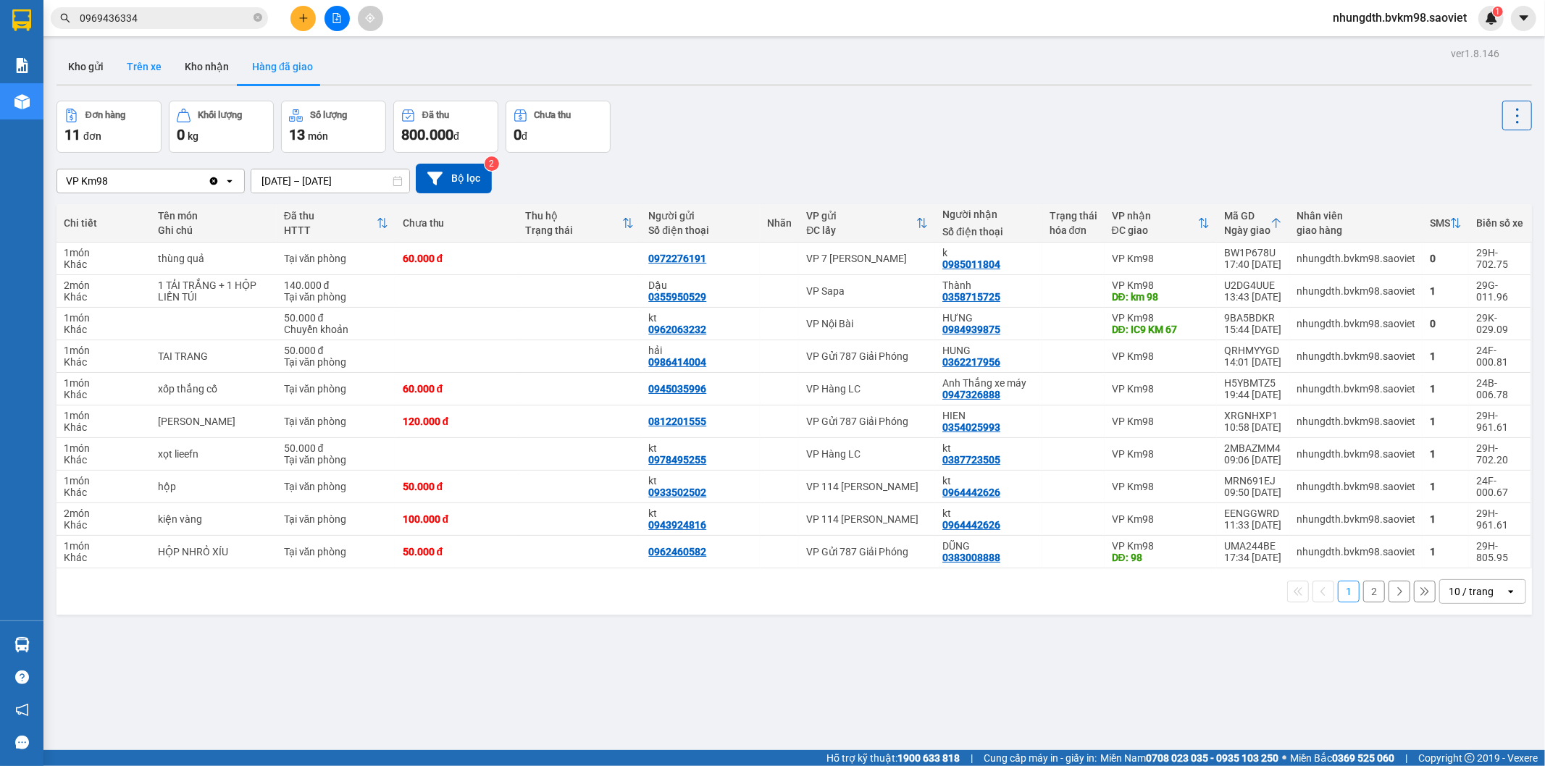
drag, startPoint x: 143, startPoint y: 64, endPoint x: 152, endPoint y: 106, distance: 43.8
click at [142, 65] on button "Trên xe" at bounding box center [144, 66] width 58 height 35
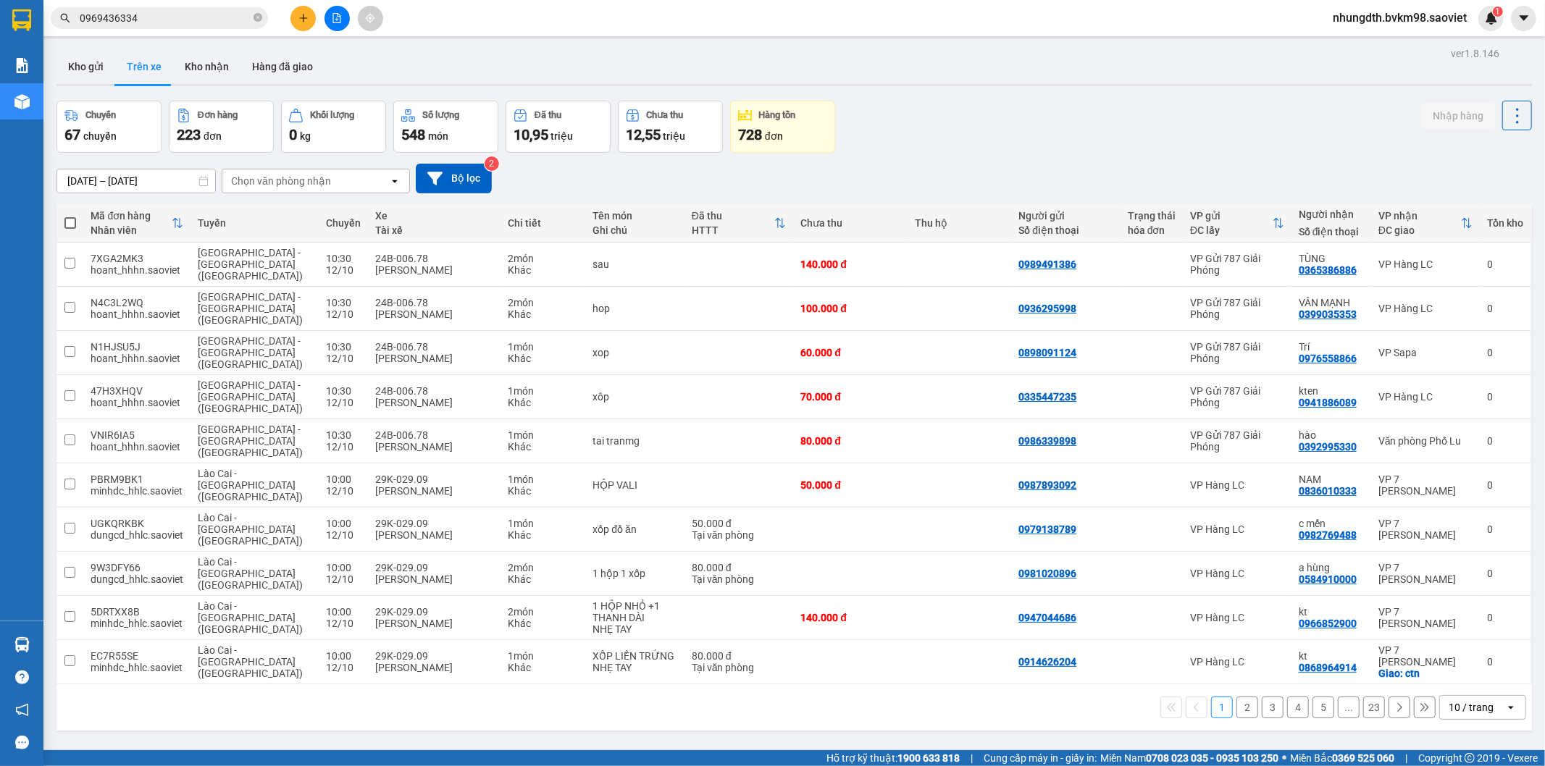
click at [305, 180] on div "Chọn văn phòng nhận" at bounding box center [281, 181] width 100 height 14
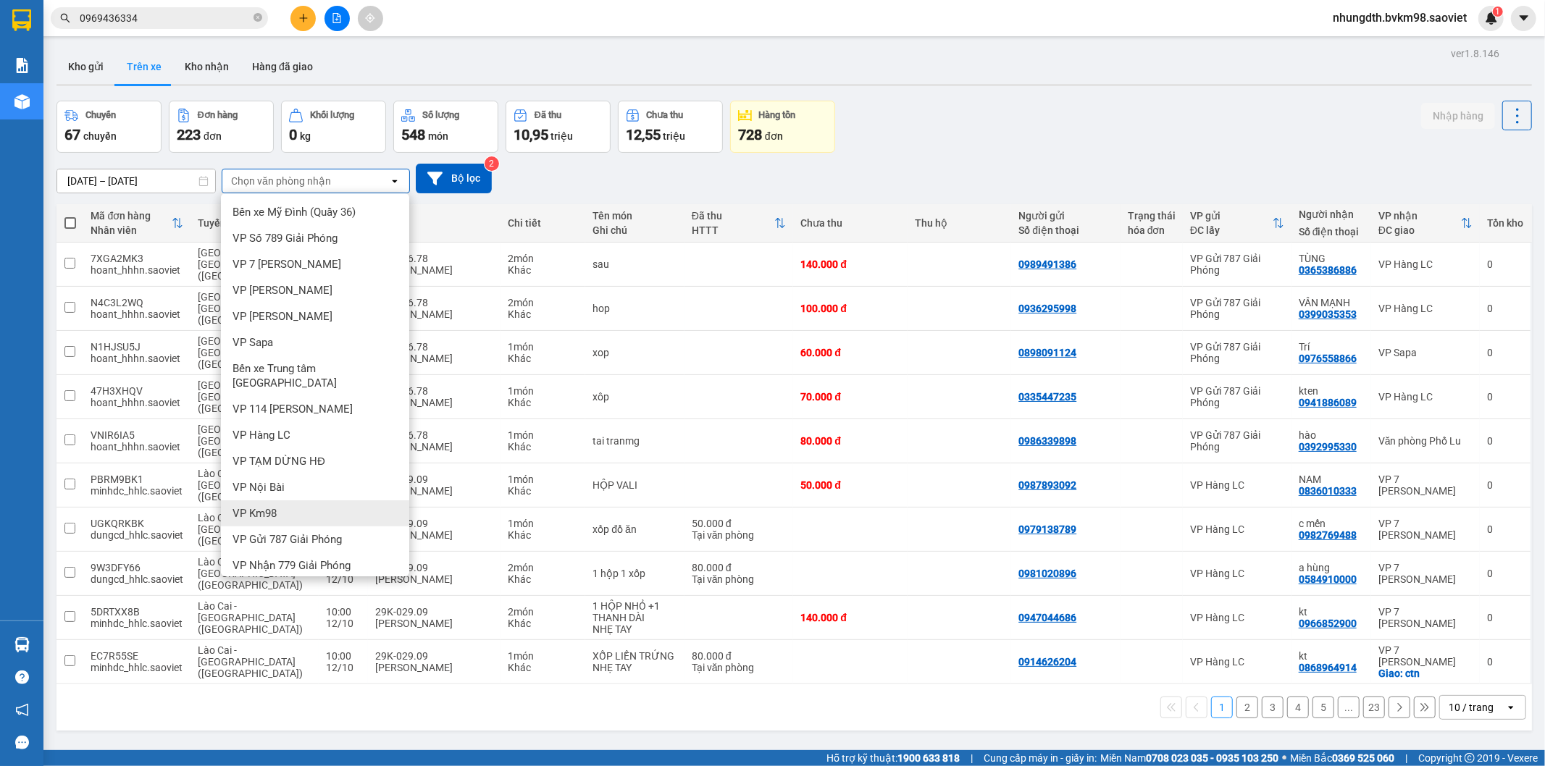
click at [266, 506] on span "VP Km98" at bounding box center [254, 513] width 44 height 14
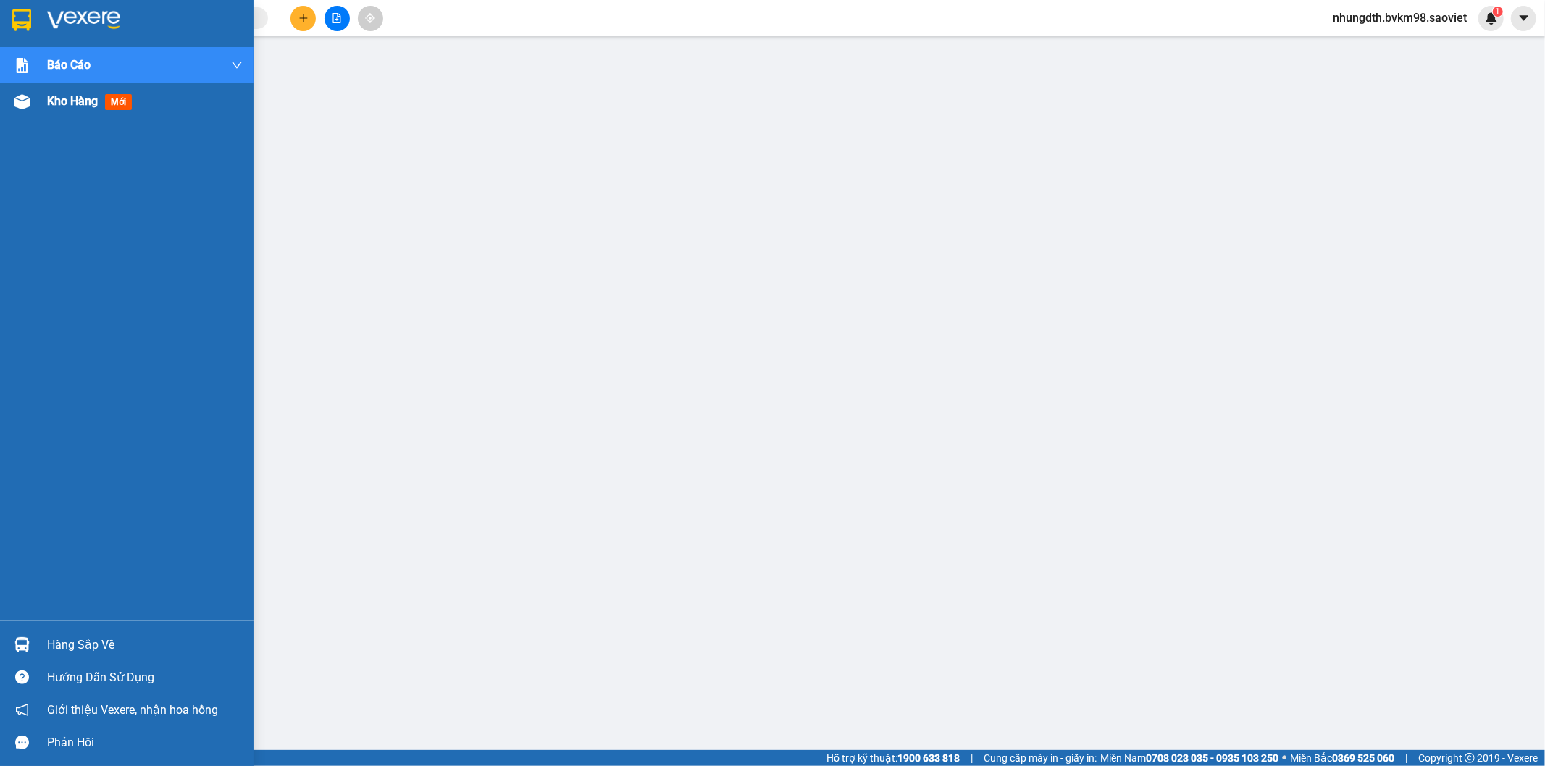
click at [12, 100] on div at bounding box center [21, 101] width 25 height 25
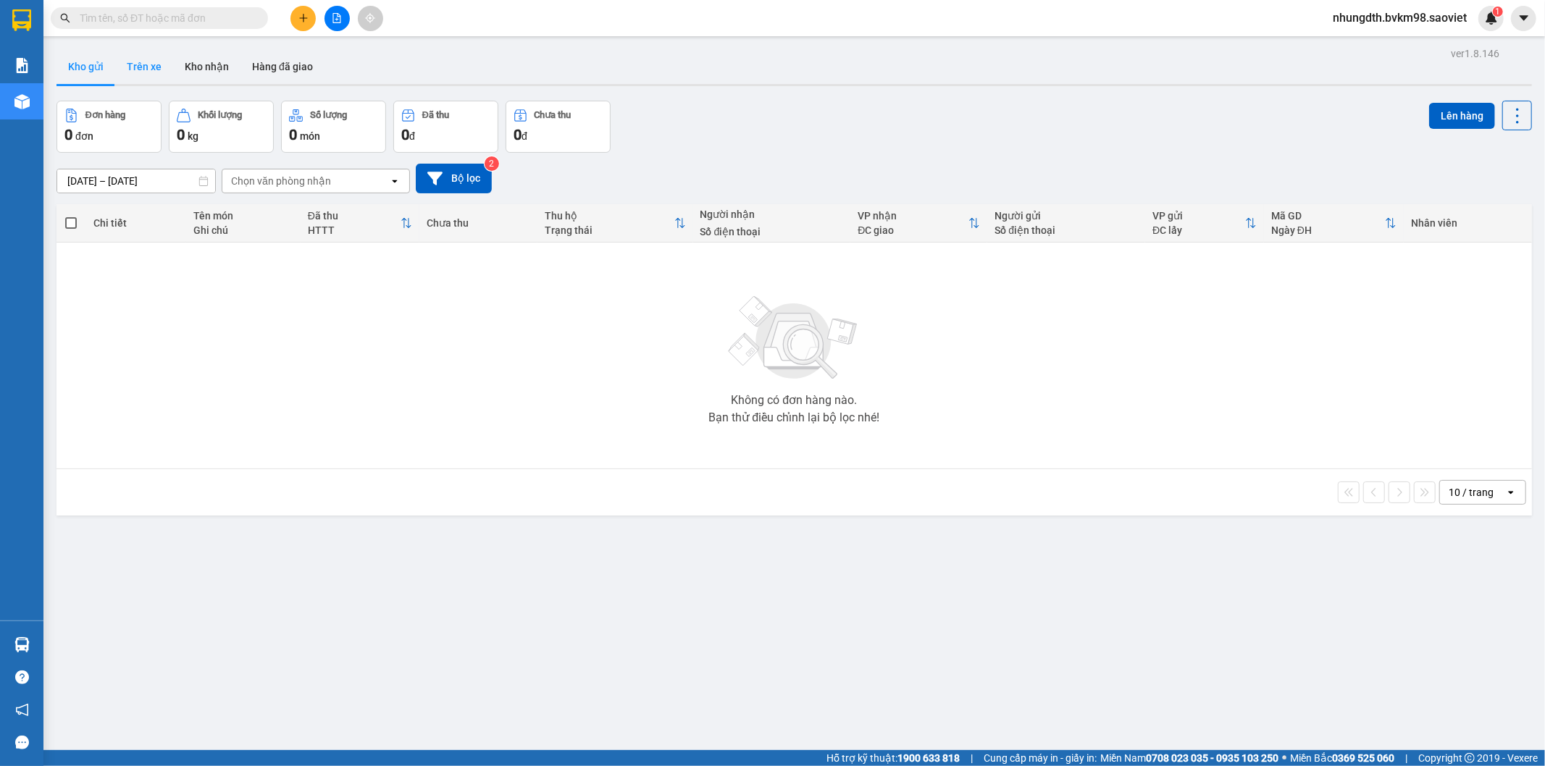
click at [152, 67] on button "Trên xe" at bounding box center [144, 66] width 58 height 35
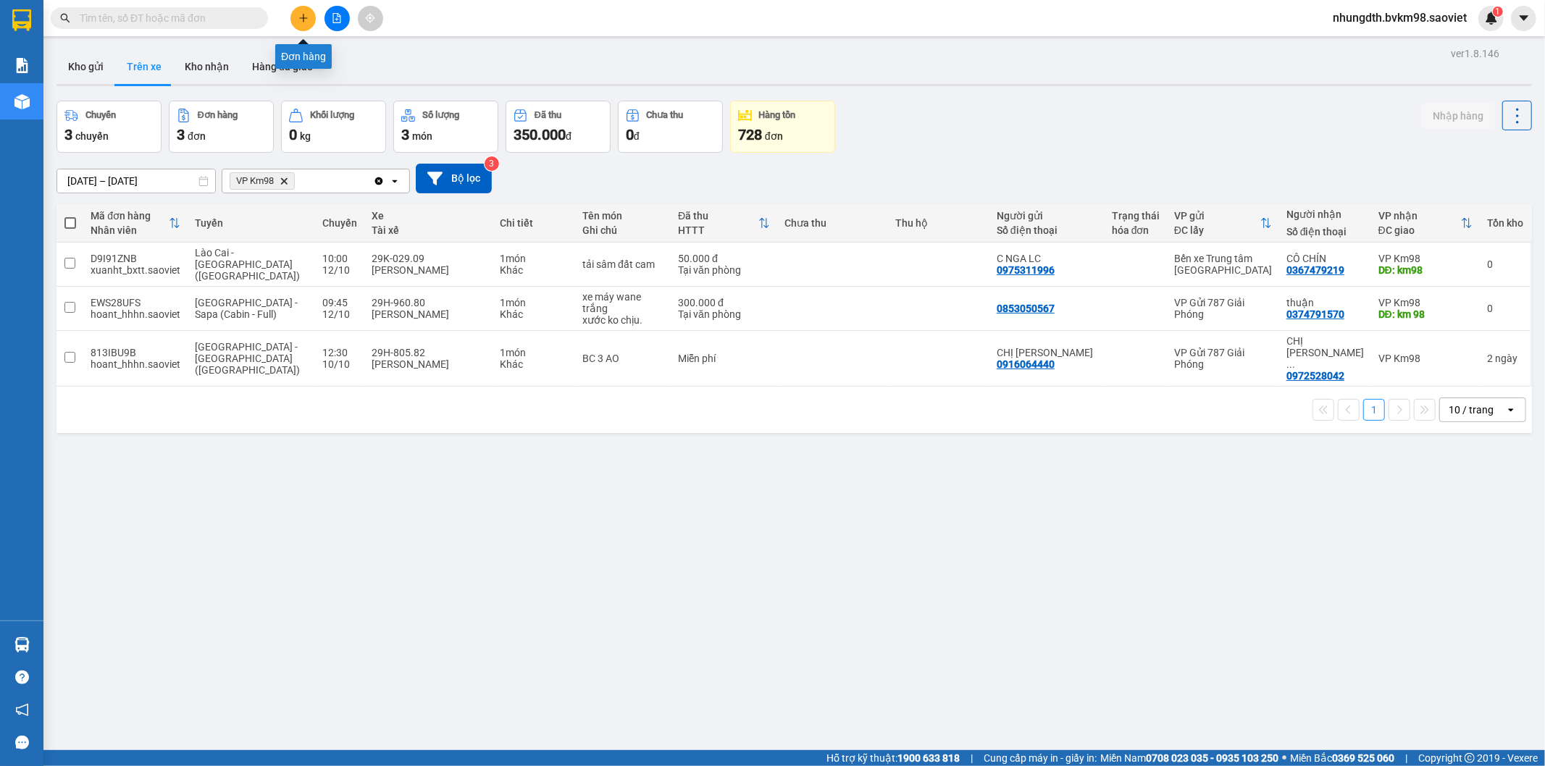
click at [311, 22] on button at bounding box center [302, 18] width 25 height 25
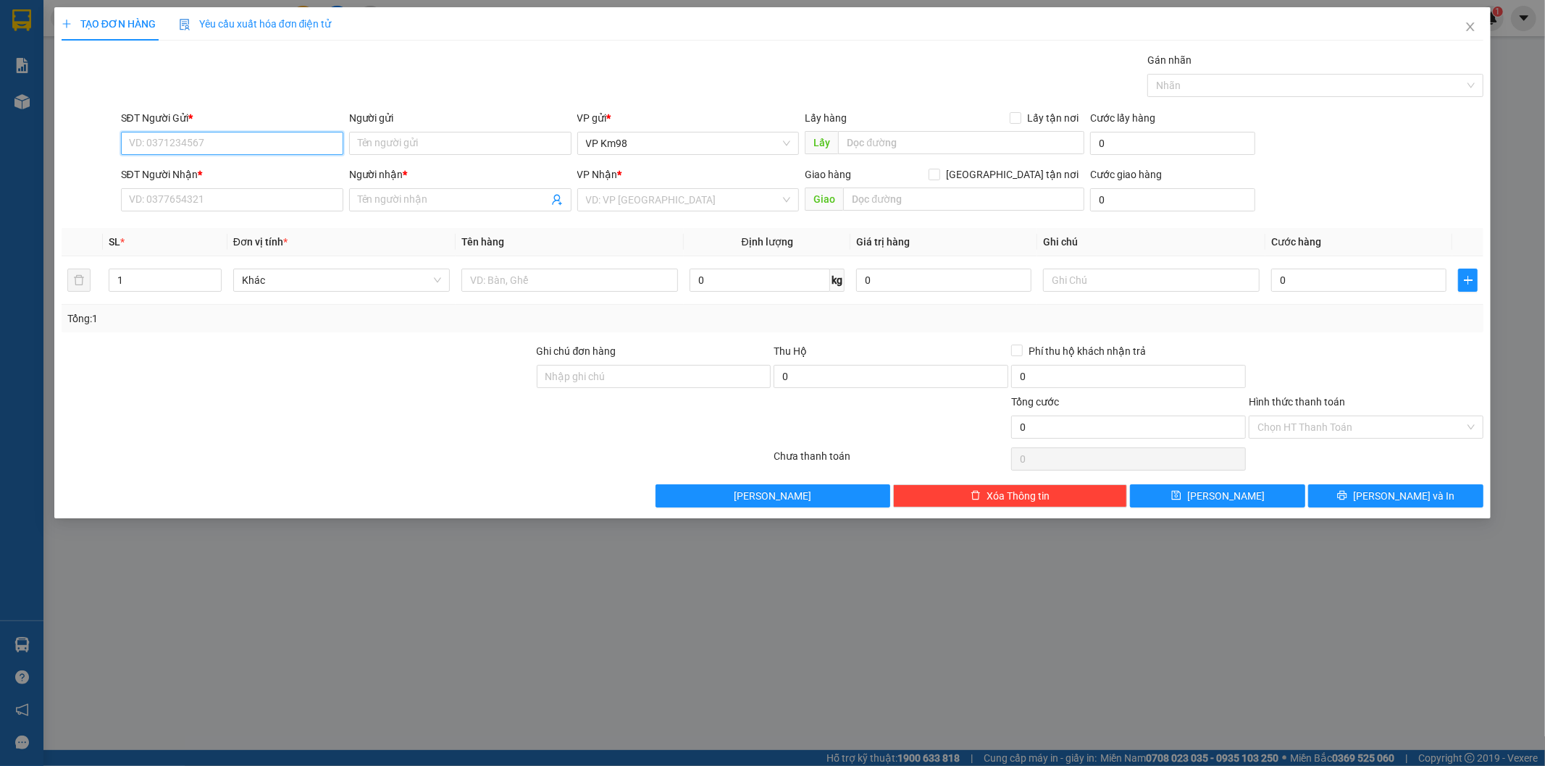
click at [190, 140] on input "SĐT Người Gửi *" at bounding box center [232, 143] width 222 height 23
type input "0975681885"
click at [156, 174] on div "0975681885 - kt" at bounding box center [232, 172] width 205 height 16
type input "kt"
type input "0386018228"
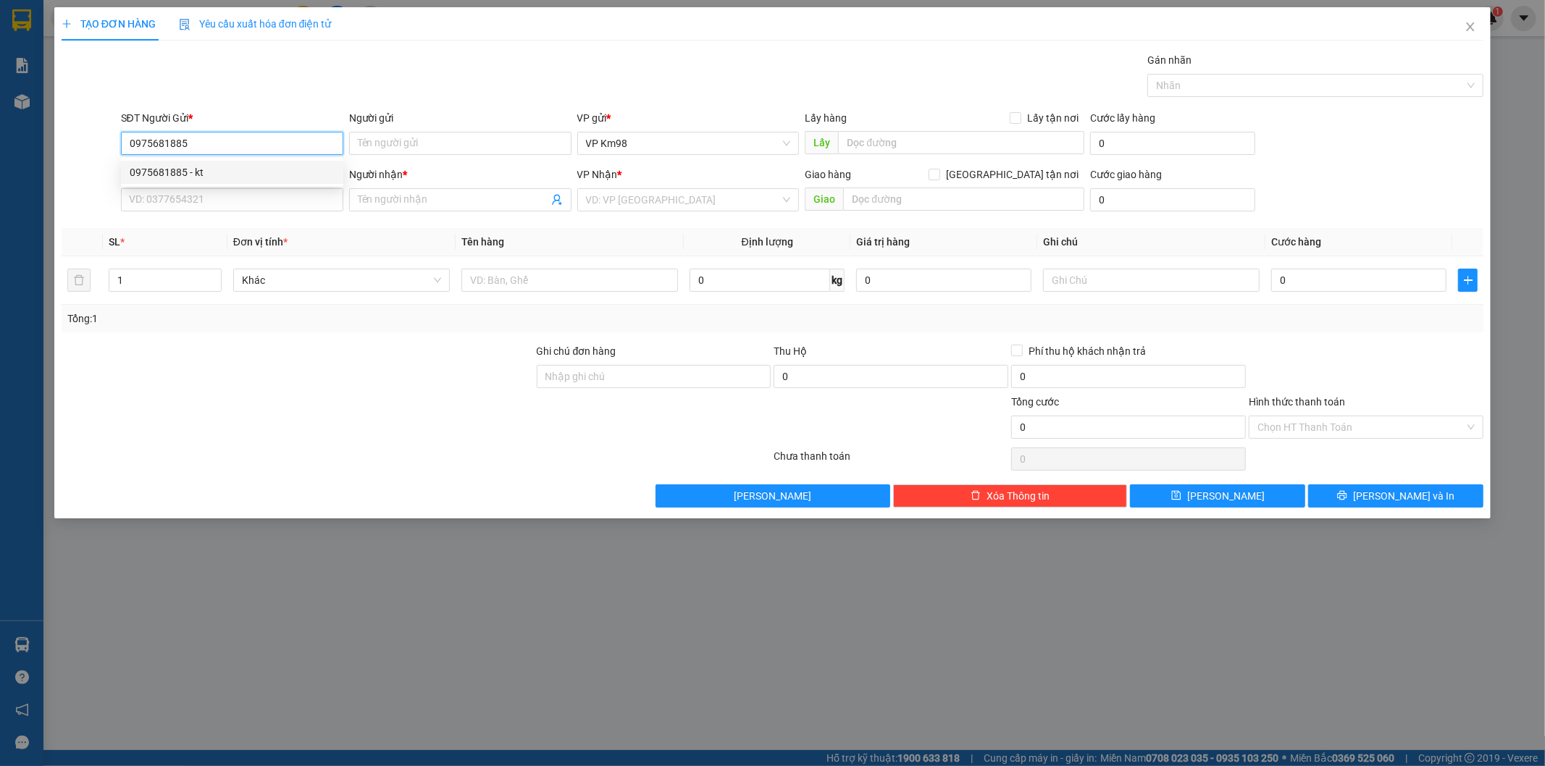
type input "kt"
type input "TRÊN XE 61298"
type input "0975681885"
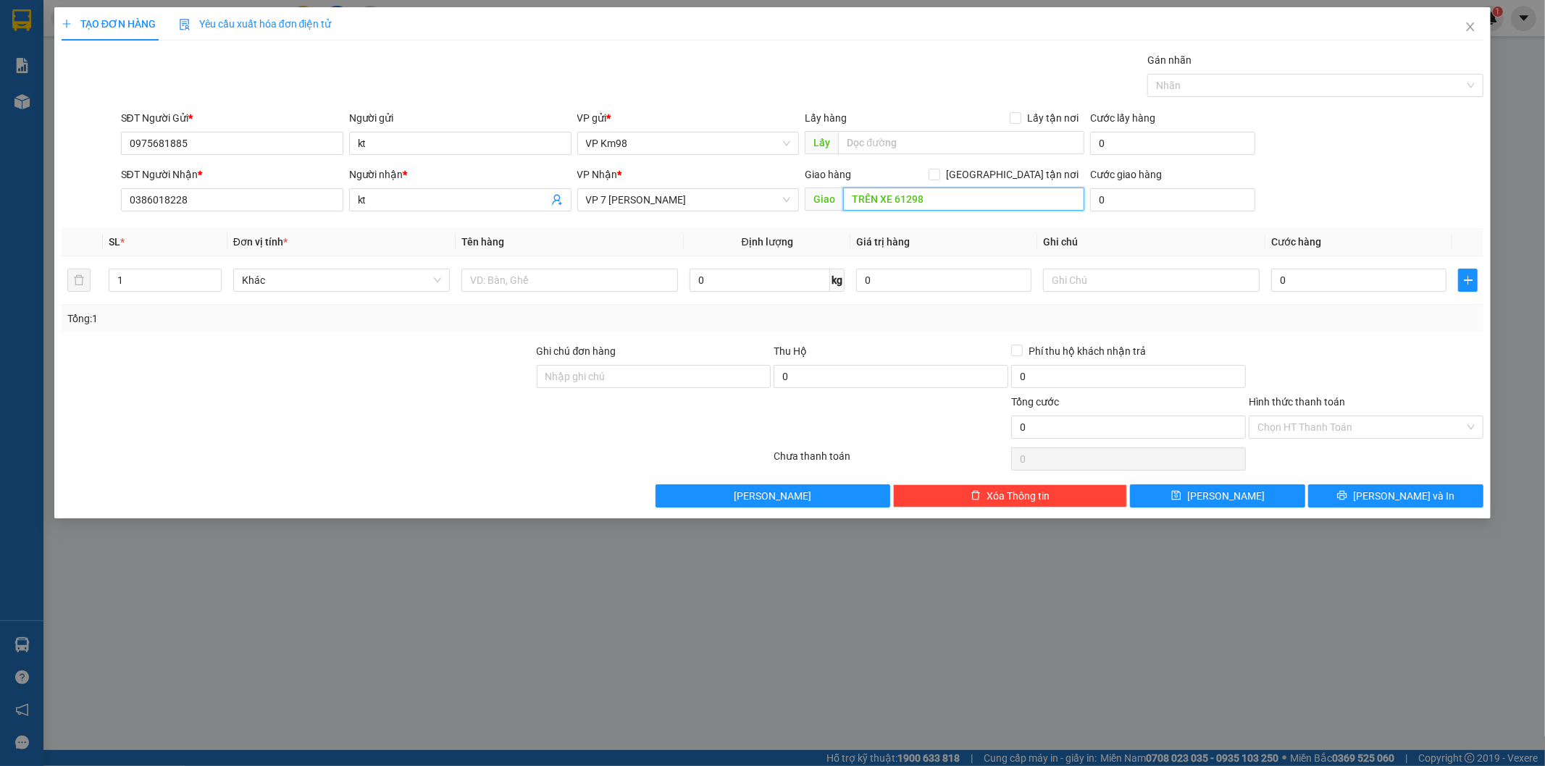
click at [936, 201] on input "TRÊN XE 61298" at bounding box center [963, 199] width 241 height 23
click at [719, 204] on span "VP 7 [PERSON_NAME]" at bounding box center [688, 200] width 205 height 22
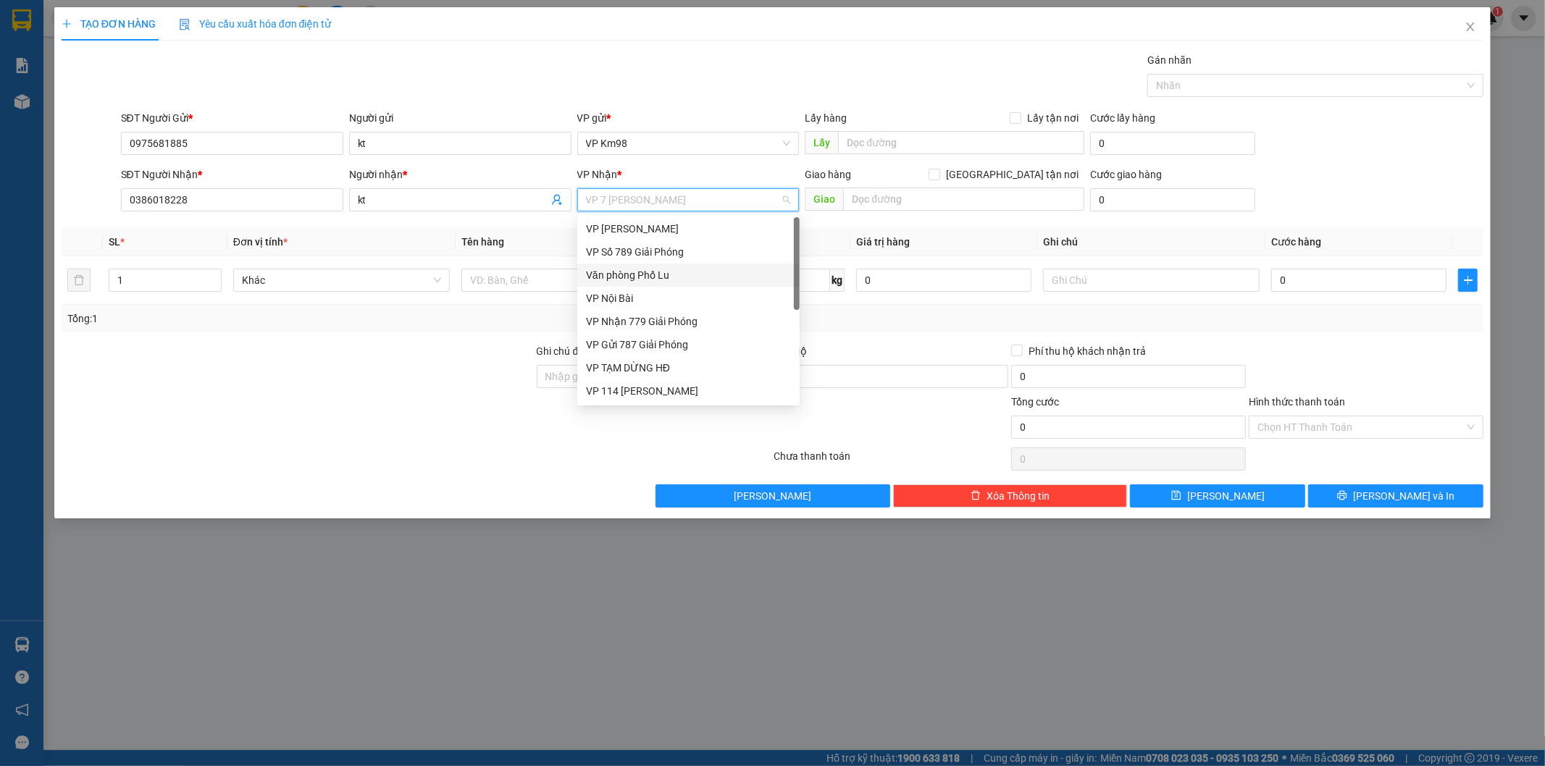
click at [621, 277] on div "Văn phòng Phố Lu" at bounding box center [688, 275] width 205 height 16
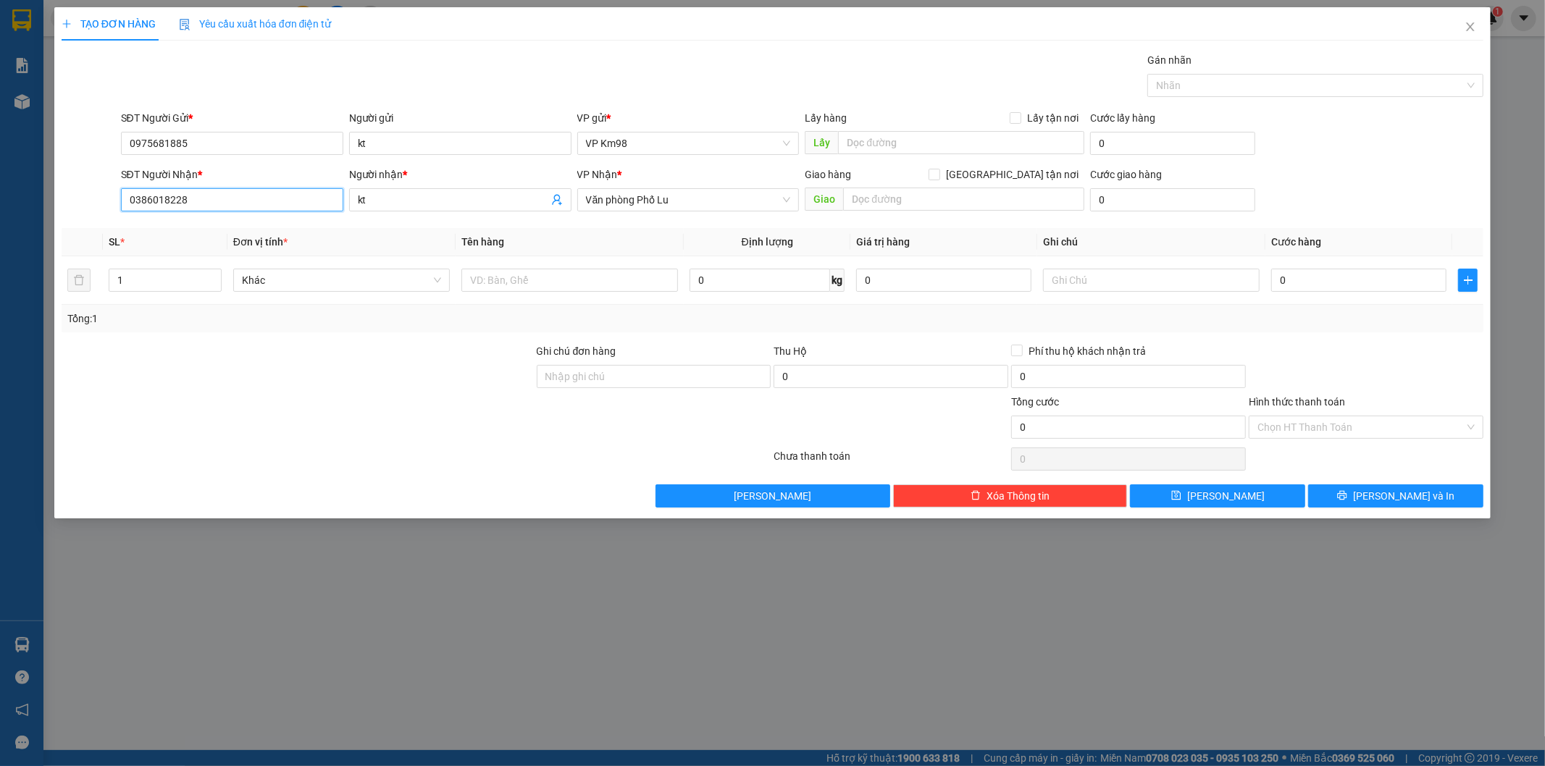
click at [201, 200] on input "0386018228" at bounding box center [232, 199] width 222 height 23
type input "0"
click at [194, 201] on input "SĐT Người Nhận *" at bounding box center [232, 199] width 222 height 23
click at [172, 199] on input "03282911168" at bounding box center [232, 199] width 222 height 23
type input "0328291168"
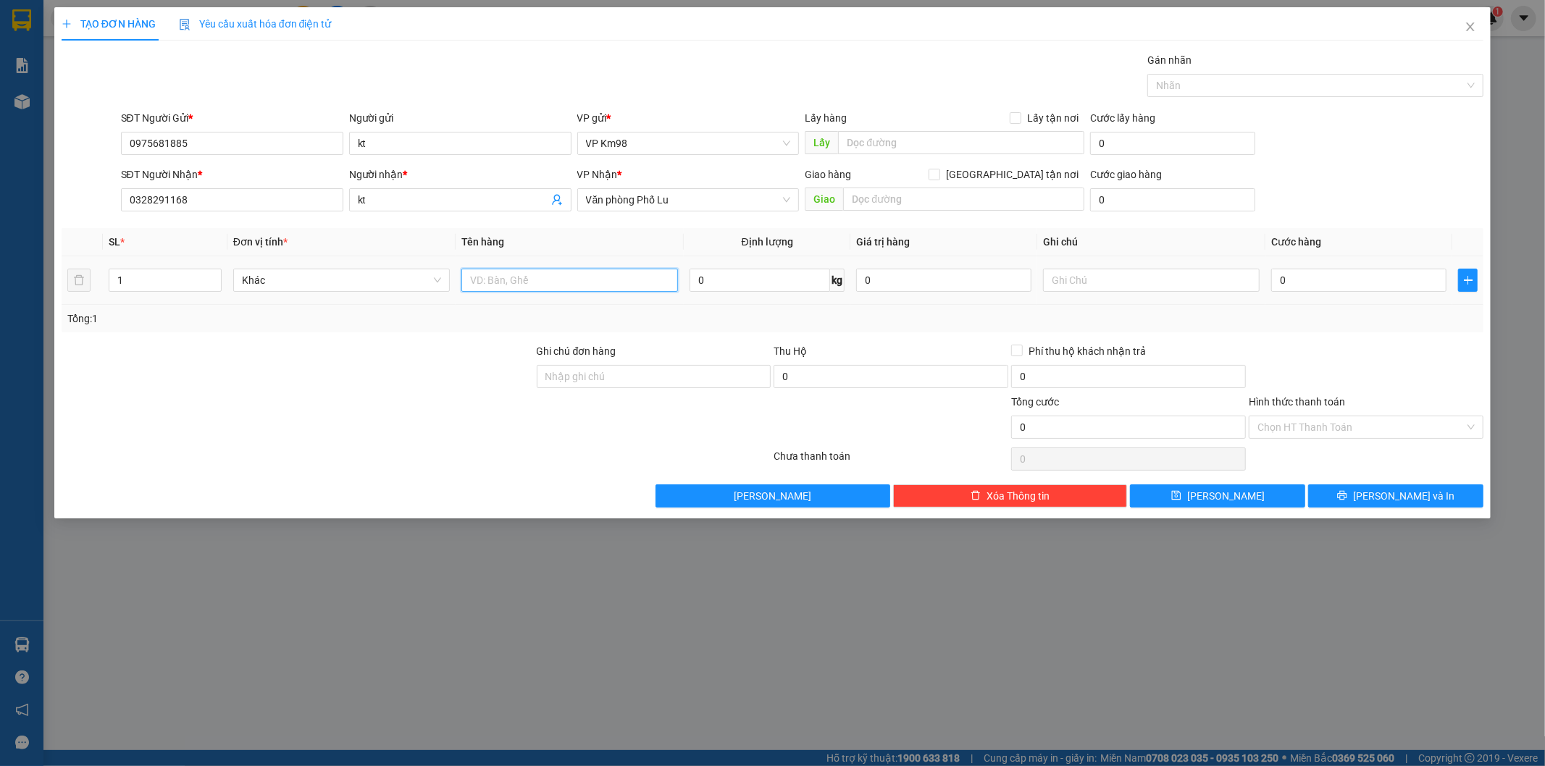
click at [568, 280] on input "text" at bounding box center [569, 280] width 217 height 23
click at [529, 277] on input "ốpền ·ê···" at bounding box center [569, 280] width 217 height 23
type input "ố"
type input "xốp liền"
click at [1304, 280] on input "0" at bounding box center [1358, 280] width 175 height 23
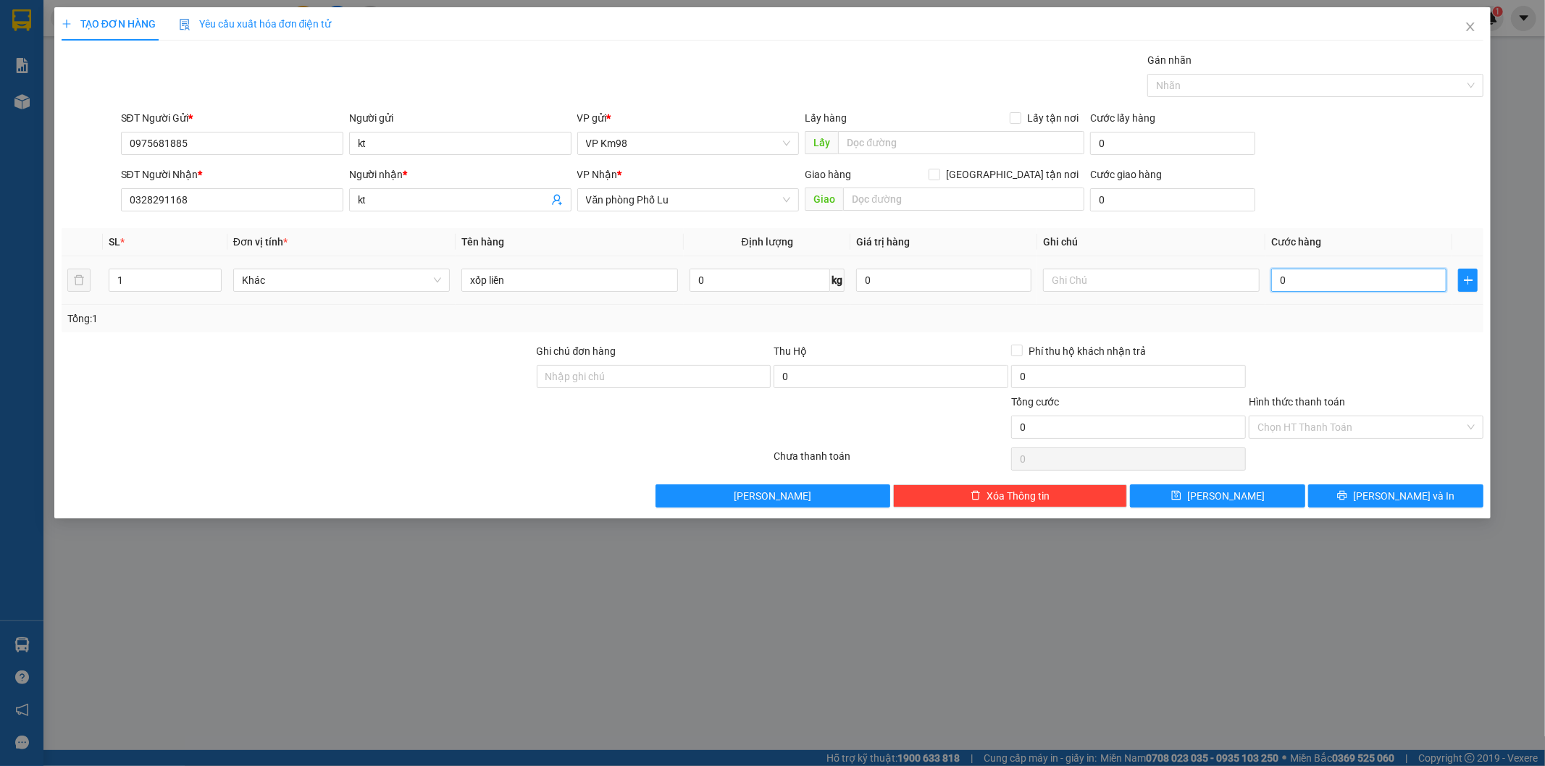
type input "5"
type input "50"
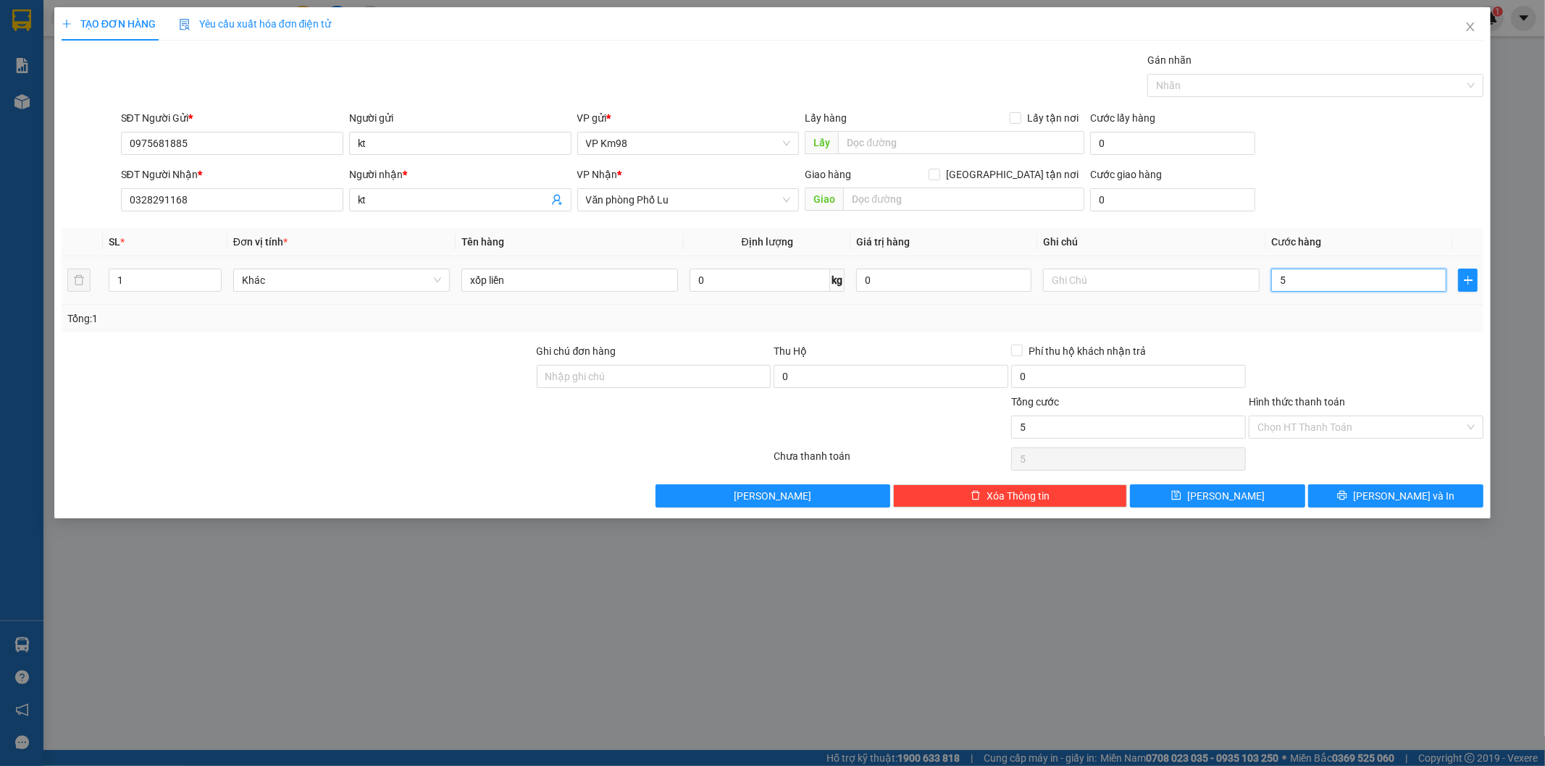
type input "50"
type input "500"
type input "5.000"
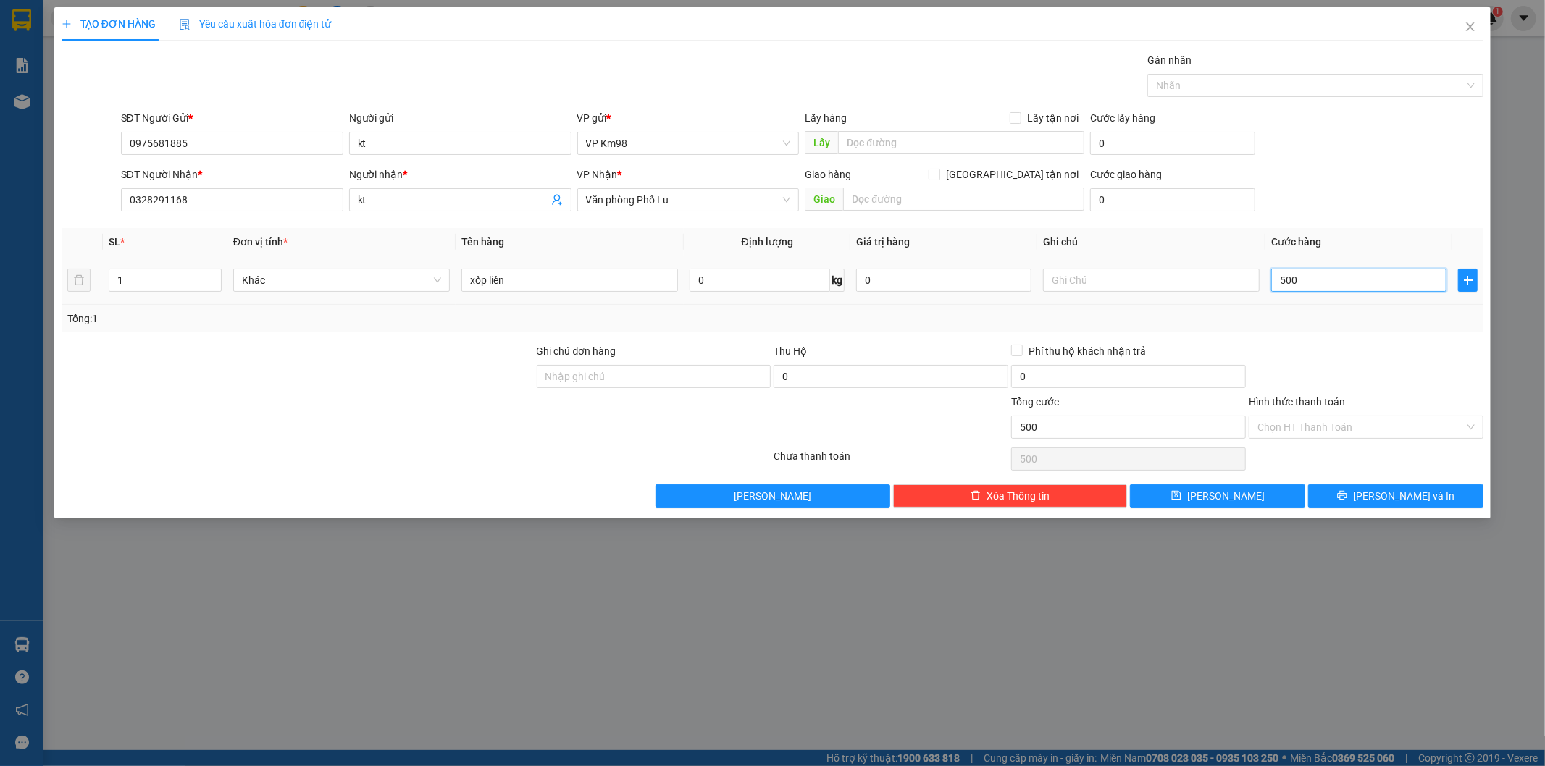
type input "5.000"
type input "50.000"
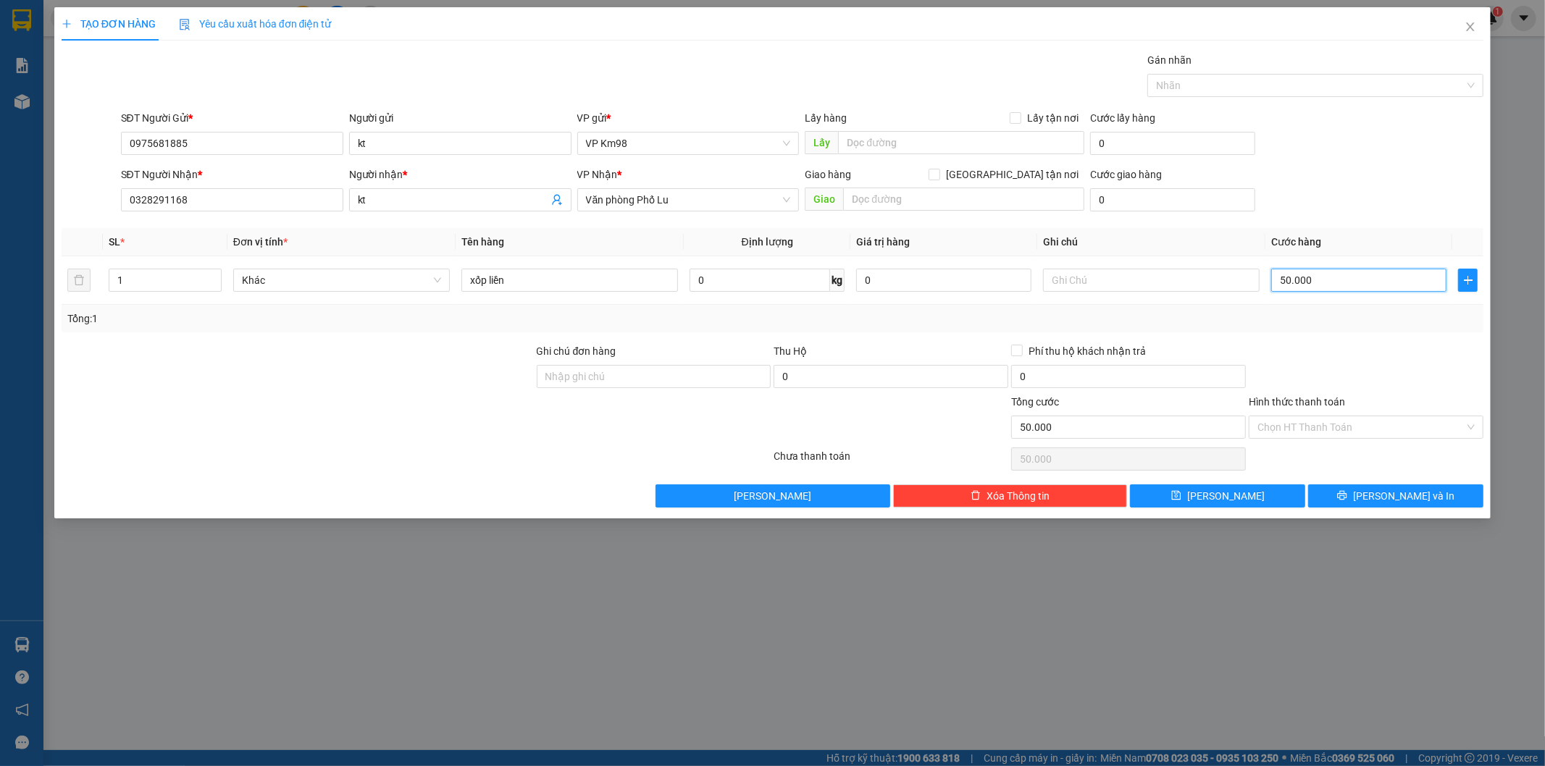
type input "50.000"
click at [1309, 400] on label "Hình thức thanh toán" at bounding box center [1296, 402] width 96 height 12
click at [1309, 416] on input "Hình thức thanh toán" at bounding box center [1360, 427] width 207 height 22
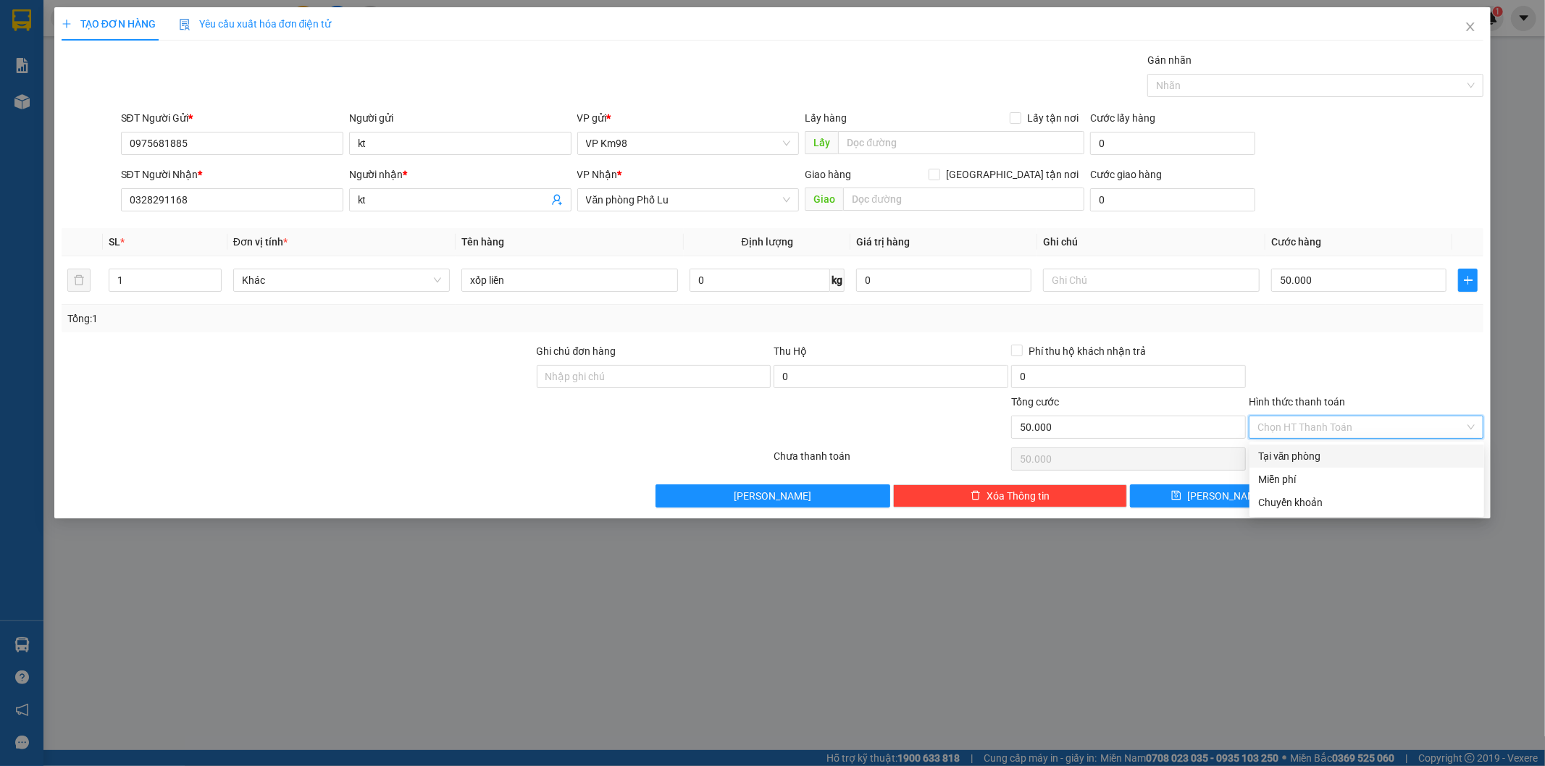
click at [1317, 453] on div "Tại văn phòng" at bounding box center [1366, 456] width 217 height 16
type input "0"
drag, startPoint x: 1353, startPoint y: 495, endPoint x: 1254, endPoint y: 461, distance: 104.9
click at [1354, 496] on button "[PERSON_NAME] và In" at bounding box center [1395, 495] width 175 height 23
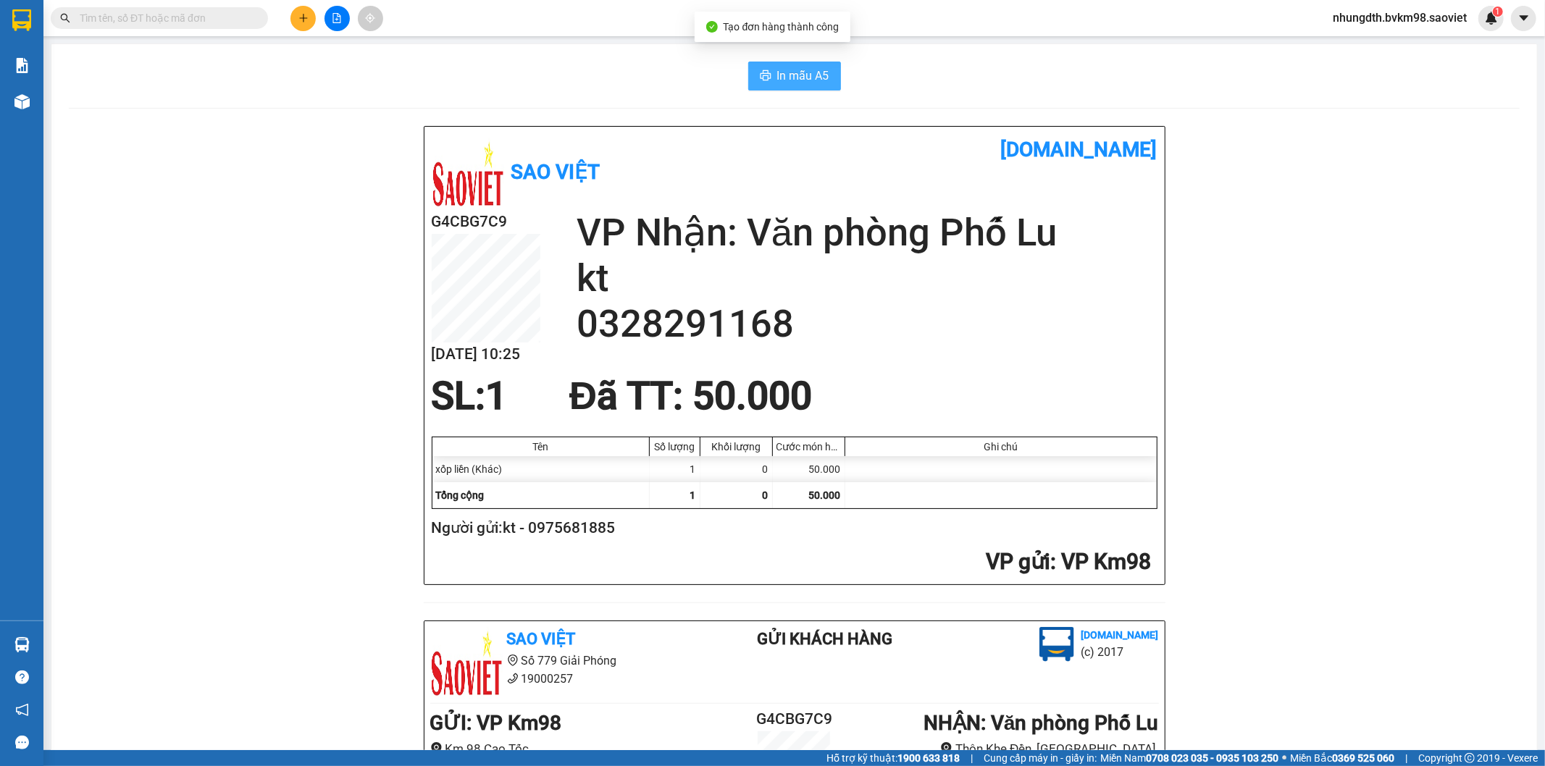
click at [798, 77] on span "In mẫu A5" at bounding box center [803, 76] width 52 height 18
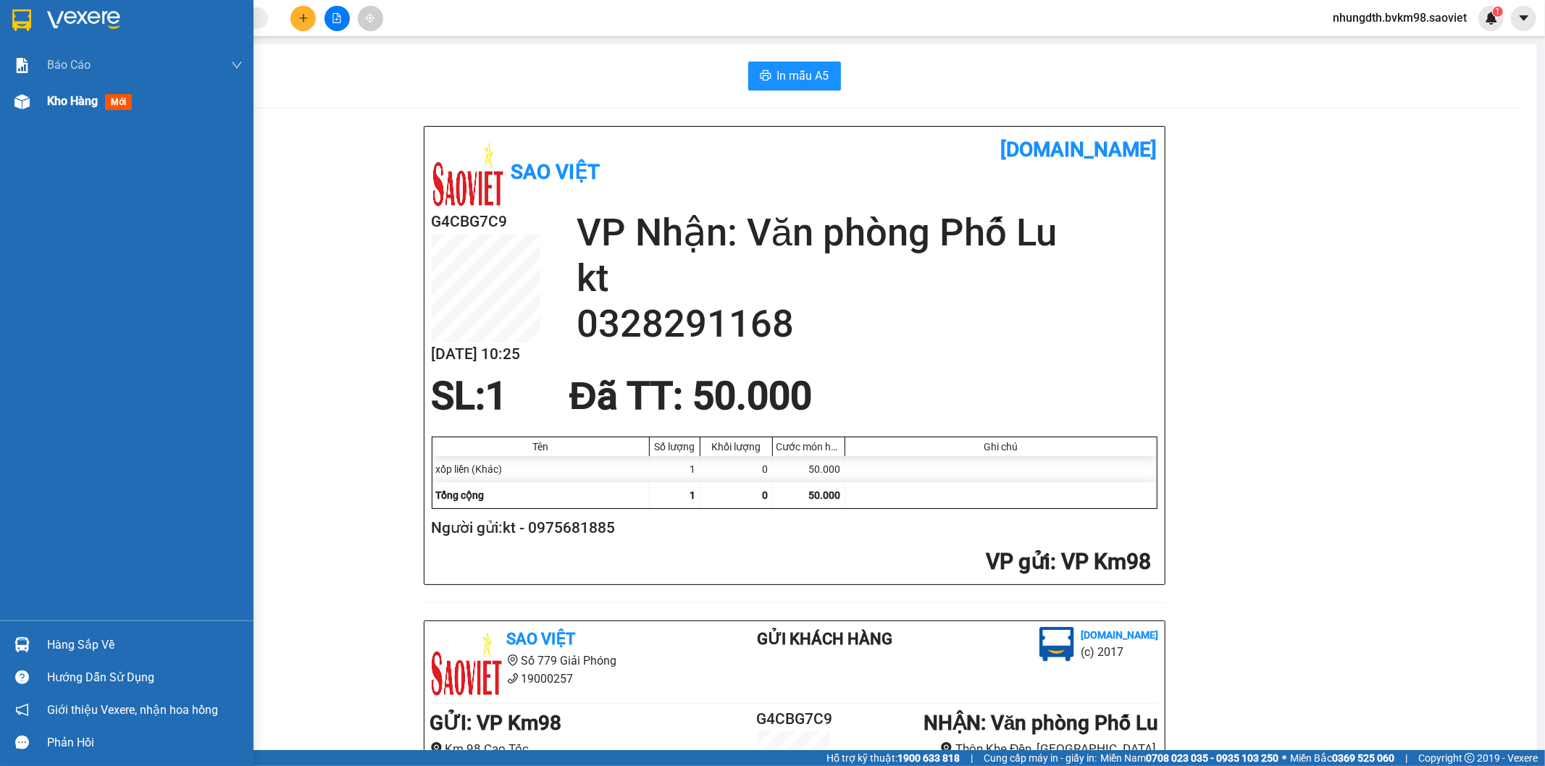
click at [30, 98] on div at bounding box center [21, 101] width 25 height 25
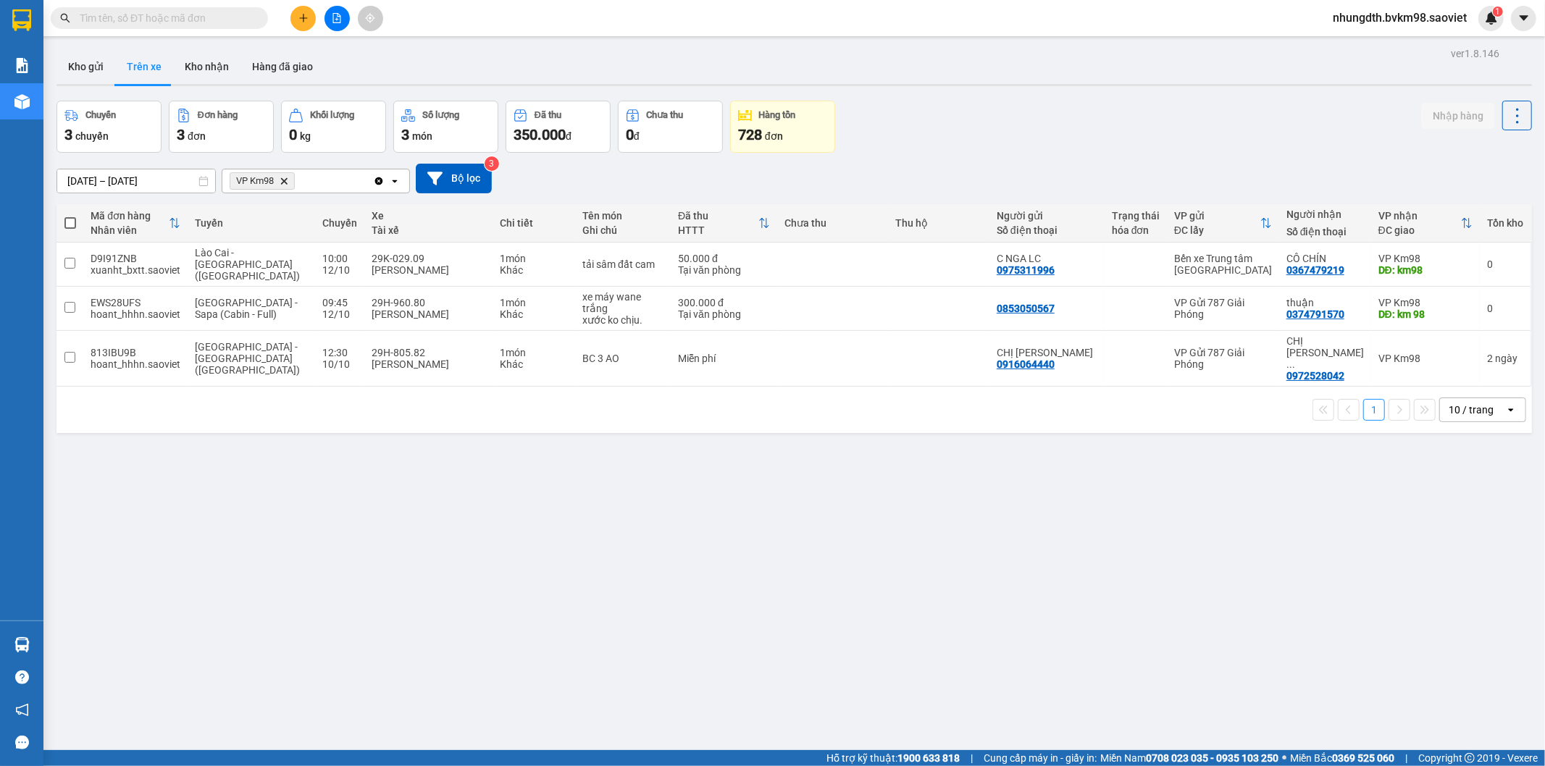
drag, startPoint x: 91, startPoint y: 63, endPoint x: 88, endPoint y: 88, distance: 24.9
click at [91, 62] on button "Kho gửi" at bounding box center [85, 66] width 59 height 35
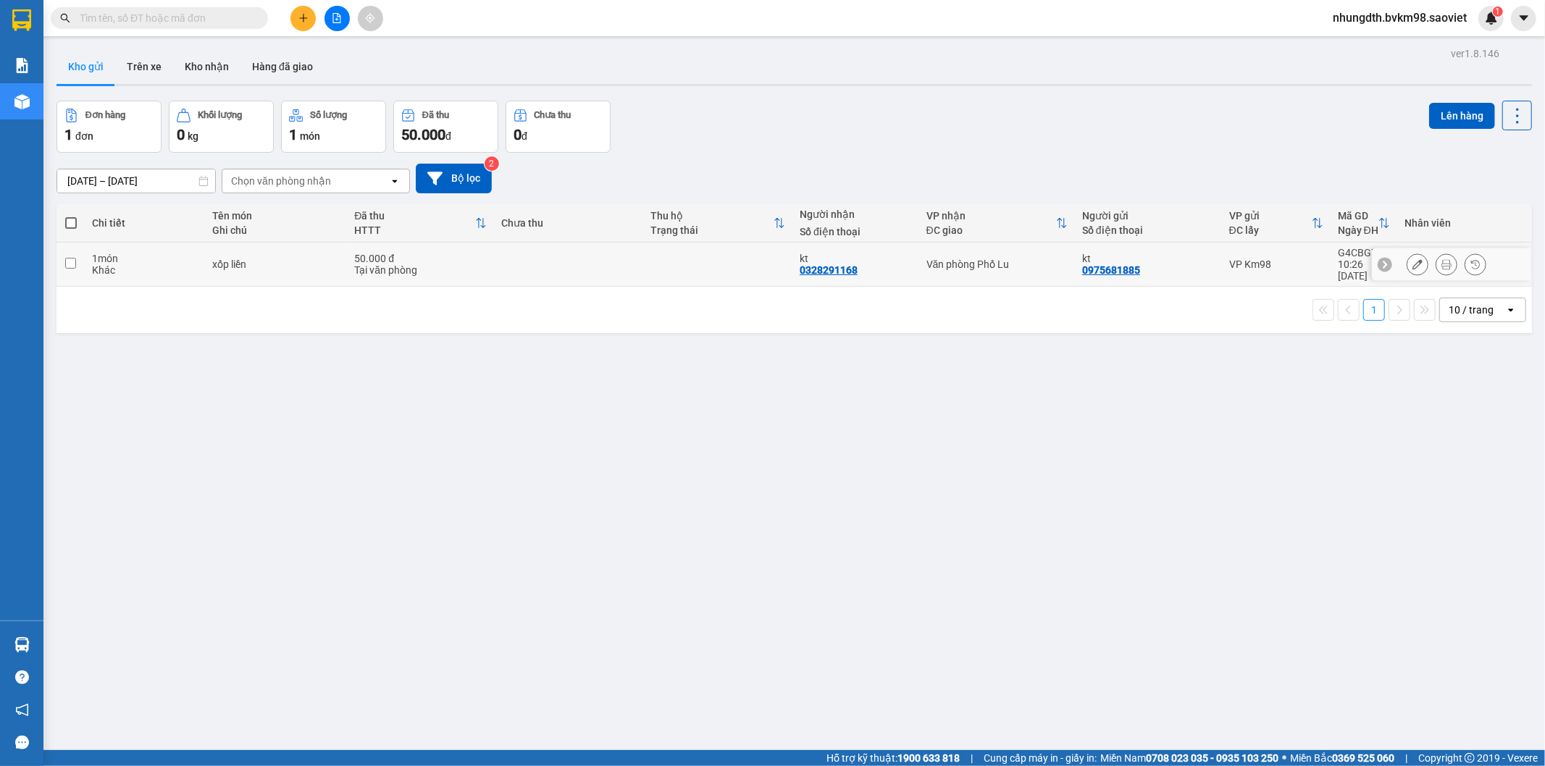
drag, startPoint x: 71, startPoint y: 261, endPoint x: 623, endPoint y: 200, distance: 555.2
click at [76, 261] on td at bounding box center [70, 265] width 28 height 44
checkbox input "true"
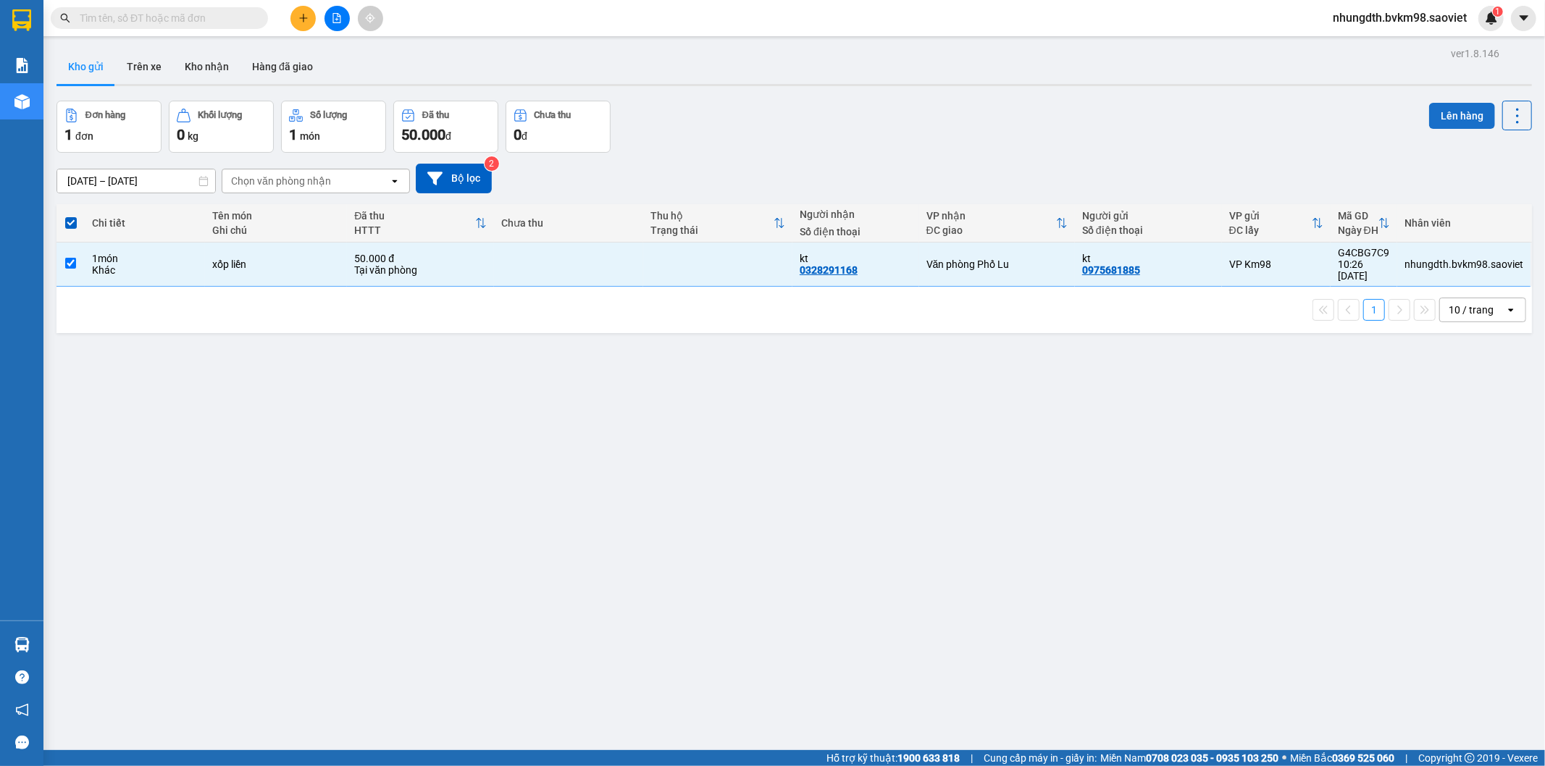
click at [1457, 124] on button "Lên hàng" at bounding box center [1462, 116] width 66 height 26
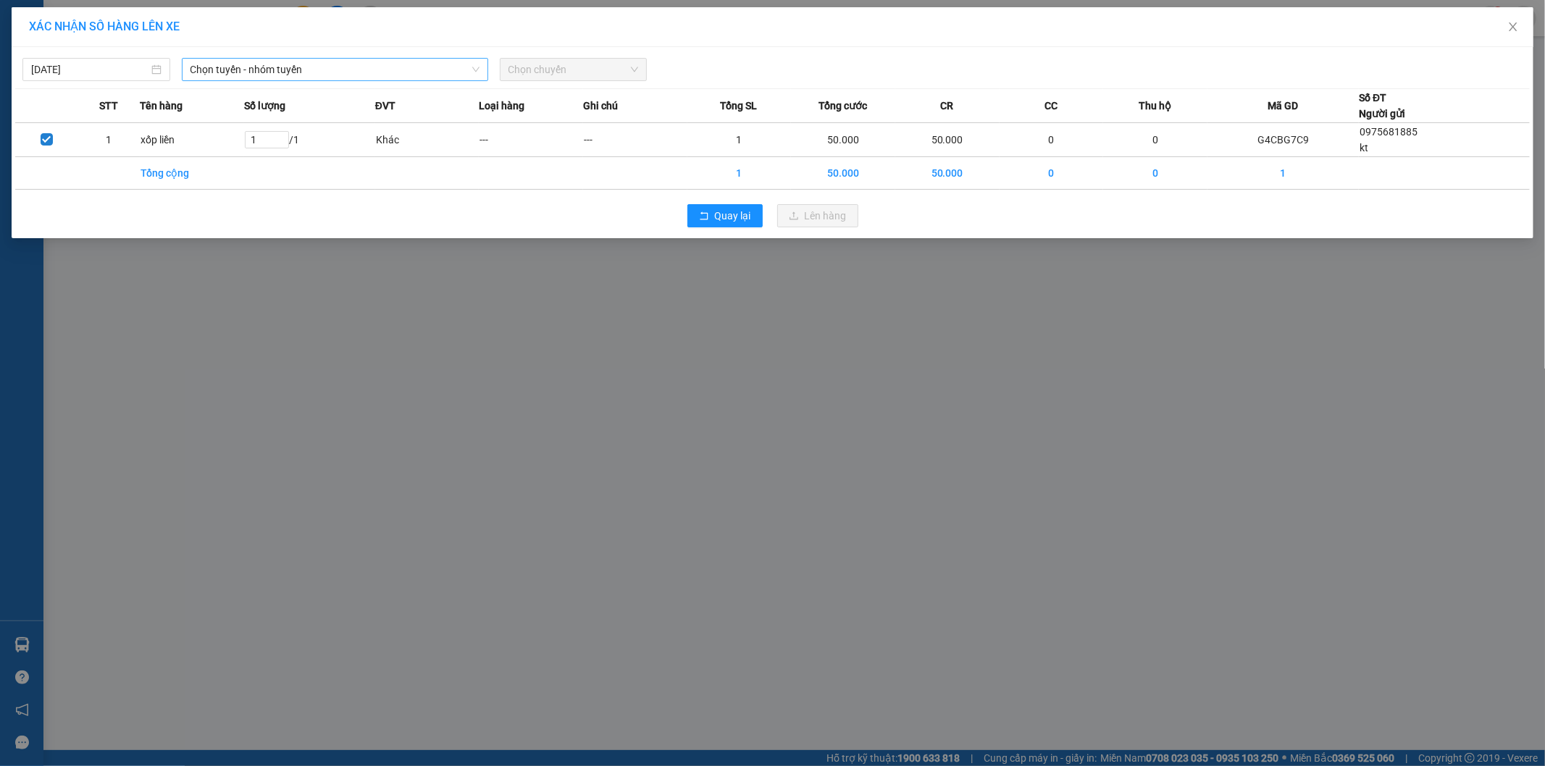
click at [272, 75] on span "Chọn tuyến - nhóm tuyến" at bounding box center [334, 70] width 289 height 22
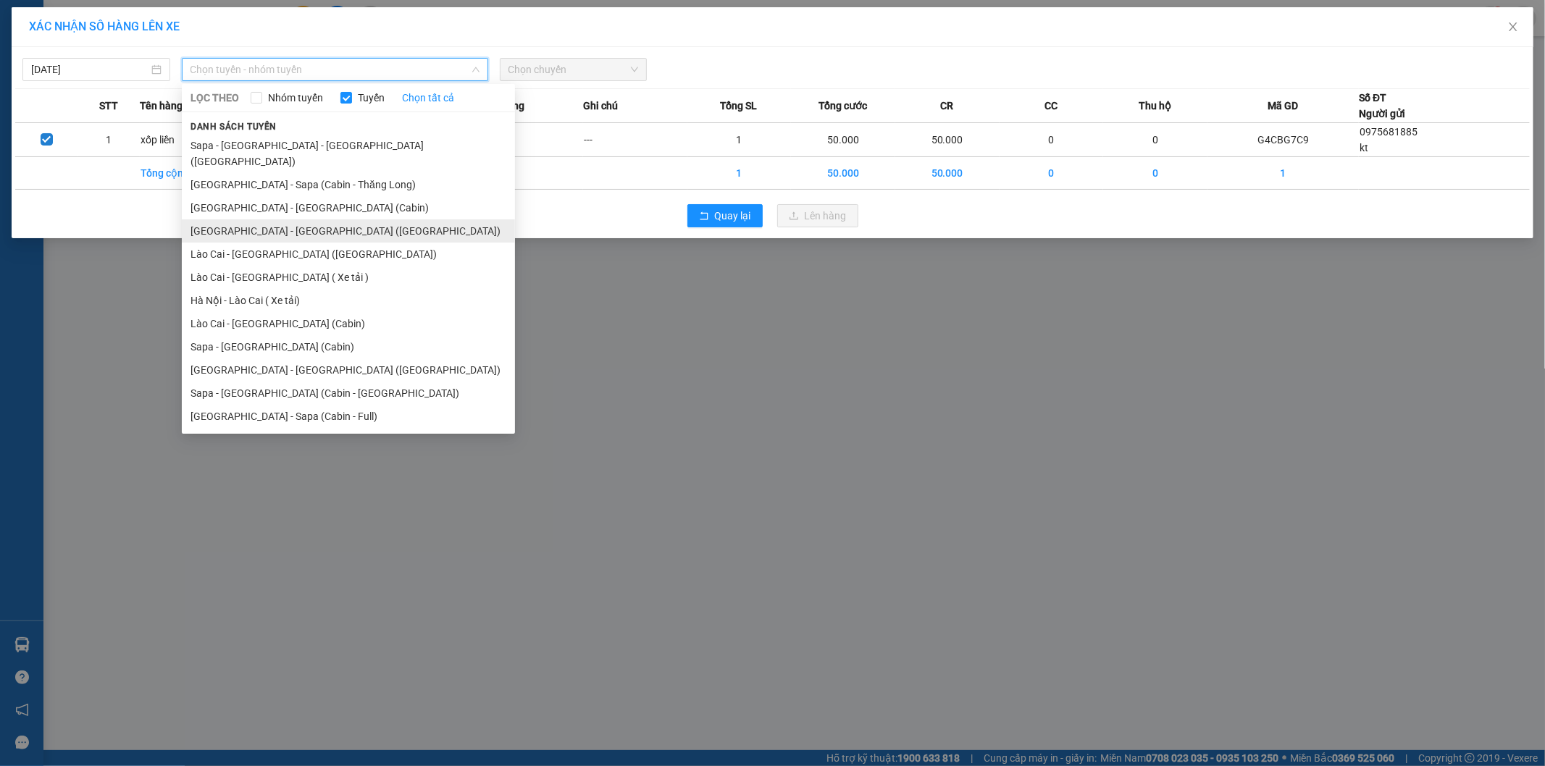
click at [290, 219] on li "[GEOGRAPHIC_DATA] - [GEOGRAPHIC_DATA] ([GEOGRAPHIC_DATA])" at bounding box center [348, 230] width 333 height 23
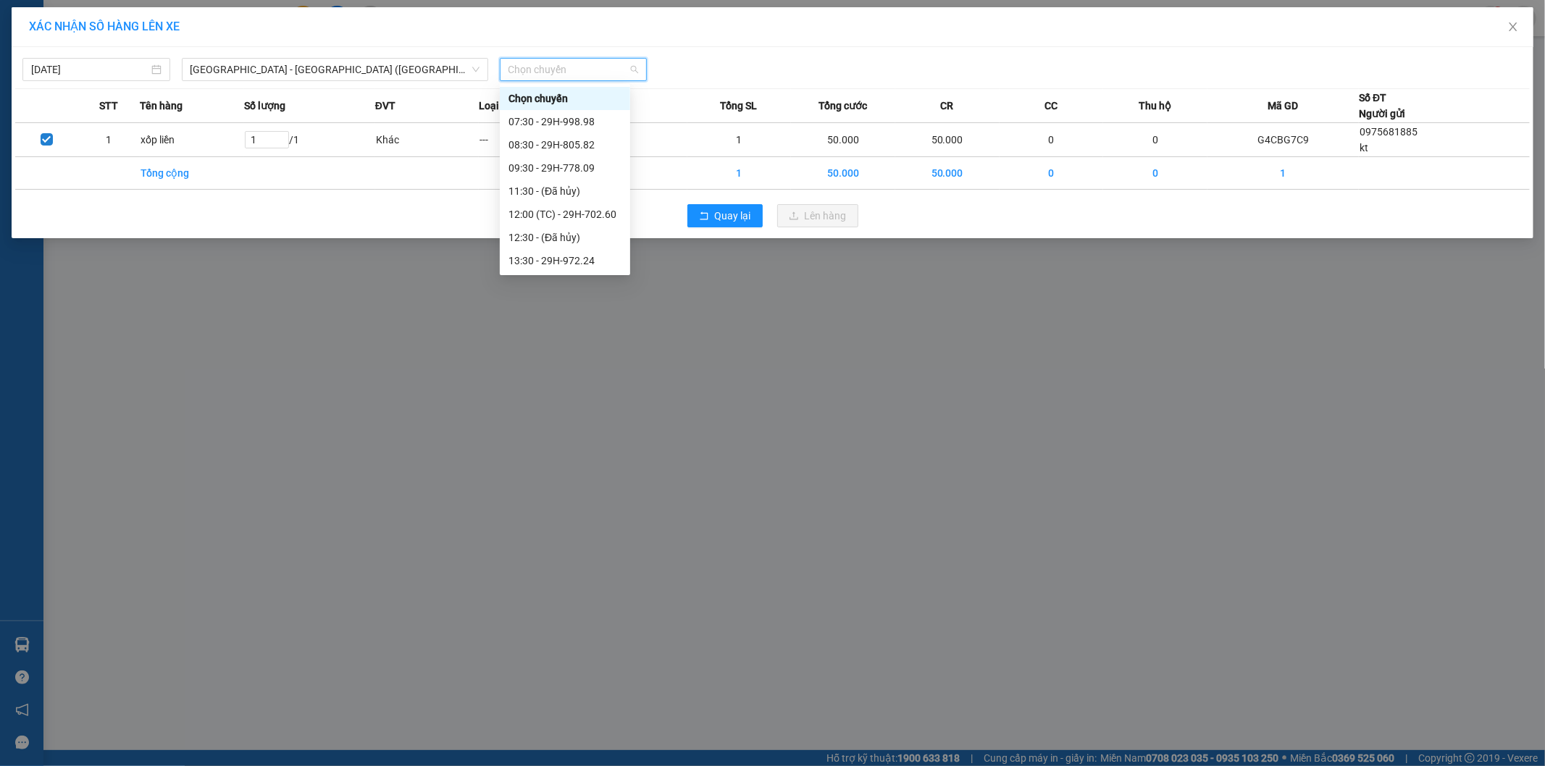
click at [565, 80] on input "search" at bounding box center [568, 70] width 120 height 22
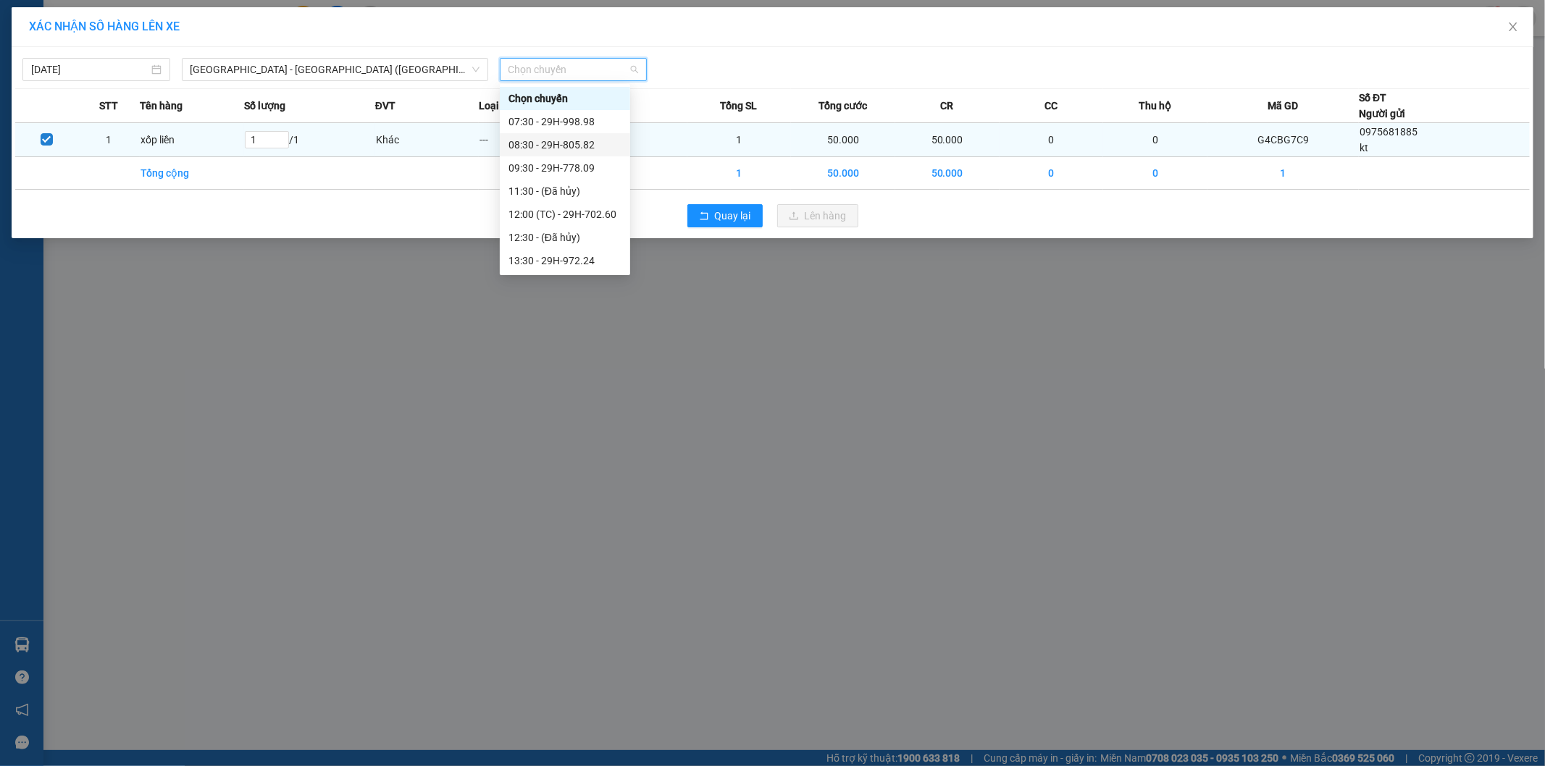
drag, startPoint x: 579, startPoint y: 147, endPoint x: 566, endPoint y: 151, distance: 13.5
click at [576, 146] on div "08:30 - 29H-805.82" at bounding box center [564, 145] width 113 height 16
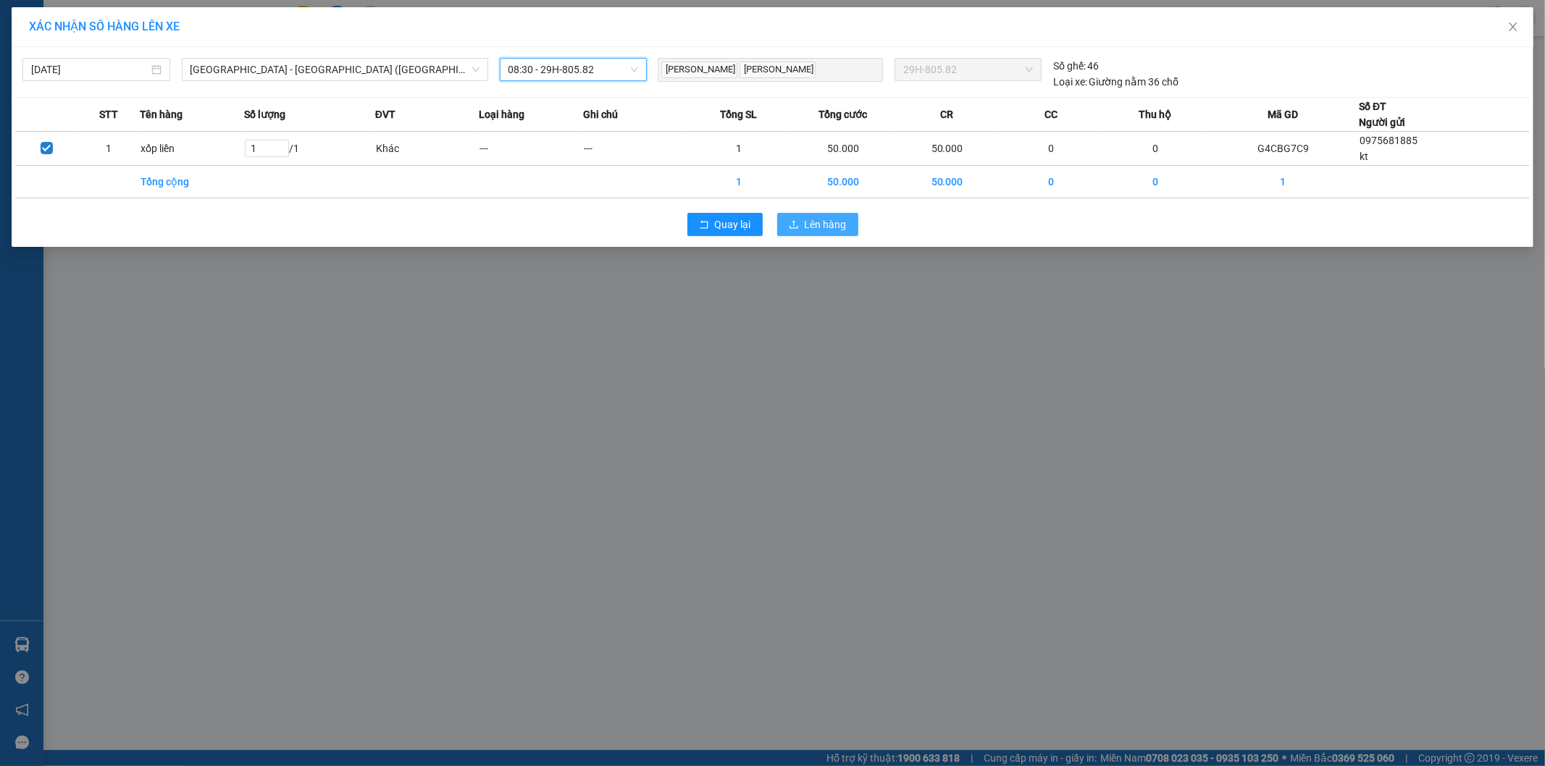
click at [811, 226] on span "Lên hàng" at bounding box center [826, 225] width 42 height 16
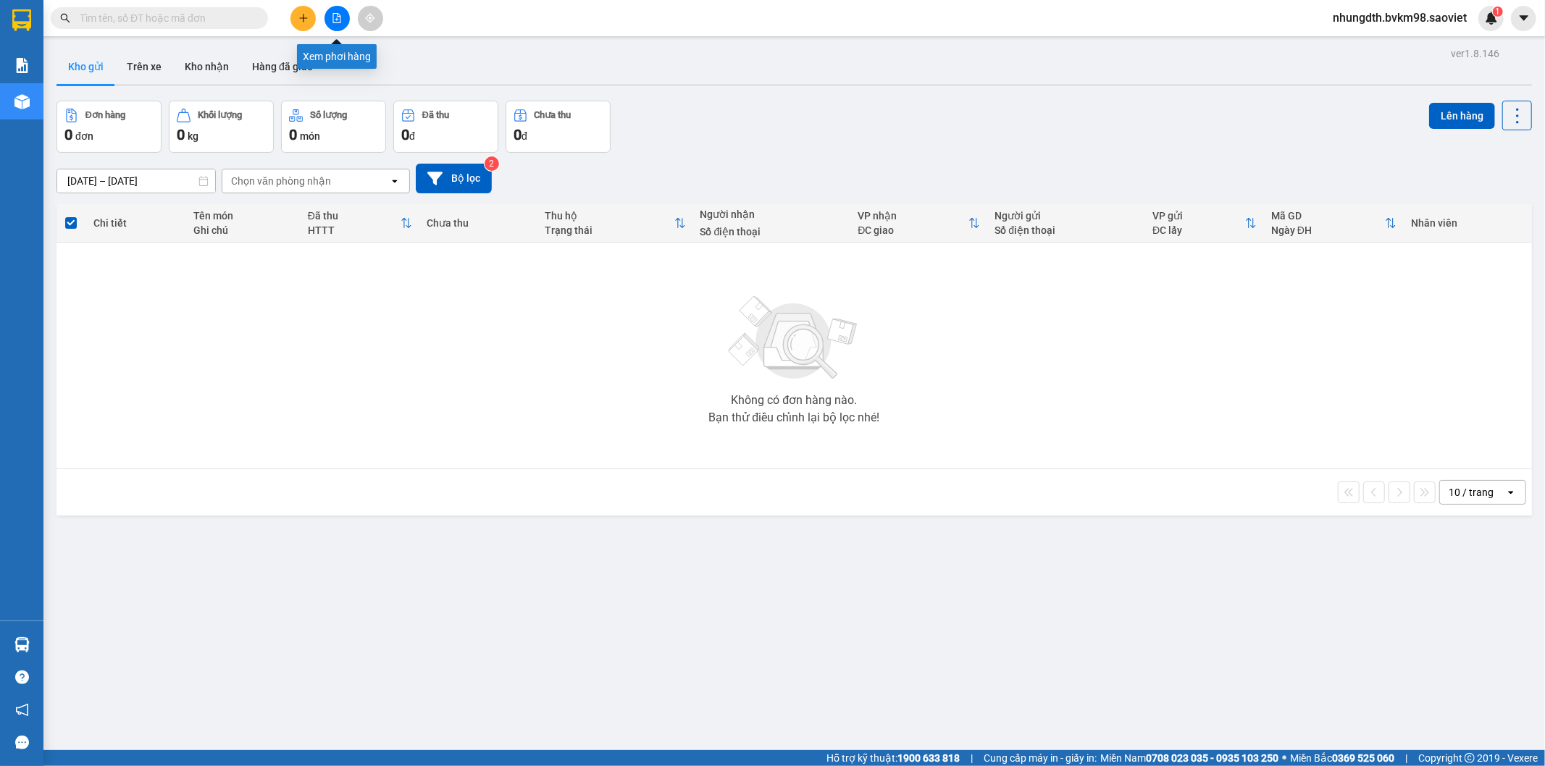
click at [328, 18] on button at bounding box center [336, 18] width 25 height 25
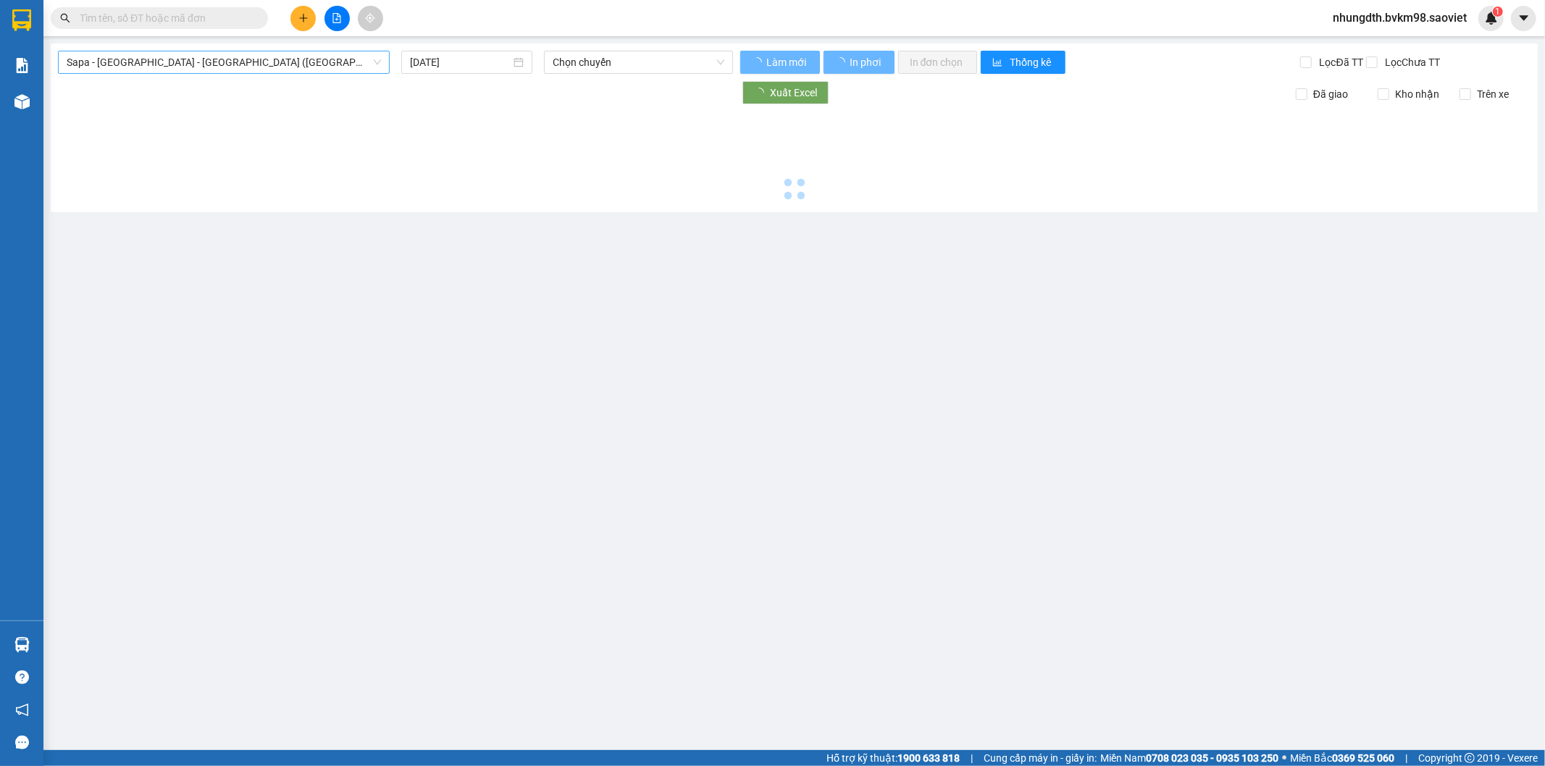
click at [164, 66] on span "Sapa - [GEOGRAPHIC_DATA] - [GEOGRAPHIC_DATA] ([GEOGRAPHIC_DATA])" at bounding box center [224, 62] width 314 height 22
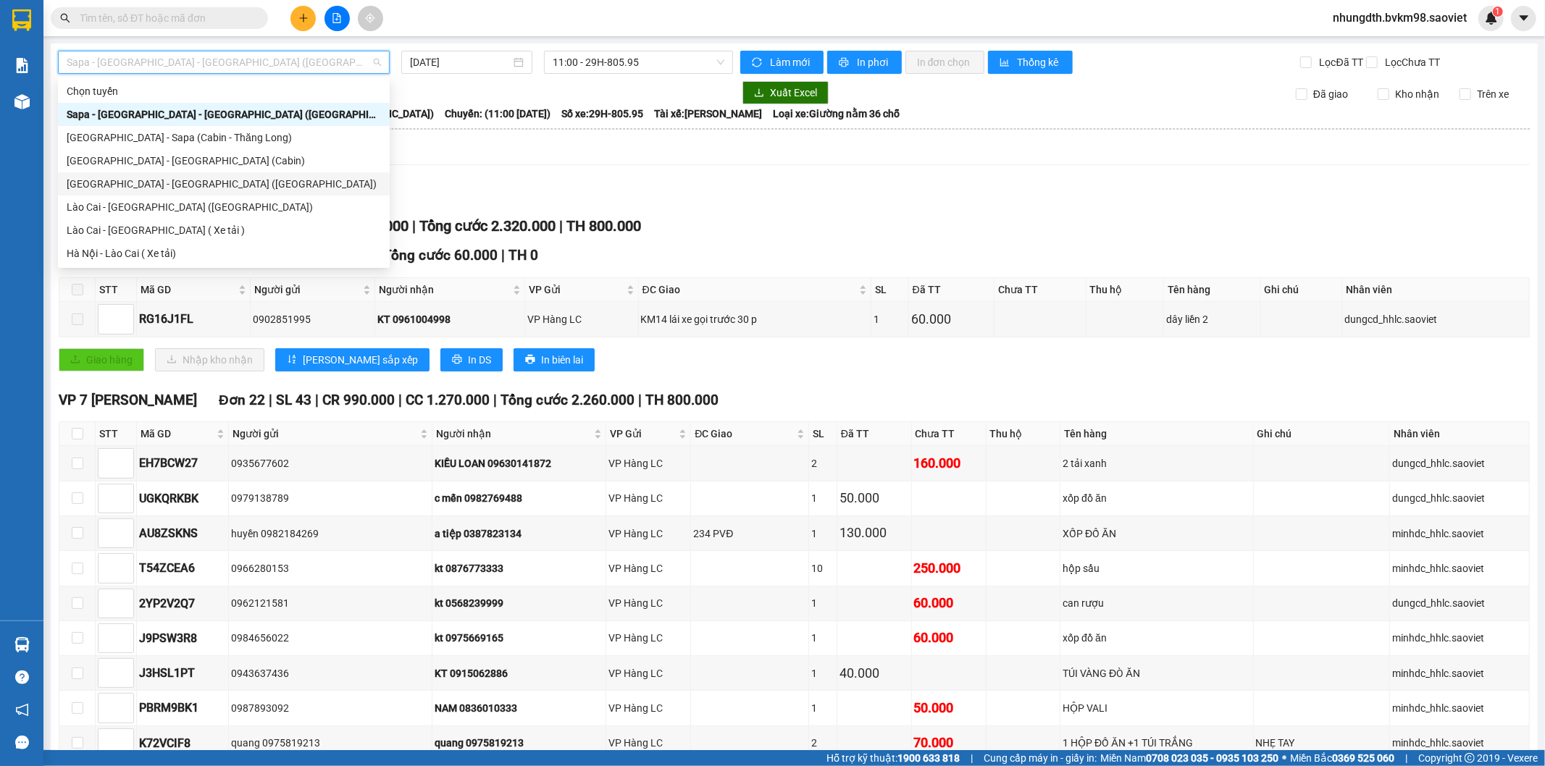
click at [164, 185] on div "[GEOGRAPHIC_DATA] - [GEOGRAPHIC_DATA] ([GEOGRAPHIC_DATA])" at bounding box center [224, 184] width 314 height 16
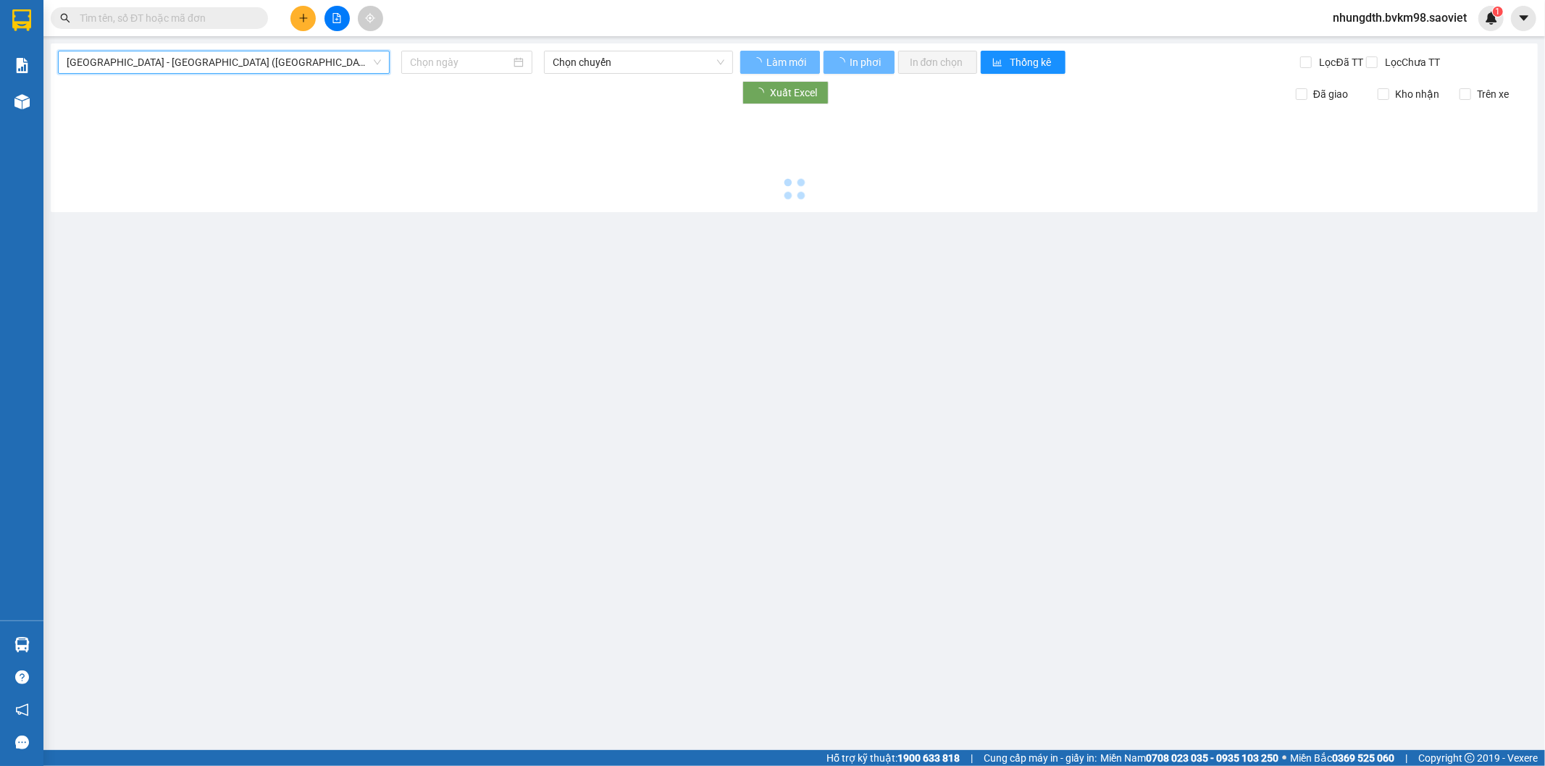
type input "[DATE]"
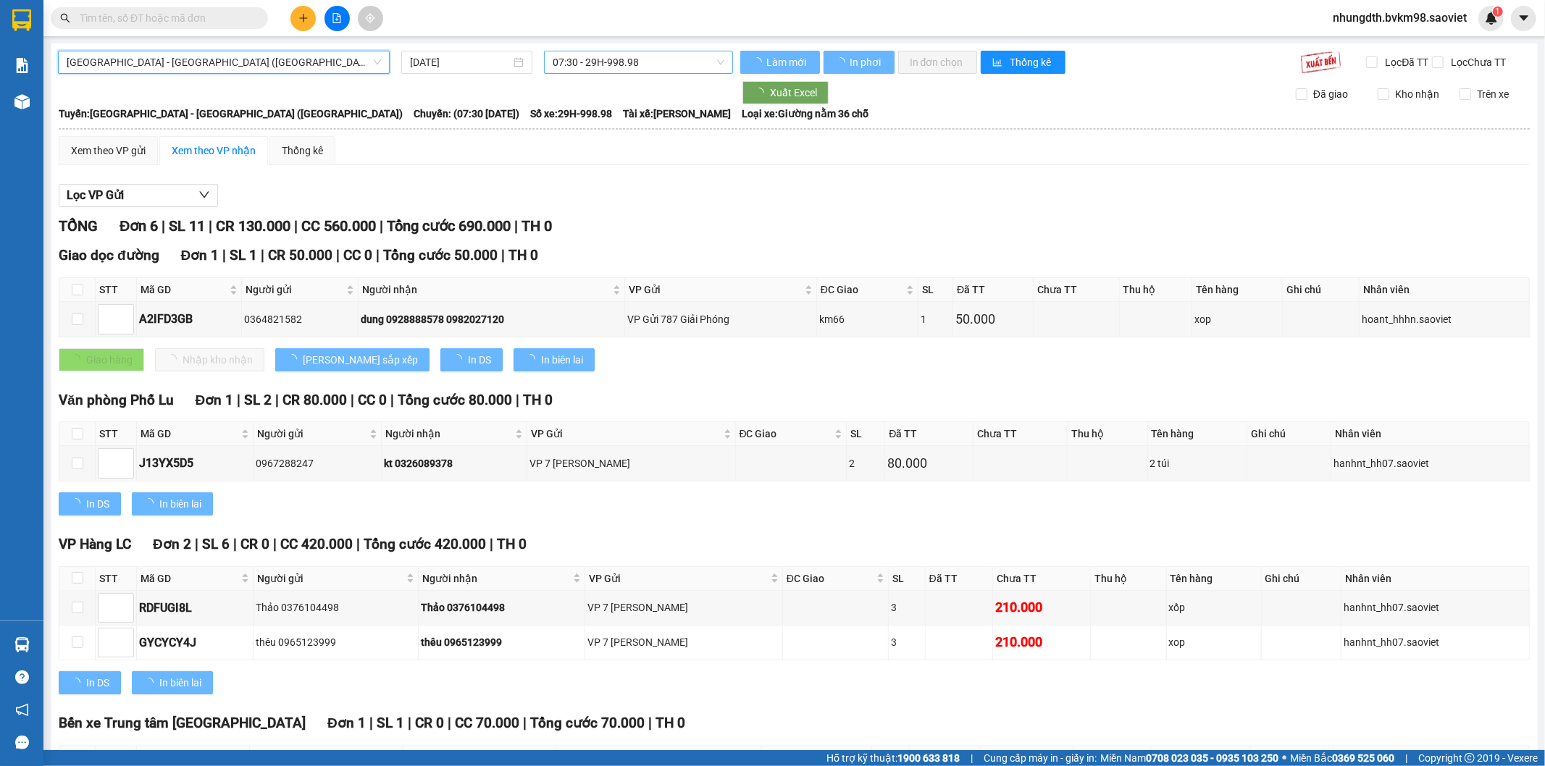
click at [599, 65] on span "07:30 - 29H-998.98" at bounding box center [638, 62] width 171 height 22
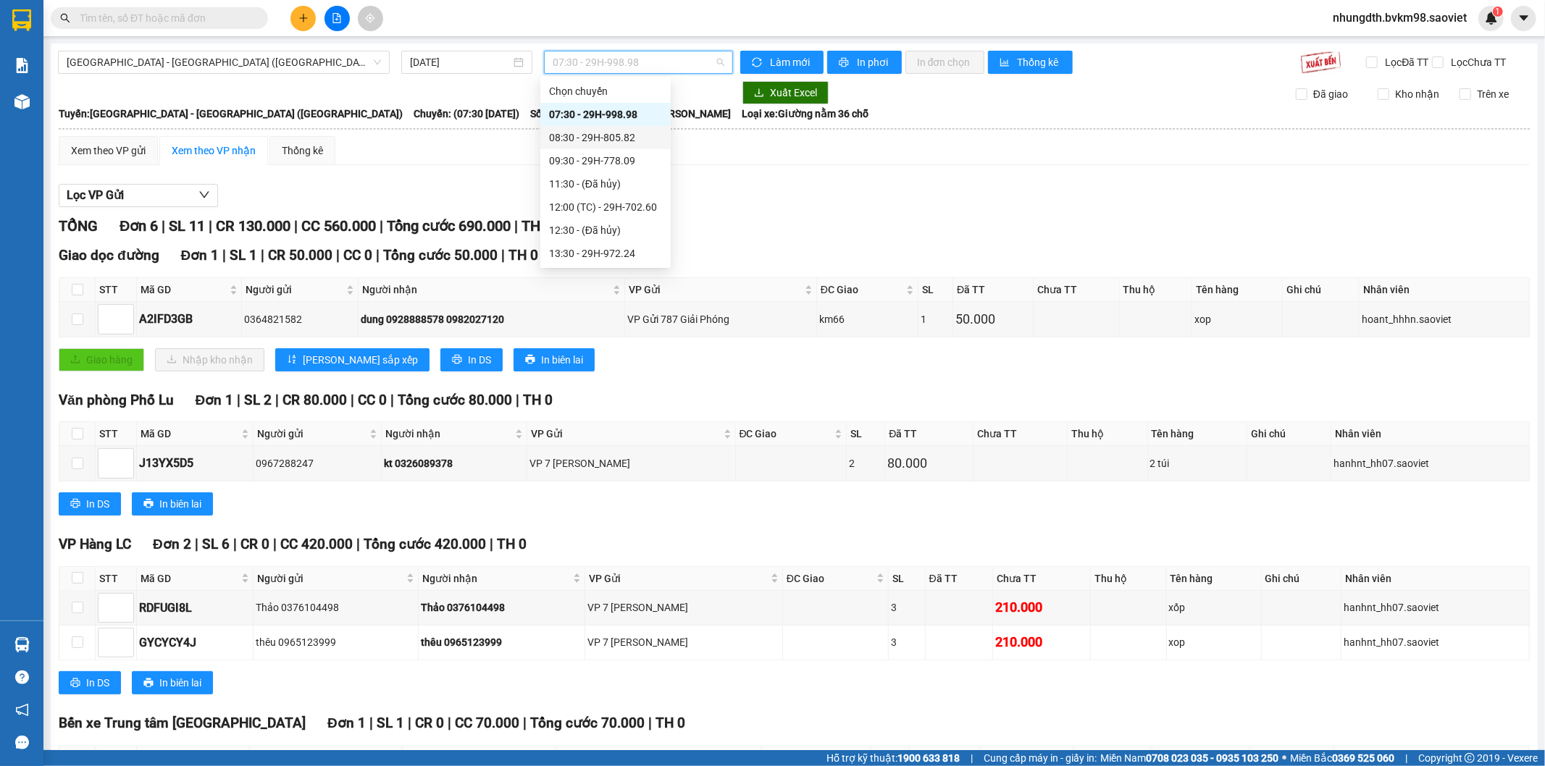
click at [619, 140] on div "08:30 - 29H-805.82" at bounding box center [605, 138] width 113 height 16
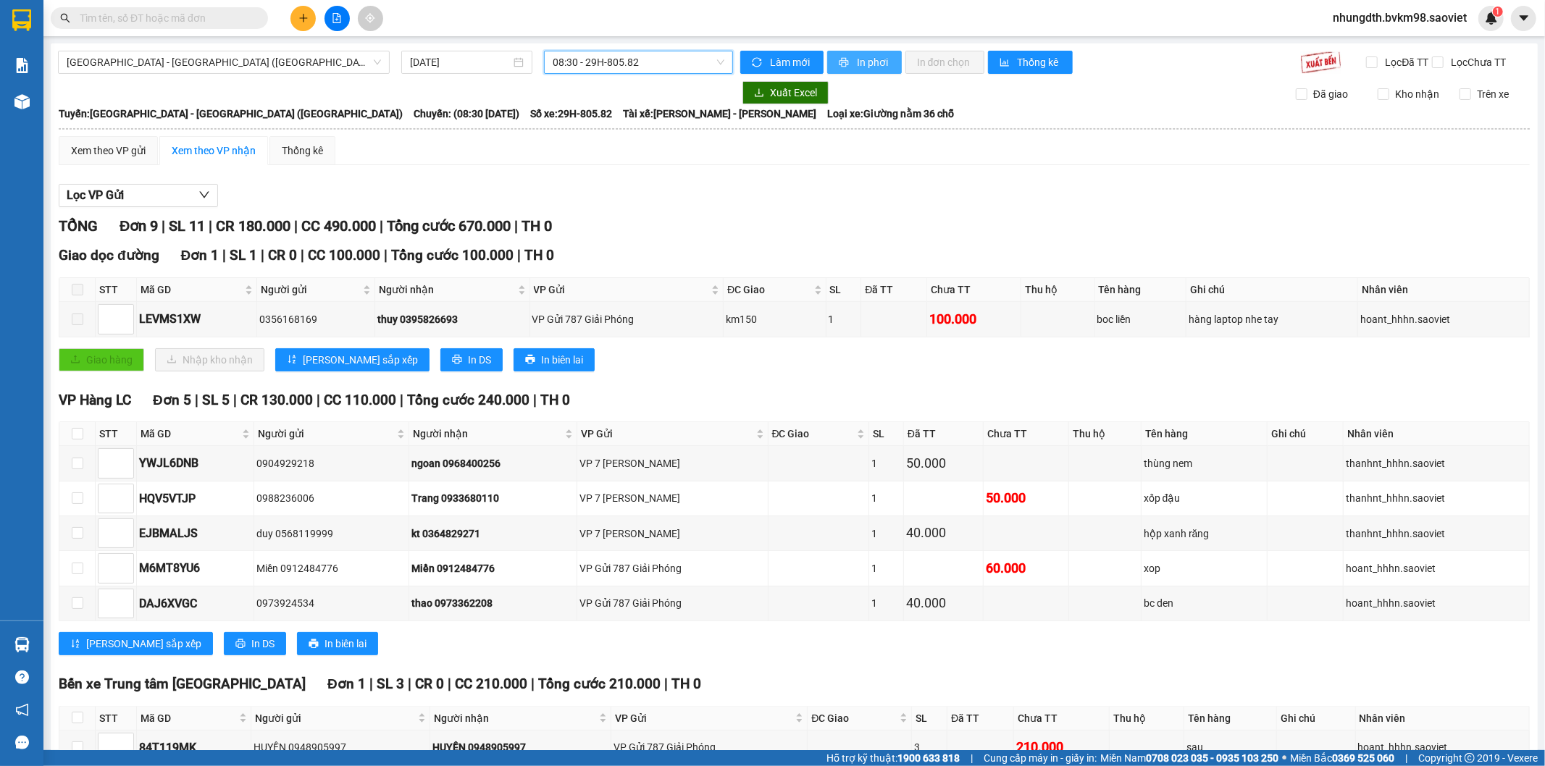
click at [871, 63] on span "In phơi" at bounding box center [873, 62] width 33 height 16
click at [308, 18] on icon "plus" at bounding box center [303, 18] width 10 height 10
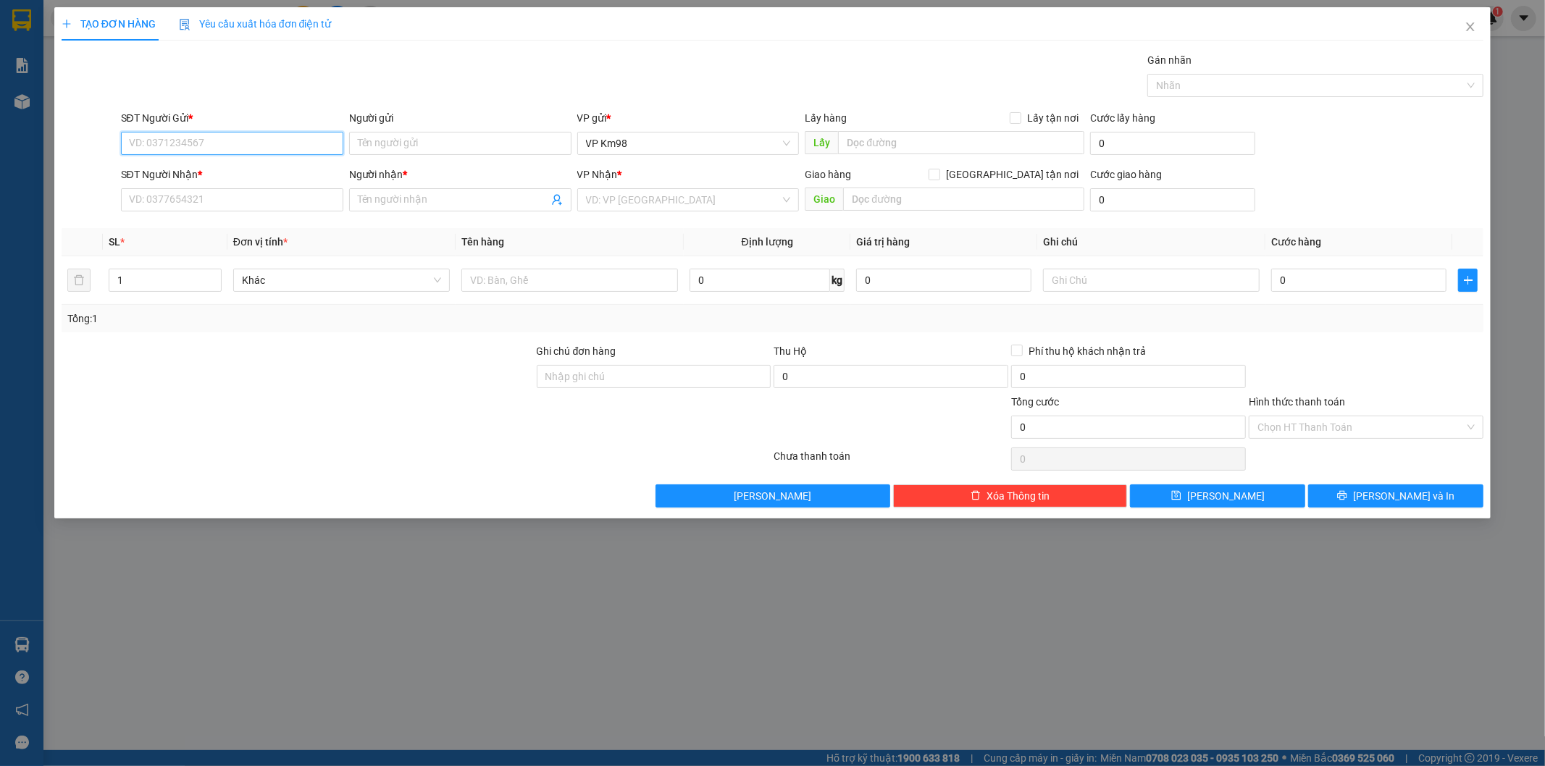
click at [226, 143] on input "SĐT Người Gửi *" at bounding box center [232, 143] width 222 height 23
type input "0964442626"
click at [163, 168] on div "0964442626 - kt" at bounding box center [232, 172] width 205 height 16
type input "kt"
type input "0566364567"
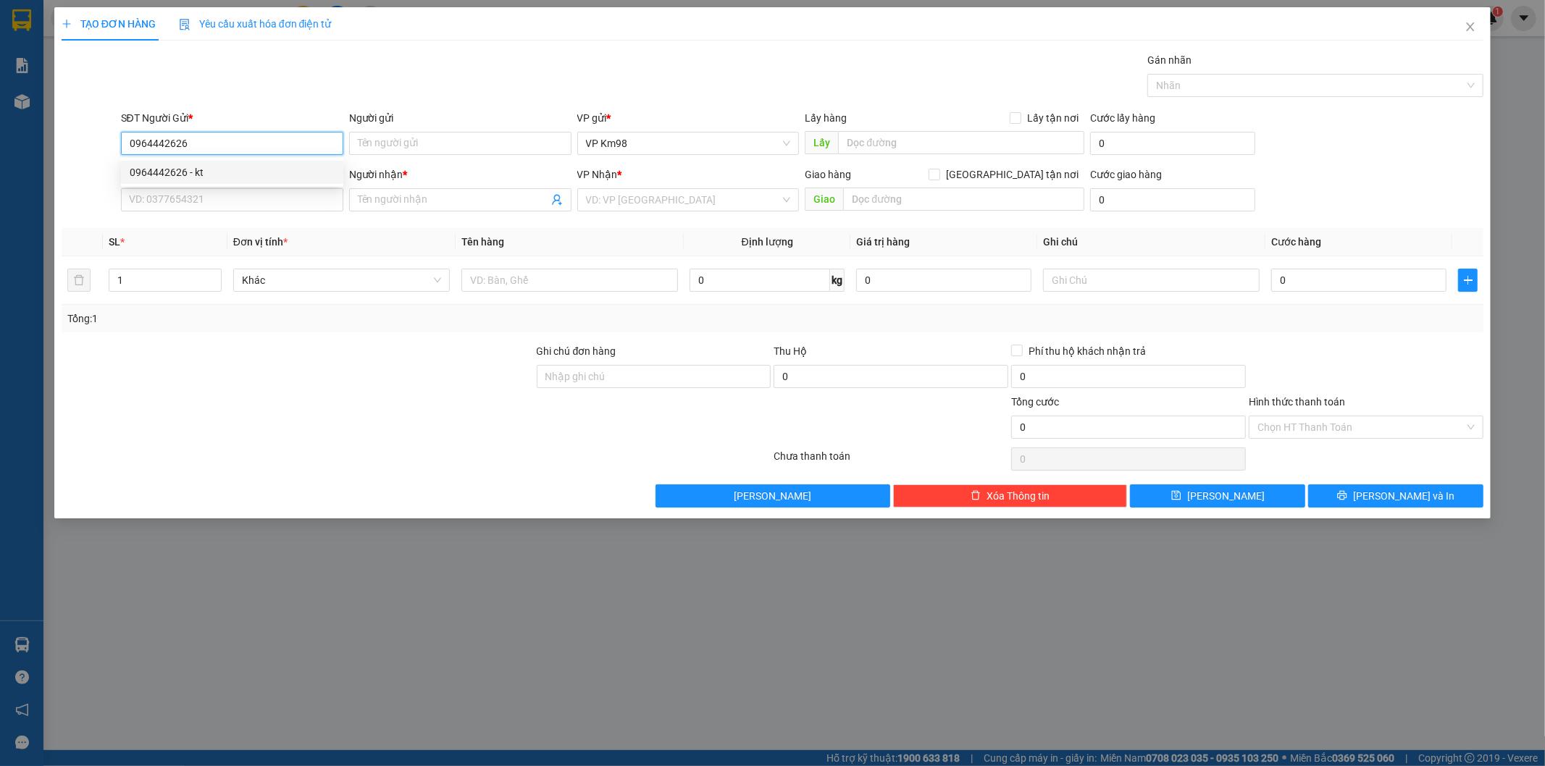
type input "kt"
type input "km 14"
type input "0964442626"
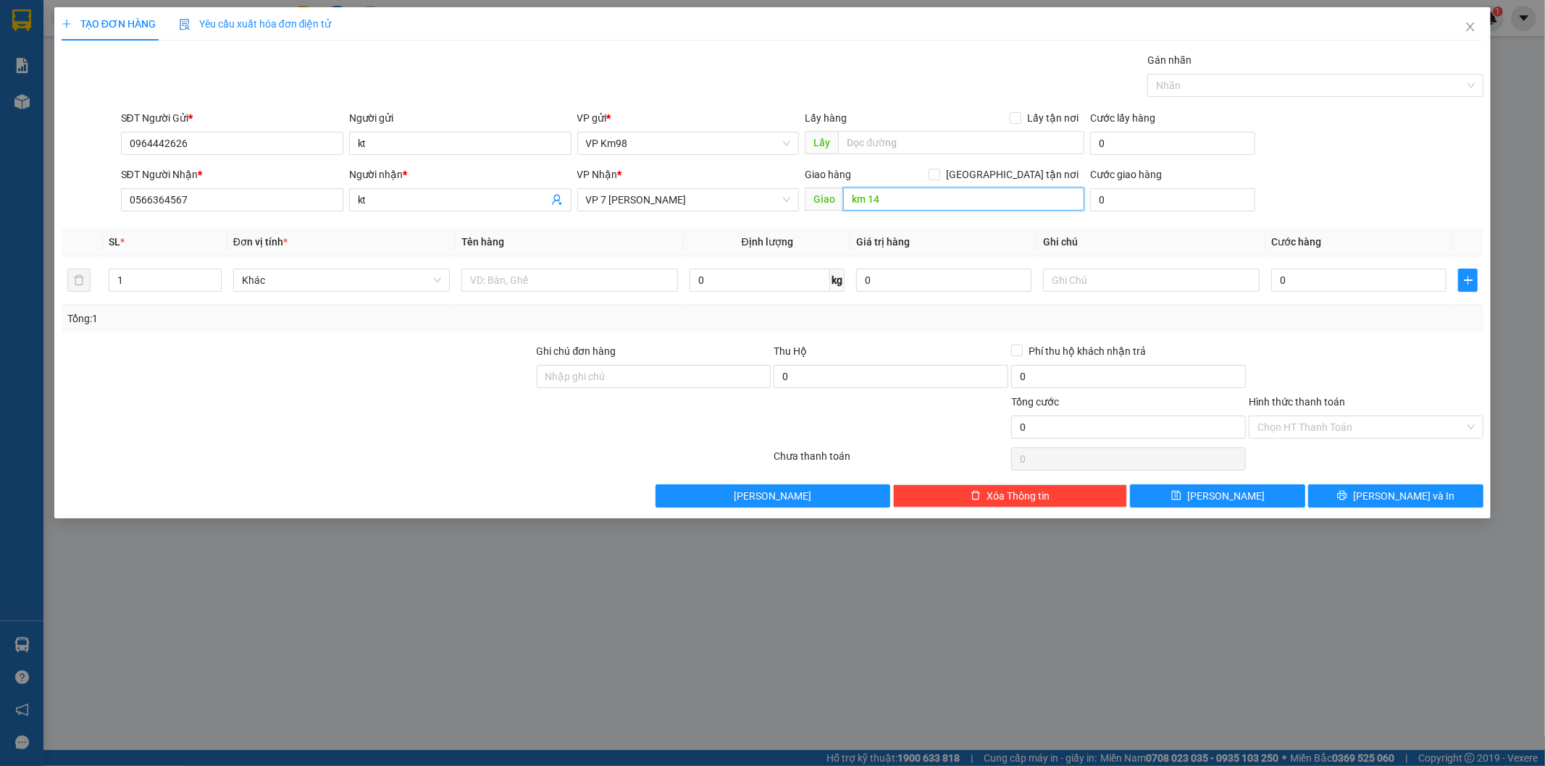
click at [917, 203] on input "km 14" at bounding box center [963, 199] width 241 height 23
click at [206, 201] on input "0566364567" at bounding box center [232, 199] width 222 height 23
type input "0"
click at [701, 209] on span "VP 7 [PERSON_NAME]" at bounding box center [688, 200] width 205 height 22
type input "0889888881"
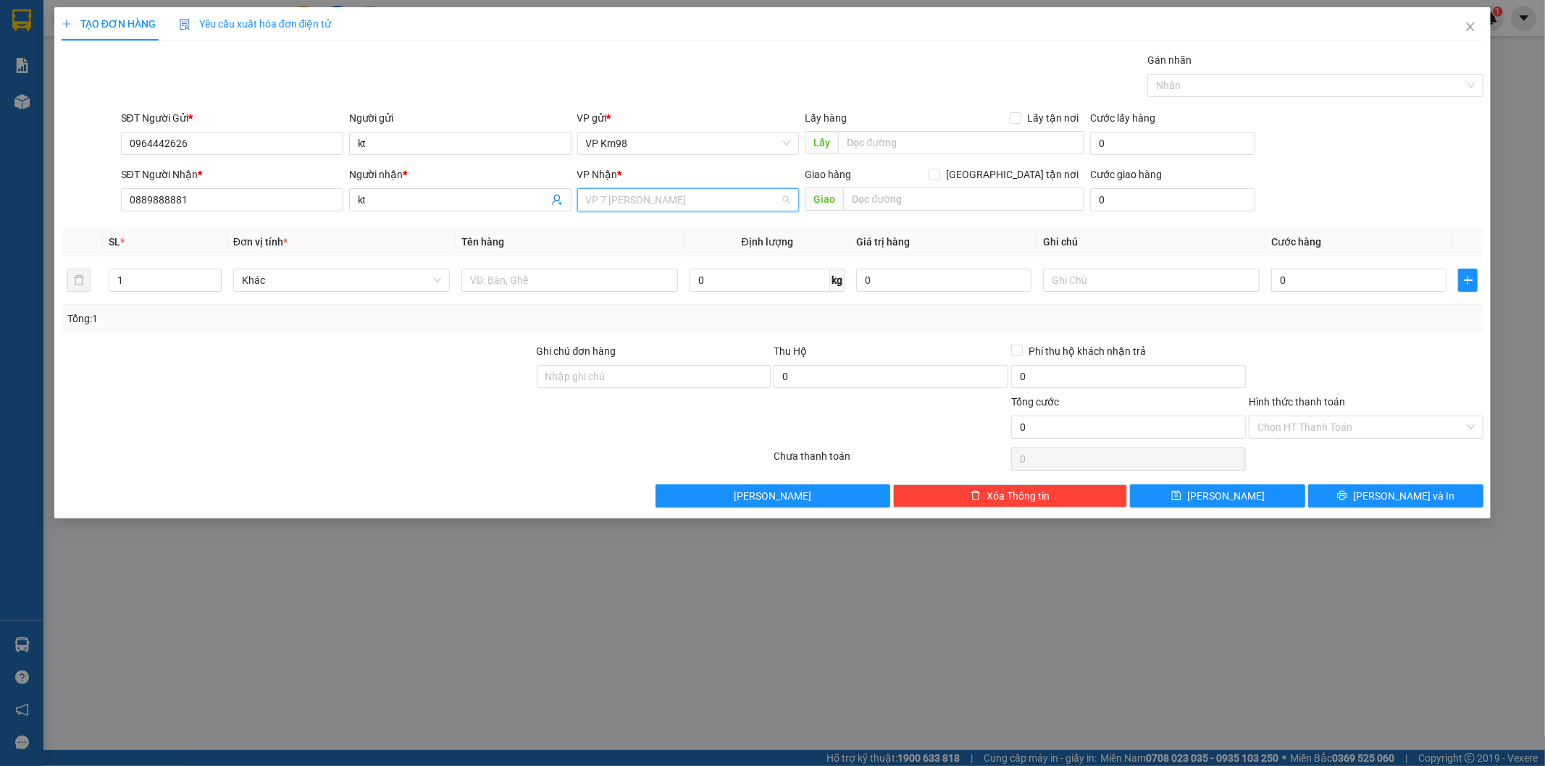
scroll to position [92, 0]
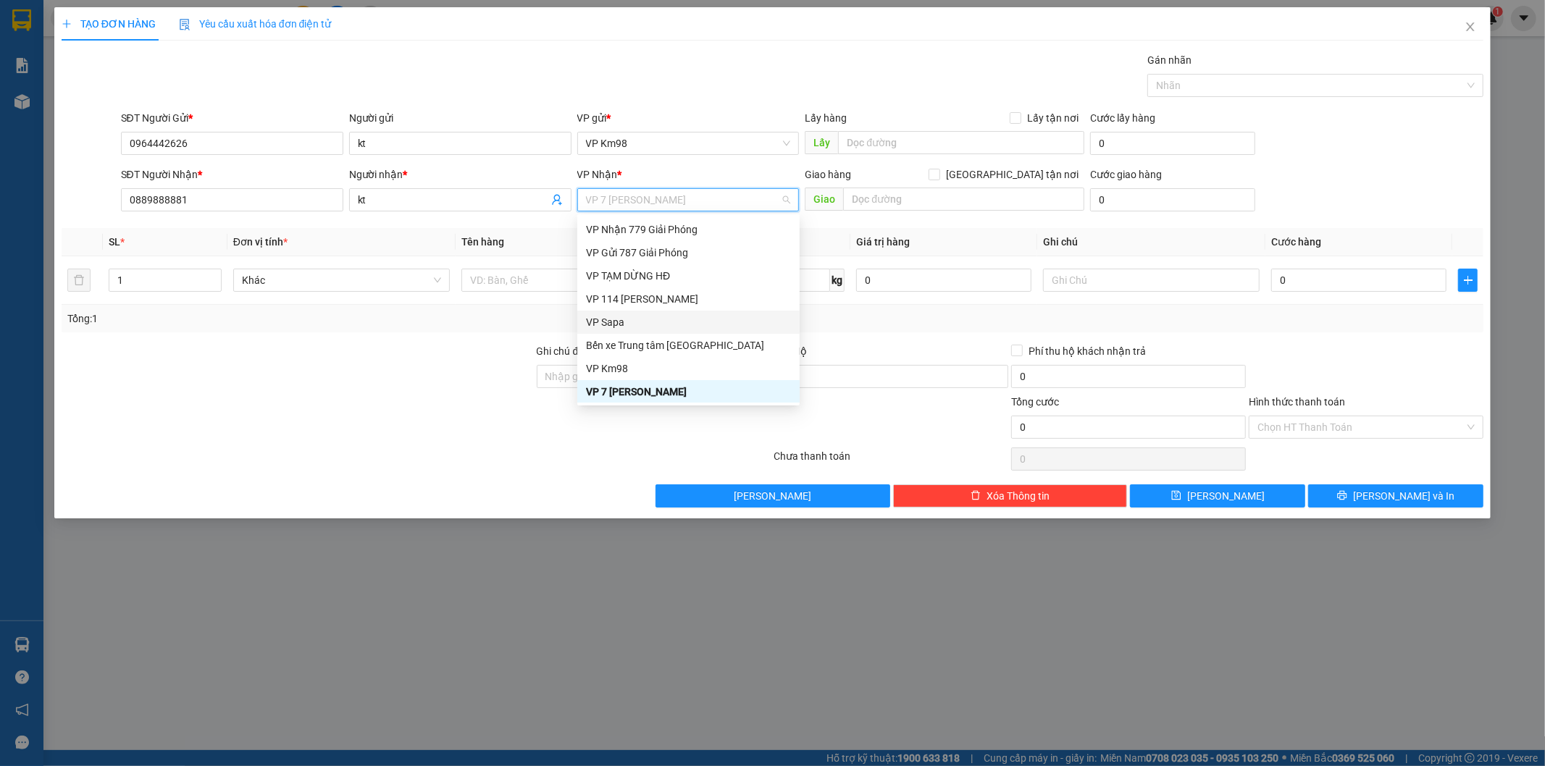
drag, startPoint x: 602, startPoint y: 315, endPoint x: 751, endPoint y: 312, distance: 149.2
click at [603, 315] on div "VP Sapa" at bounding box center [688, 322] width 205 height 16
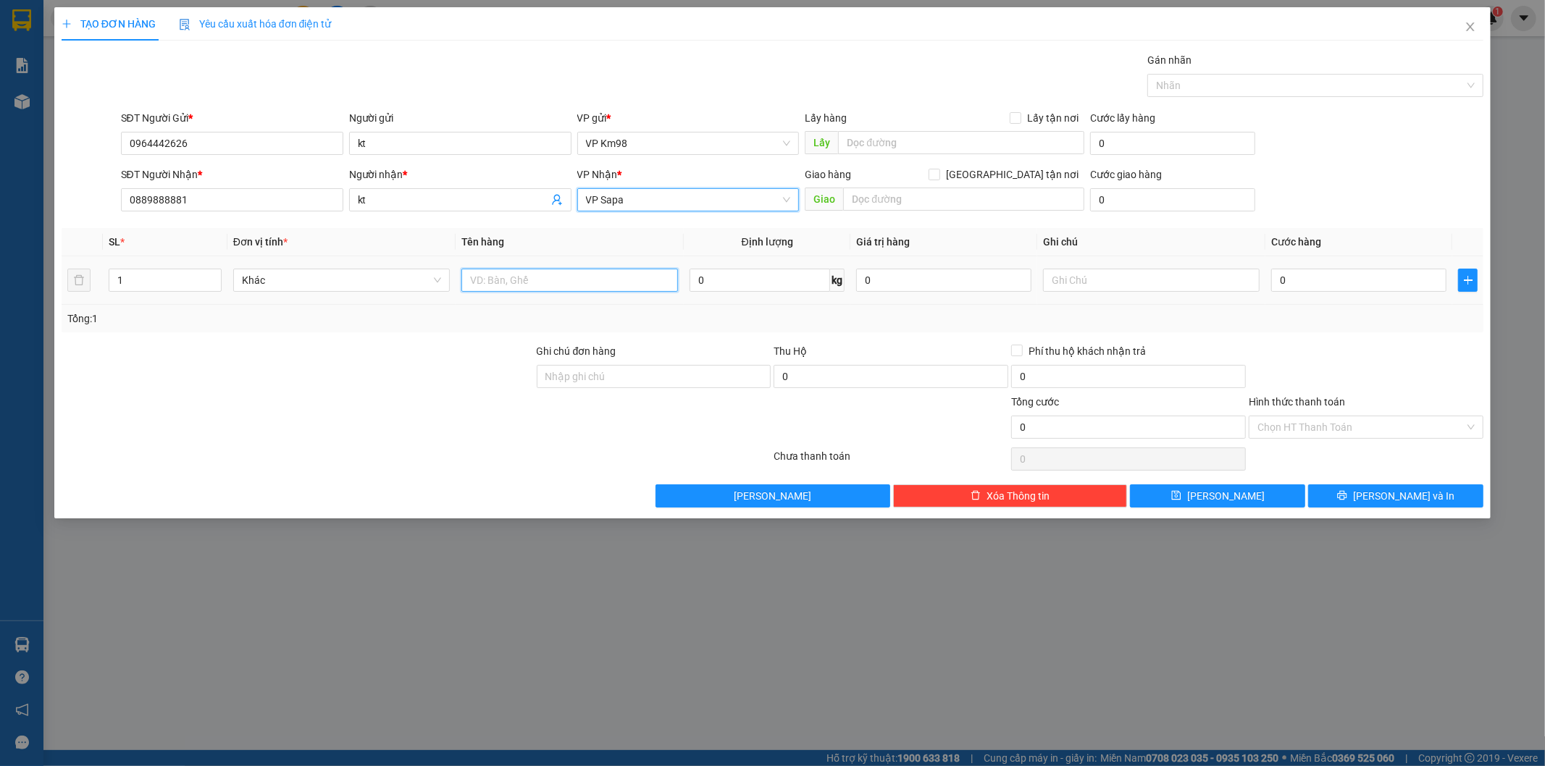
click at [545, 284] on input "text" at bounding box center [569, 280] width 217 height 23
type input "bọc tải trắng"
click at [1359, 288] on input "0" at bounding box center [1358, 280] width 175 height 23
type input "6"
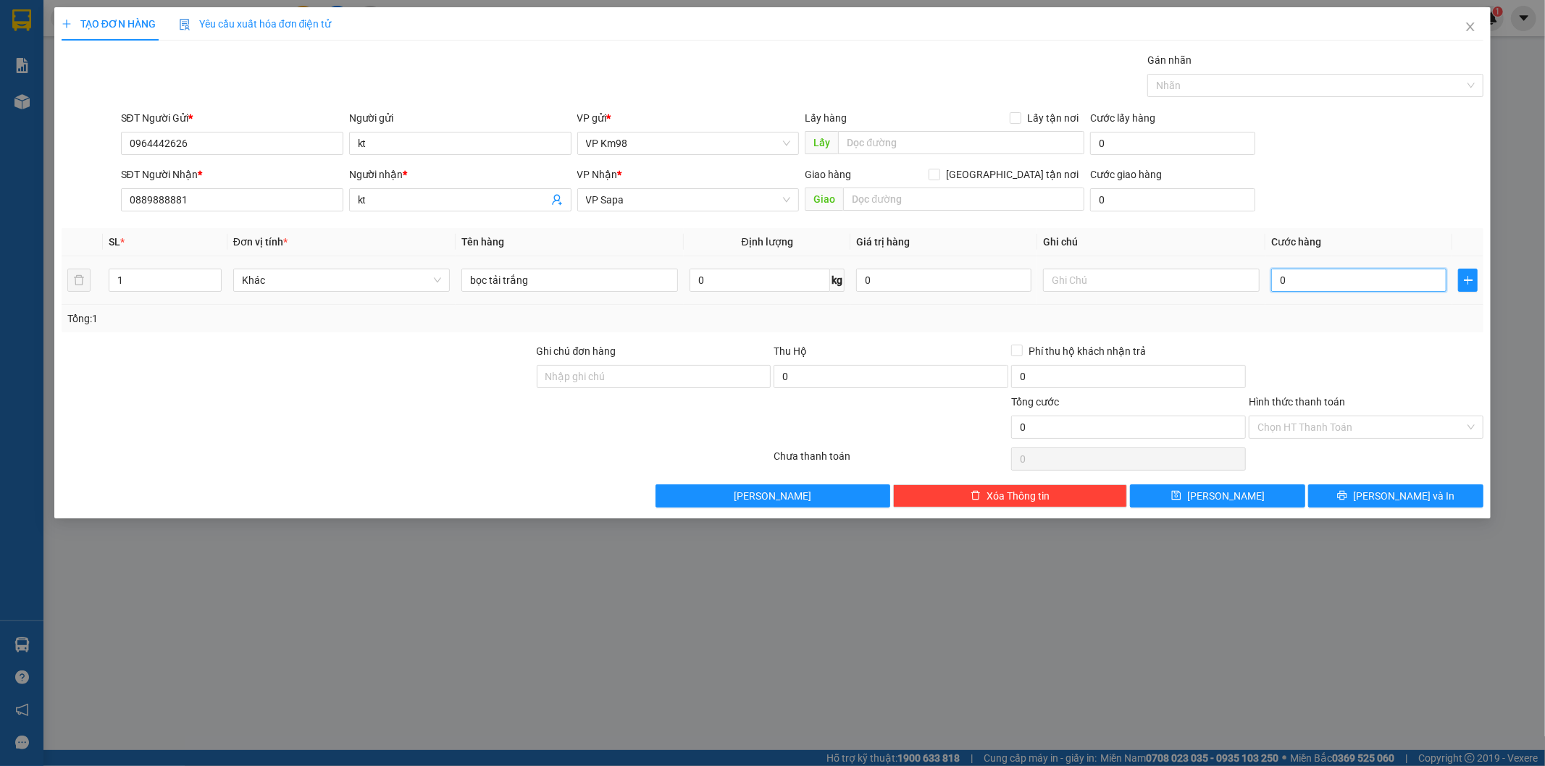
type input "6"
type input "60"
type input "600"
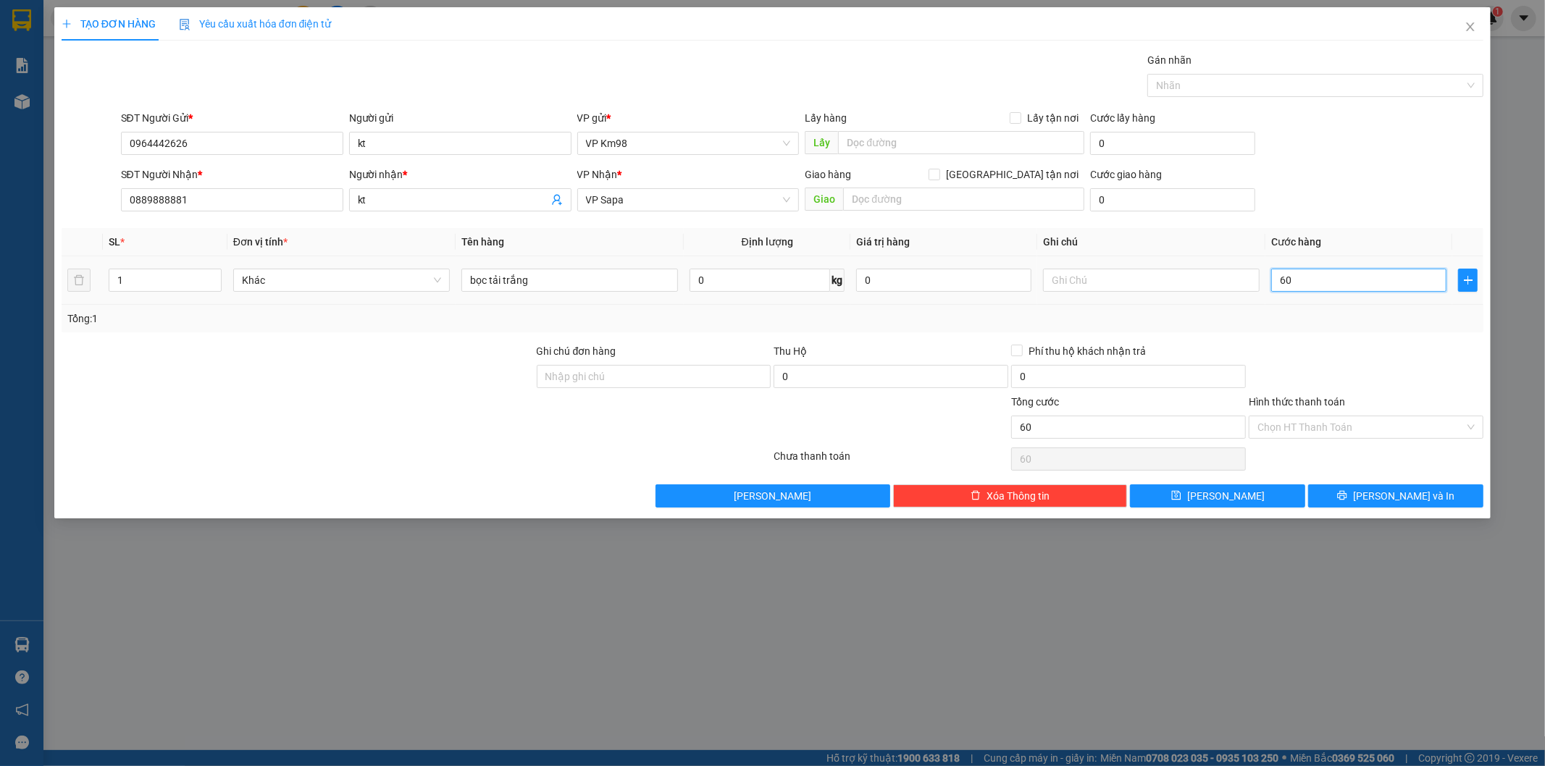
type input "600"
type input "6.000"
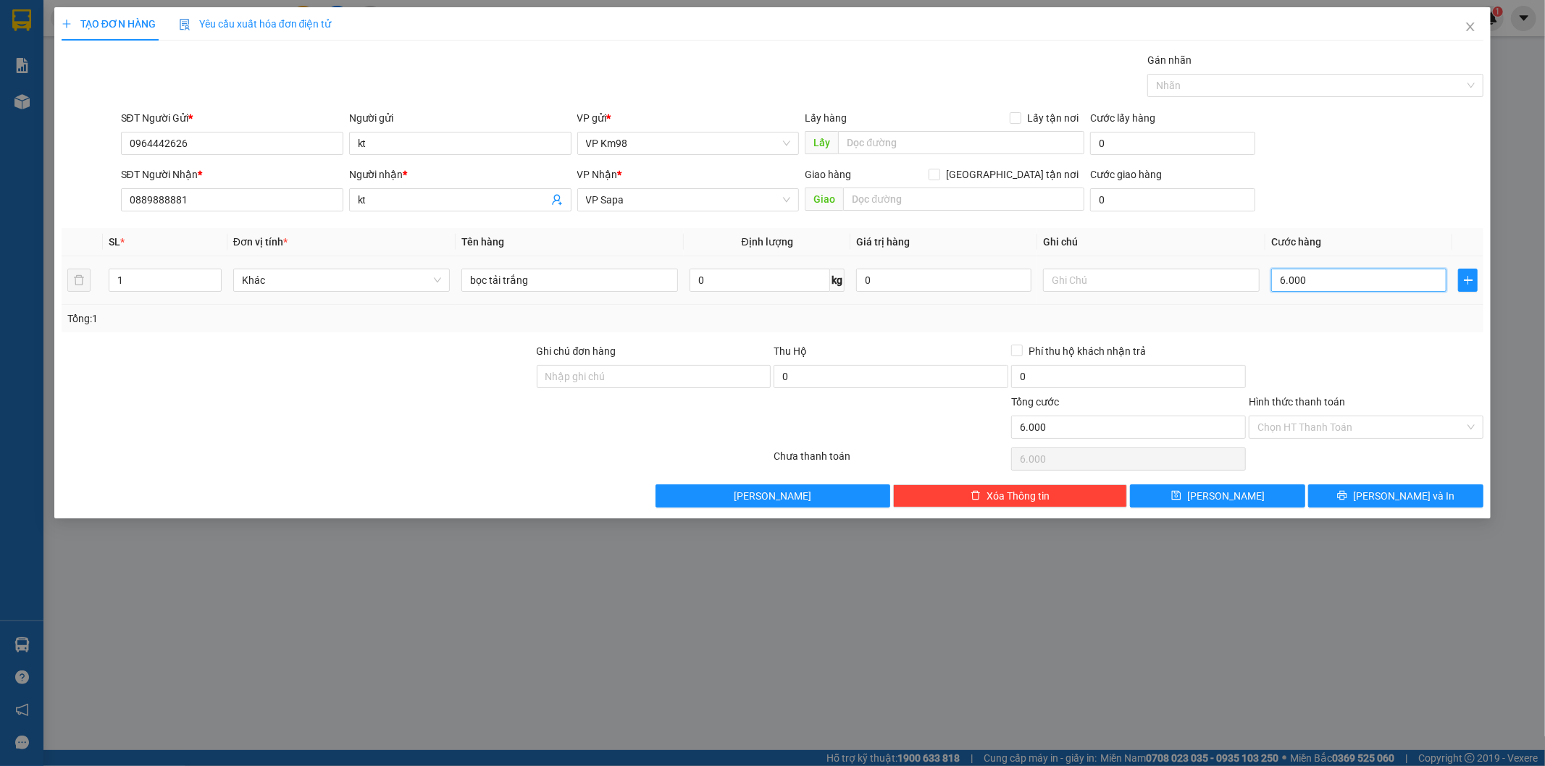
type input "60.000"
click at [1363, 501] on button "[PERSON_NAME] và In" at bounding box center [1395, 495] width 175 height 23
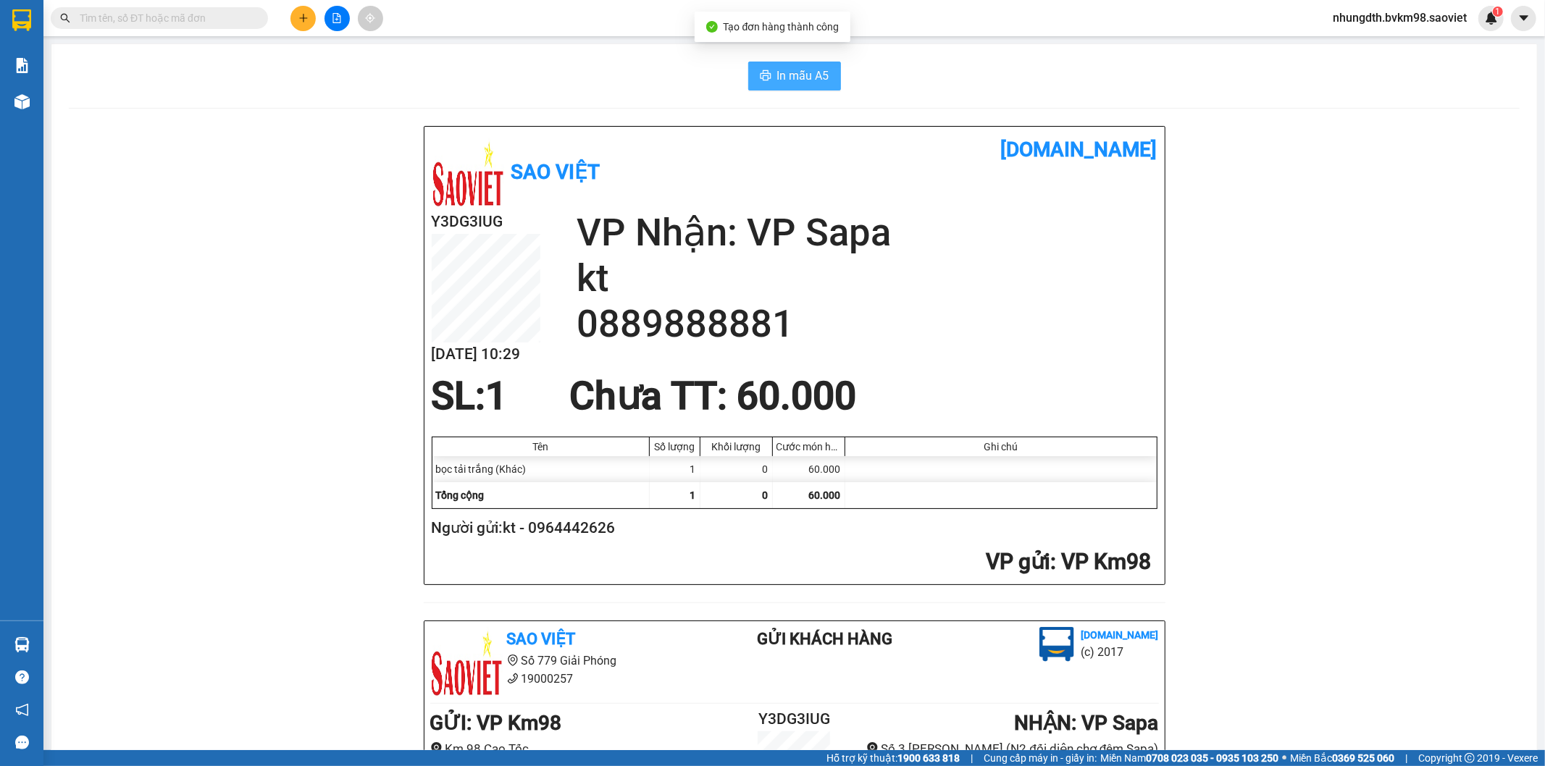
click at [788, 70] on span "In mẫu A5" at bounding box center [803, 76] width 52 height 18
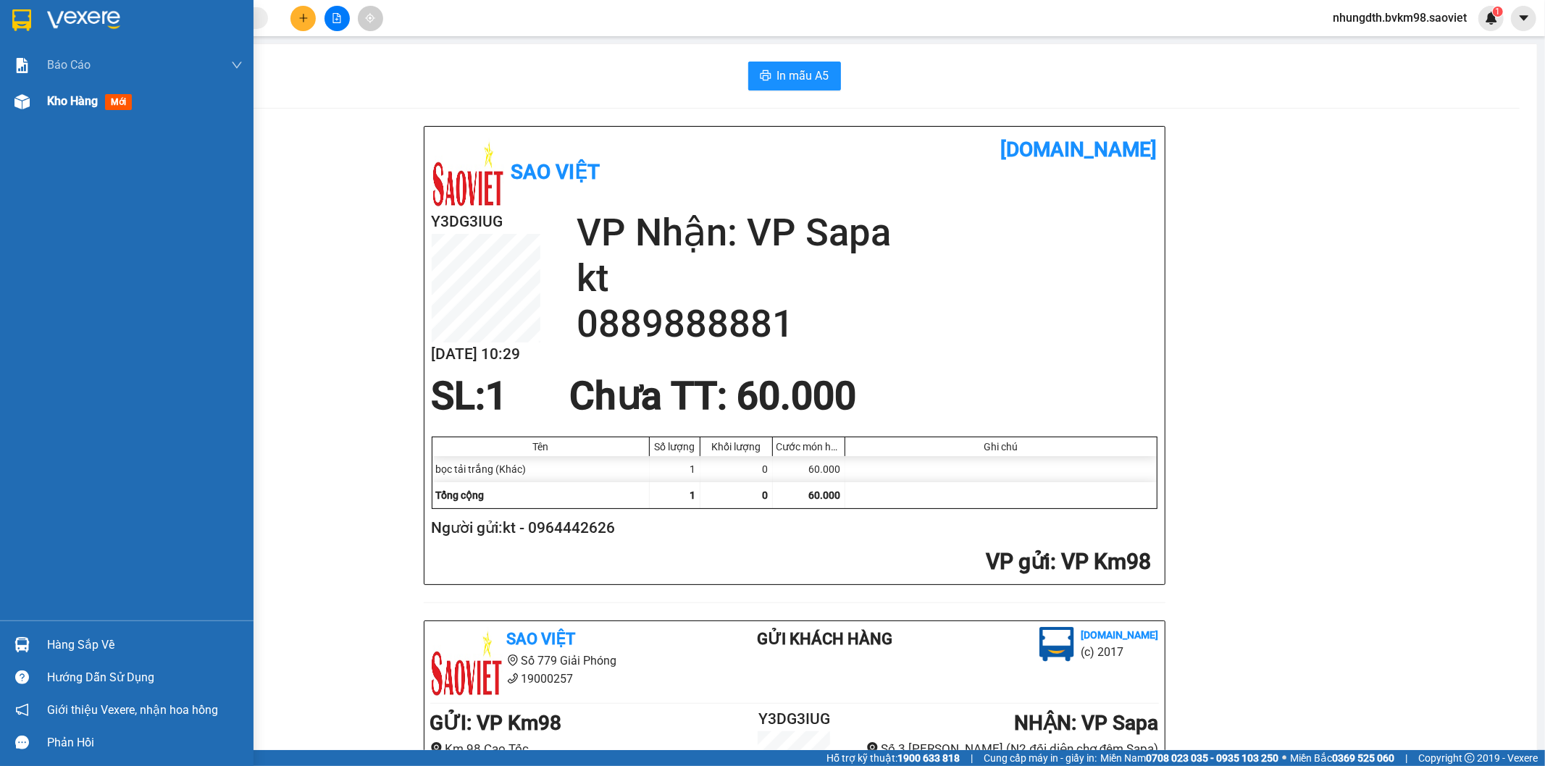
click at [25, 104] on img at bounding box center [21, 101] width 15 height 15
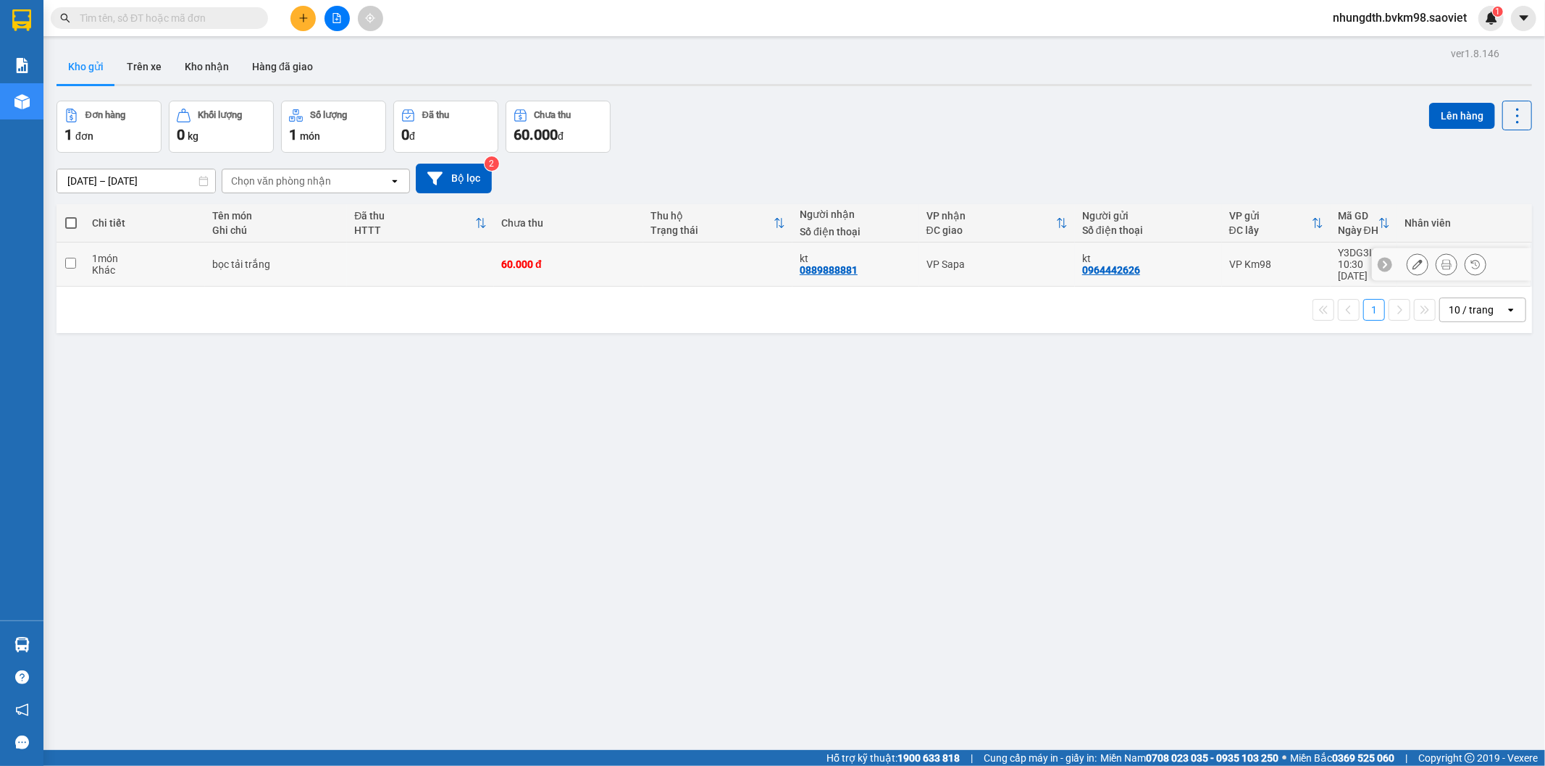
click at [68, 258] on input "checkbox" at bounding box center [70, 263] width 11 height 11
checkbox input "true"
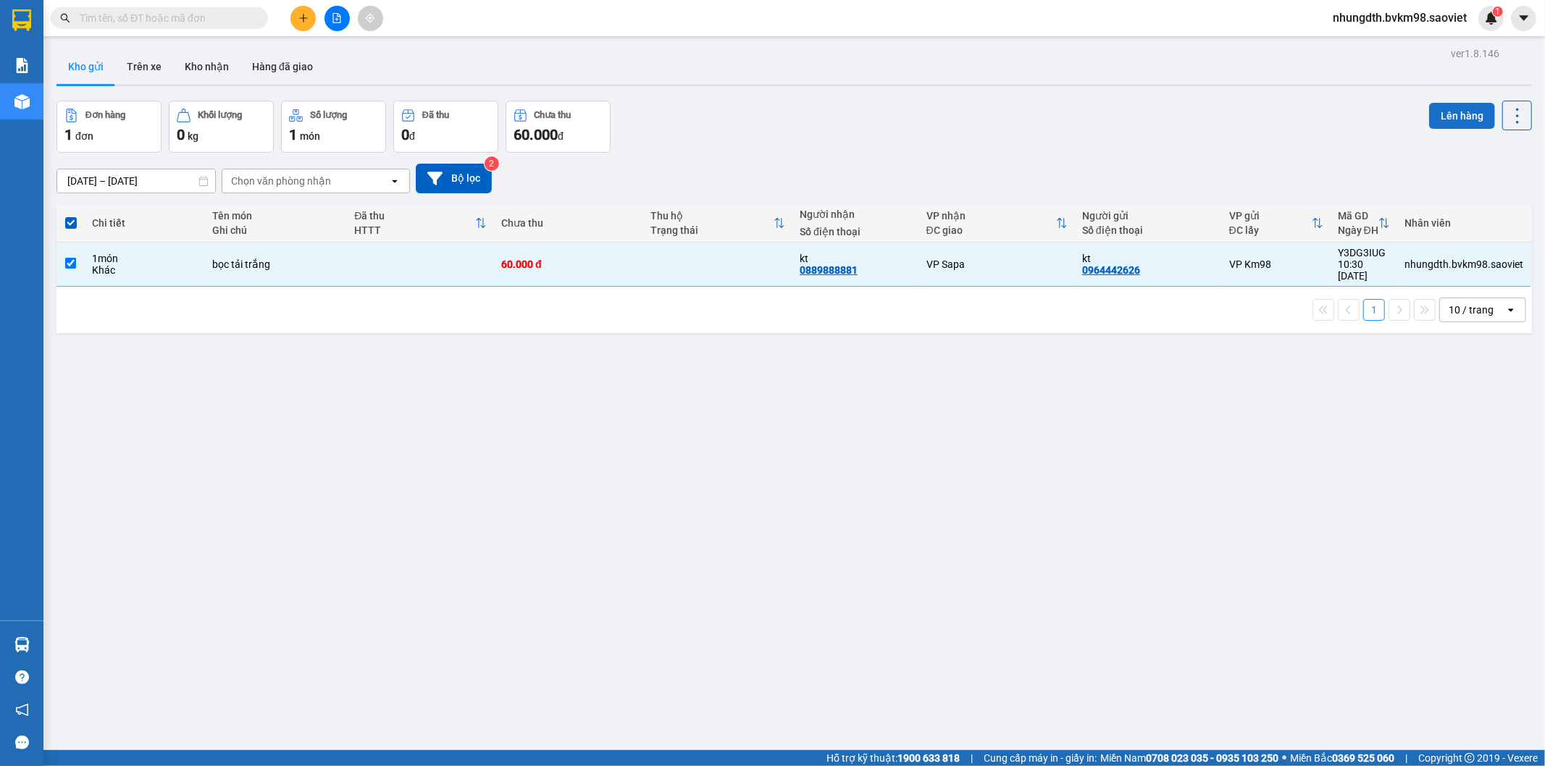
click at [1431, 112] on button "Lên hàng" at bounding box center [1462, 116] width 66 height 26
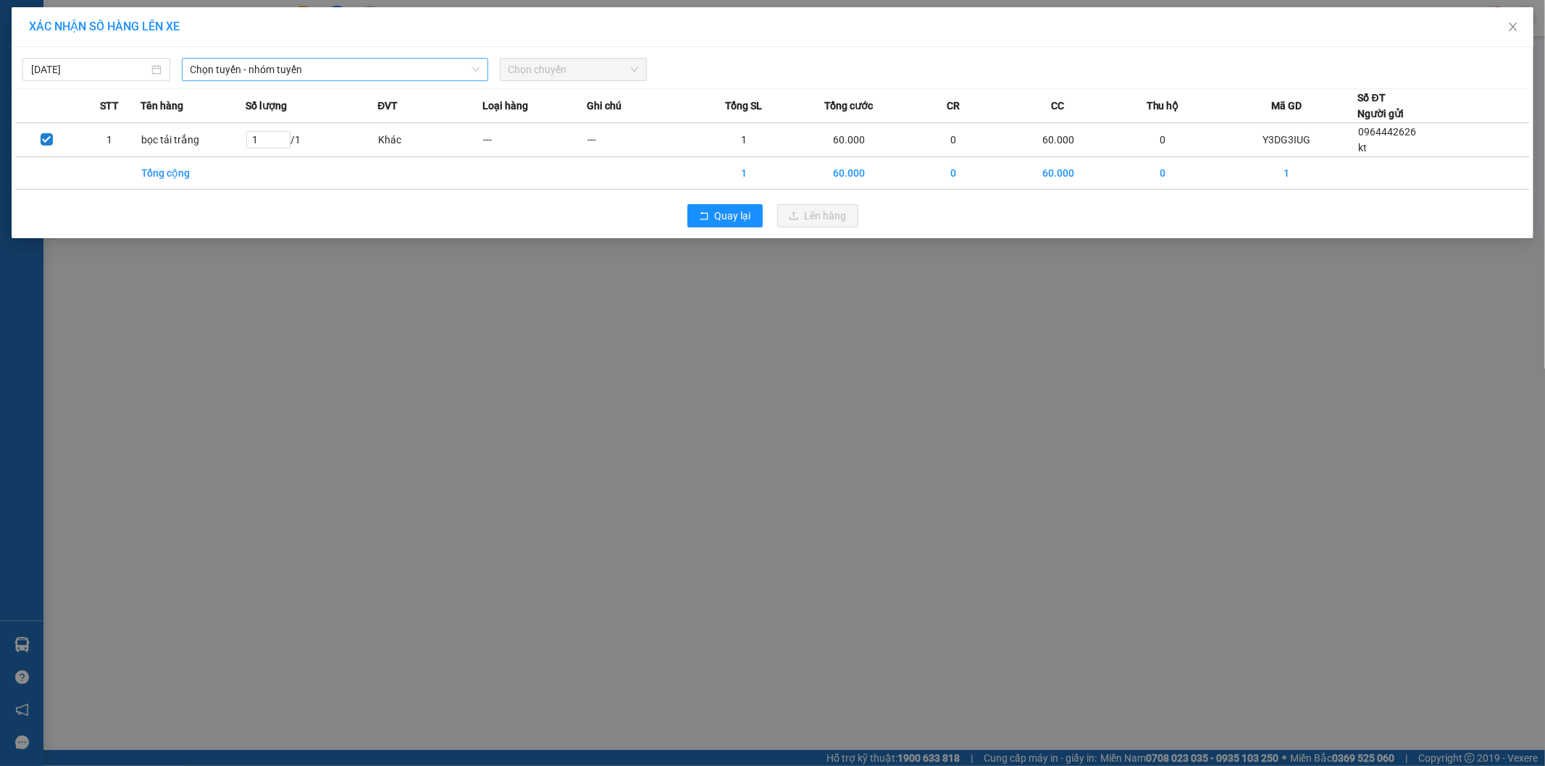
click at [287, 74] on span "Chọn tuyến - nhóm tuyến" at bounding box center [334, 70] width 289 height 22
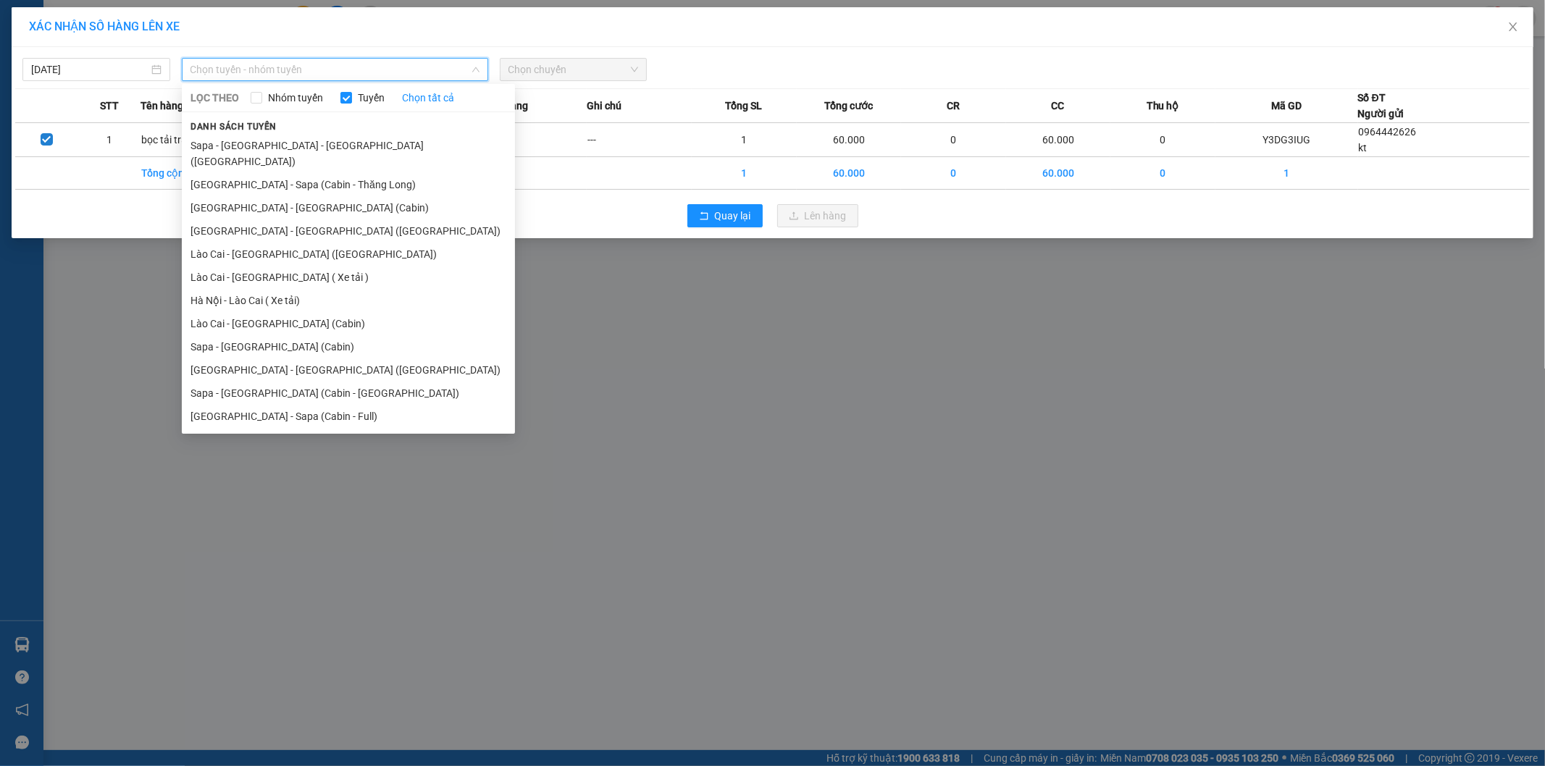
drag, startPoint x: 249, startPoint y: 399, endPoint x: 375, endPoint y: 330, distance: 143.6
click at [249, 405] on li "[GEOGRAPHIC_DATA] - Sapa (Cabin - Full)" at bounding box center [348, 416] width 333 height 23
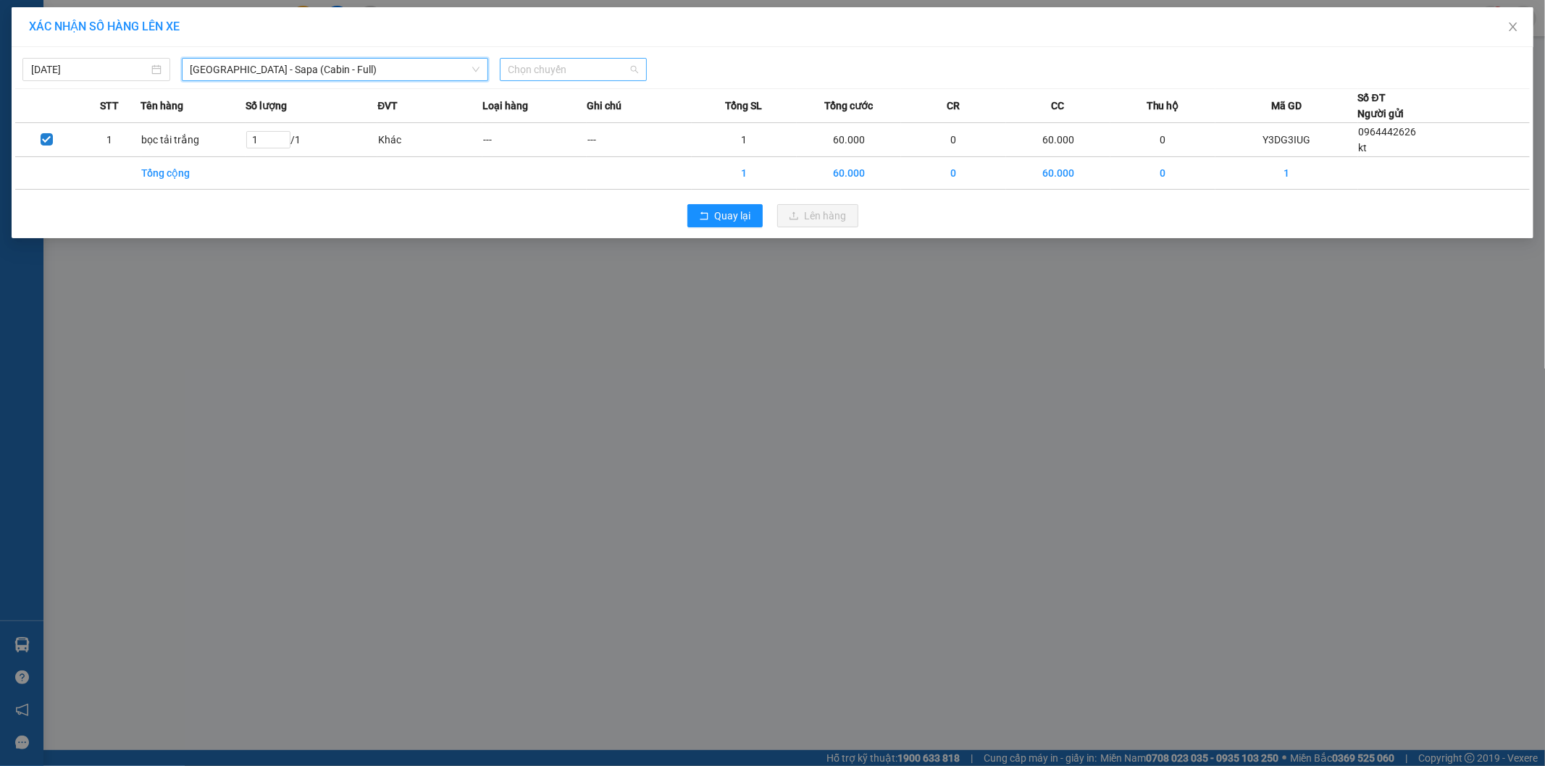
click at [547, 69] on span "Chọn chuyến" at bounding box center [573, 70] width 130 height 22
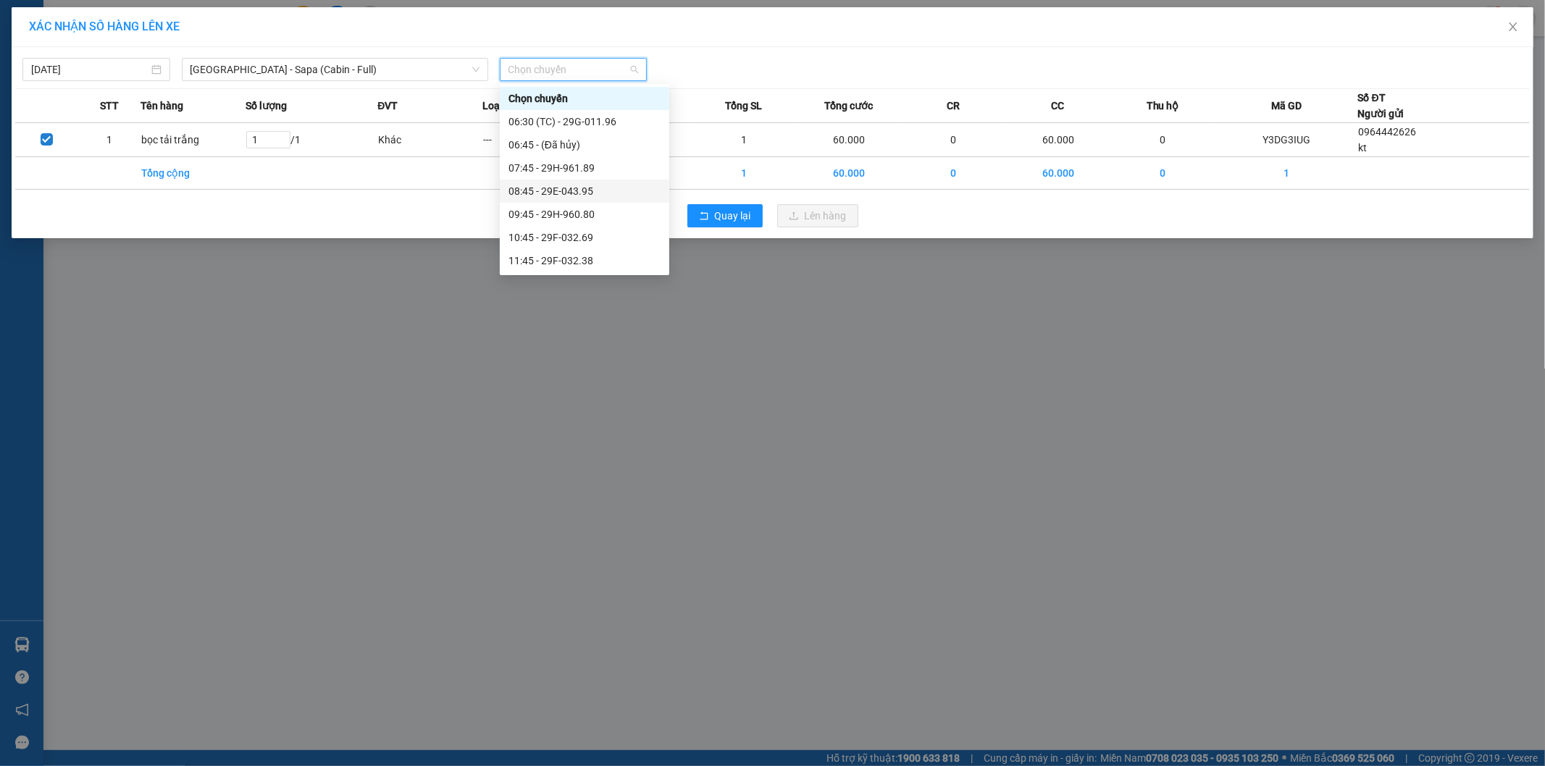
click at [584, 194] on div "08:45 - 29E-043.95" at bounding box center [584, 191] width 152 height 16
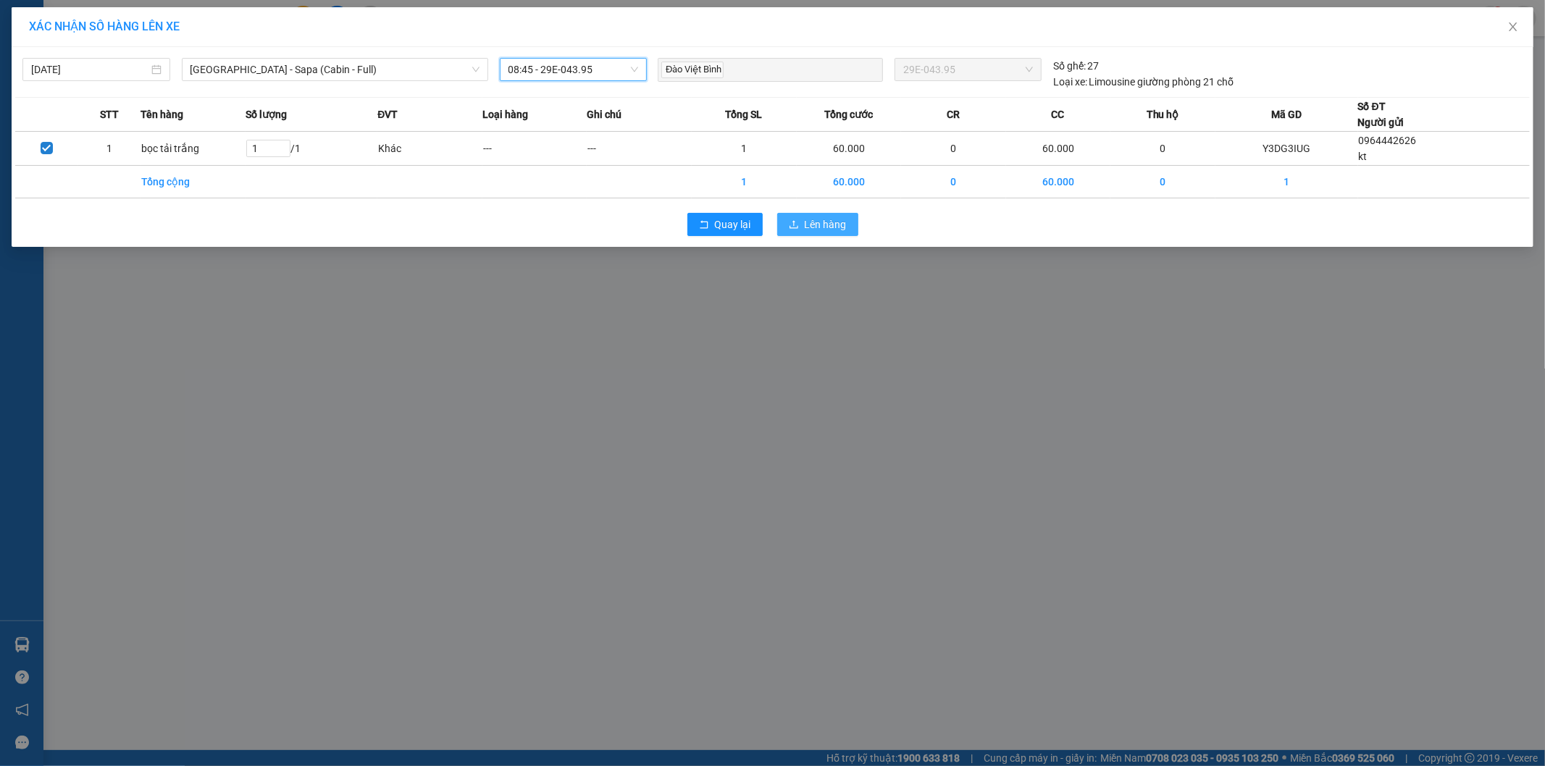
click at [815, 225] on span "Lên hàng" at bounding box center [826, 225] width 42 height 16
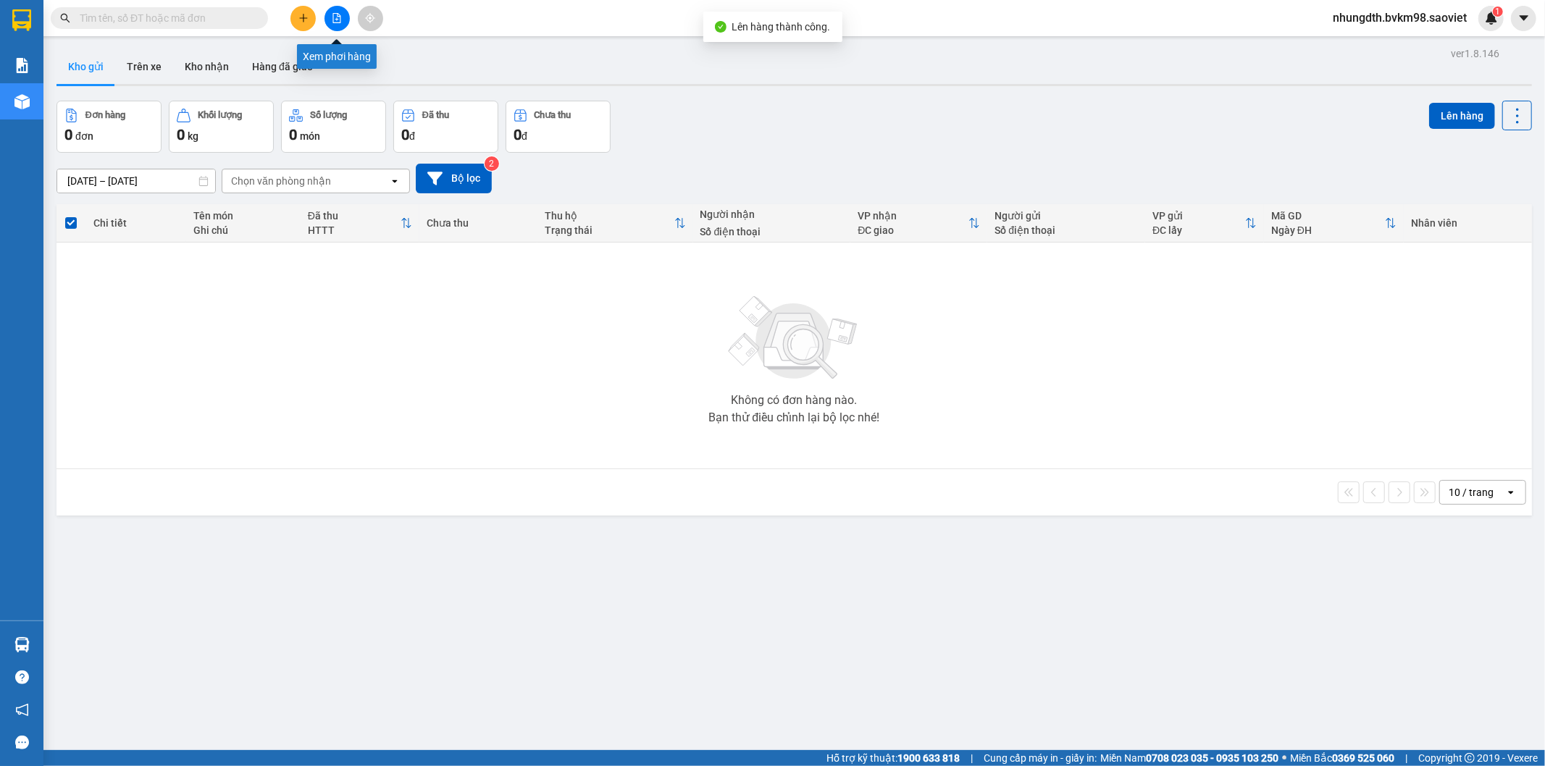
click at [327, 14] on button at bounding box center [336, 18] width 25 height 25
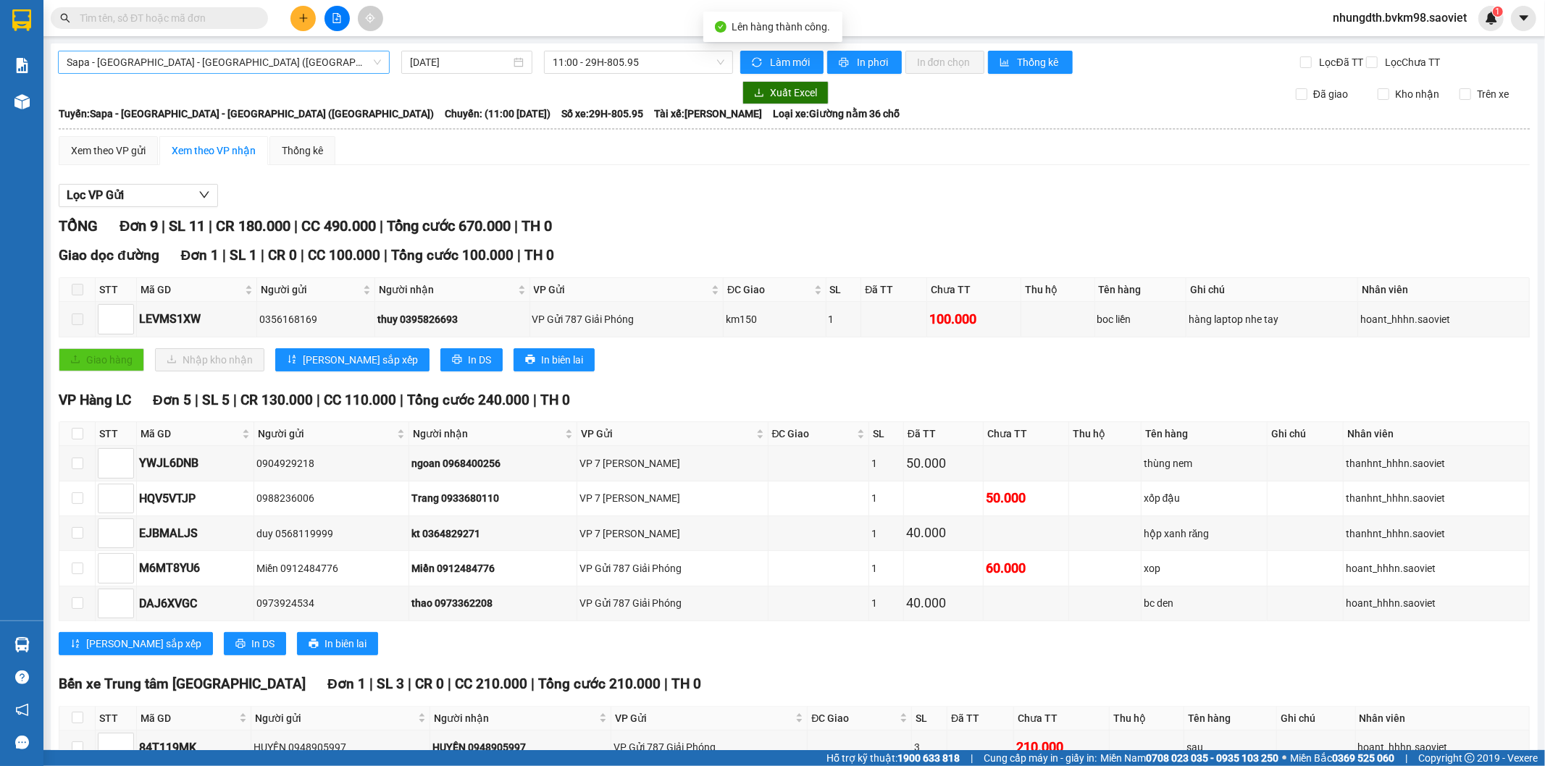
click at [209, 63] on span "Sapa - [GEOGRAPHIC_DATA] - [GEOGRAPHIC_DATA] ([GEOGRAPHIC_DATA])" at bounding box center [224, 62] width 314 height 22
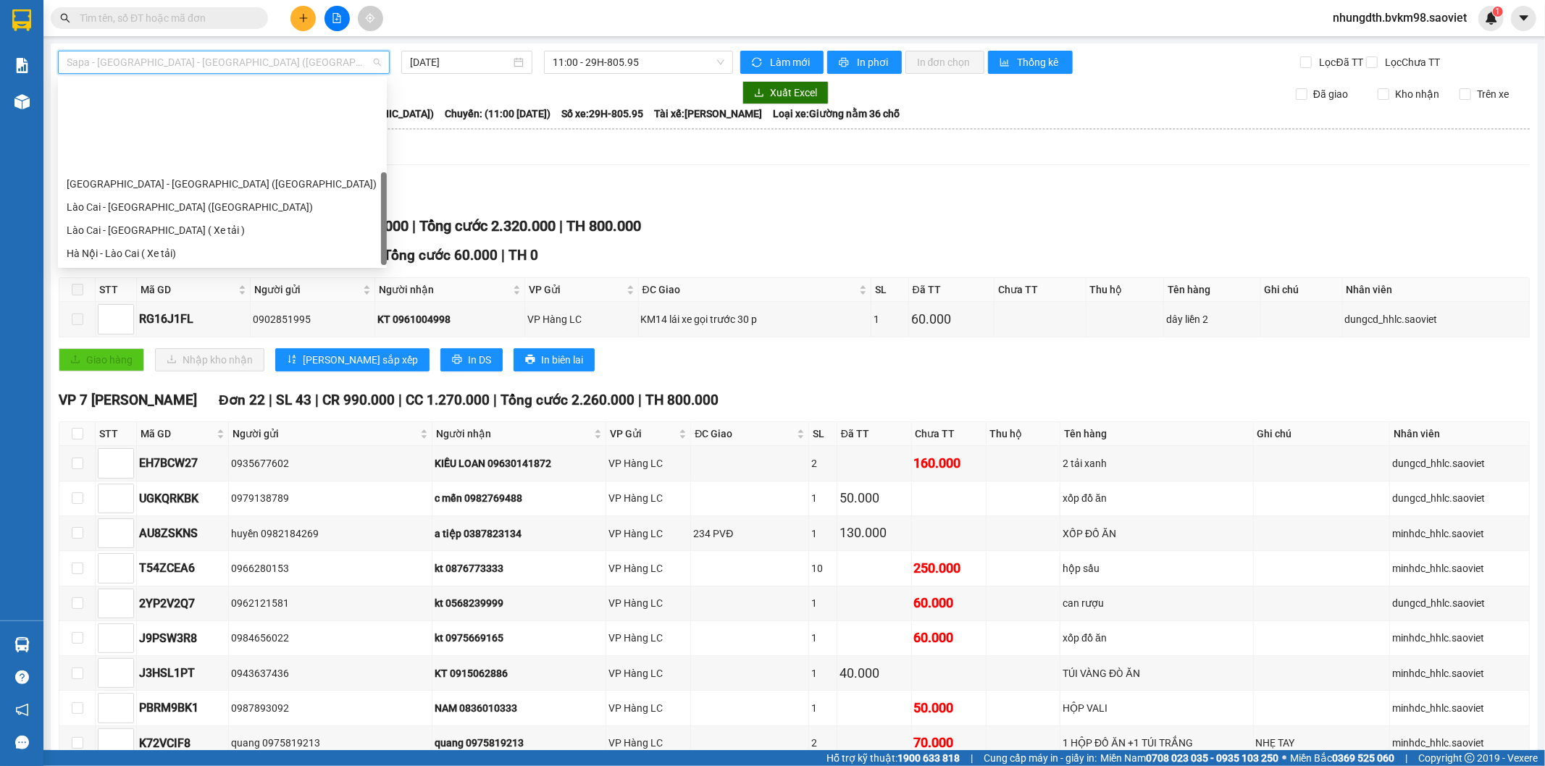
scroll to position [116, 0]
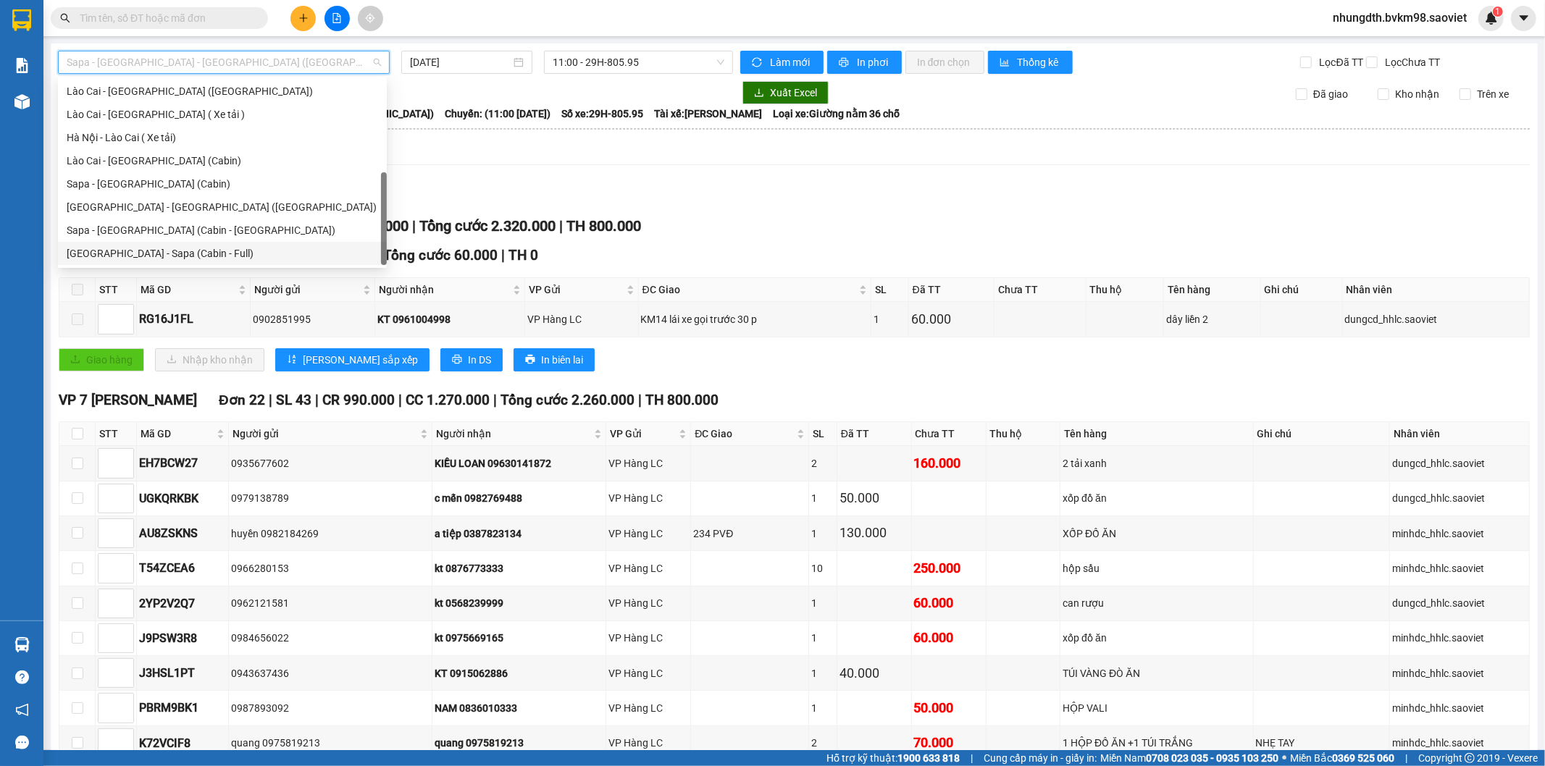
click at [158, 257] on div "[GEOGRAPHIC_DATA] - Sapa (Cabin - Full)" at bounding box center [222, 253] width 311 height 16
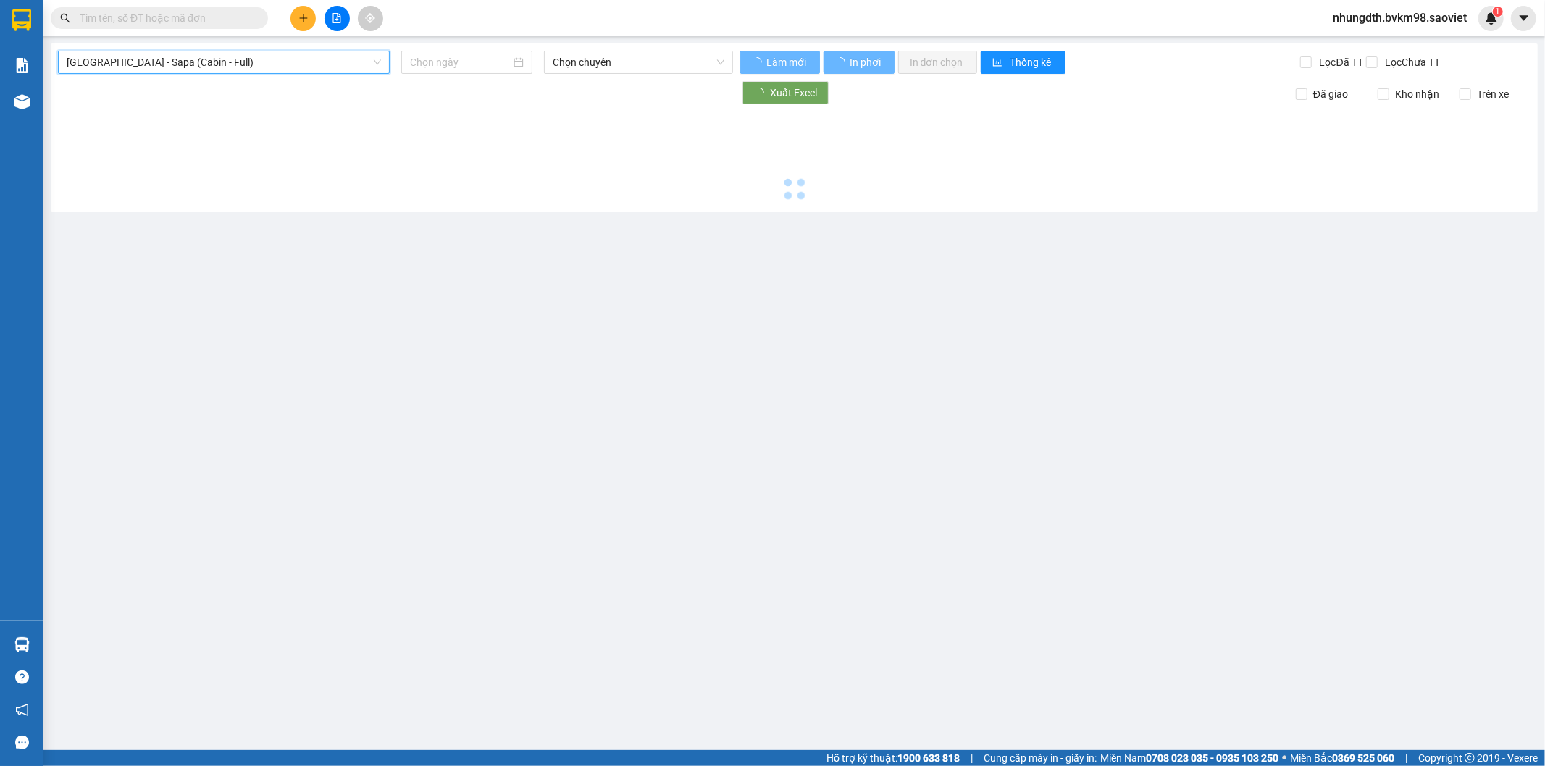
type input "[DATE]"
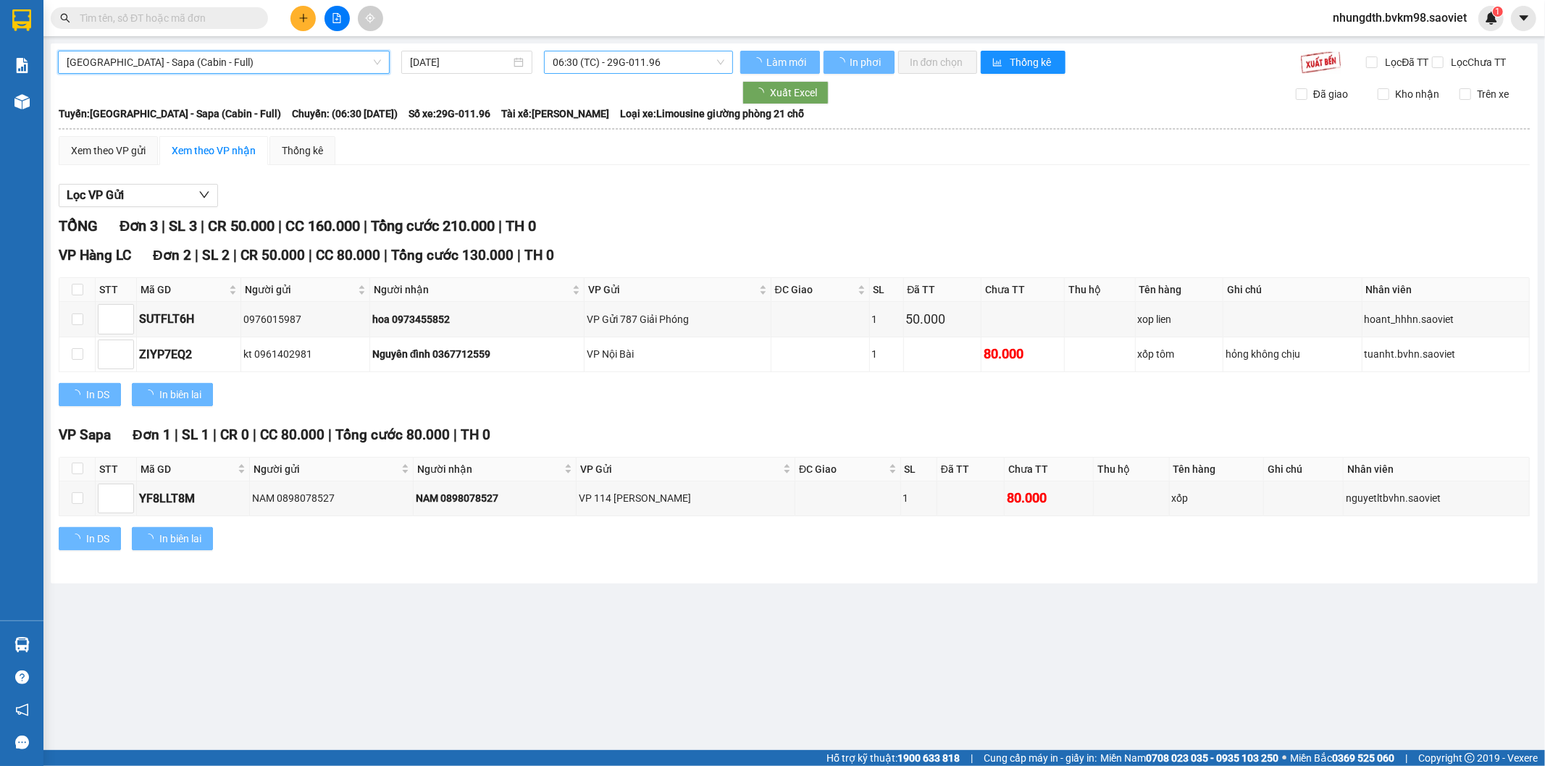
click at [625, 66] on span "06:30 (TC) - 29G-011.96" at bounding box center [638, 62] width 171 height 22
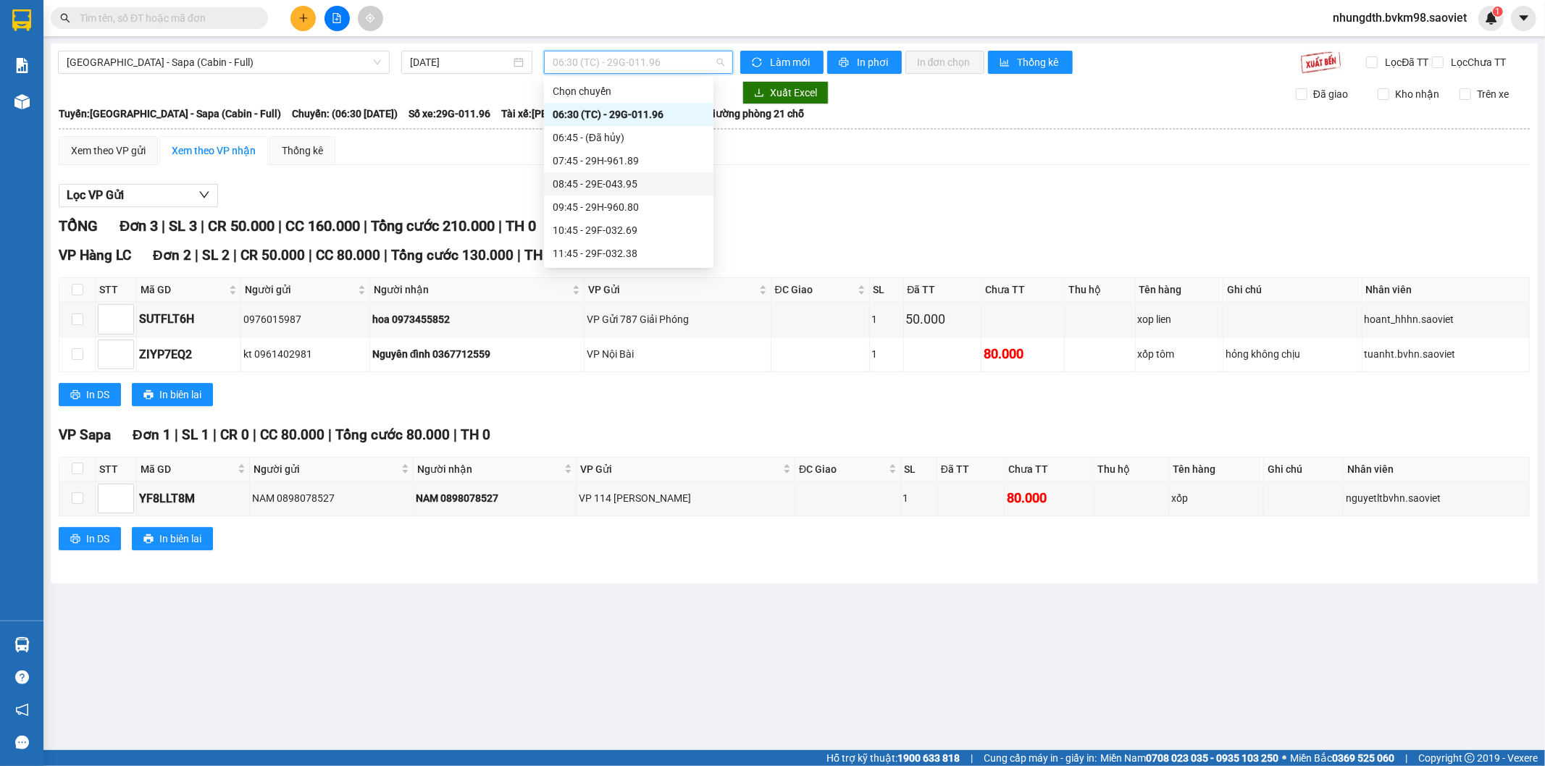
click at [618, 183] on div "08:45 - 29E-043.95" at bounding box center [629, 184] width 152 height 16
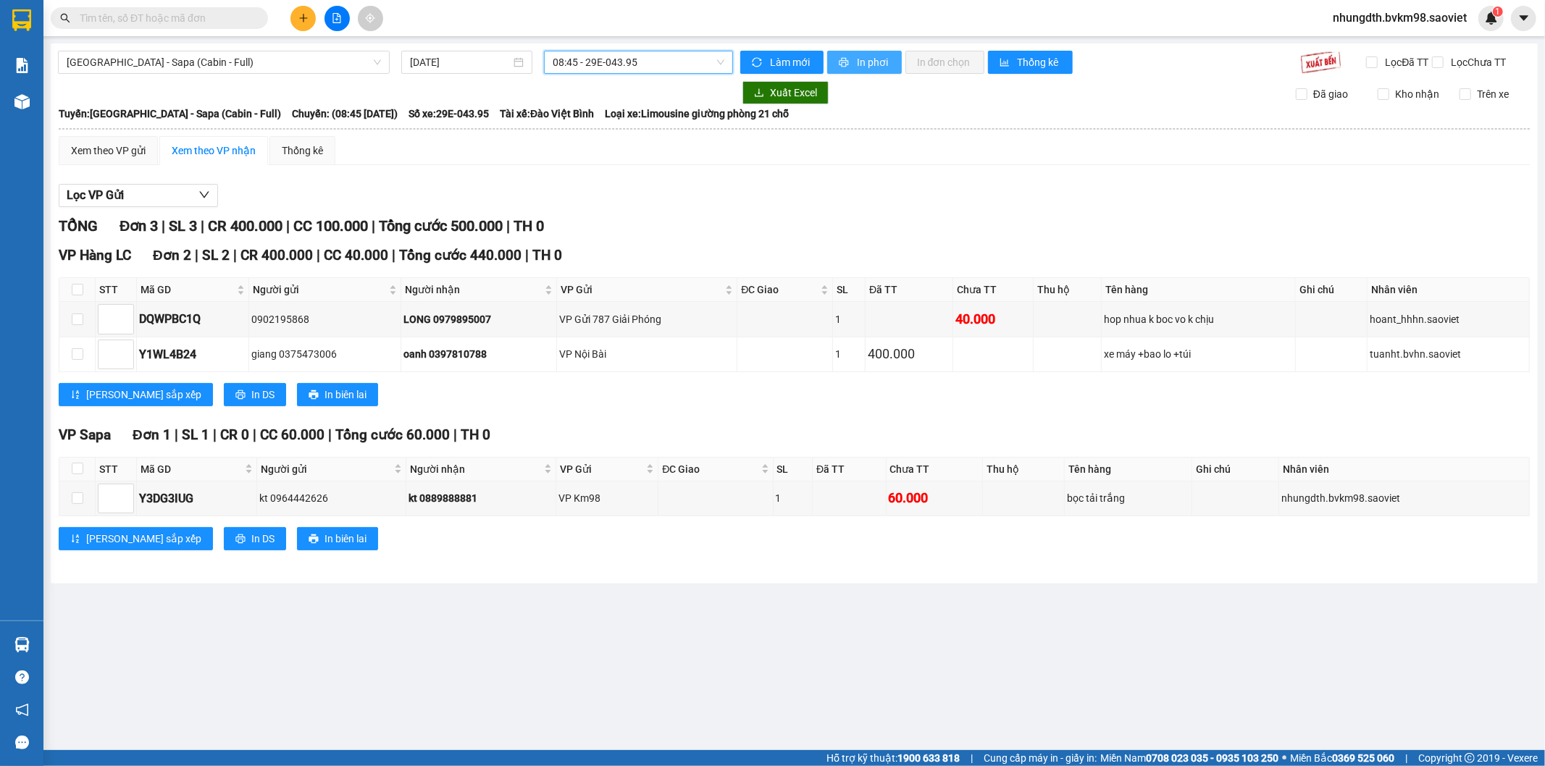
click at [855, 61] on button "In phơi" at bounding box center [864, 62] width 75 height 23
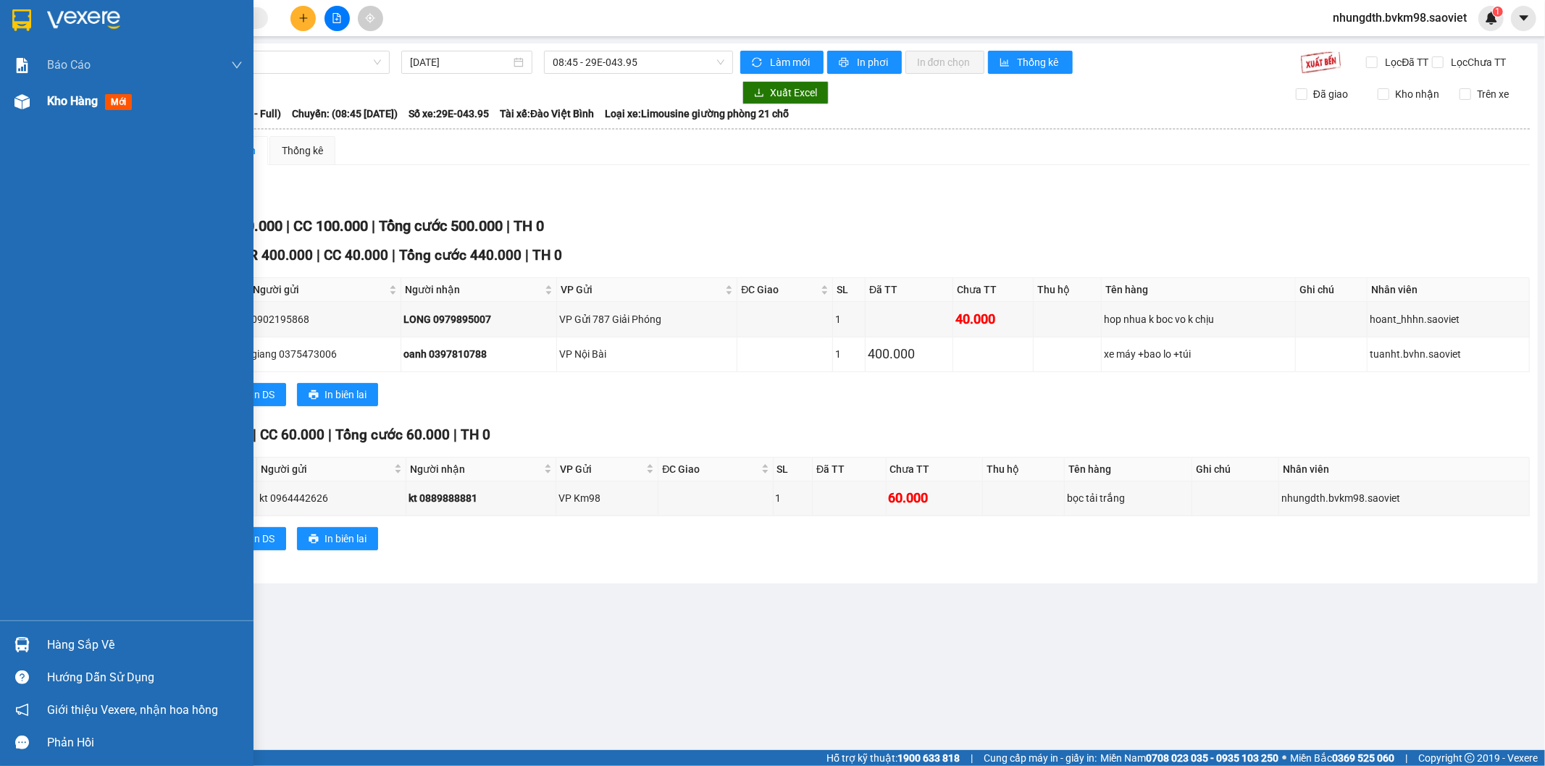
click at [45, 109] on div "Kho hàng mới" at bounding box center [126, 101] width 253 height 36
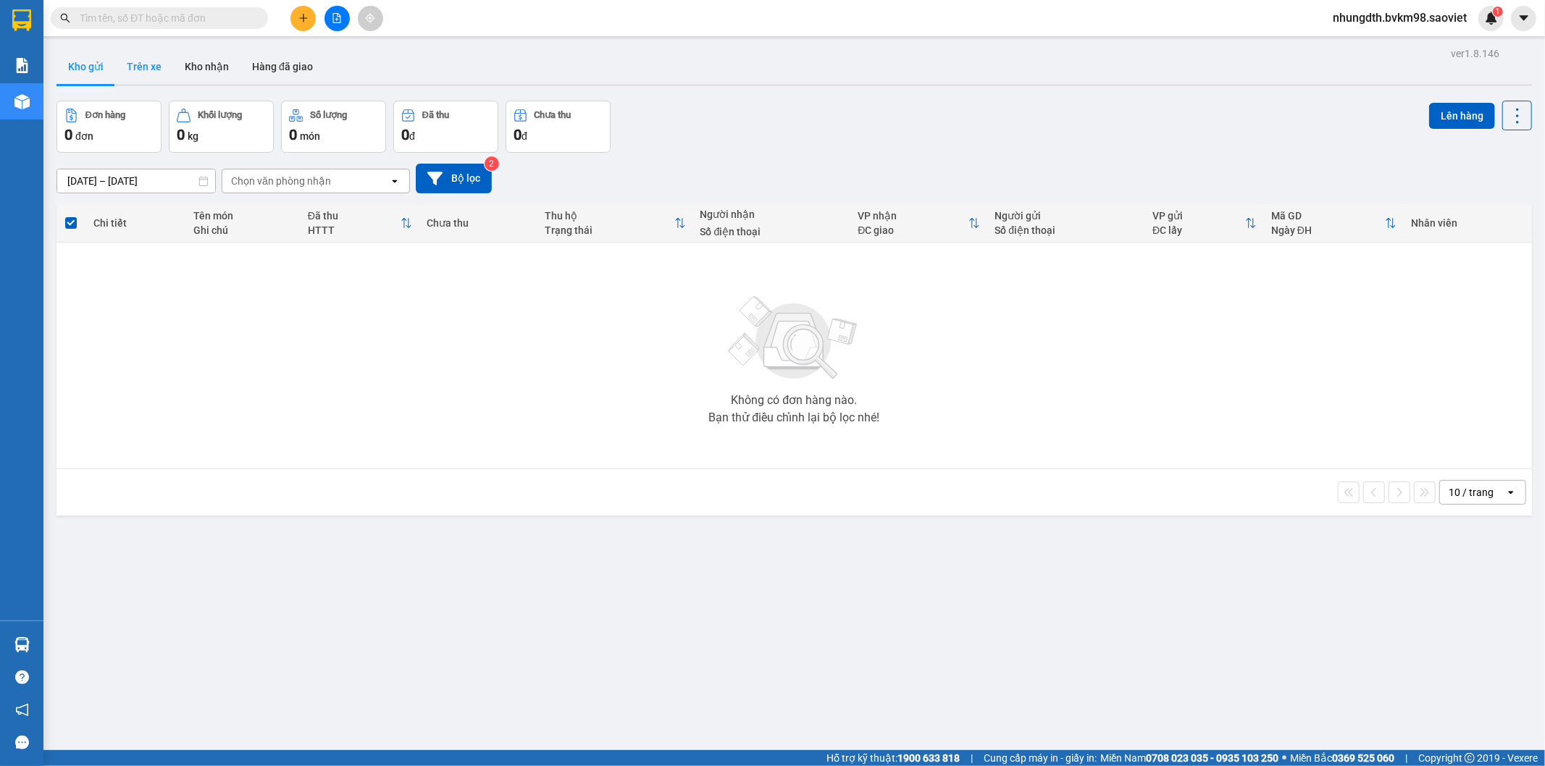
click at [123, 66] on button "Trên xe" at bounding box center [144, 66] width 58 height 35
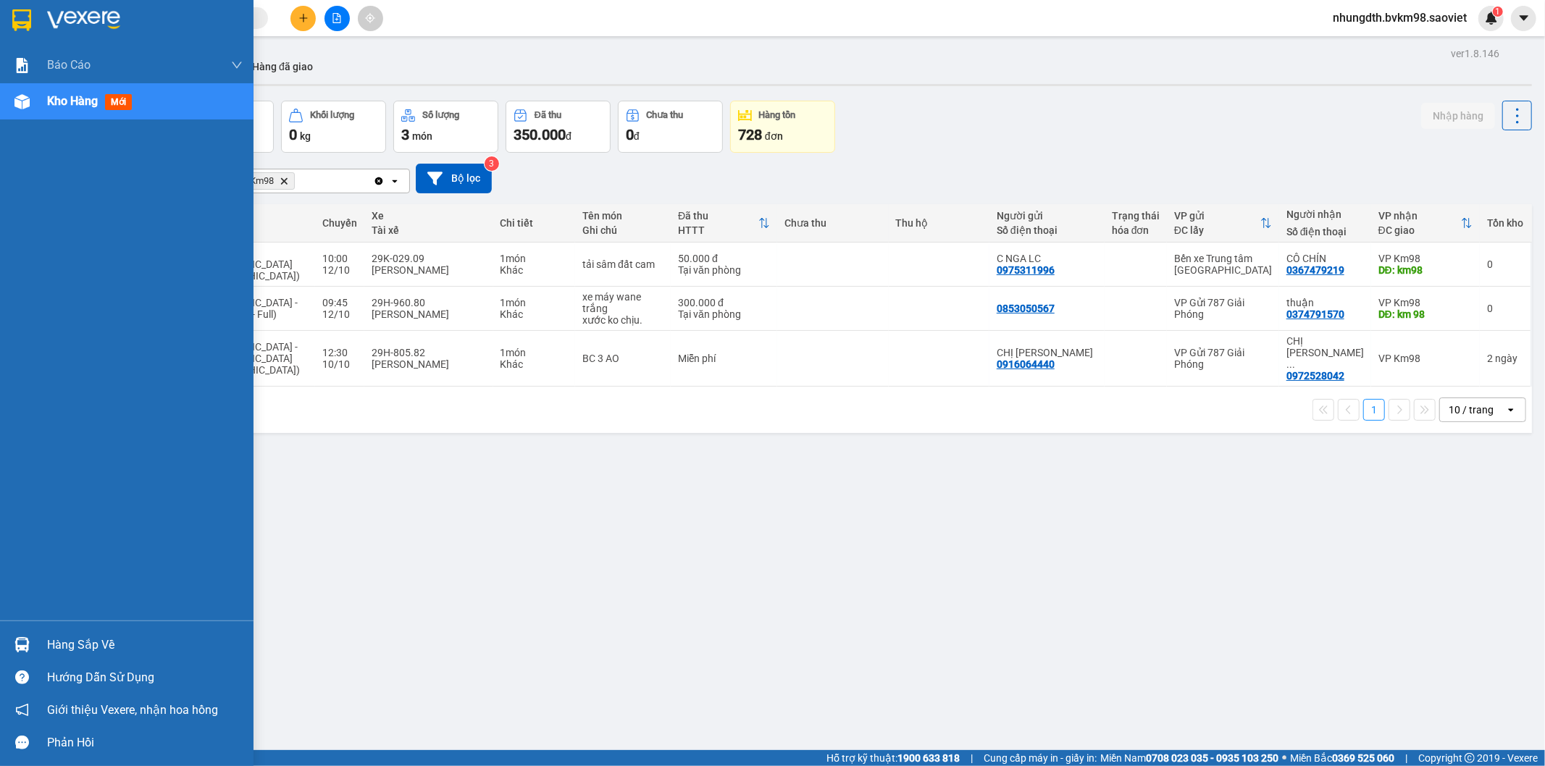
click at [73, 106] on span "Kho hàng" at bounding box center [72, 101] width 51 height 14
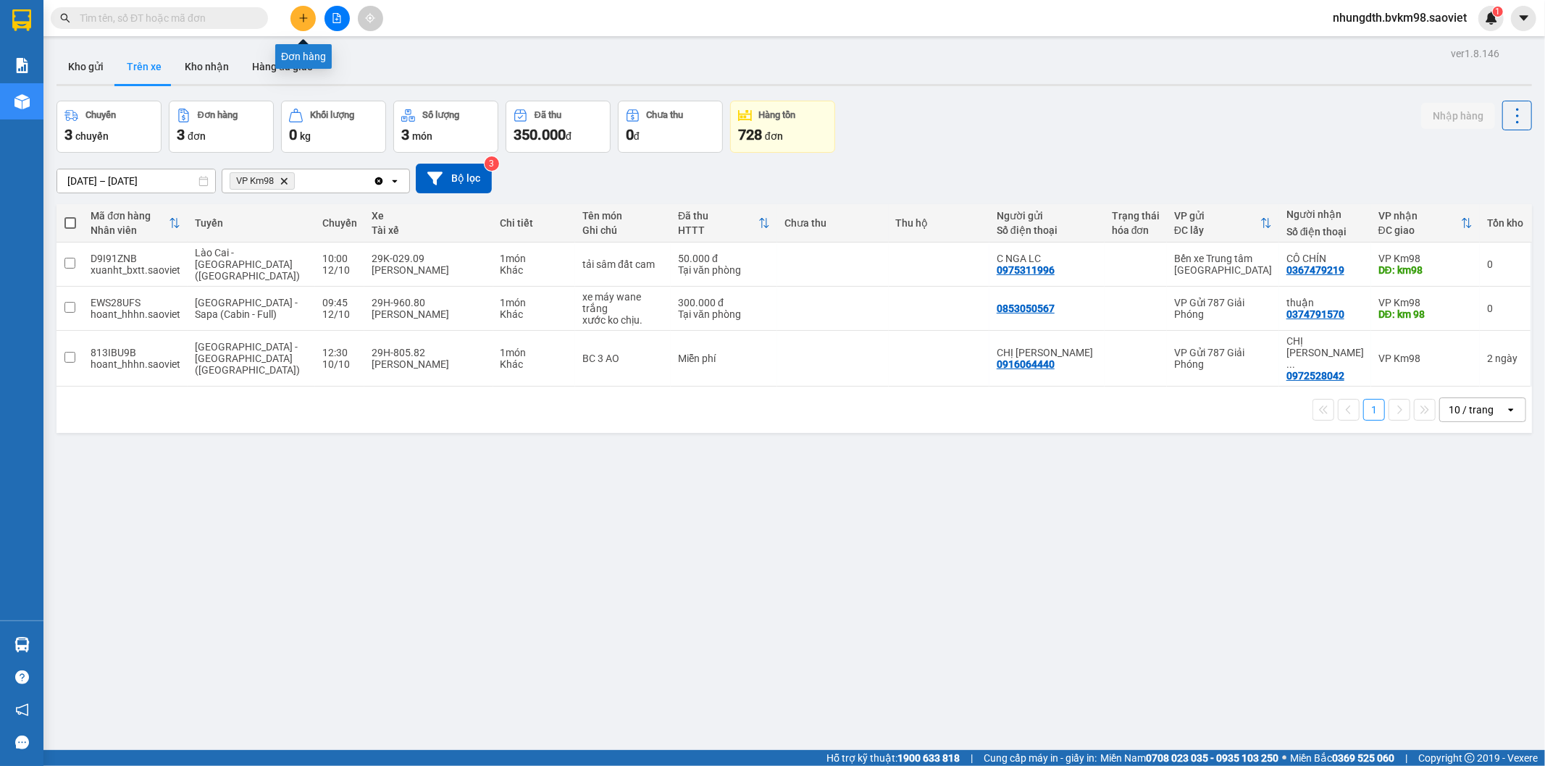
click at [301, 18] on icon "plus" at bounding box center [303, 17] width 8 height 1
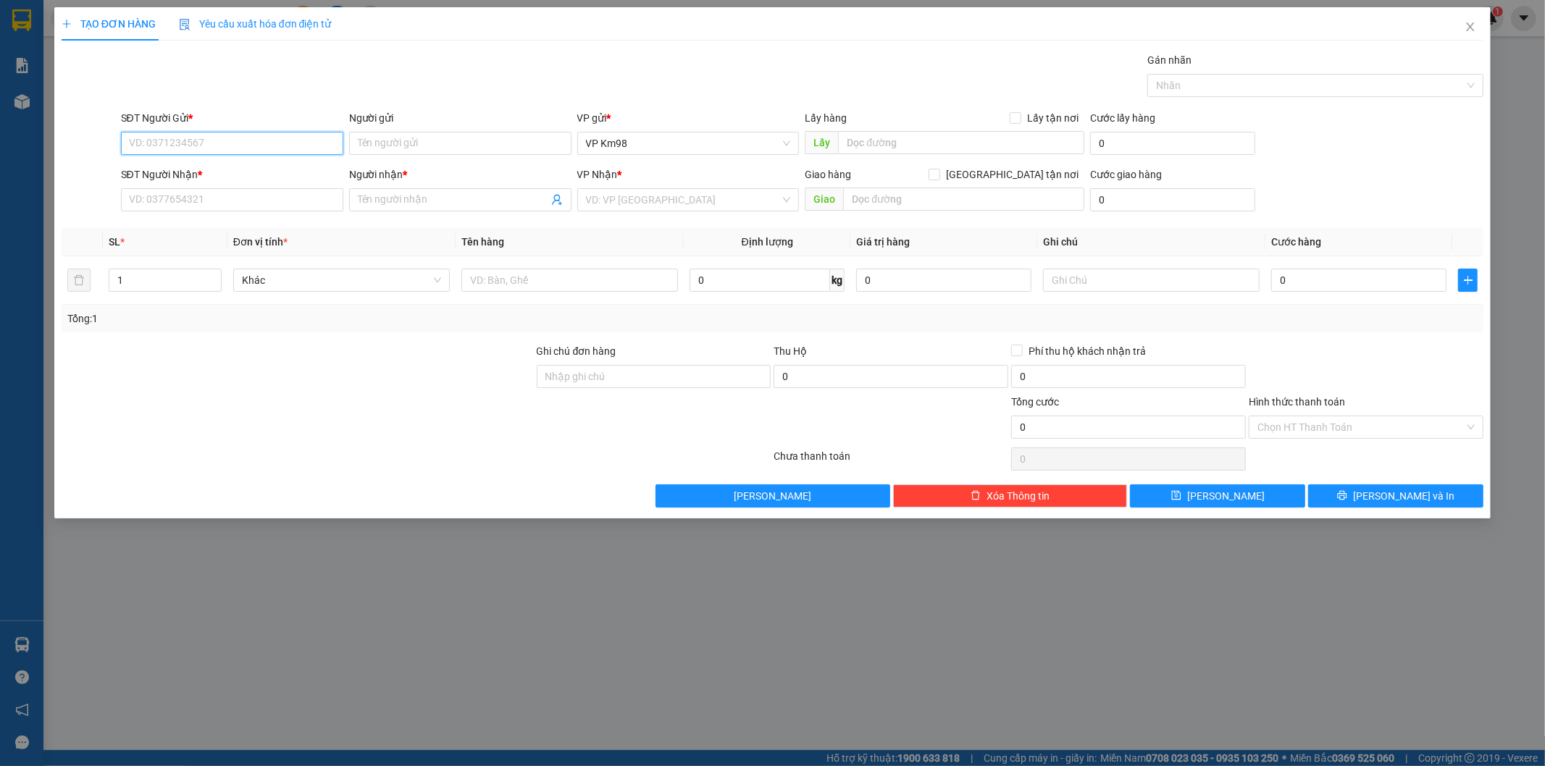
click at [175, 146] on input "SĐT Người Gửi *" at bounding box center [232, 143] width 222 height 23
type input "0987628810"
click at [146, 183] on div "0987628810 - kt" at bounding box center [232, 172] width 222 height 23
type input "kt"
type input "0379053340"
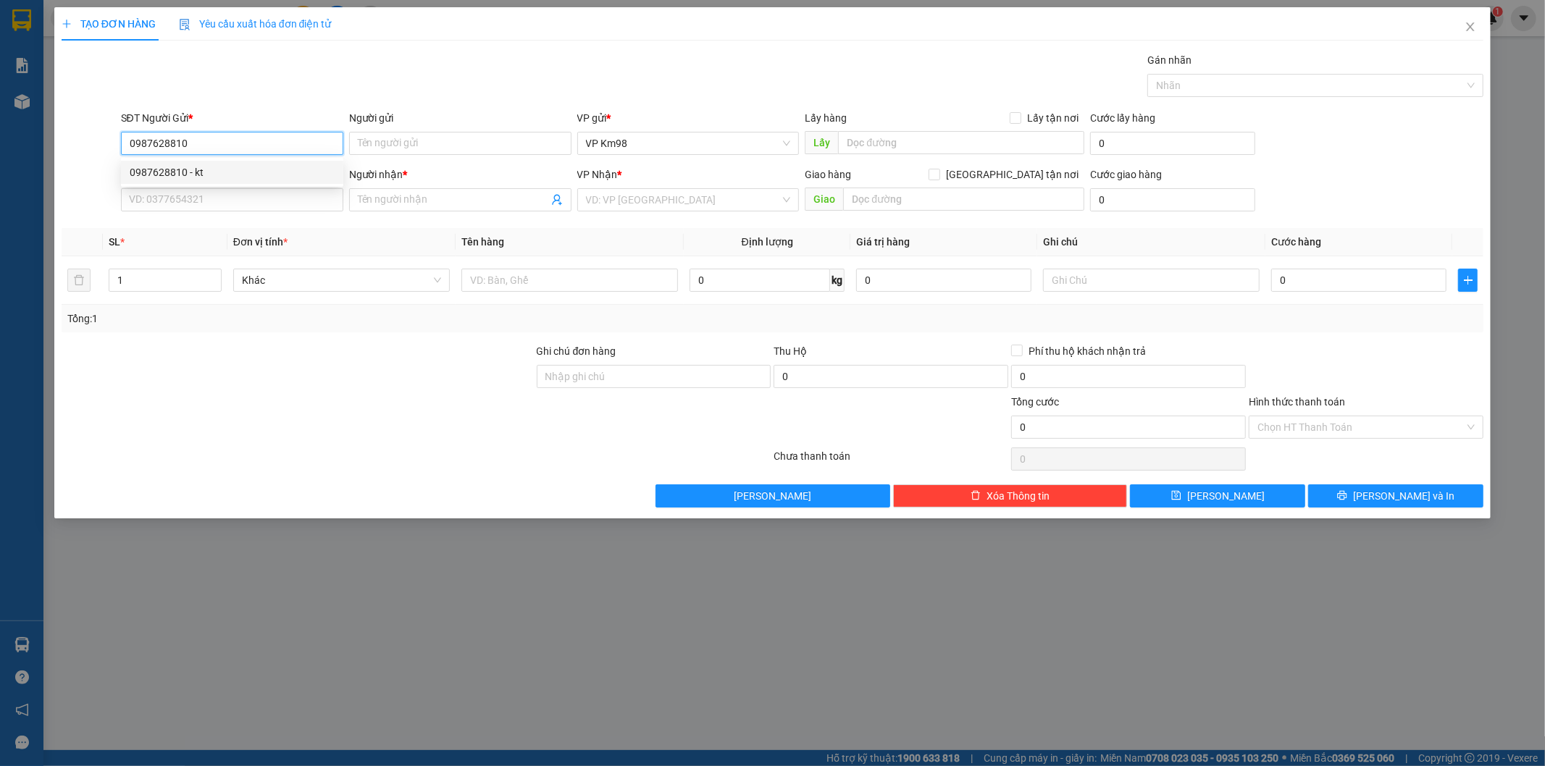
type input "Khánh"
type input "0987628810"
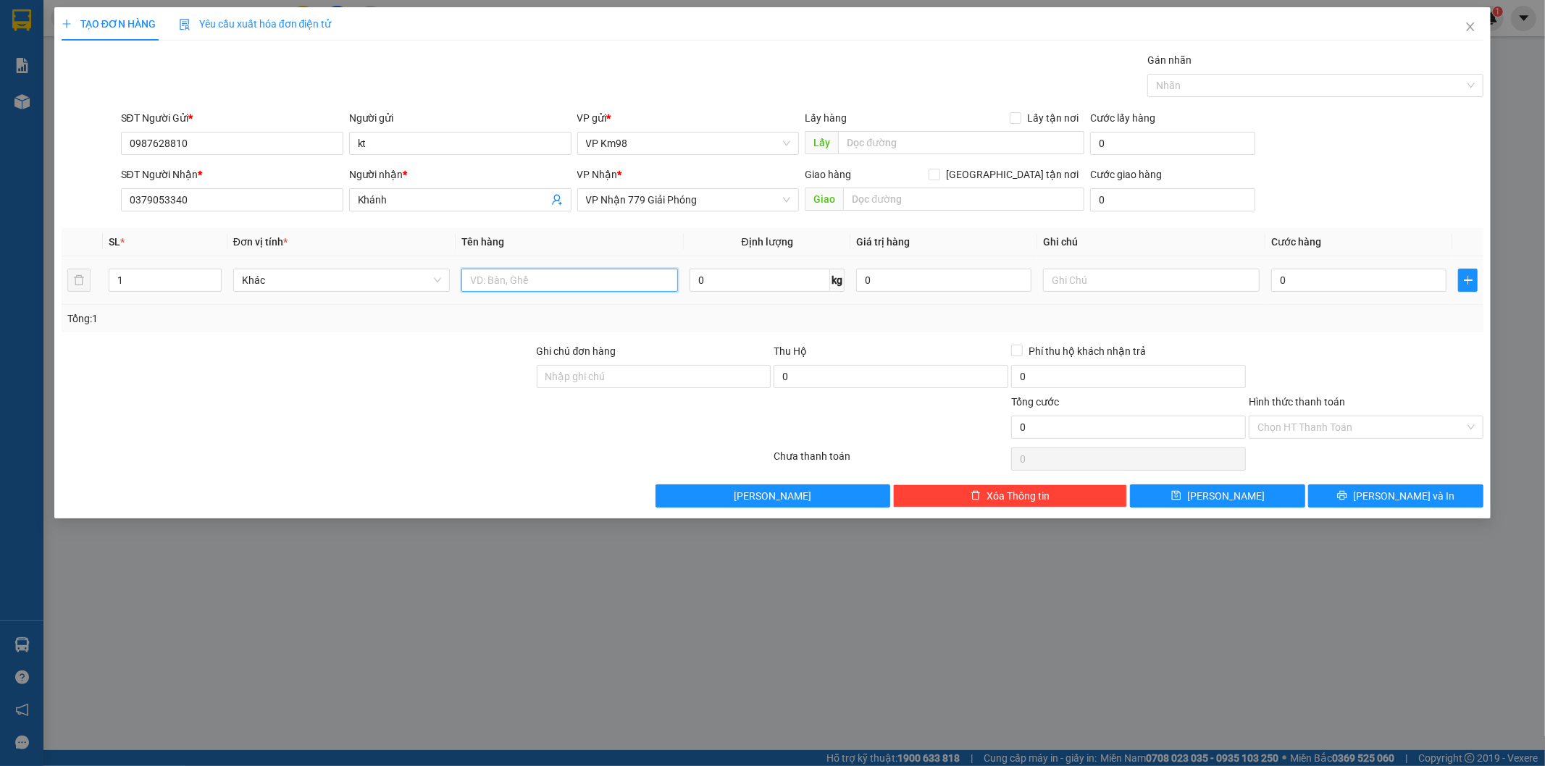
click at [488, 276] on input "text" at bounding box center [569, 280] width 217 height 23
type input "bọc đen"
click at [1343, 275] on input "0" at bounding box center [1358, 280] width 175 height 23
type input "5"
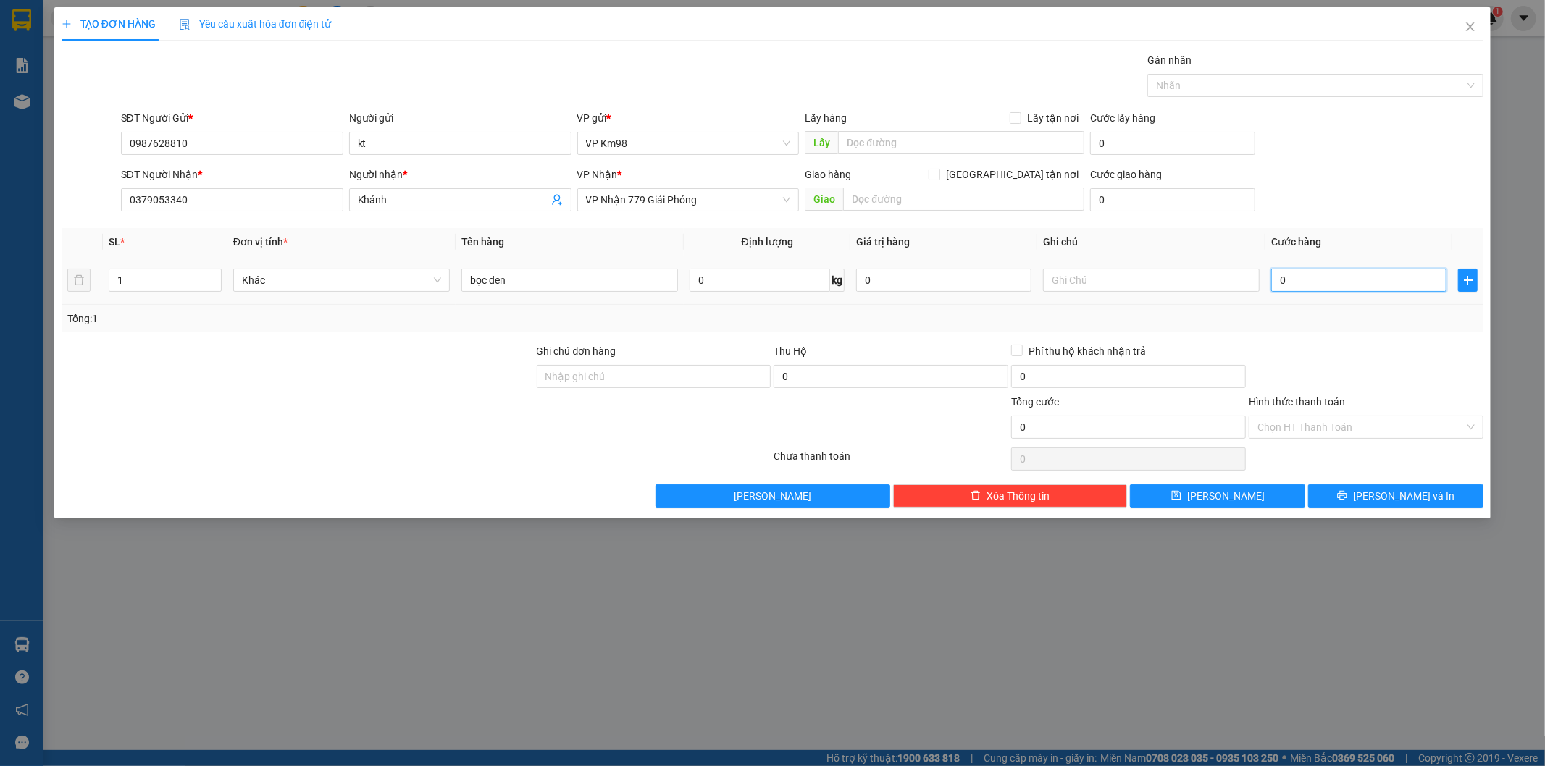
type input "5"
type input "50"
type input "500"
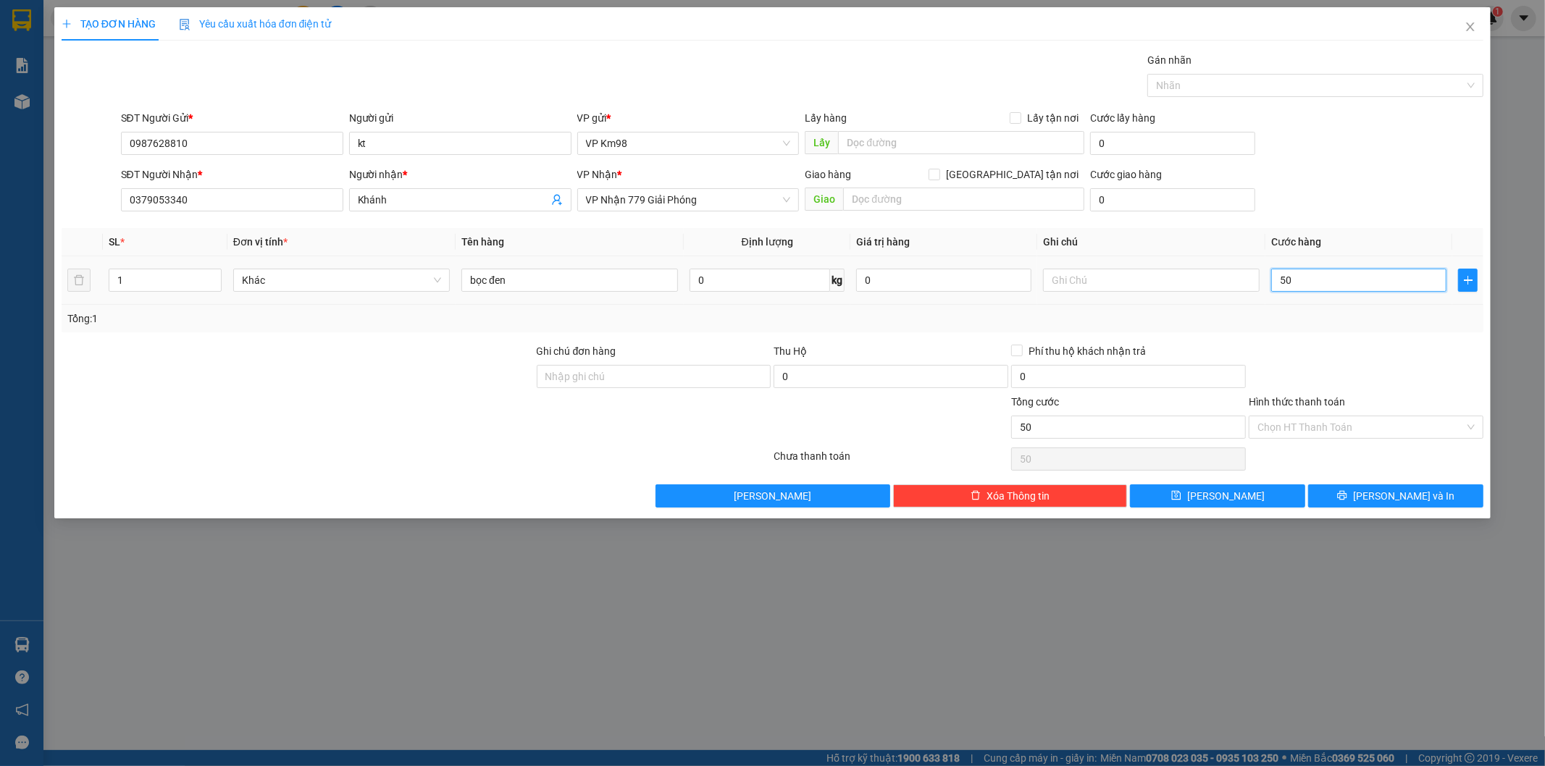
type input "500"
type input "5.000"
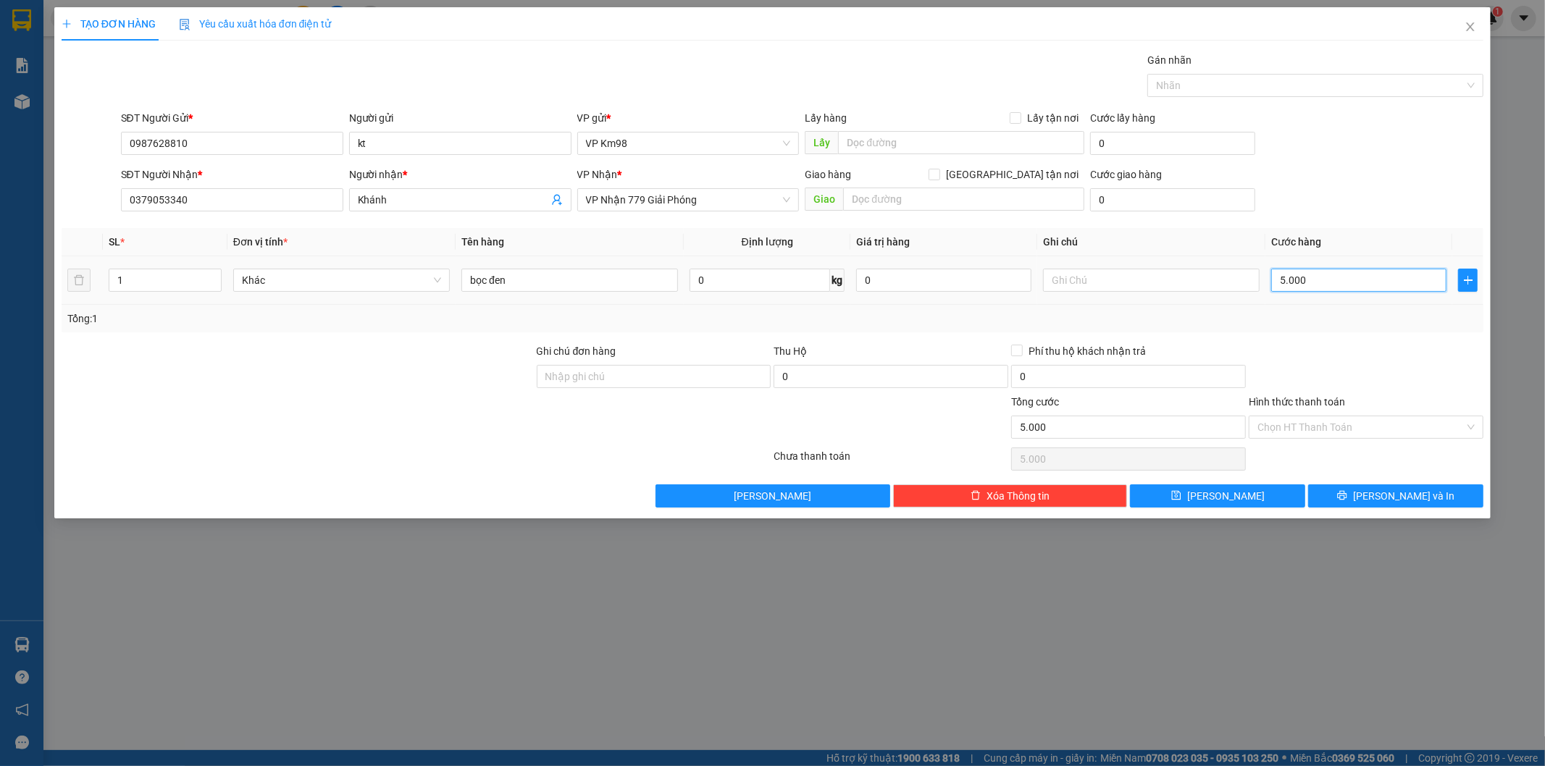
type input "50.000"
click at [1309, 400] on label "Hình thức thanh toán" at bounding box center [1296, 402] width 96 height 12
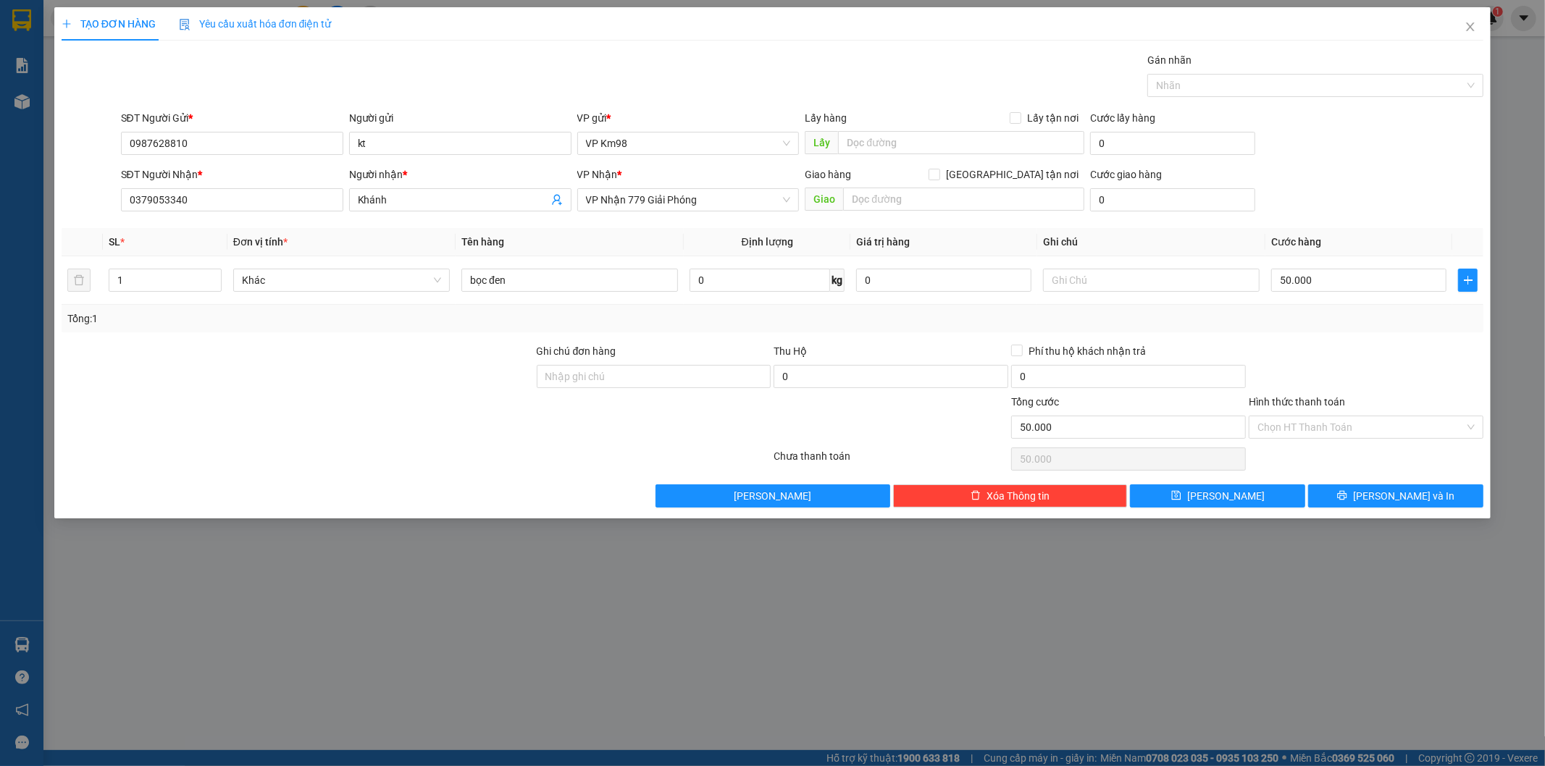
click at [1309, 416] on input "Hình thức thanh toán" at bounding box center [1360, 427] width 207 height 22
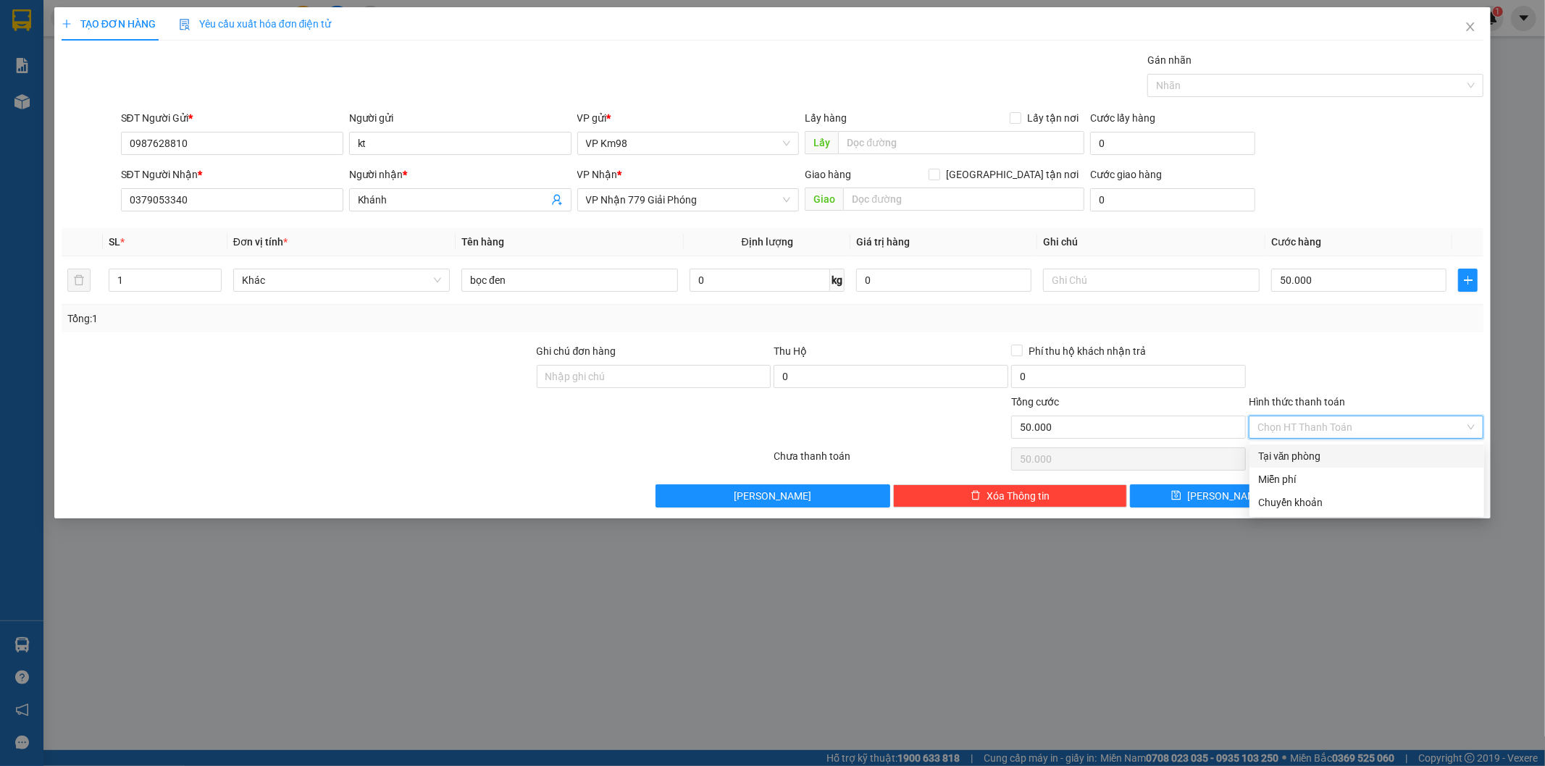
click at [1314, 454] on div "Tại văn phòng" at bounding box center [1366, 456] width 217 height 16
type input "0"
click at [1389, 516] on div "TẠO ĐƠN HÀNG Yêu cầu xuất hóa đơn điện tử Transit Pickup Surcharge Ids Transit …" at bounding box center [772, 262] width 1437 height 511
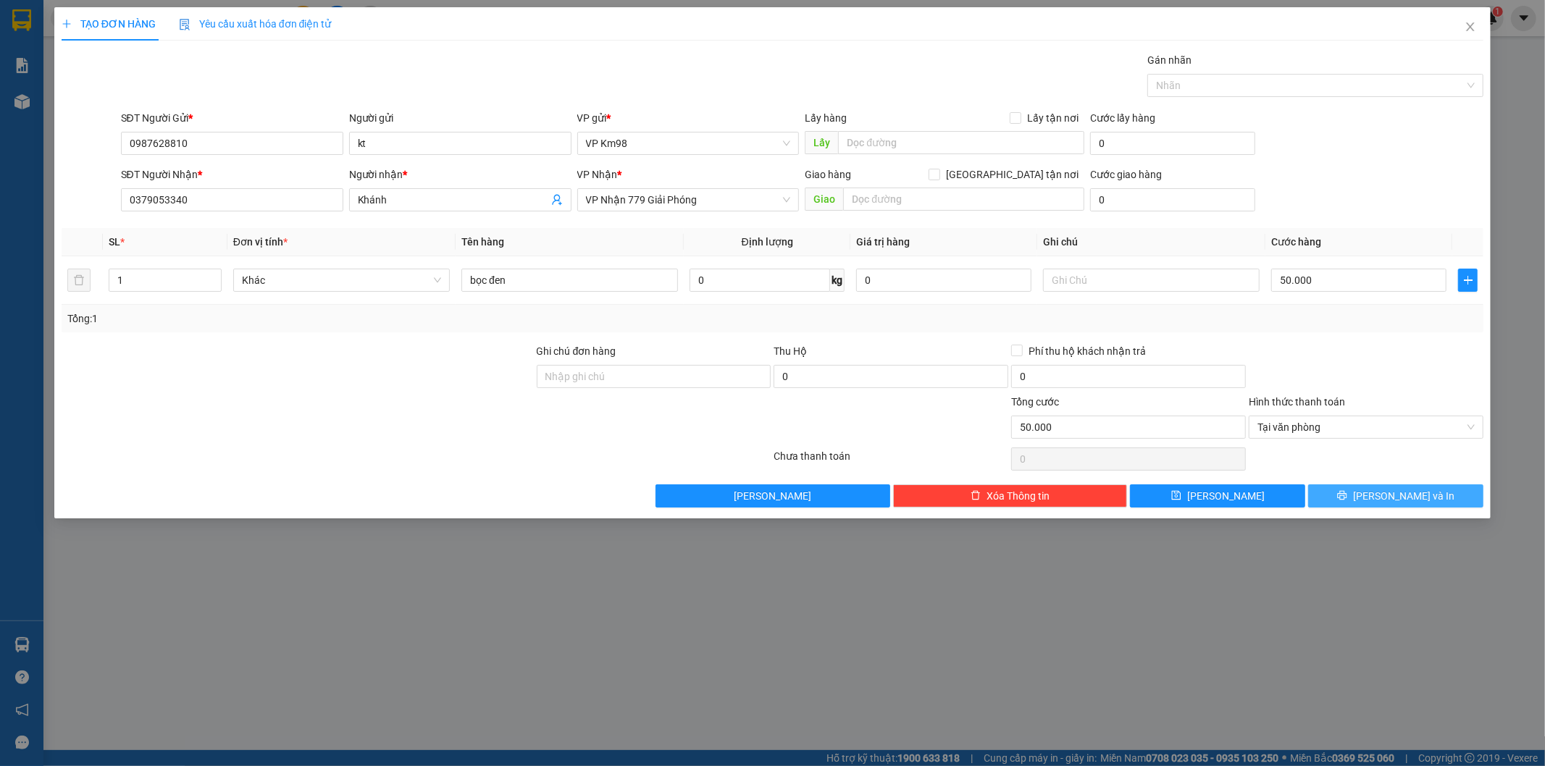
click at [1380, 498] on button "[PERSON_NAME] và In" at bounding box center [1395, 495] width 175 height 23
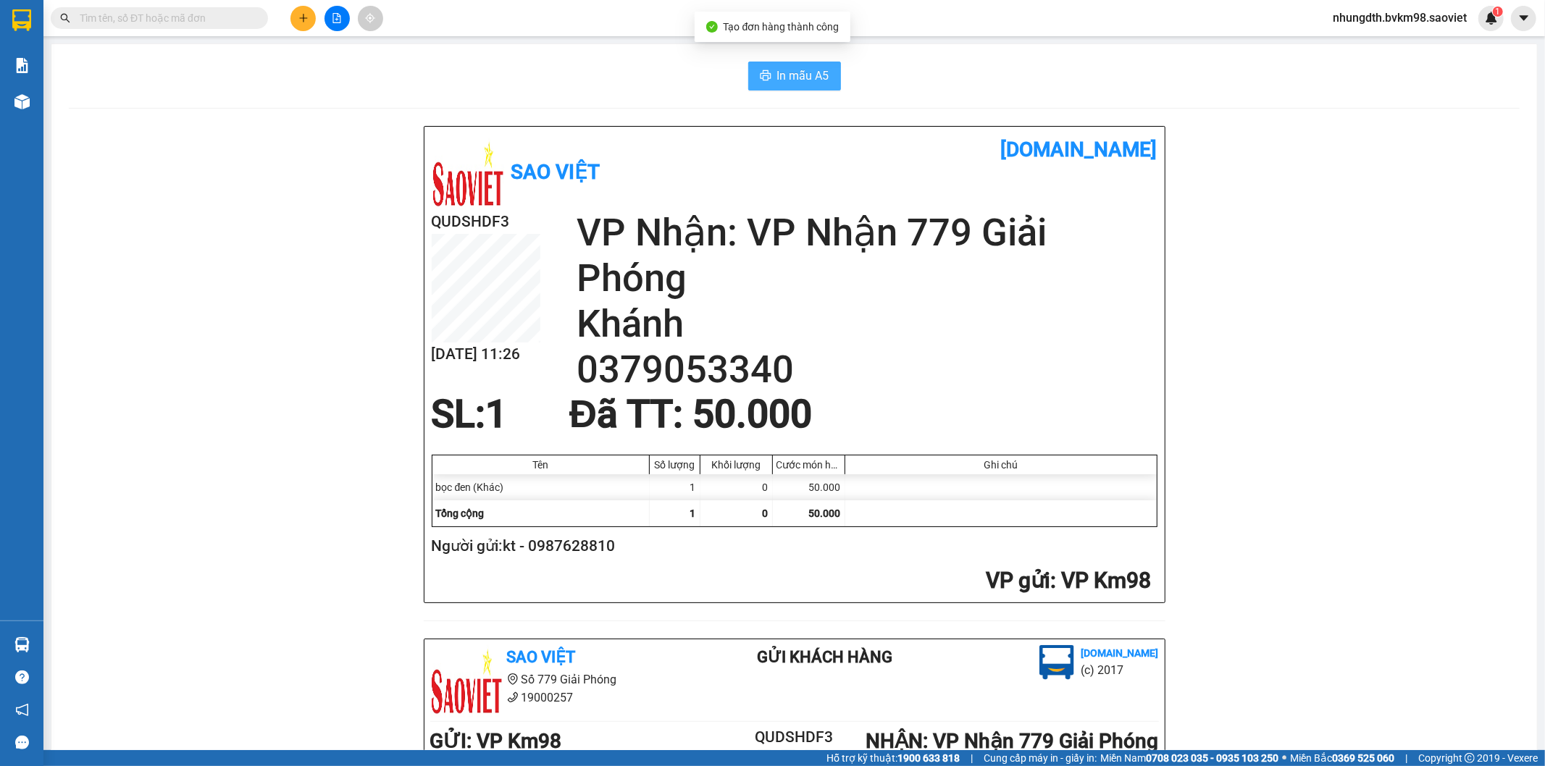
click at [777, 83] on span "In mẫu A5" at bounding box center [803, 76] width 52 height 18
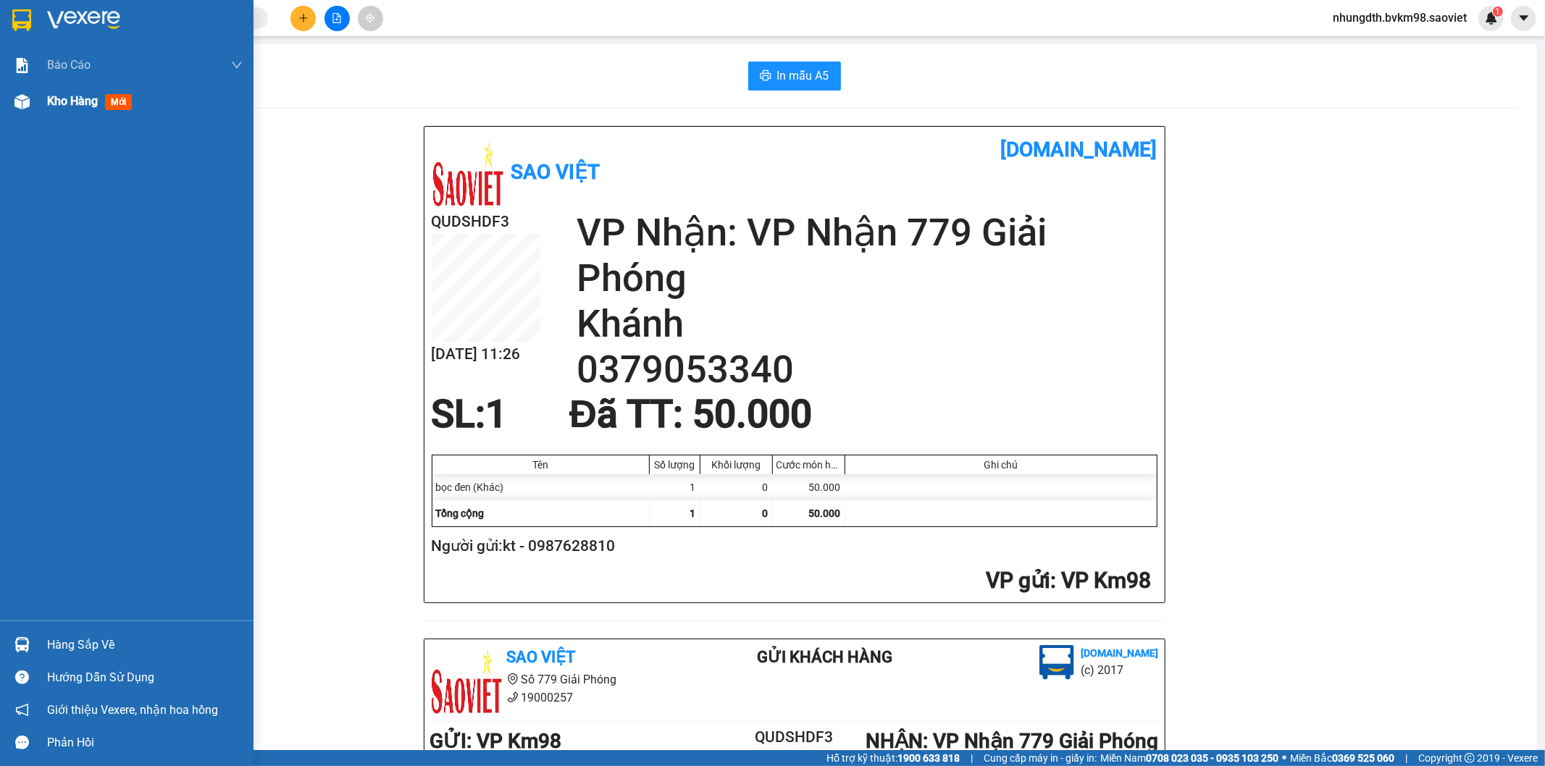
click at [22, 101] on img at bounding box center [21, 101] width 15 height 15
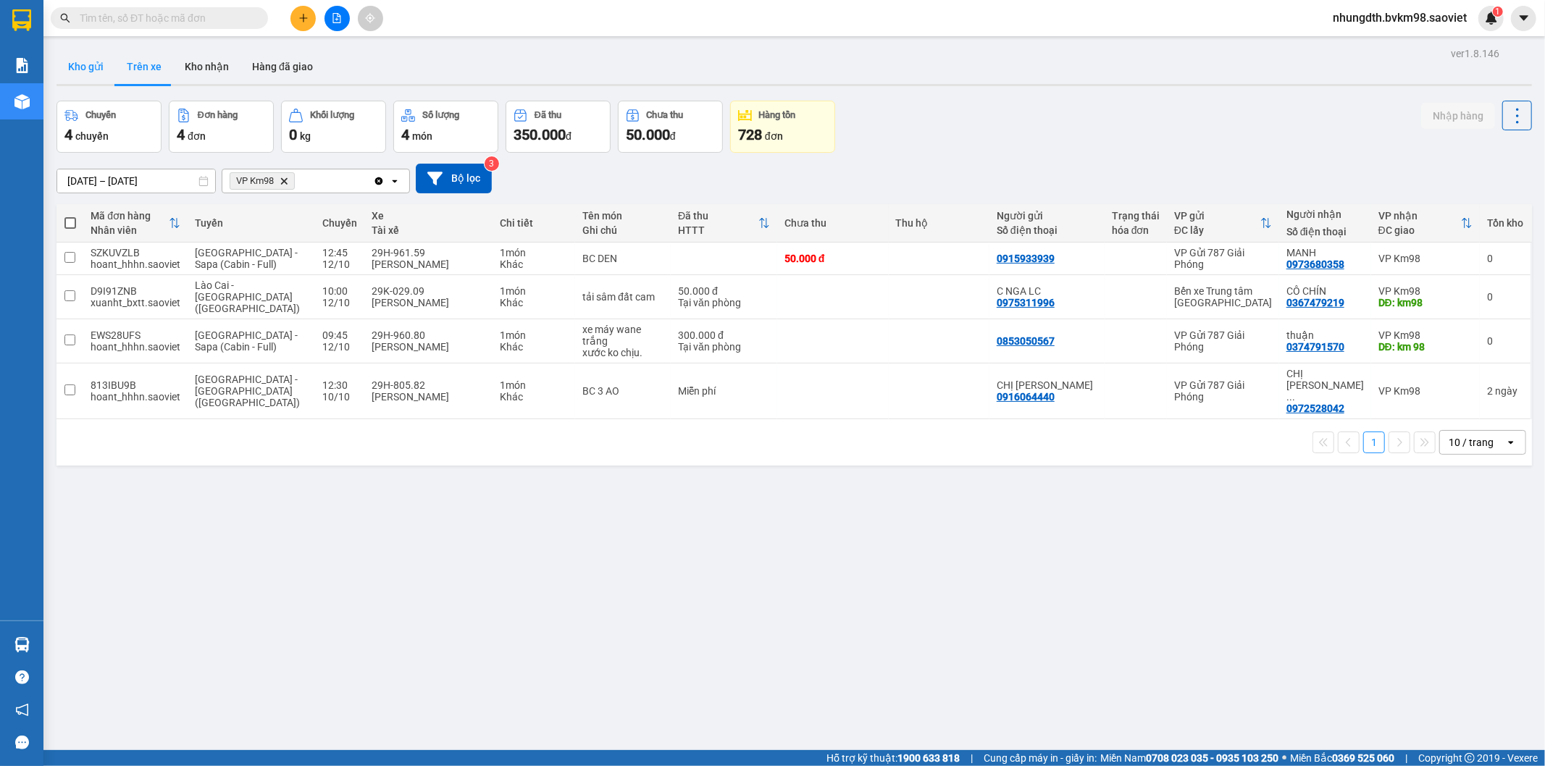
click at [88, 67] on button "Kho gửi" at bounding box center [85, 66] width 59 height 35
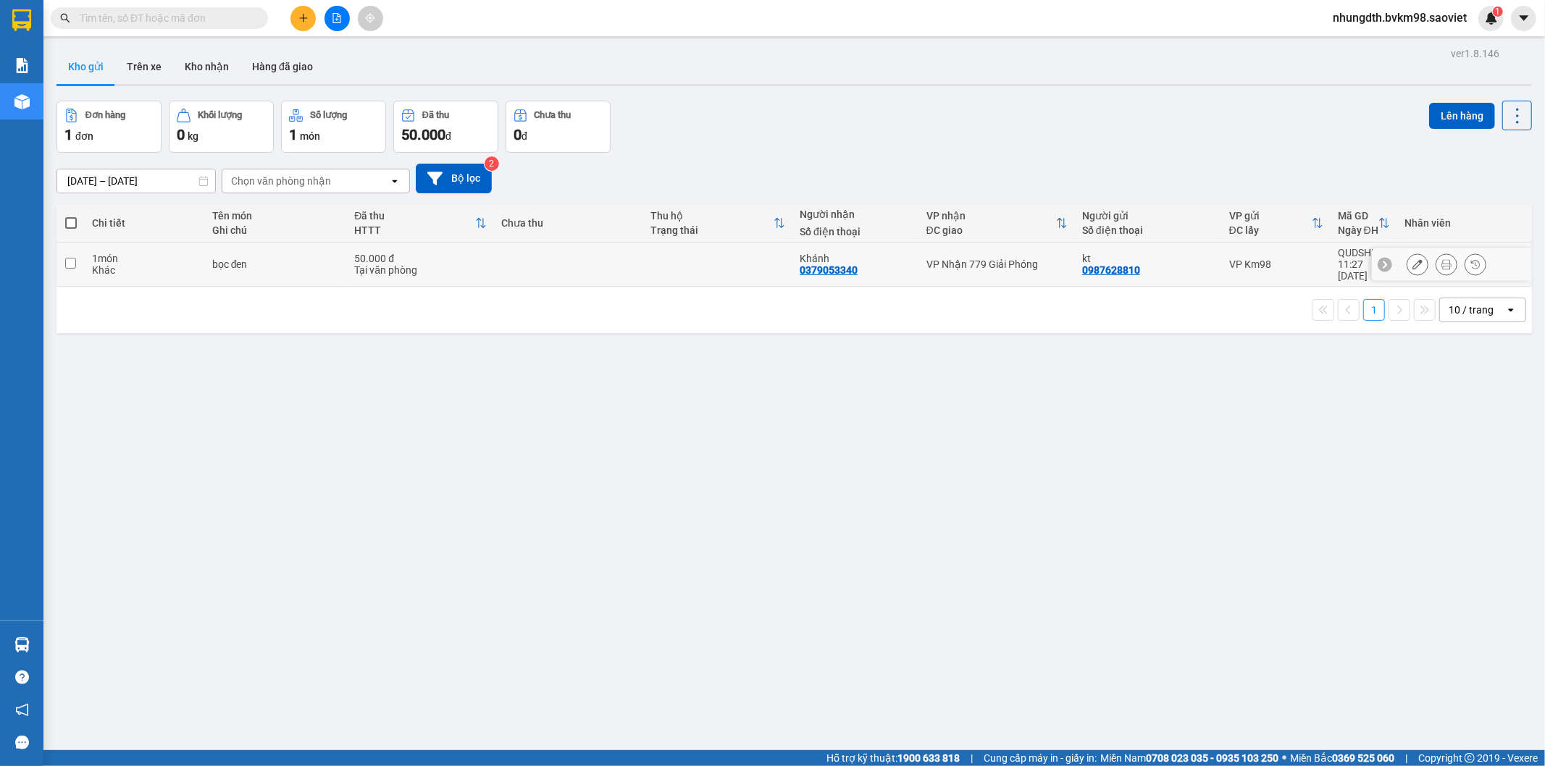
click at [76, 261] on td at bounding box center [70, 265] width 28 height 44
checkbox input "true"
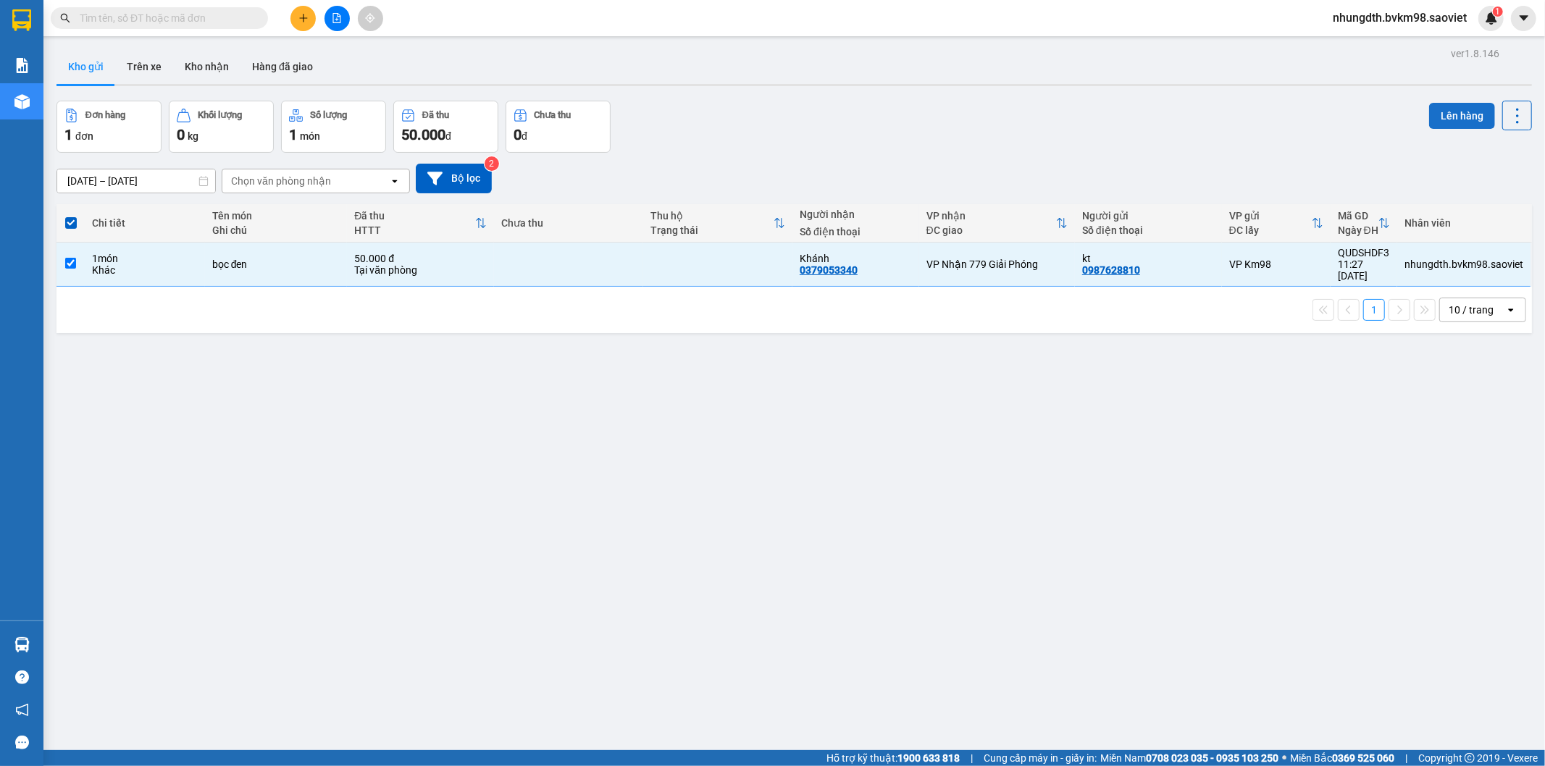
click at [1436, 116] on button "Lên hàng" at bounding box center [1462, 116] width 66 height 26
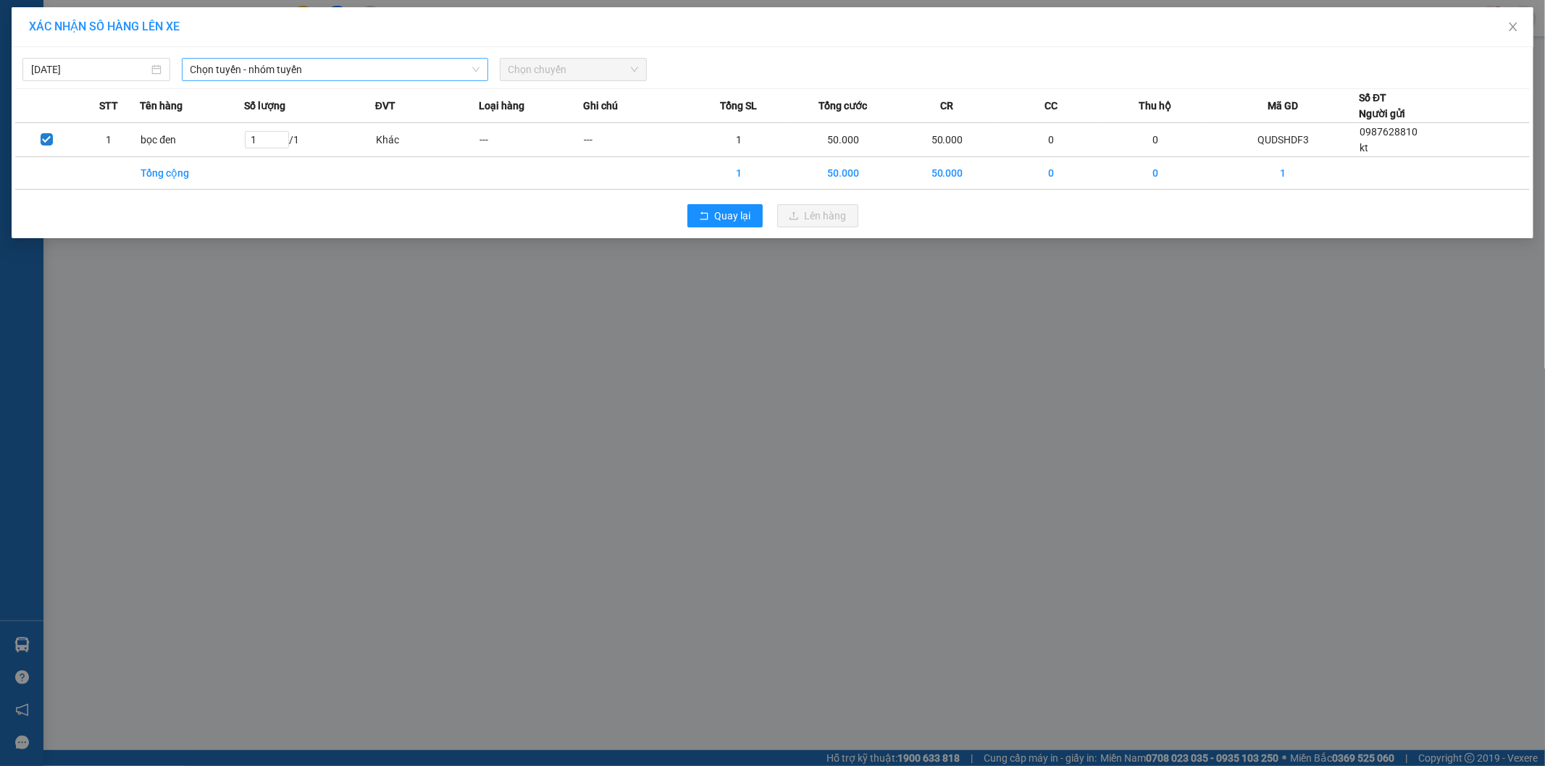
click at [295, 72] on span "Chọn tuyến - nhóm tuyến" at bounding box center [334, 70] width 289 height 22
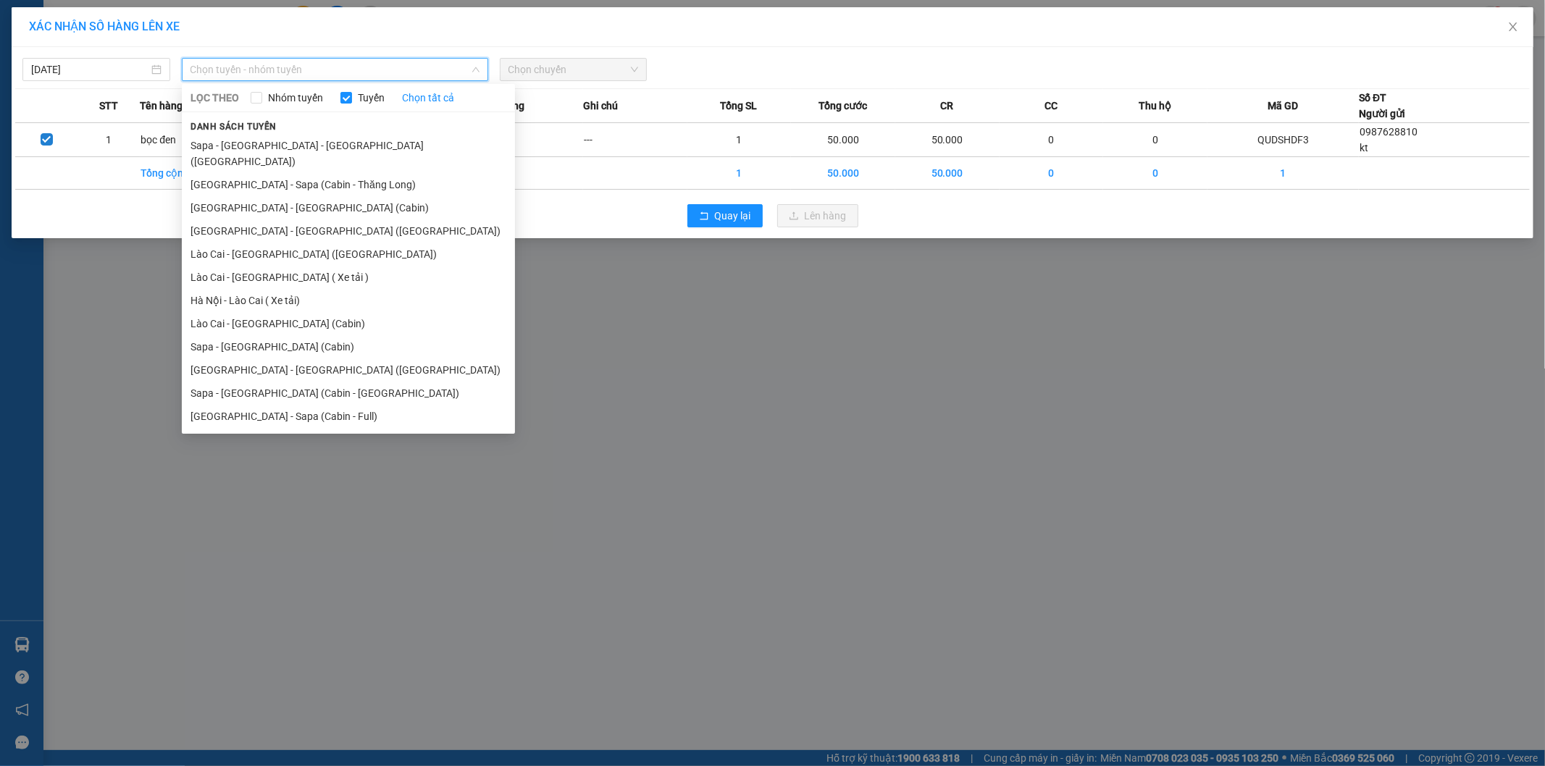
drag, startPoint x: 249, startPoint y: 327, endPoint x: 446, endPoint y: 268, distance: 205.5
click at [261, 335] on li "Sapa - [GEOGRAPHIC_DATA] (Cabin)" at bounding box center [348, 346] width 333 height 23
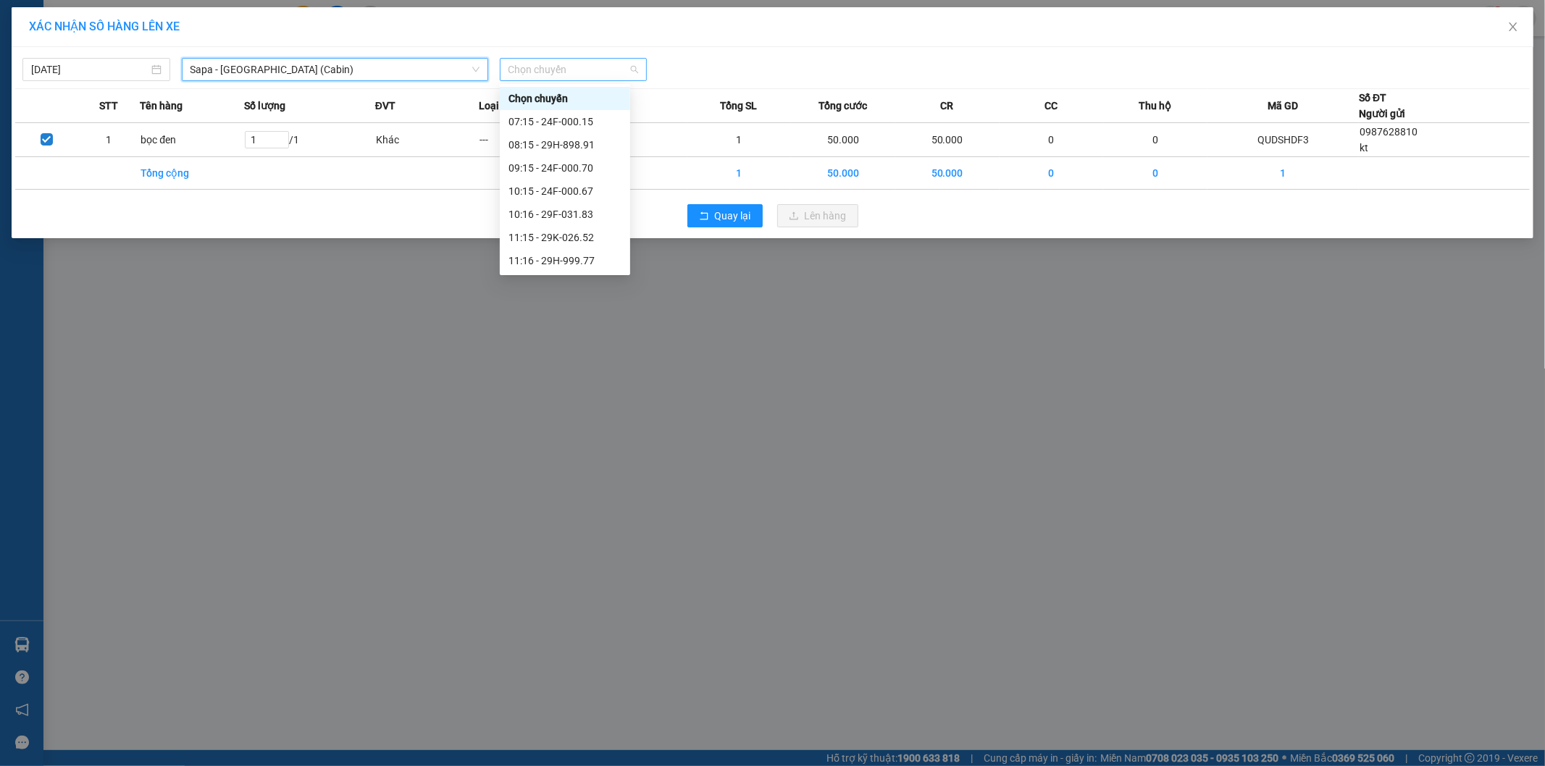
click at [555, 72] on span "Chọn chuyến" at bounding box center [573, 70] width 130 height 22
click at [585, 169] on div "09:15 - 24F-000.70" at bounding box center [564, 168] width 113 height 16
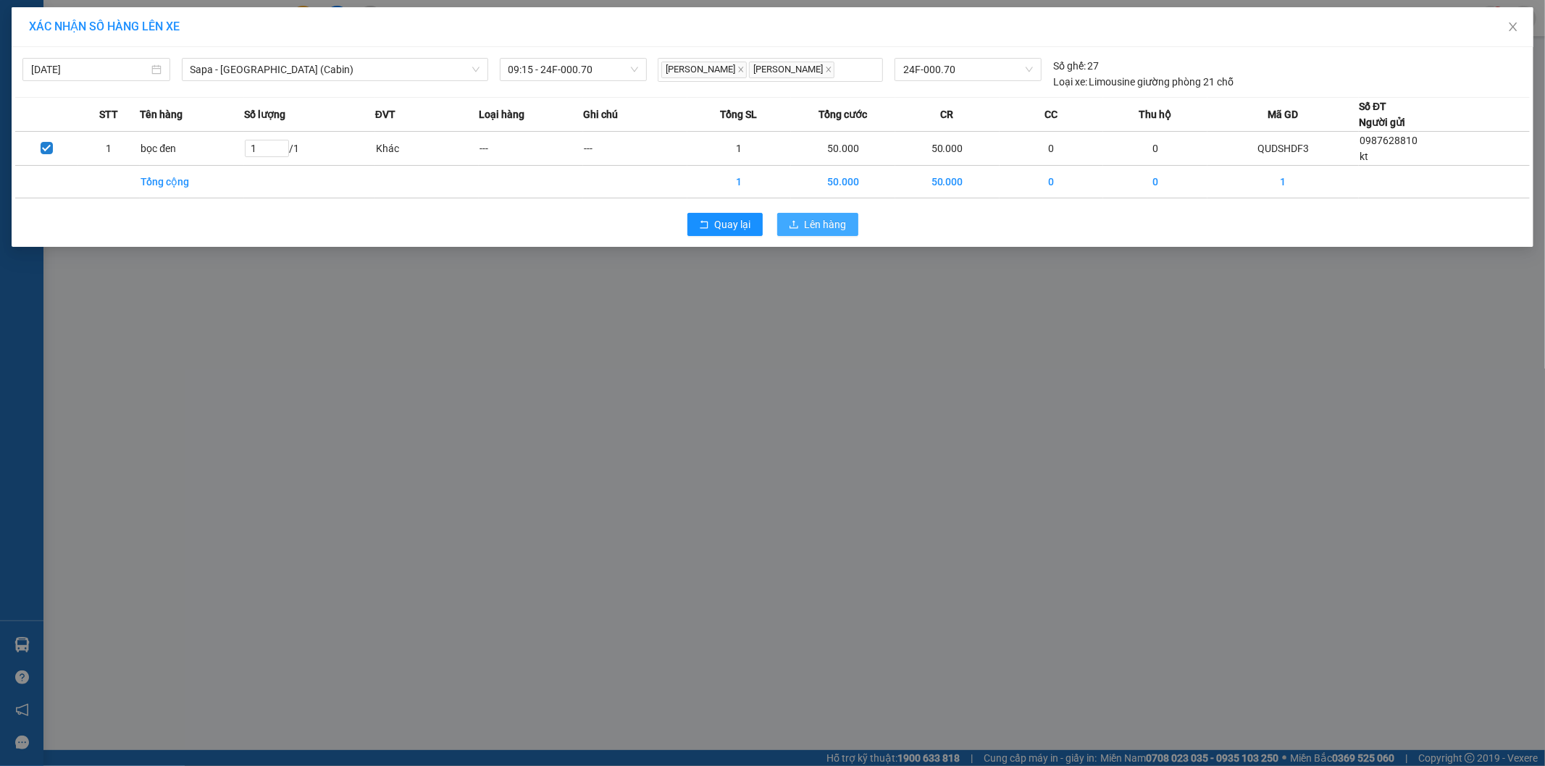
click at [800, 222] on button "Lên hàng" at bounding box center [817, 224] width 81 height 23
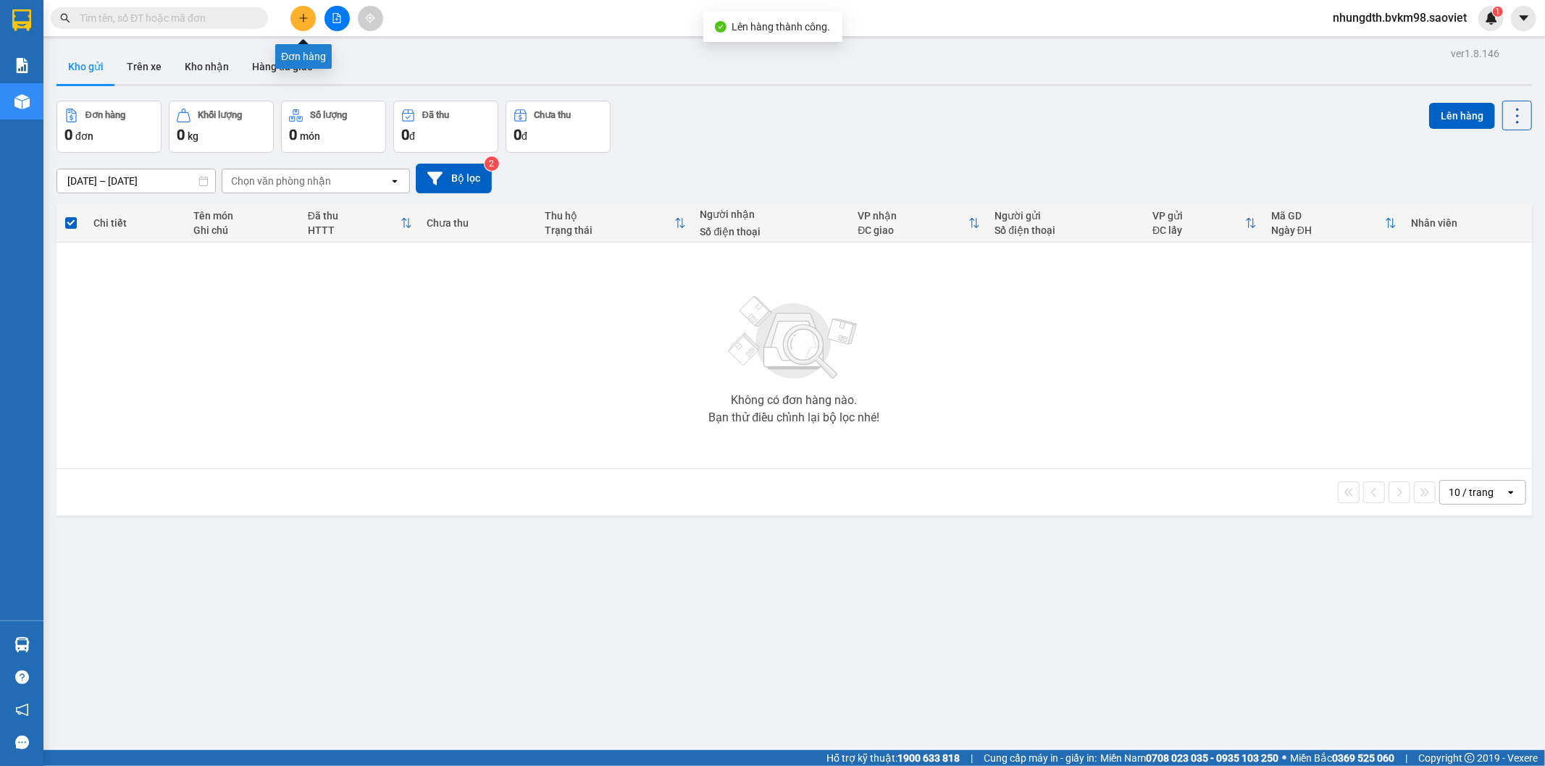
click at [303, 19] on icon "plus" at bounding box center [303, 18] width 1 height 8
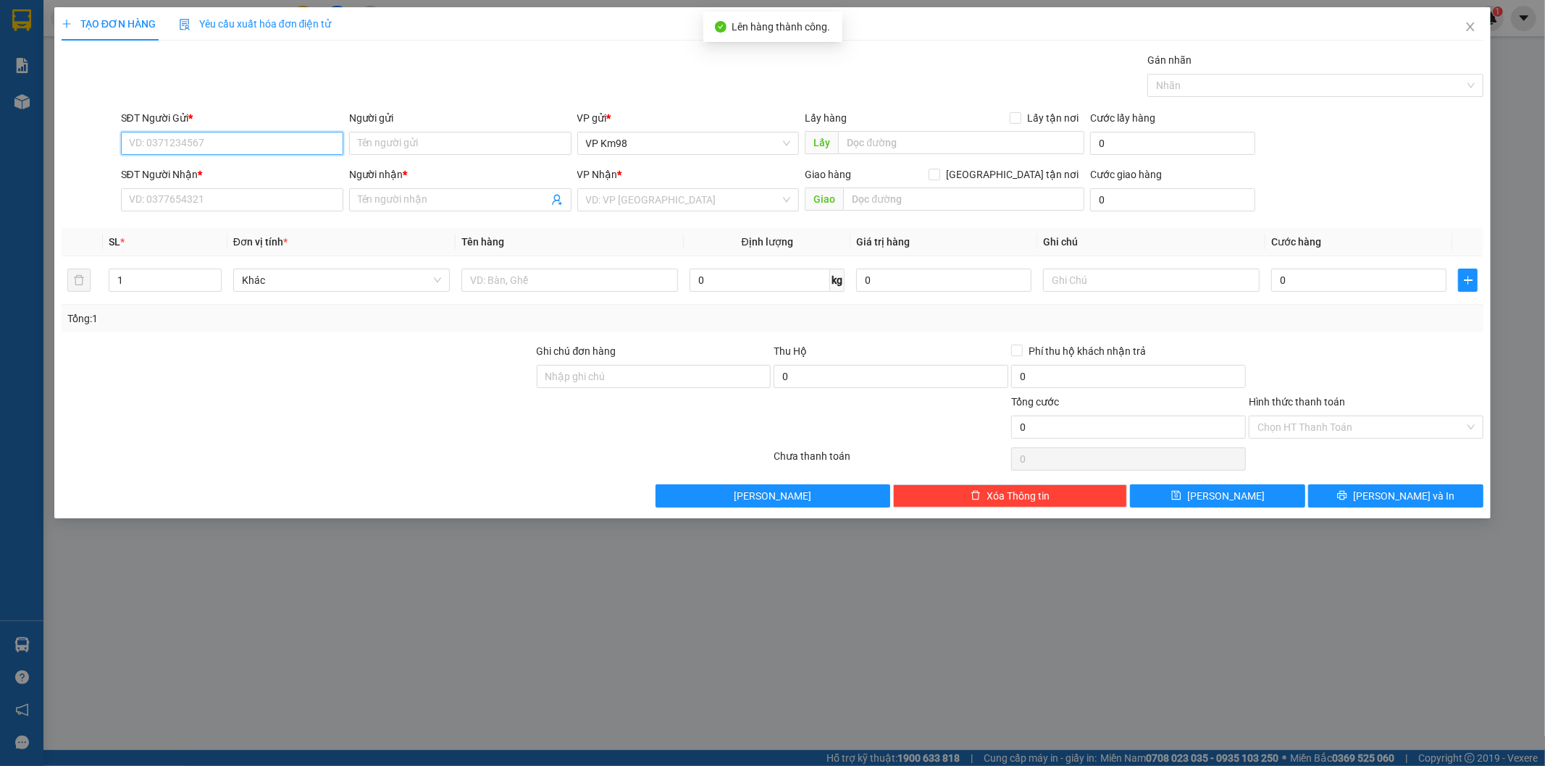
click at [224, 143] on input "SĐT Người Gửi *" at bounding box center [232, 143] width 222 height 23
type input "0986509201"
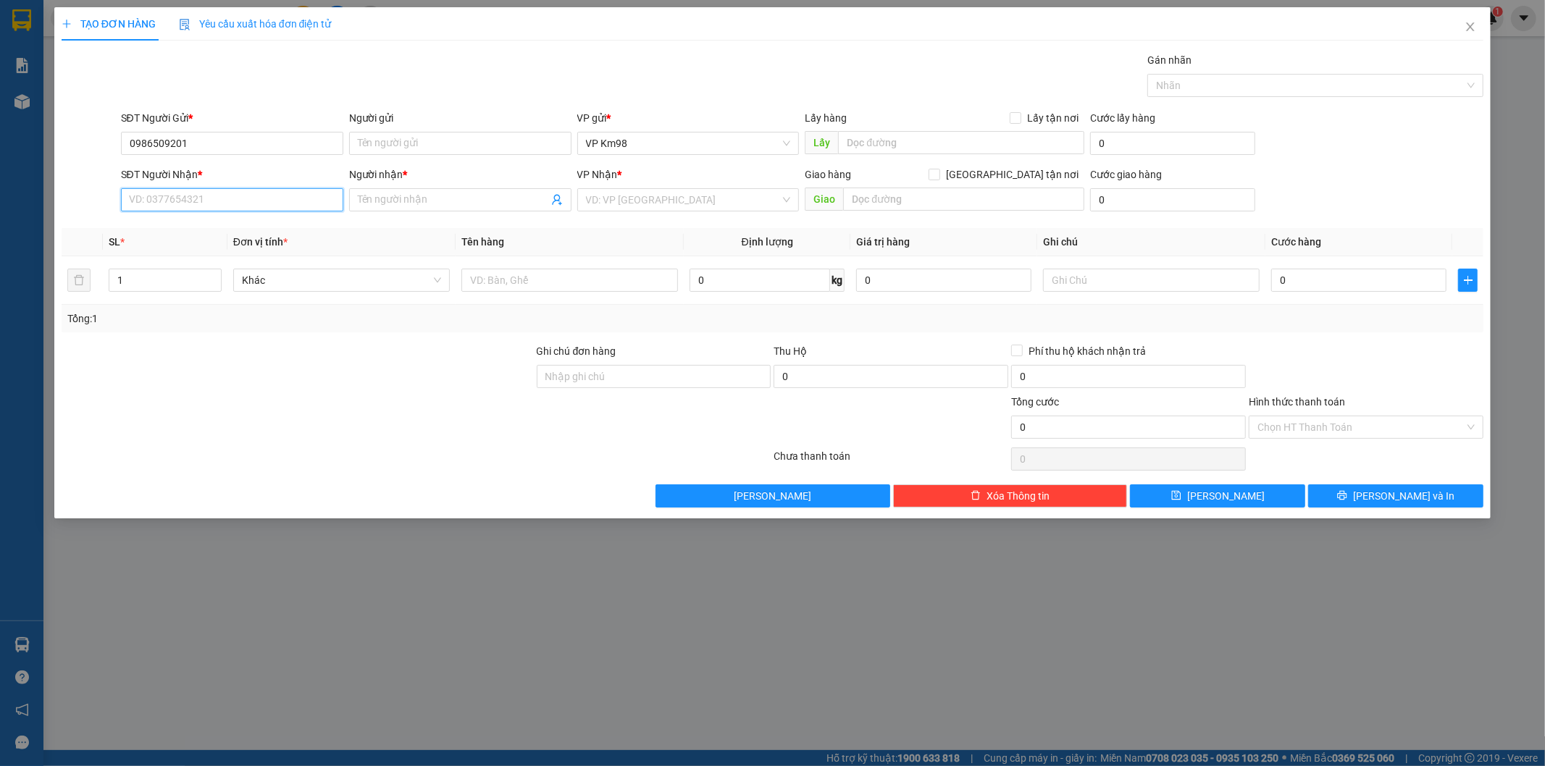
click at [179, 198] on input "SĐT Người Nhận *" at bounding box center [232, 199] width 222 height 23
type input "0965974723"
click at [458, 148] on input "Người gửi" at bounding box center [460, 143] width 222 height 23
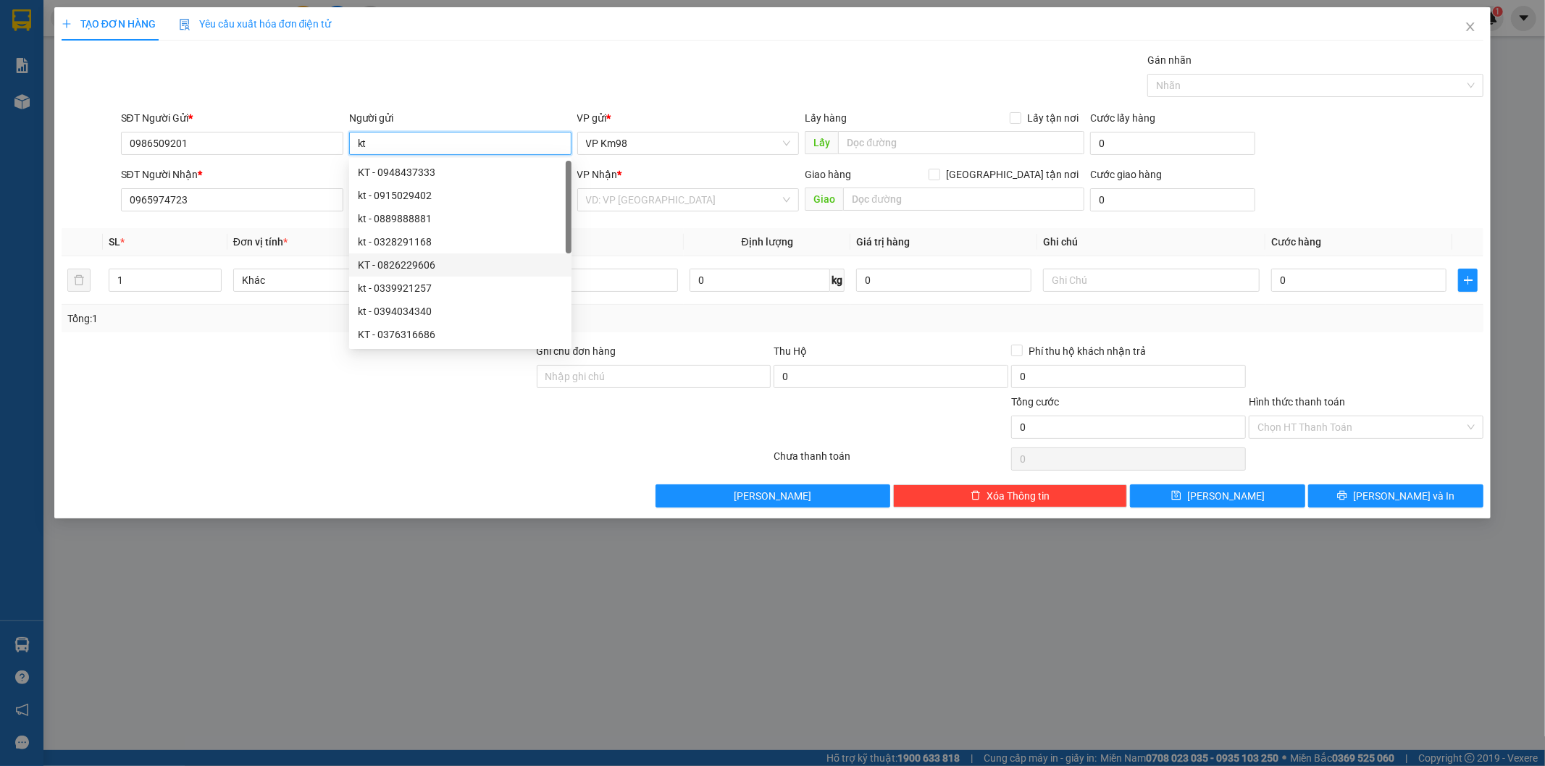
type input "kt"
click at [230, 319] on div "Tổng: 1" at bounding box center [331, 319] width 529 height 16
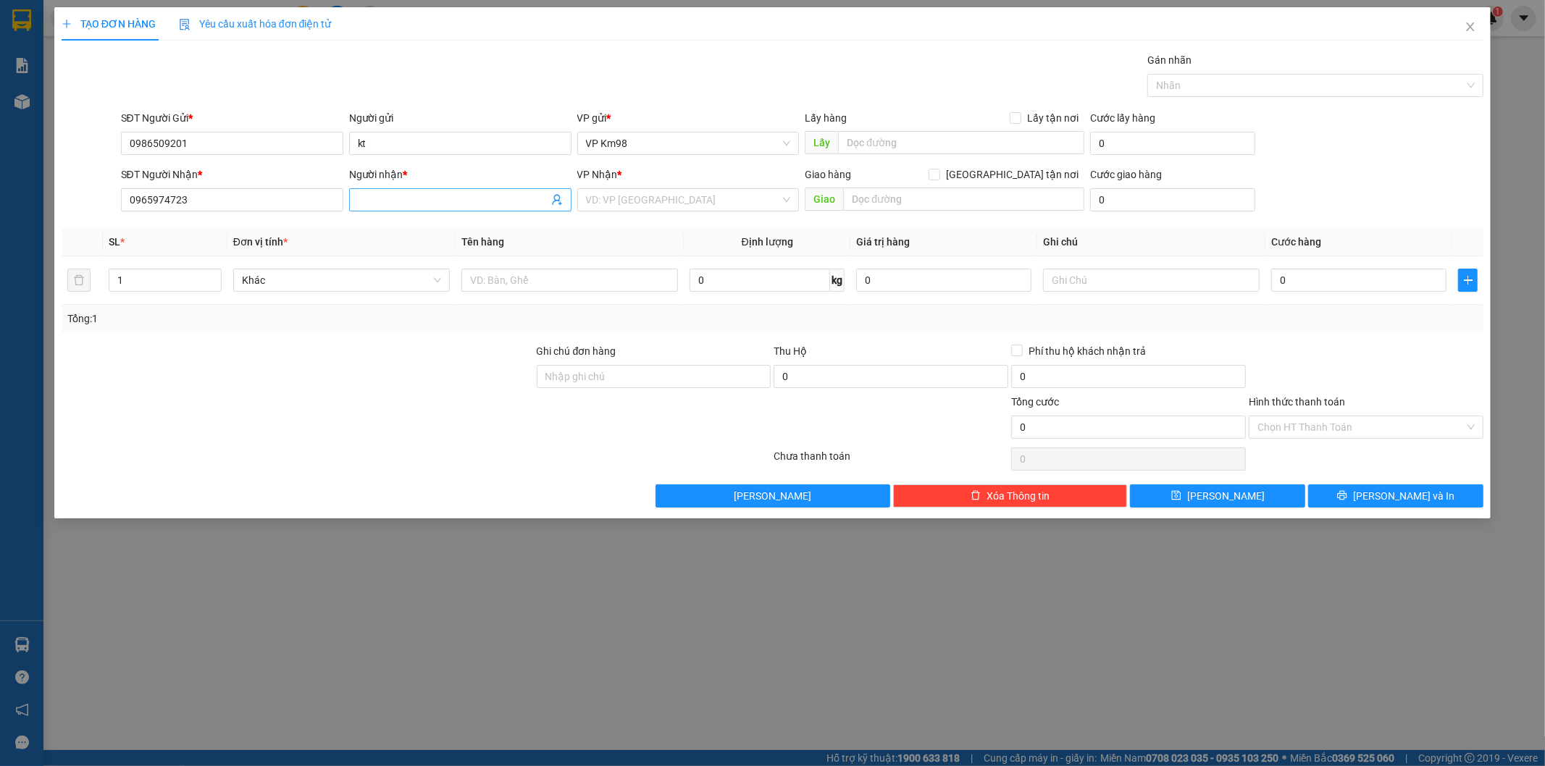
click at [372, 198] on input "Người nhận *" at bounding box center [453, 200] width 190 height 16
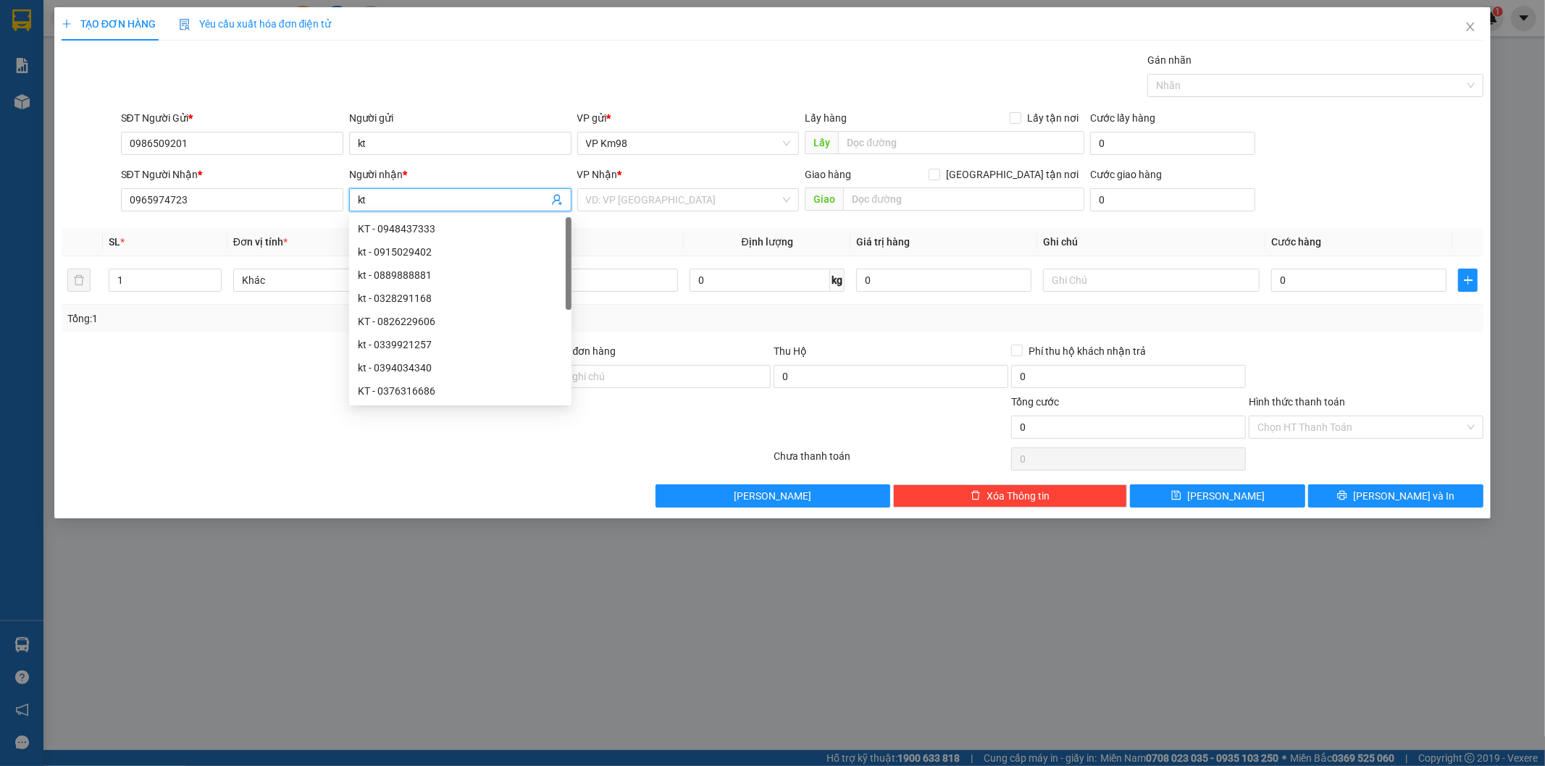
type input "kt"
click at [207, 407] on div at bounding box center [297, 419] width 475 height 51
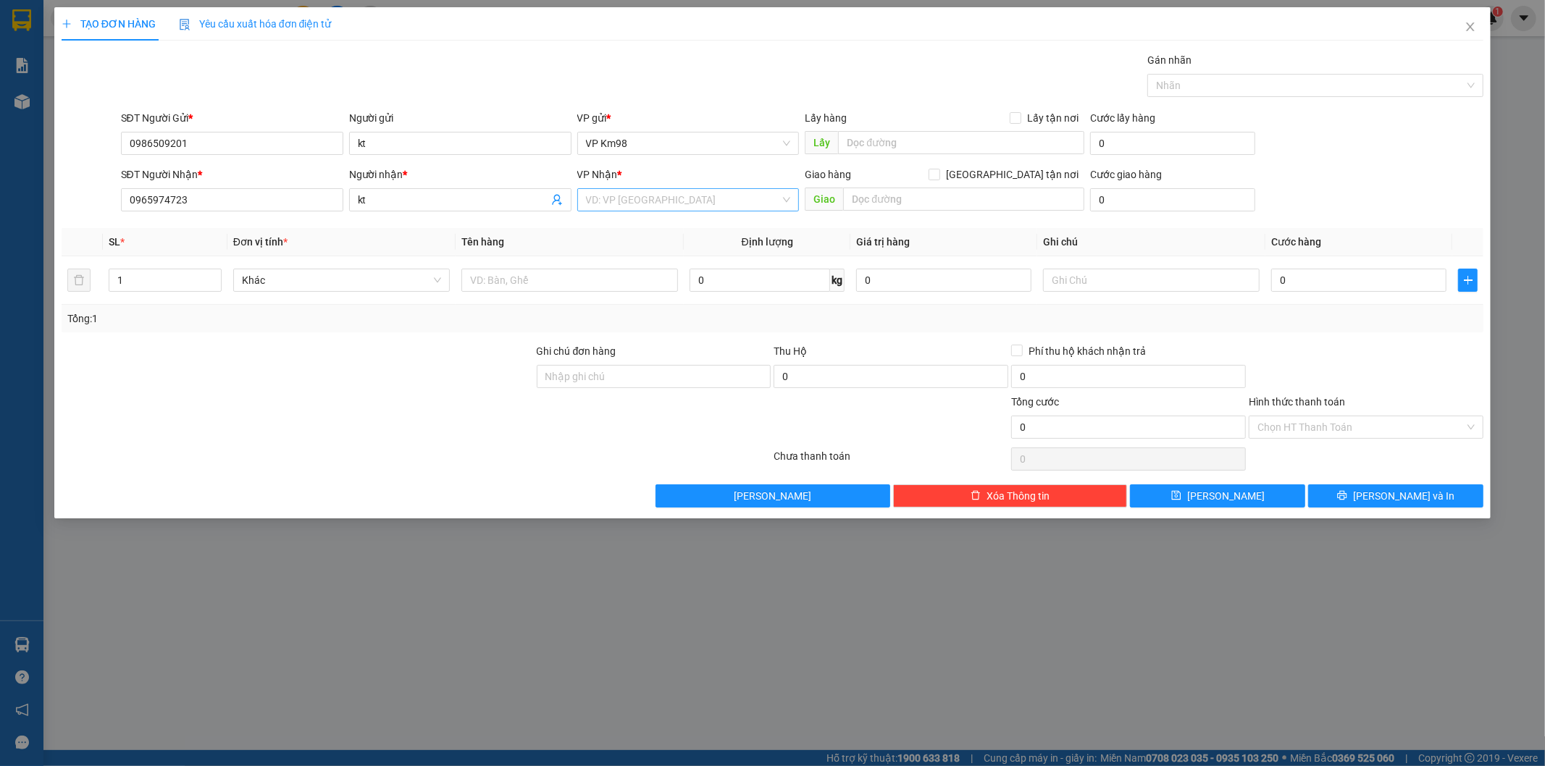
click at [610, 199] on input "search" at bounding box center [683, 200] width 195 height 22
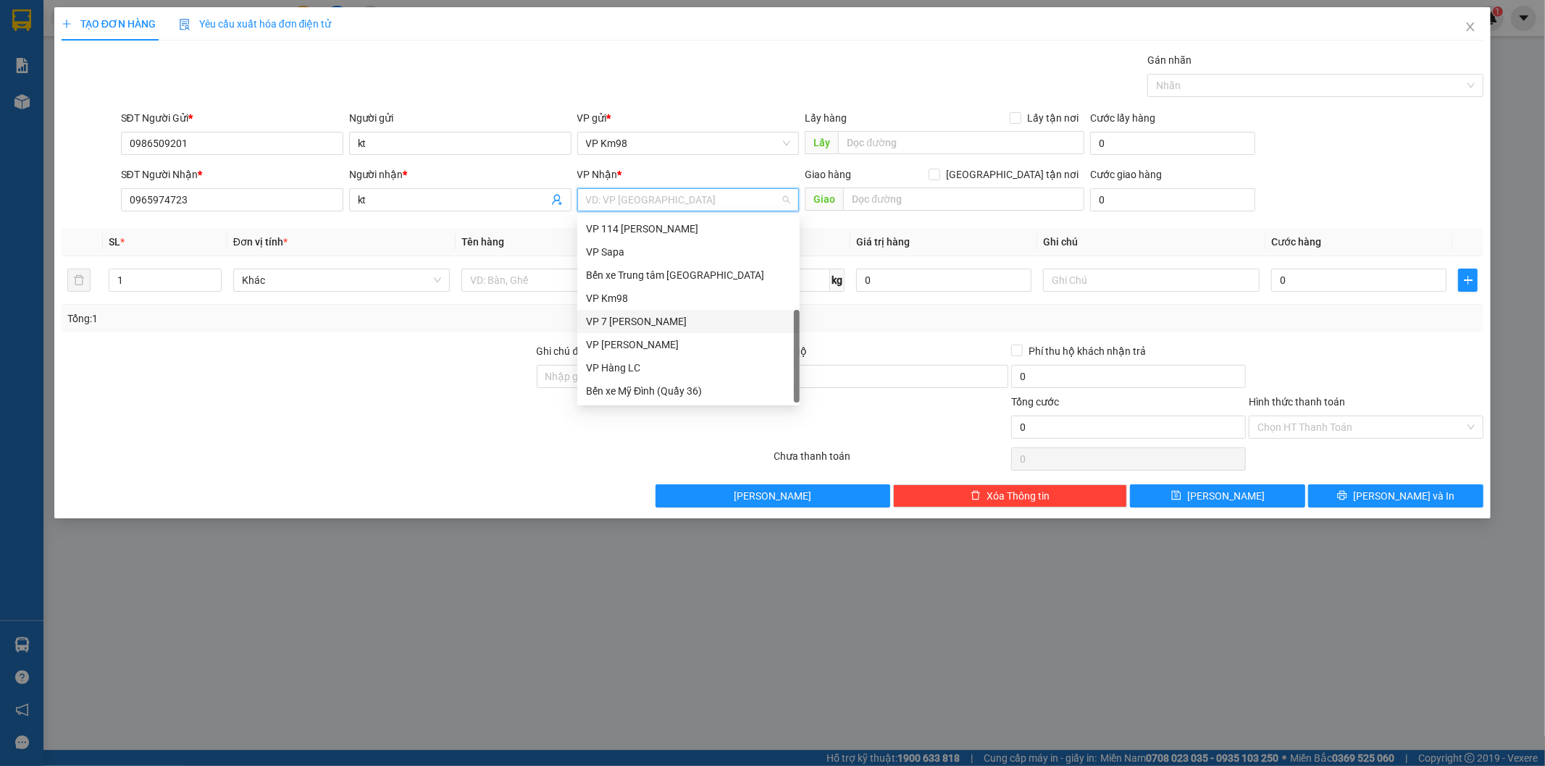
click at [647, 317] on div "VP 7 [PERSON_NAME]" at bounding box center [688, 322] width 205 height 16
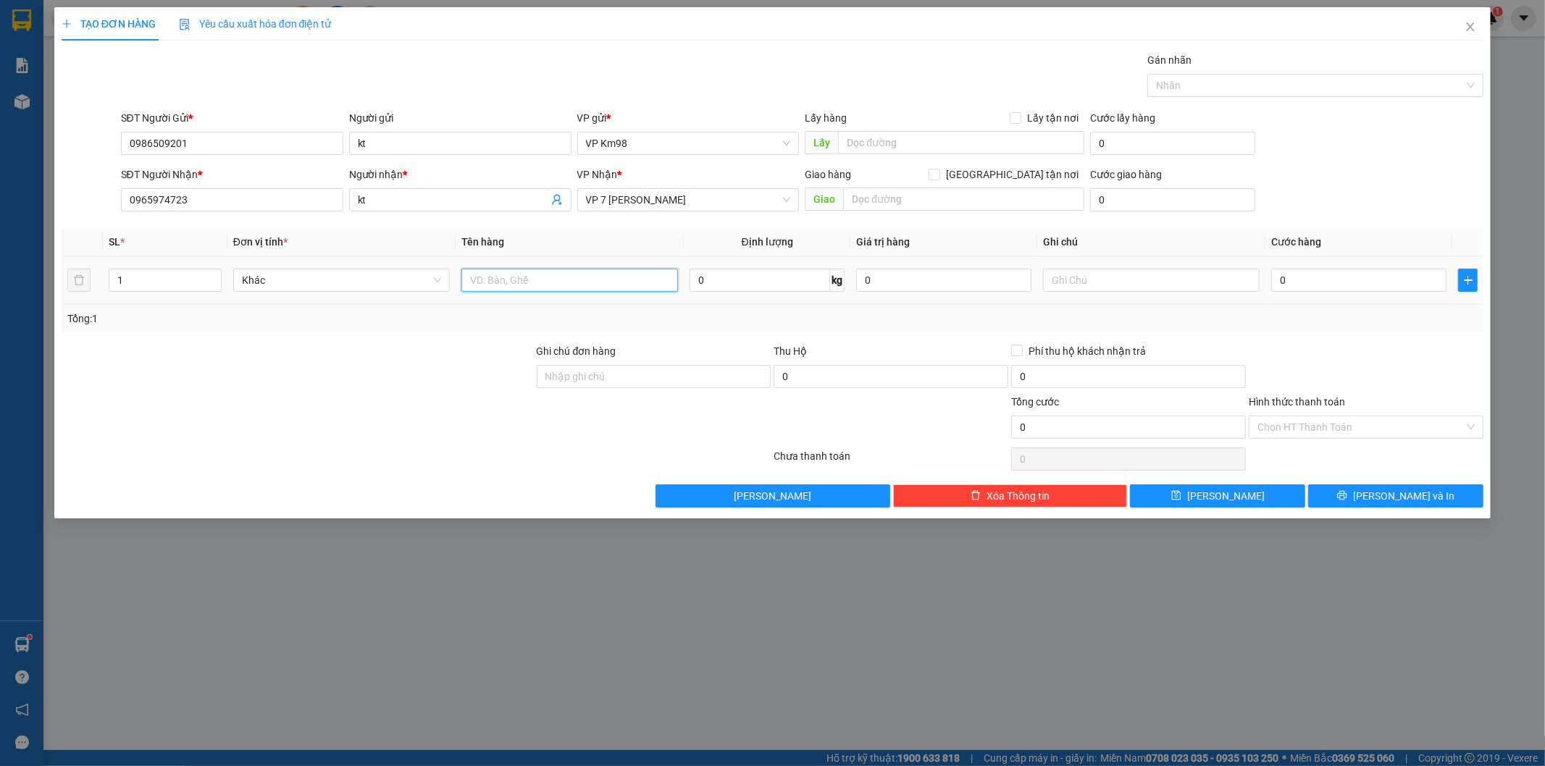
click at [522, 280] on input "text" at bounding box center [569, 280] width 217 height 23
type input "sọt gà liền"
click at [1304, 280] on input "0" at bounding box center [1358, 280] width 175 height 23
type input "1"
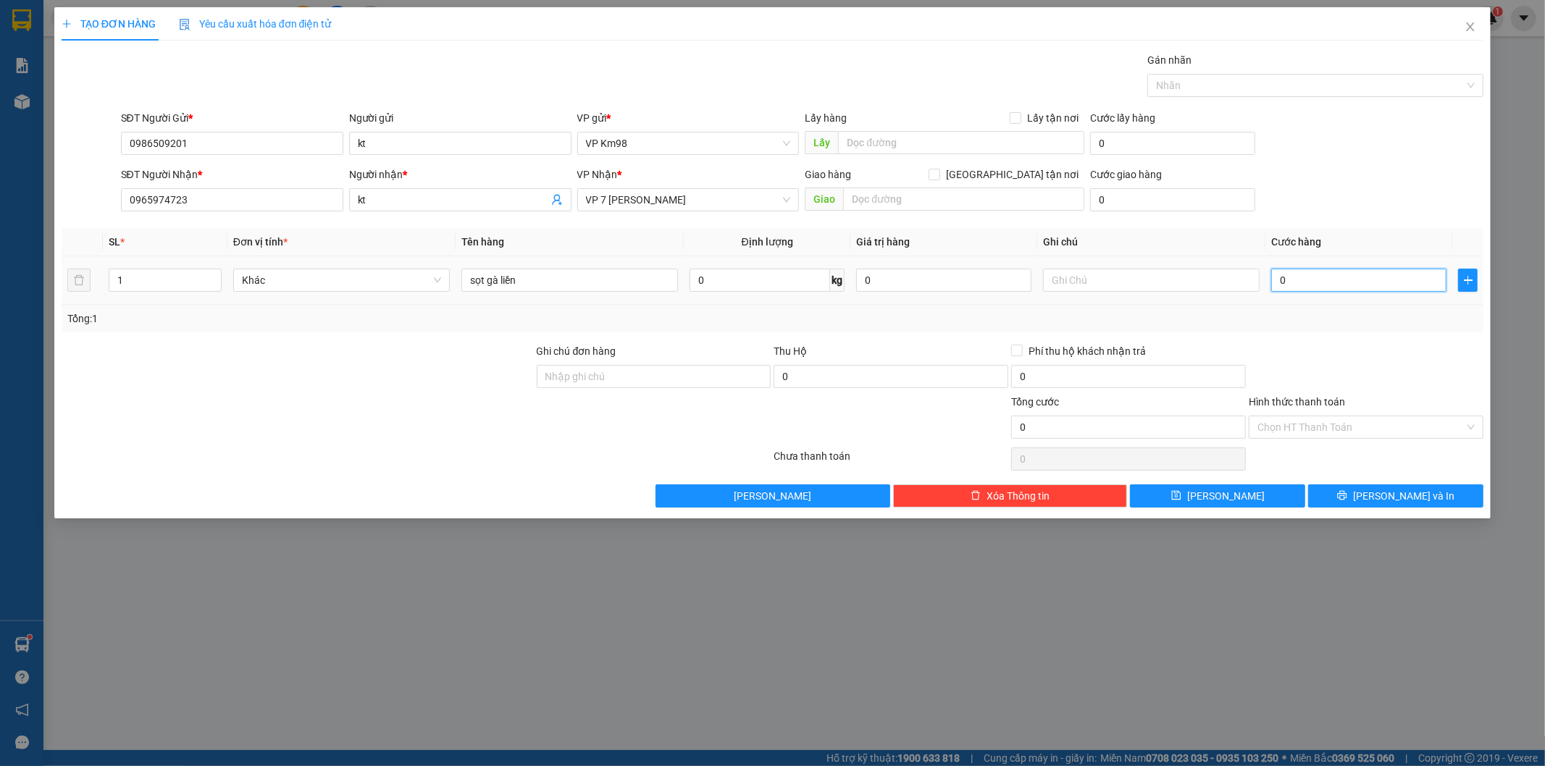
type input "1"
type input "10"
type input "100"
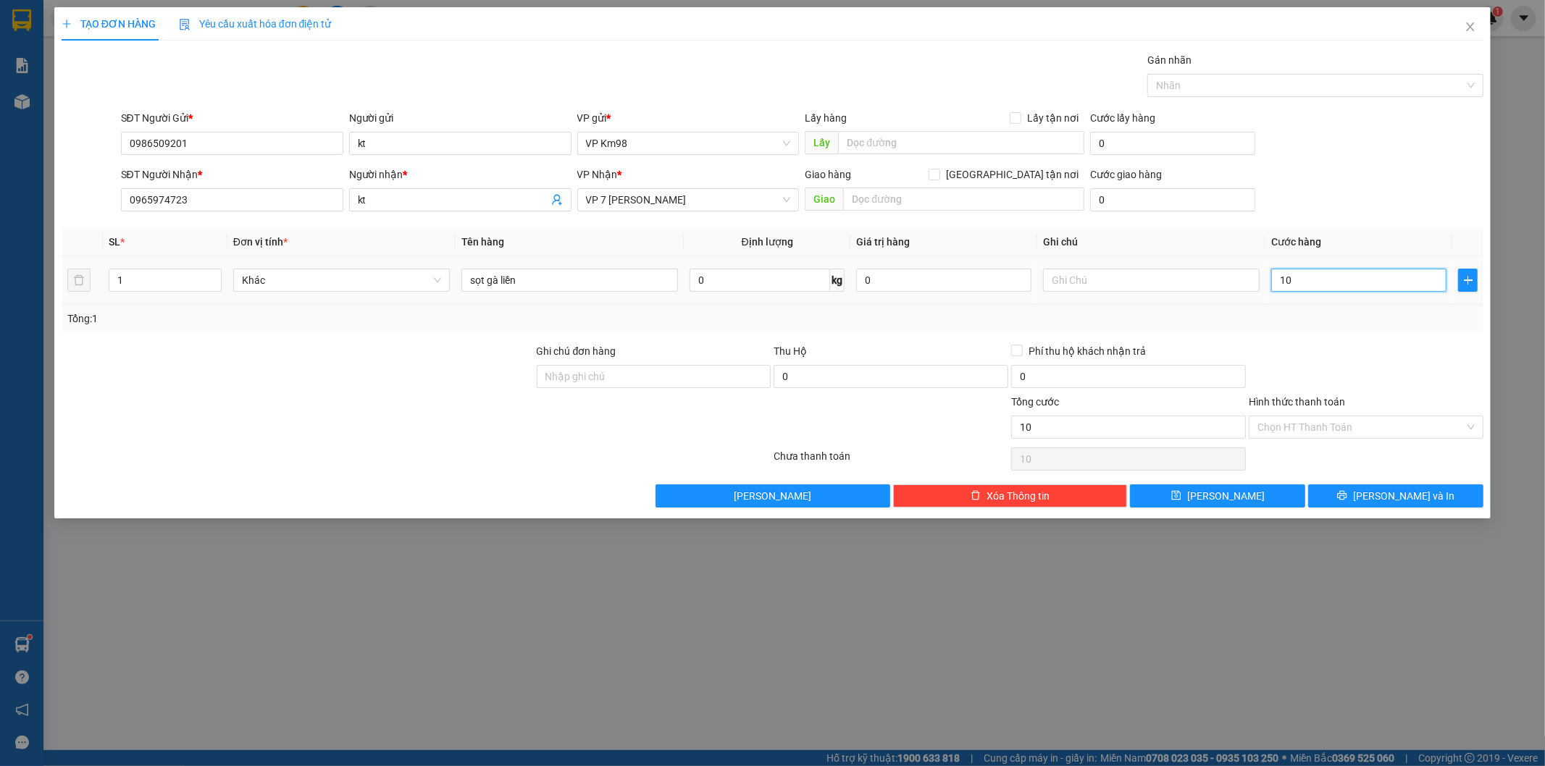
type input "100"
type input "1.000"
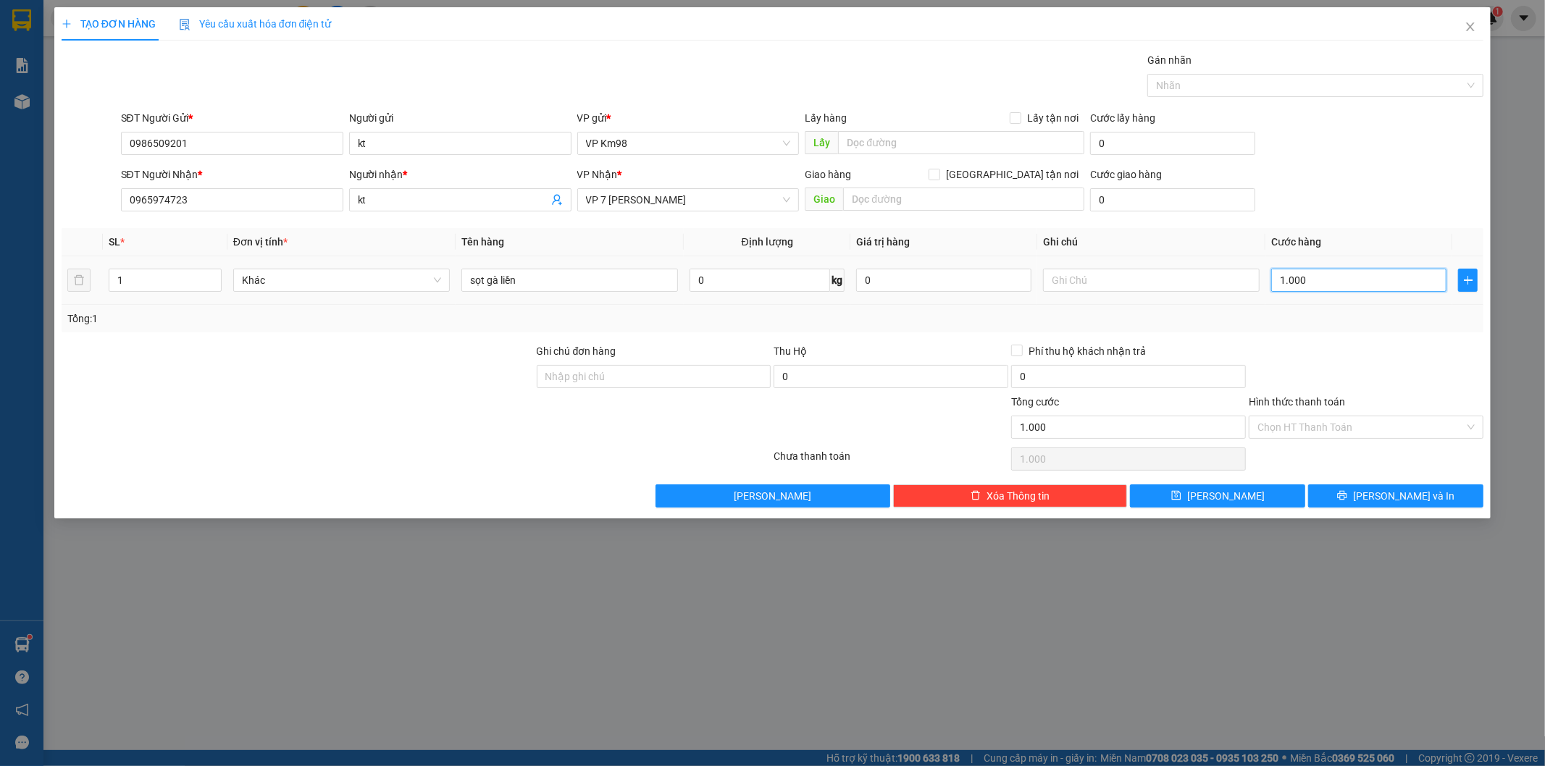
type input "10.000"
type input "100.000"
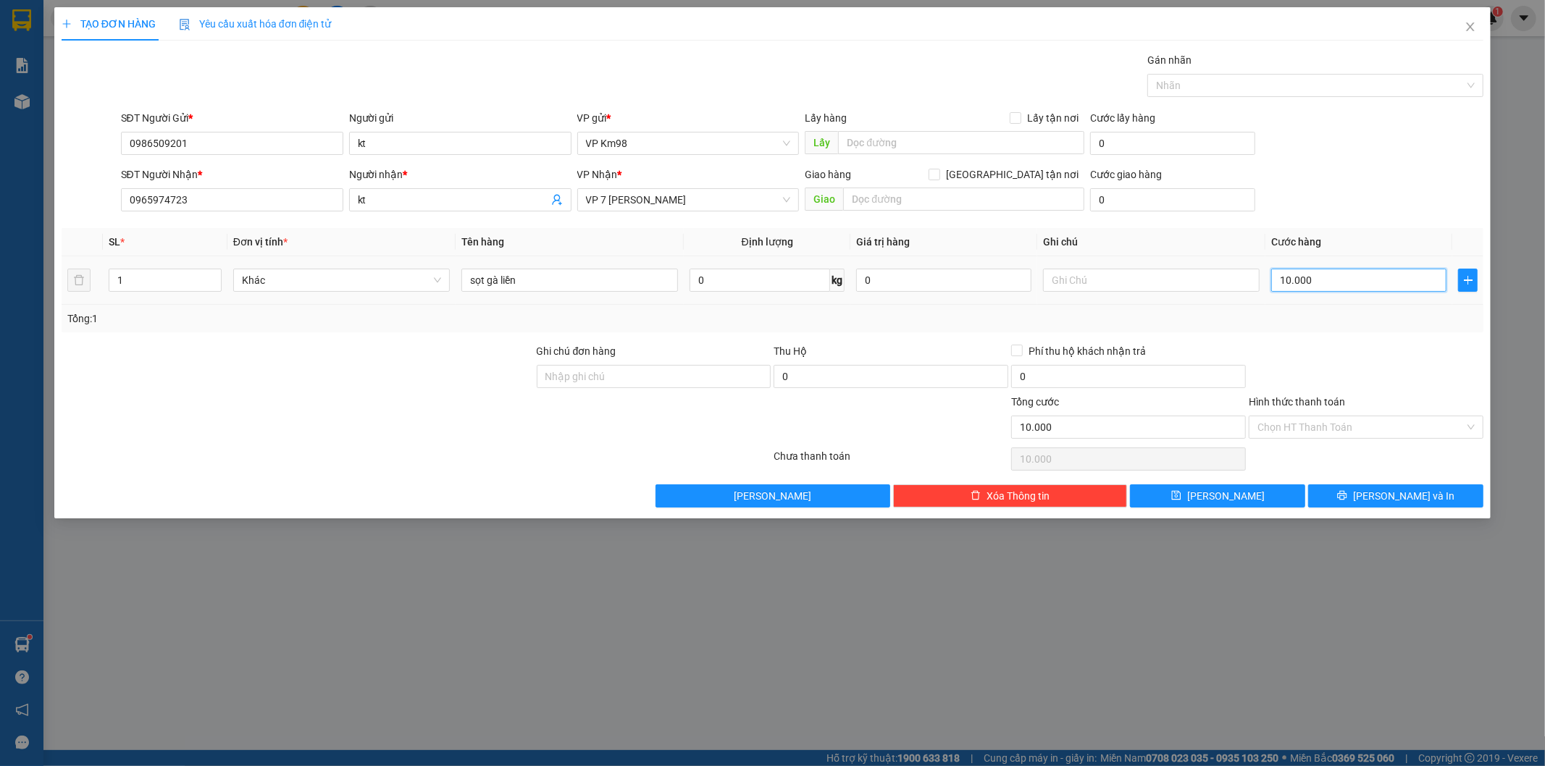
type input "100.000"
click at [1101, 283] on input "text" at bounding box center [1151, 280] width 217 height 23
type input "gọi síp hộ khách"
click at [1328, 401] on label "Hình thức thanh toán" at bounding box center [1296, 402] width 96 height 12
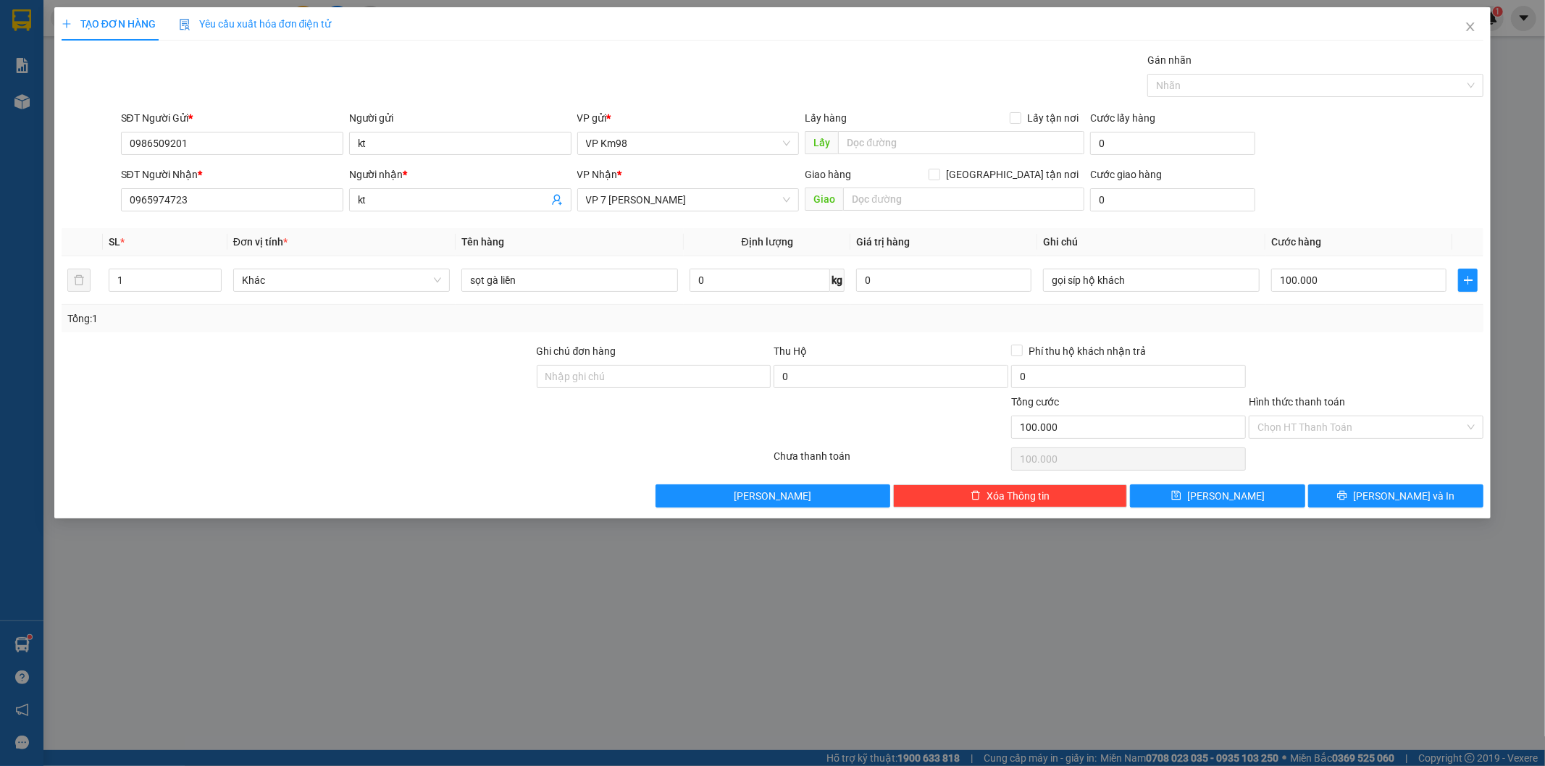
click at [1328, 416] on input "Hình thức thanh toán" at bounding box center [1360, 427] width 207 height 22
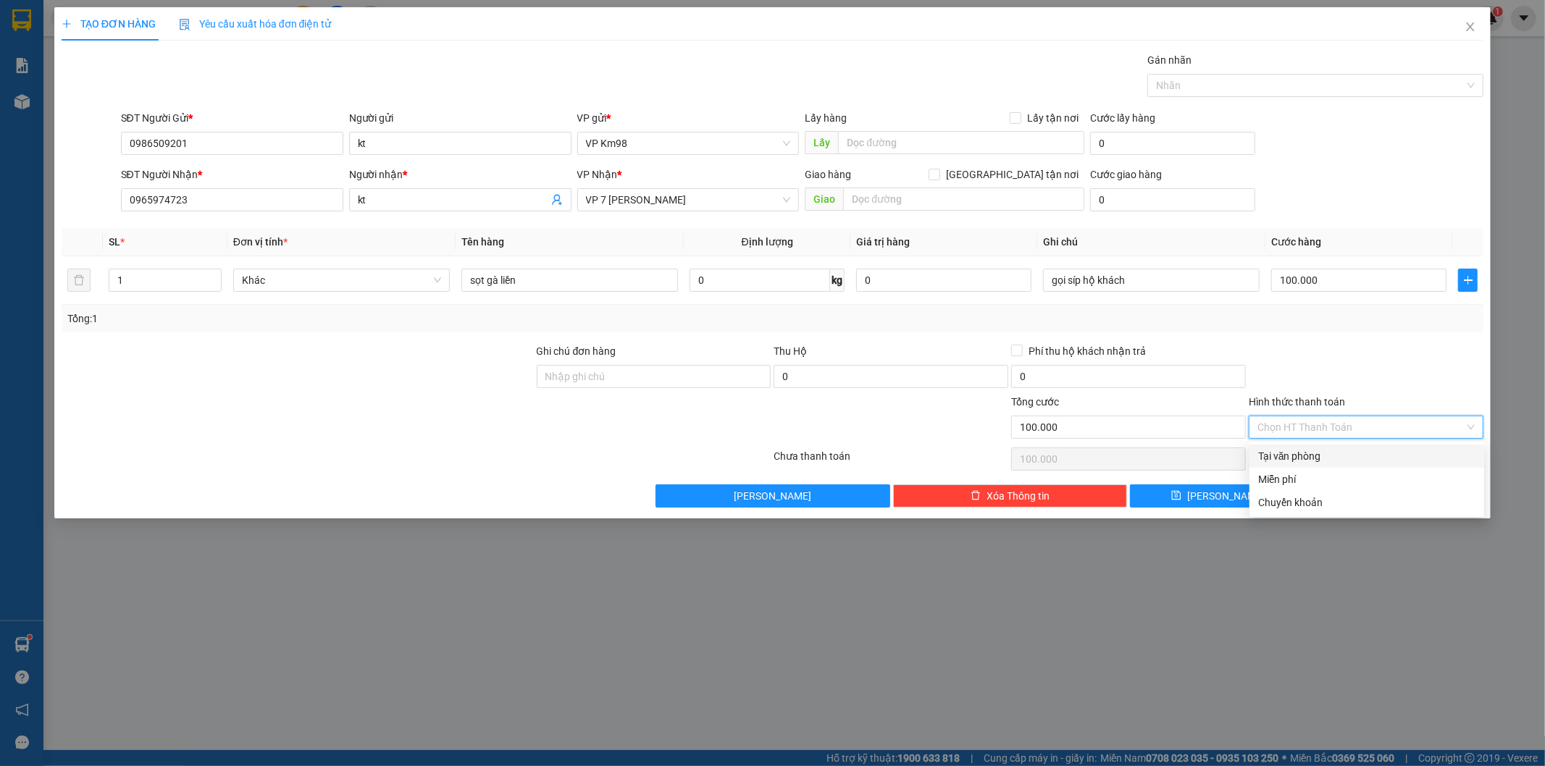
click at [1319, 456] on div "Tại văn phòng" at bounding box center [1366, 456] width 217 height 16
type input "0"
click at [1353, 495] on button "[PERSON_NAME] và In" at bounding box center [1395, 495] width 175 height 23
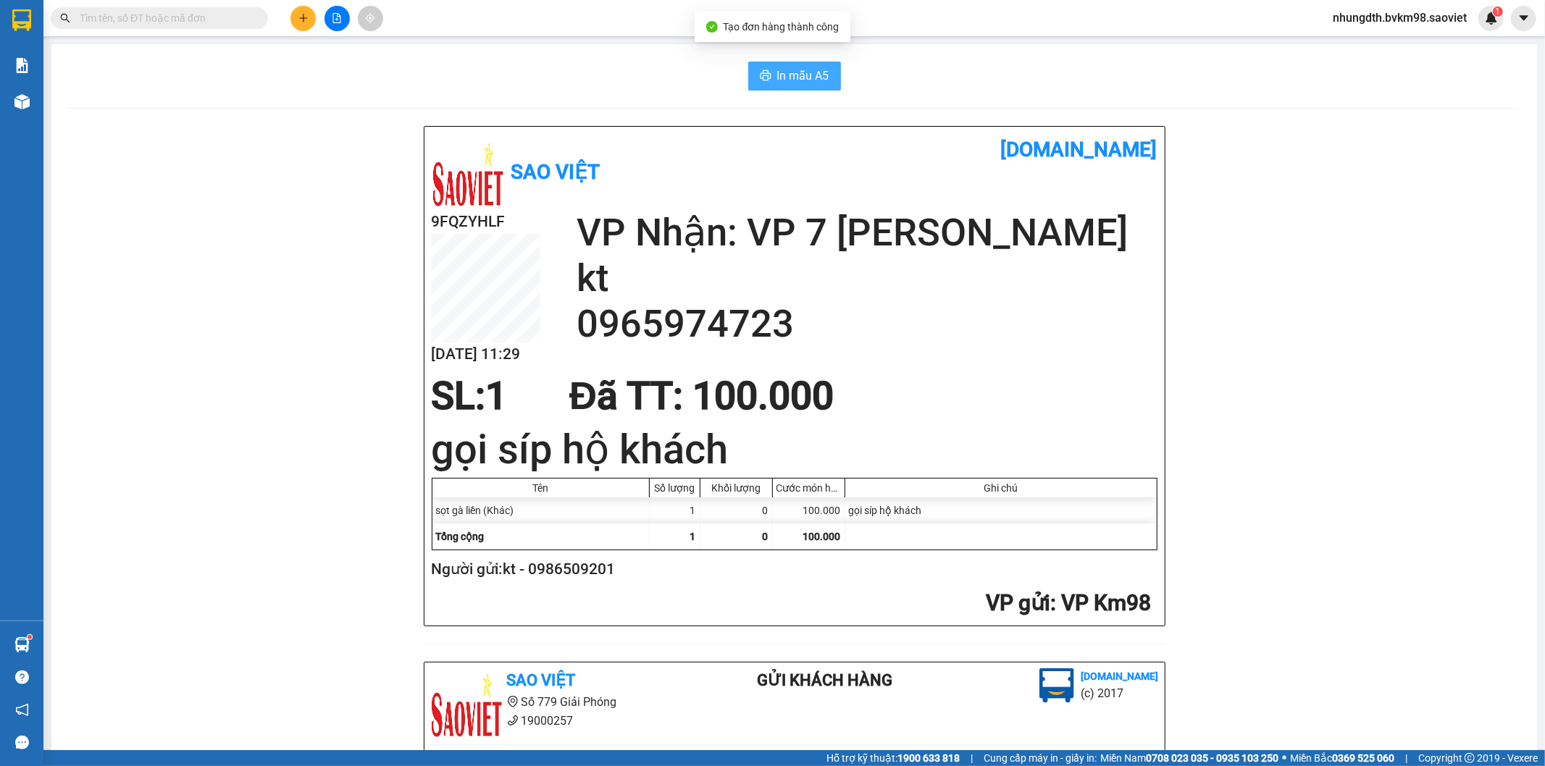
click at [765, 73] on button "In mẫu A5" at bounding box center [794, 76] width 93 height 29
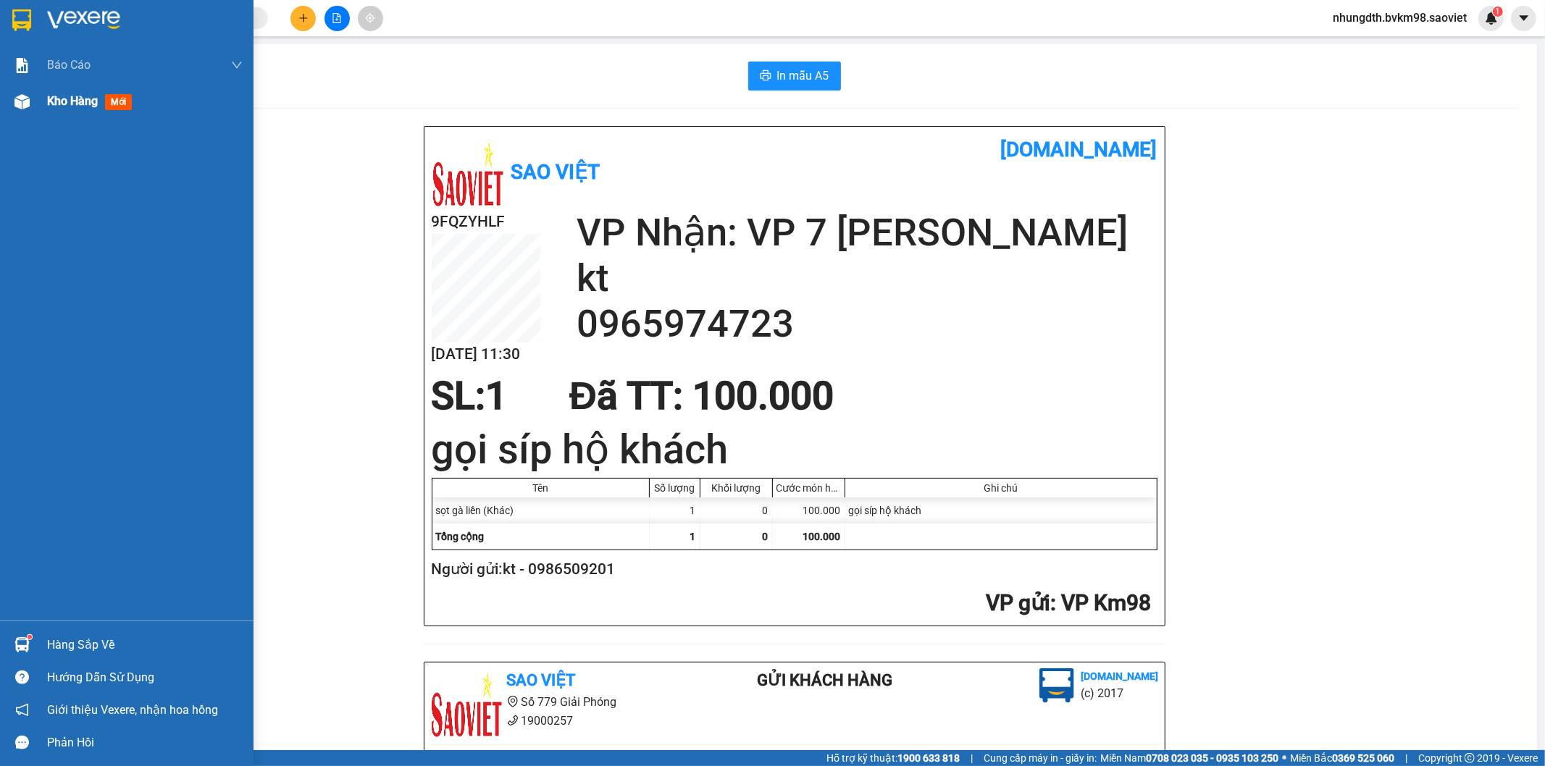
click at [20, 100] on img at bounding box center [21, 101] width 15 height 15
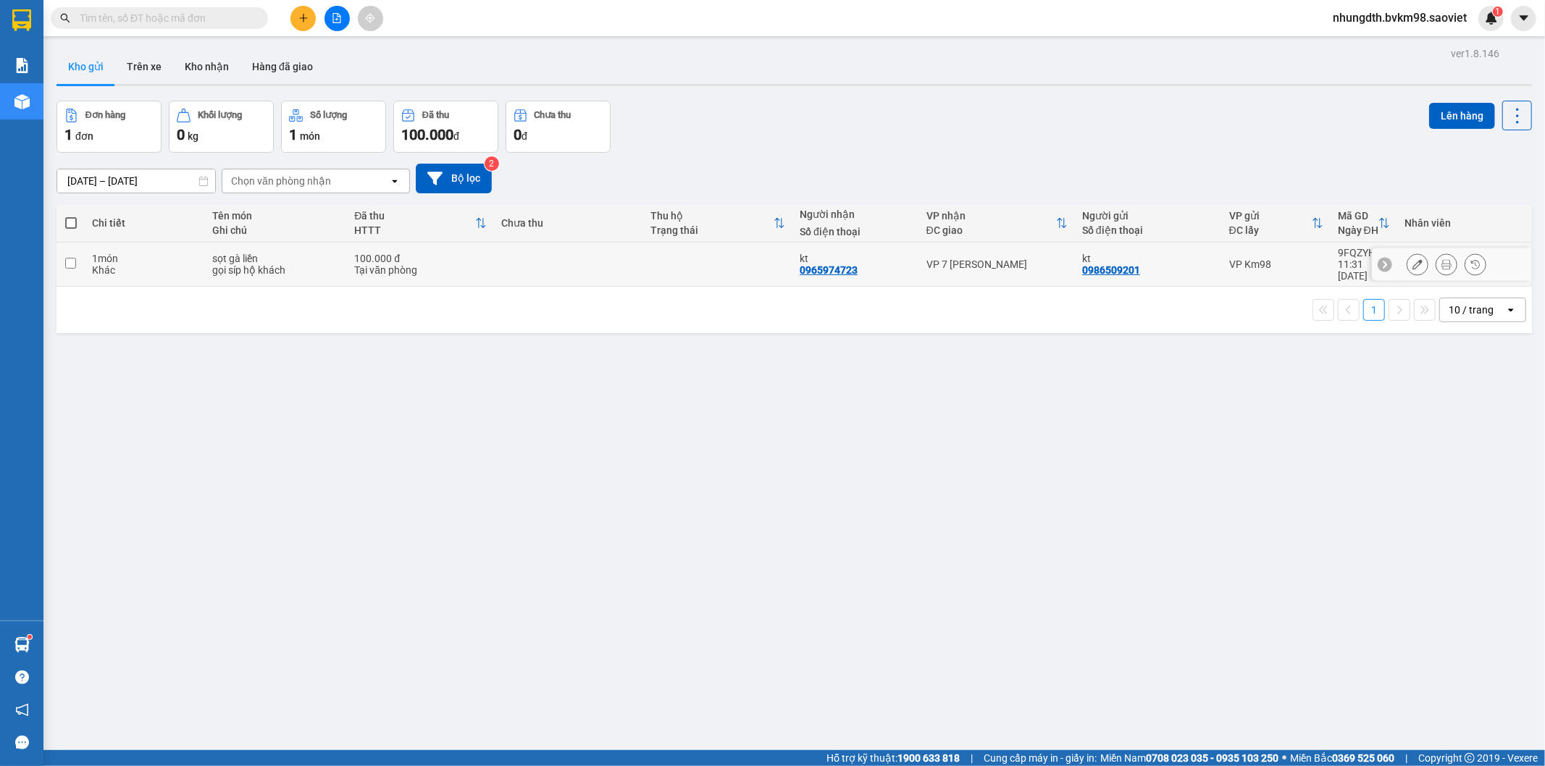
click at [67, 259] on input "checkbox" at bounding box center [70, 263] width 11 height 11
checkbox input "true"
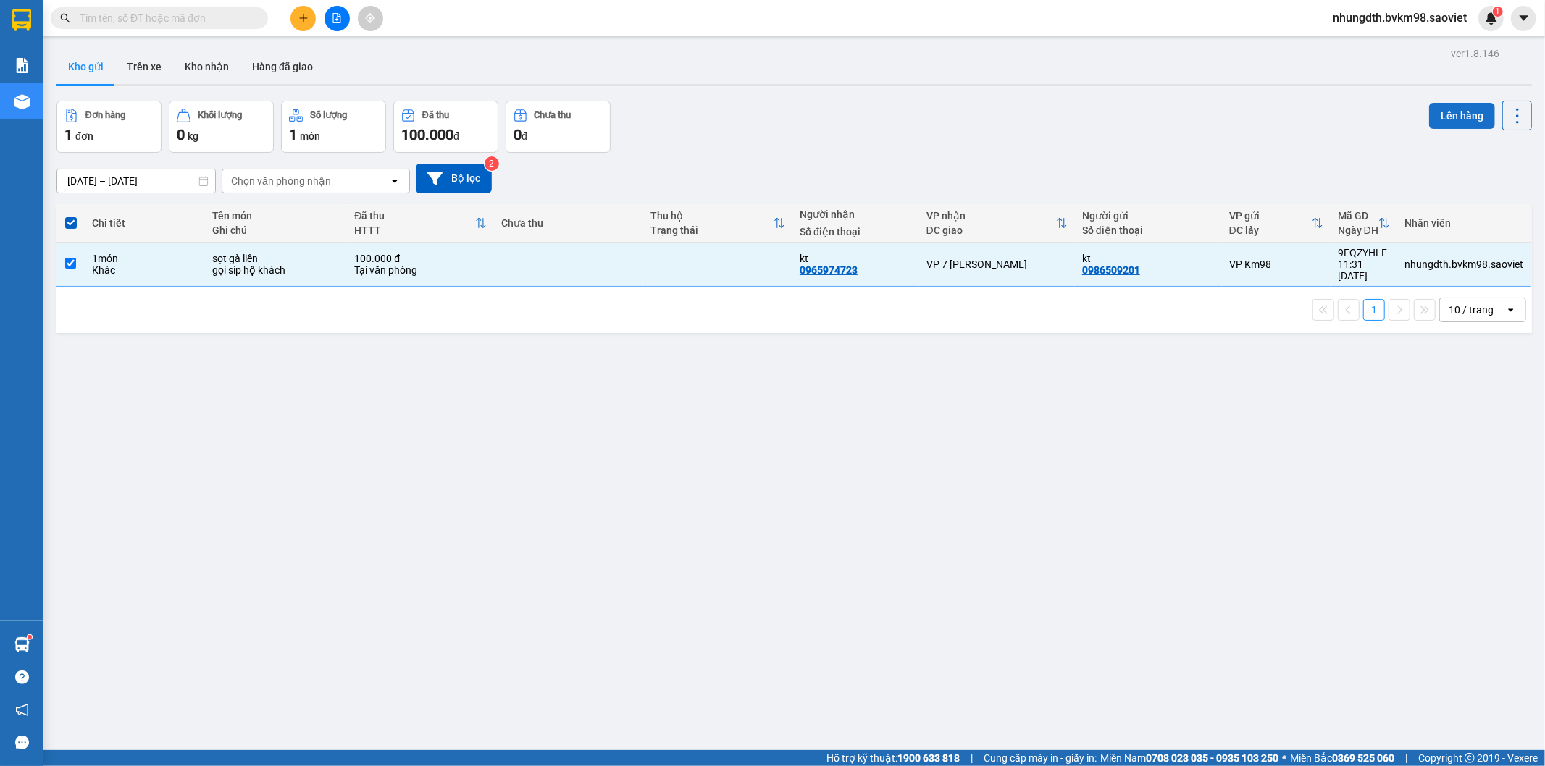
click at [1437, 118] on button "Lên hàng" at bounding box center [1462, 116] width 66 height 26
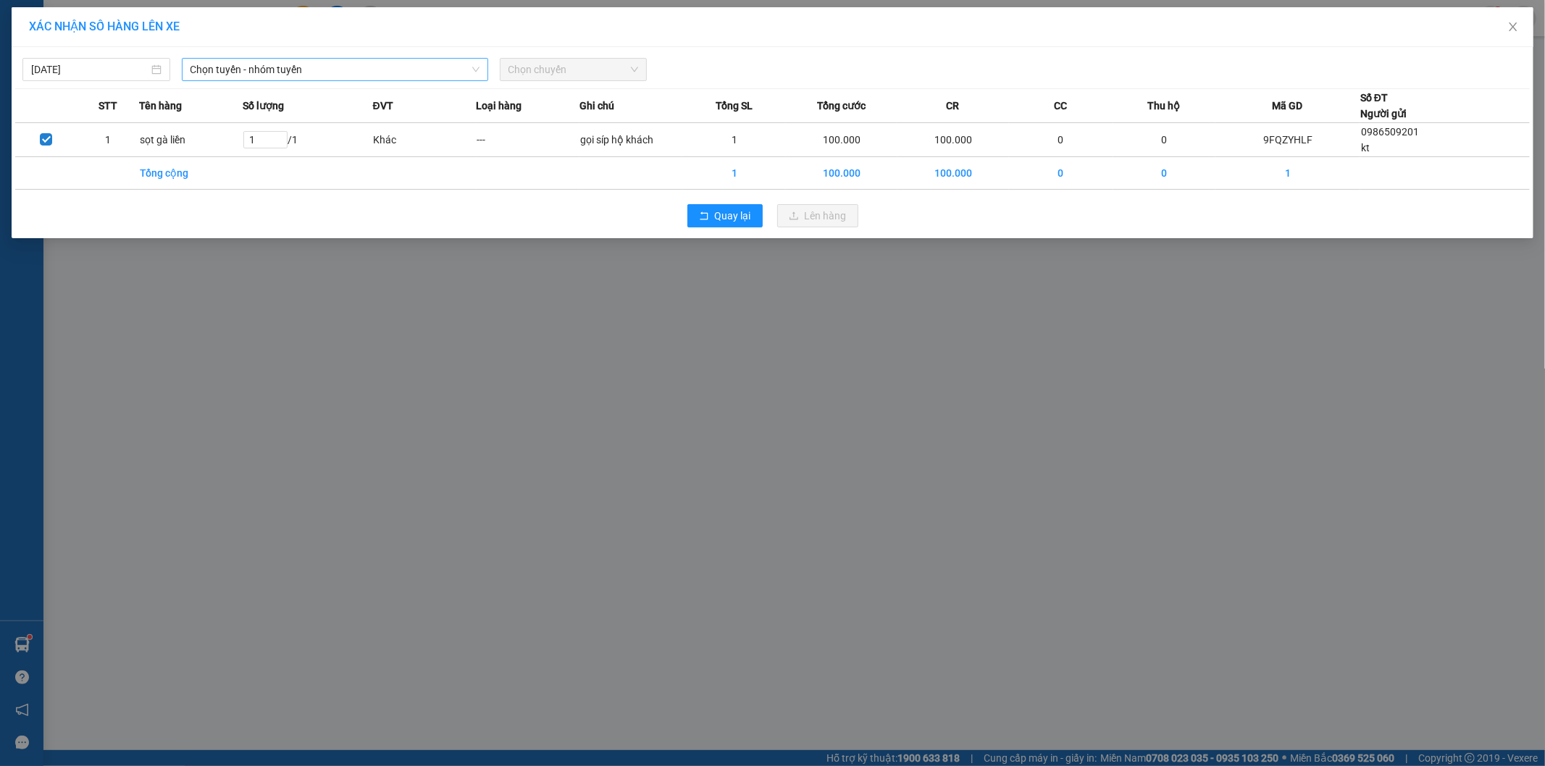
click at [309, 70] on span "Chọn tuyến - nhóm tuyến" at bounding box center [334, 70] width 289 height 22
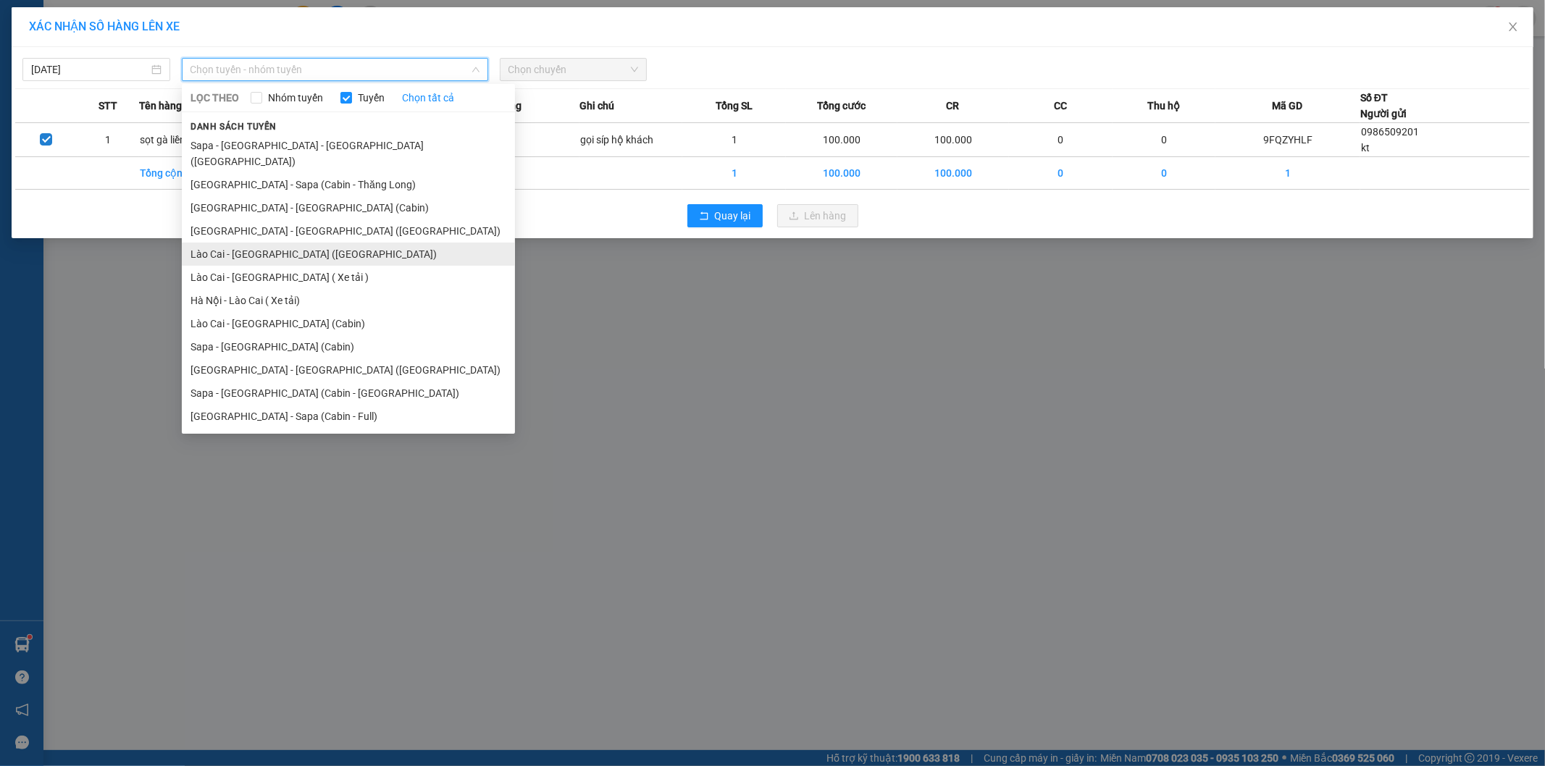
click at [285, 243] on li "Lào Cai - [GEOGRAPHIC_DATA] ([GEOGRAPHIC_DATA])" at bounding box center [348, 254] width 333 height 23
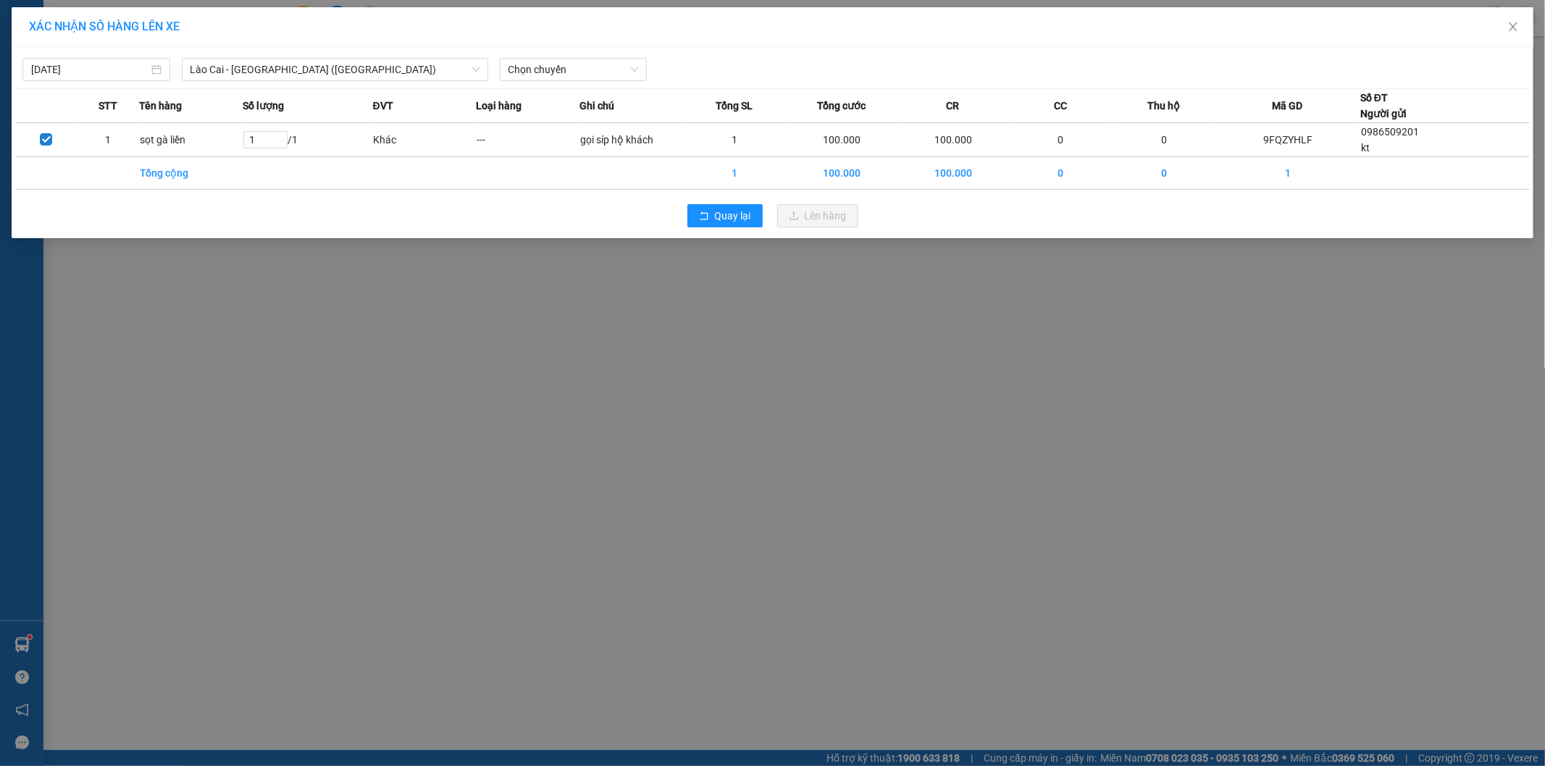
click at [558, 56] on div "[DATE] [GEOGRAPHIC_DATA] - [GEOGRAPHIC_DATA] ([GEOGRAPHIC_DATA]) LỌC THEO Nhóm …" at bounding box center [772, 66] width 1514 height 30
click at [556, 69] on span "Chọn chuyến" at bounding box center [573, 70] width 130 height 22
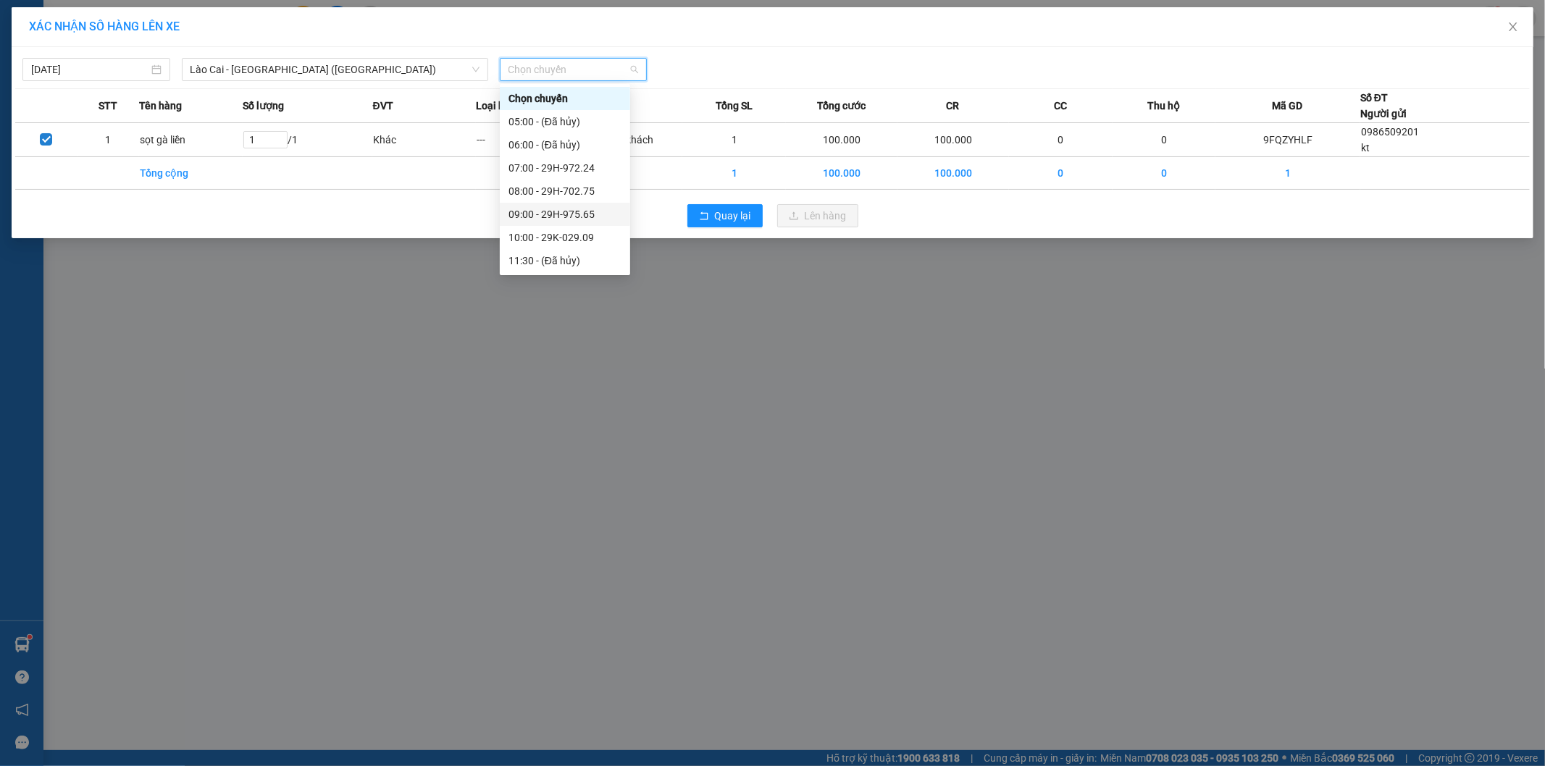
click at [589, 217] on div "09:00 - 29H-975.65" at bounding box center [564, 214] width 113 height 16
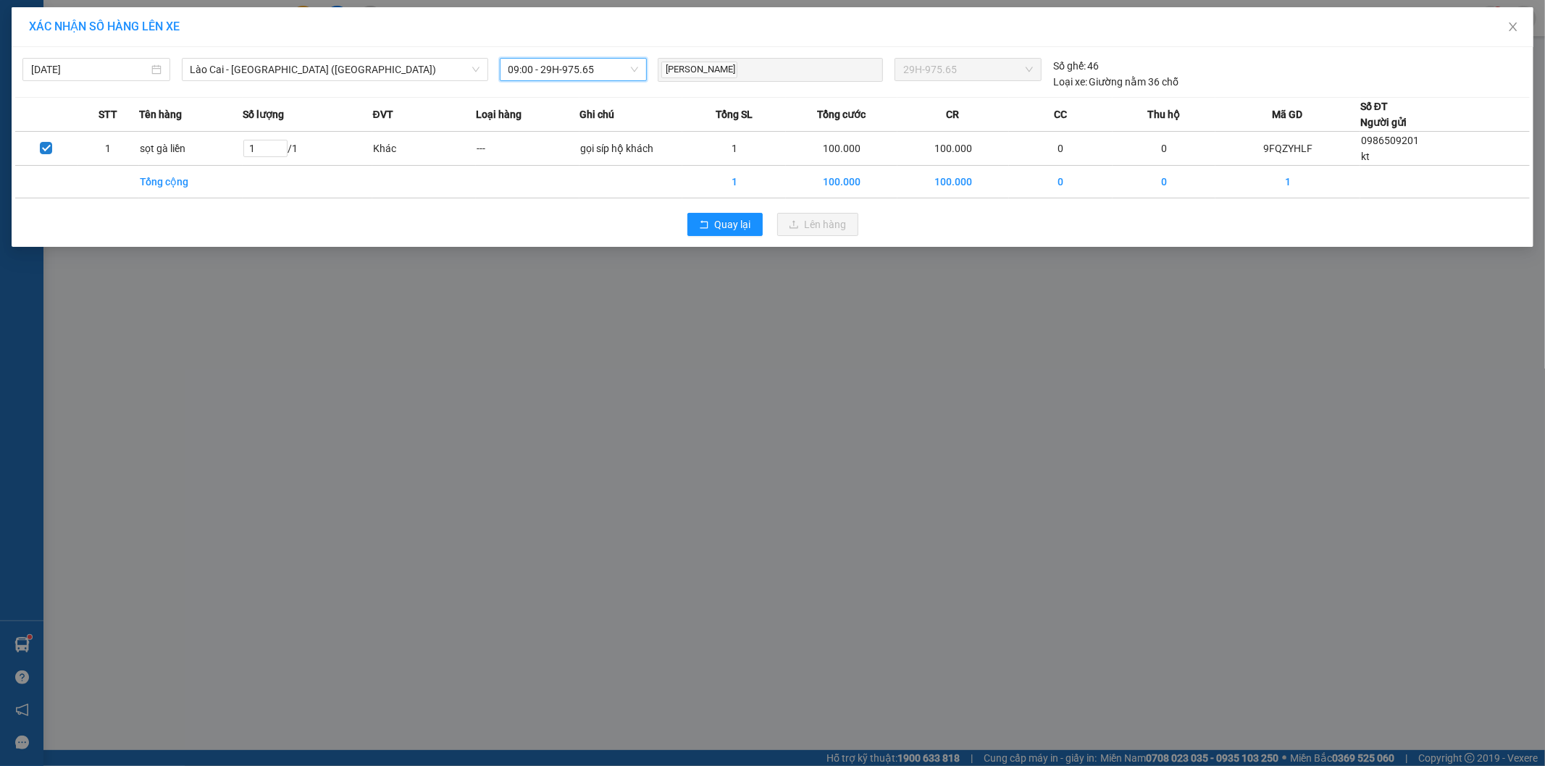
click at [569, 69] on span "09:00 - 29H-975.65" at bounding box center [573, 70] width 130 height 22
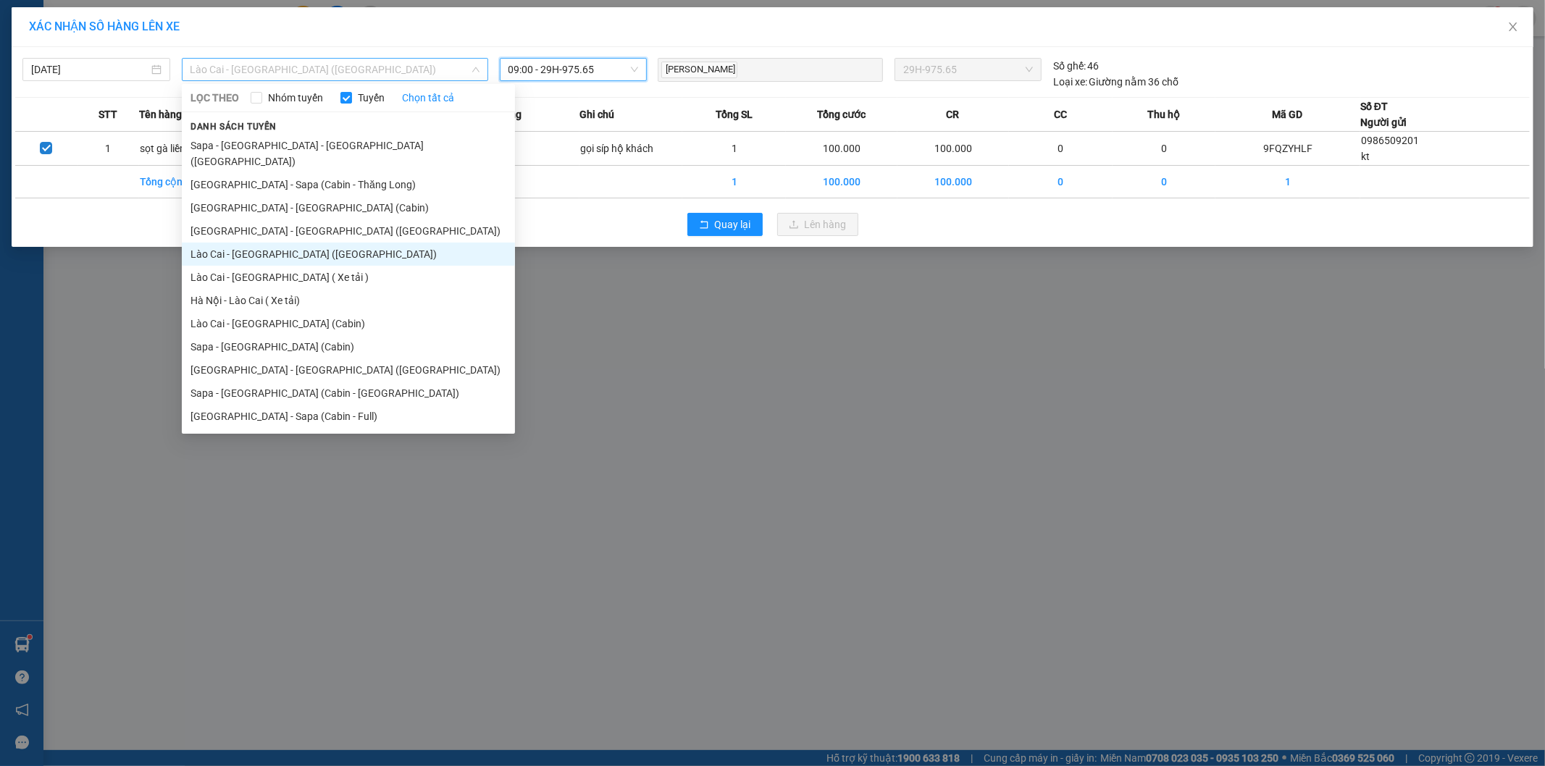
click at [264, 69] on span "Lào Cai - [GEOGRAPHIC_DATA] ([GEOGRAPHIC_DATA])" at bounding box center [334, 70] width 289 height 22
click at [272, 335] on li "Sapa - [GEOGRAPHIC_DATA] (Cabin)" at bounding box center [348, 346] width 333 height 23
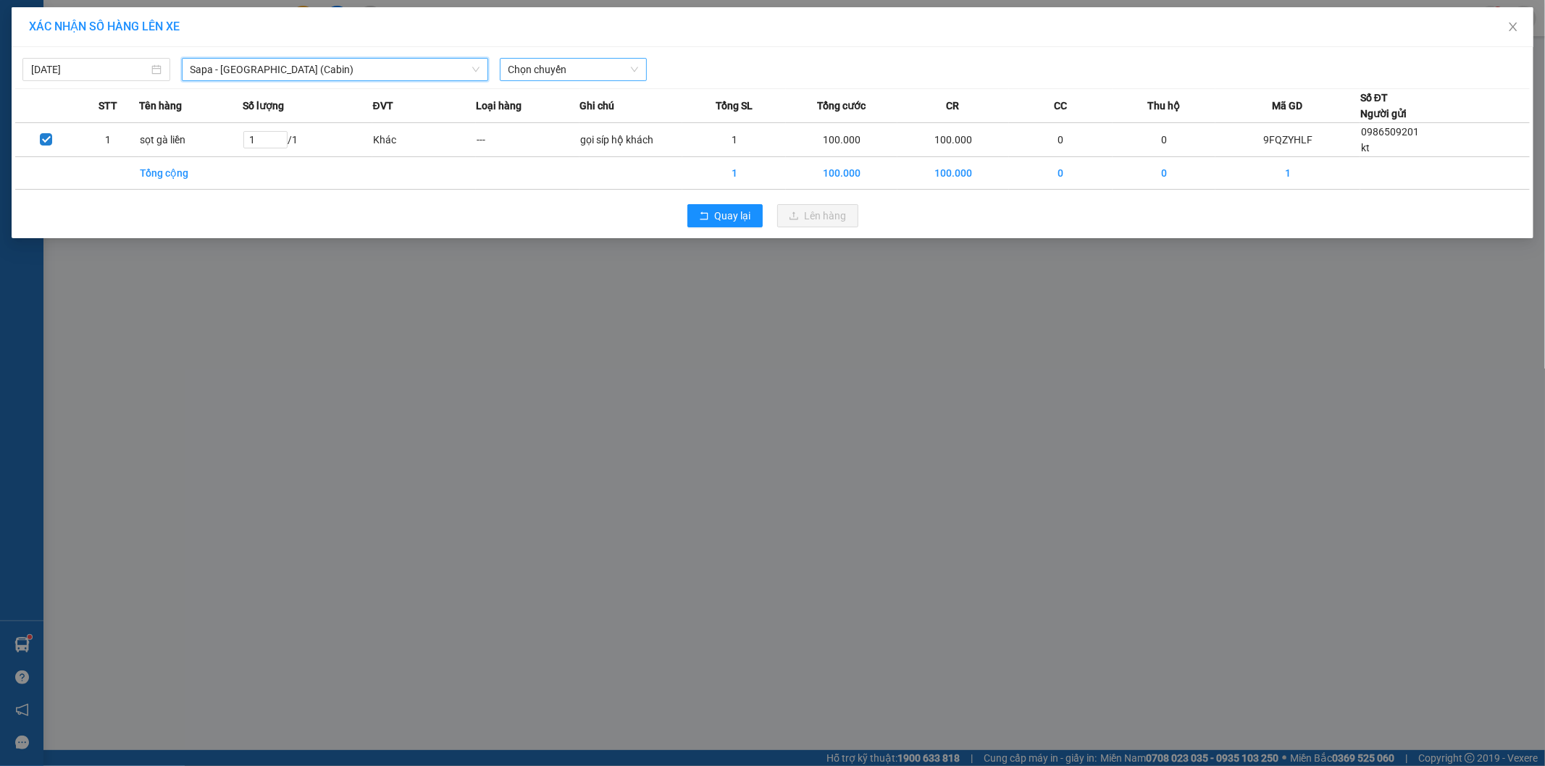
click at [558, 67] on span "Chọn chuyến" at bounding box center [573, 70] width 130 height 22
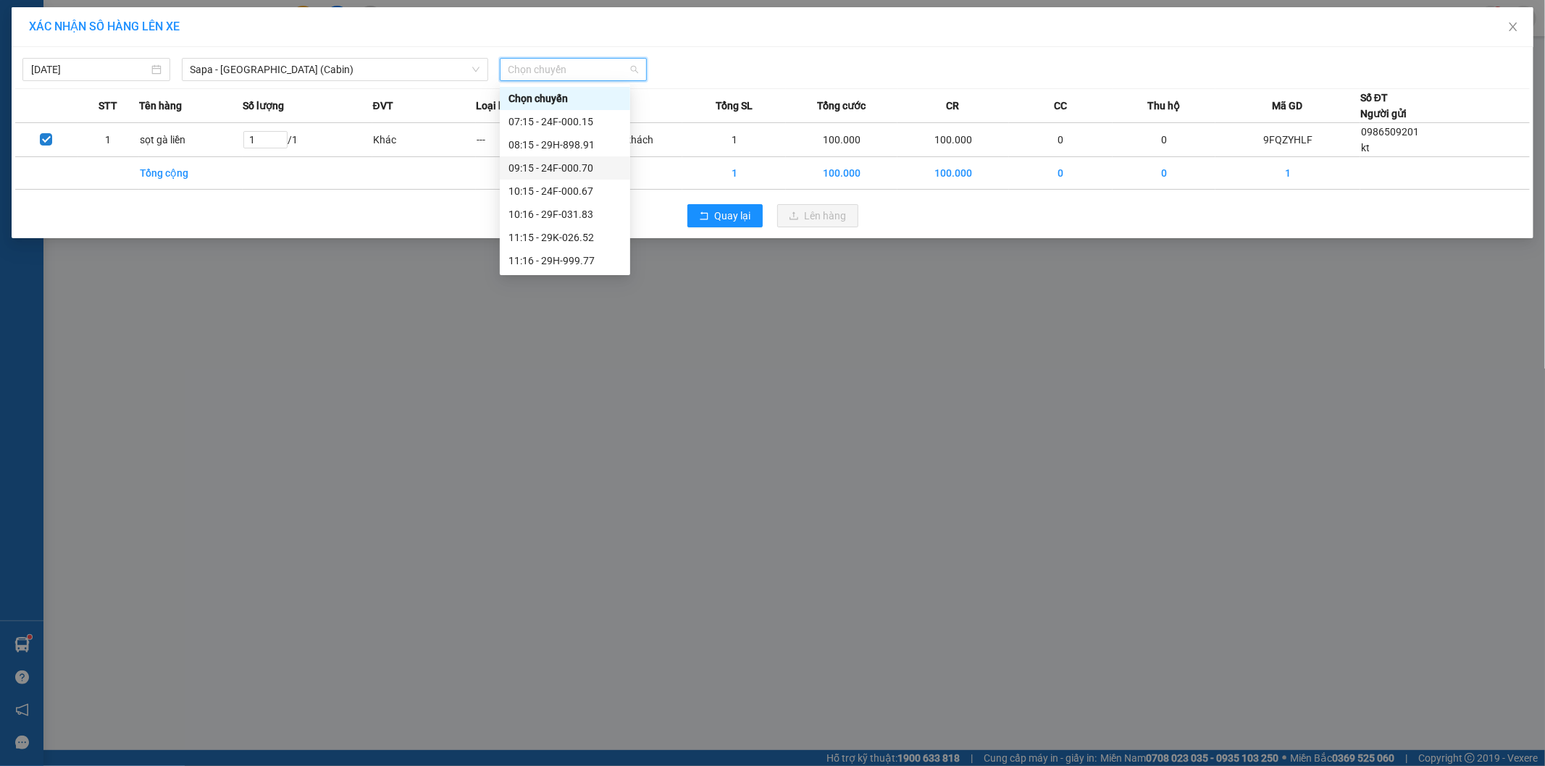
click at [576, 169] on div "09:15 - 24F-000.70" at bounding box center [564, 168] width 113 height 16
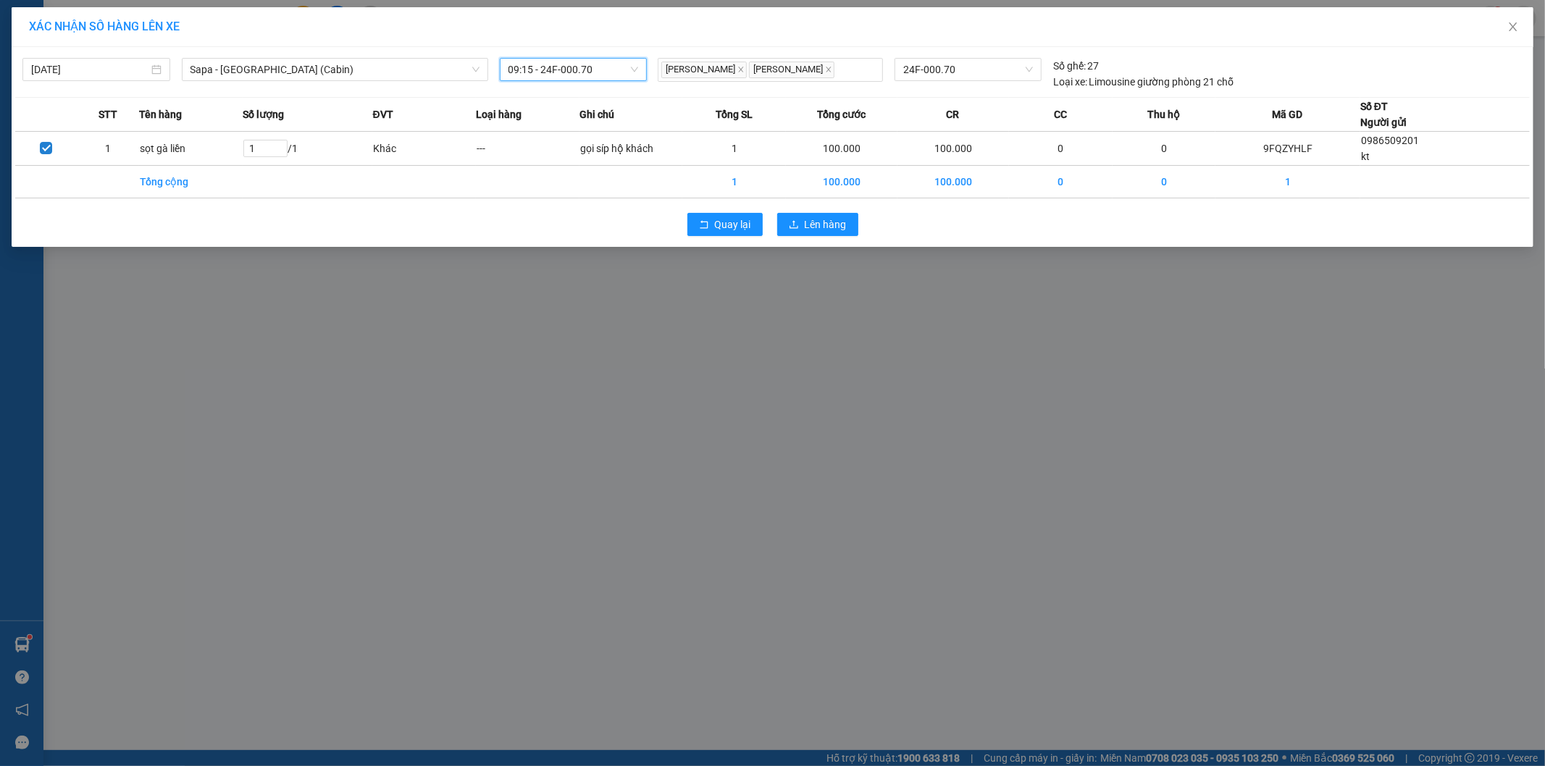
click at [625, 353] on div "XÁC NHẬN SỐ HÀNG LÊN XE [DATE] [GEOGRAPHIC_DATA] - [GEOGRAPHIC_DATA] ([GEOGRAPH…" at bounding box center [772, 383] width 1545 height 766
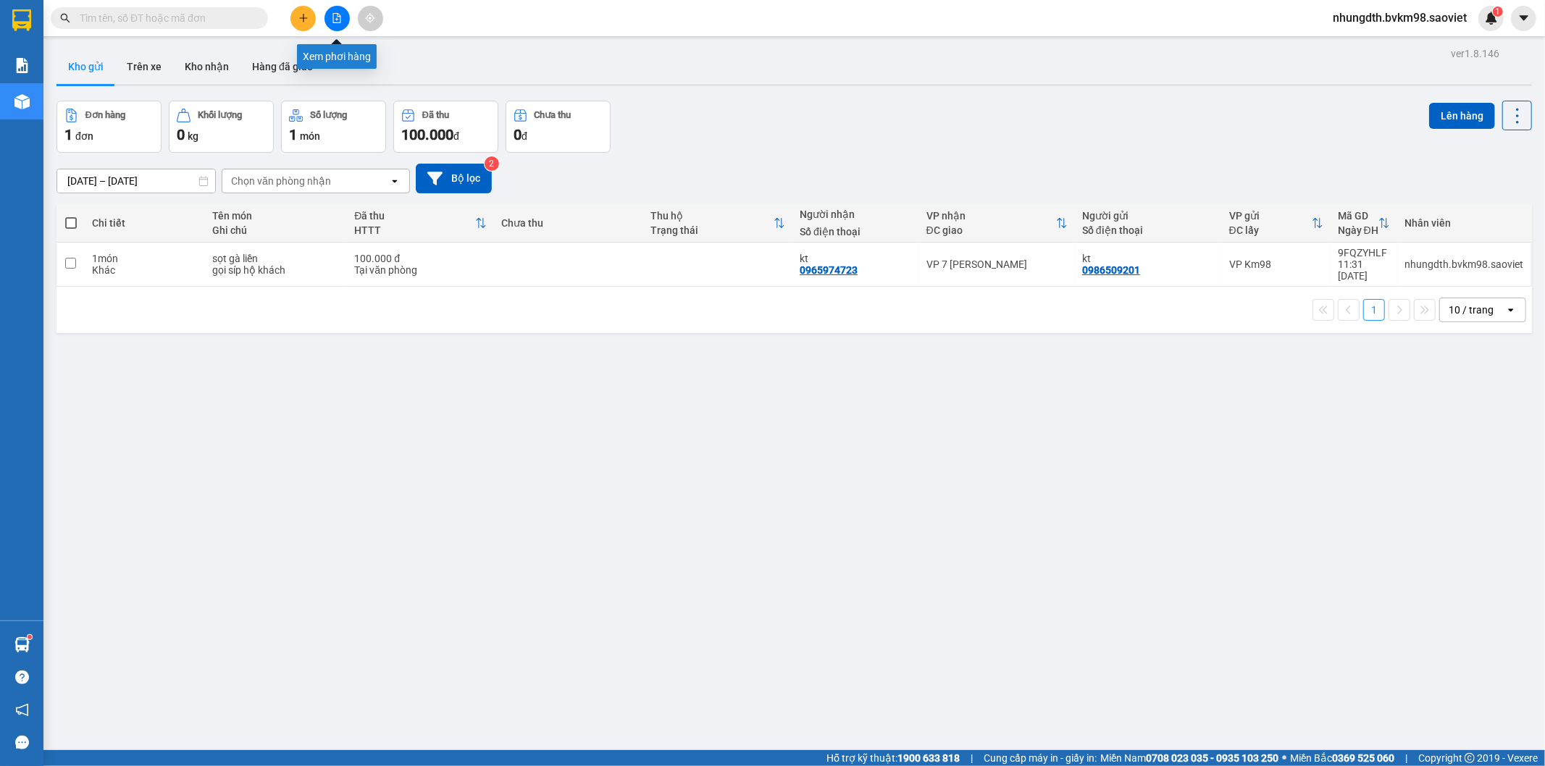
click at [343, 17] on button at bounding box center [336, 18] width 25 height 25
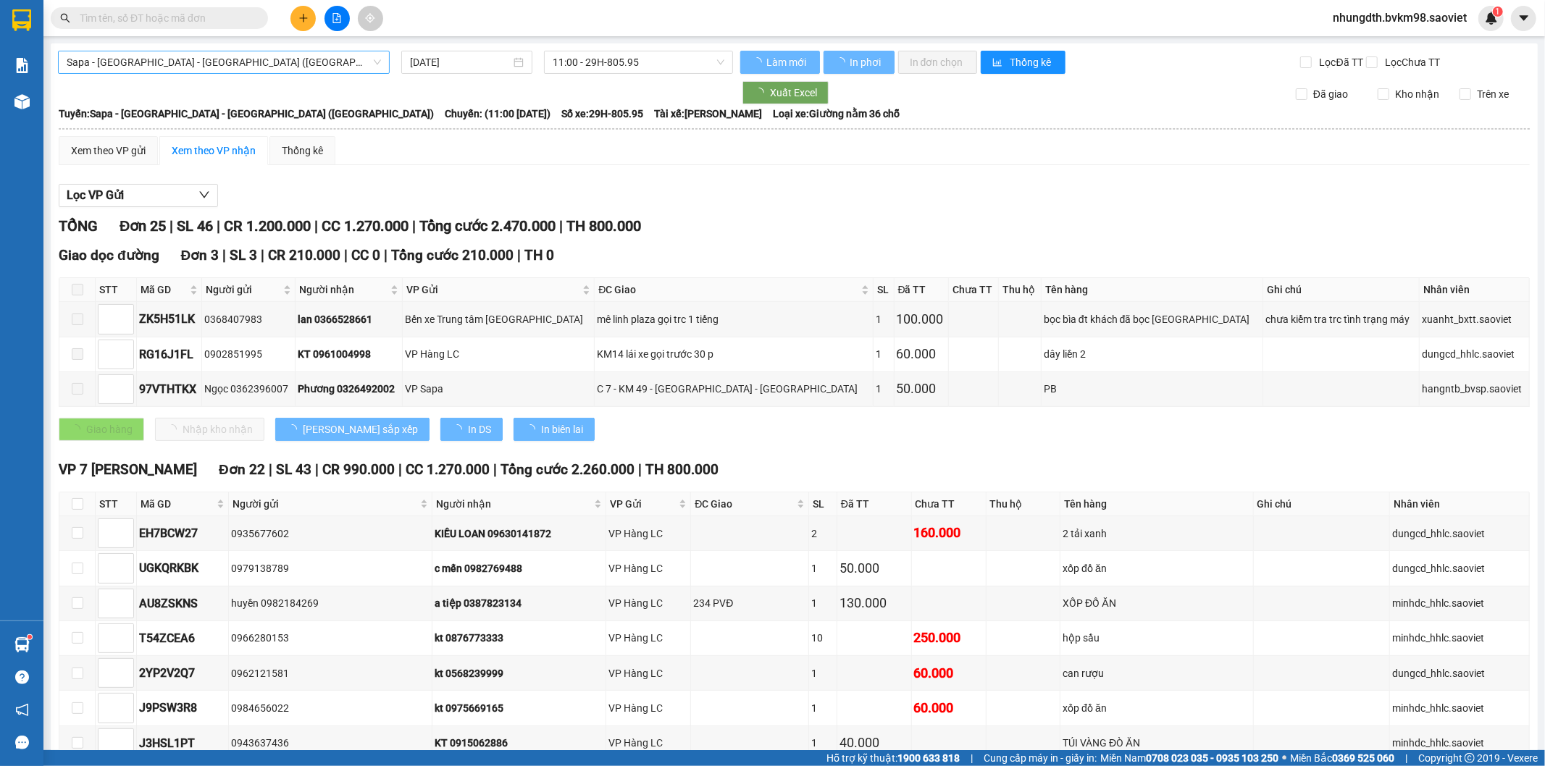
click at [176, 65] on span "Sapa - [GEOGRAPHIC_DATA] - [GEOGRAPHIC_DATA] ([GEOGRAPHIC_DATA])" at bounding box center [224, 62] width 314 height 22
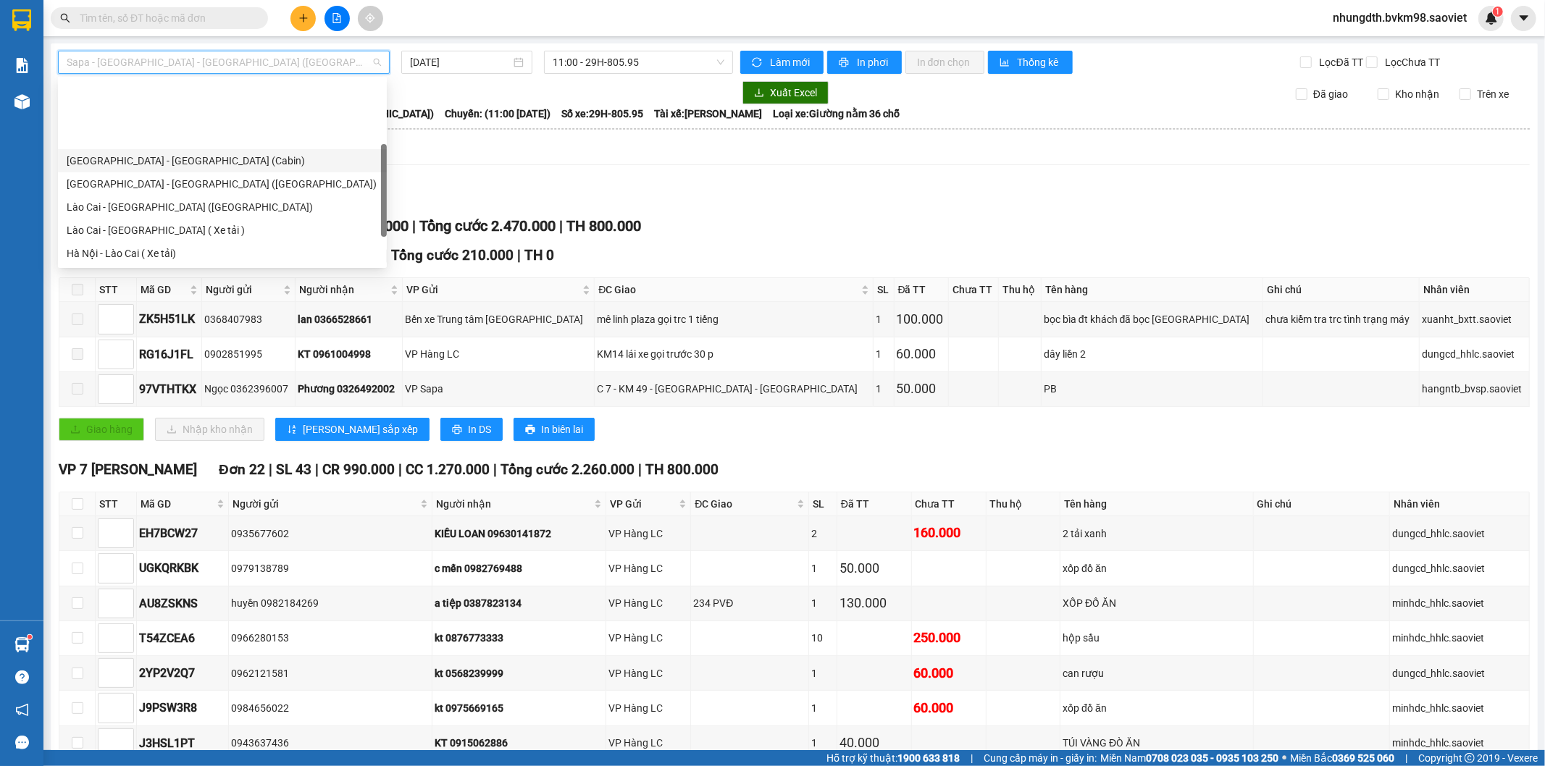
scroll to position [80, 0]
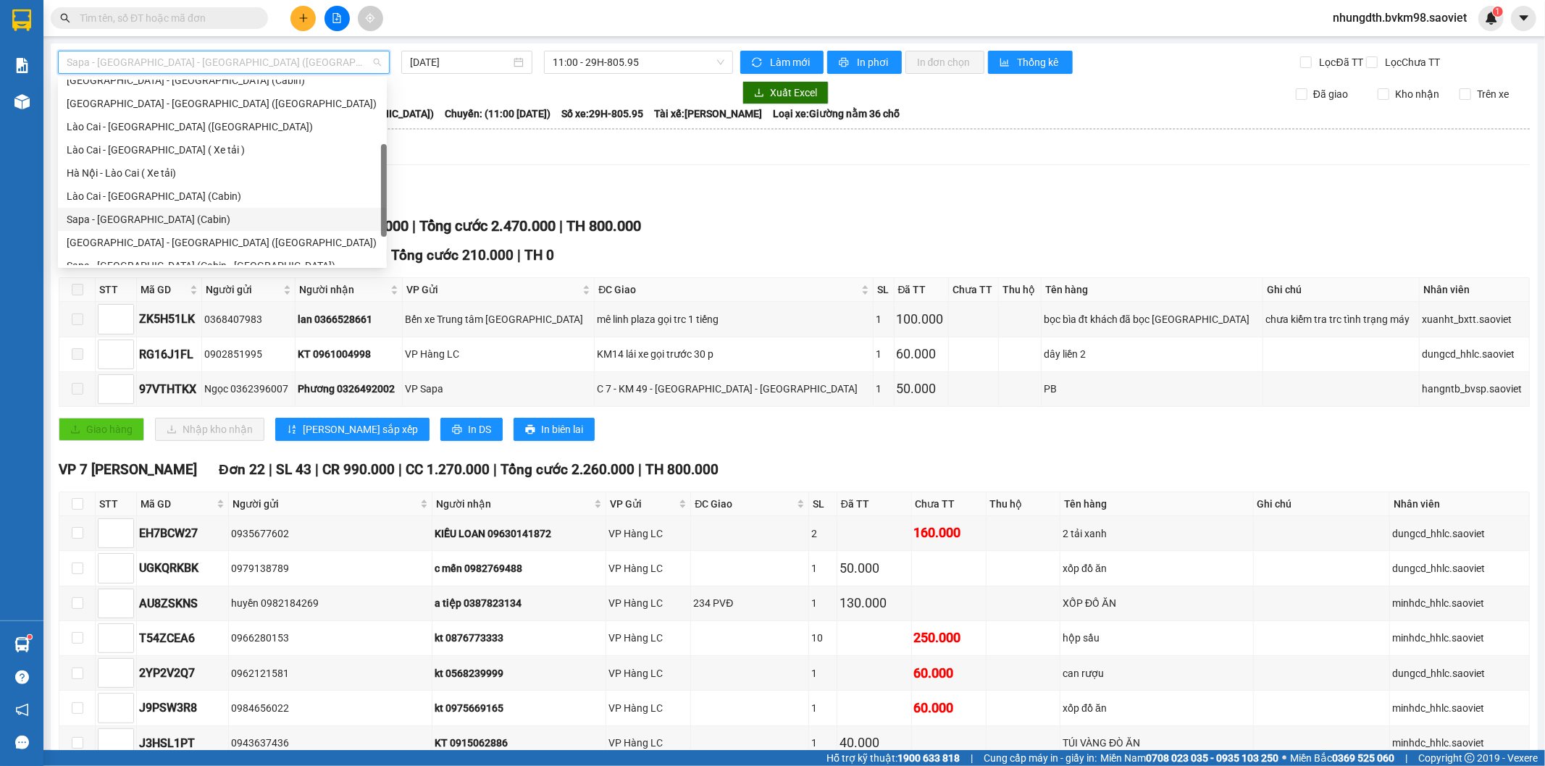
click at [132, 218] on div "Sapa - [GEOGRAPHIC_DATA] (Cabin)" at bounding box center [222, 219] width 311 height 16
type input "[DATE]"
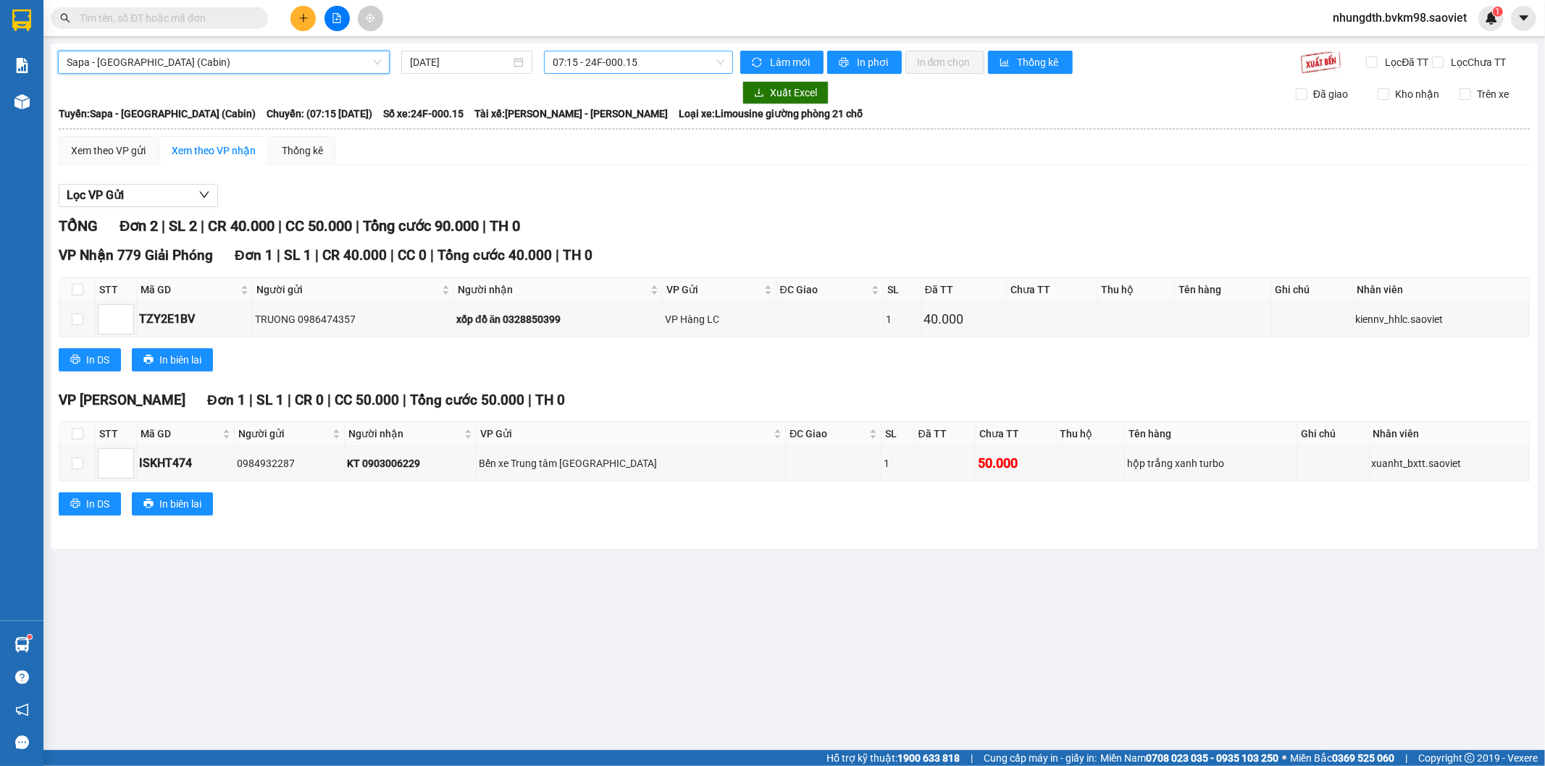
click at [614, 67] on span "07:15 - 24F-000.15" at bounding box center [638, 62] width 171 height 22
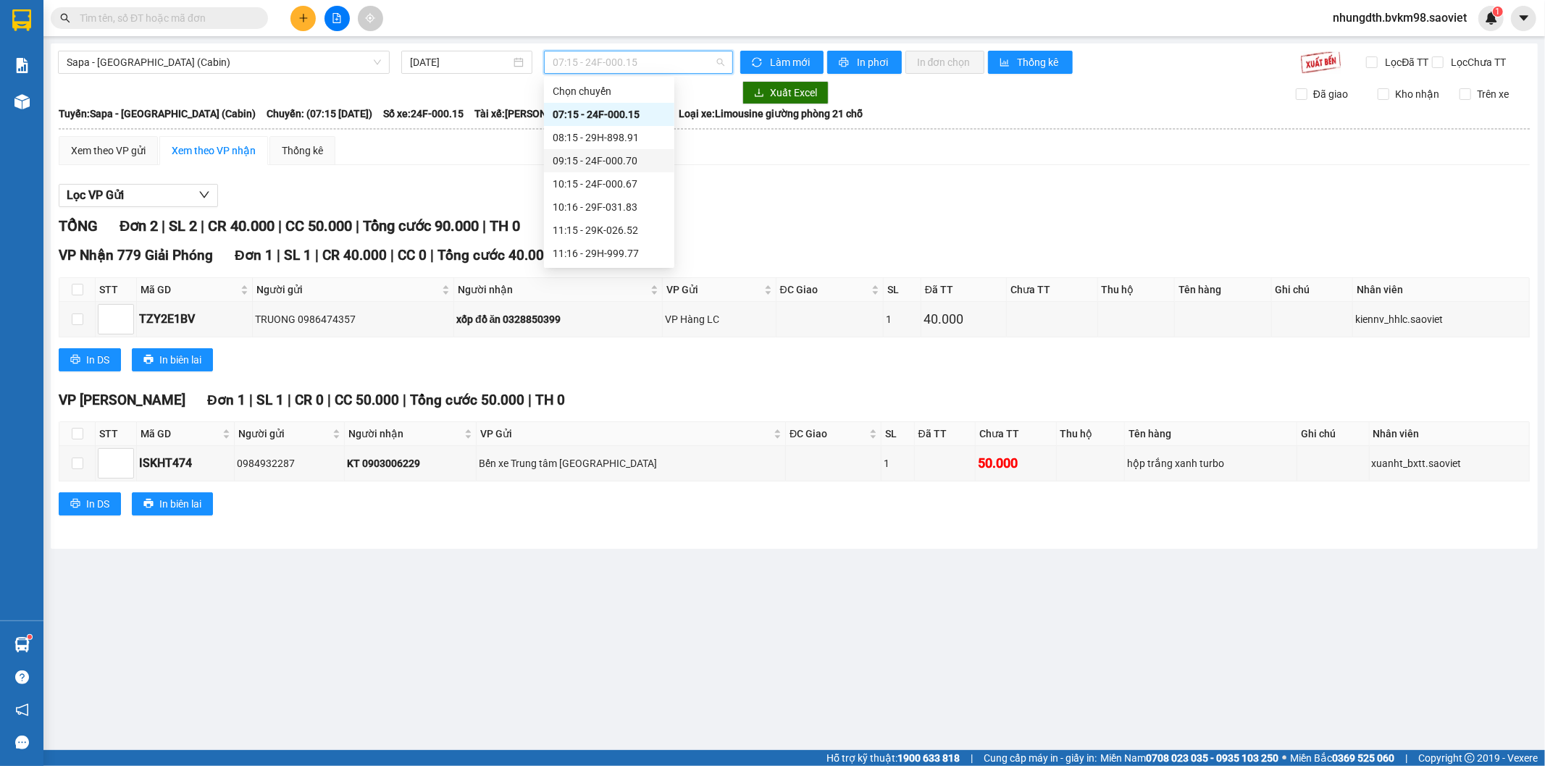
click at [626, 160] on div "09:15 - 24F-000.70" at bounding box center [609, 161] width 113 height 16
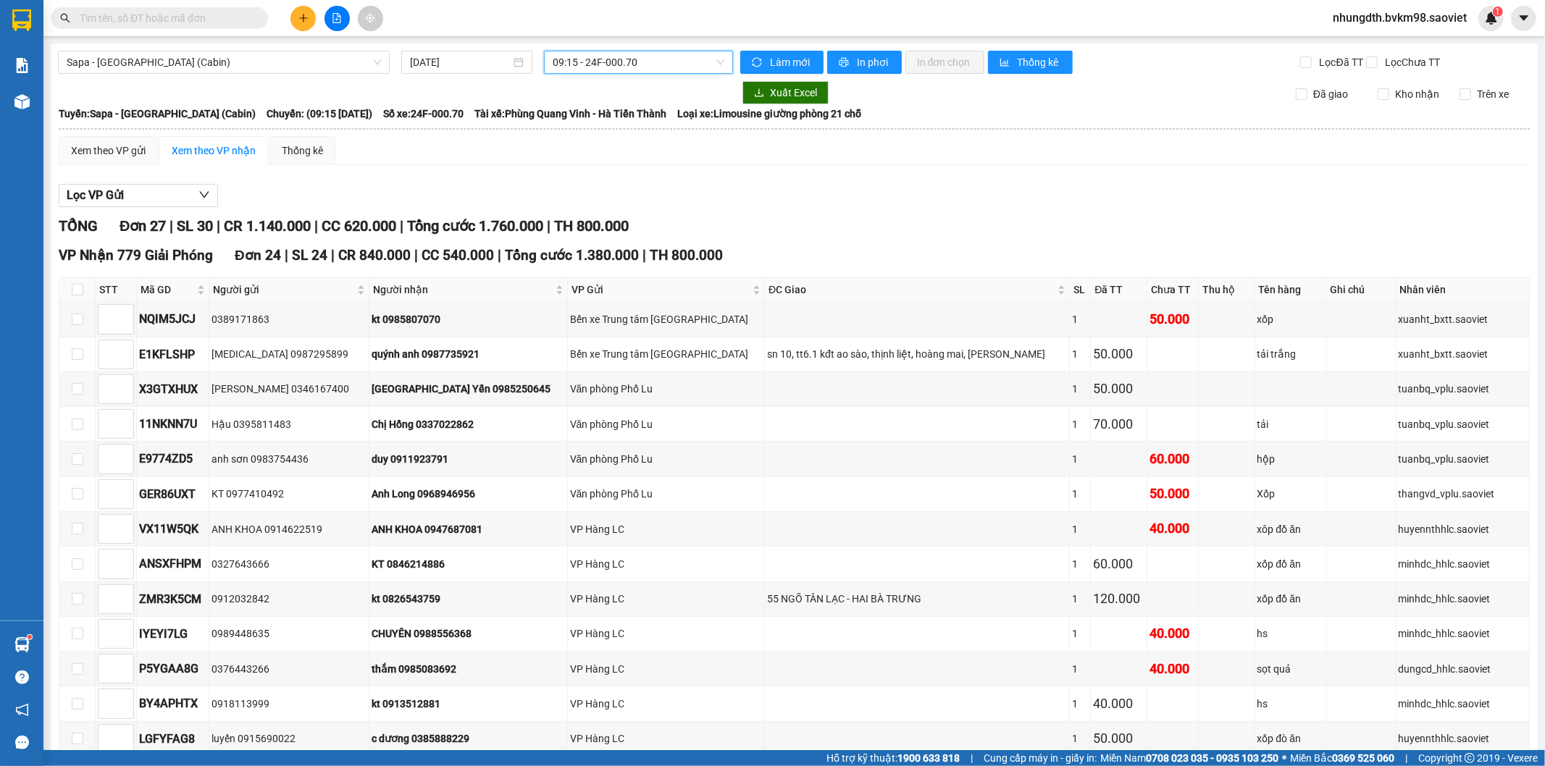
click at [652, 69] on span "09:15 - 24F-000.70" at bounding box center [638, 62] width 171 height 22
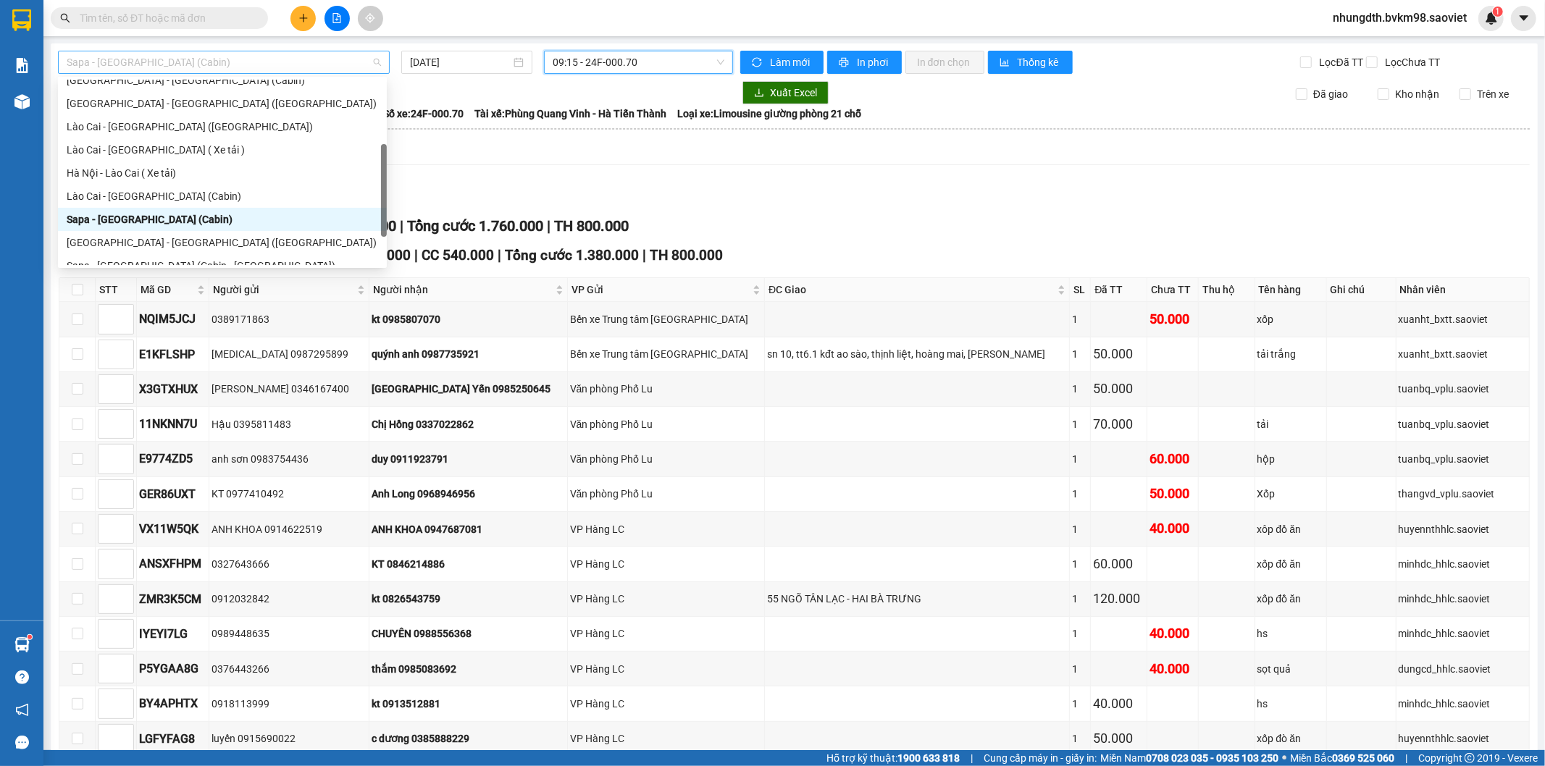
click at [218, 59] on span "Sapa - [GEOGRAPHIC_DATA] (Cabin)" at bounding box center [224, 62] width 314 height 22
click at [174, 127] on div "Lào Cai - [GEOGRAPHIC_DATA] ([GEOGRAPHIC_DATA])" at bounding box center [222, 127] width 311 height 16
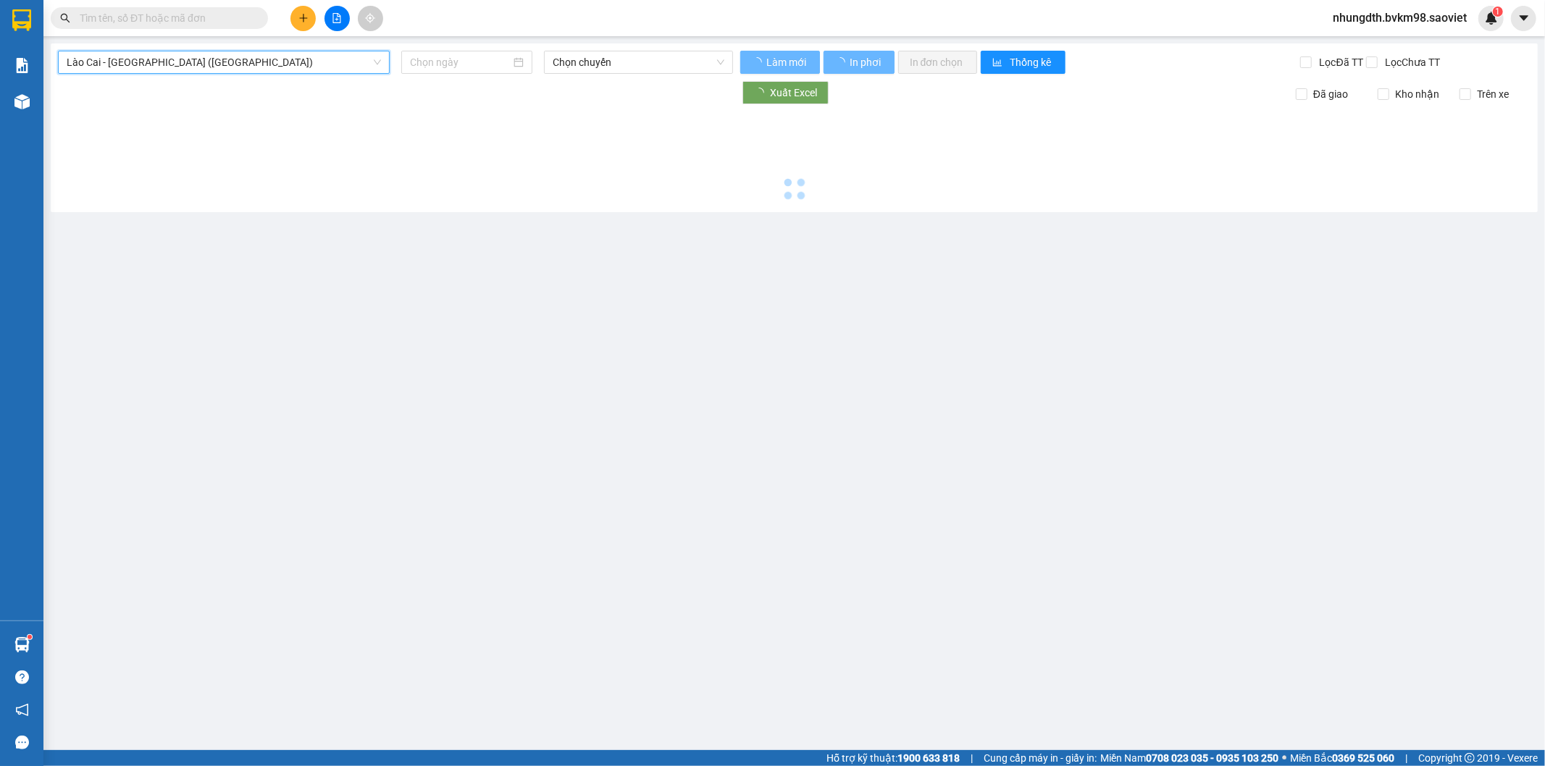
type input "[DATE]"
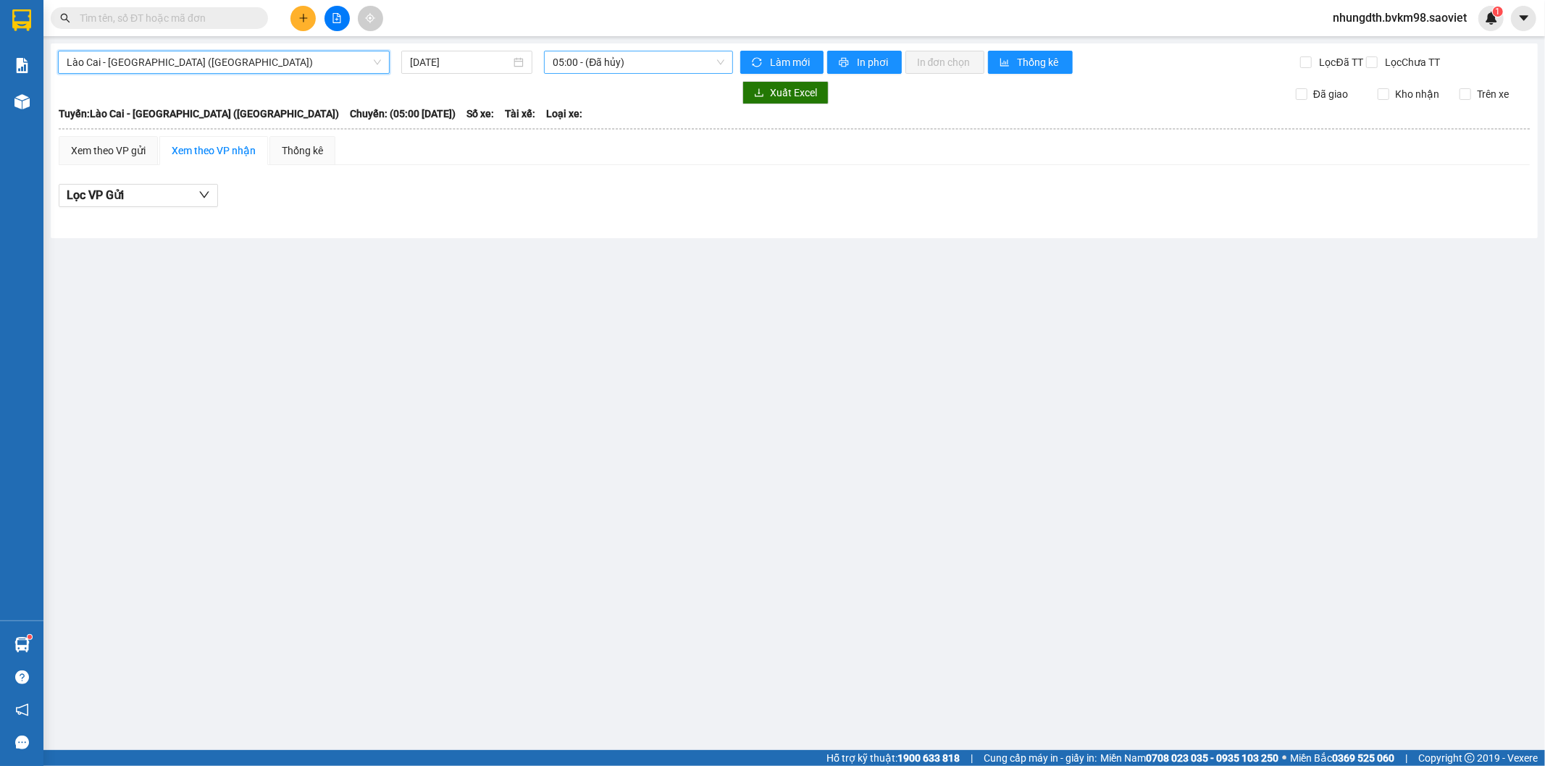
click at [626, 67] on span "05:00 - (Đã hủy)" at bounding box center [638, 62] width 171 height 22
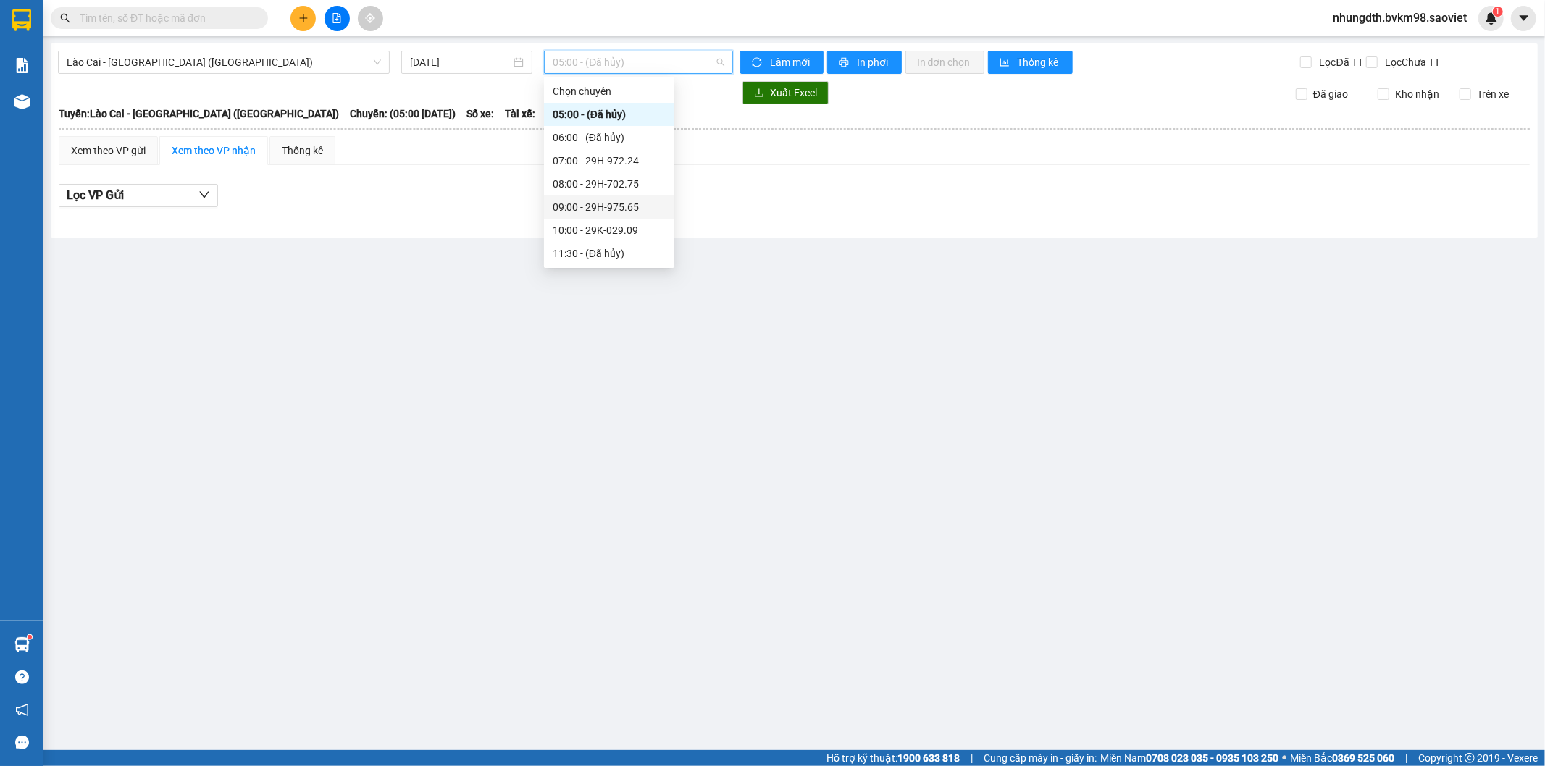
click at [631, 206] on div "09:00 - 29H-975.65" at bounding box center [609, 207] width 113 height 16
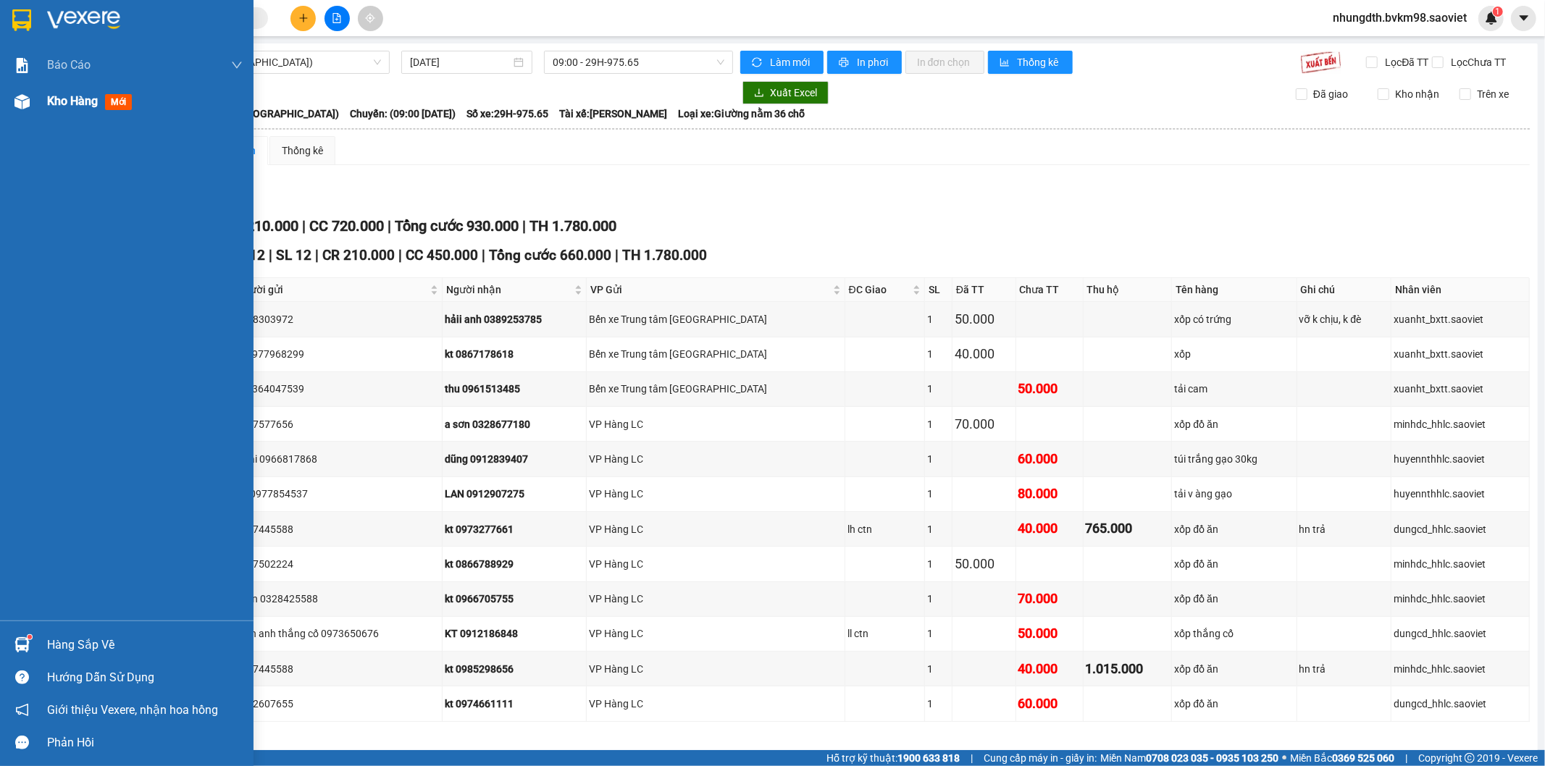
click at [19, 97] on img at bounding box center [21, 101] width 15 height 15
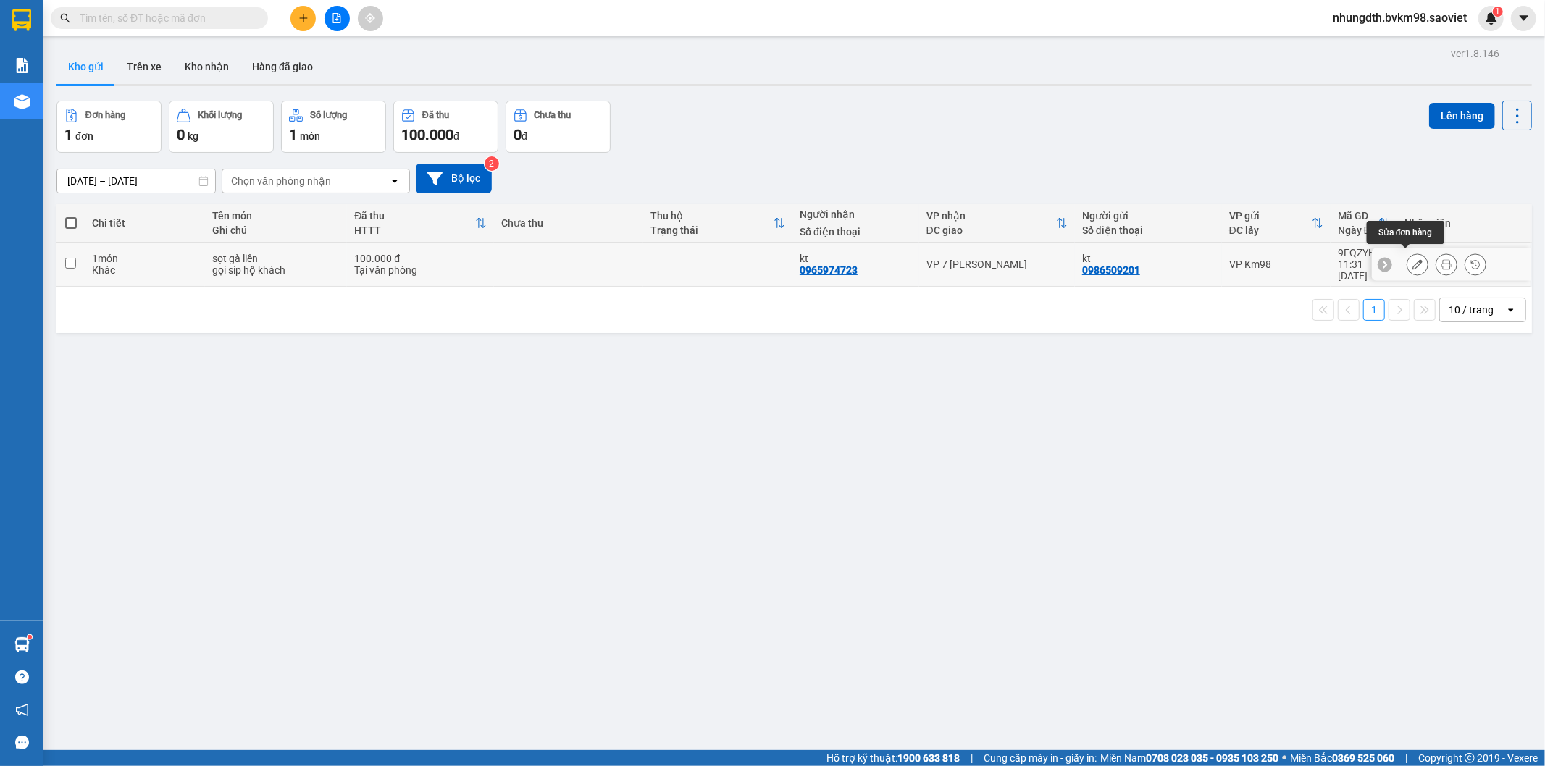
click at [1412, 264] on icon at bounding box center [1417, 264] width 10 height 10
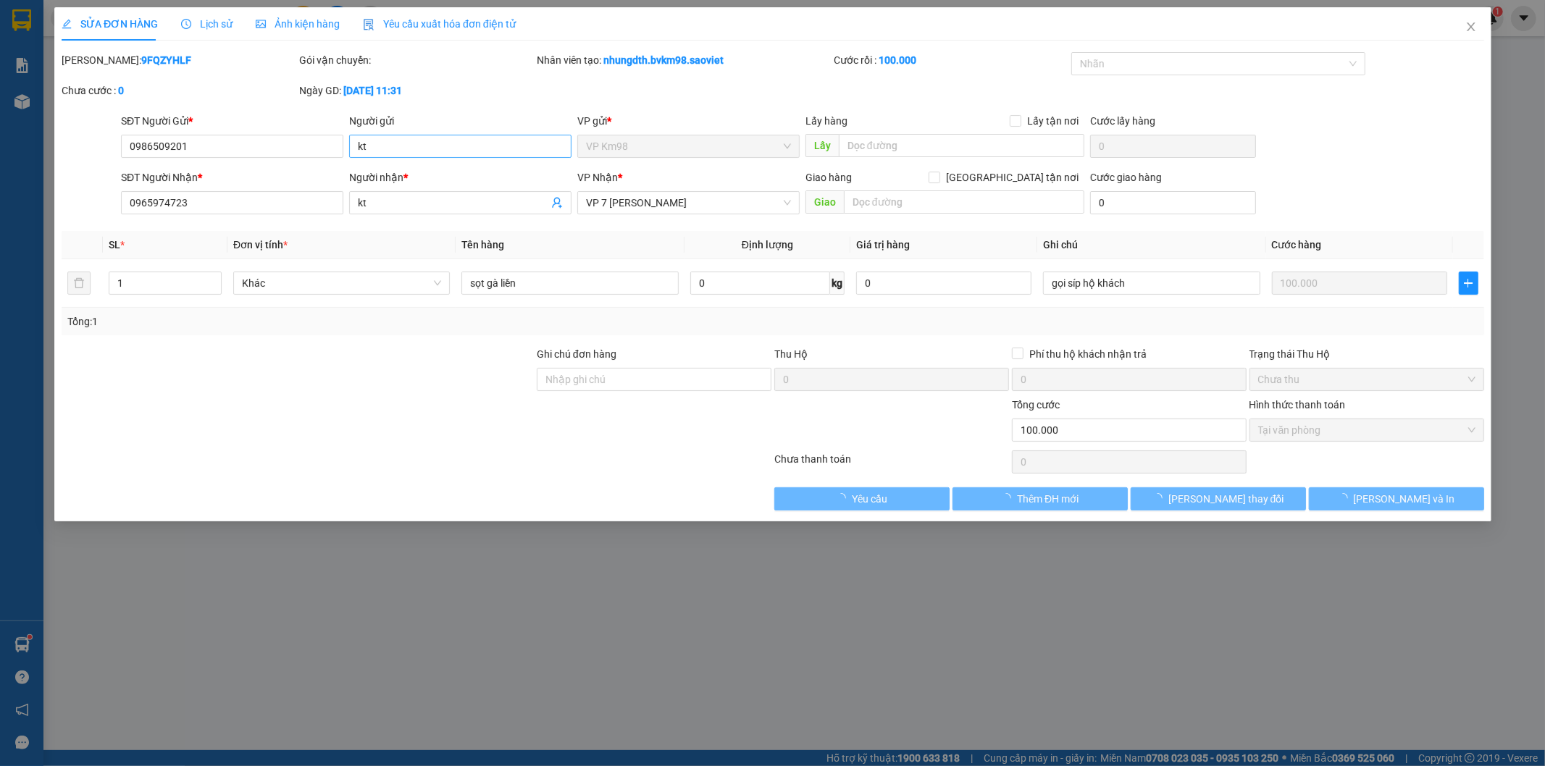
type input "0986509201"
type input "kt"
type input "0965974723"
type input "kt"
type input "0"
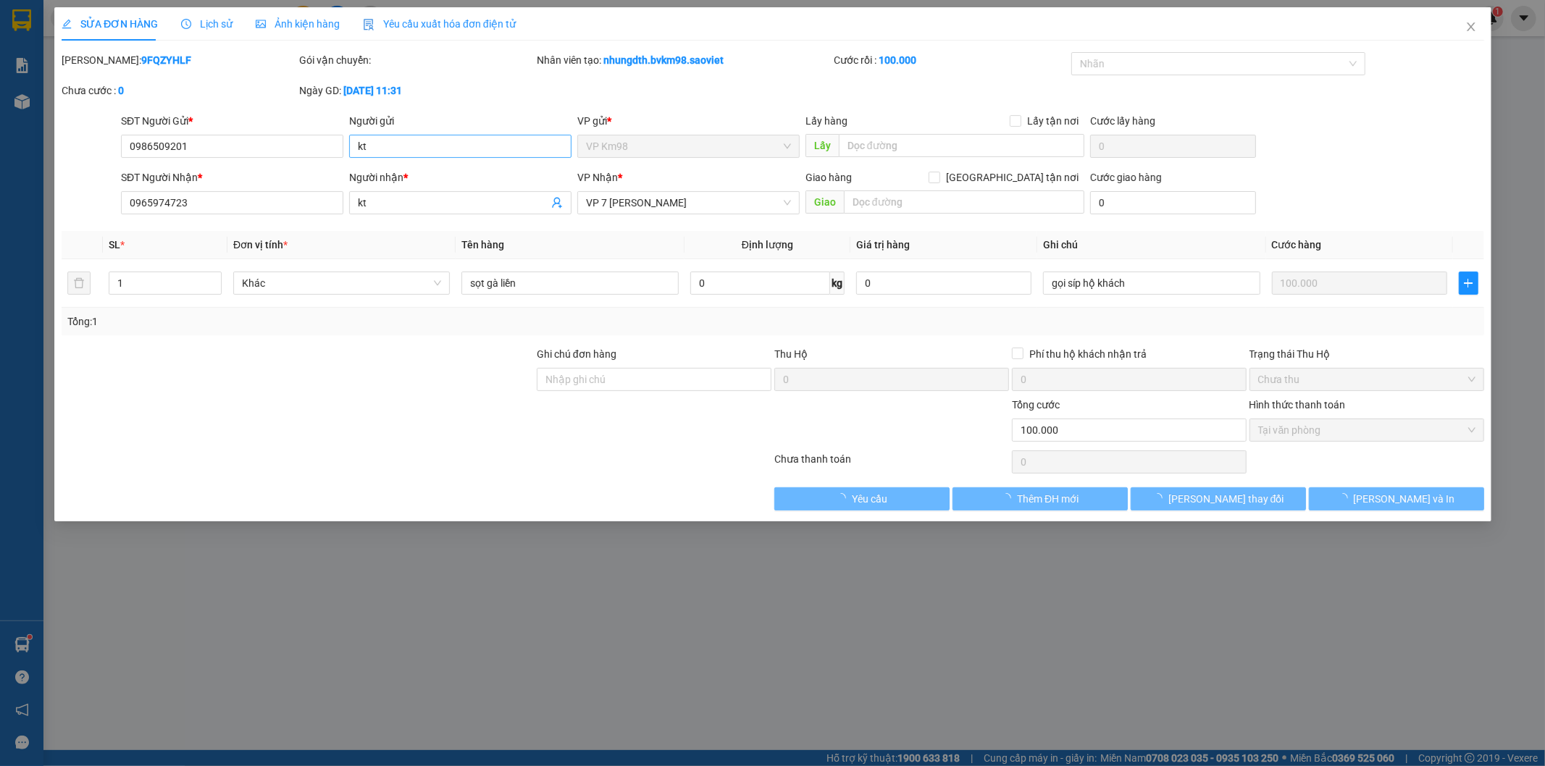
type input "100.000"
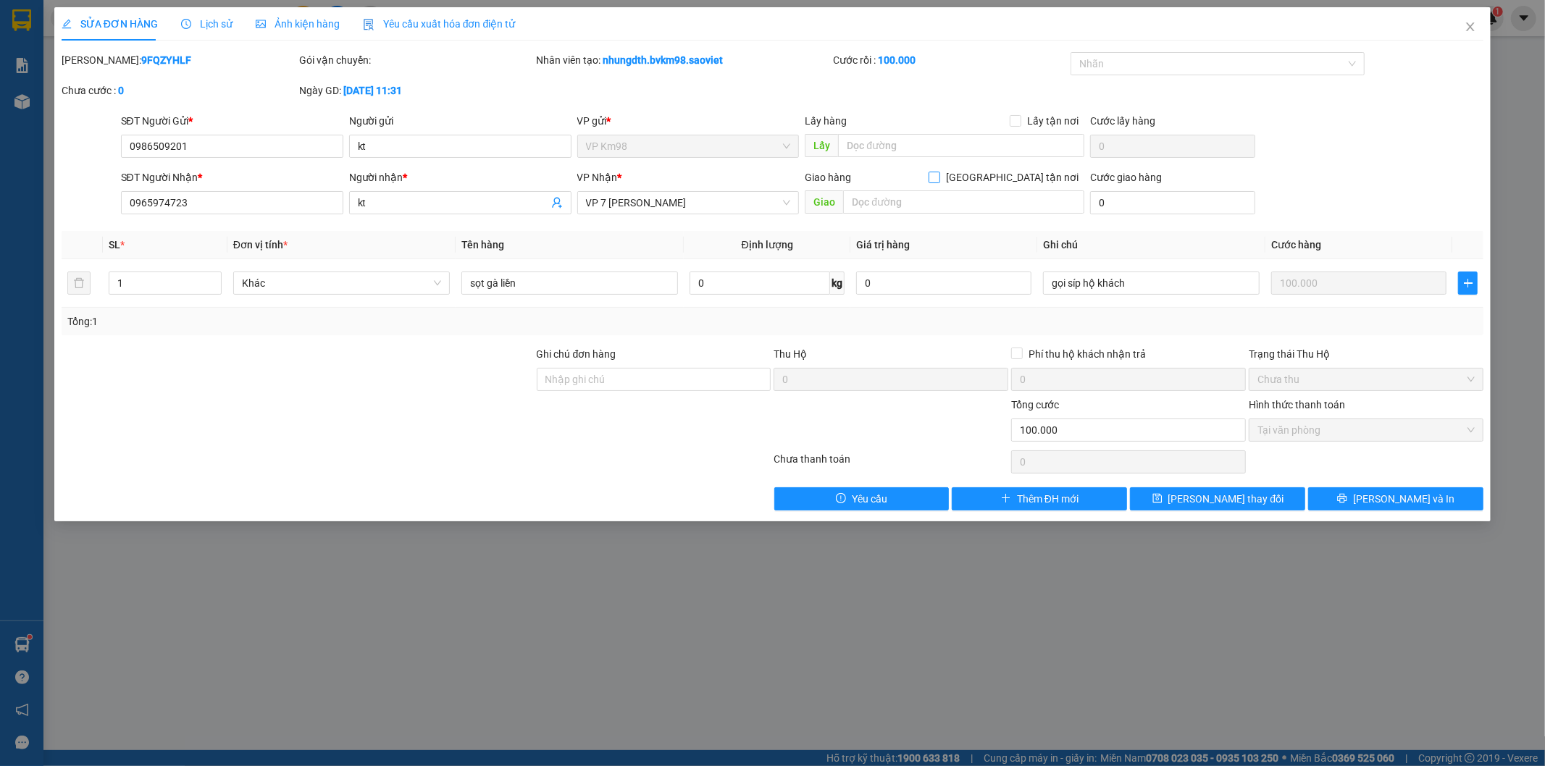
click at [939, 179] on input "[GEOGRAPHIC_DATA] tận nơi" at bounding box center [933, 177] width 10 height 10
checkbox input "true"
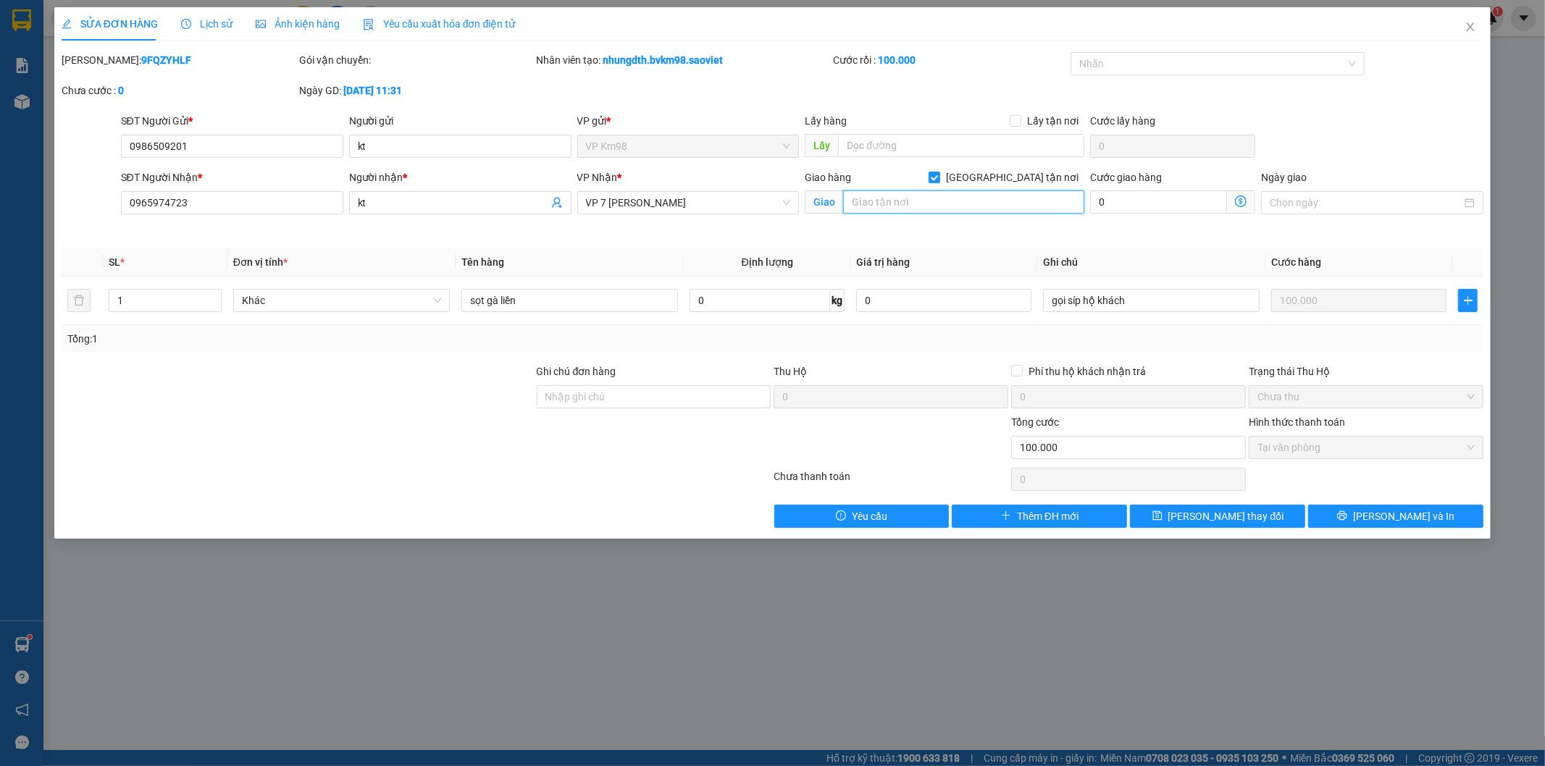
click at [928, 206] on input "text" at bounding box center [963, 201] width 241 height 23
type input "hàng gửi trên xe 97565"
click at [1152, 295] on input "gọi síp hộ khách" at bounding box center [1151, 300] width 217 height 23
type input "gọi síp hộ khách gà chết ko chịu"
click at [1235, 517] on span "[PERSON_NAME] thay đổi" at bounding box center [1226, 516] width 116 height 16
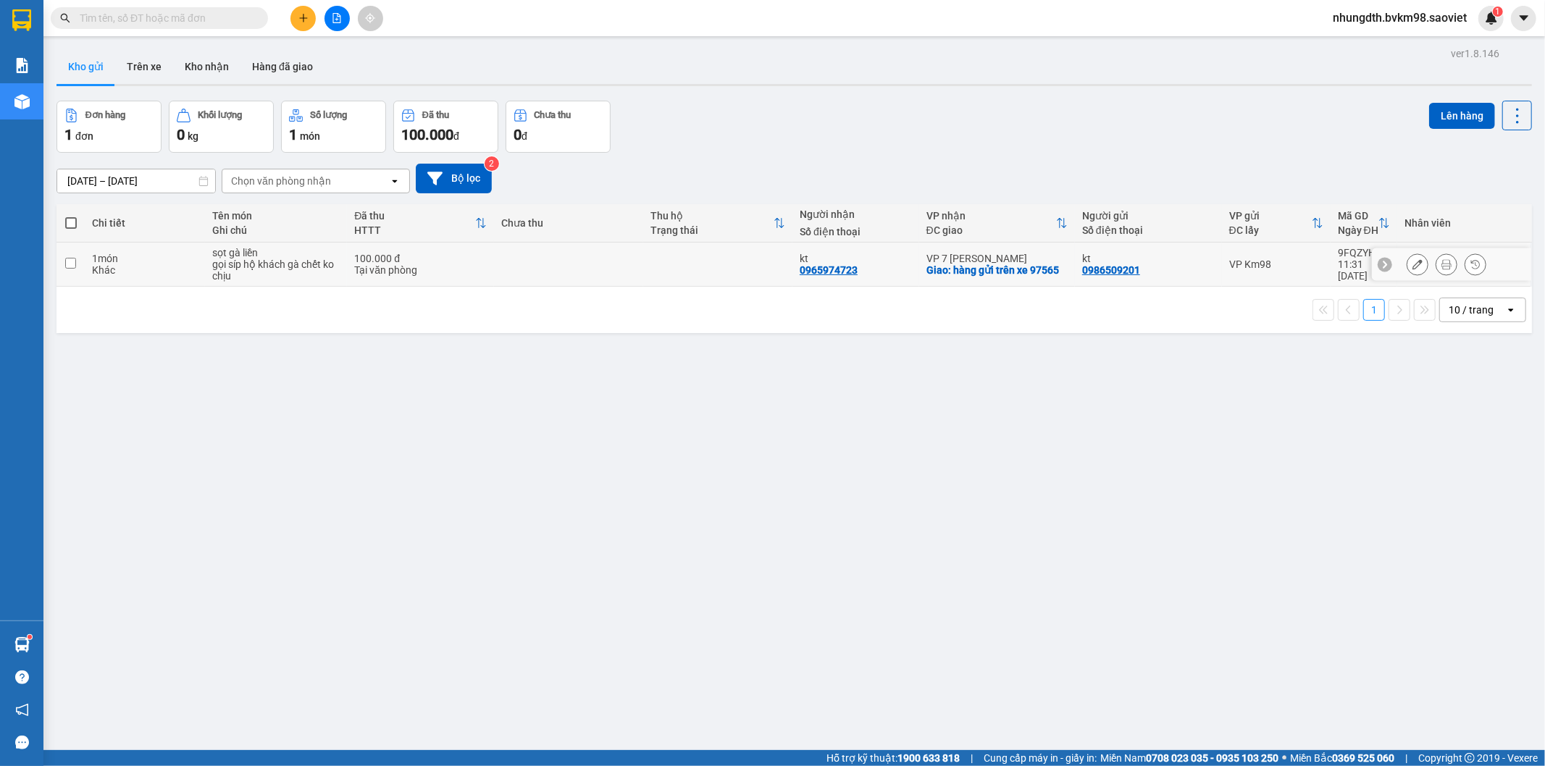
click at [70, 264] on input "checkbox" at bounding box center [70, 263] width 11 height 11
checkbox input "true"
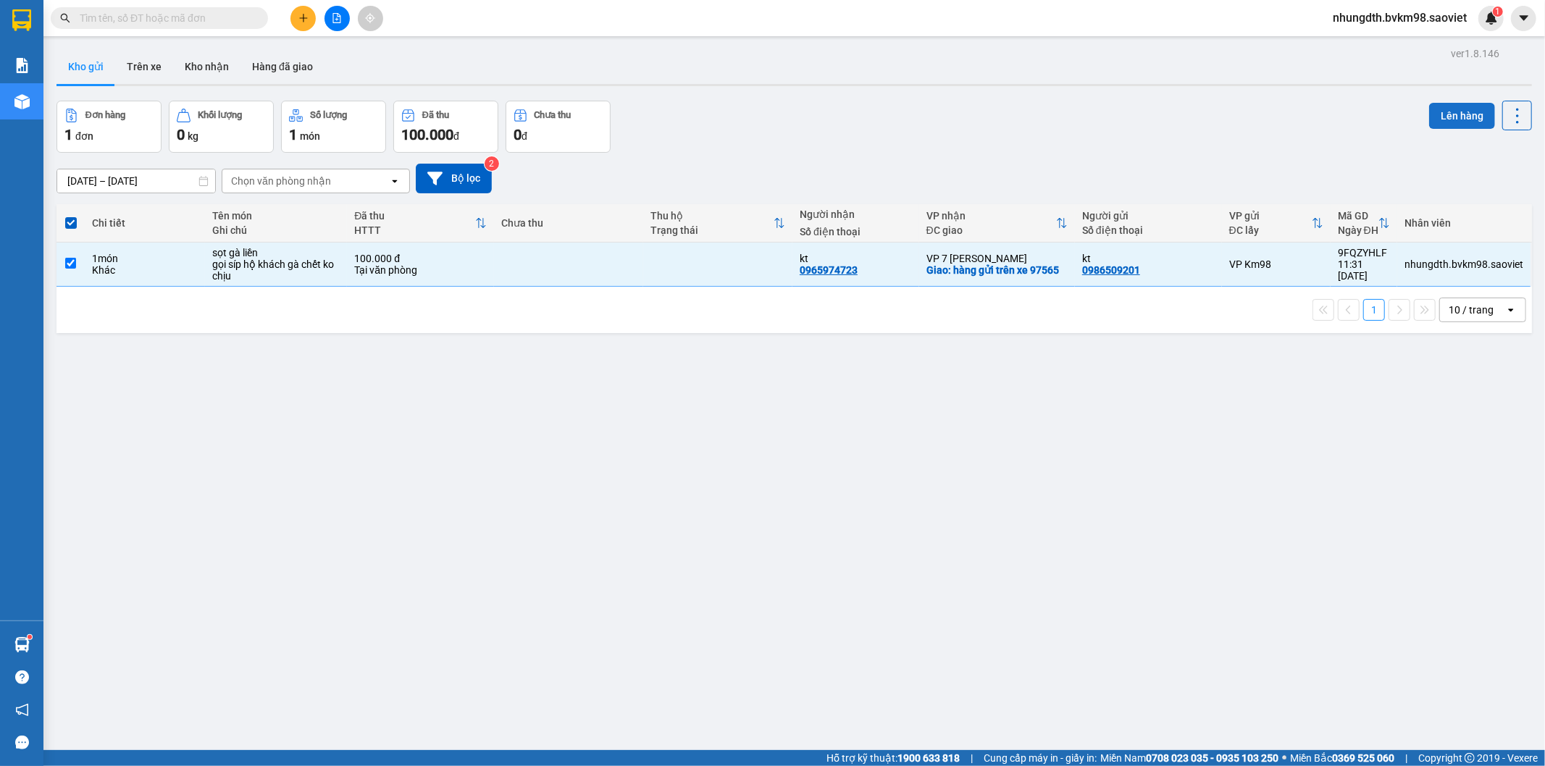
click at [1450, 119] on button "Lên hàng" at bounding box center [1462, 116] width 66 height 26
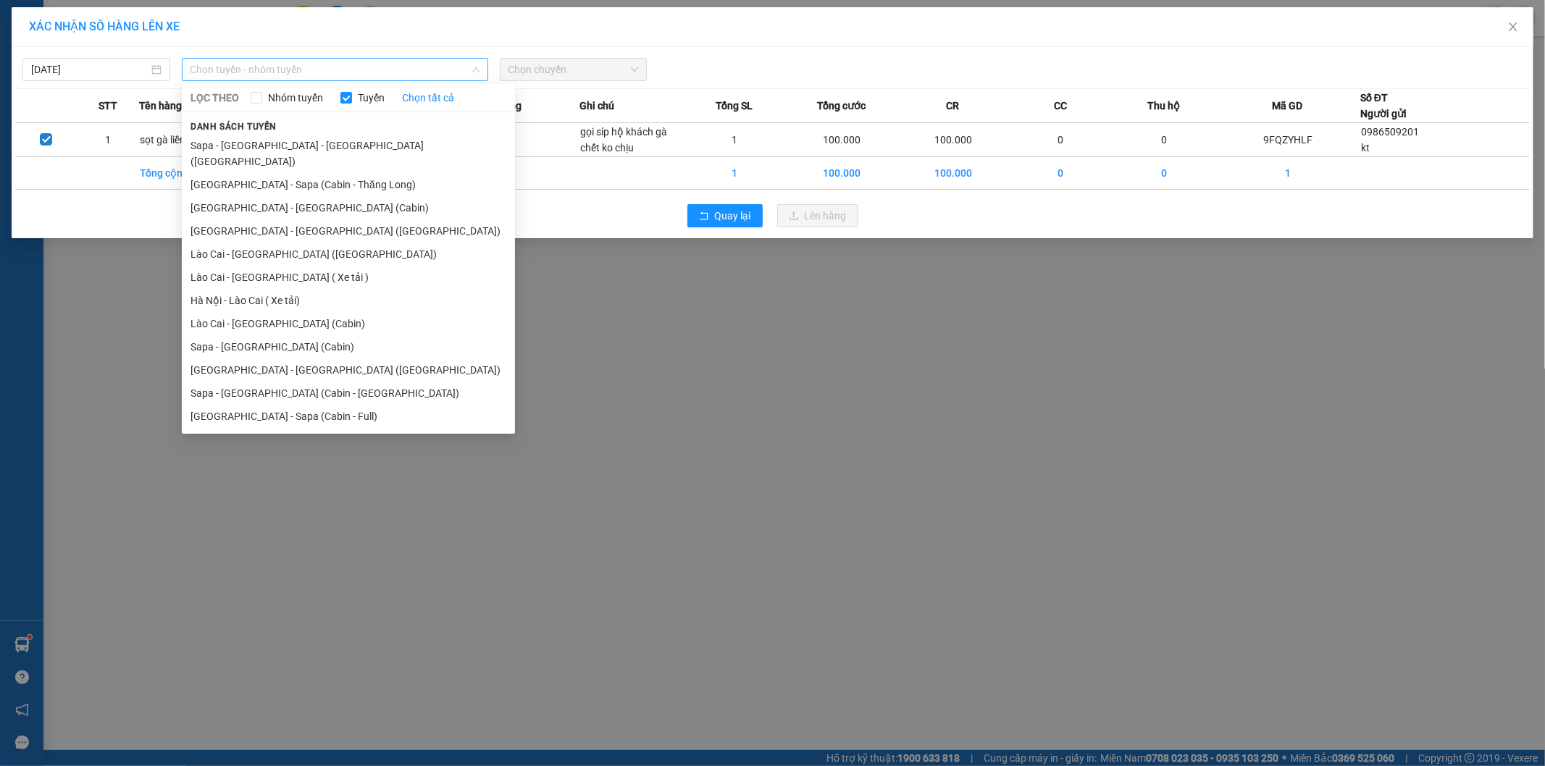
click at [240, 67] on span "Chọn tuyến - nhóm tuyến" at bounding box center [334, 70] width 289 height 22
click at [259, 243] on li "Lào Cai - [GEOGRAPHIC_DATA] ([GEOGRAPHIC_DATA])" at bounding box center [348, 254] width 333 height 23
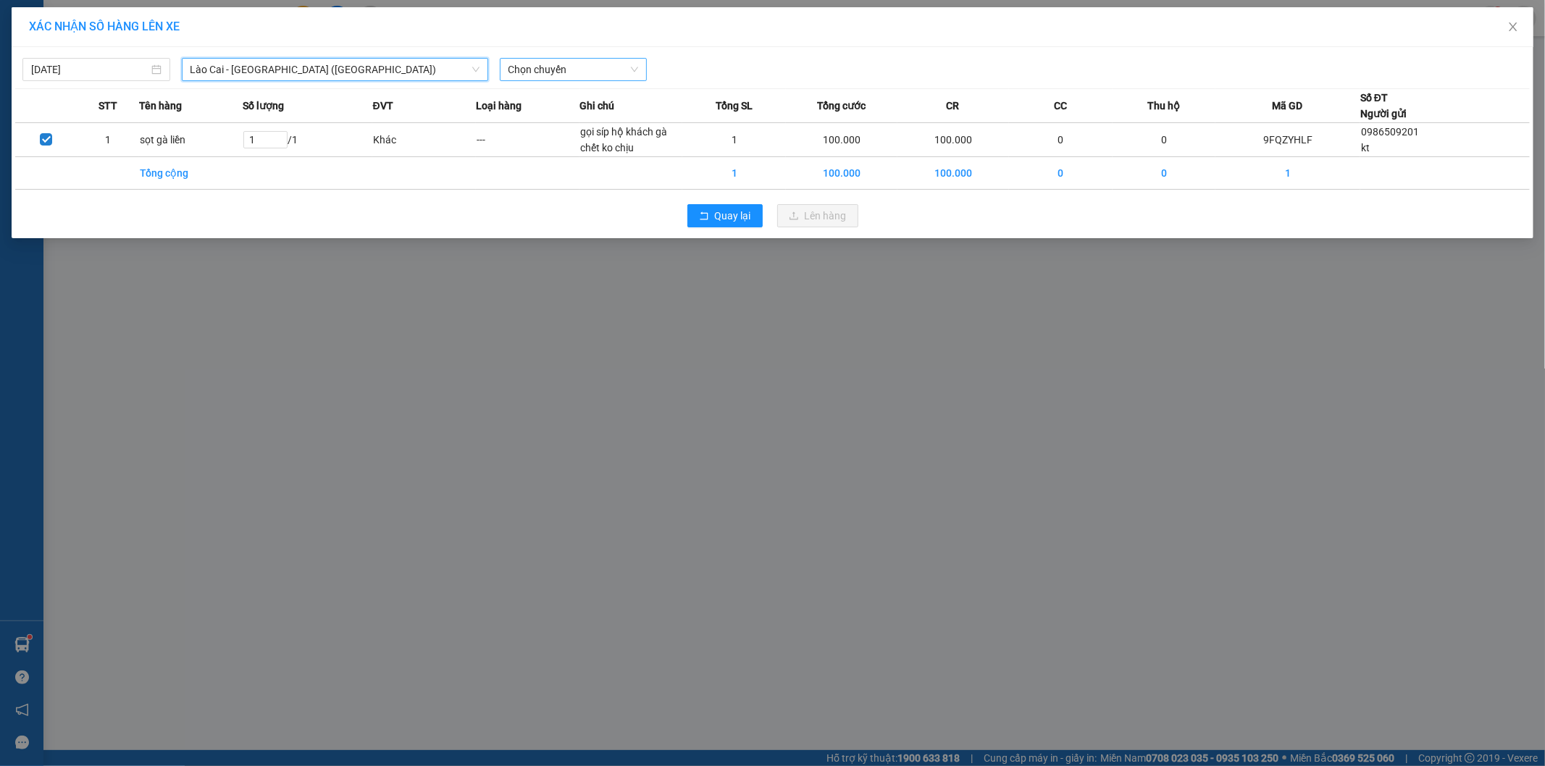
click at [563, 67] on span "Chọn chuyến" at bounding box center [573, 70] width 130 height 22
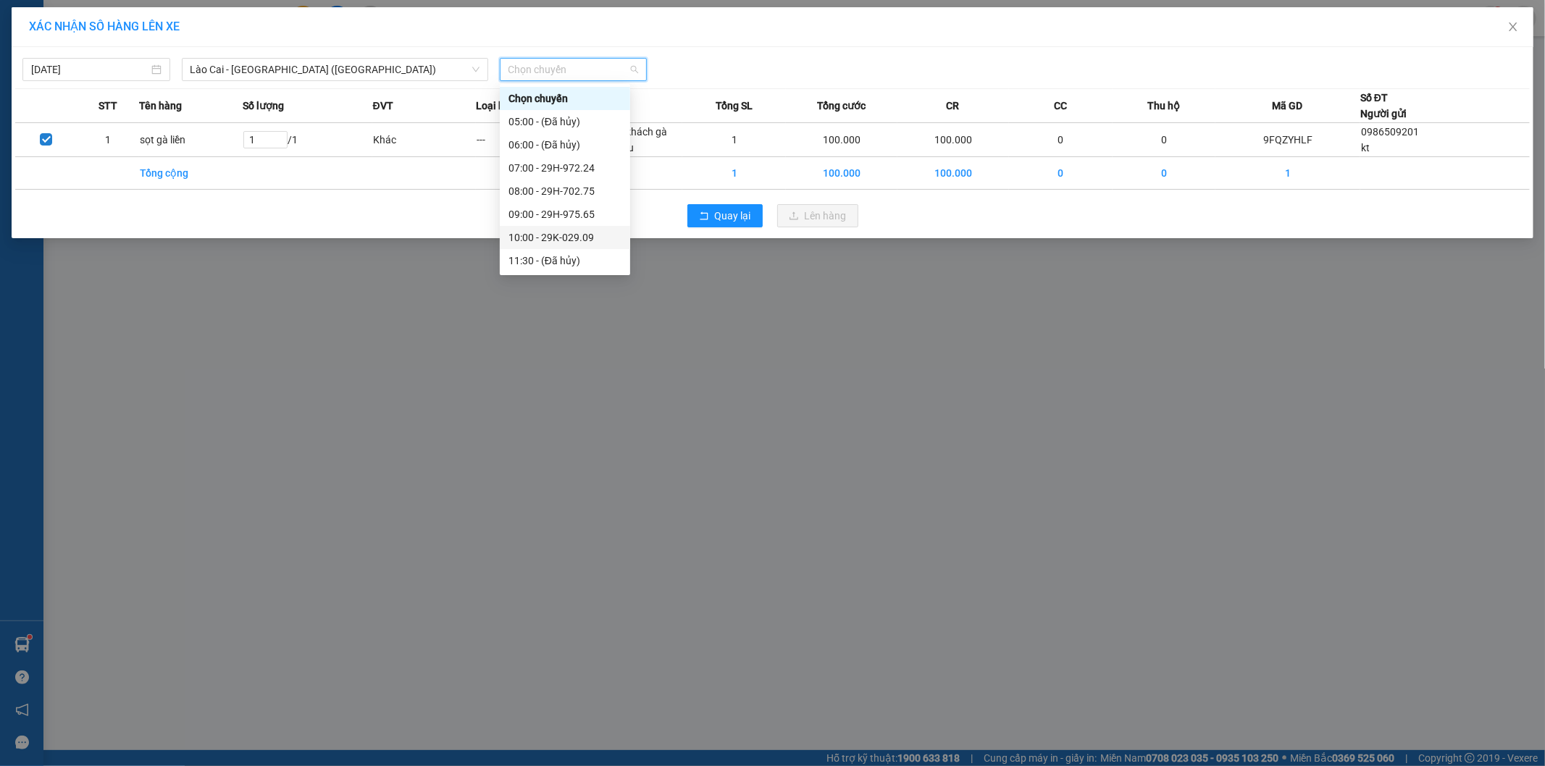
click at [584, 239] on div "10:00 - 29K-029.09" at bounding box center [564, 238] width 113 height 16
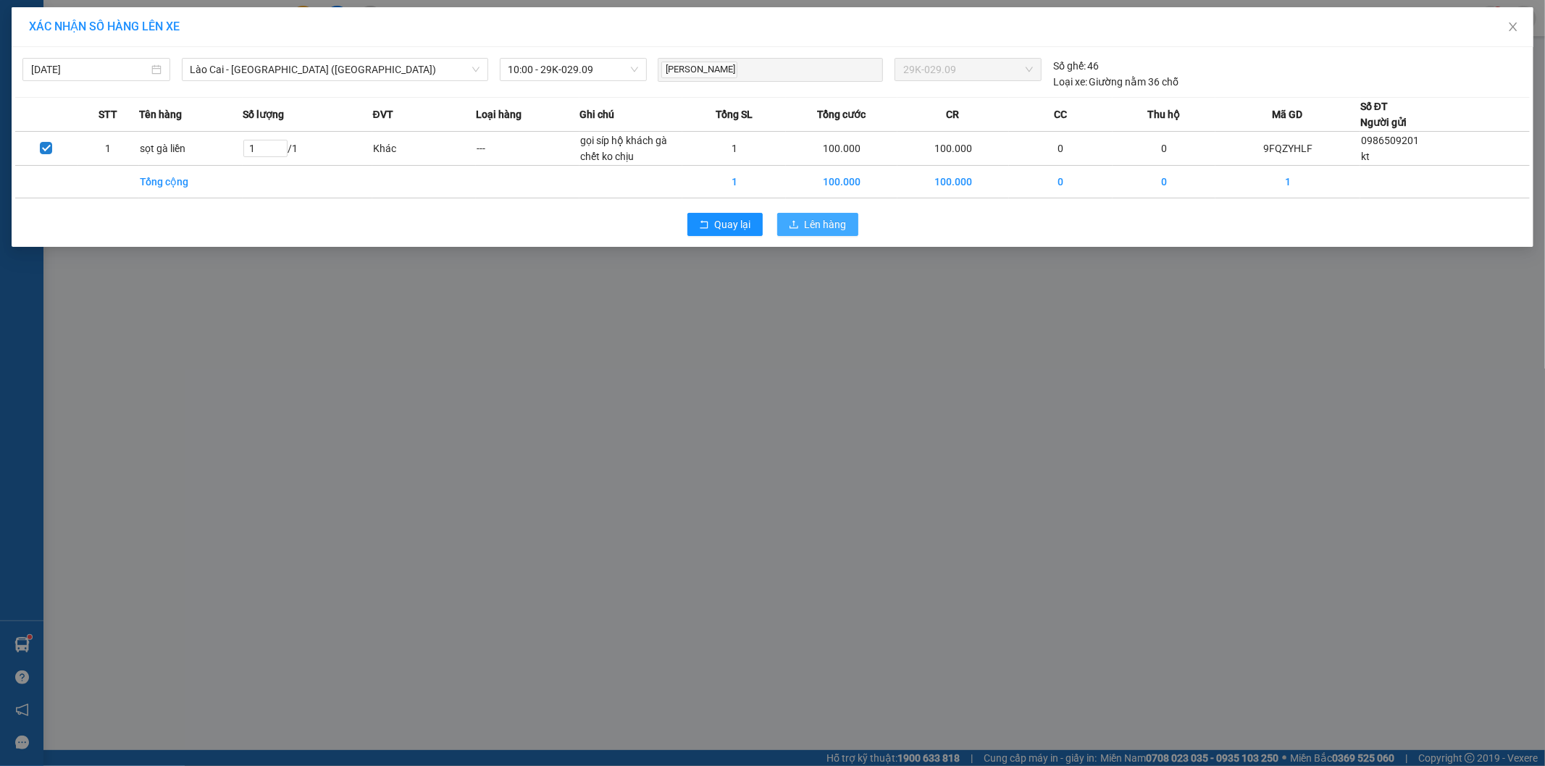
click at [797, 230] on span "upload" at bounding box center [794, 225] width 10 height 12
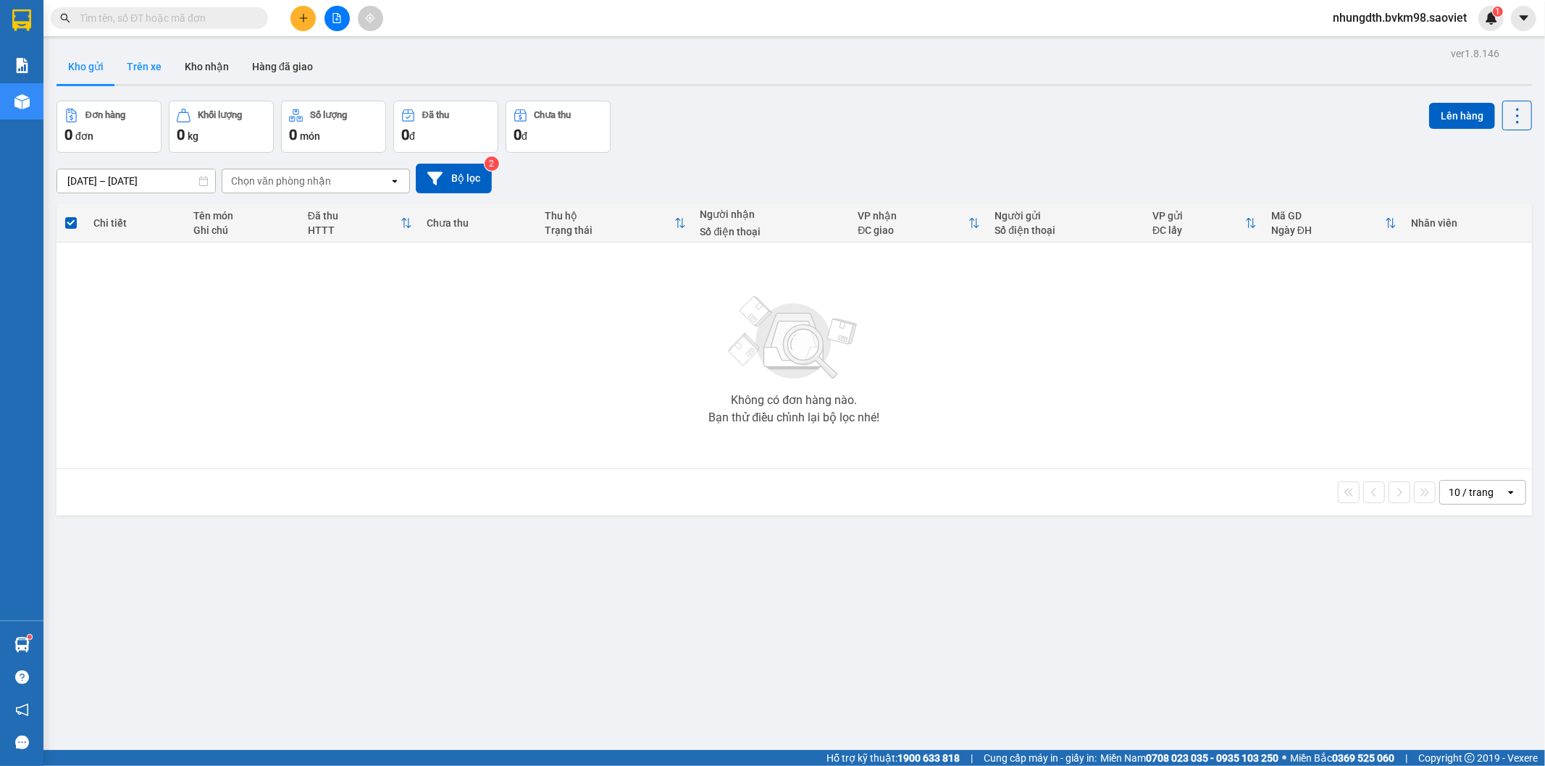
click at [146, 62] on button "Trên xe" at bounding box center [144, 66] width 58 height 35
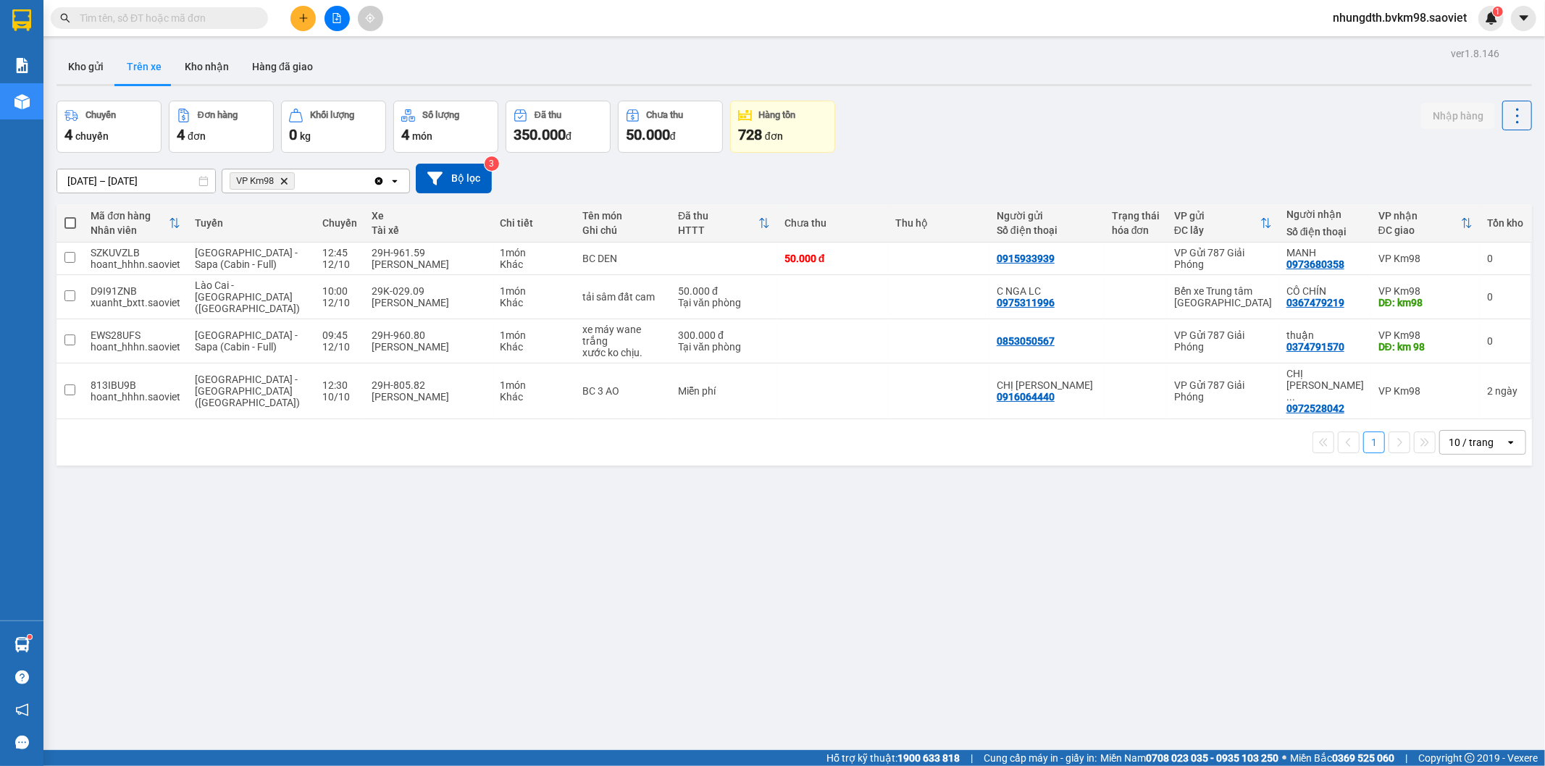
click at [174, 18] on input "text" at bounding box center [165, 18] width 171 height 16
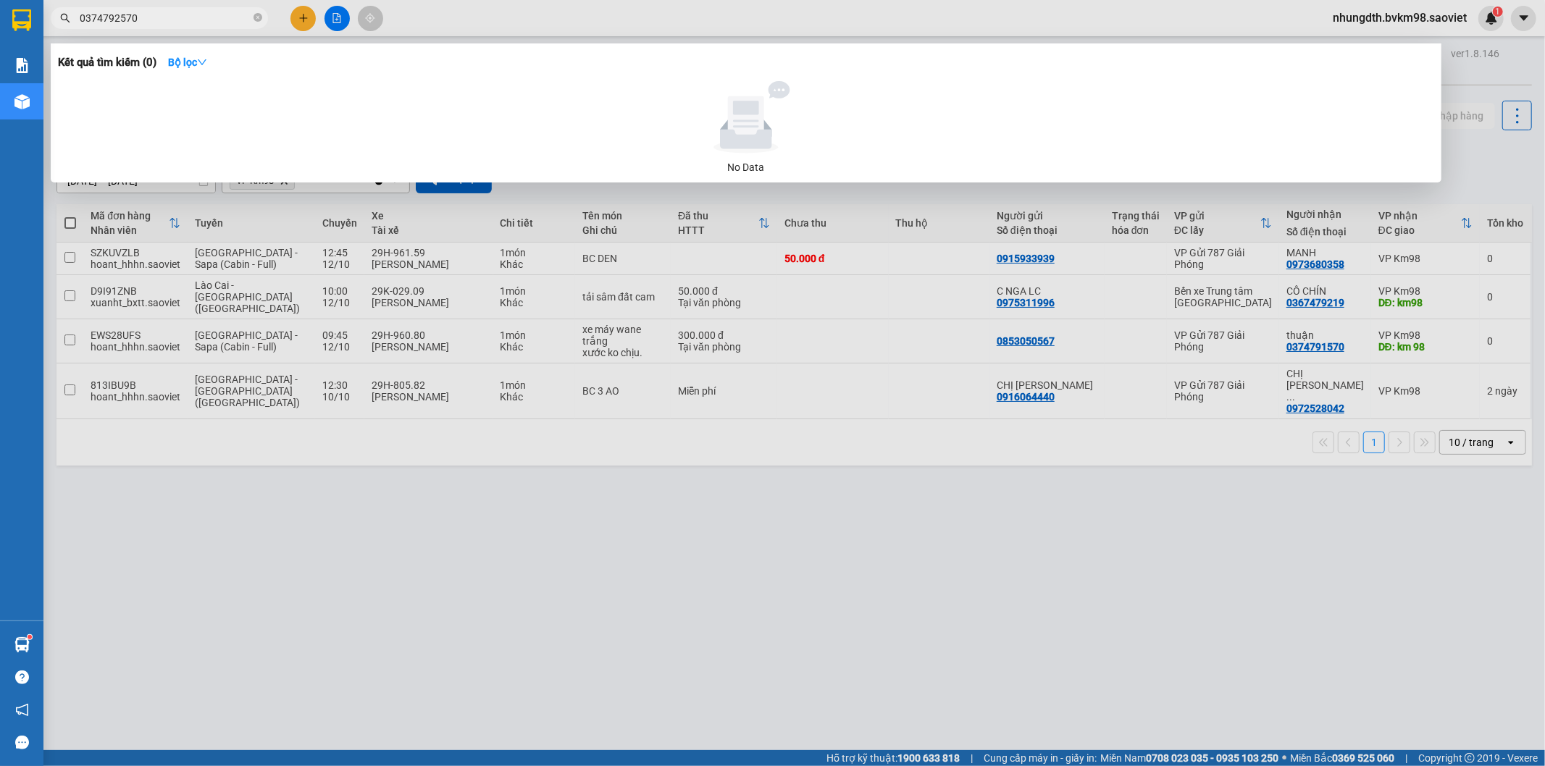
click at [117, 22] on input "0374792570" at bounding box center [165, 18] width 171 height 16
click at [132, 12] on input "037479570" at bounding box center [165, 18] width 171 height 16
type input "0"
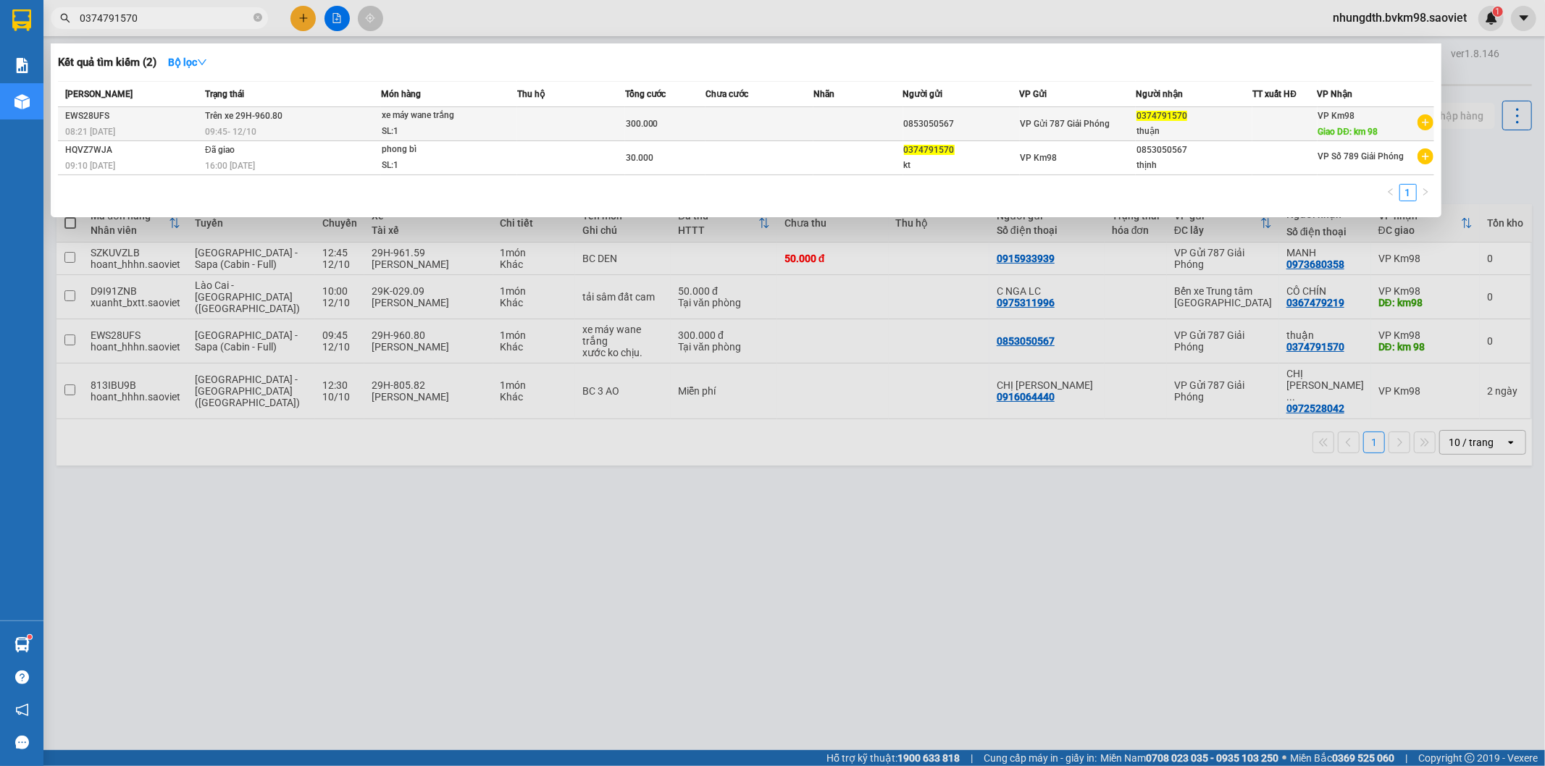
type input "0374791570"
click at [463, 121] on div "xe máy wane trắng" at bounding box center [436, 116] width 109 height 16
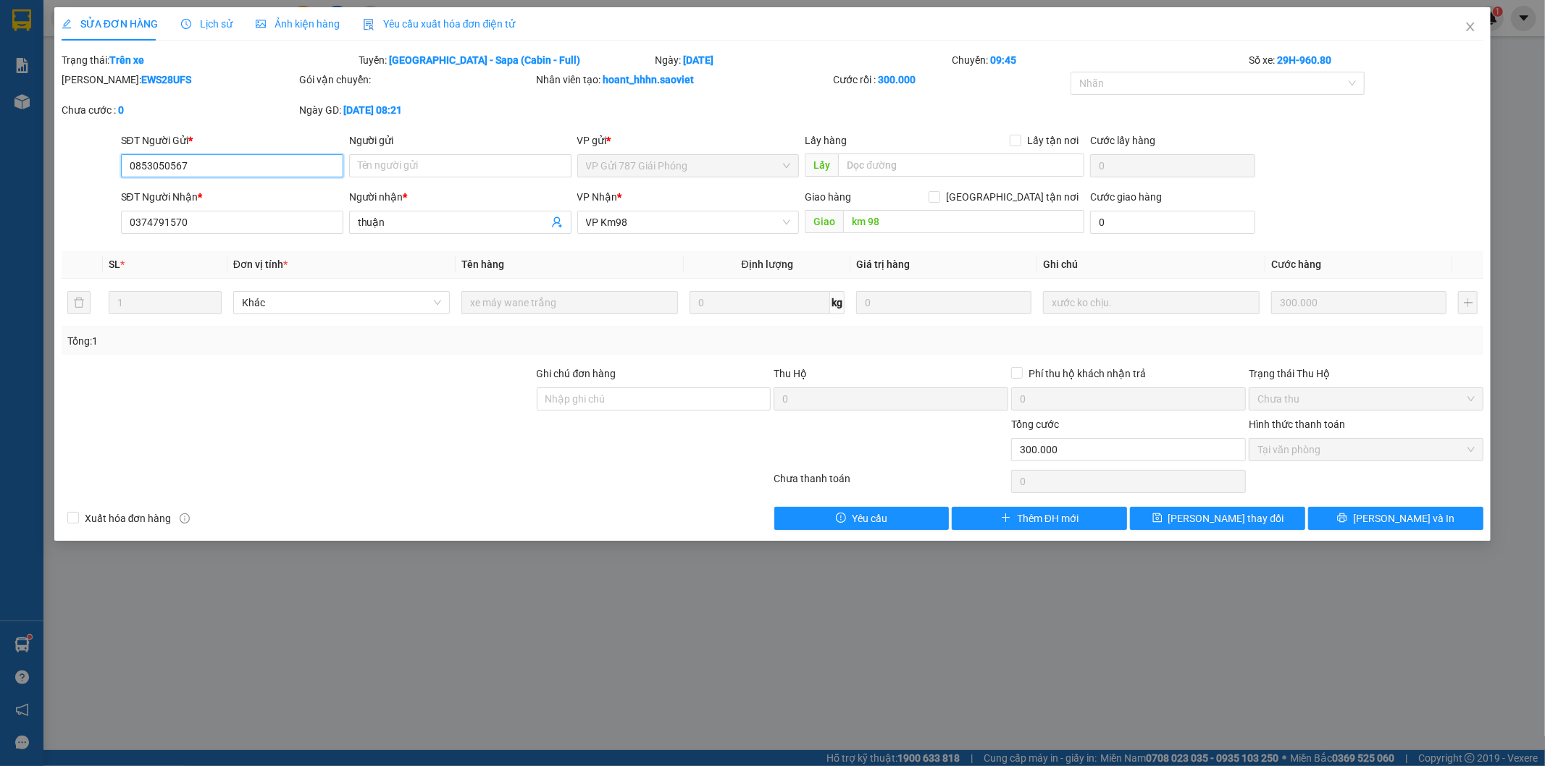
type input "0853050567"
type input "0374791570"
type input "thuận"
type input "km 98"
type input "0"
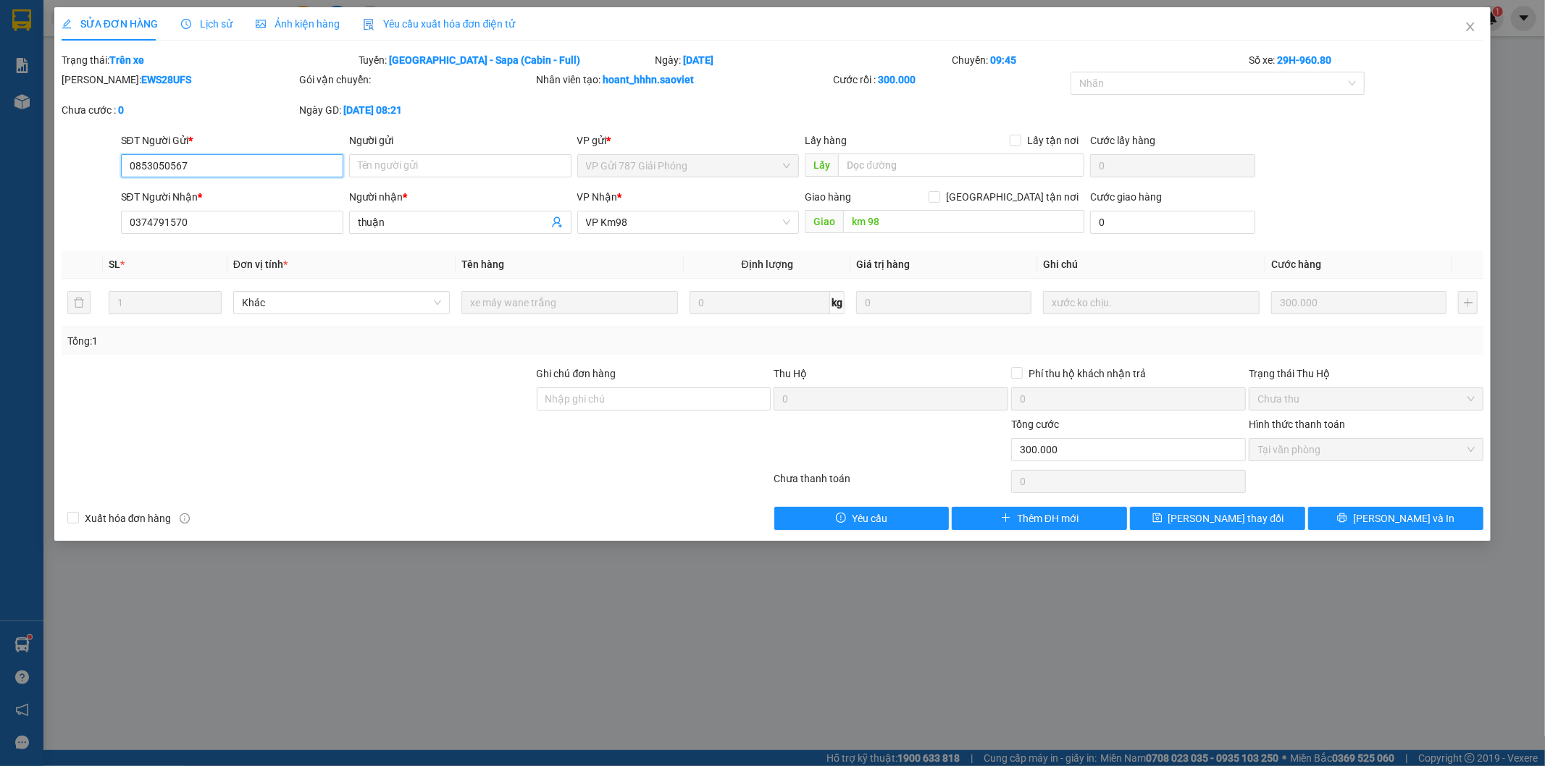
type input "300.000"
click at [1476, 22] on span "Close" at bounding box center [1470, 27] width 41 height 41
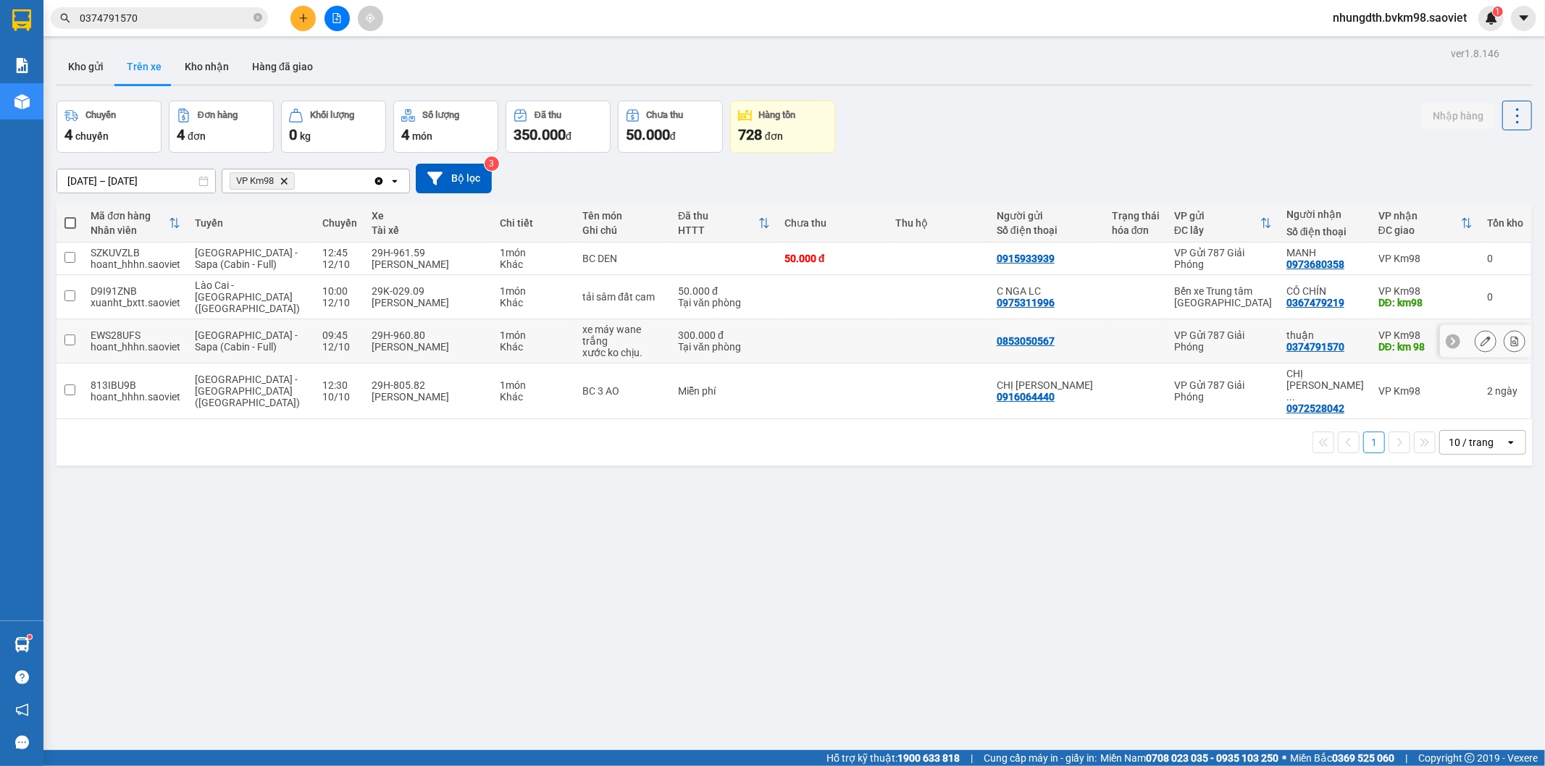
click at [67, 335] on input "checkbox" at bounding box center [69, 340] width 11 height 11
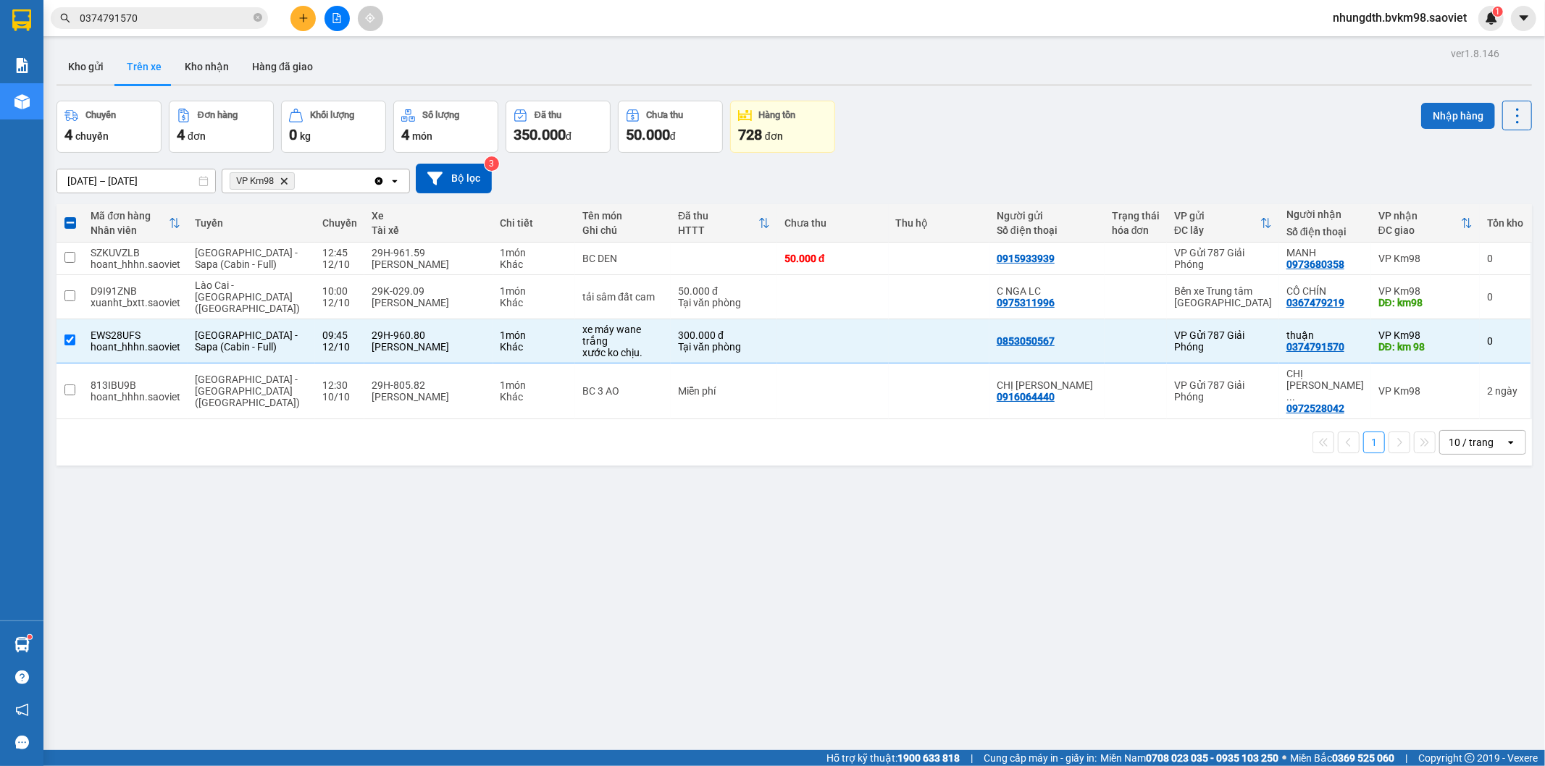
click at [1430, 109] on button "Nhập hàng" at bounding box center [1458, 116] width 74 height 26
checkbox input "false"
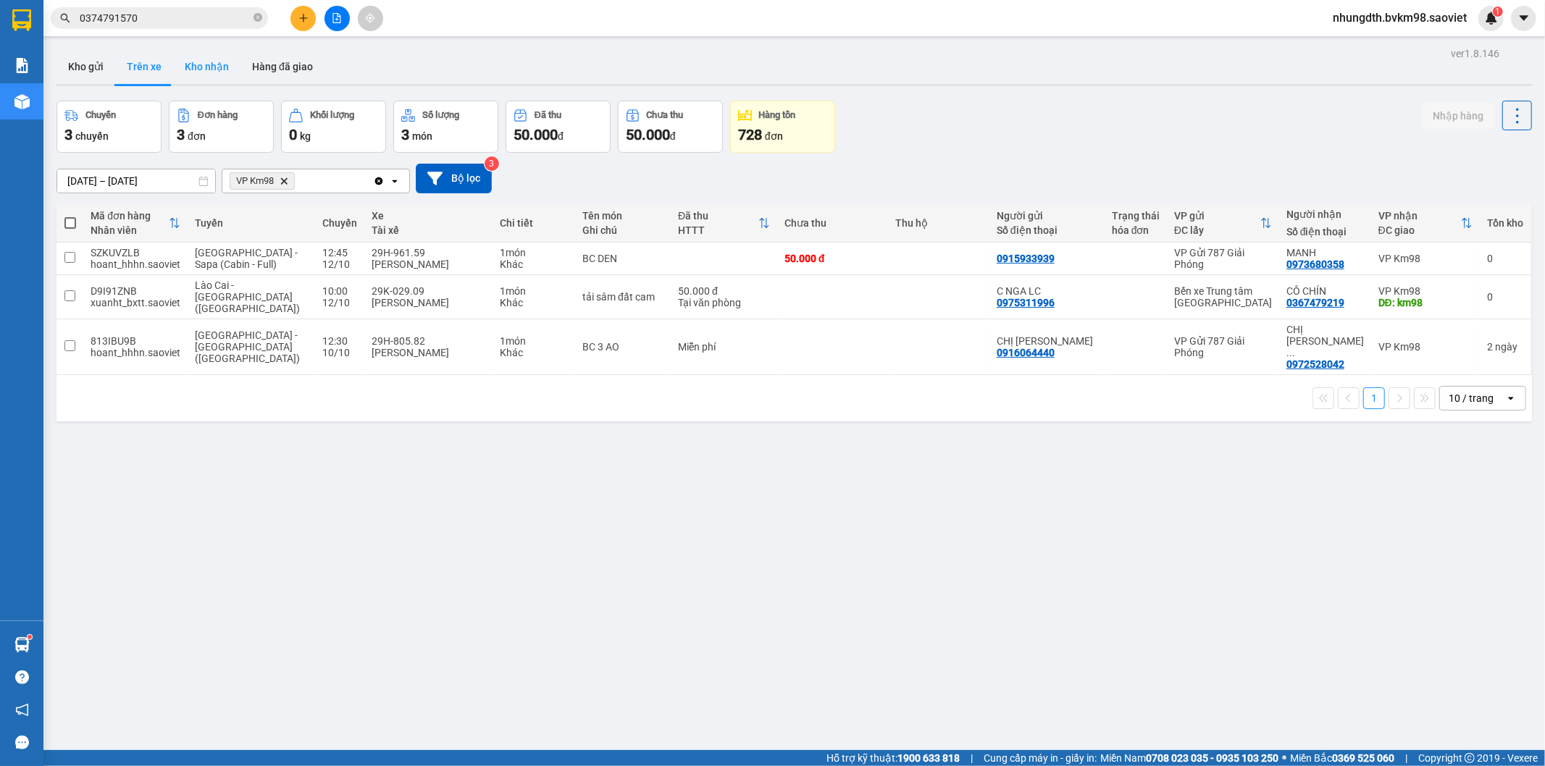
click at [214, 65] on button "Kho nhận" at bounding box center [206, 66] width 67 height 35
type input "[DATE] – [DATE]"
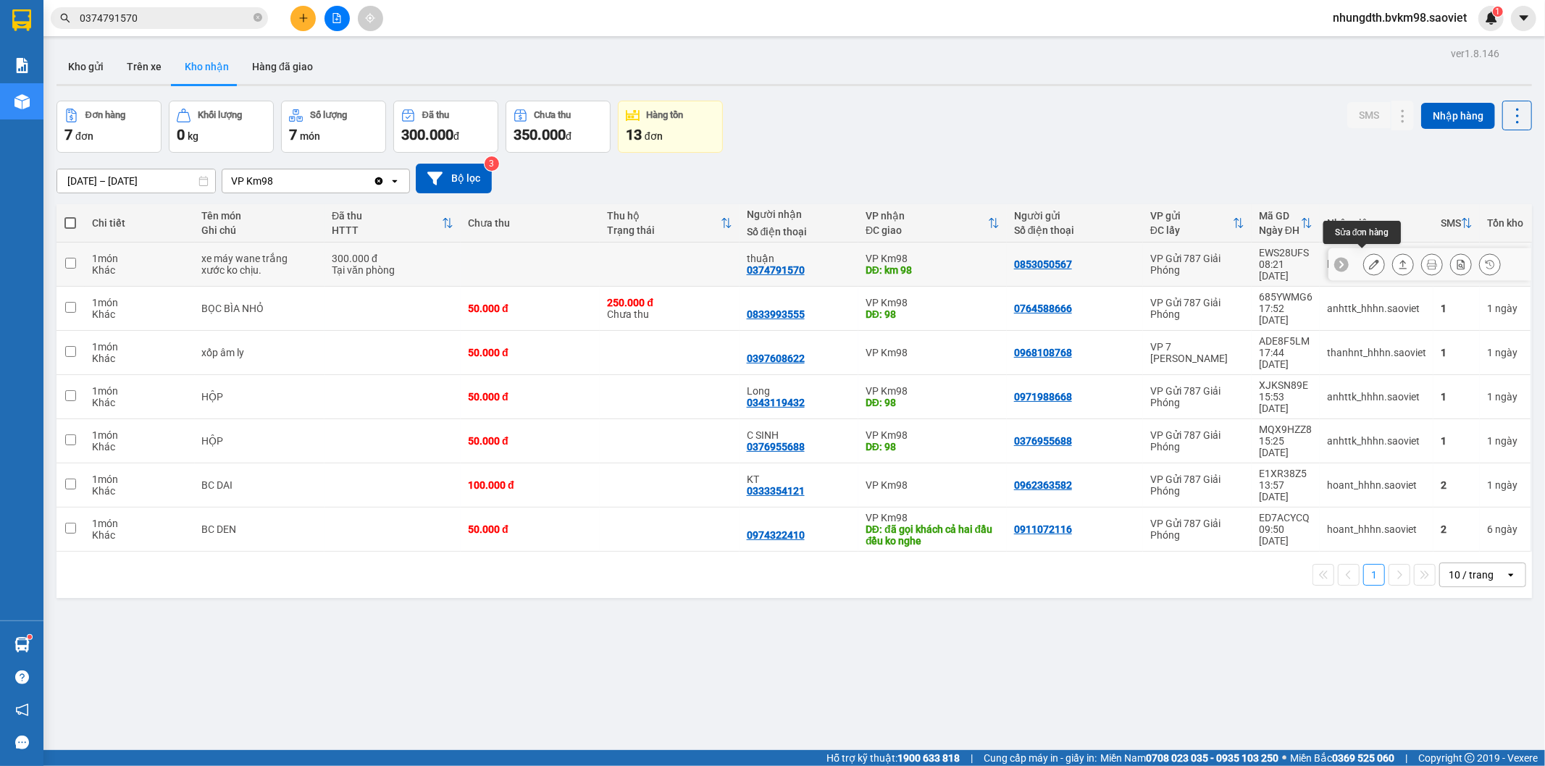
click at [1369, 262] on icon at bounding box center [1374, 264] width 10 height 10
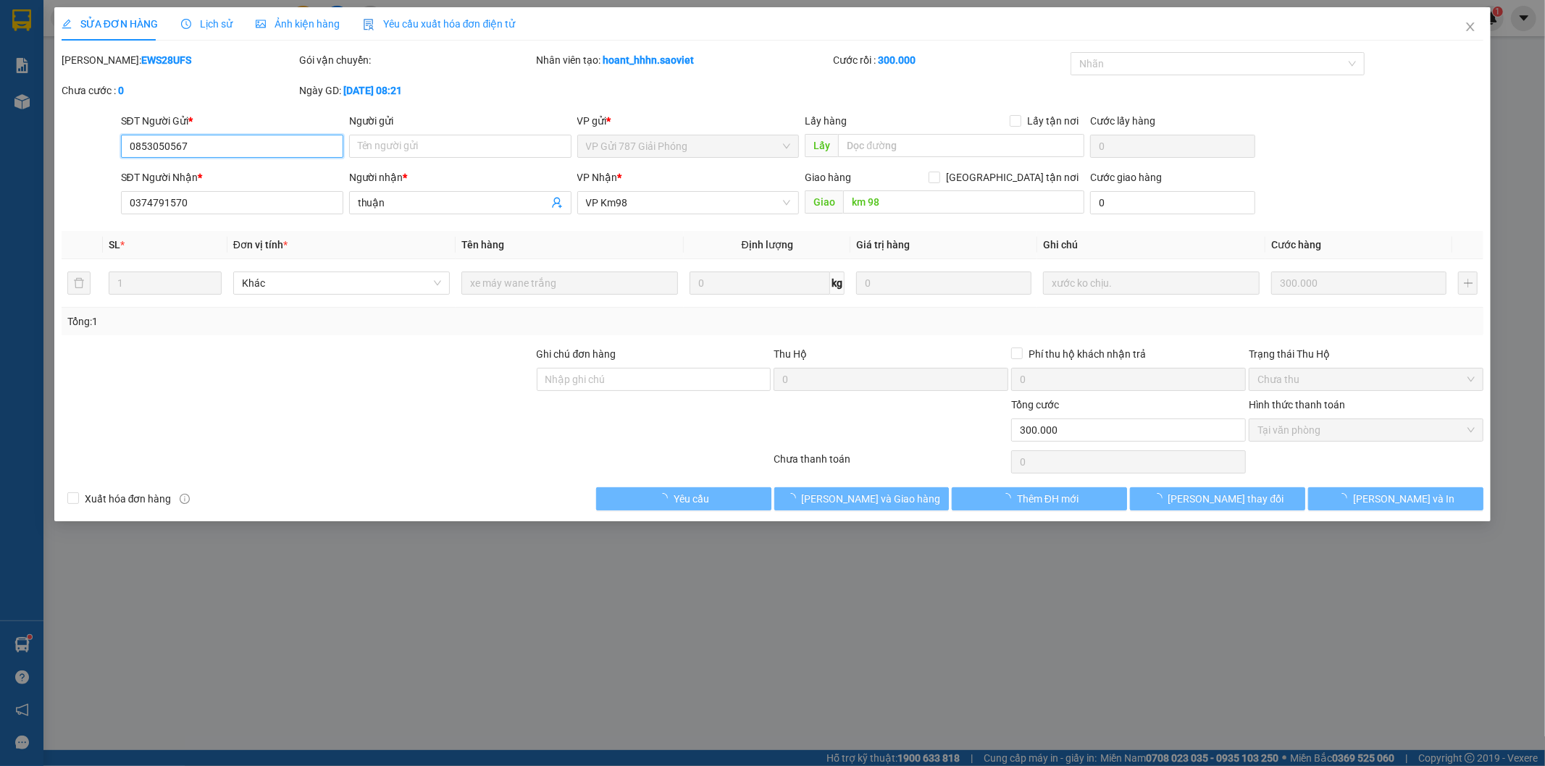
type input "0853050567"
type input "0374791570"
type input "thuận"
type input "km 98"
type input "0"
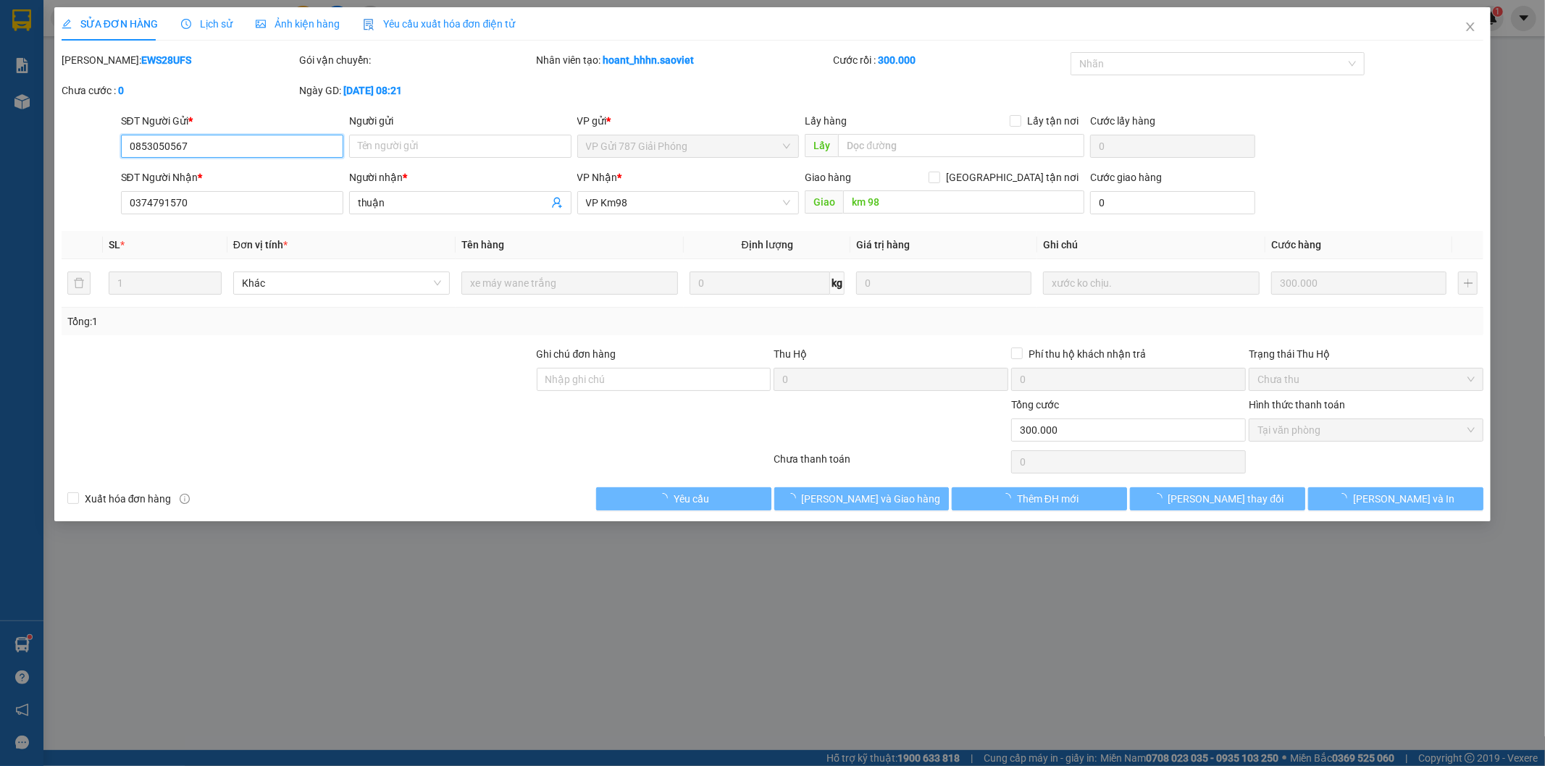
type input "300.000"
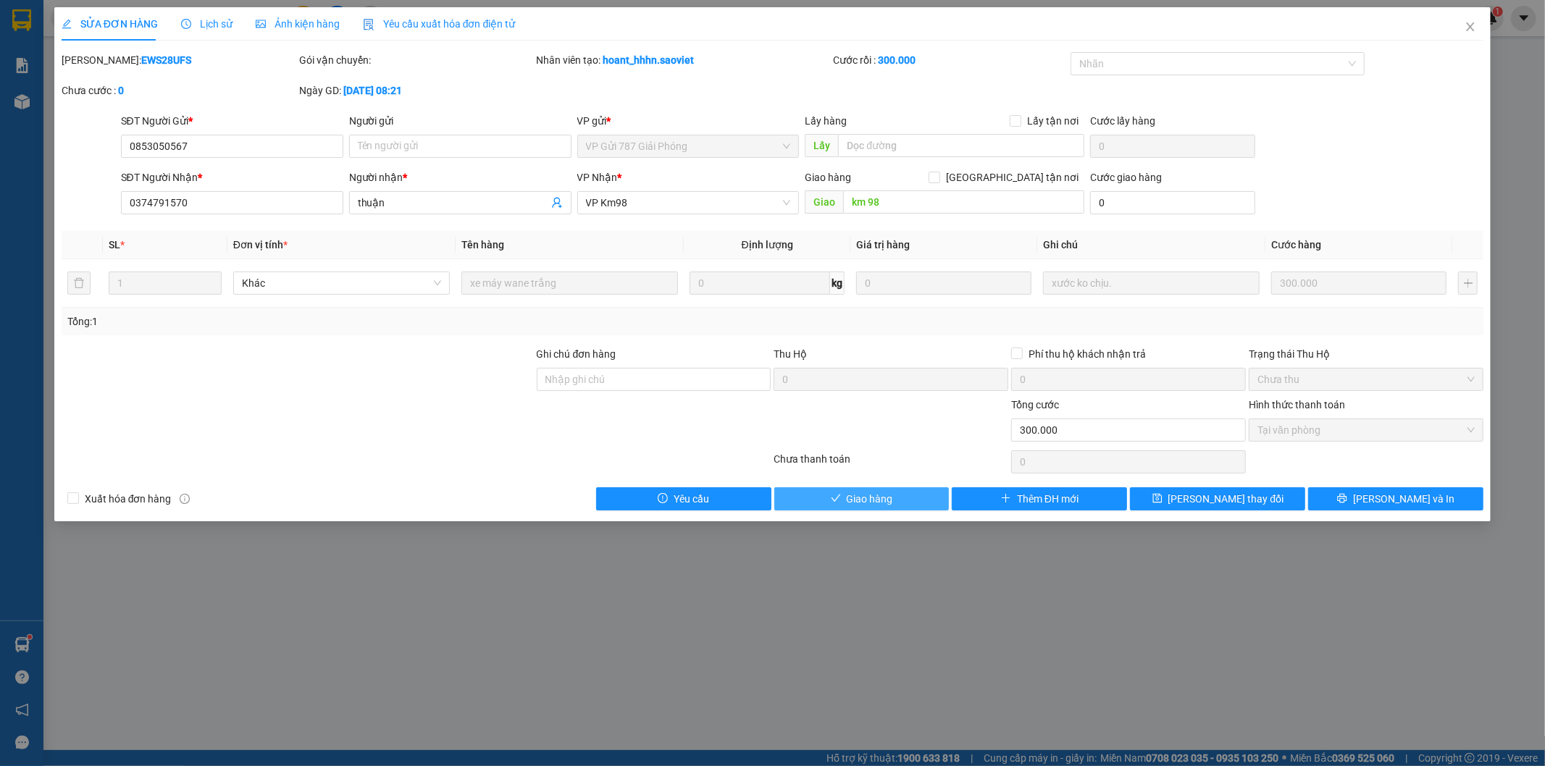
click at [894, 500] on button "Giao hàng" at bounding box center [861, 498] width 175 height 23
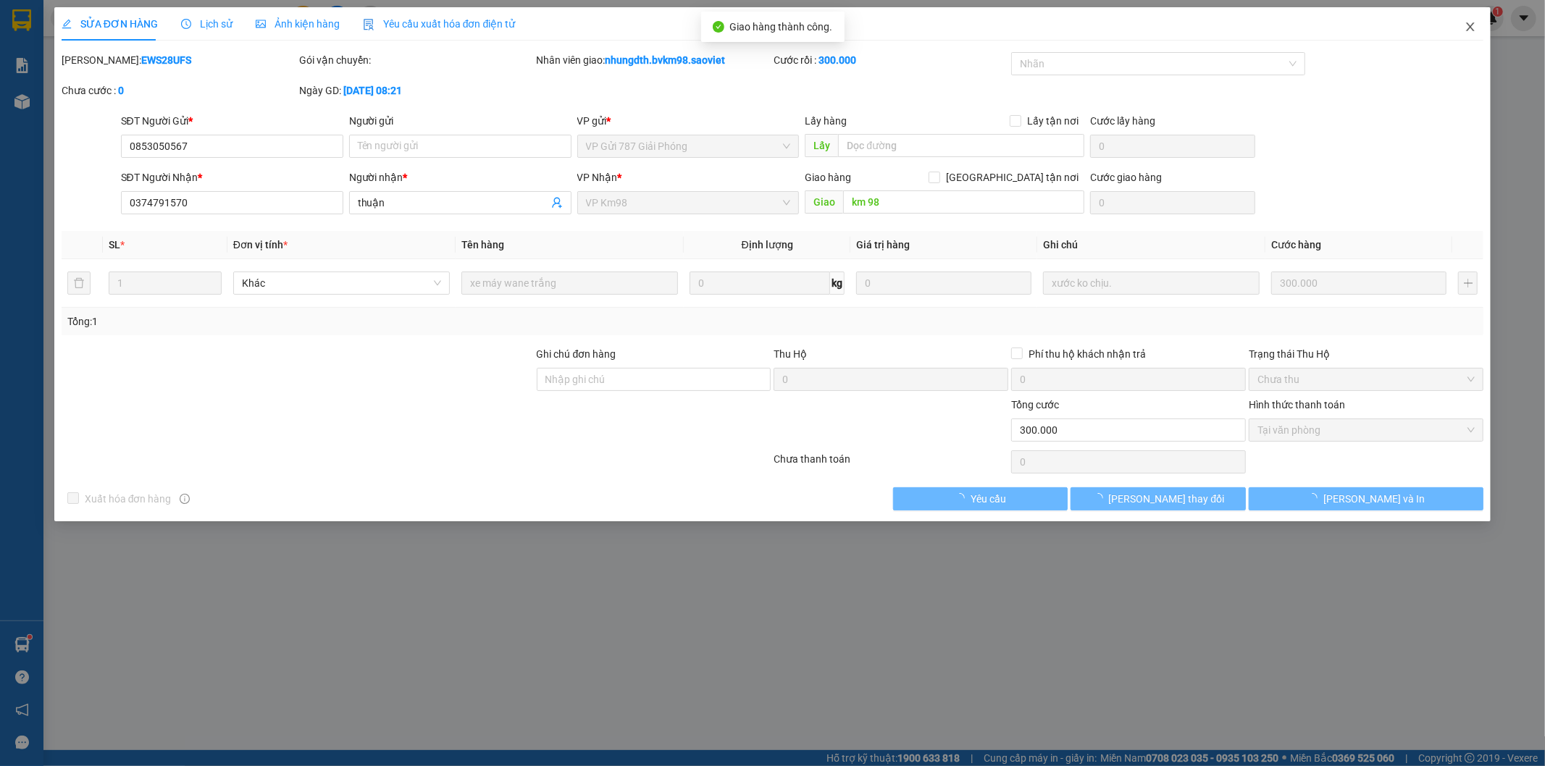
drag, startPoint x: 1479, startPoint y: 25, endPoint x: 1464, endPoint y: 40, distance: 20.5
click at [1478, 25] on span "Close" at bounding box center [1470, 27] width 41 height 41
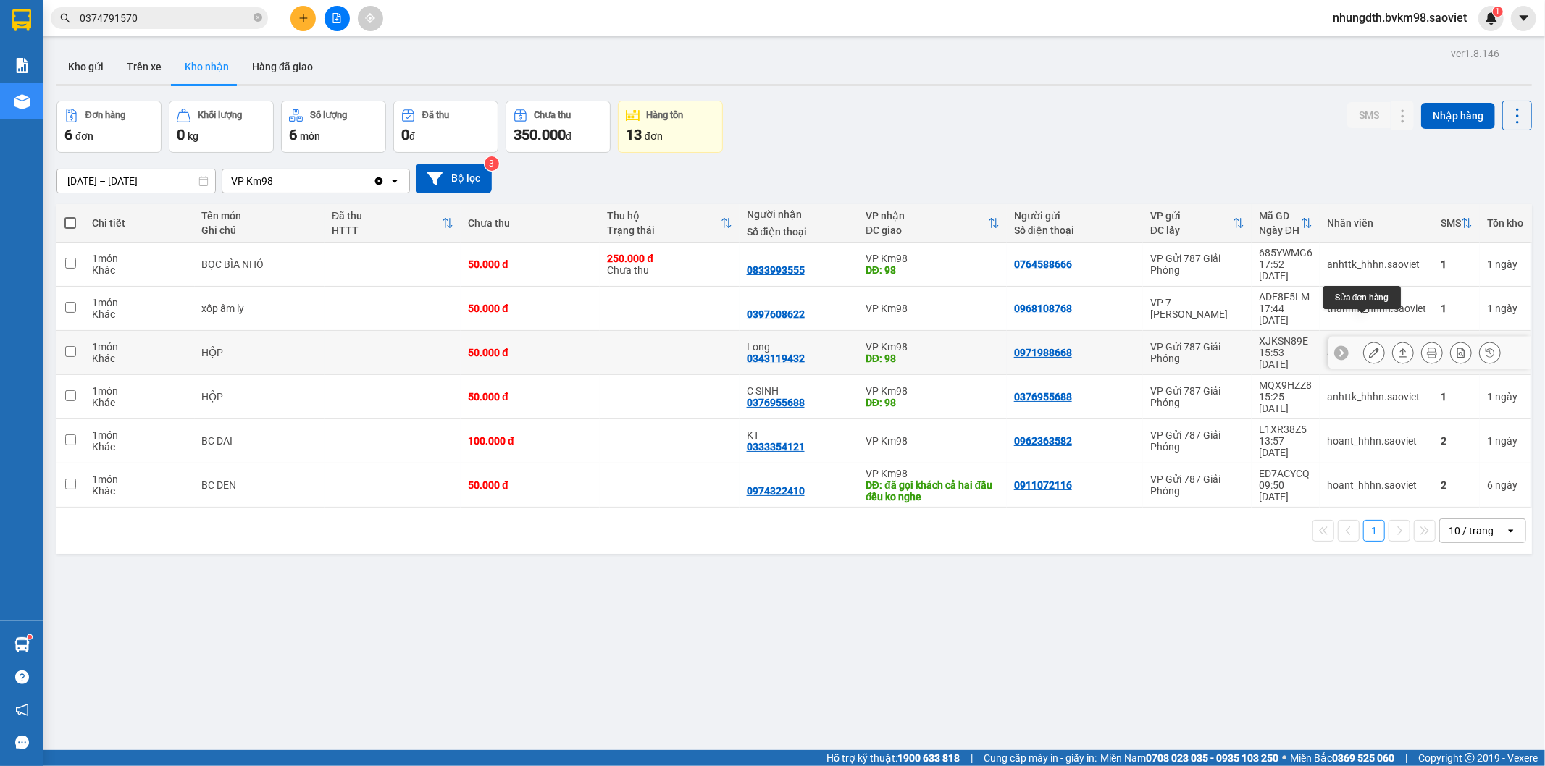
click at [1369, 348] on icon at bounding box center [1374, 353] width 10 height 10
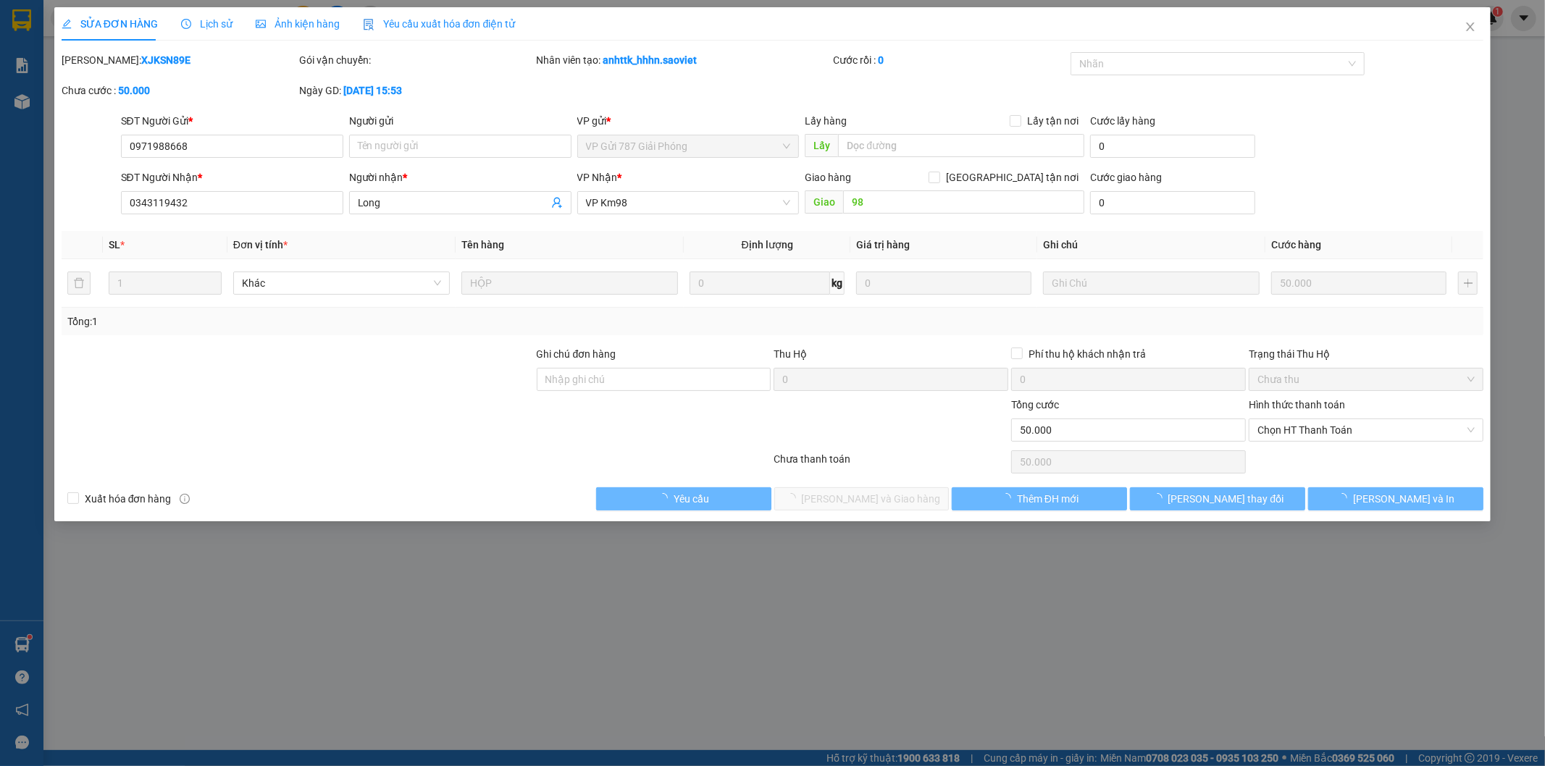
type input "0971988668"
type input "0343119432"
type input "Long"
type input "98"
type input "0"
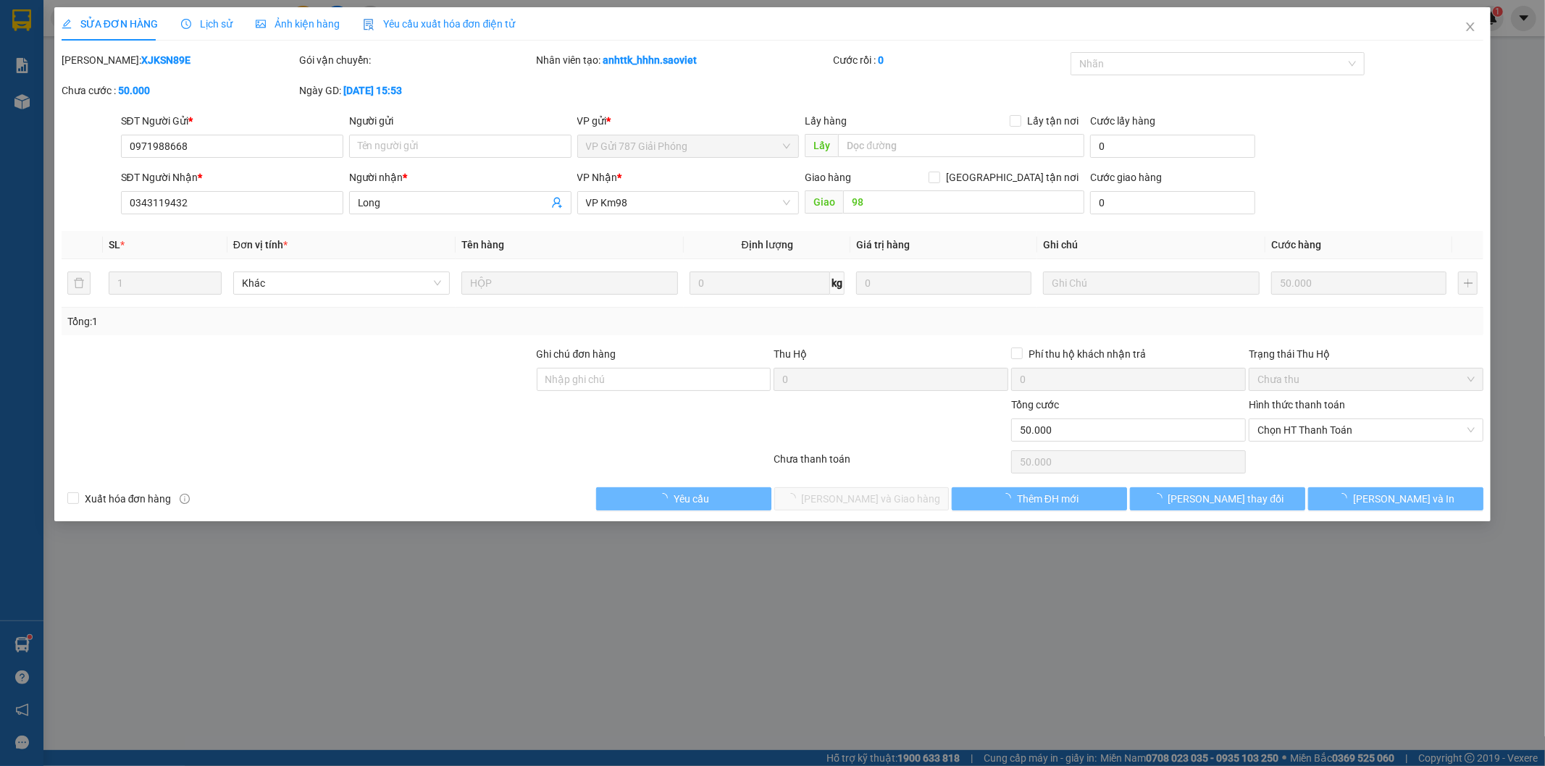
type input "50.000"
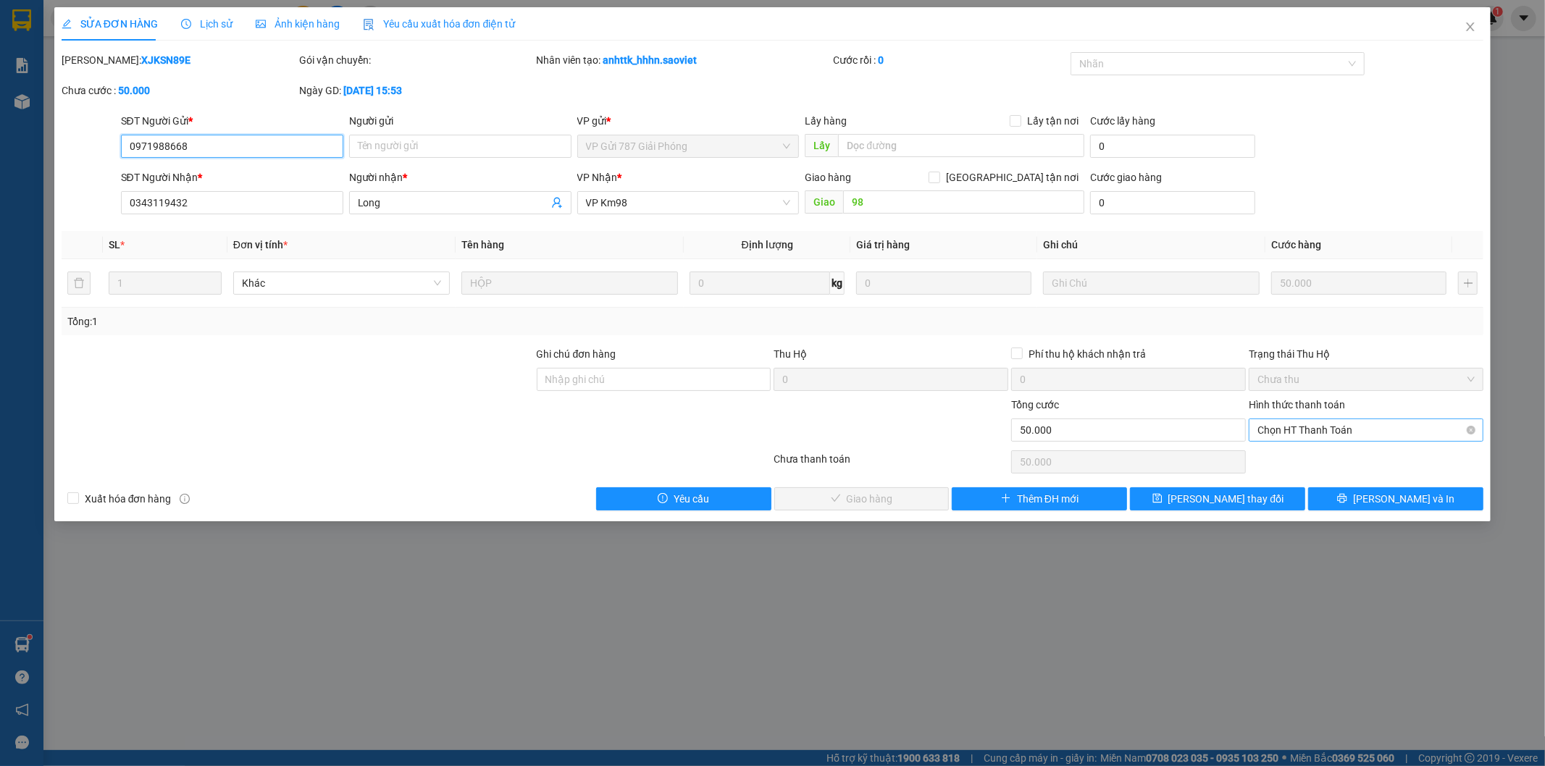
click at [1346, 429] on span "Chọn HT Thanh Toán" at bounding box center [1365, 430] width 217 height 22
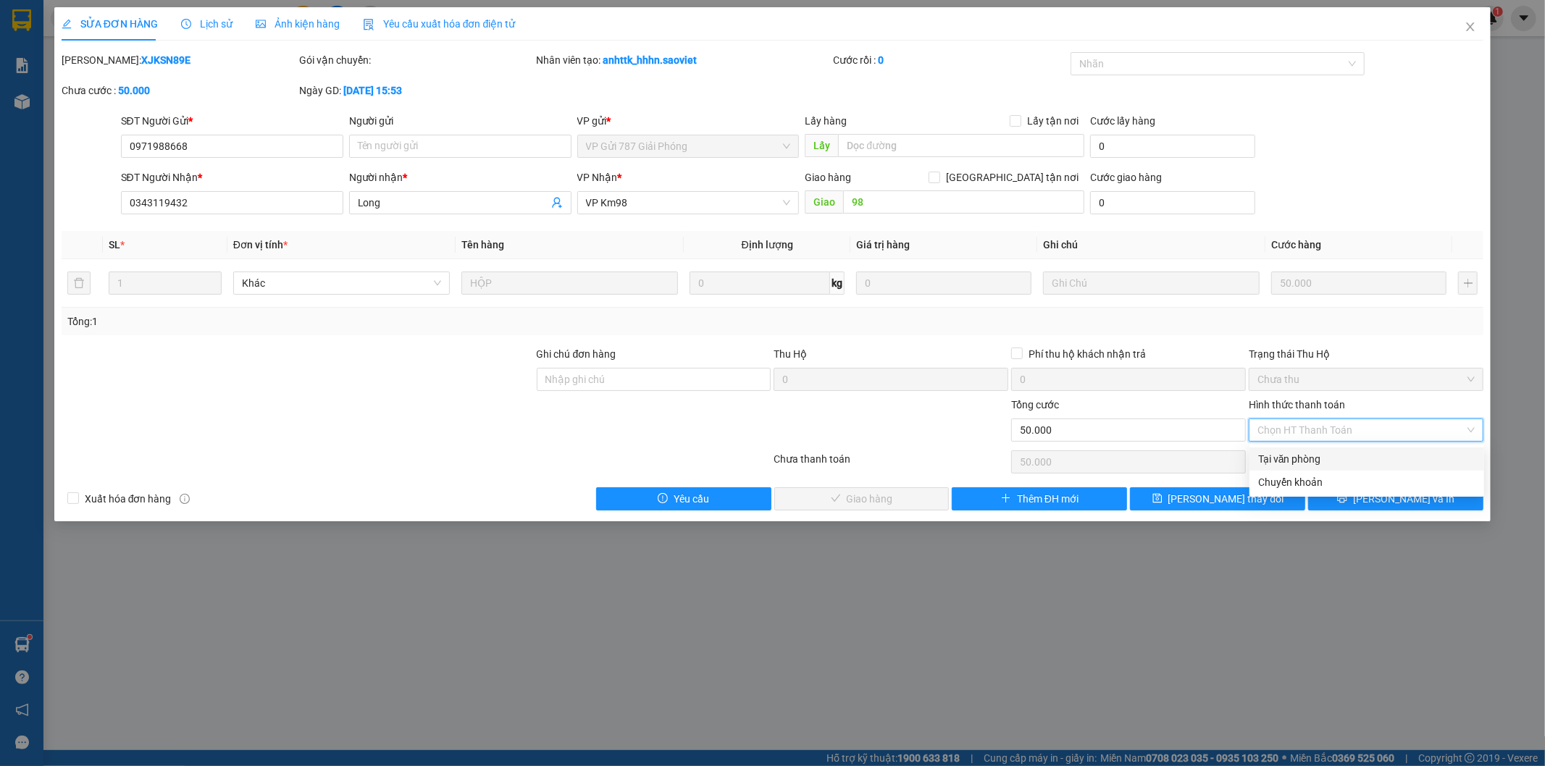
drag, startPoint x: 1285, startPoint y: 454, endPoint x: 1134, endPoint y: 486, distance: 154.0
click at [1284, 456] on div "Tại văn phòng" at bounding box center [1366, 459] width 217 height 16
type input "0"
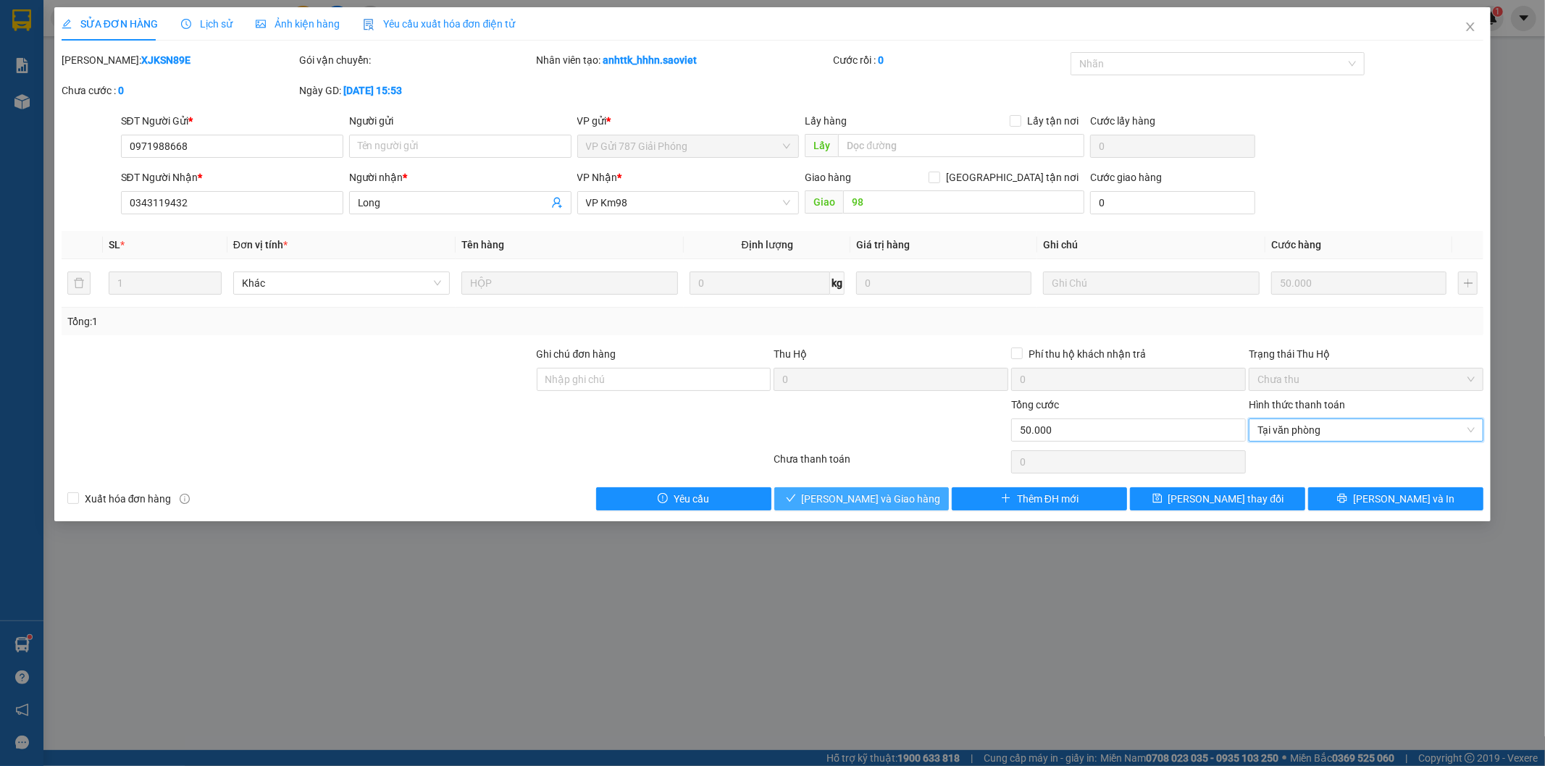
click at [872, 498] on span "[PERSON_NAME] và Giao hàng" at bounding box center [871, 499] width 139 height 16
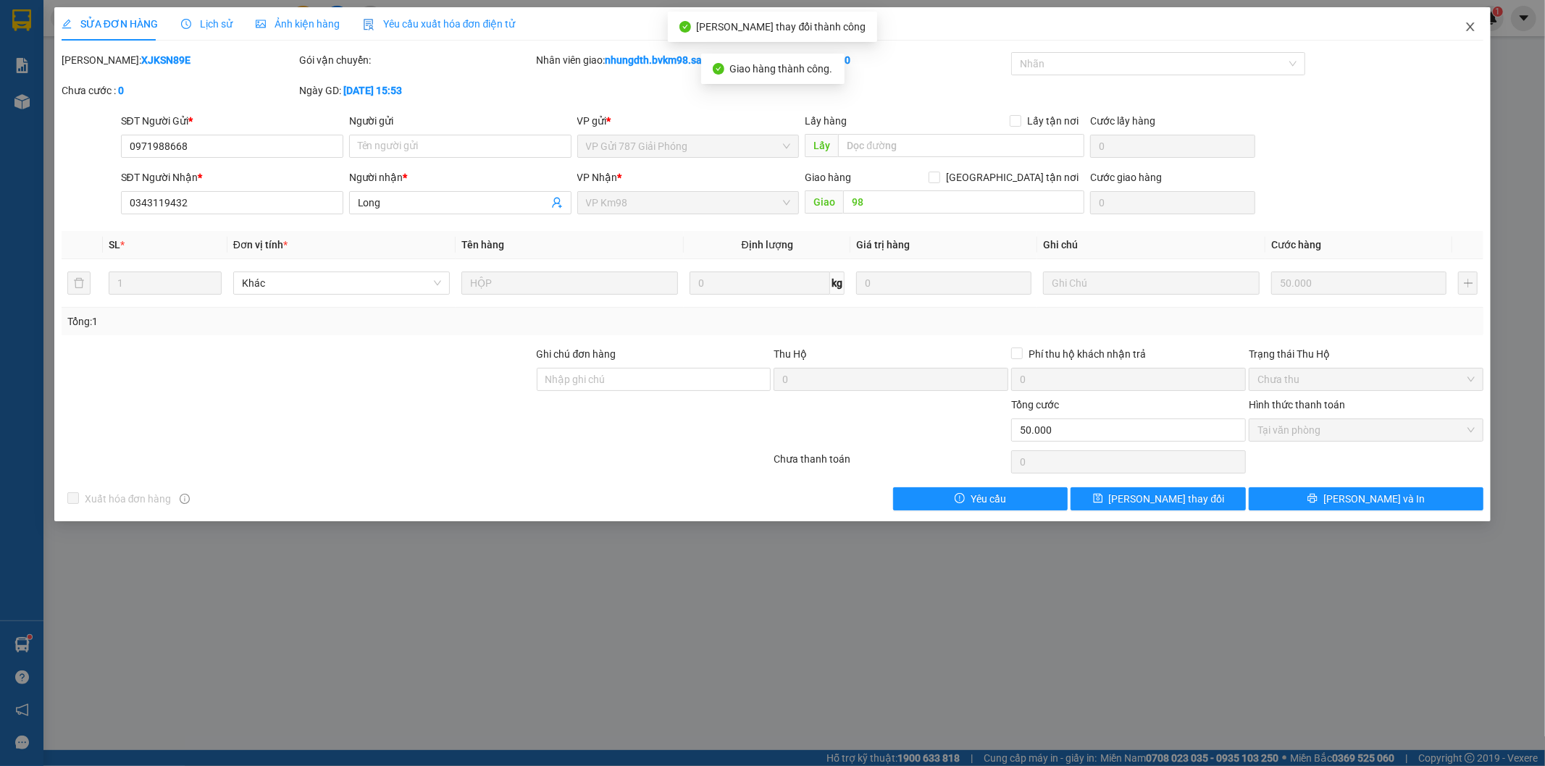
click at [1472, 20] on span "Close" at bounding box center [1470, 27] width 41 height 41
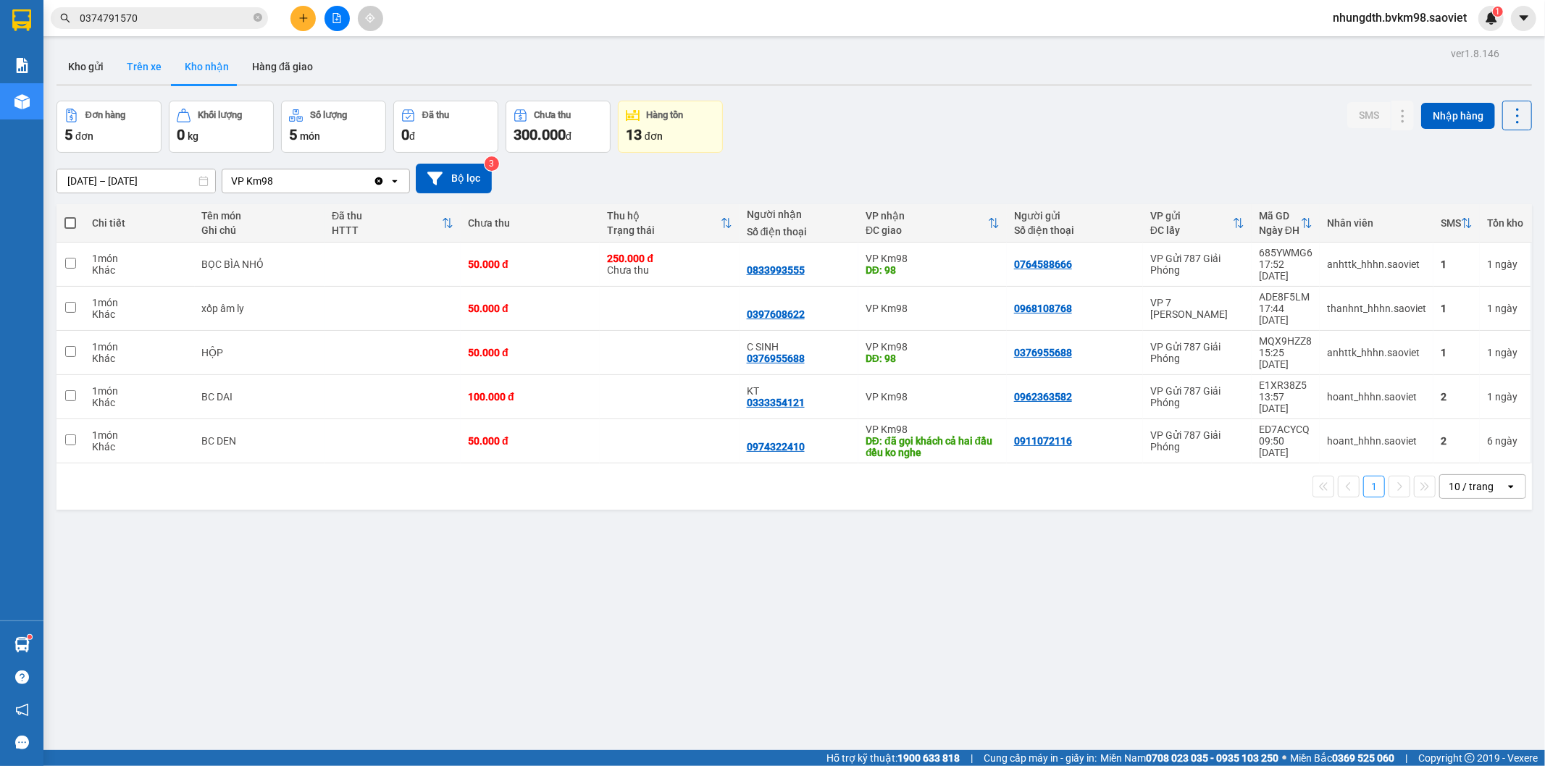
click at [143, 64] on button "Trên xe" at bounding box center [144, 66] width 58 height 35
type input "[DATE] – [DATE]"
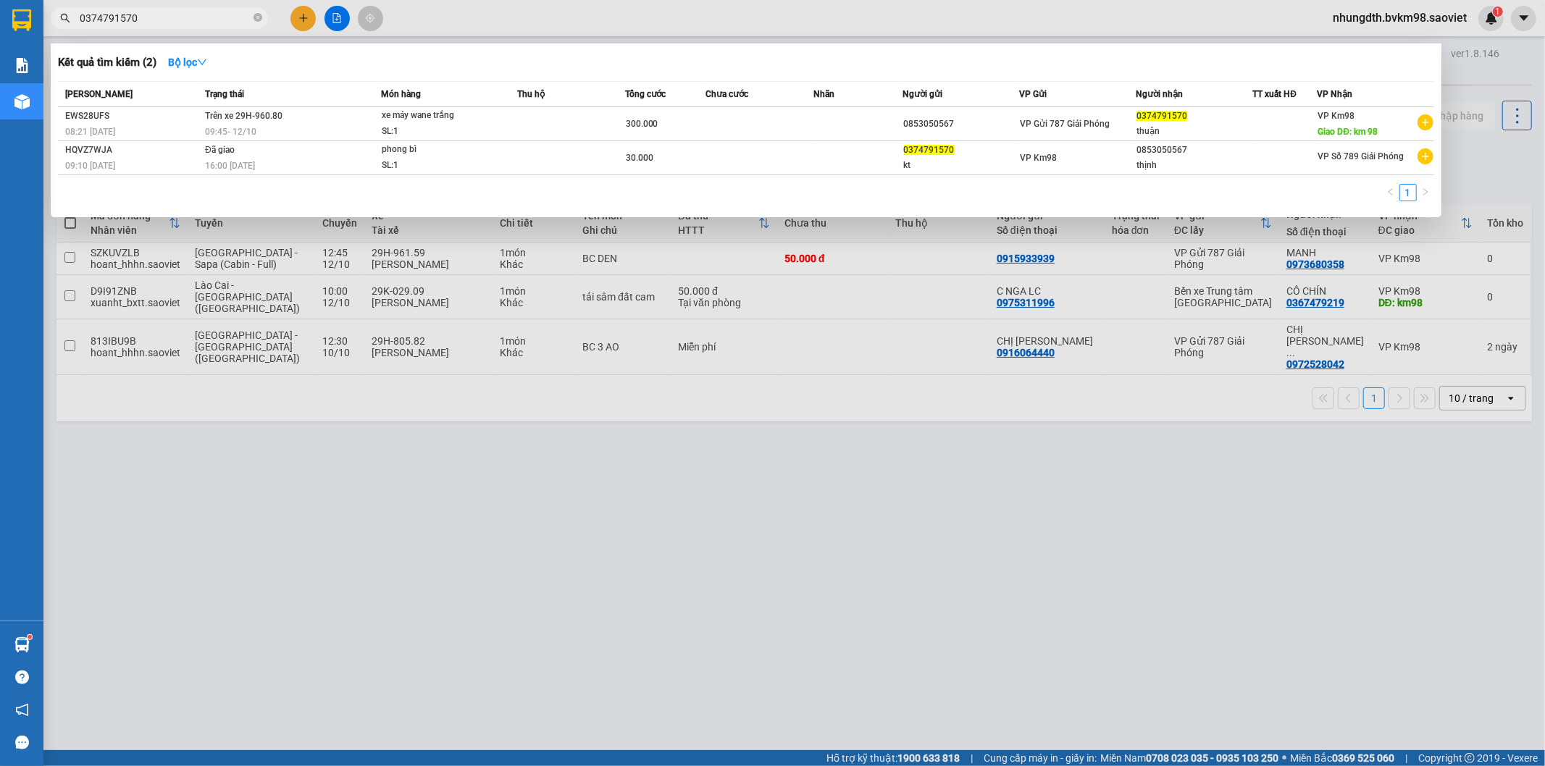
click at [167, 22] on input "0374791570" at bounding box center [165, 18] width 171 height 16
type input "0"
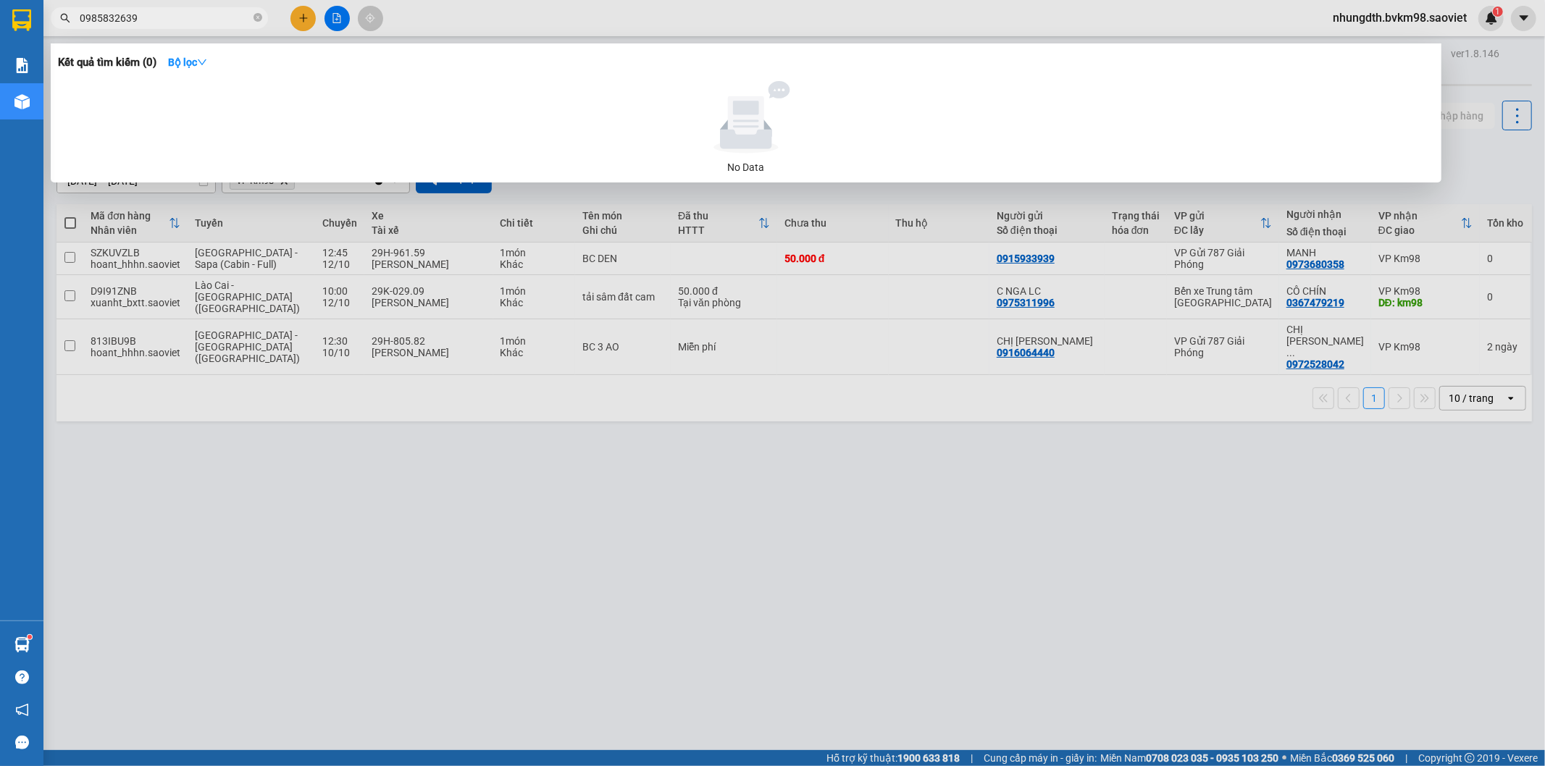
type input "0985832639"
click at [321, 14] on div at bounding box center [772, 383] width 1545 height 766
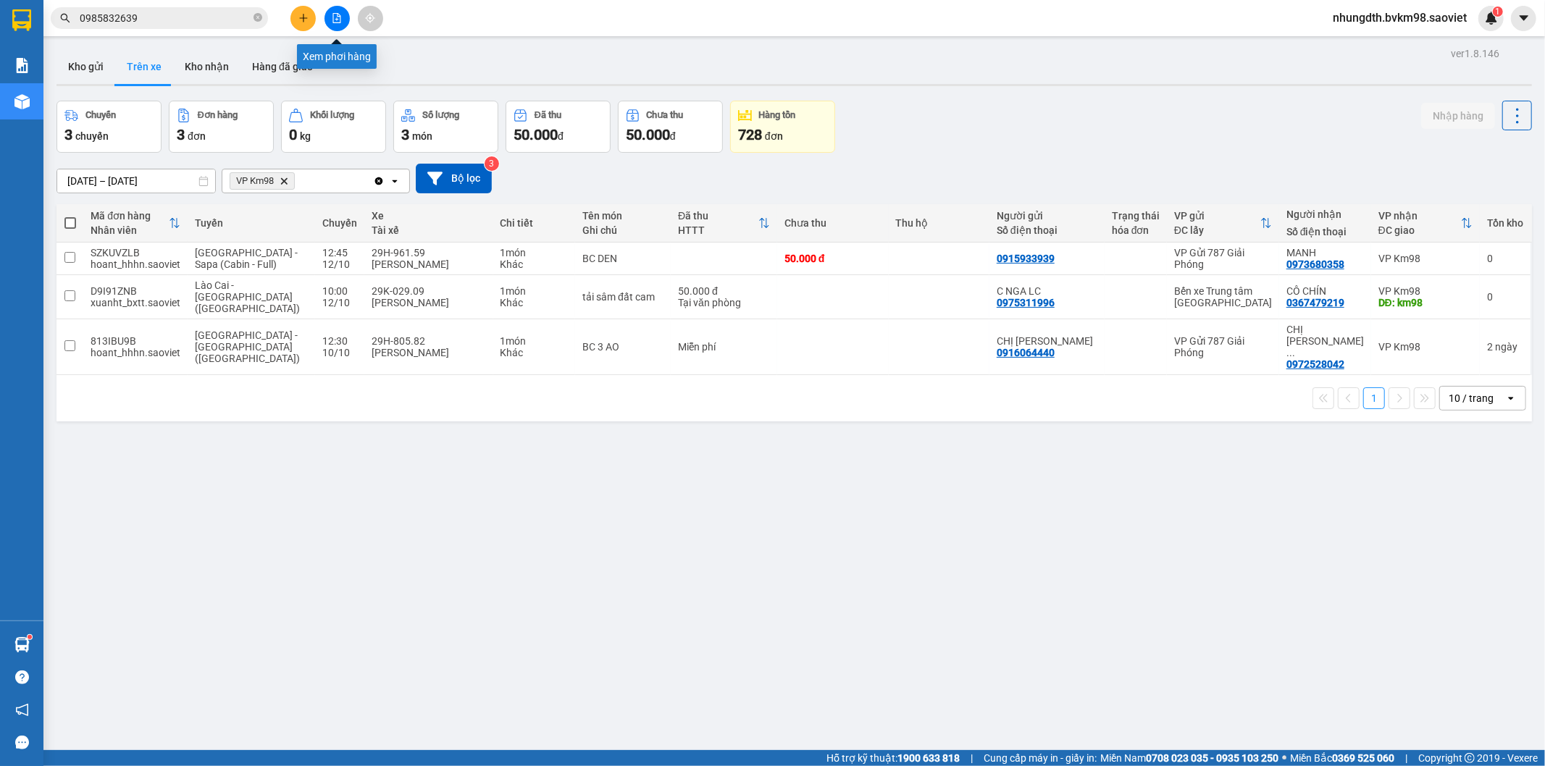
click at [332, 23] on button at bounding box center [336, 18] width 25 height 25
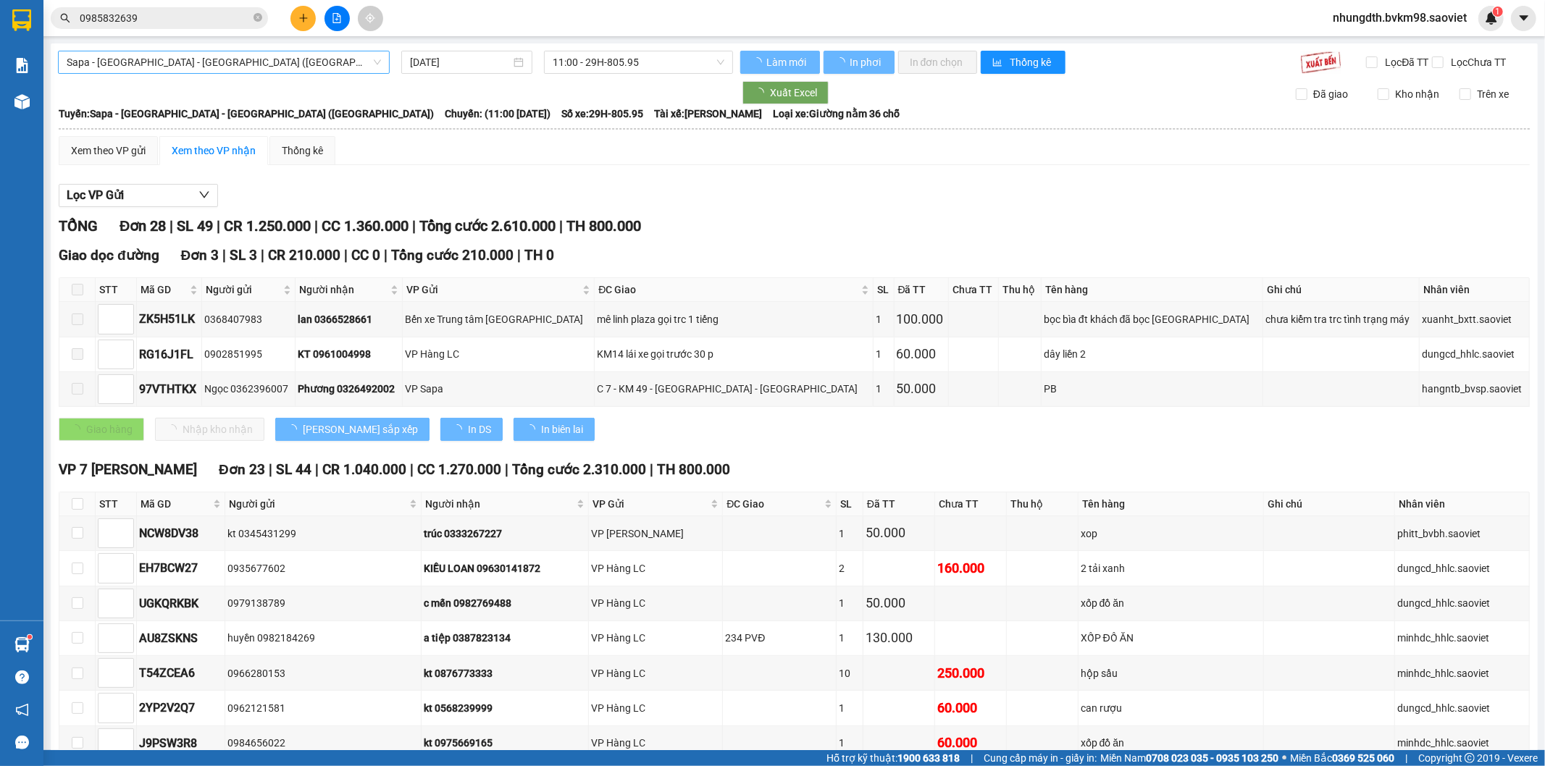
click at [179, 64] on span "Sapa - [GEOGRAPHIC_DATA] - [GEOGRAPHIC_DATA] ([GEOGRAPHIC_DATA])" at bounding box center [224, 62] width 314 height 22
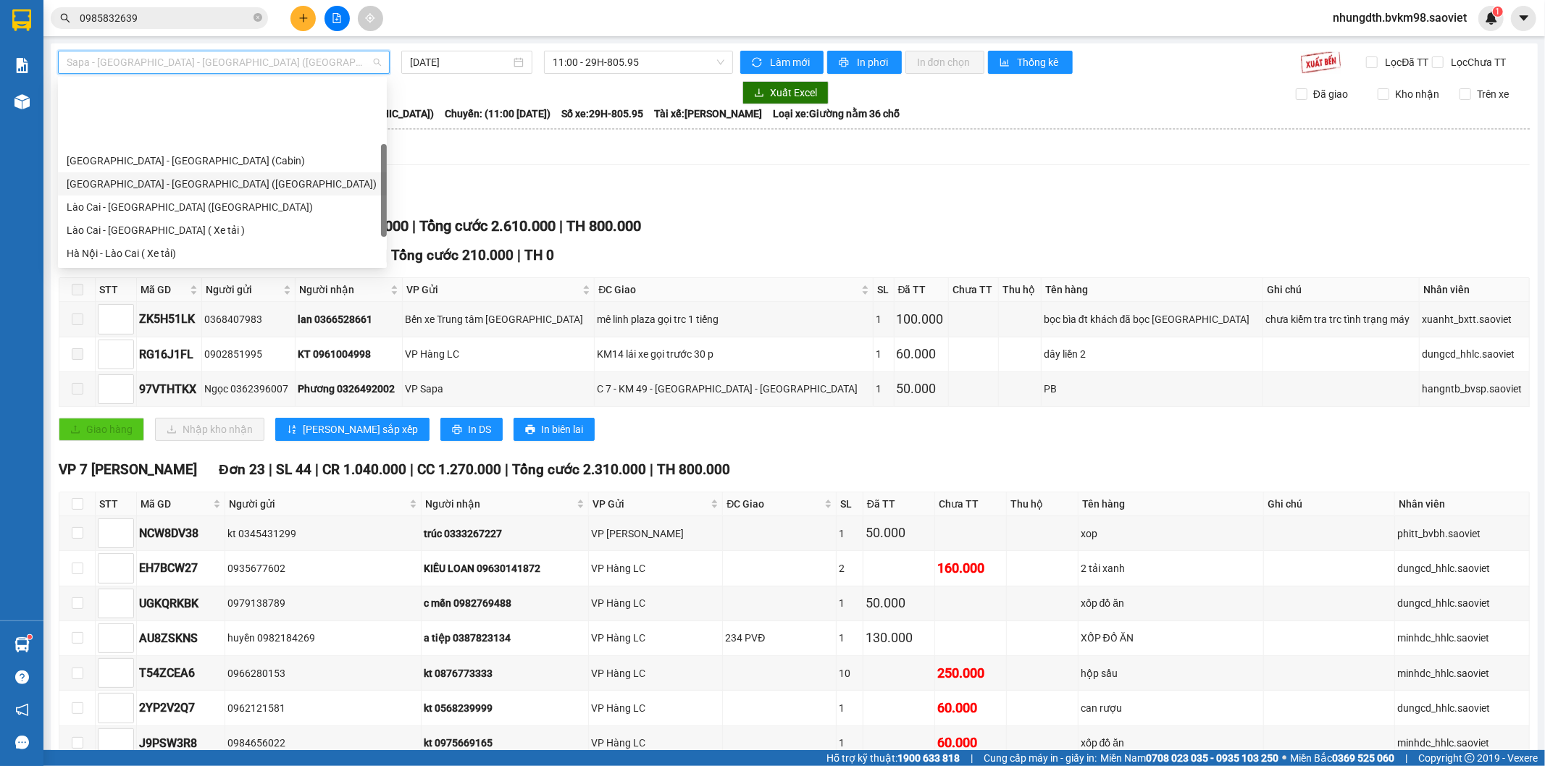
scroll to position [80, 0]
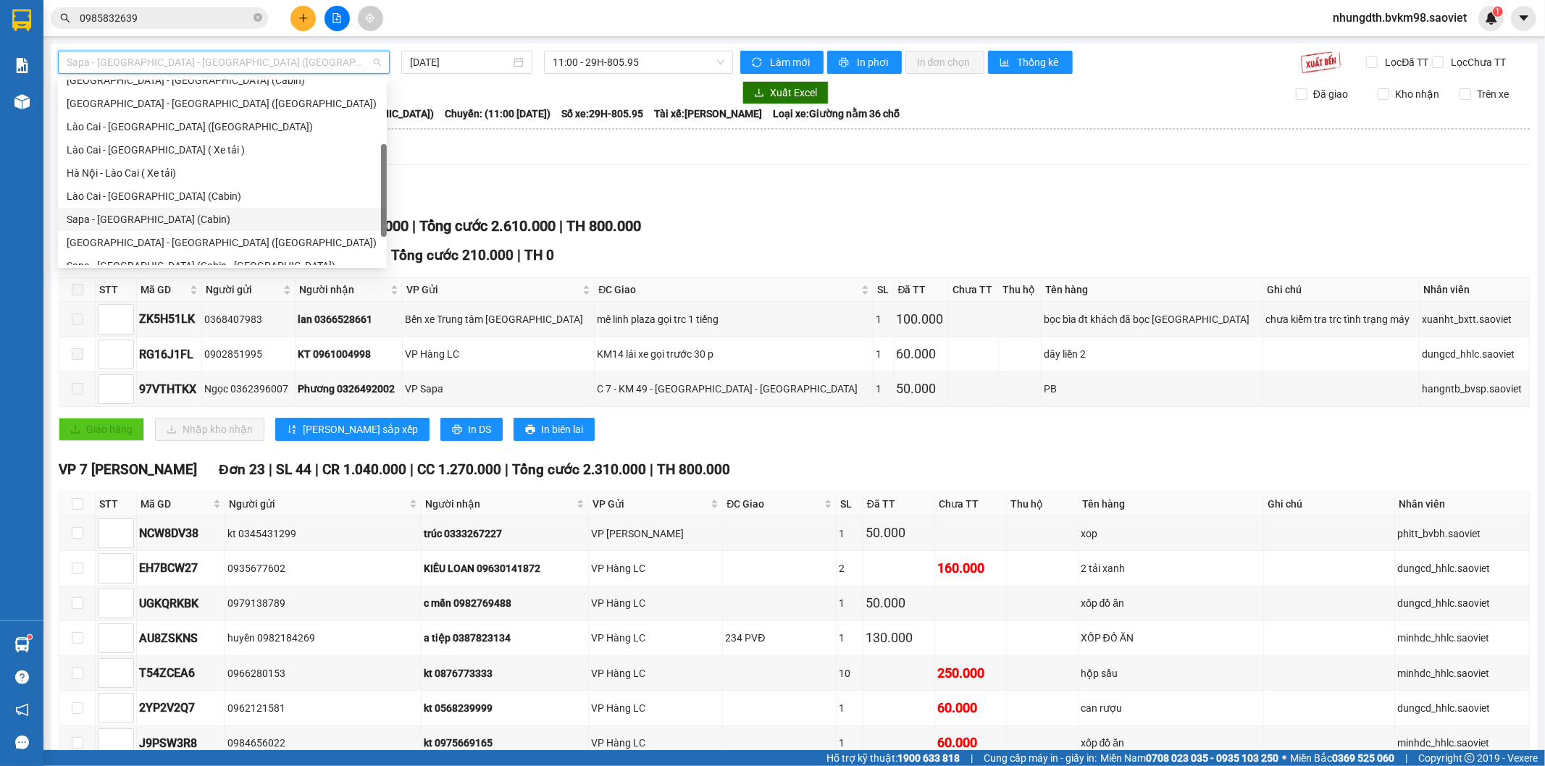
click at [142, 219] on div "Sapa - [GEOGRAPHIC_DATA] (Cabin)" at bounding box center [222, 219] width 311 height 16
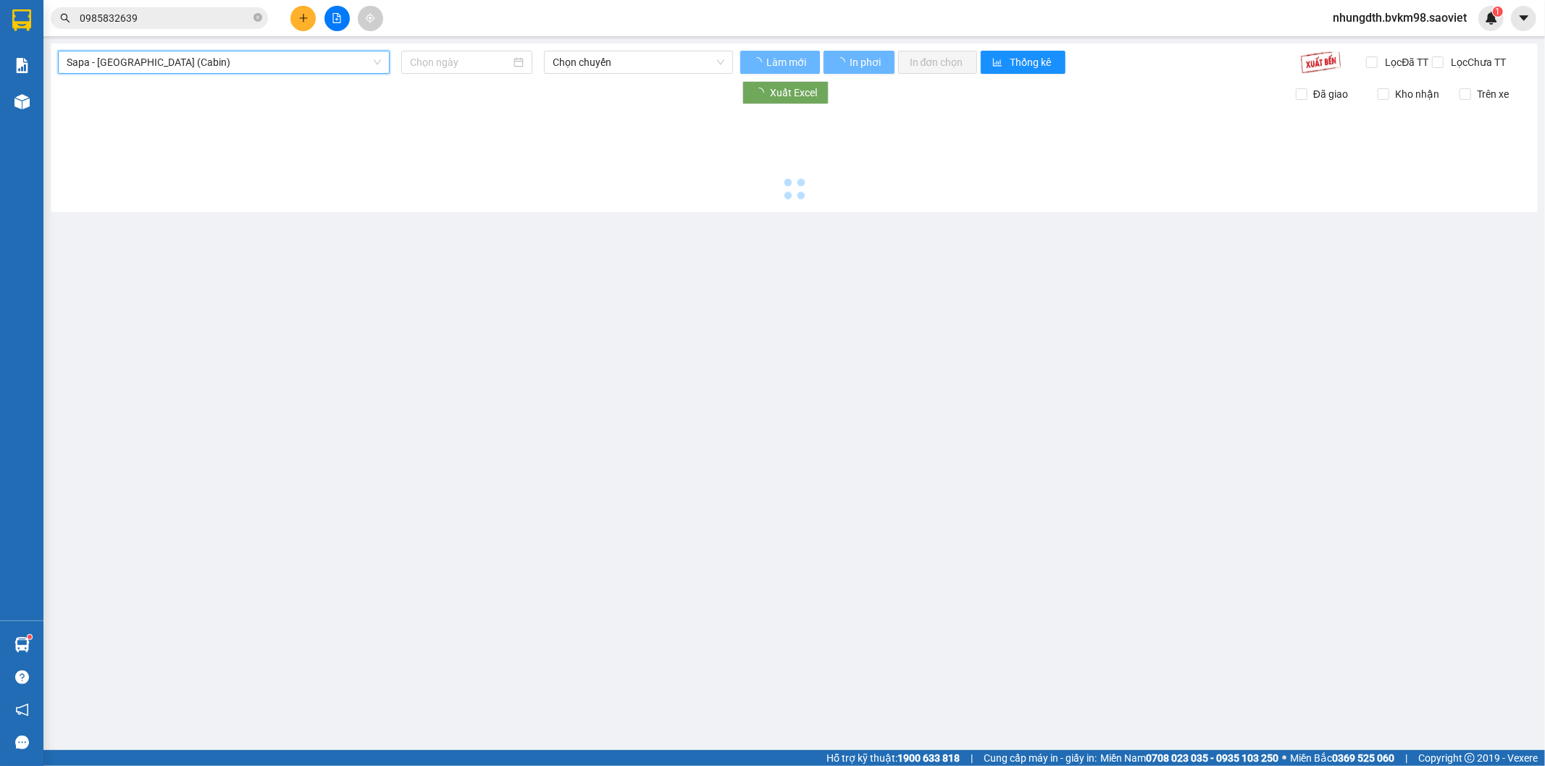
type input "[DATE]"
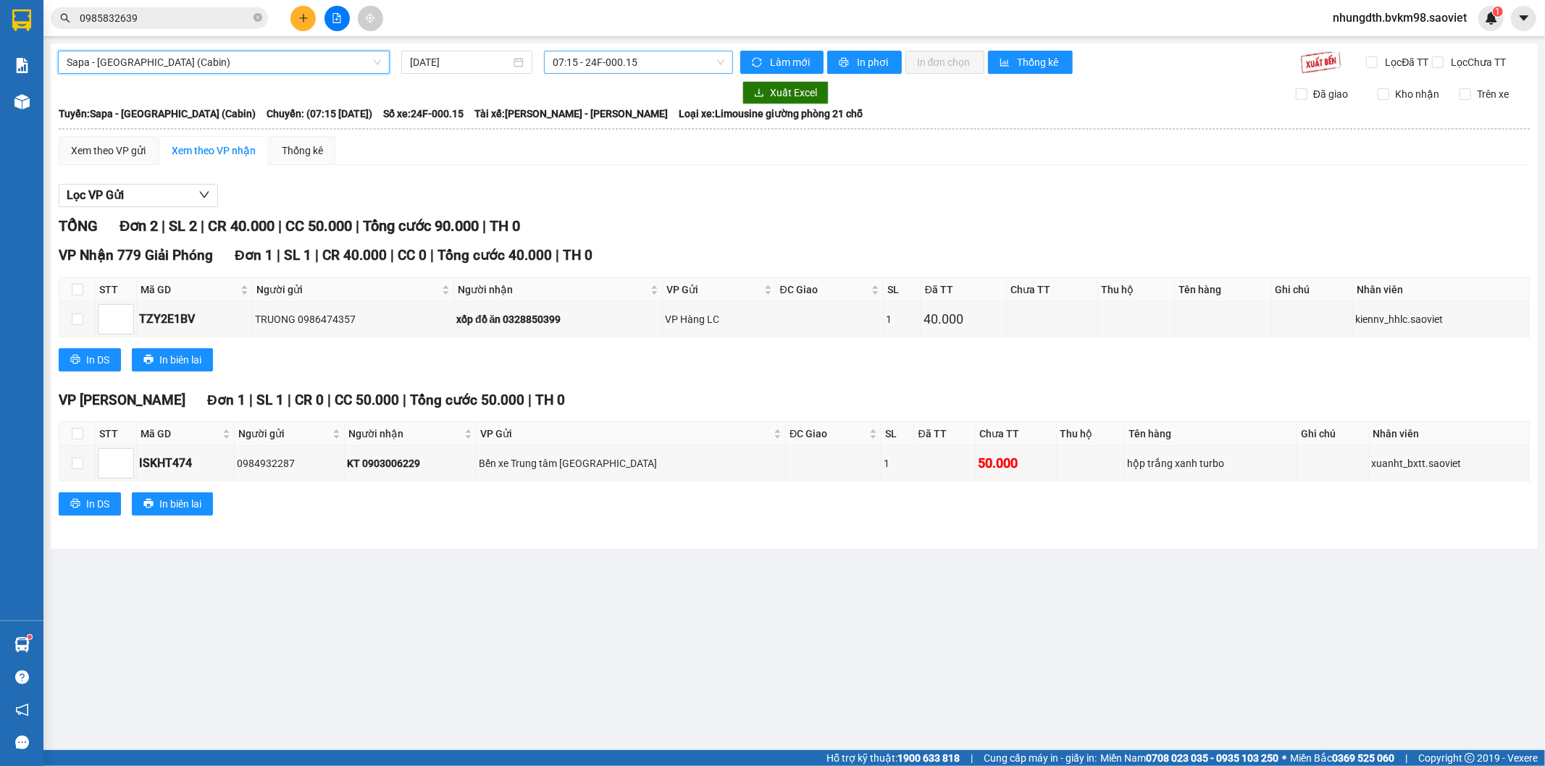
click at [619, 68] on span "07:15 - 24F-000.15" at bounding box center [638, 62] width 171 height 22
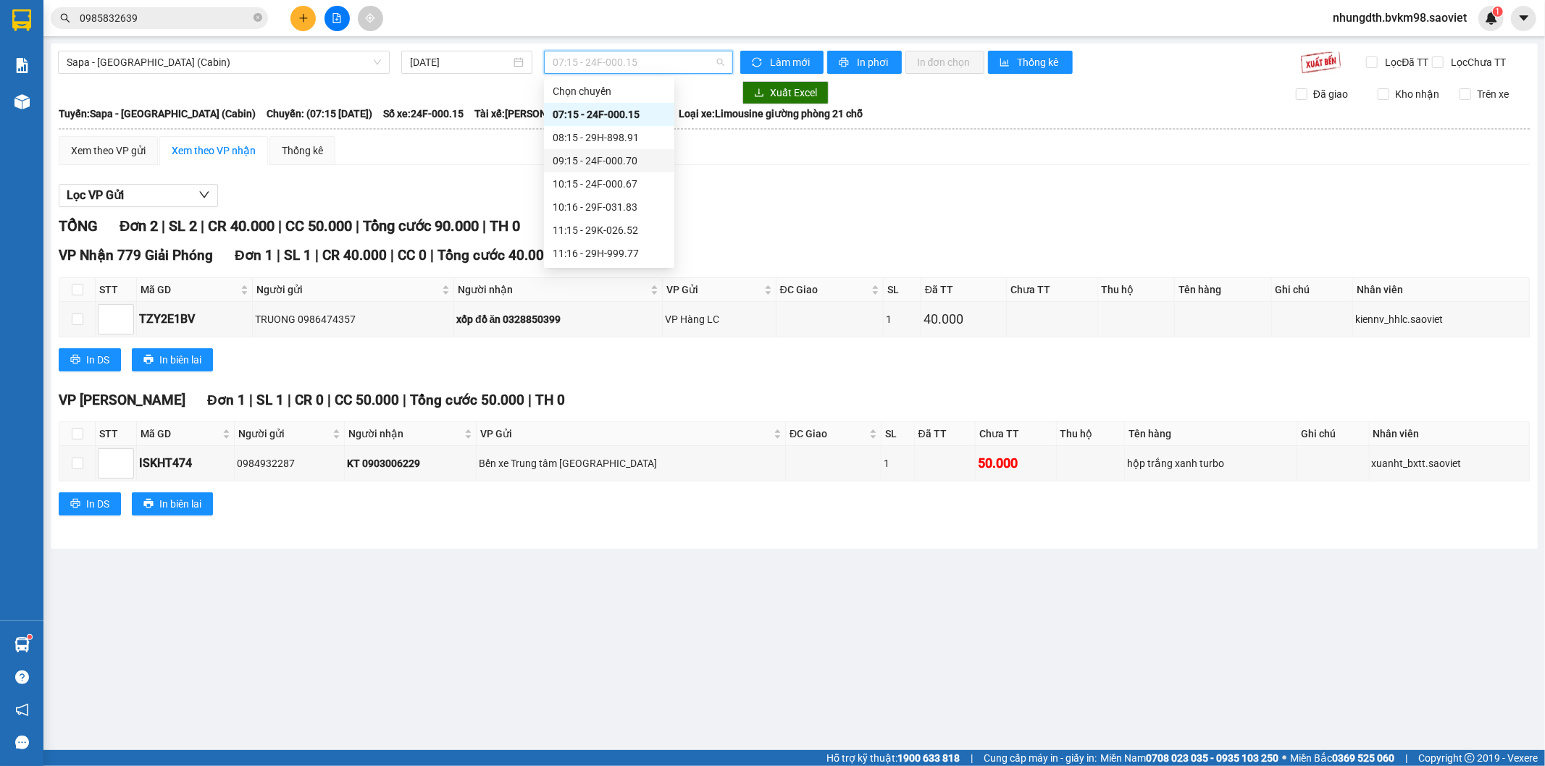
click at [621, 159] on div "09:15 - 24F-000.70" at bounding box center [609, 161] width 113 height 16
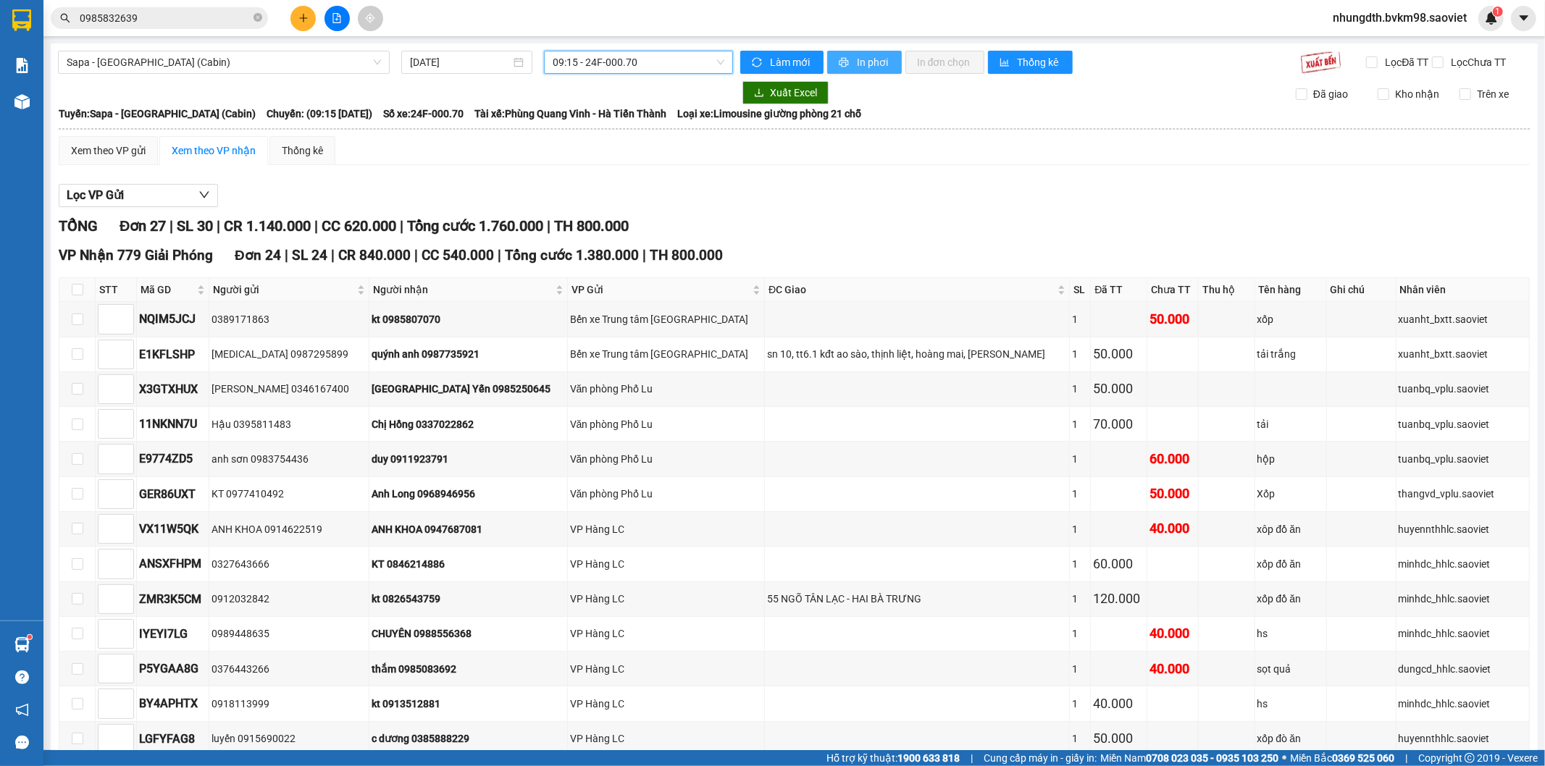
click at [862, 63] on span "In phơi" at bounding box center [873, 62] width 33 height 16
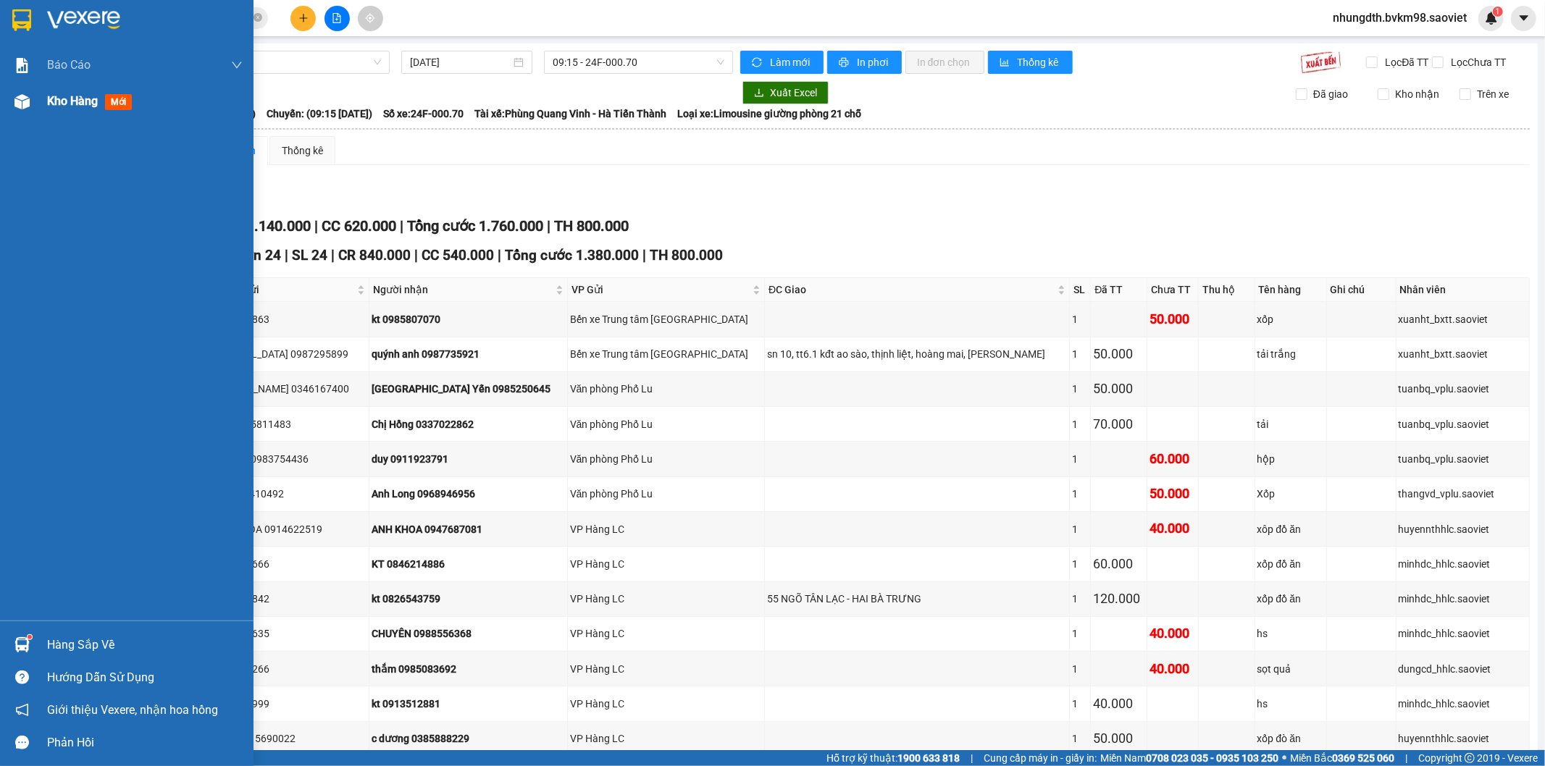
click at [24, 101] on img at bounding box center [21, 101] width 15 height 15
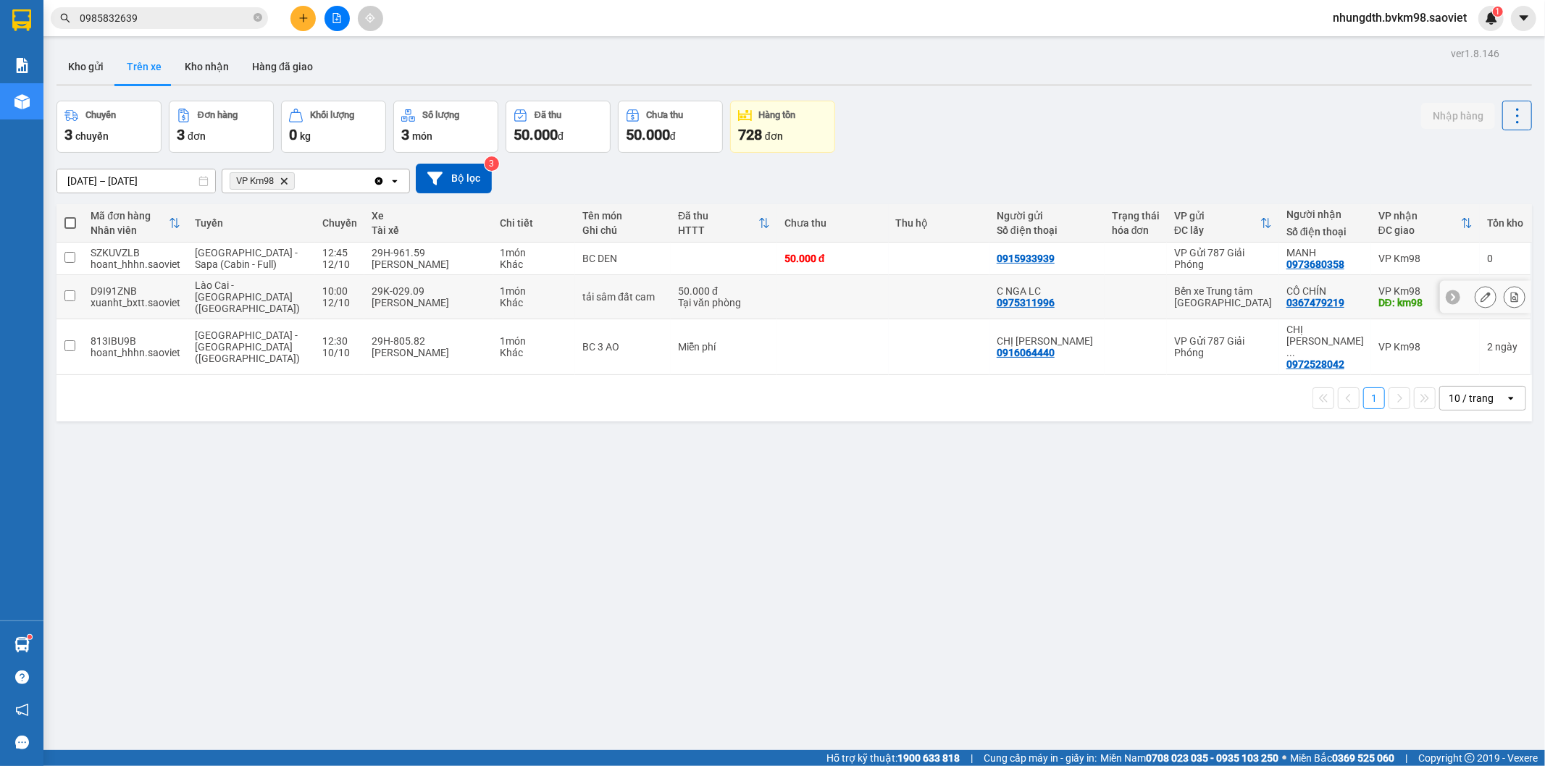
click at [73, 290] on input "checkbox" at bounding box center [69, 295] width 11 height 11
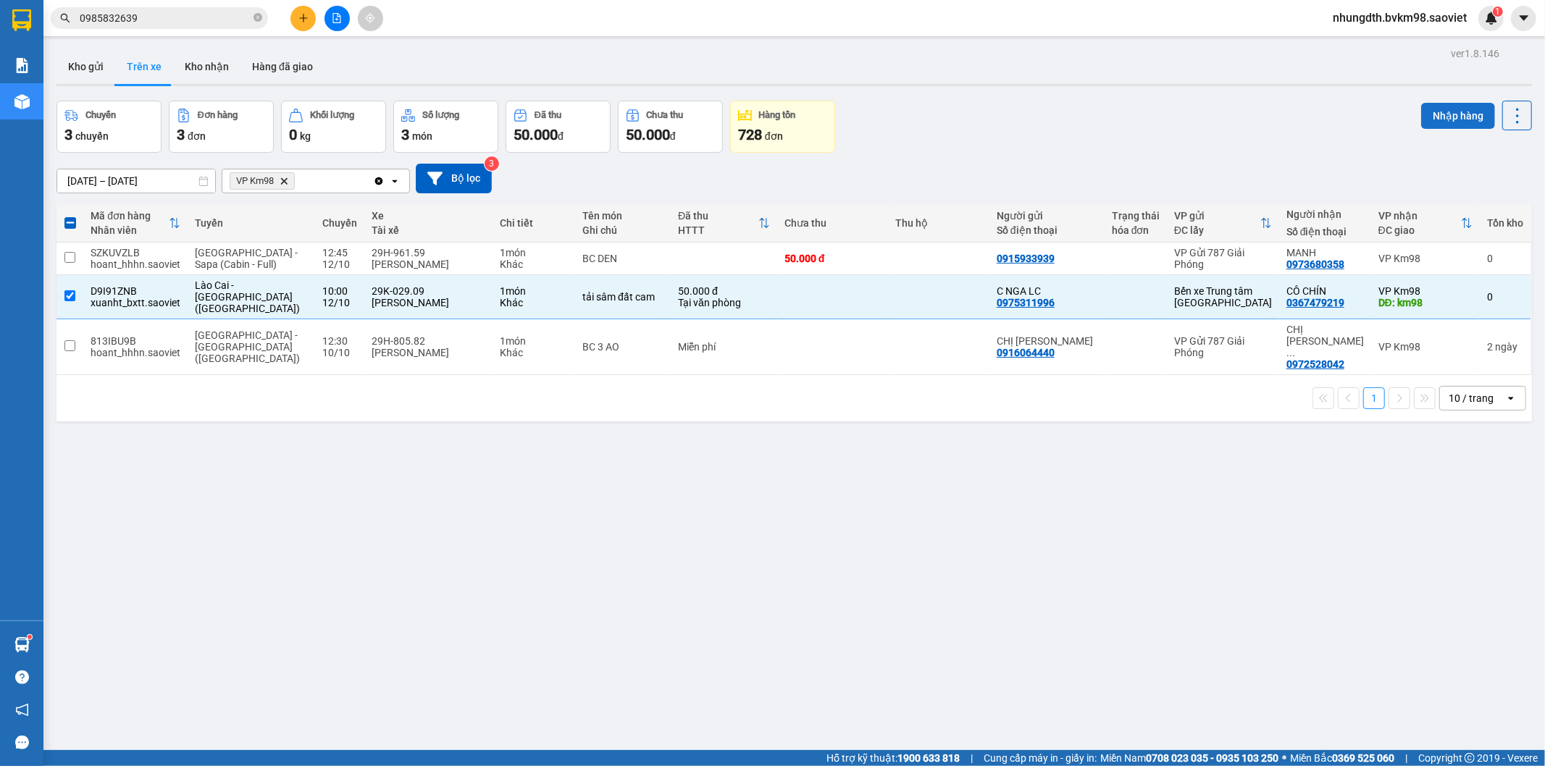
click at [1454, 121] on button "Nhập hàng" at bounding box center [1458, 116] width 74 height 26
checkbox input "false"
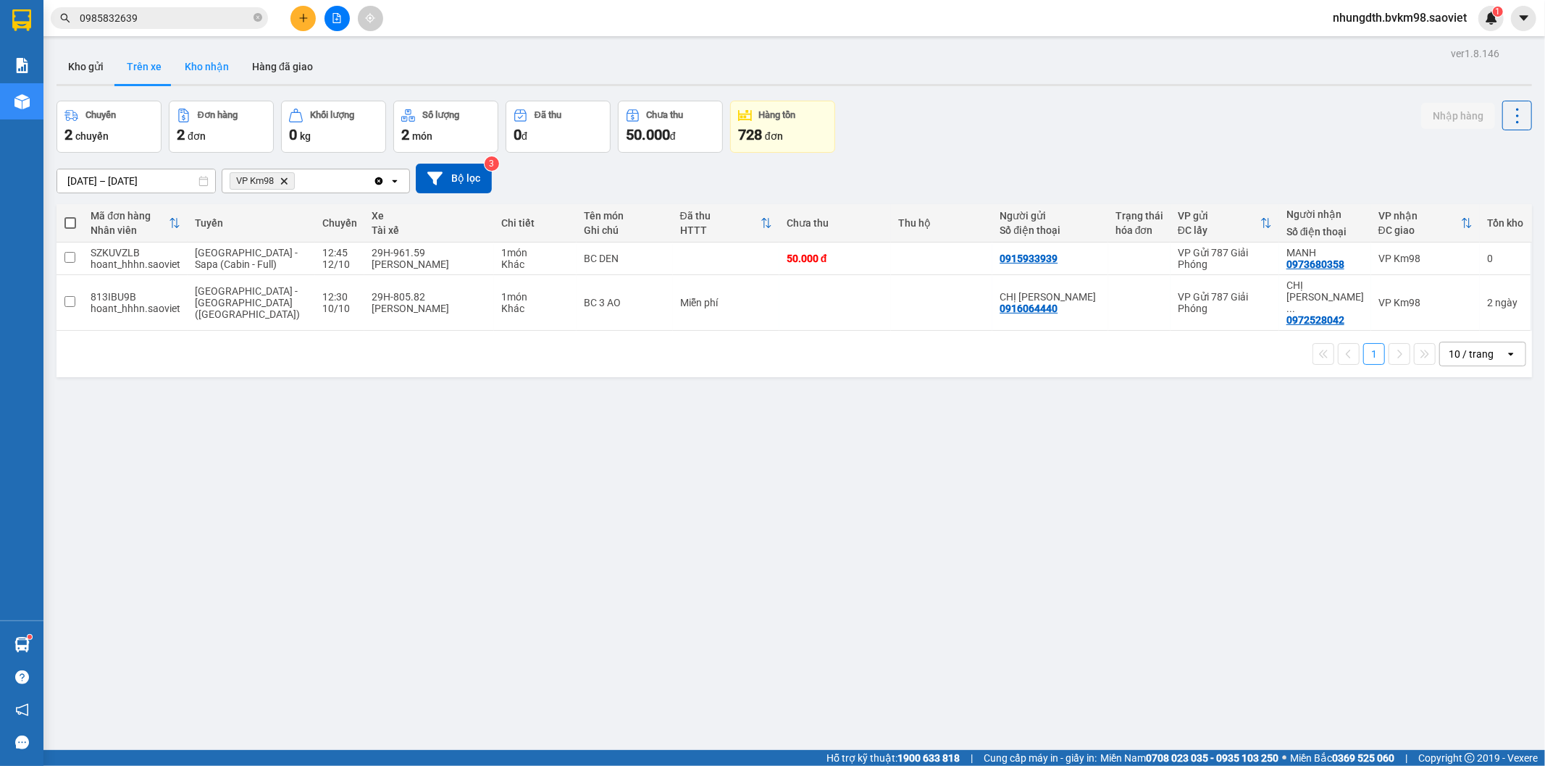
click at [206, 67] on button "Kho nhận" at bounding box center [206, 66] width 67 height 35
type input "[DATE] – [DATE]"
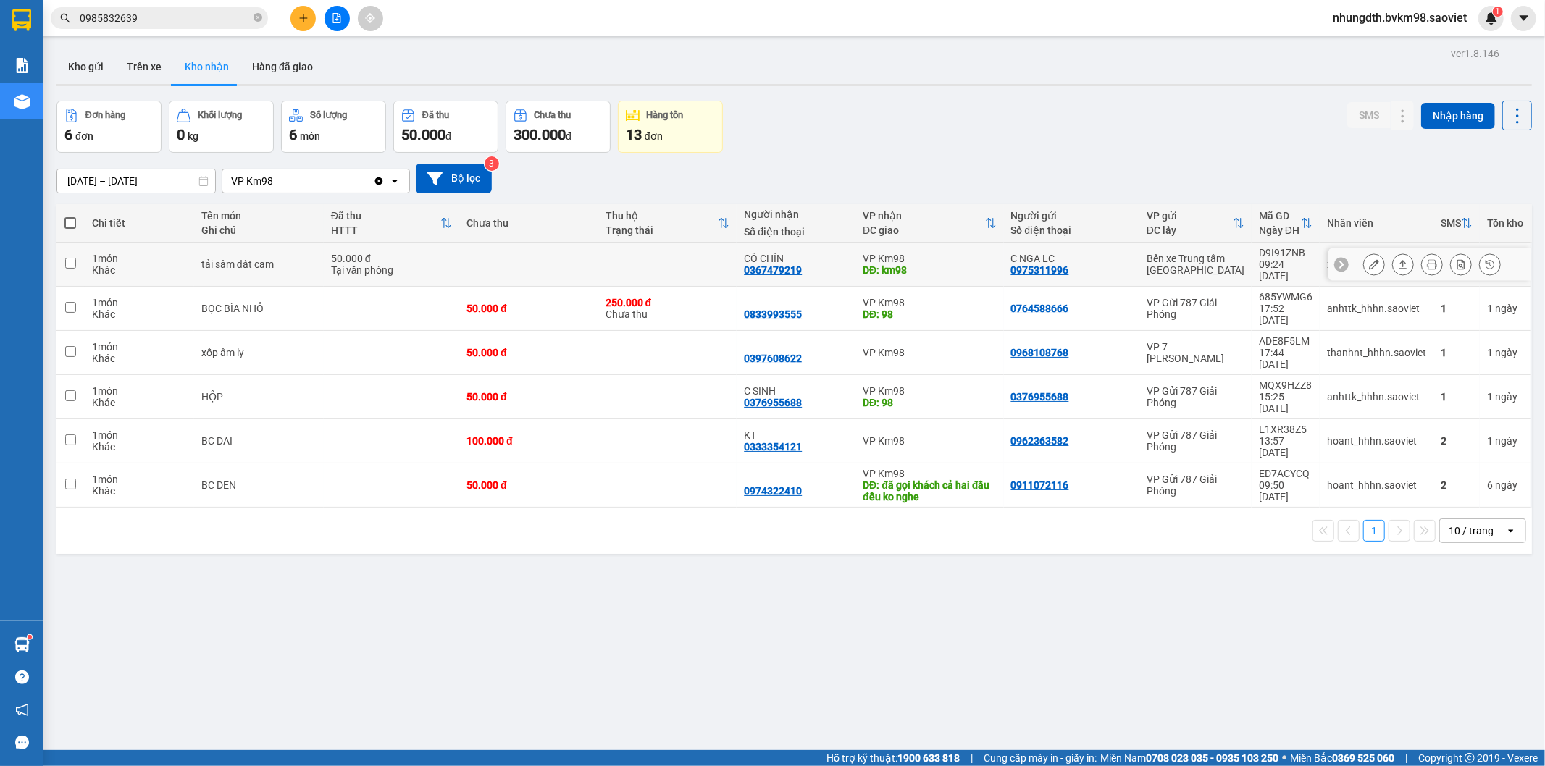
click at [598, 248] on td at bounding box center [667, 265] width 139 height 44
checkbox input "true"
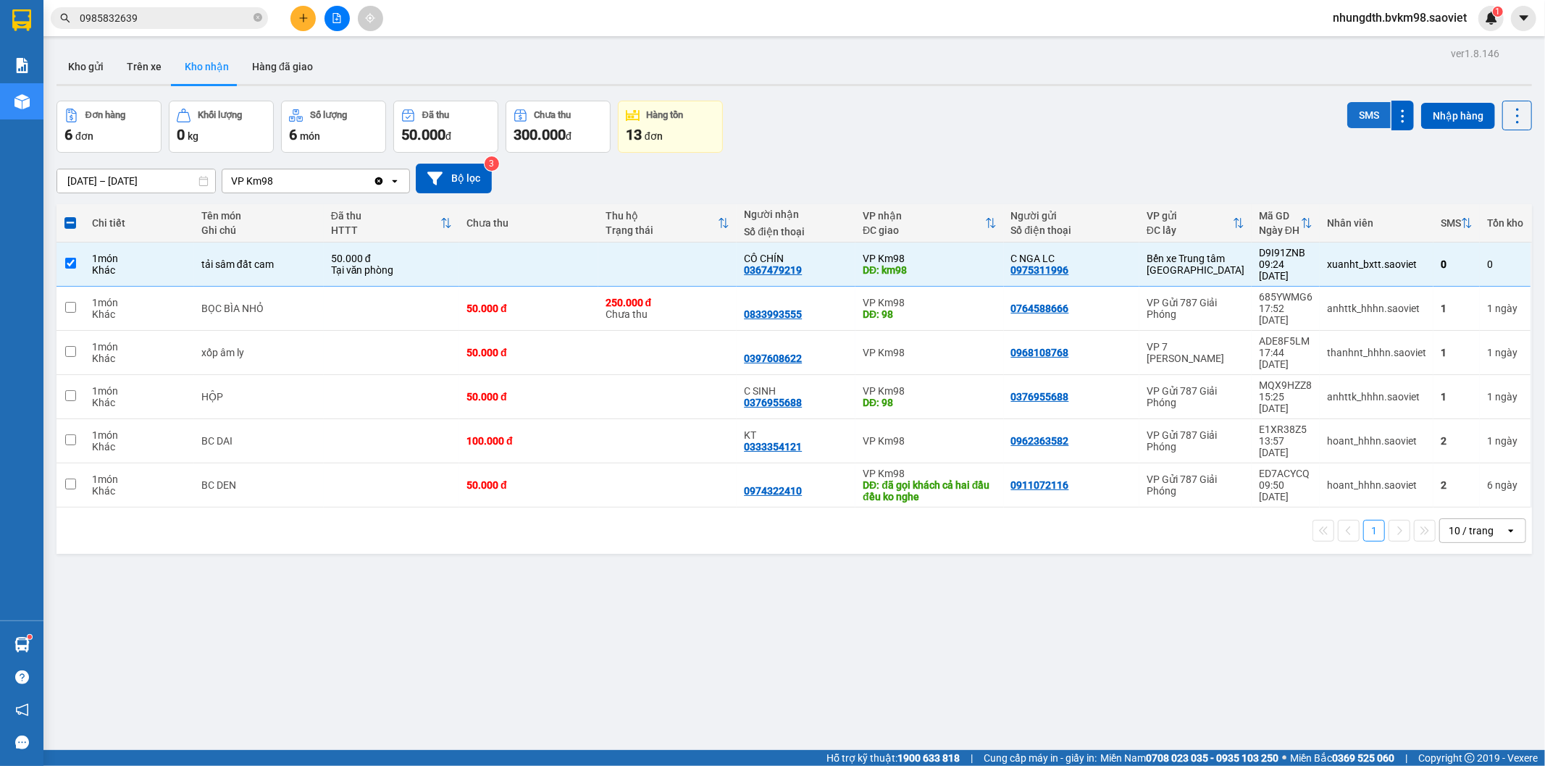
click at [1347, 112] on button "SMS" at bounding box center [1368, 115] width 43 height 26
click at [134, 67] on button "Trên xe" at bounding box center [144, 66] width 58 height 35
type input "[DATE] – [DATE]"
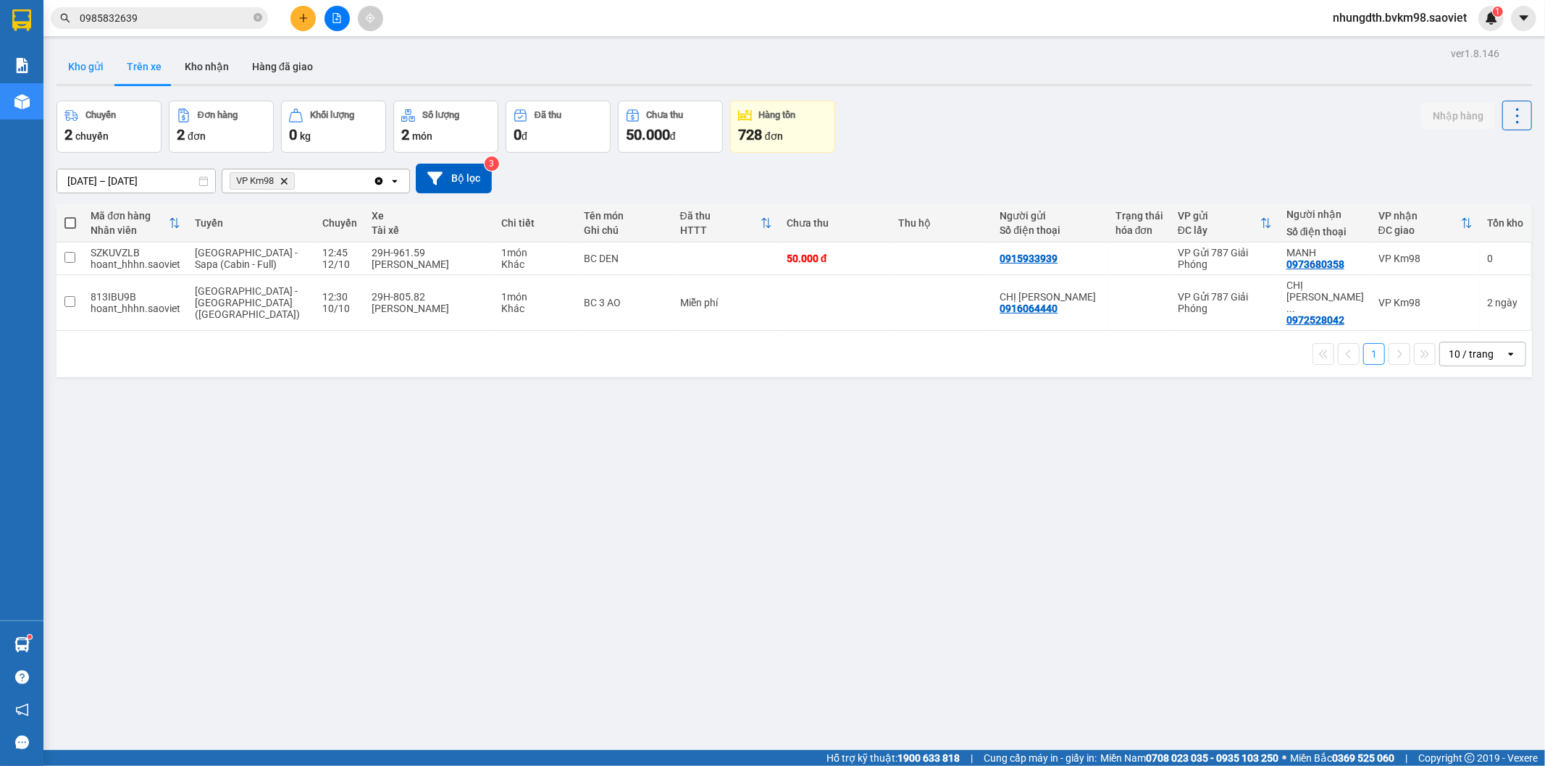
click at [88, 68] on button "Kho gửi" at bounding box center [85, 66] width 59 height 35
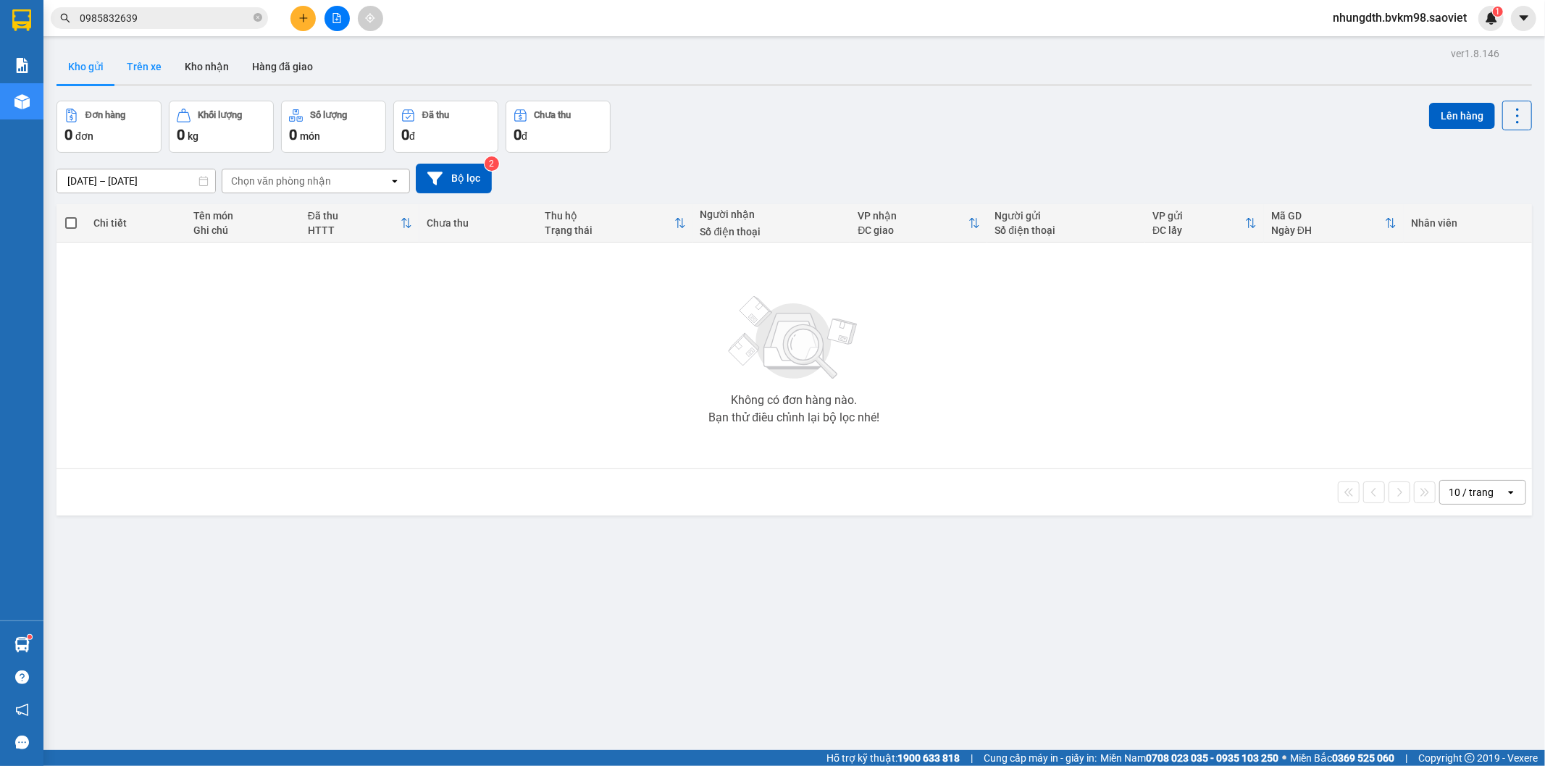
click at [147, 73] on button "Trên xe" at bounding box center [144, 66] width 58 height 35
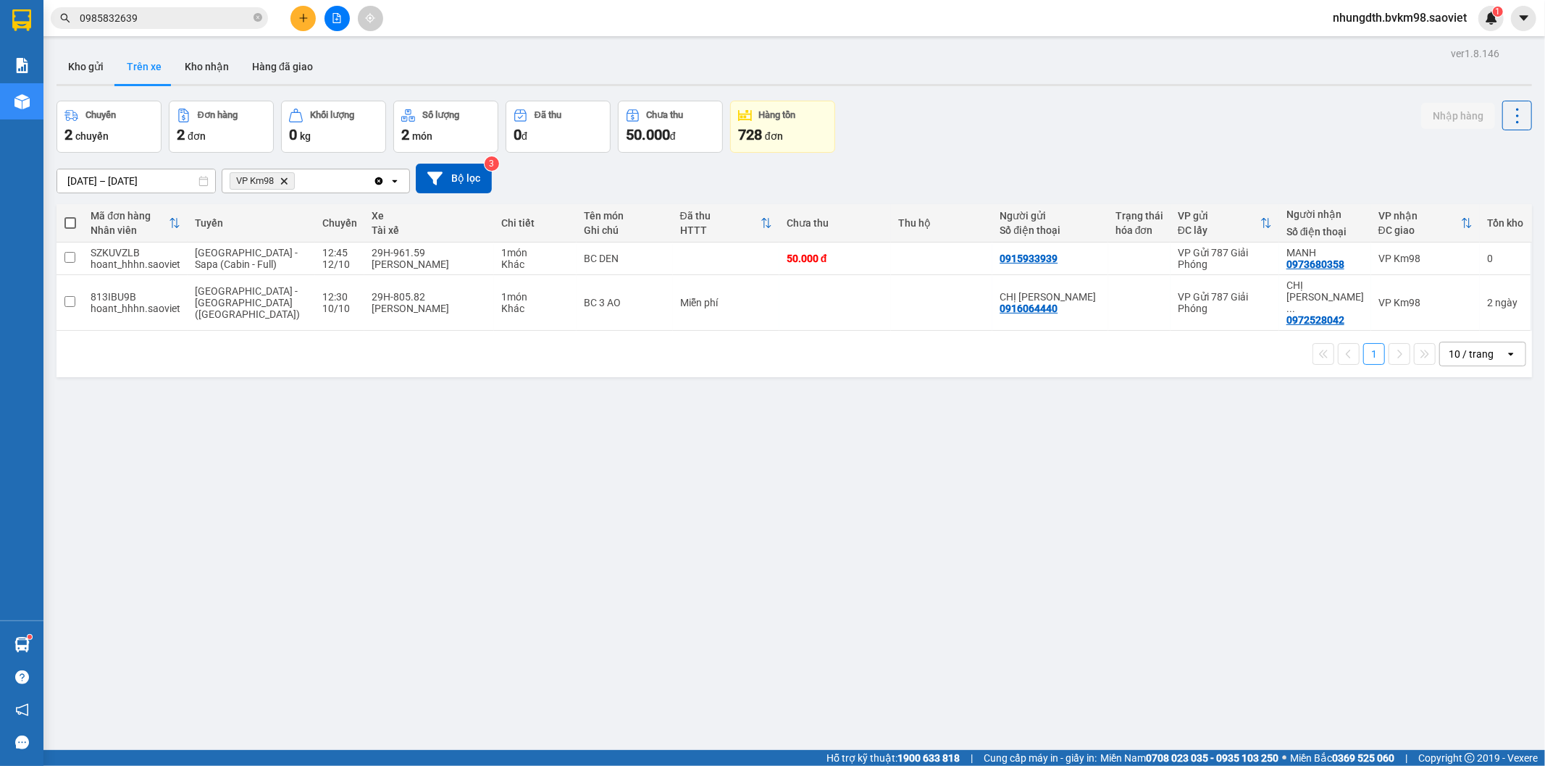
click at [206, 22] on input "0985832639" at bounding box center [165, 18] width 171 height 16
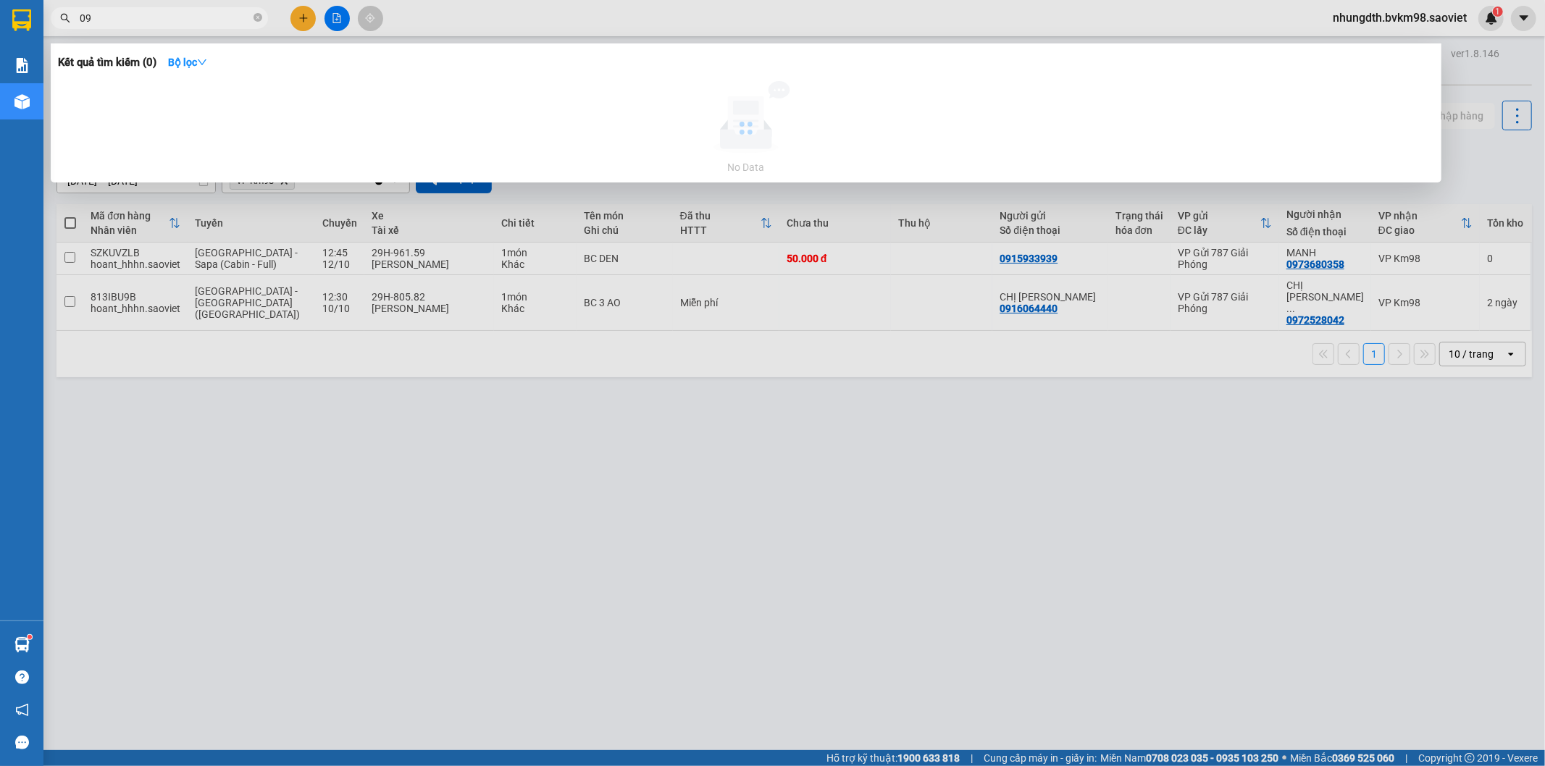
type input "0"
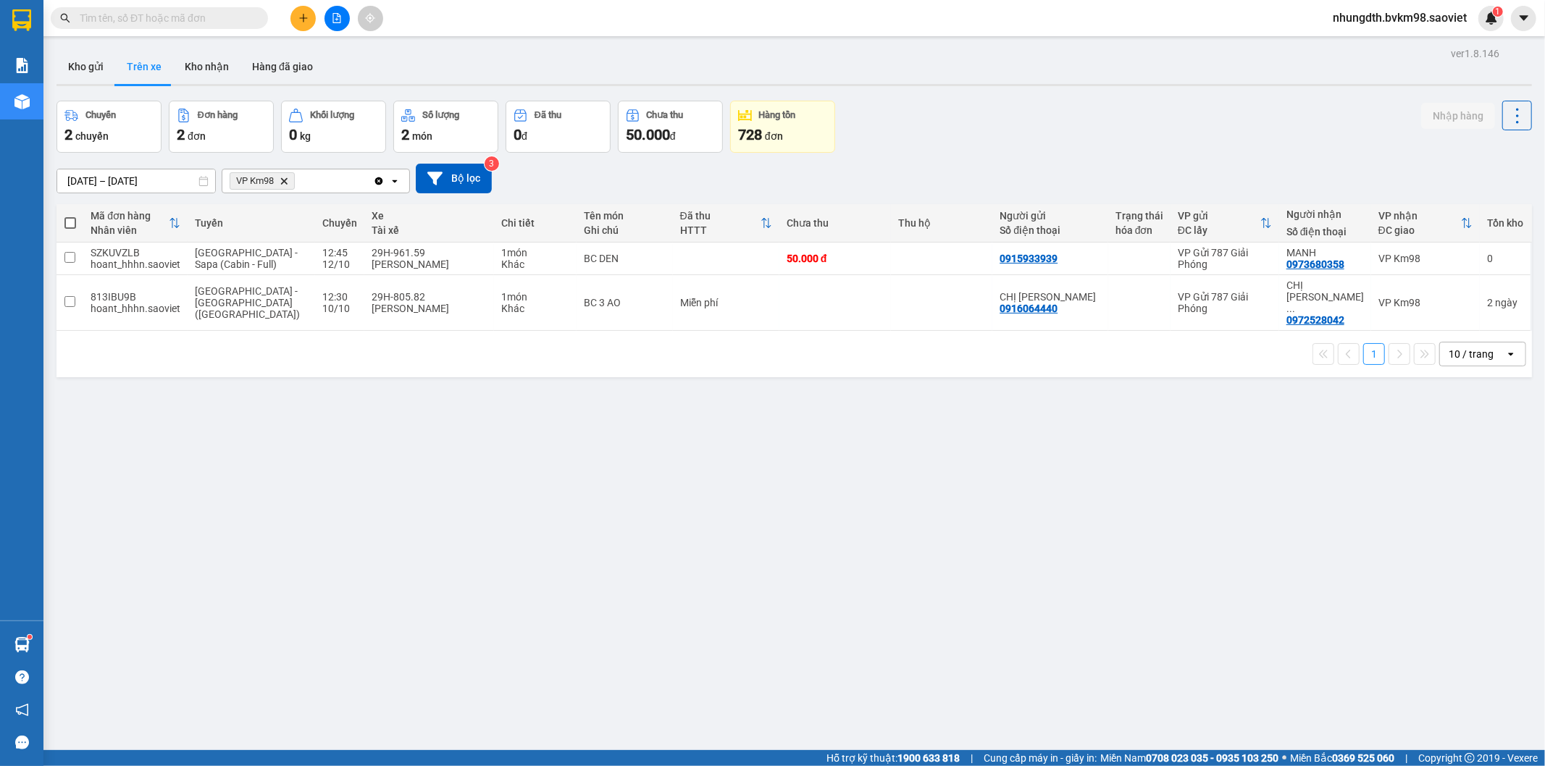
click at [145, 25] on input "text" at bounding box center [165, 18] width 171 height 16
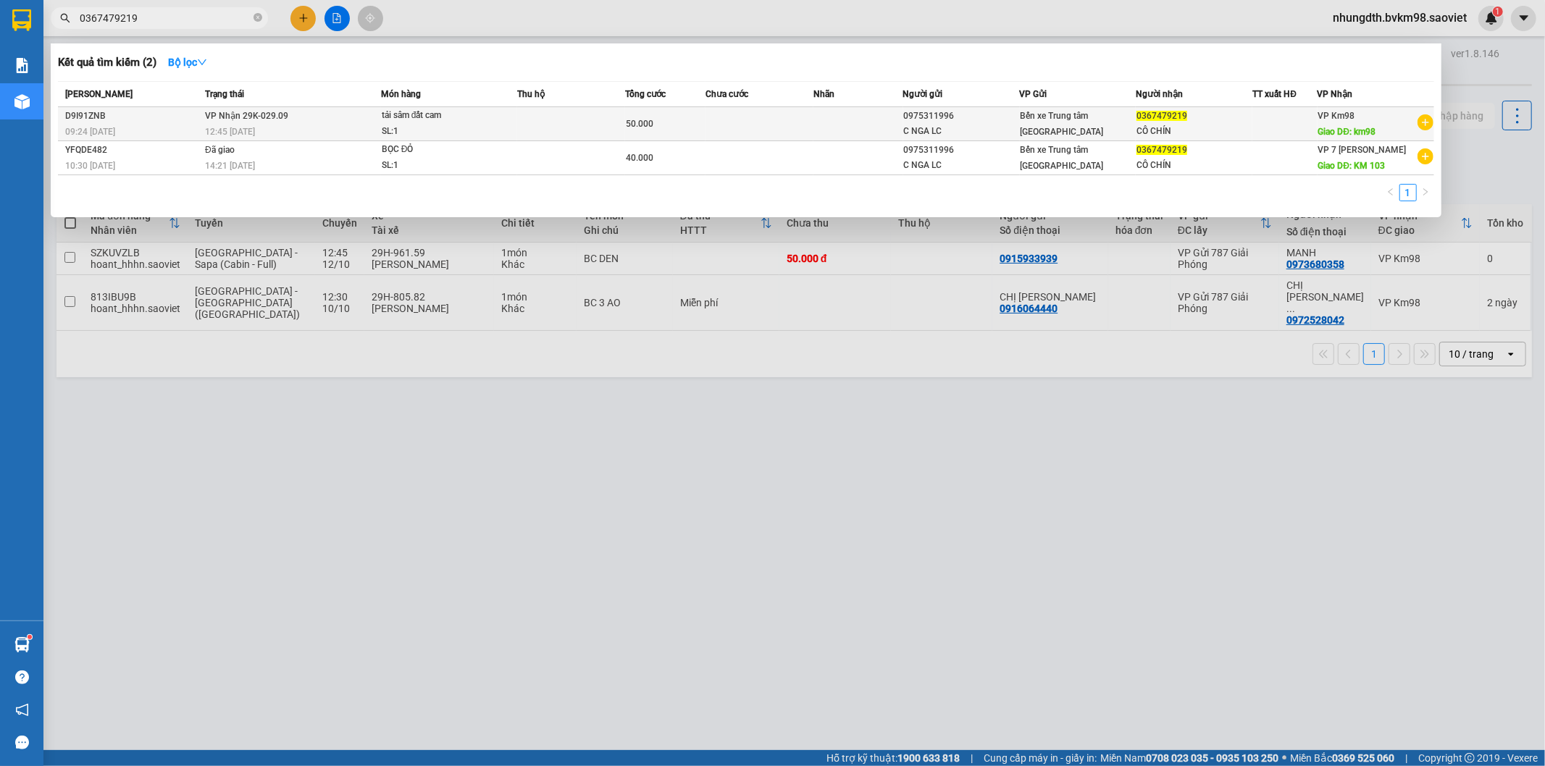
type input "0367479219"
click at [857, 121] on td at bounding box center [858, 124] width 90 height 34
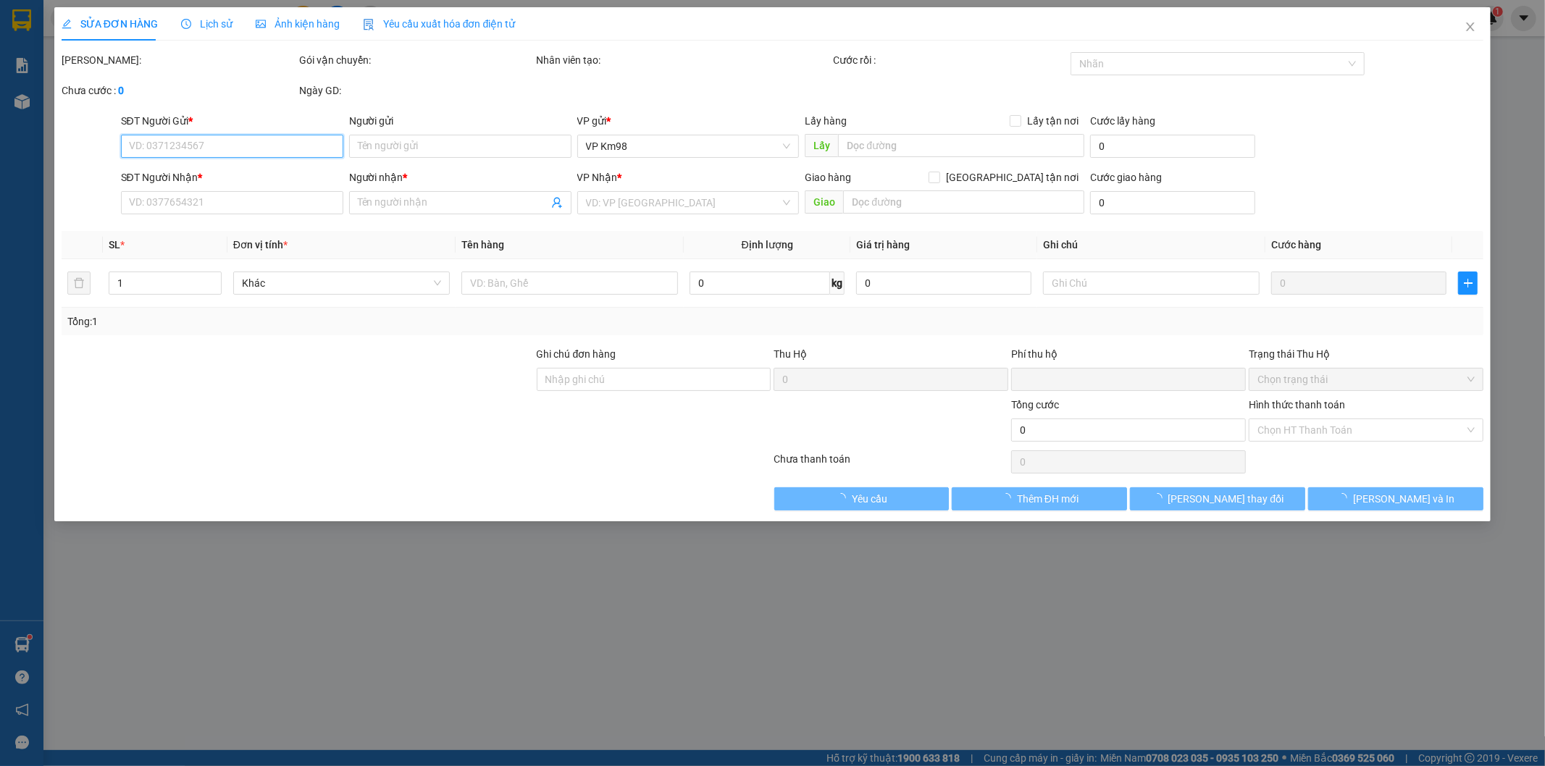
type input "0975311996"
type input "C NGA LC"
type input "0367479219"
type input "CÔ CHÍN"
type input "km98"
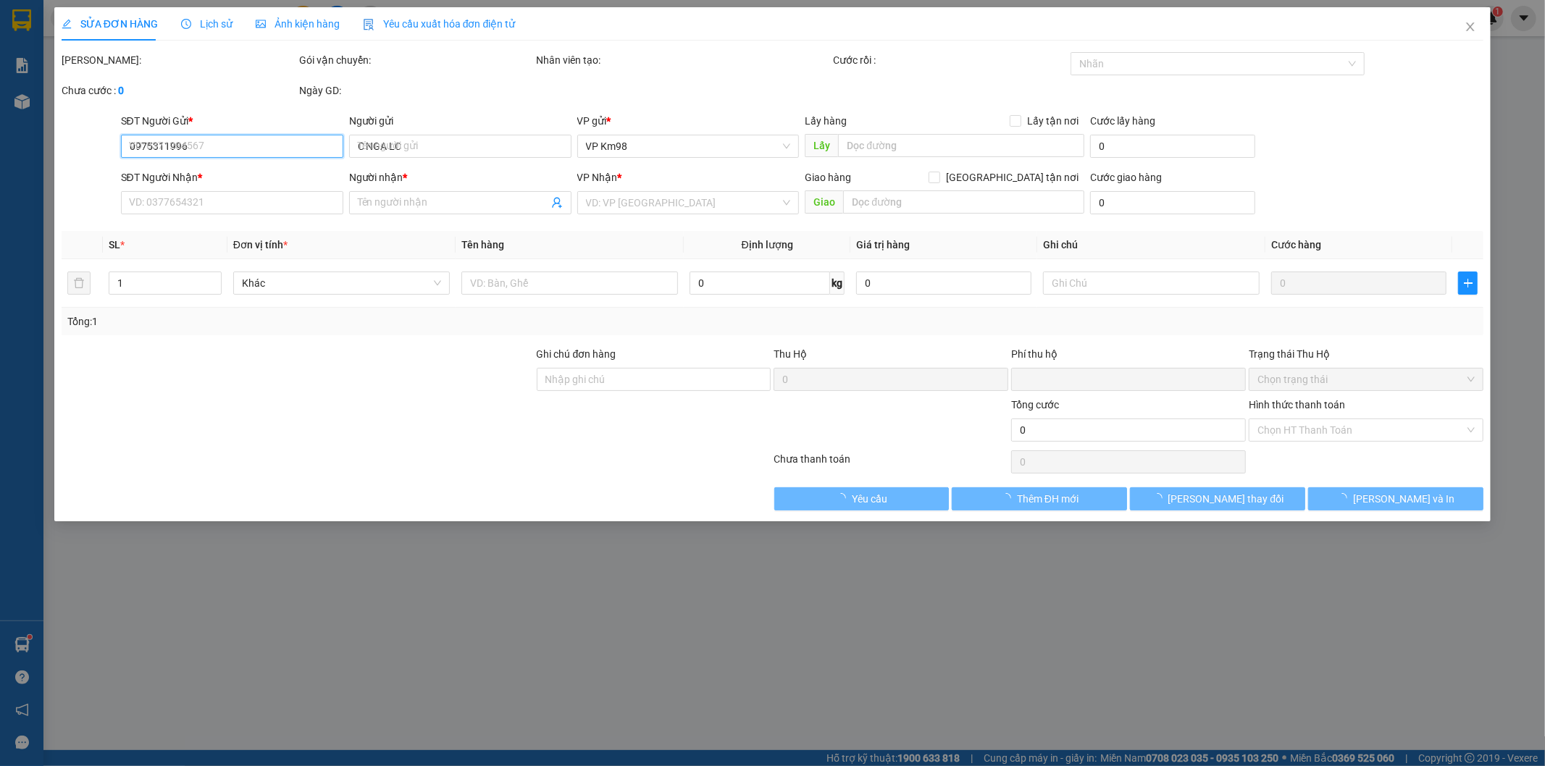
type input "0"
type input "50.000"
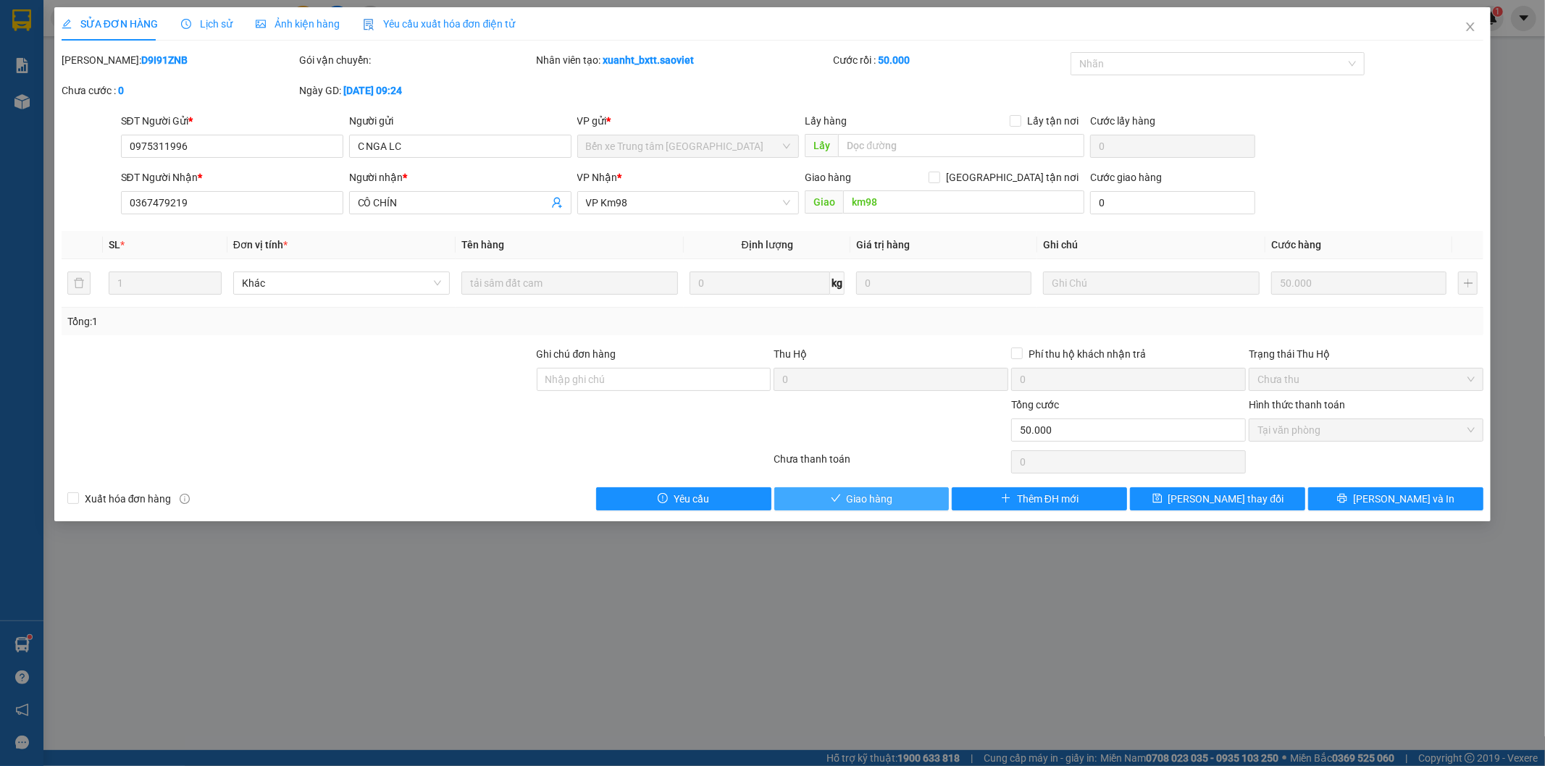
click at [866, 498] on span "Giao hàng" at bounding box center [870, 499] width 46 height 16
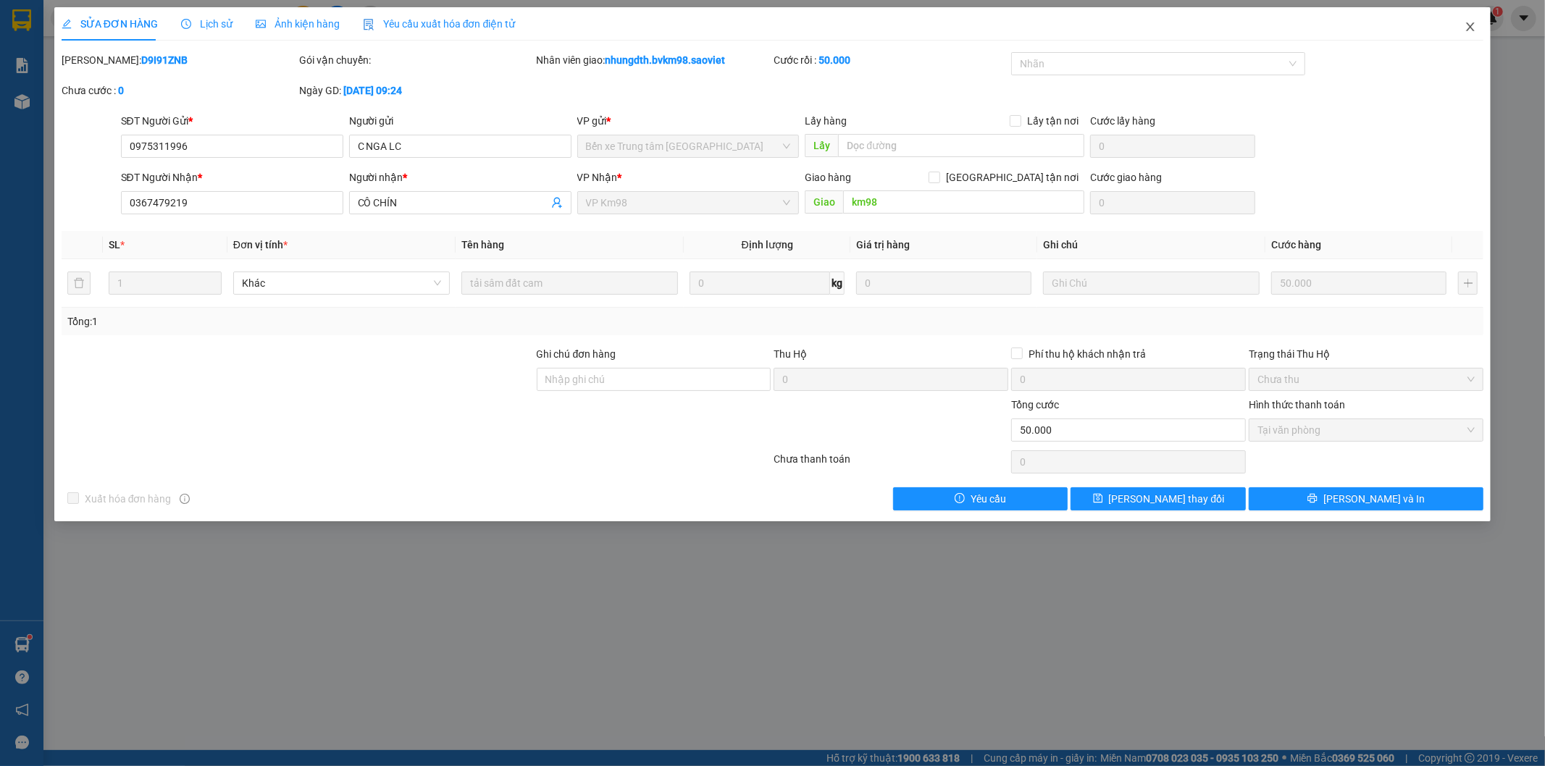
click at [1466, 27] on icon "close" at bounding box center [1470, 27] width 12 height 12
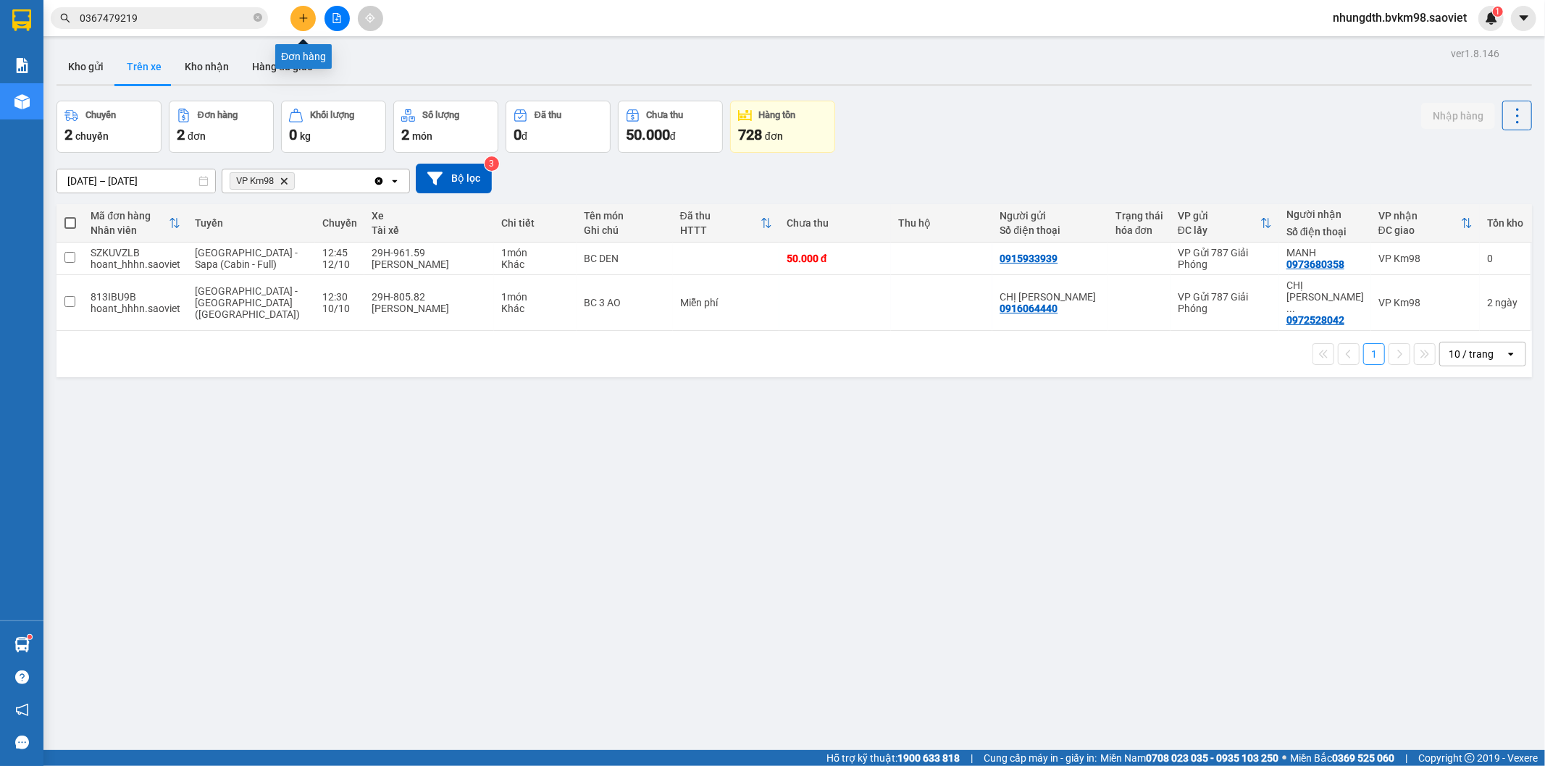
click at [302, 14] on icon "plus" at bounding box center [303, 18] width 10 height 10
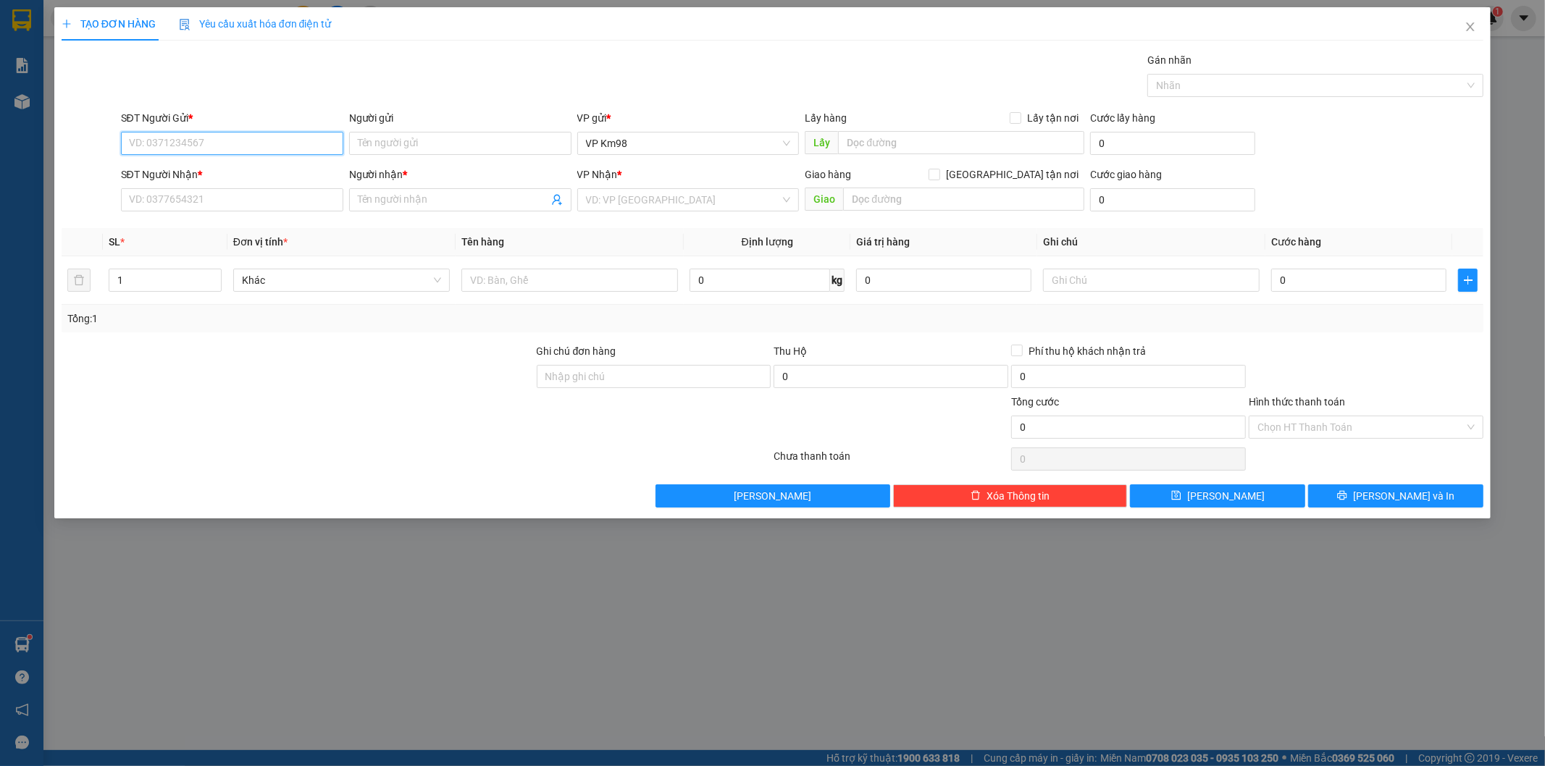
click at [213, 147] on input "SĐT Người Gửi *" at bounding box center [232, 143] width 222 height 23
click at [156, 171] on div "0375374333 - kt" at bounding box center [232, 172] width 205 height 16
type input "0375374333"
type input "kt"
type input "0979120098"
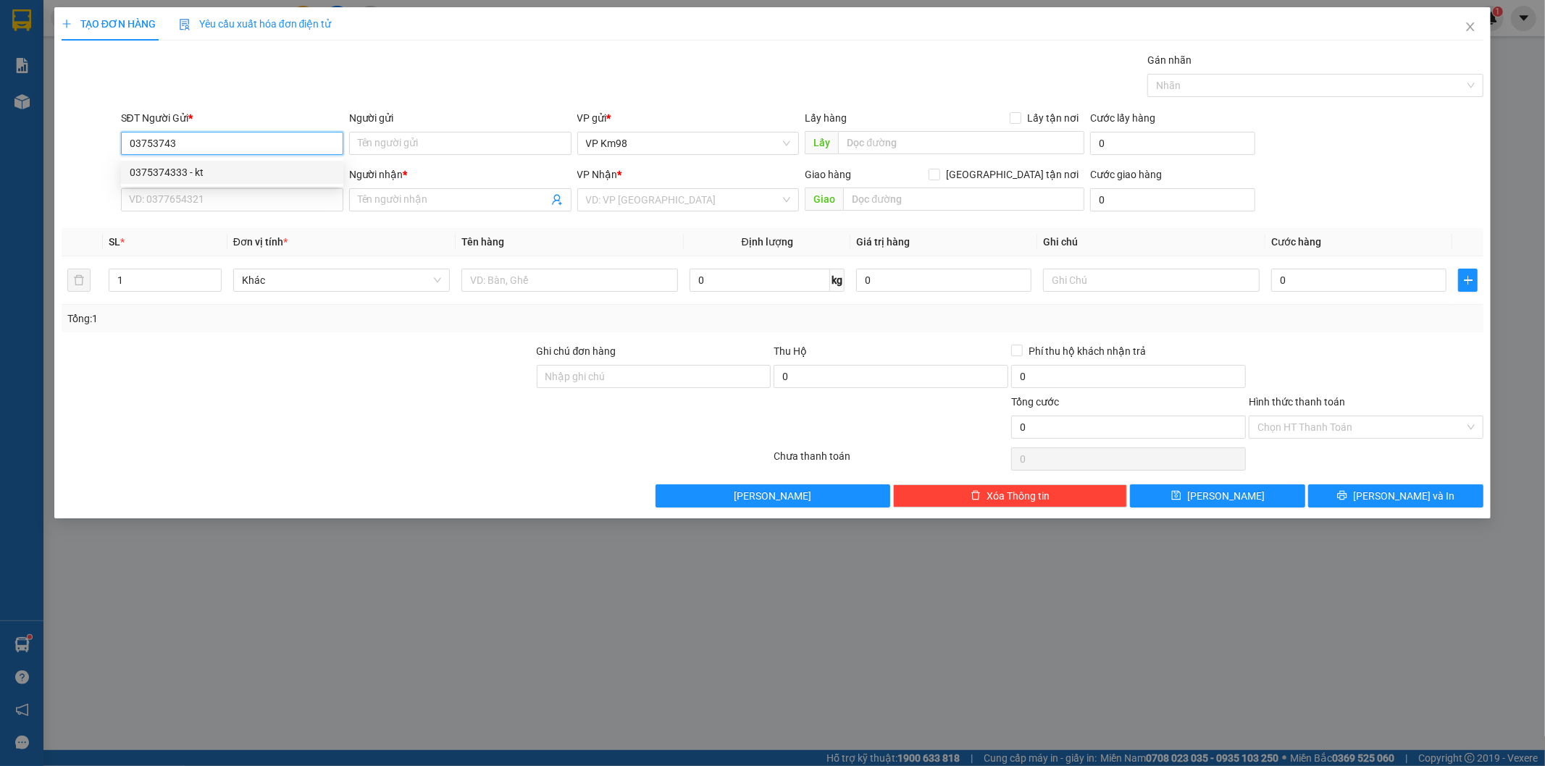
type input "huyền"
type input "0375374333"
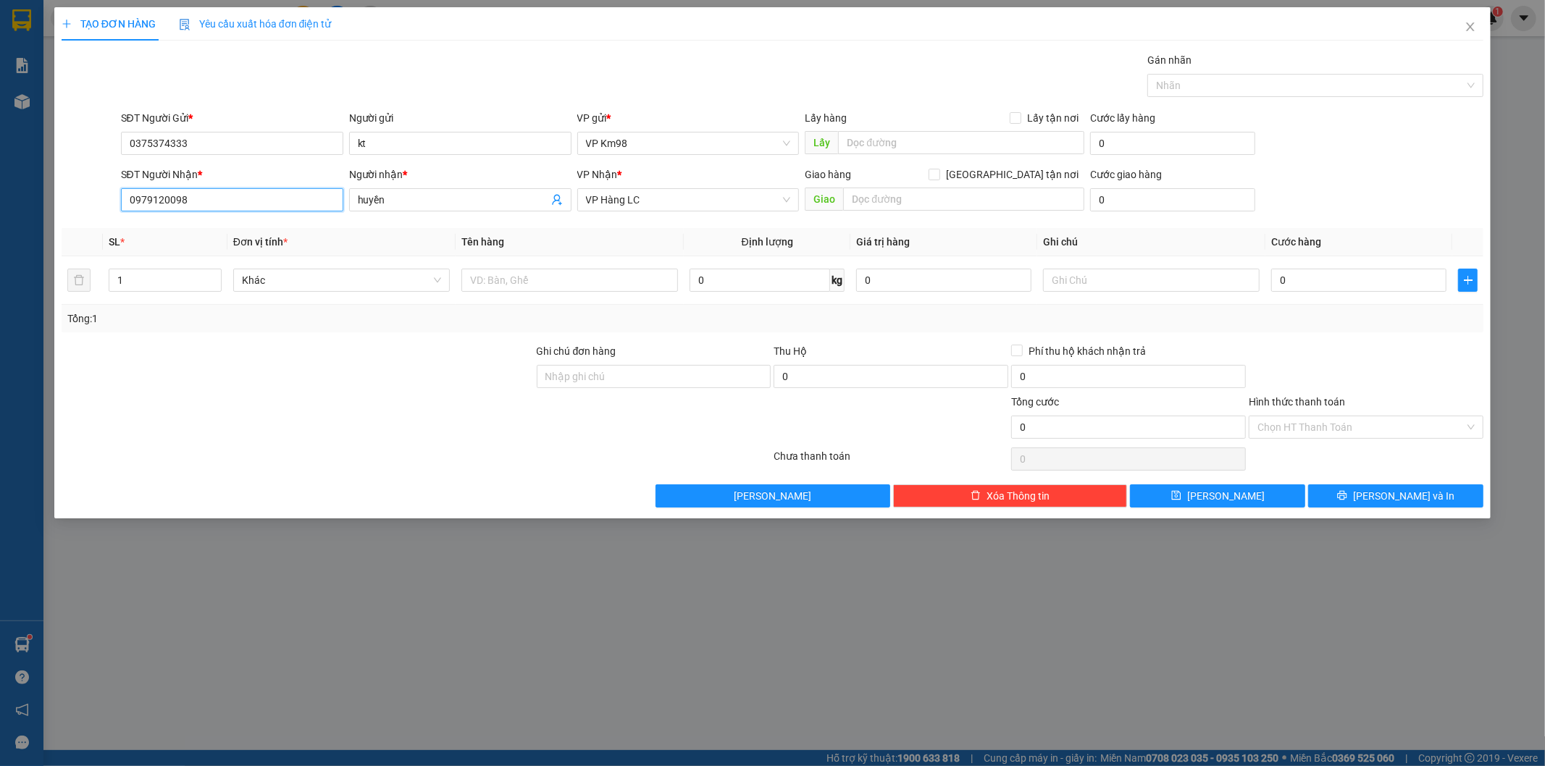
click at [216, 206] on input "0979120098" at bounding box center [232, 199] width 222 height 23
type input "0"
click at [663, 199] on span "VP Hàng LC" at bounding box center [688, 200] width 205 height 22
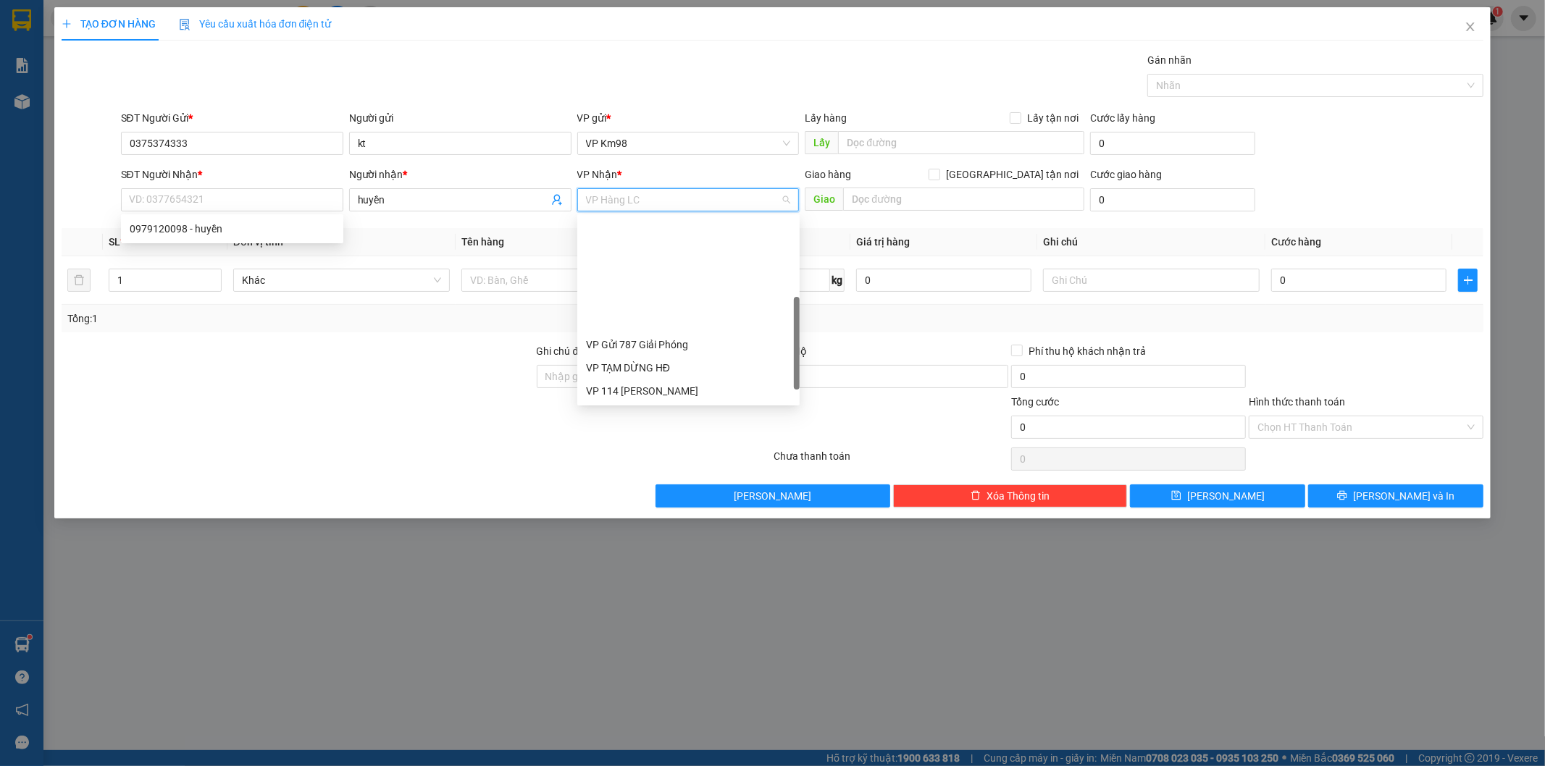
scroll to position [139, 0]
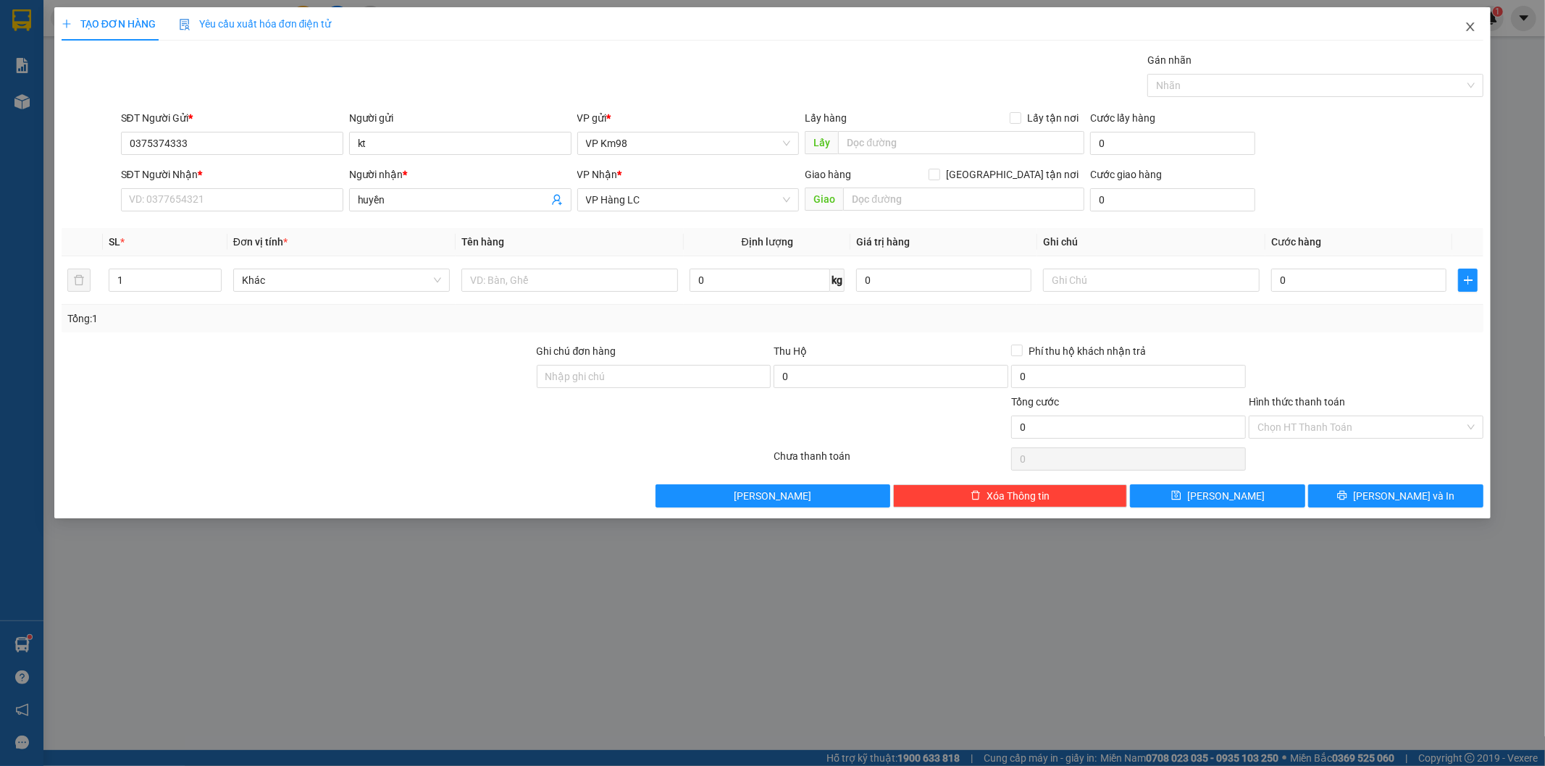
click at [1470, 32] on icon "close" at bounding box center [1470, 27] width 12 height 12
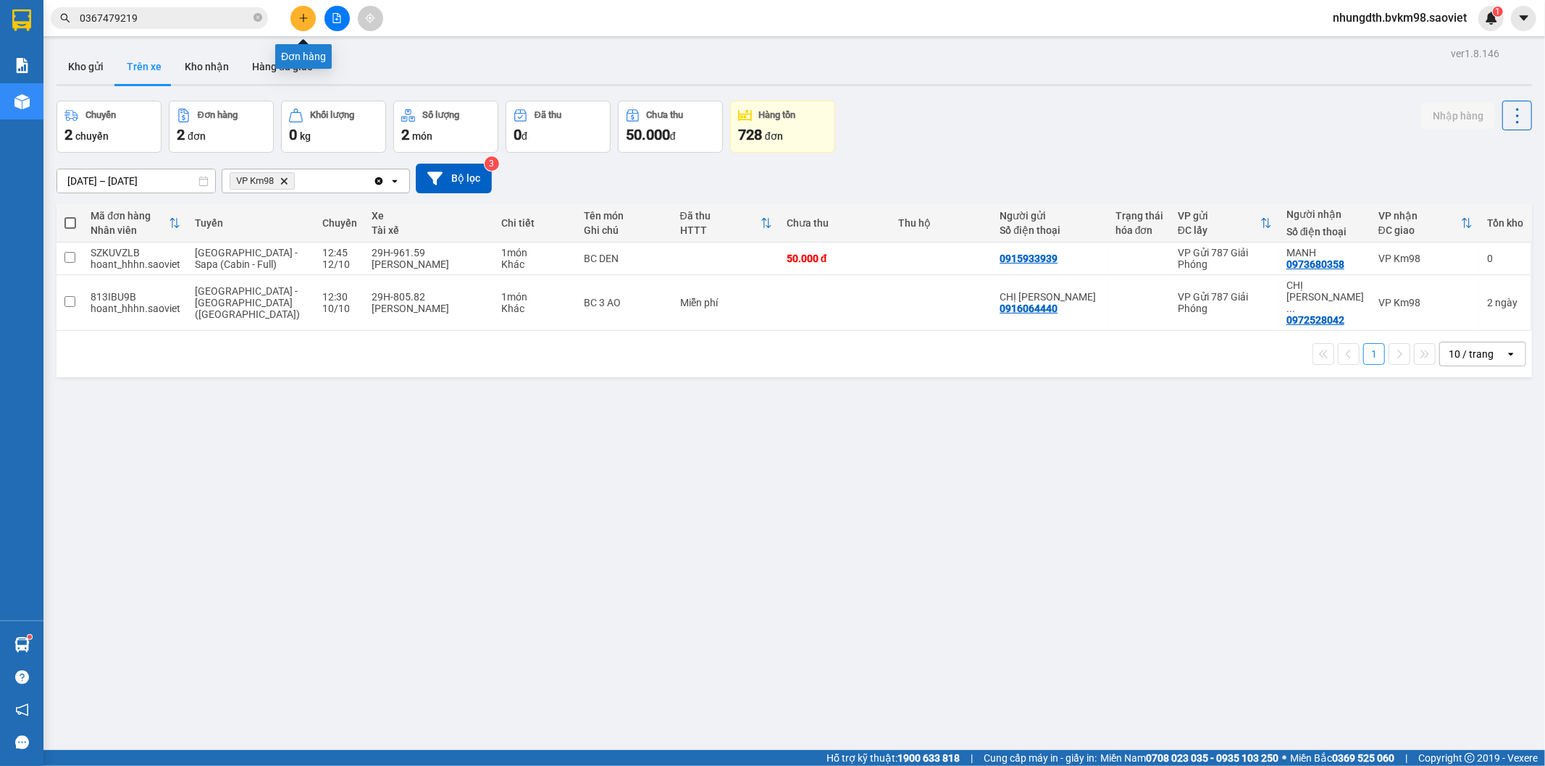
click at [301, 18] on icon "plus" at bounding box center [303, 17] width 8 height 1
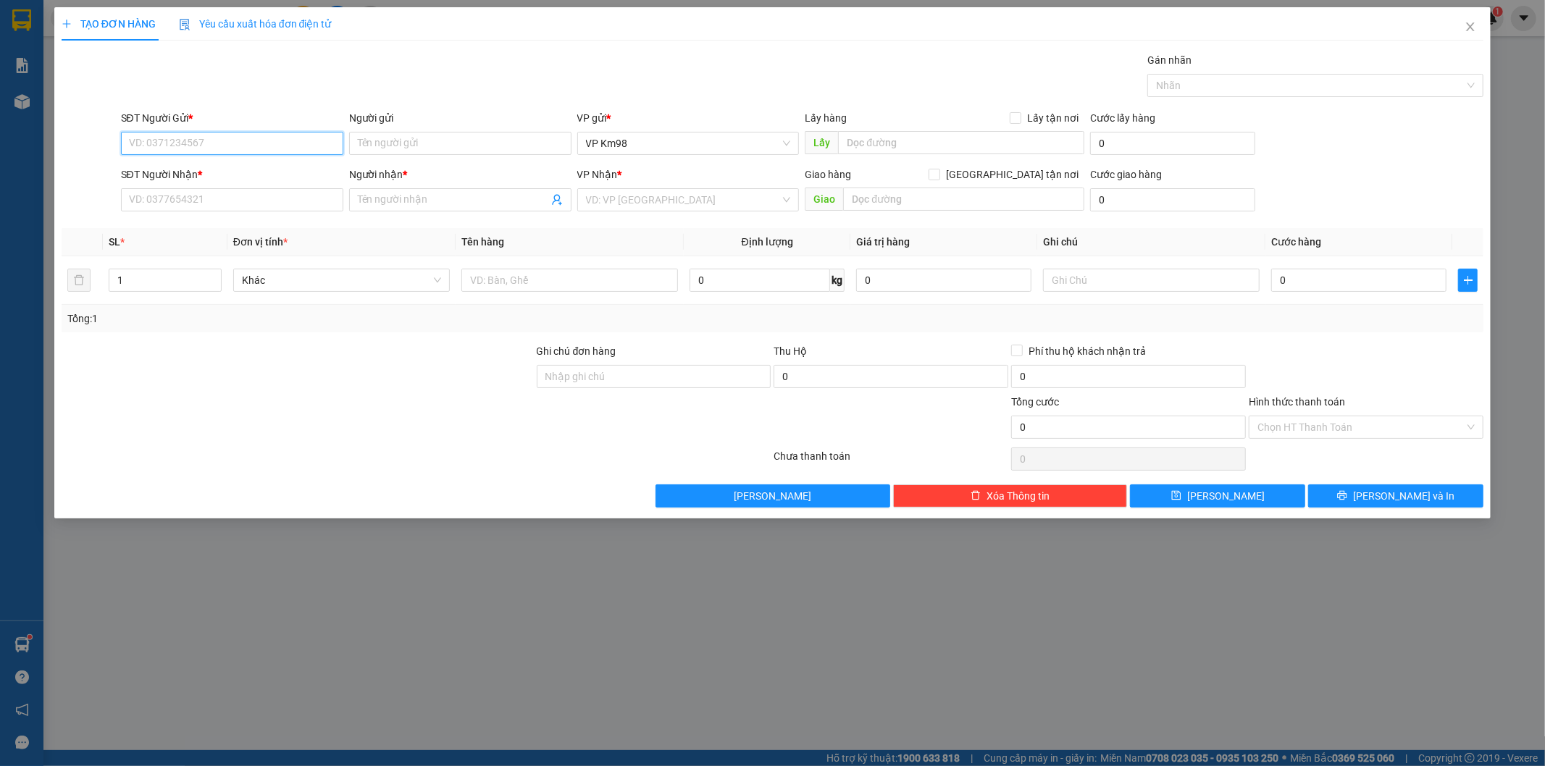
click at [175, 140] on input "SĐT Người Gửi *" at bounding box center [232, 143] width 222 height 23
click at [237, 172] on div "SĐT Người Nhận *" at bounding box center [232, 175] width 222 height 16
click at [237, 188] on input "SĐT Người Nhận *" at bounding box center [232, 199] width 222 height 23
click at [211, 143] on input "0374375333" at bounding box center [232, 143] width 222 height 23
type input "0"
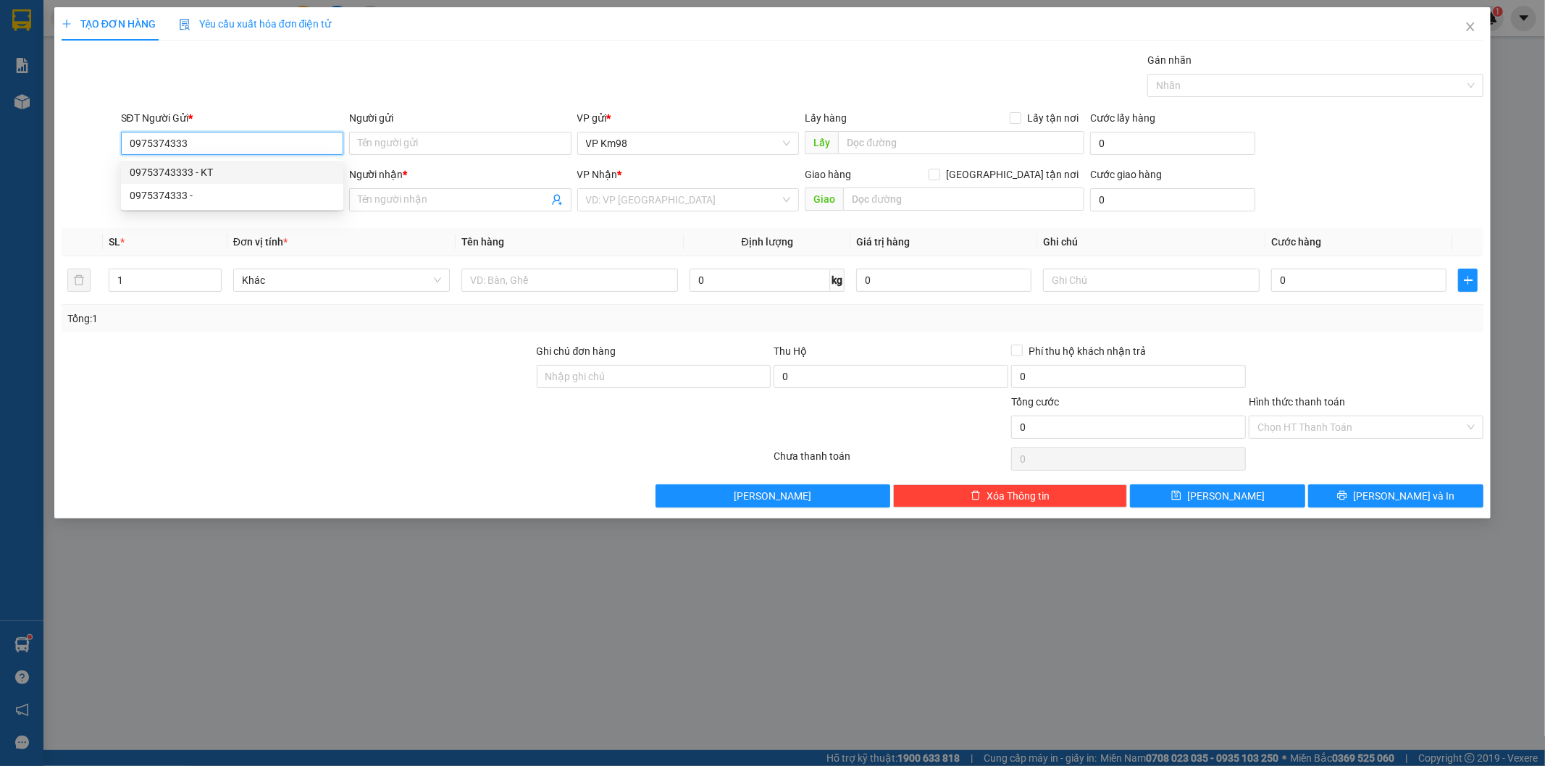
click at [172, 175] on div "09753743333 - KT" at bounding box center [232, 172] width 205 height 16
type input "09753743333"
type input "KT"
type input "0374342882"
type input "đình [PERSON_NAME]"
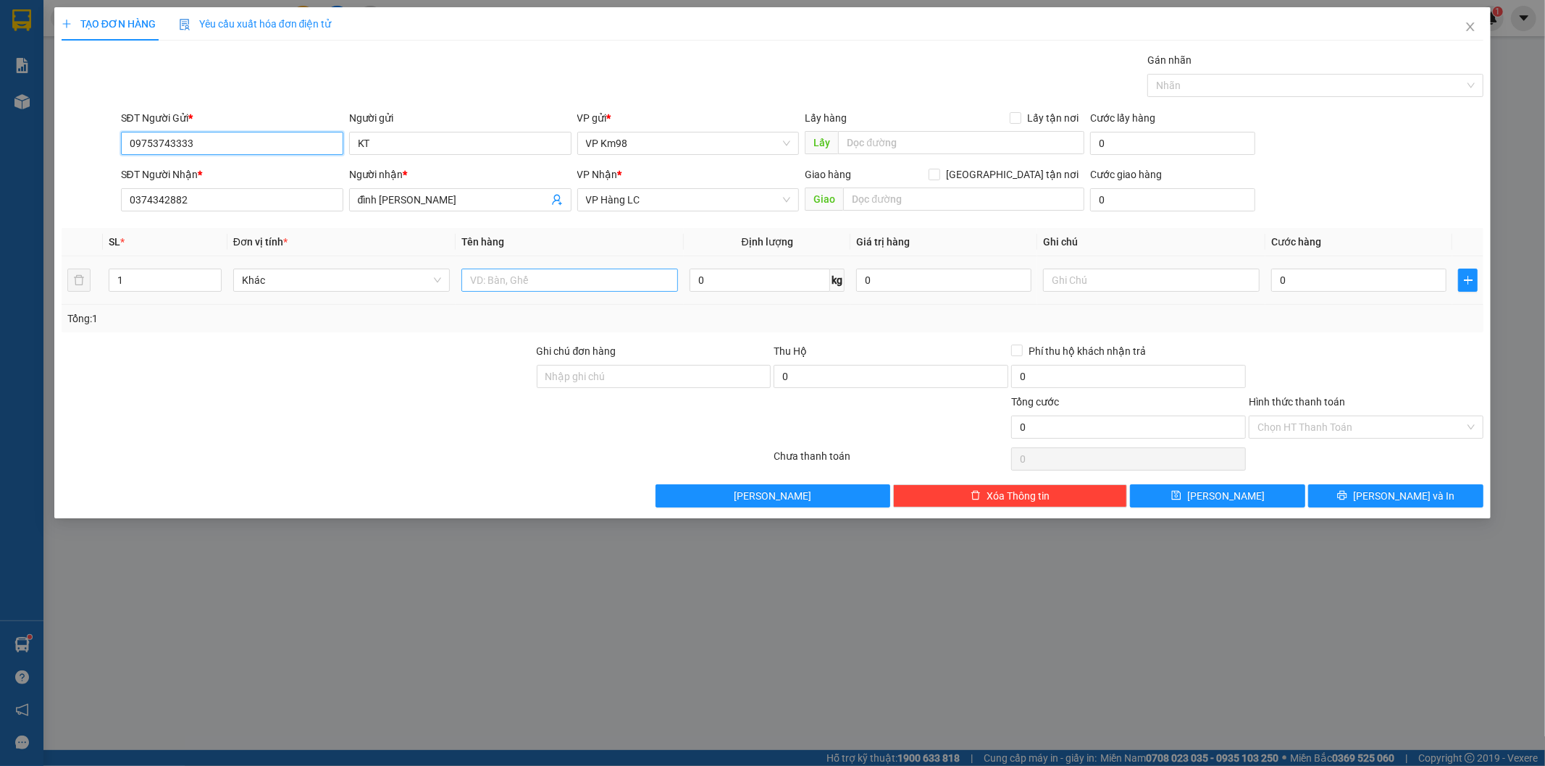
type input "09753743333"
click at [554, 280] on input "text" at bounding box center [569, 280] width 217 height 23
type input "bọc đen"
click at [1328, 283] on input "0" at bounding box center [1358, 280] width 175 height 23
type input "5"
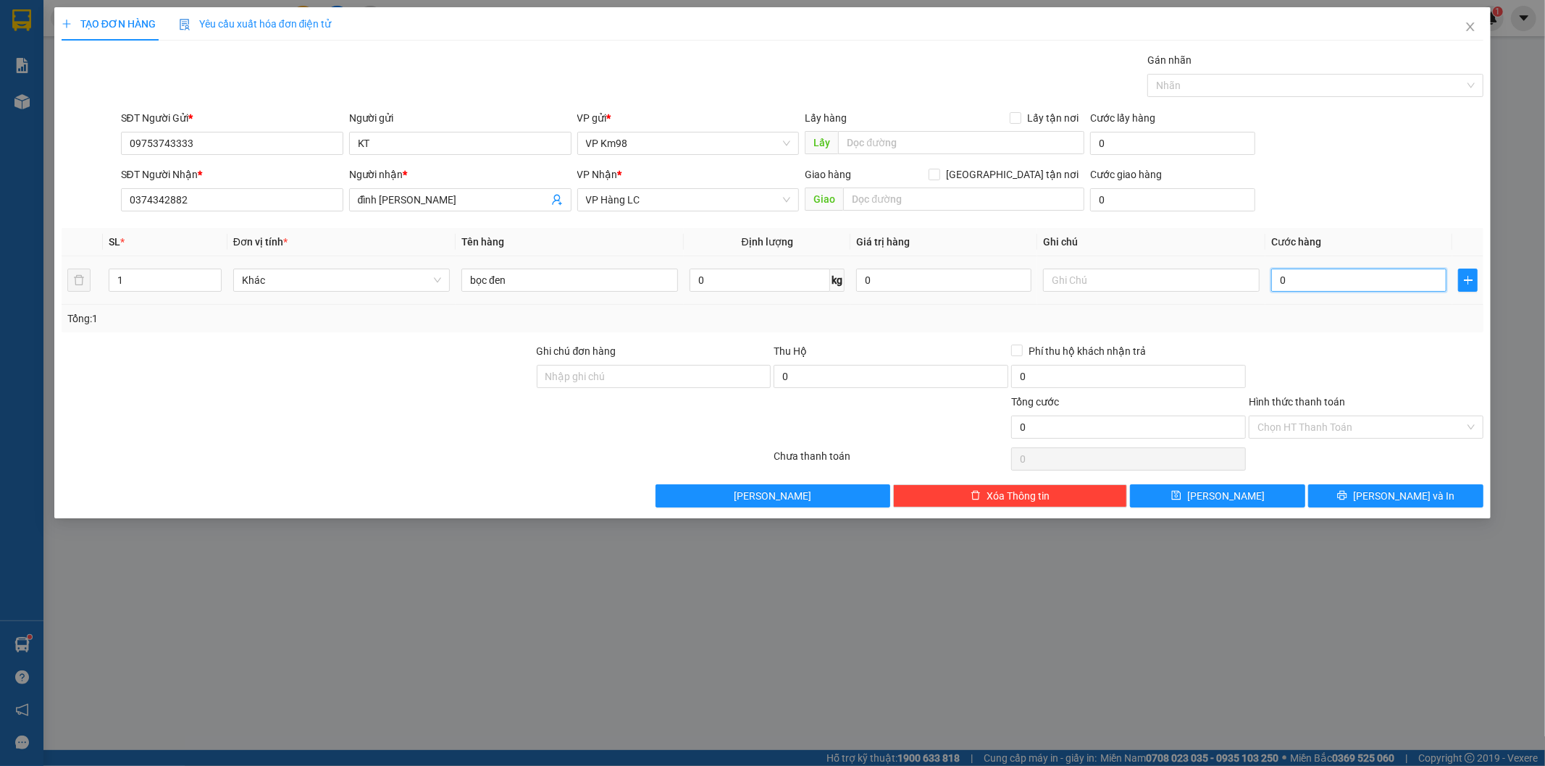
type input "5"
type input "50"
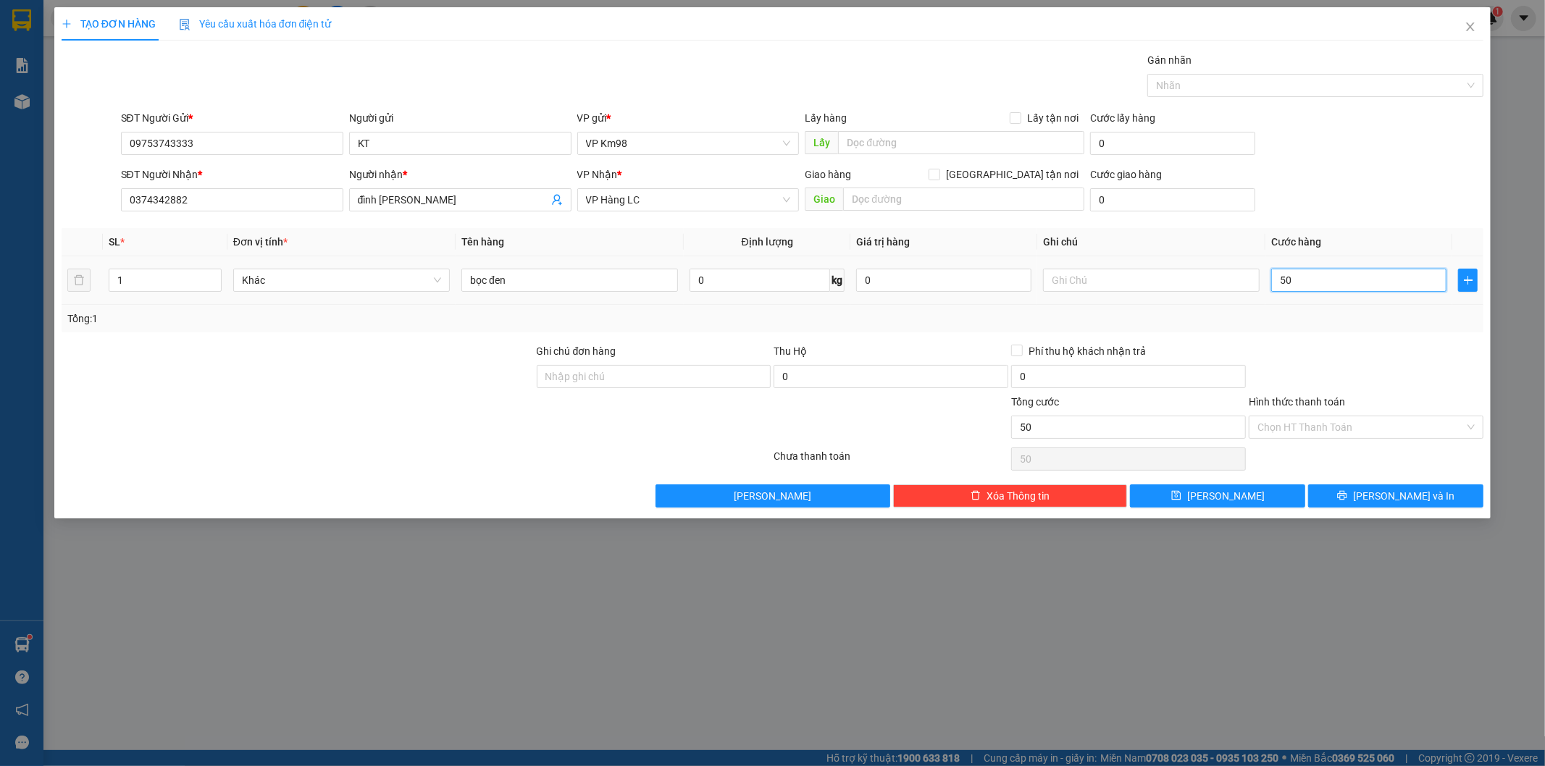
type input "500"
type input "5.000"
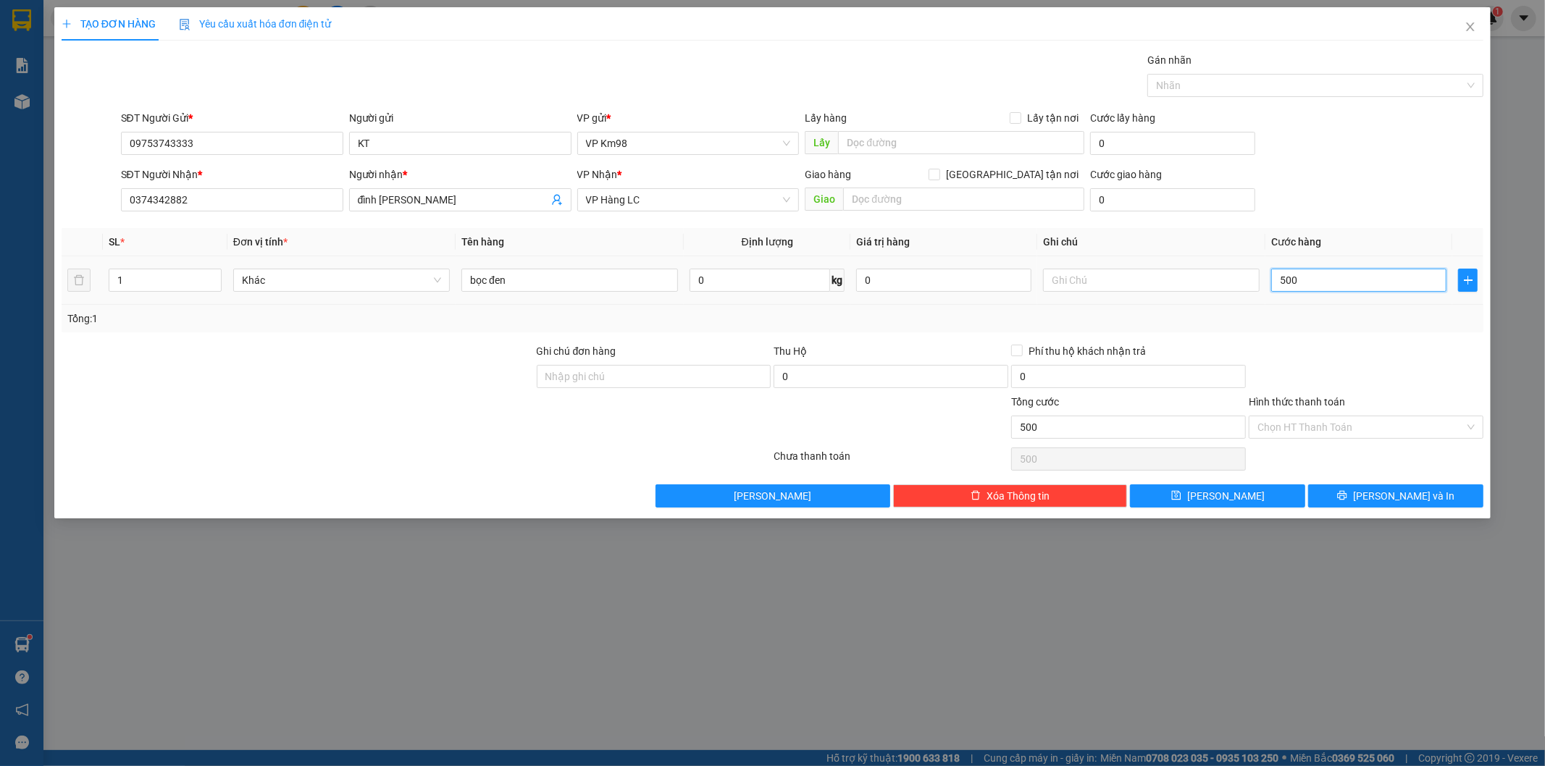
type input "5.000"
type input "50.000"
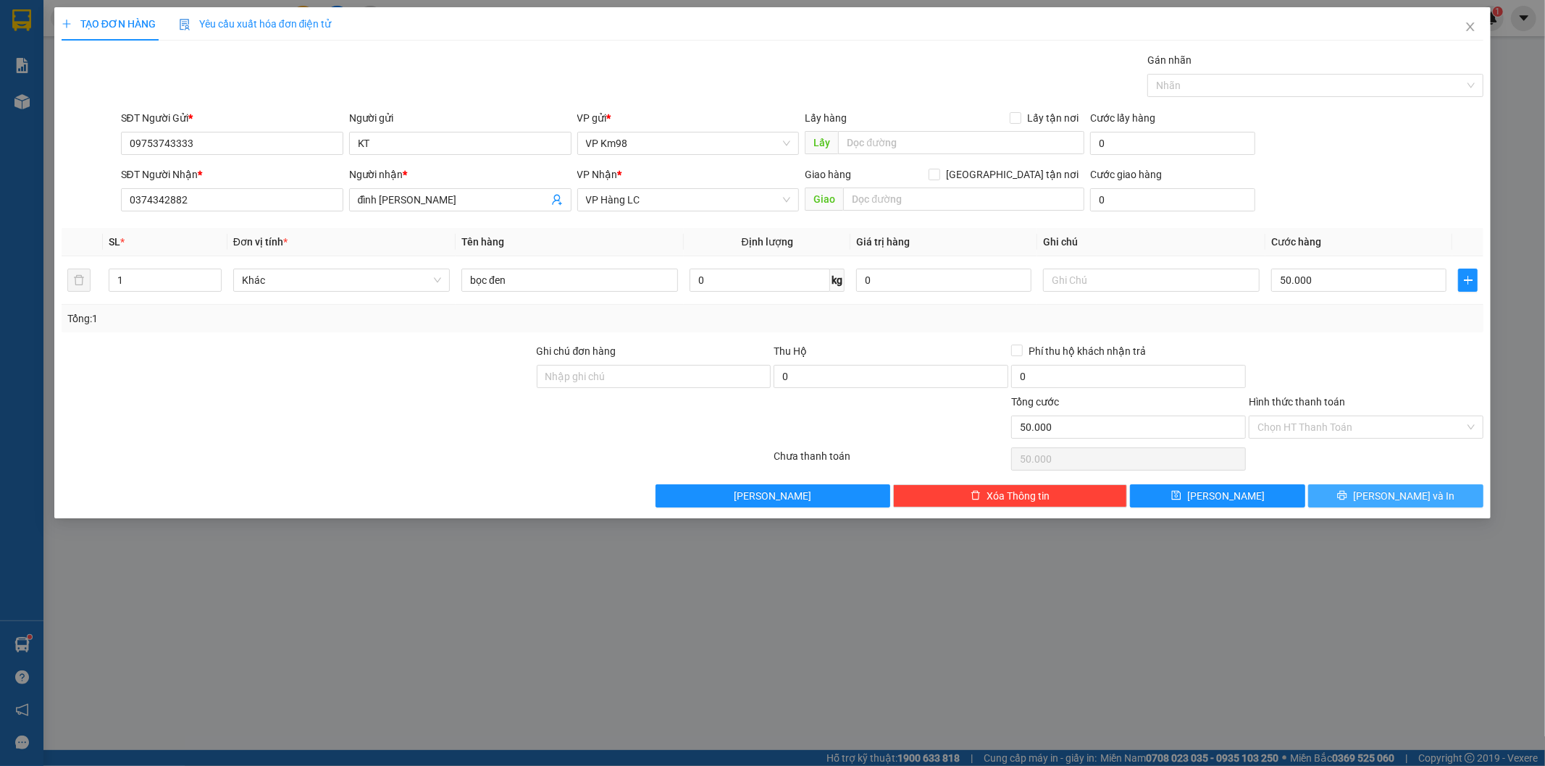
drag, startPoint x: 1344, startPoint y: 494, endPoint x: 1316, endPoint y: 474, distance: 34.4
click at [1344, 495] on button "[PERSON_NAME] và In" at bounding box center [1395, 495] width 175 height 23
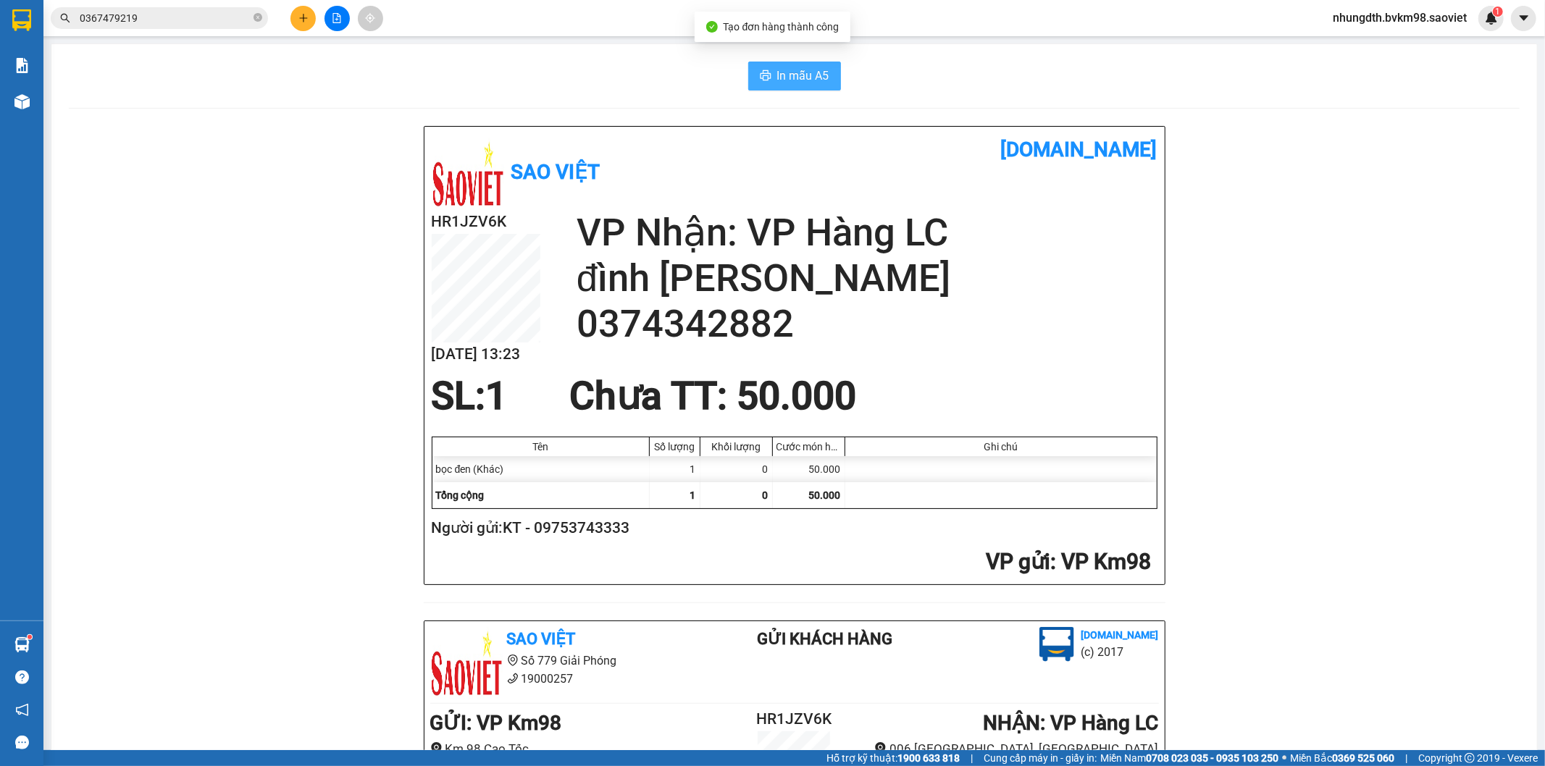
click at [806, 80] on span "In mẫu A5" at bounding box center [803, 76] width 52 height 18
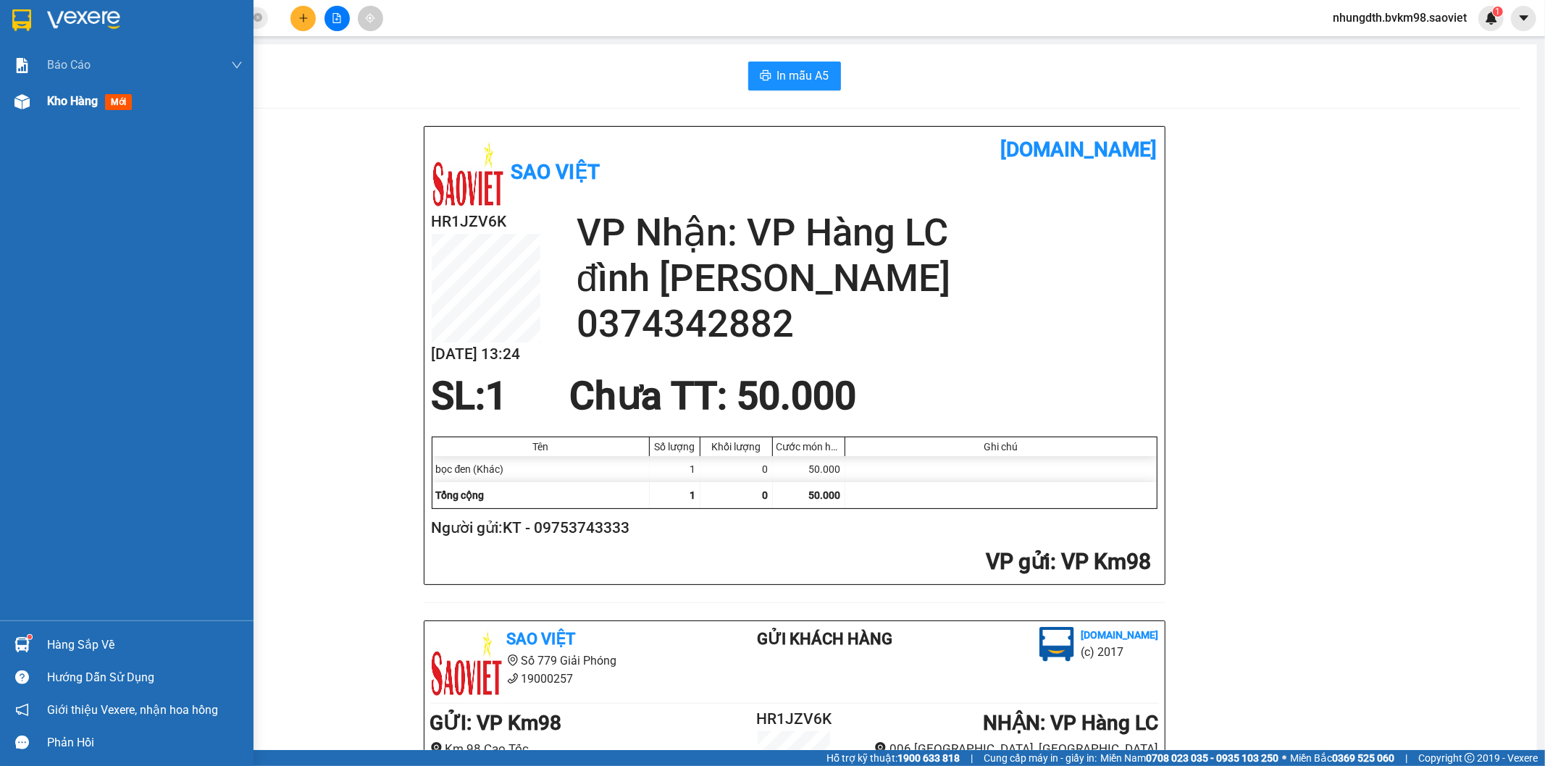
click at [19, 98] on img at bounding box center [21, 101] width 15 height 15
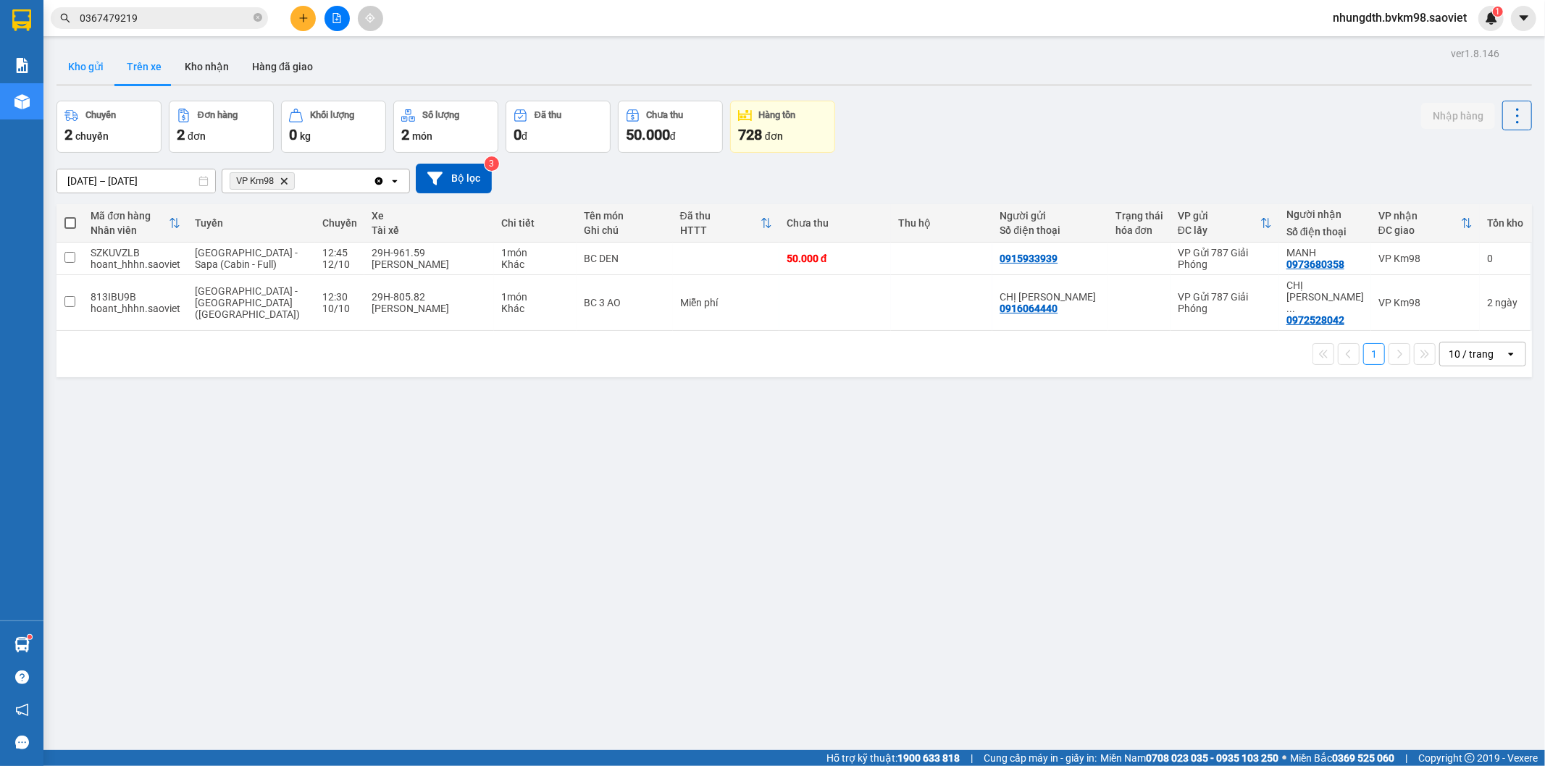
click at [91, 63] on button "Kho gửi" at bounding box center [85, 66] width 59 height 35
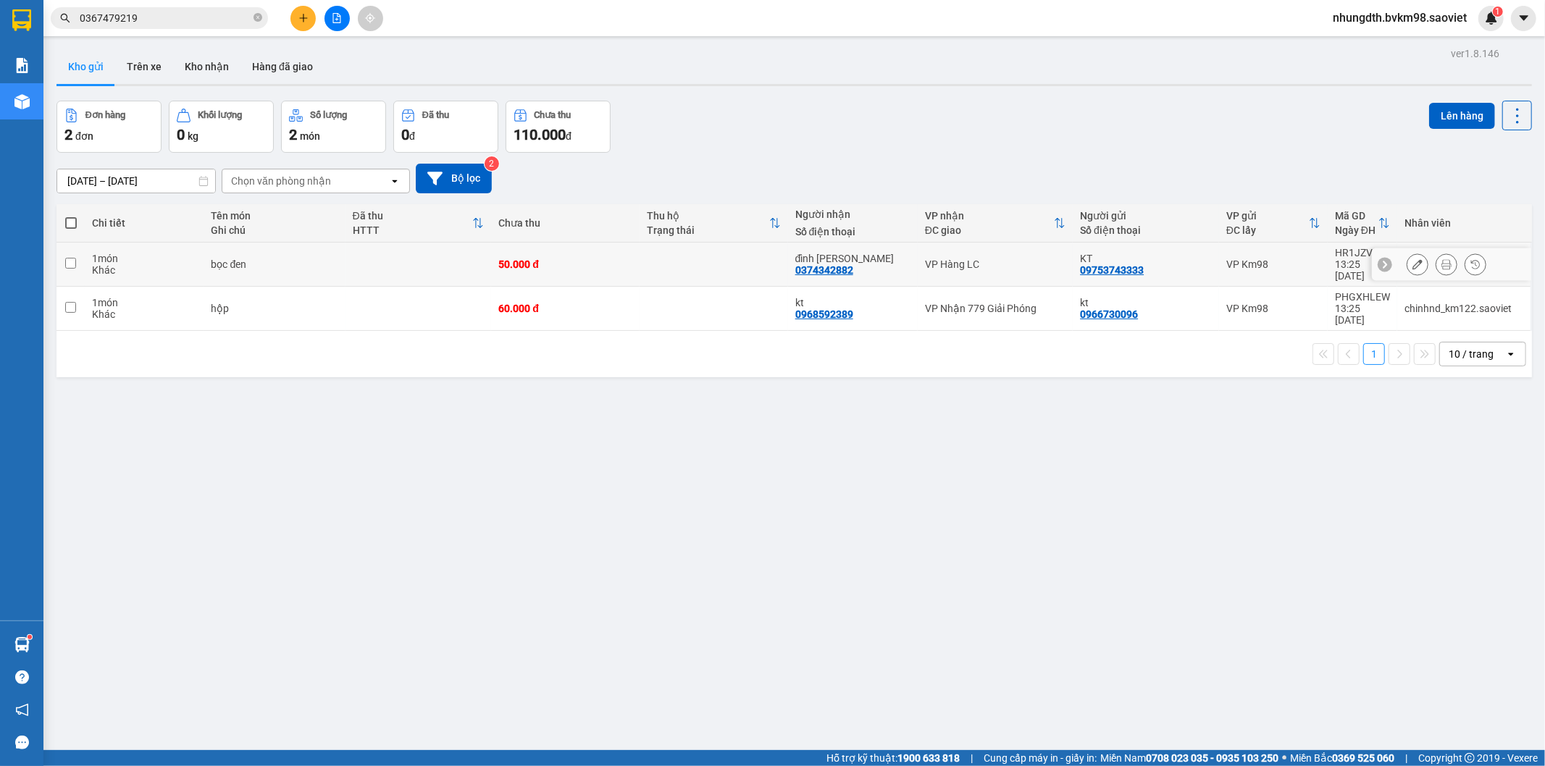
click at [63, 257] on td at bounding box center [70, 265] width 28 height 44
checkbox input "true"
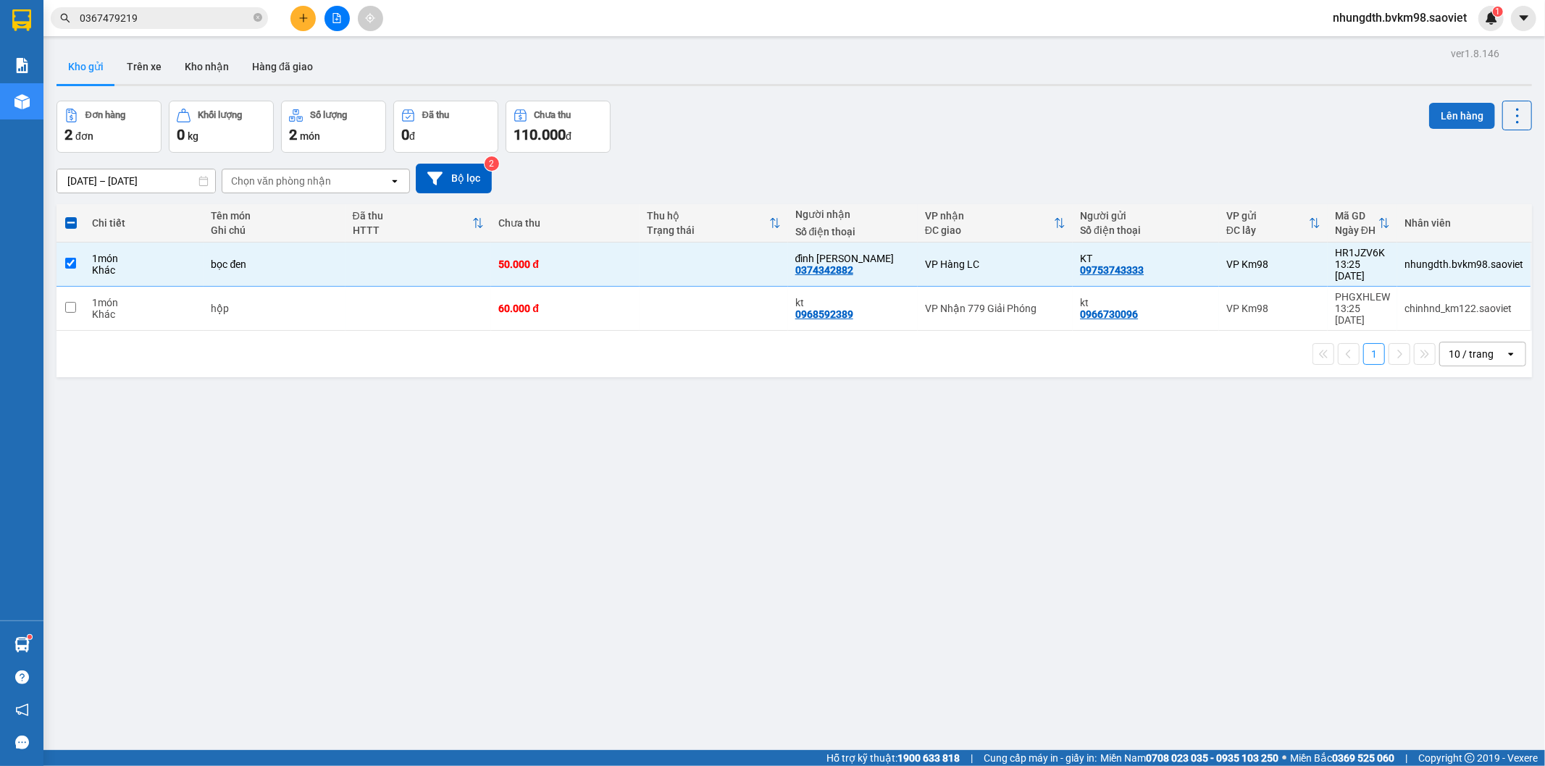
click at [1429, 116] on button "Lên hàng" at bounding box center [1462, 116] width 66 height 26
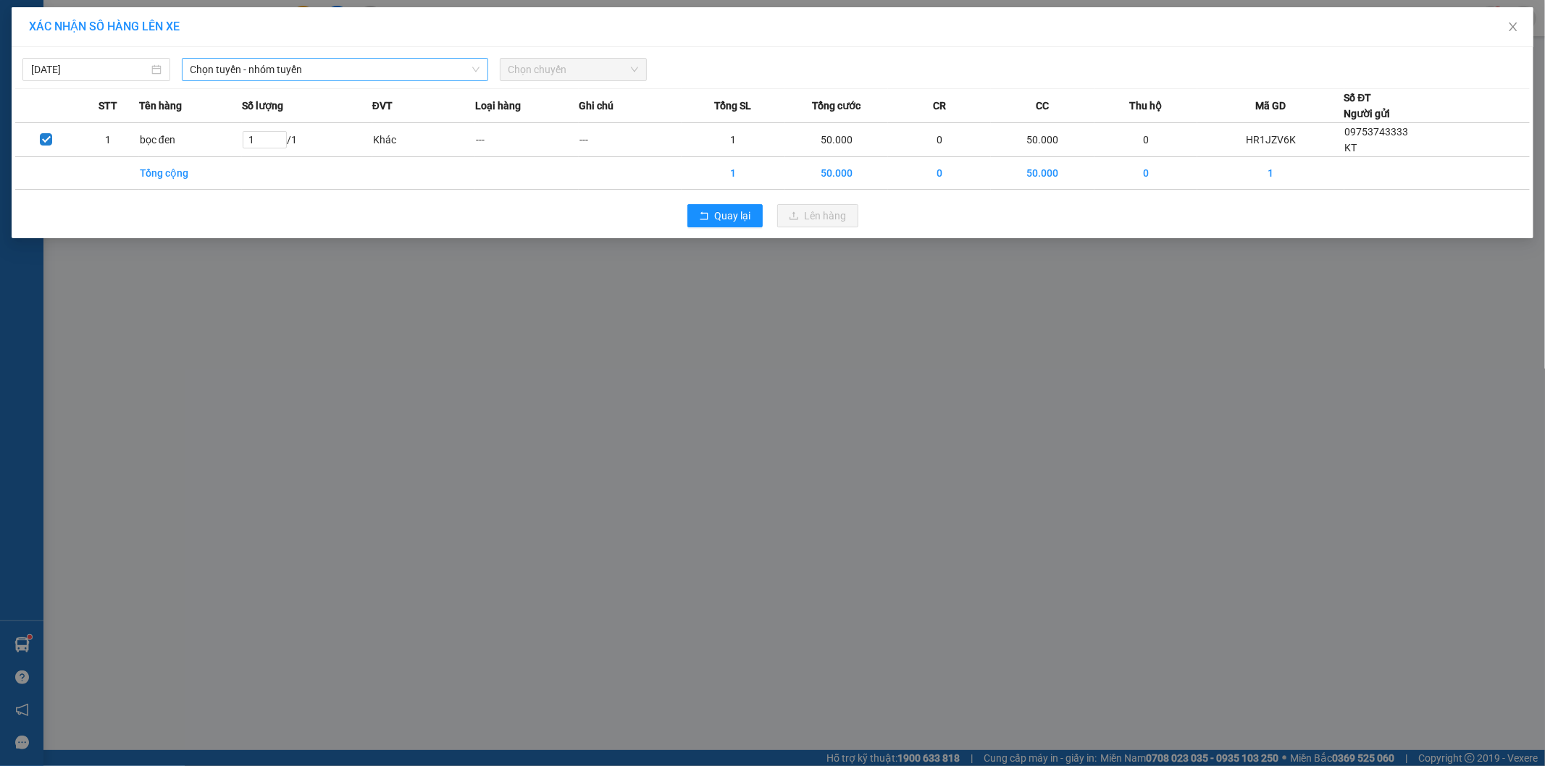
click at [305, 69] on span "Chọn tuyến - nhóm tuyến" at bounding box center [334, 70] width 289 height 22
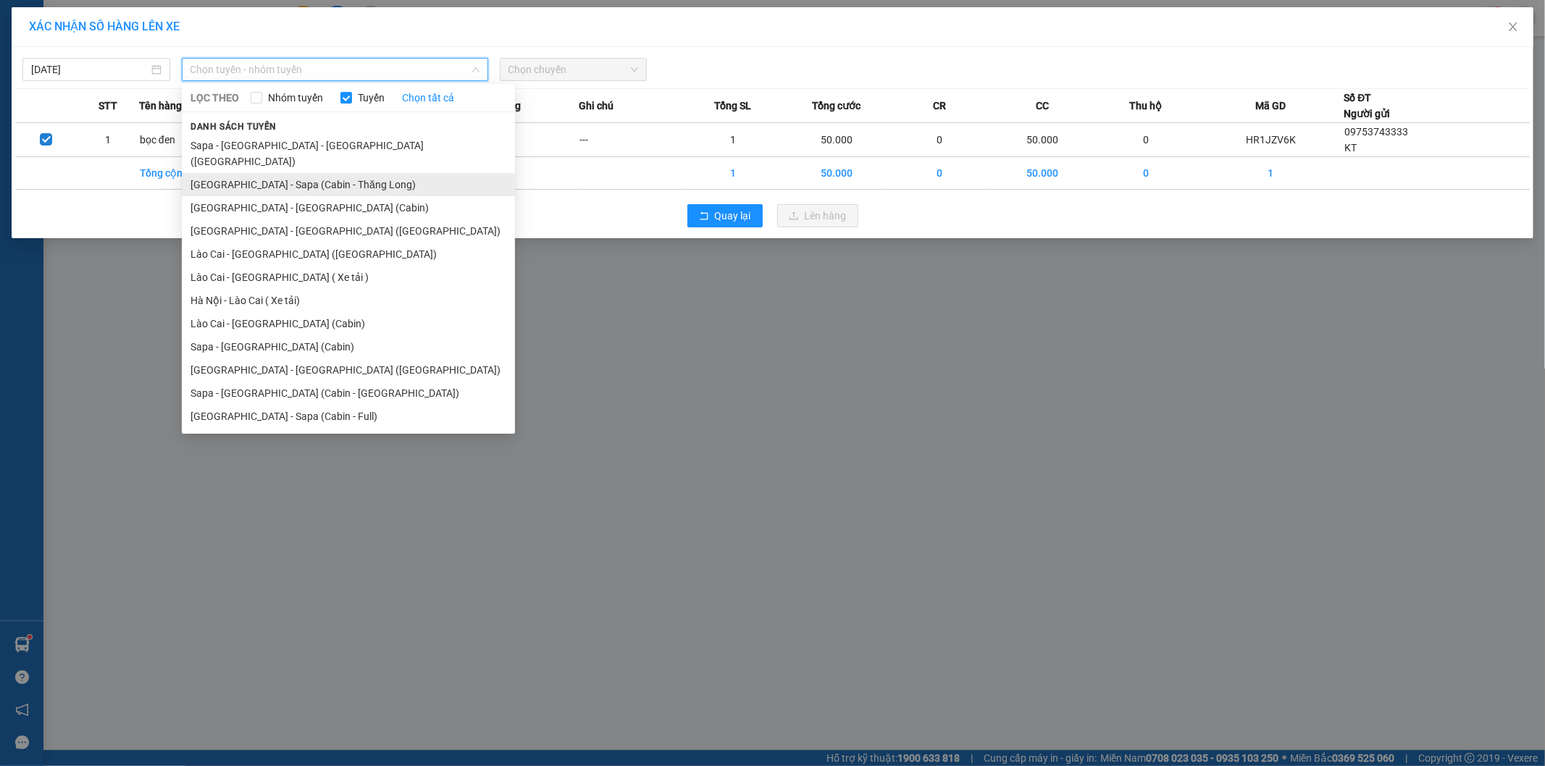
click at [279, 173] on li "[GEOGRAPHIC_DATA] - Sapa (Cabin - Thăng Long)" at bounding box center [348, 184] width 333 height 23
click at [269, 77] on span "[GEOGRAPHIC_DATA] - Sapa (Cabin - Thăng Long)" at bounding box center [334, 70] width 289 height 22
click at [257, 335] on li "Sapa - [GEOGRAPHIC_DATA] (Cabin)" at bounding box center [348, 346] width 333 height 23
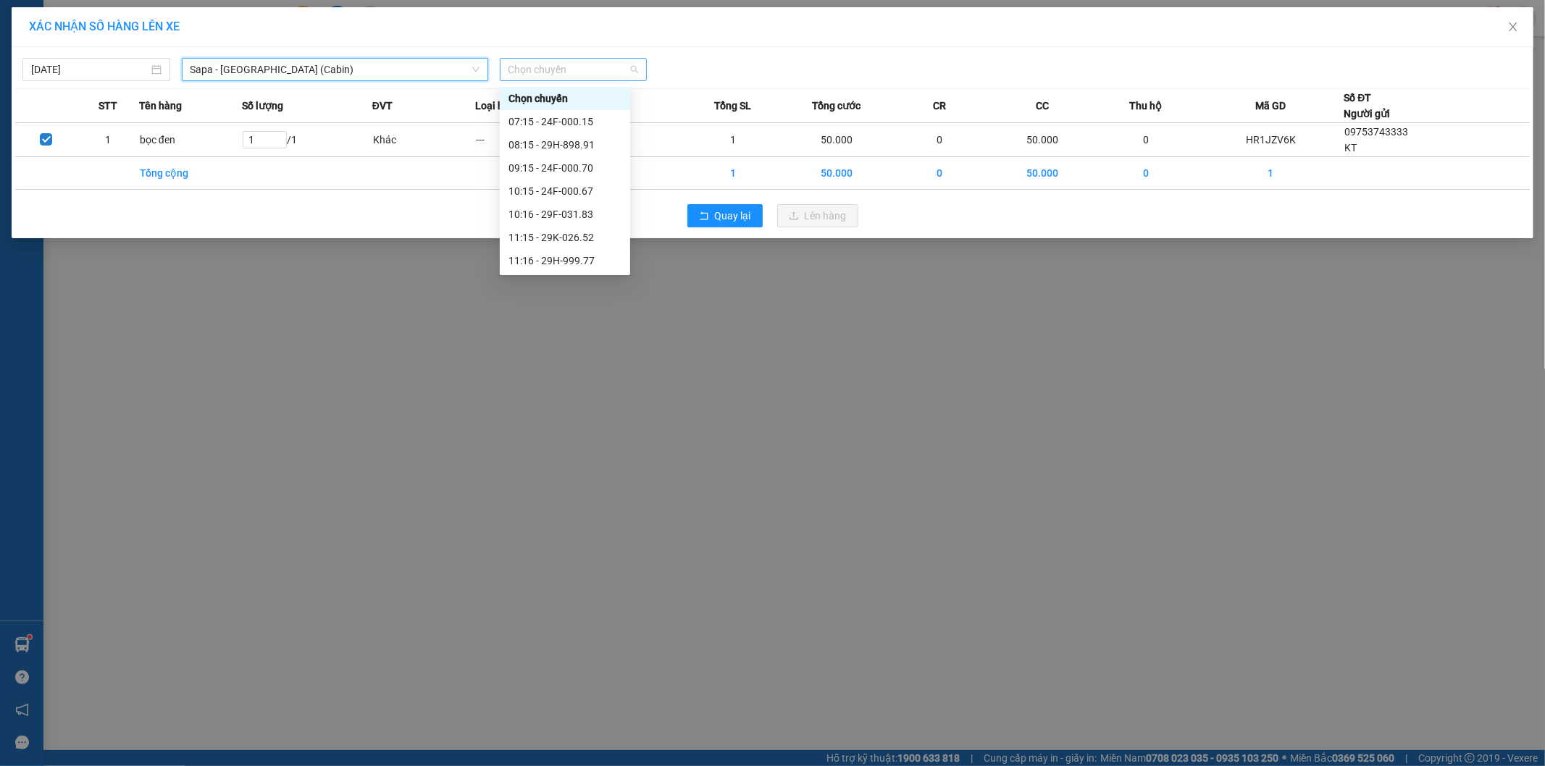
click at [558, 73] on span "Chọn chuyến" at bounding box center [573, 70] width 130 height 22
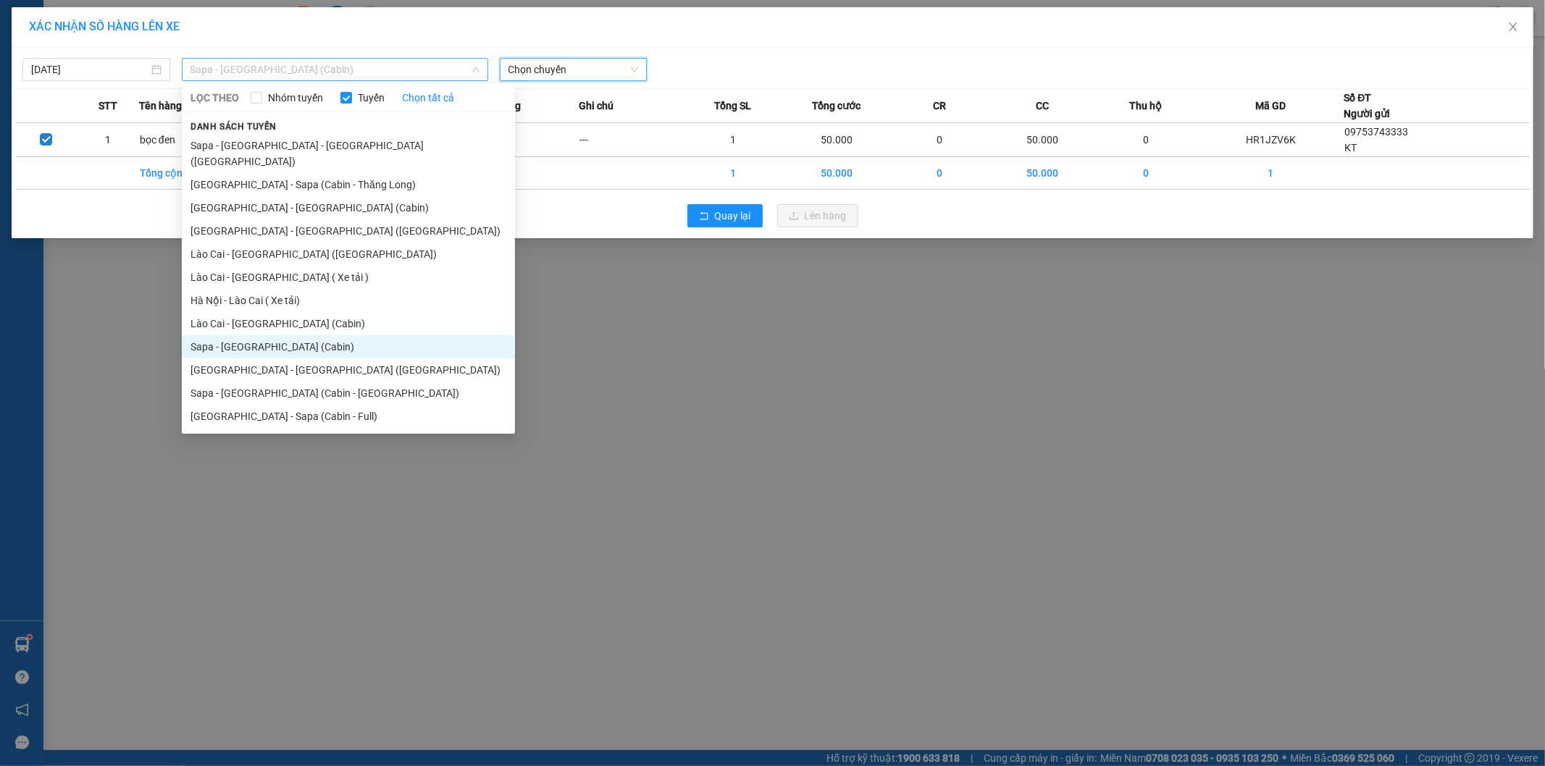
click at [345, 76] on span "Sapa - [GEOGRAPHIC_DATA] (Cabin)" at bounding box center [334, 70] width 289 height 22
click at [285, 219] on li "[GEOGRAPHIC_DATA] - [GEOGRAPHIC_DATA] ([GEOGRAPHIC_DATA])" at bounding box center [348, 230] width 333 height 23
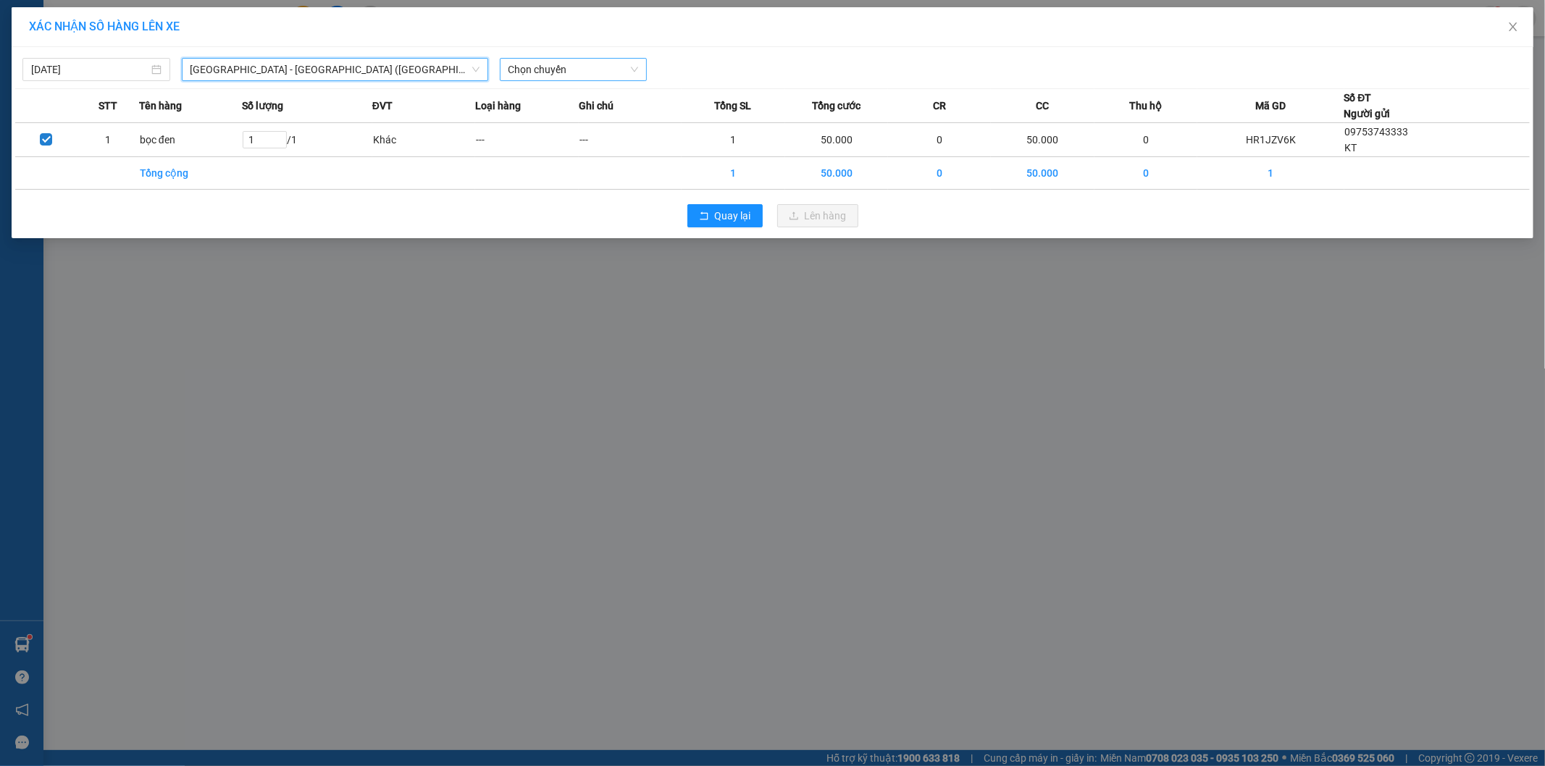
click at [565, 72] on span "Chọn chuyến" at bounding box center [573, 70] width 130 height 22
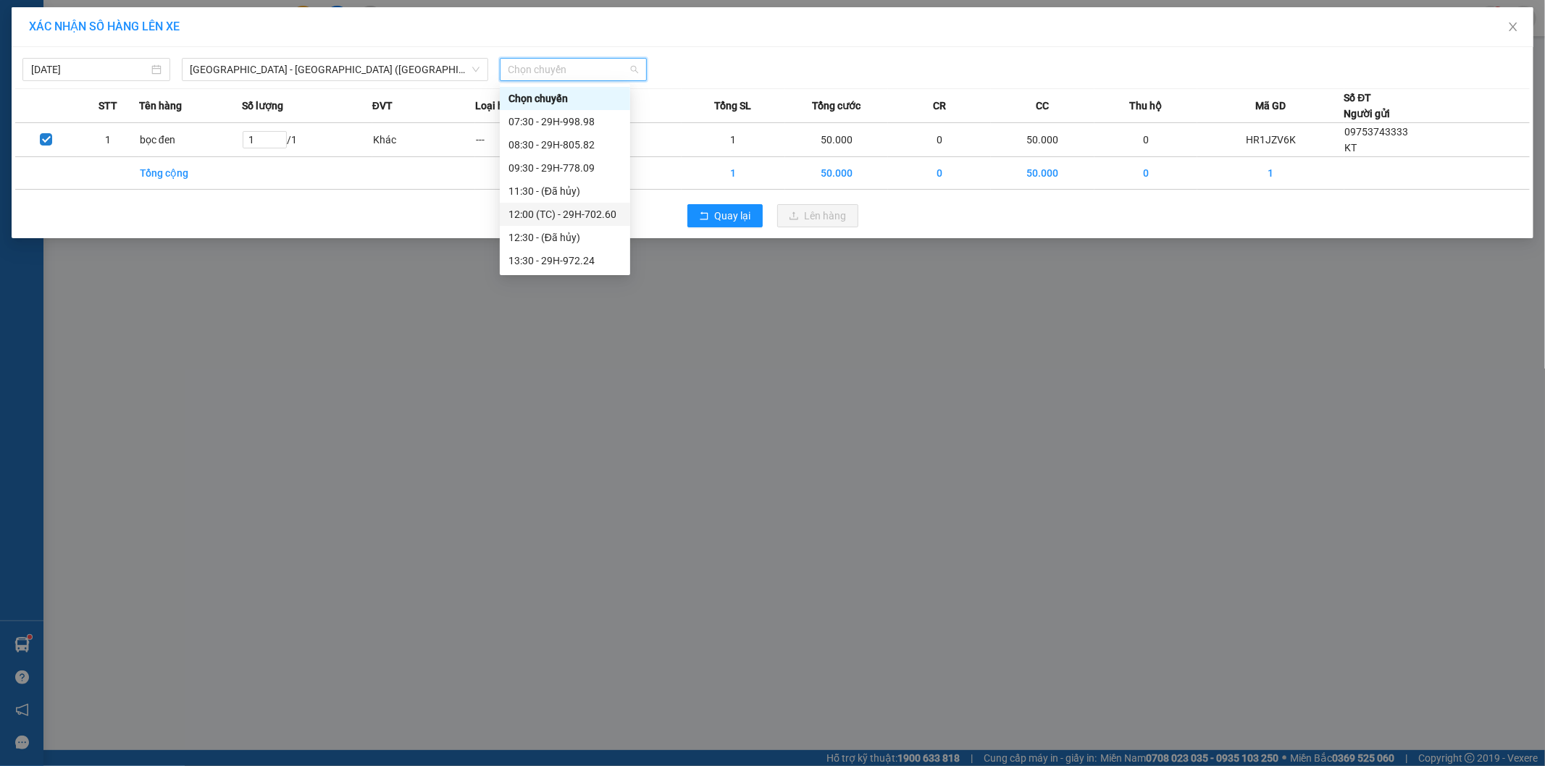
click at [587, 213] on div "12:00 (TC) - 29H-702.60" at bounding box center [564, 214] width 113 height 16
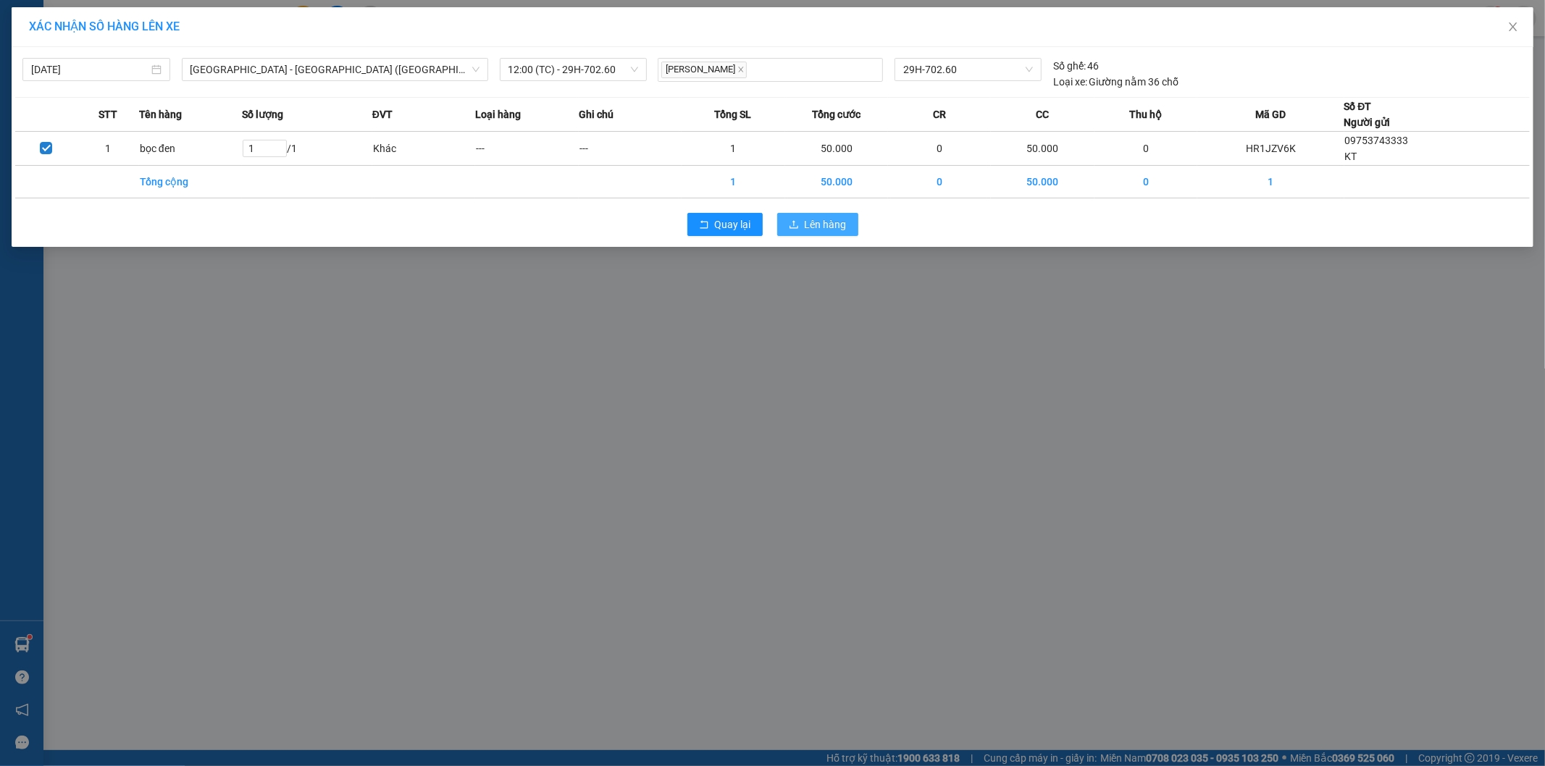
click at [808, 227] on span "Lên hàng" at bounding box center [826, 225] width 42 height 16
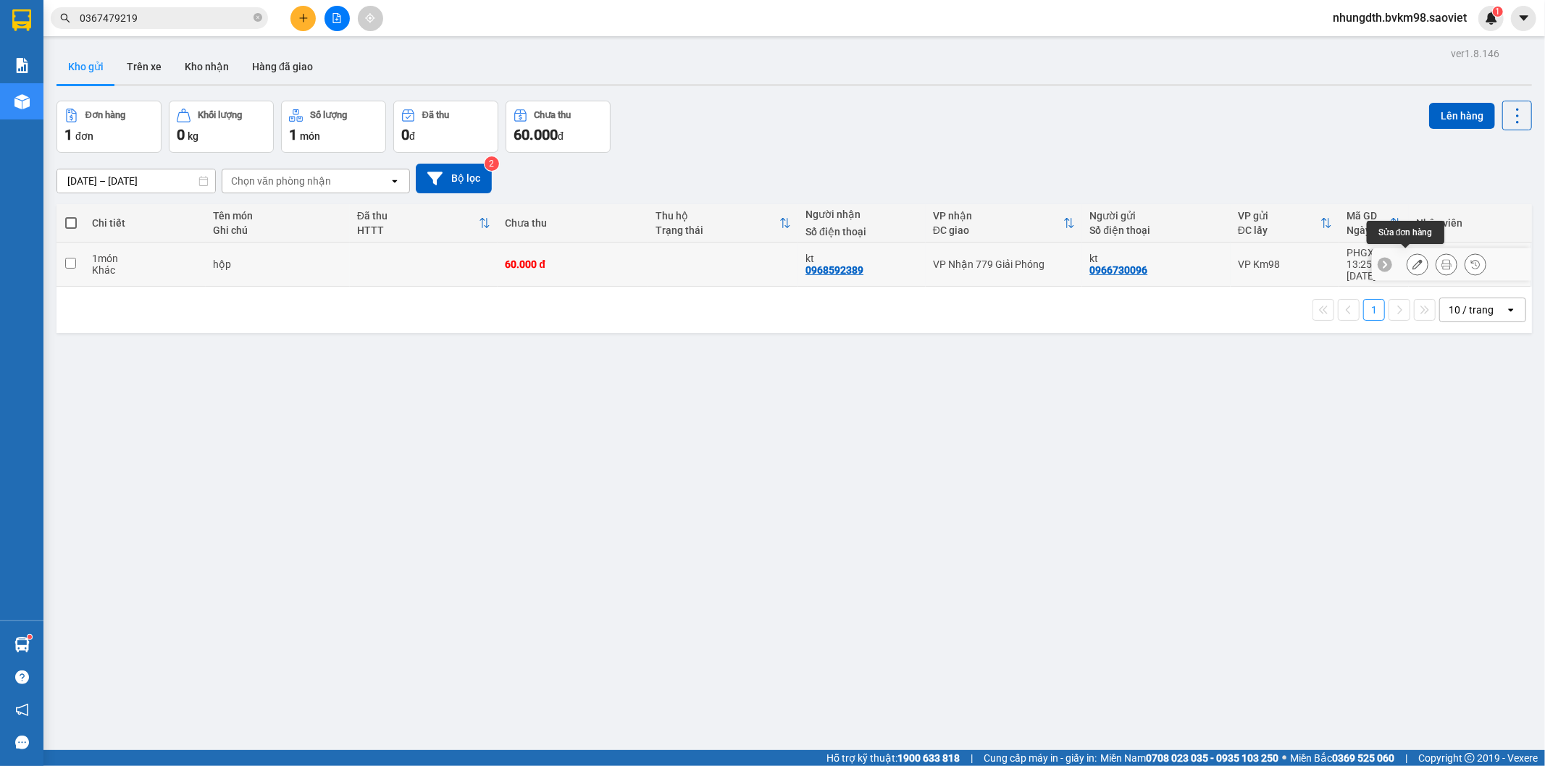
click at [1412, 259] on icon at bounding box center [1417, 264] width 10 height 10
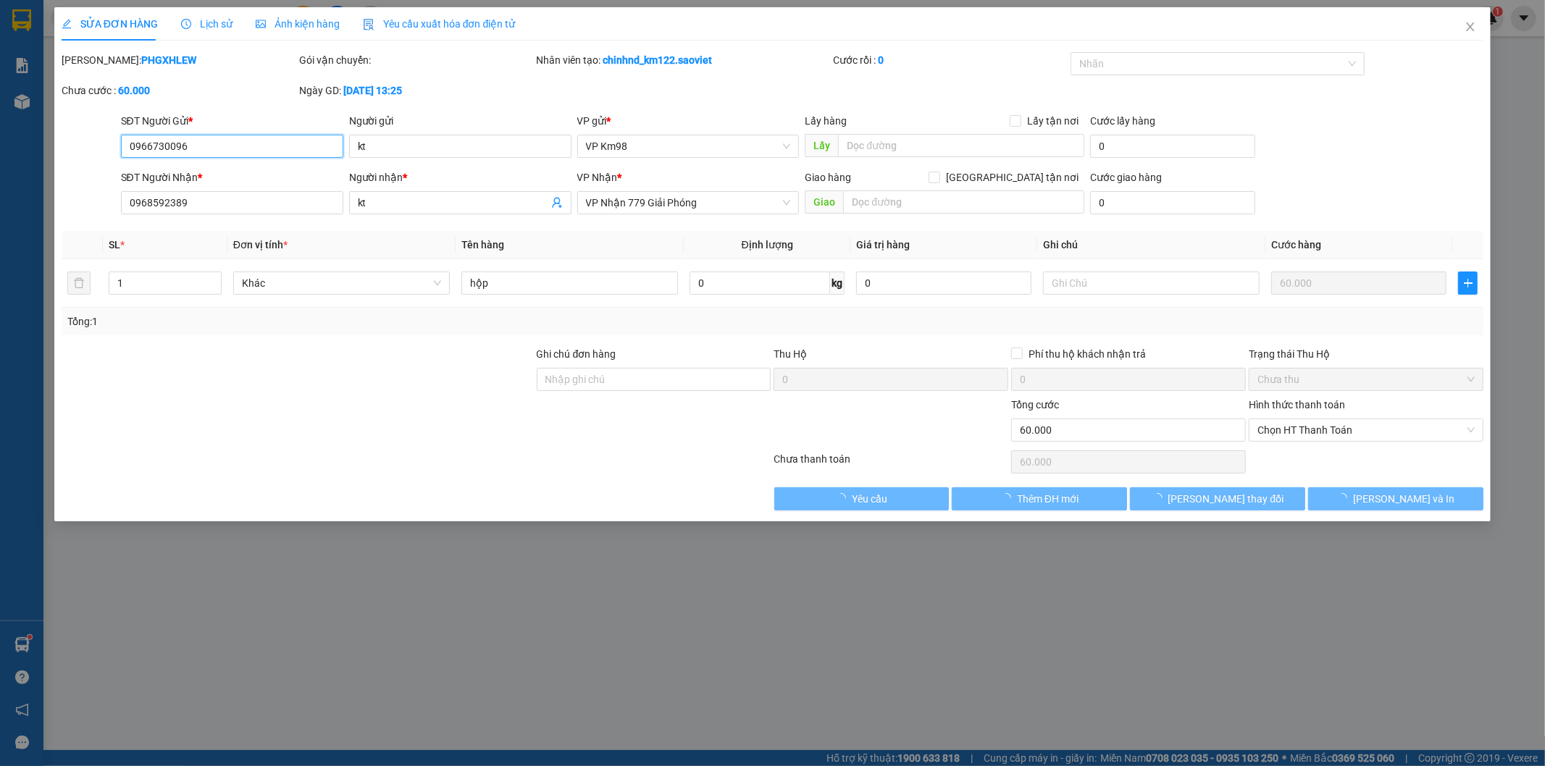
type input "0966730096"
type input "kt"
type input "0968592389"
type input "kt"
type input "0"
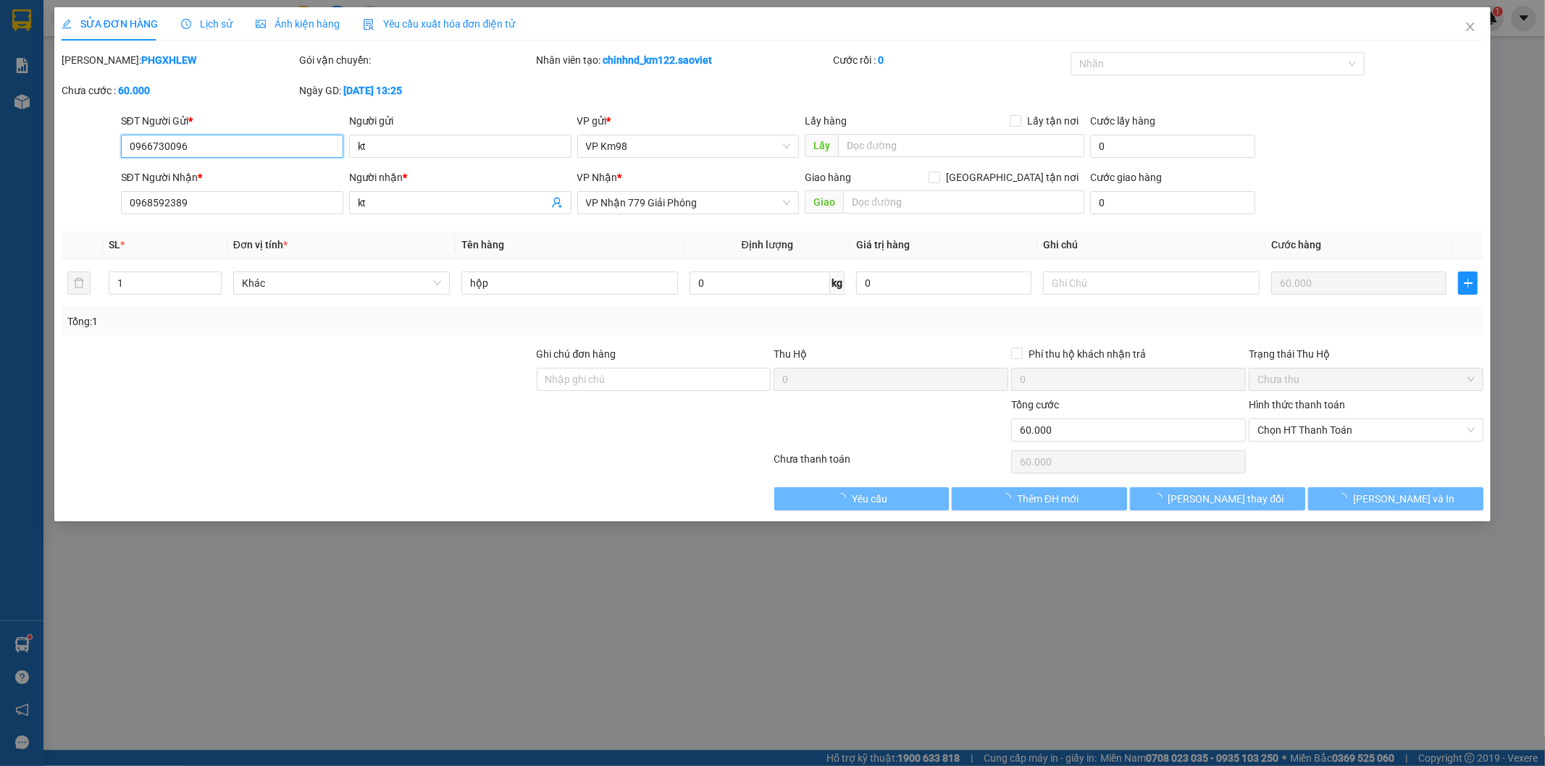
type input "60.000"
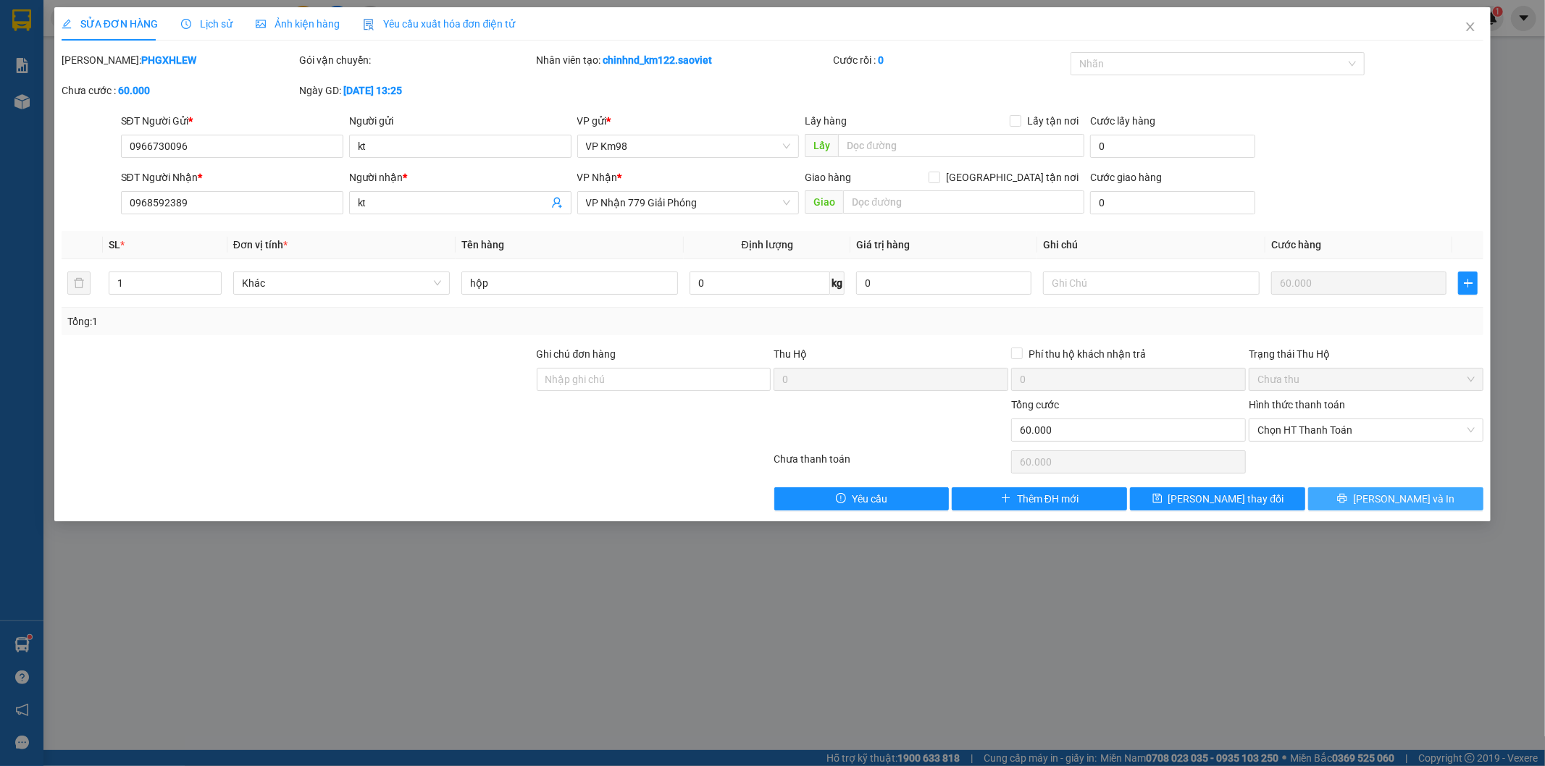
click at [1360, 496] on button "[PERSON_NAME] và In" at bounding box center [1395, 498] width 175 height 23
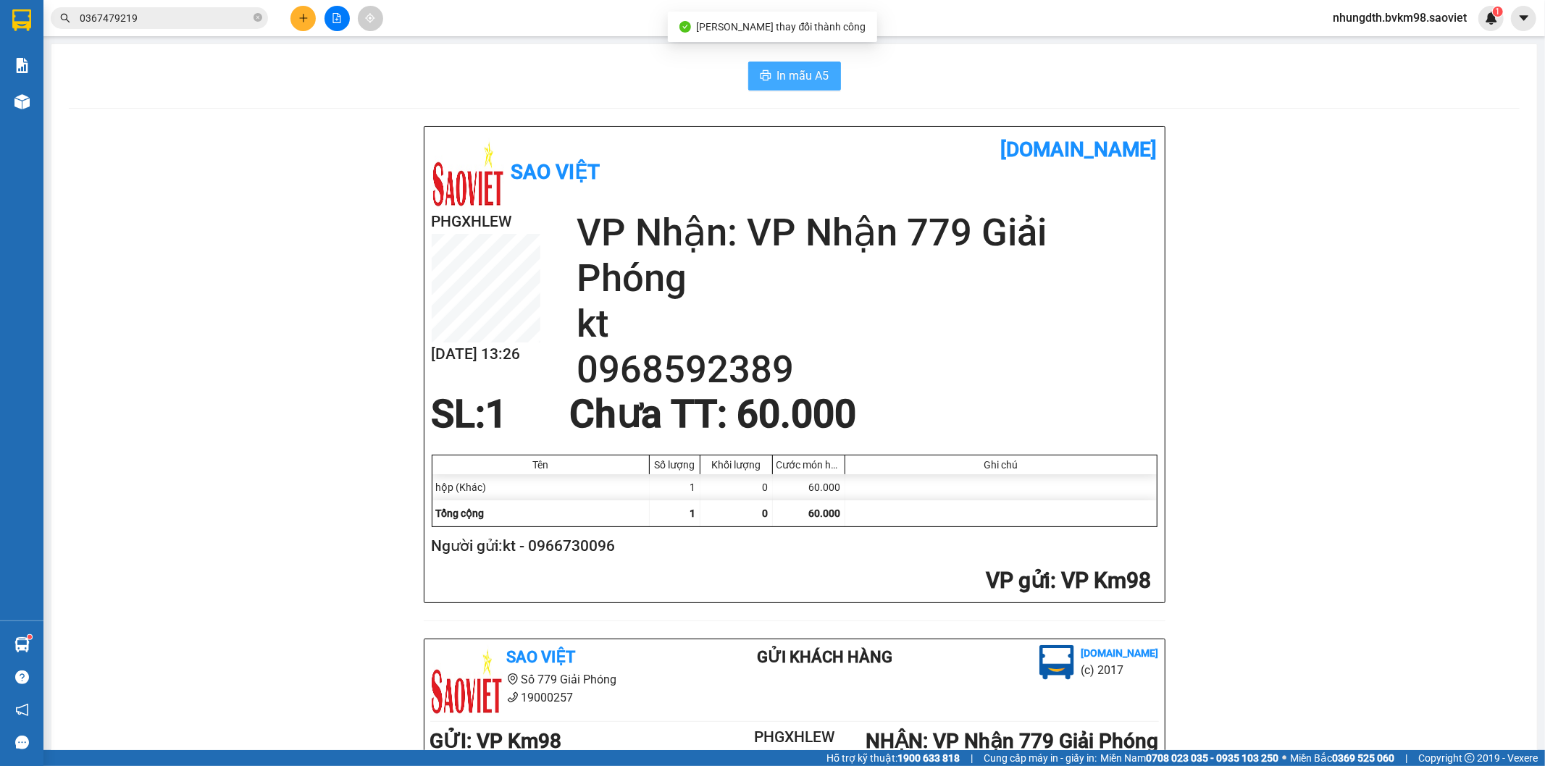
click at [800, 78] on span "In mẫu A5" at bounding box center [803, 76] width 52 height 18
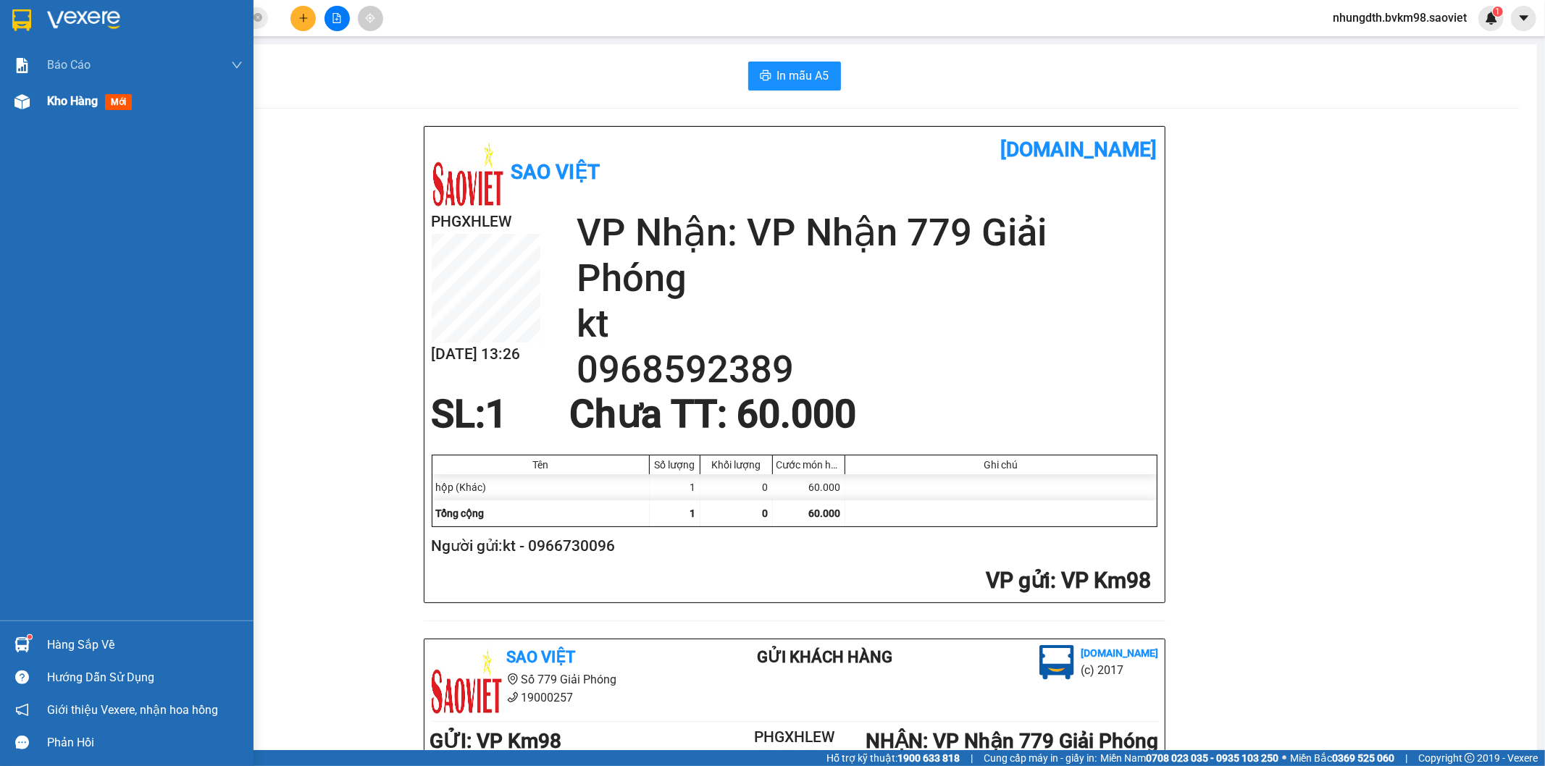
click at [17, 106] on img at bounding box center [21, 101] width 15 height 15
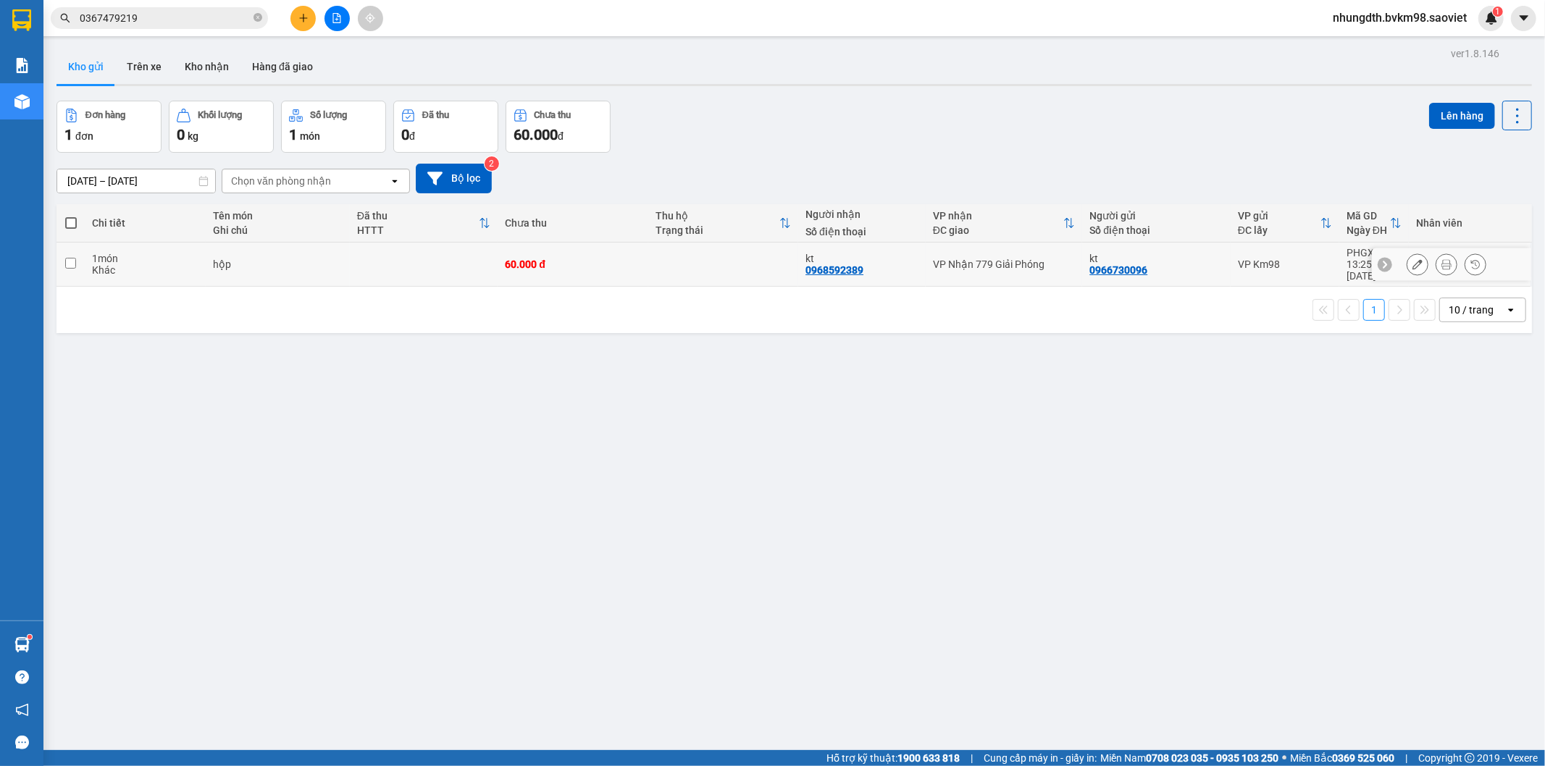
click at [71, 258] on input "checkbox" at bounding box center [70, 263] width 11 height 11
checkbox input "true"
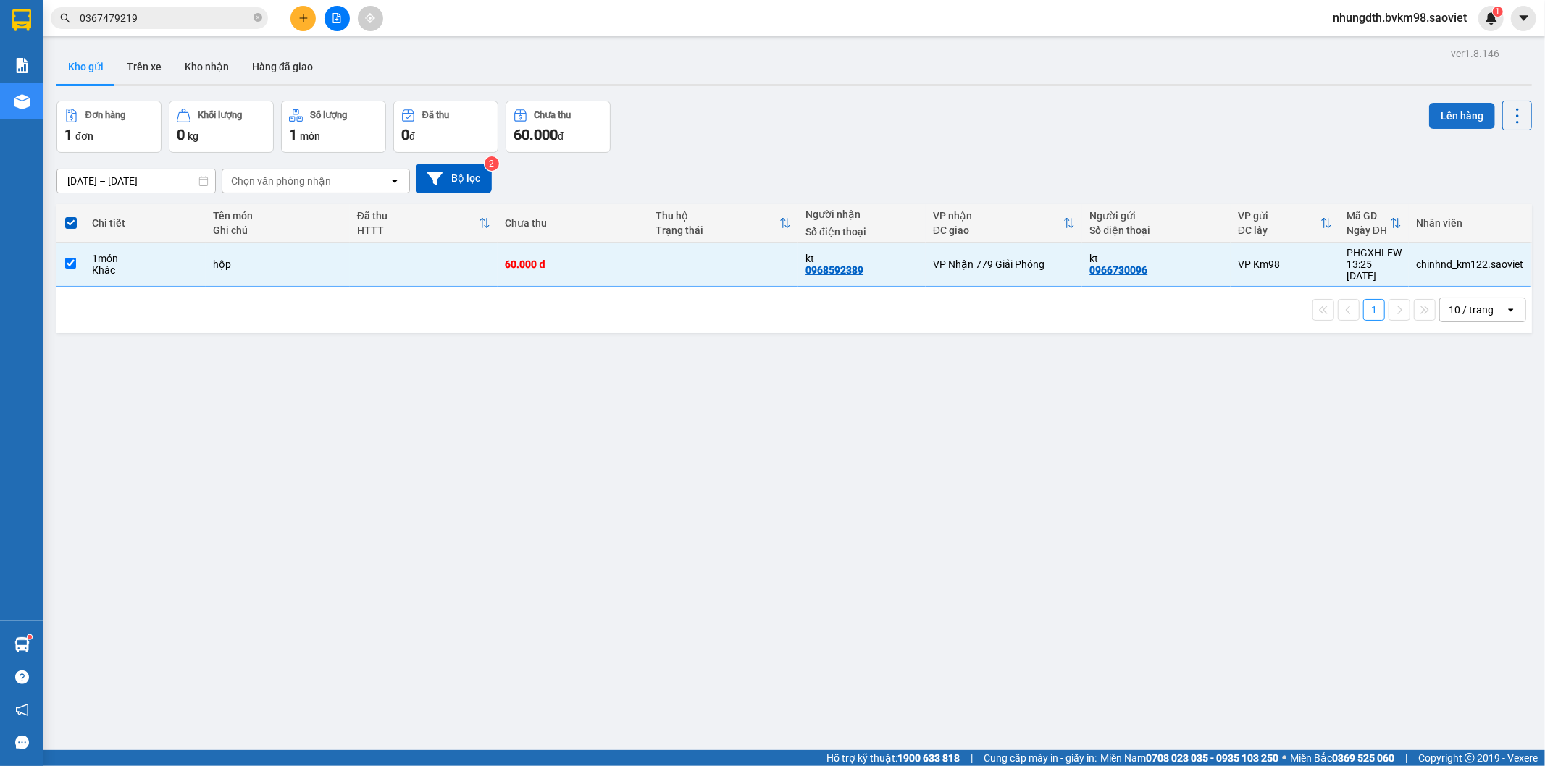
click at [1451, 116] on button "Lên hàng" at bounding box center [1462, 116] width 66 height 26
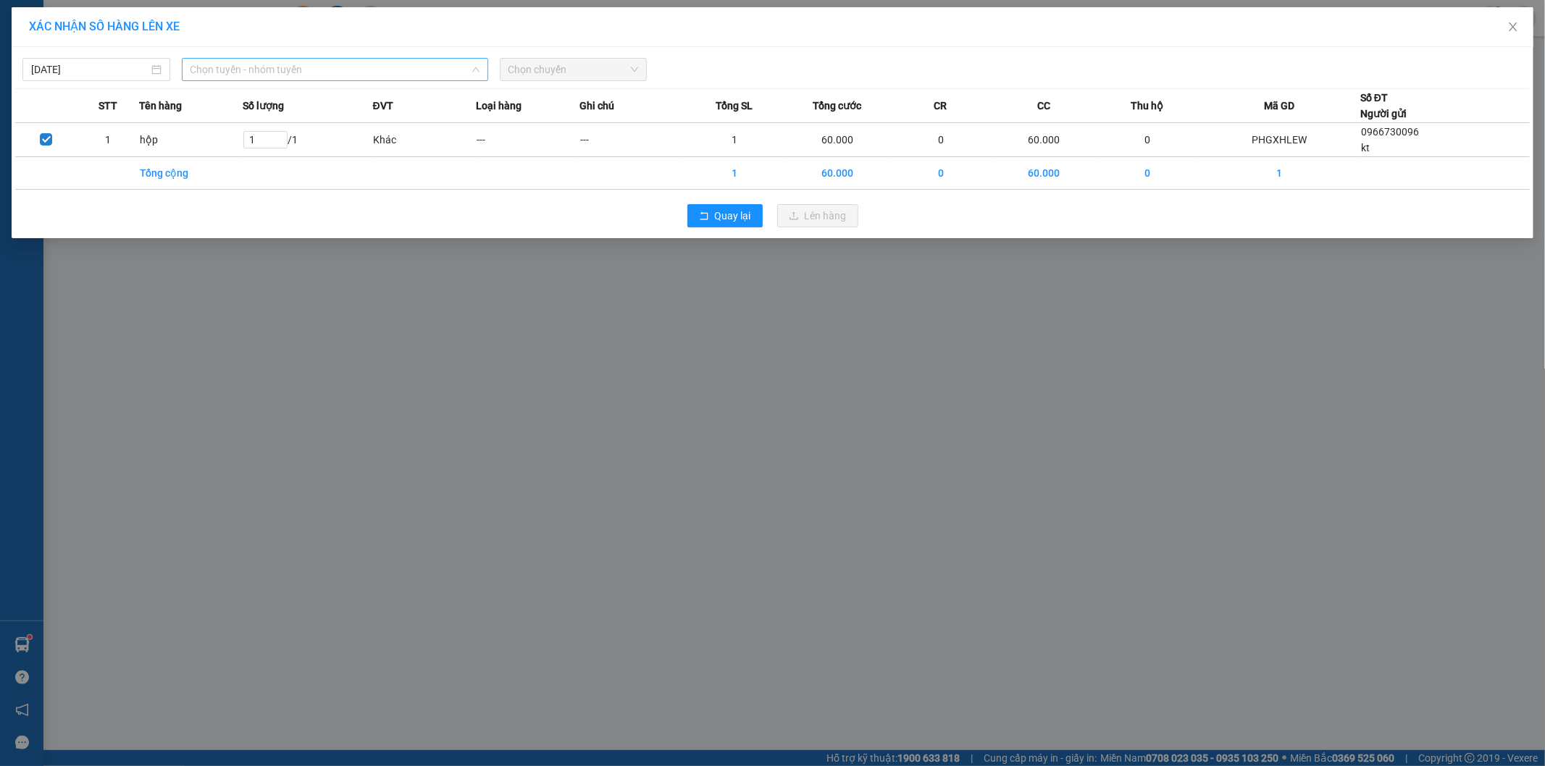
drag, startPoint x: 310, startPoint y: 69, endPoint x: 305, endPoint y: 151, distance: 82.0
click at [309, 70] on span "Chọn tuyến - nhóm tuyến" at bounding box center [334, 70] width 289 height 22
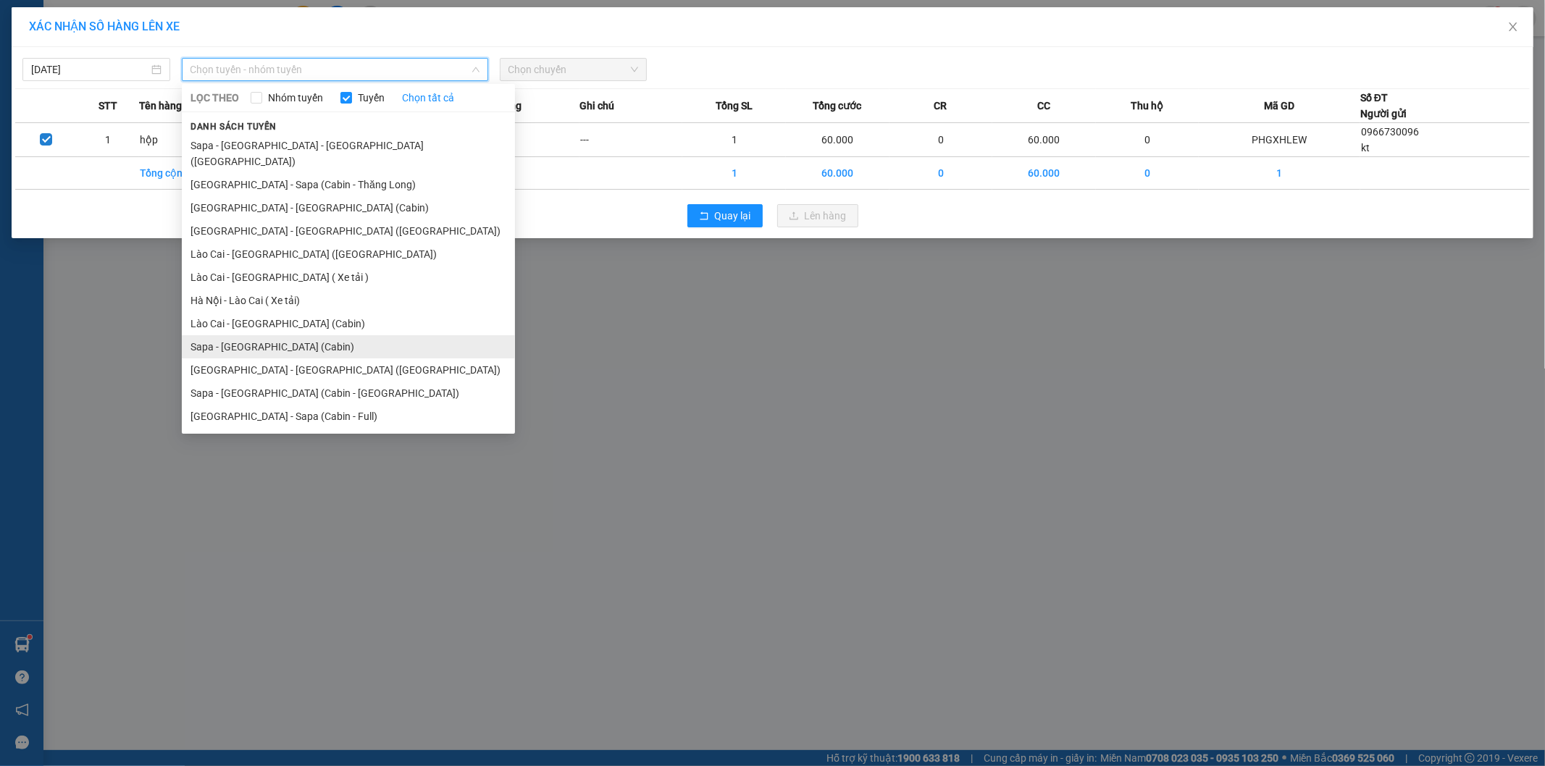
click at [266, 335] on li "Sapa - [GEOGRAPHIC_DATA] (Cabin)" at bounding box center [348, 346] width 333 height 23
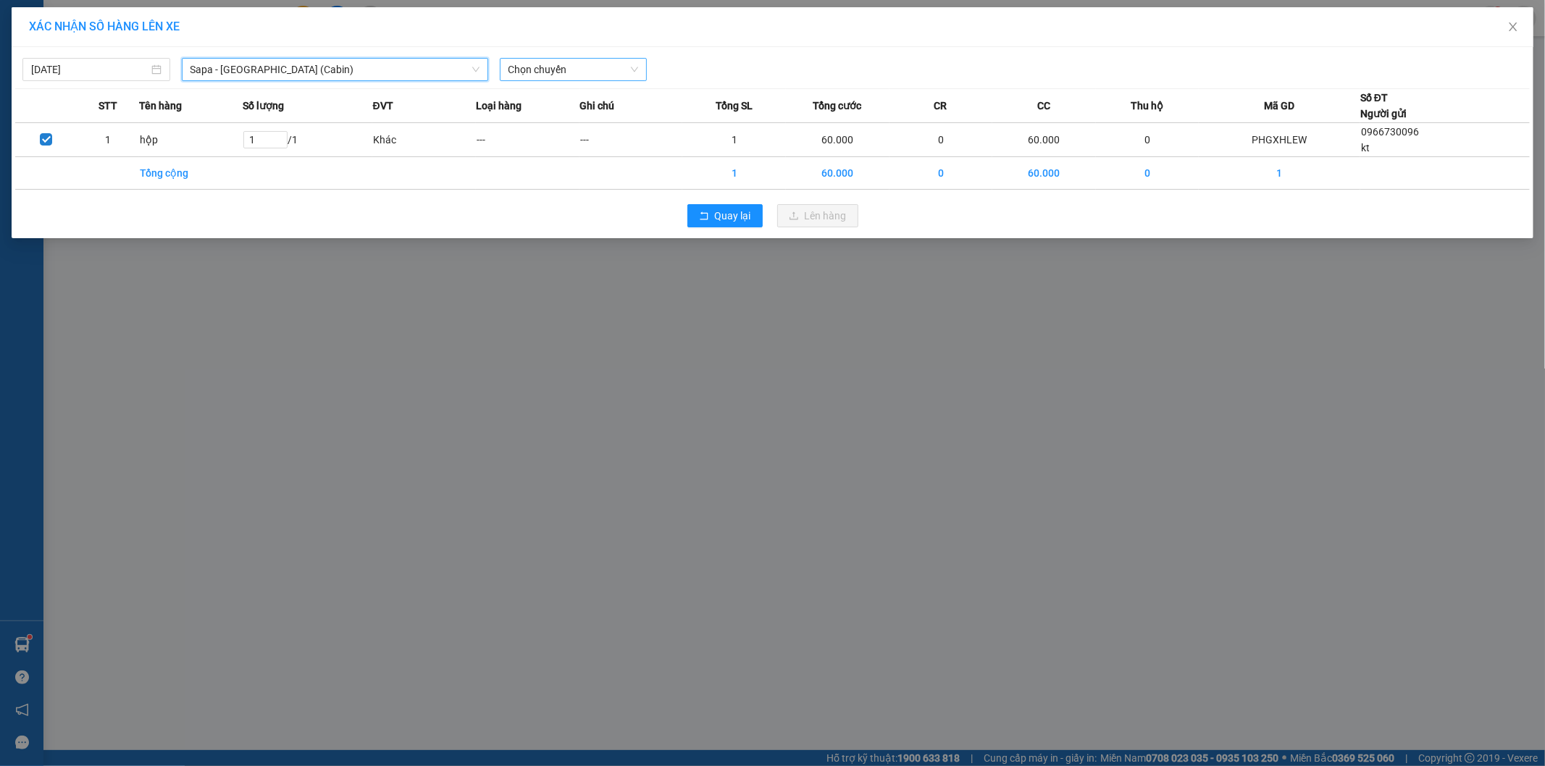
click at [563, 60] on span "Chọn chuyến" at bounding box center [573, 70] width 130 height 22
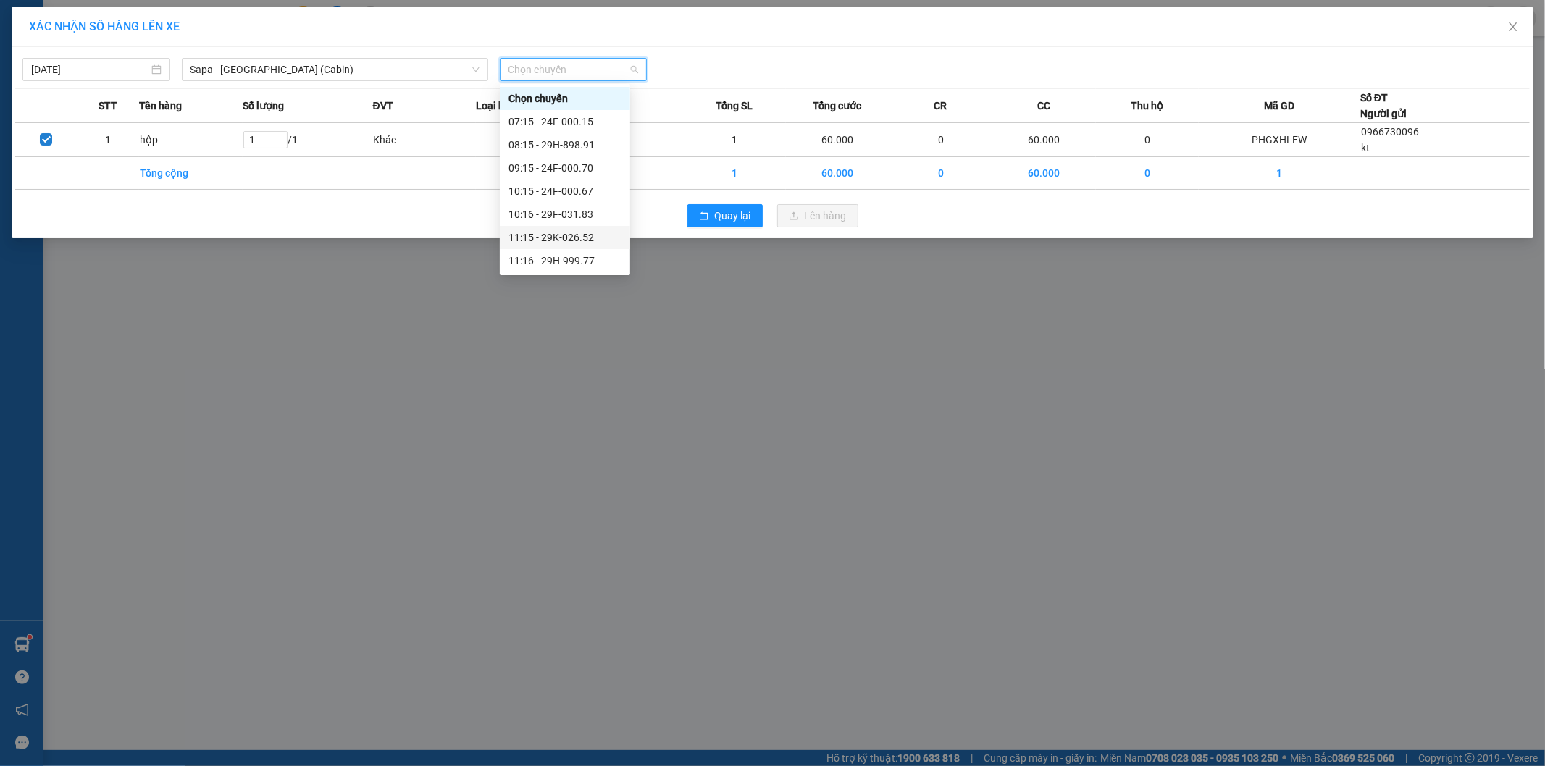
drag, startPoint x: 580, startPoint y: 235, endPoint x: 613, endPoint y: 233, distance: 33.3
click at [582, 235] on div "11:15 - 29K-026.52" at bounding box center [564, 238] width 113 height 16
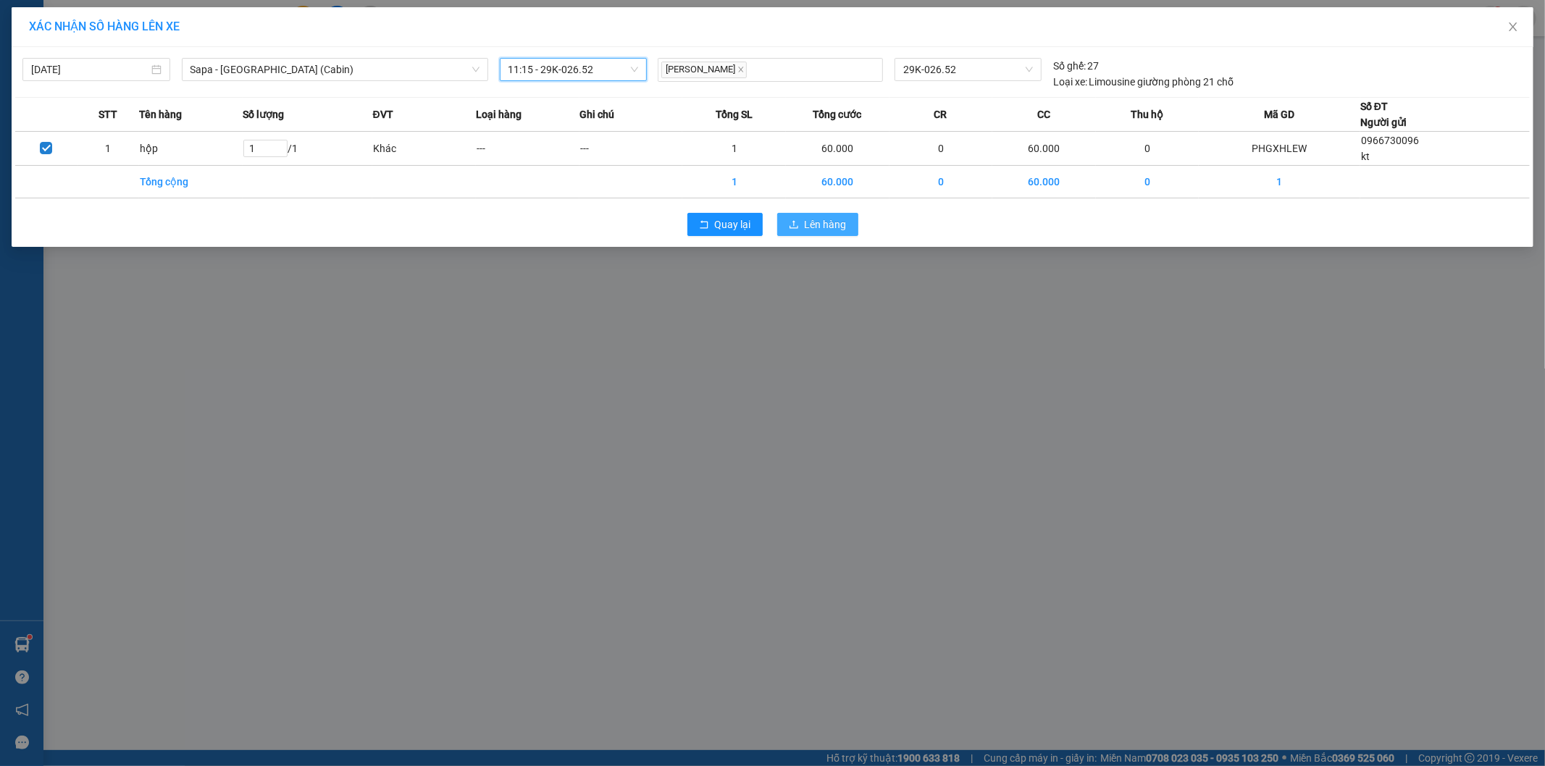
click at [807, 225] on span "Lên hàng" at bounding box center [826, 225] width 42 height 16
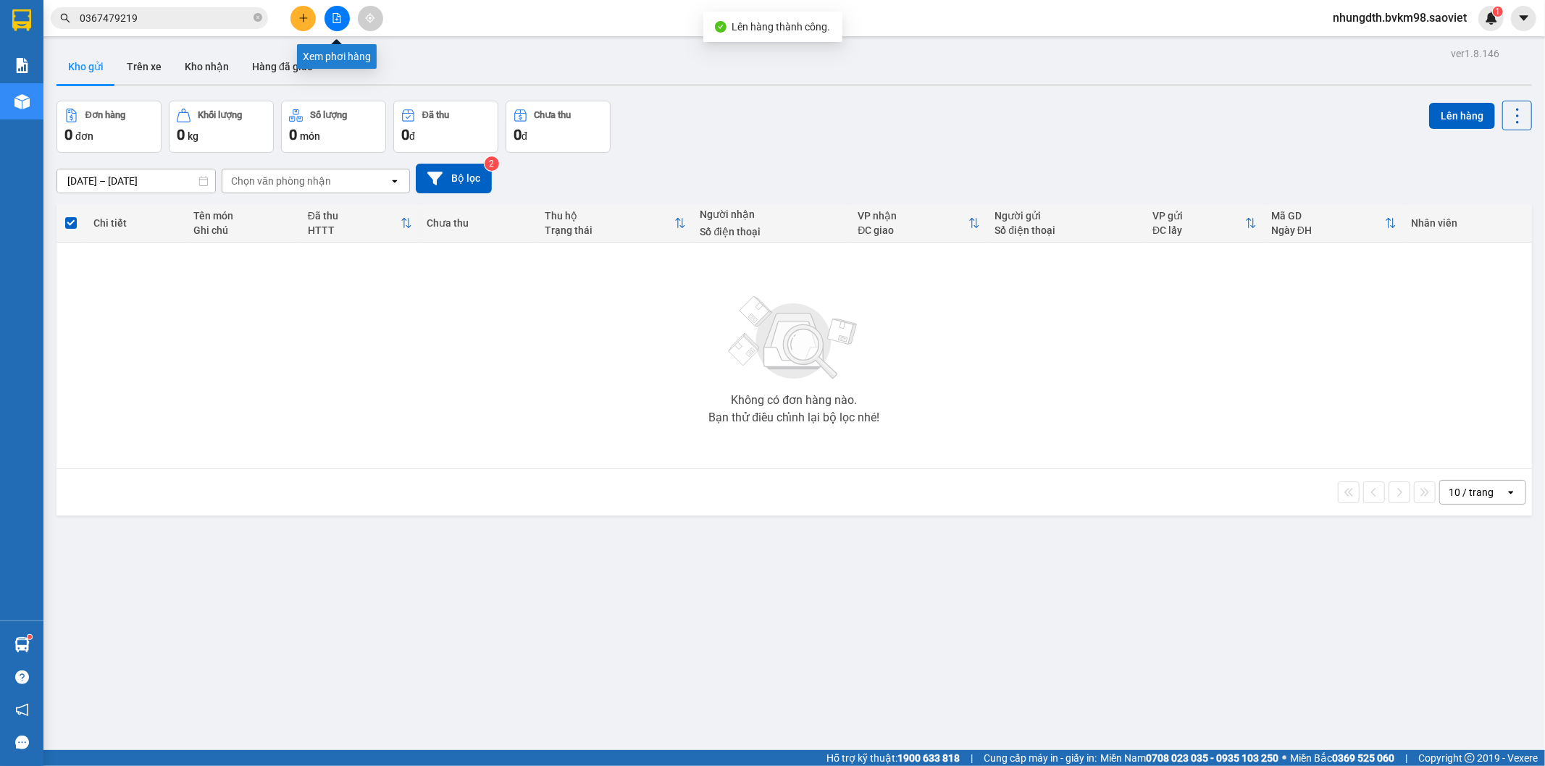
click at [338, 17] on icon "file-add" at bounding box center [337, 18] width 10 height 10
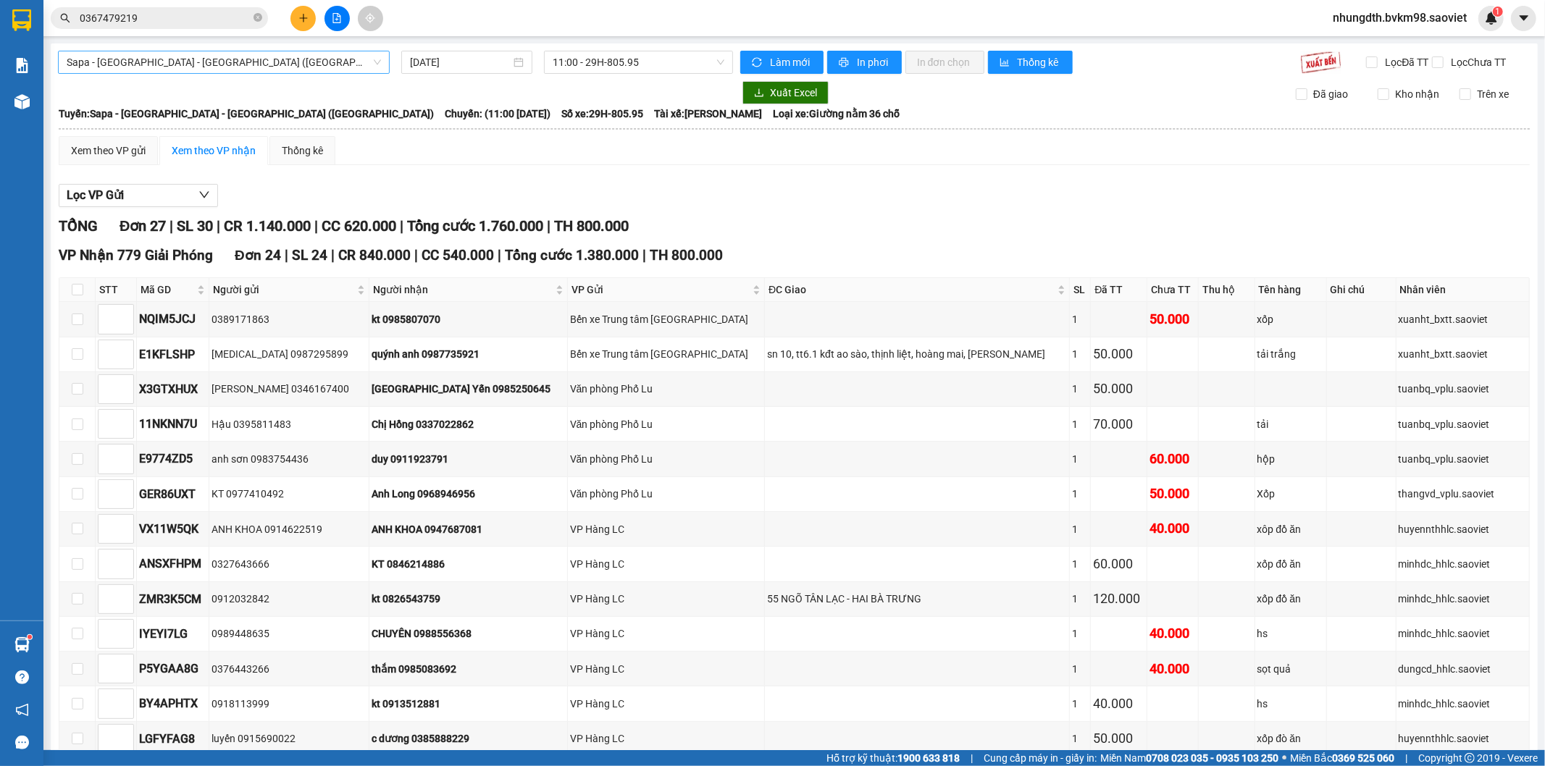
click at [177, 63] on span "Sapa - [GEOGRAPHIC_DATA] - [GEOGRAPHIC_DATA] ([GEOGRAPHIC_DATA])" at bounding box center [224, 62] width 314 height 22
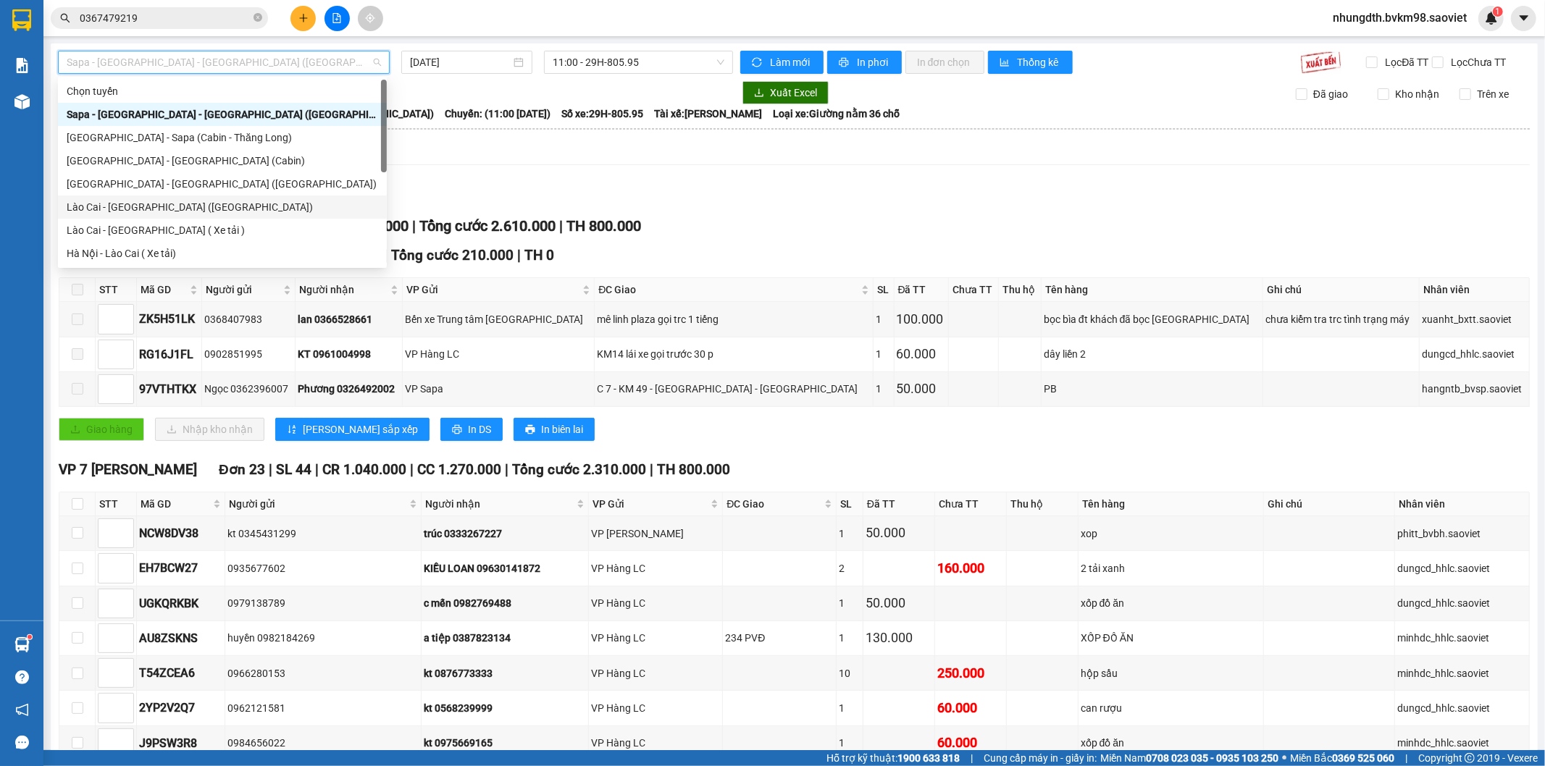
scroll to position [80, 0]
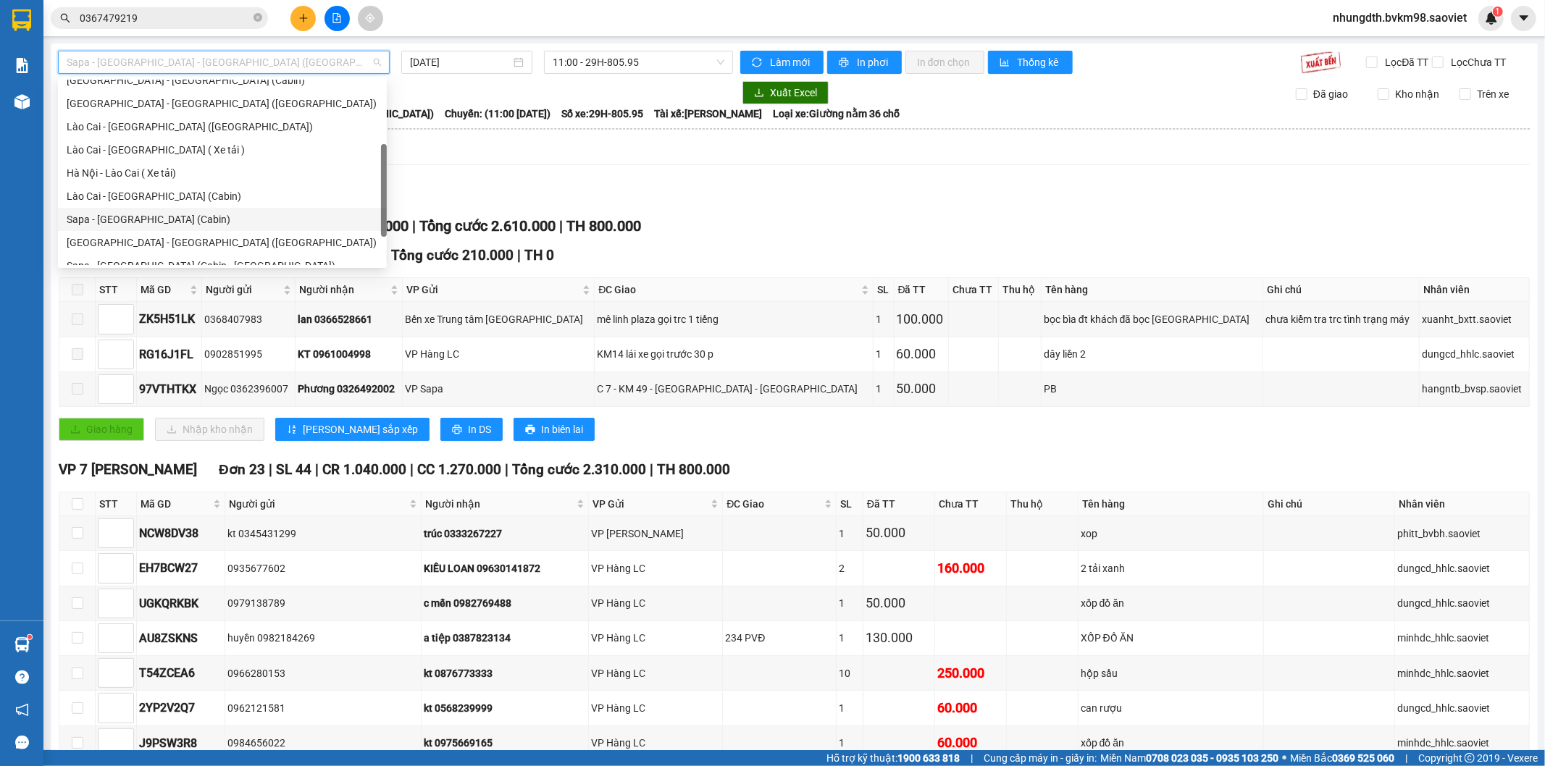
click at [161, 222] on div "Sapa - [GEOGRAPHIC_DATA] (Cabin)" at bounding box center [222, 219] width 311 height 16
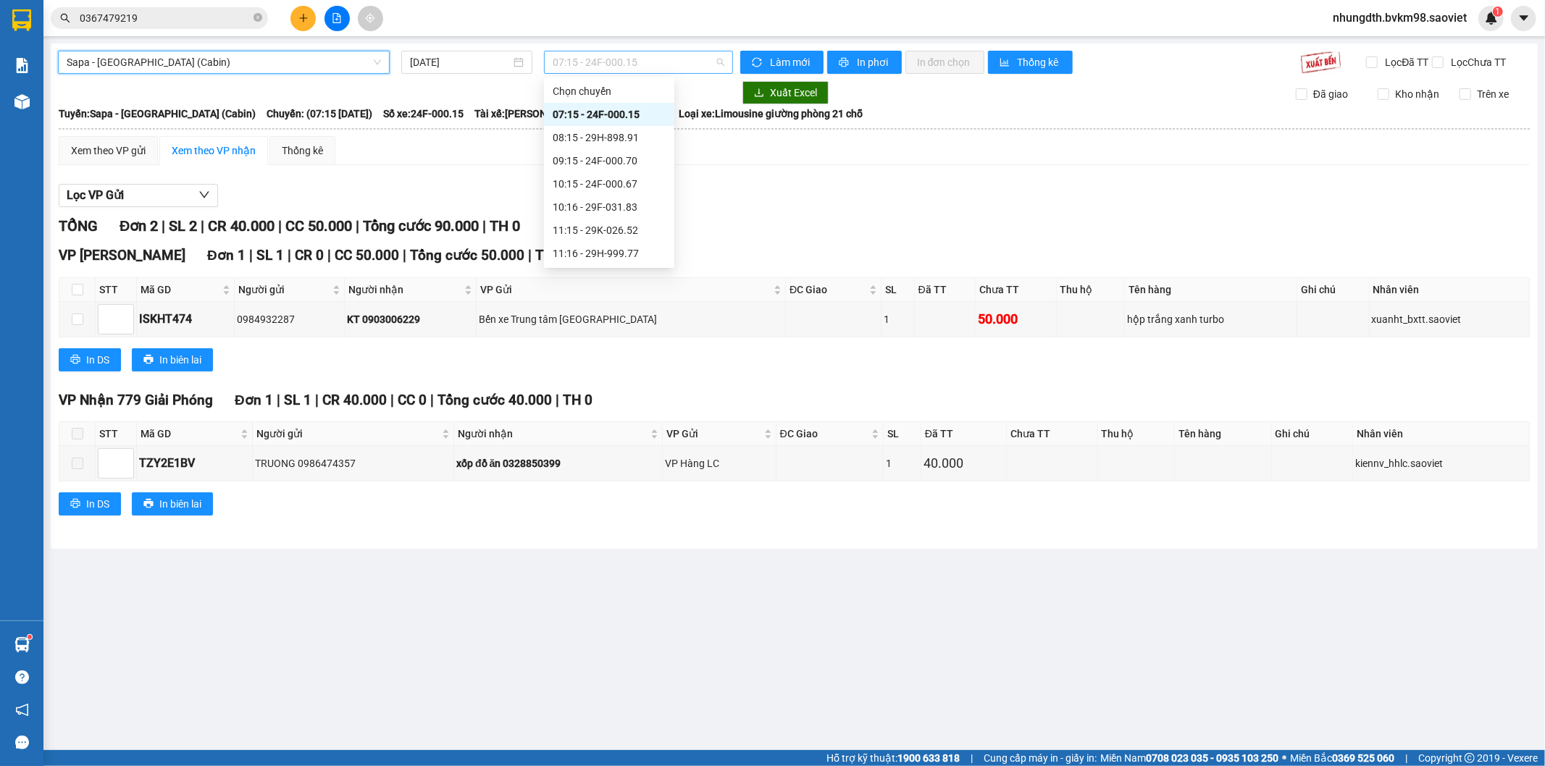
click at [602, 62] on span "07:15 - 24F-000.15" at bounding box center [638, 62] width 171 height 22
click at [621, 232] on div "11:15 - 29K-026.52" at bounding box center [609, 230] width 113 height 16
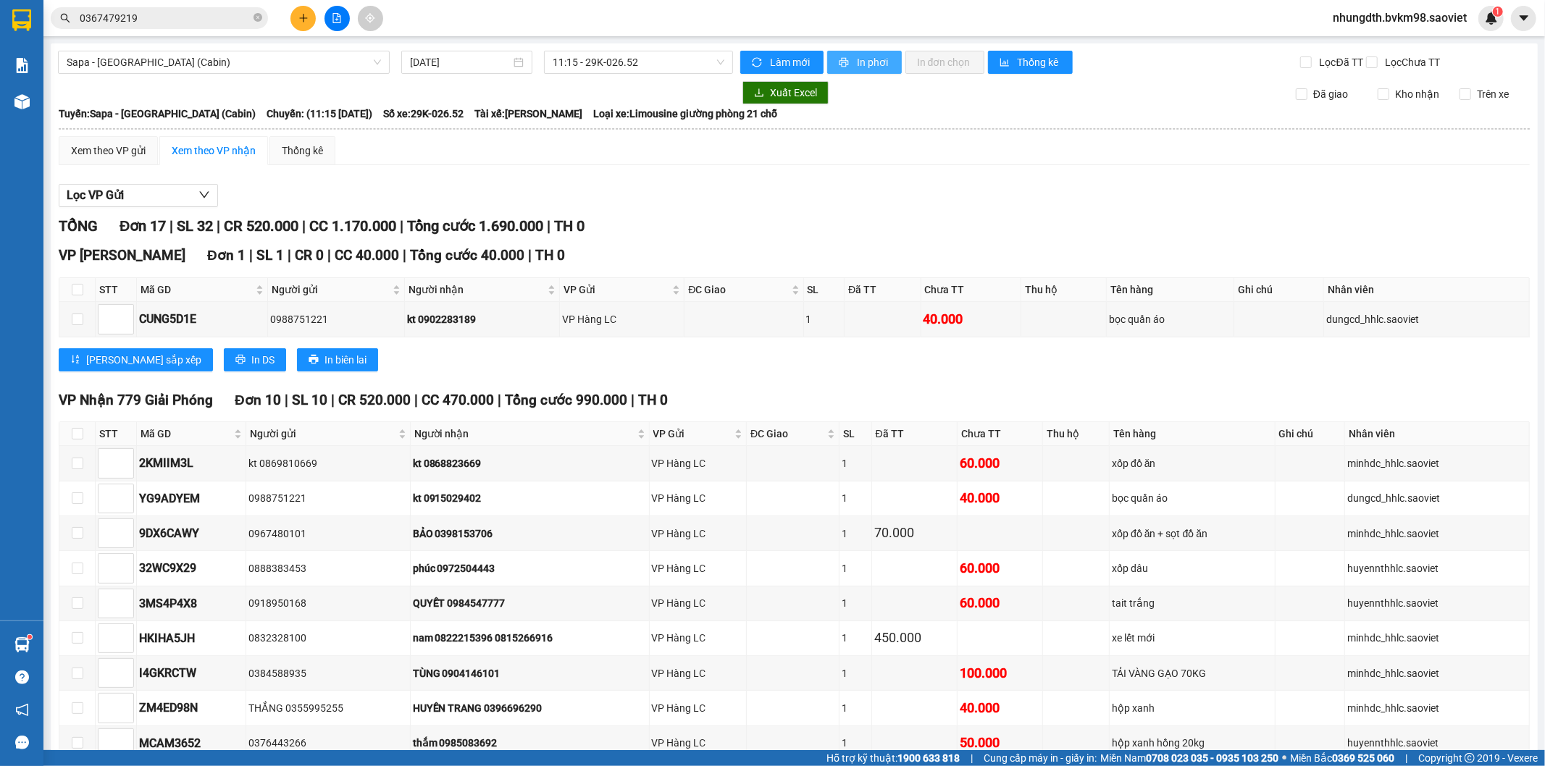
click at [873, 63] on span "In phơi" at bounding box center [873, 62] width 33 height 16
click at [246, 60] on span "Sapa - [GEOGRAPHIC_DATA] (Cabin)" at bounding box center [224, 62] width 314 height 22
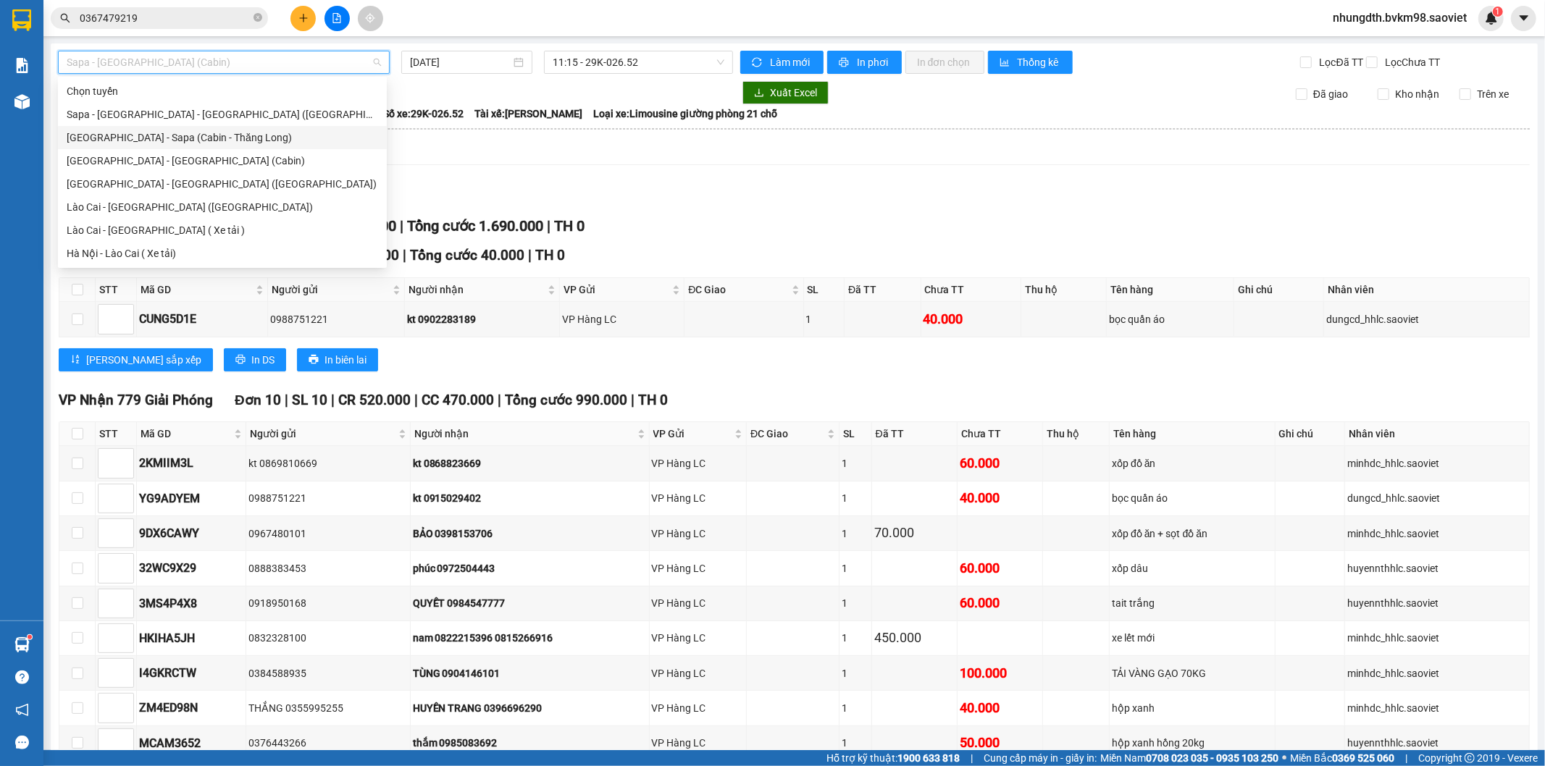
click at [190, 141] on div "[GEOGRAPHIC_DATA] - Sapa (Cabin - Thăng Long)" at bounding box center [222, 138] width 311 height 16
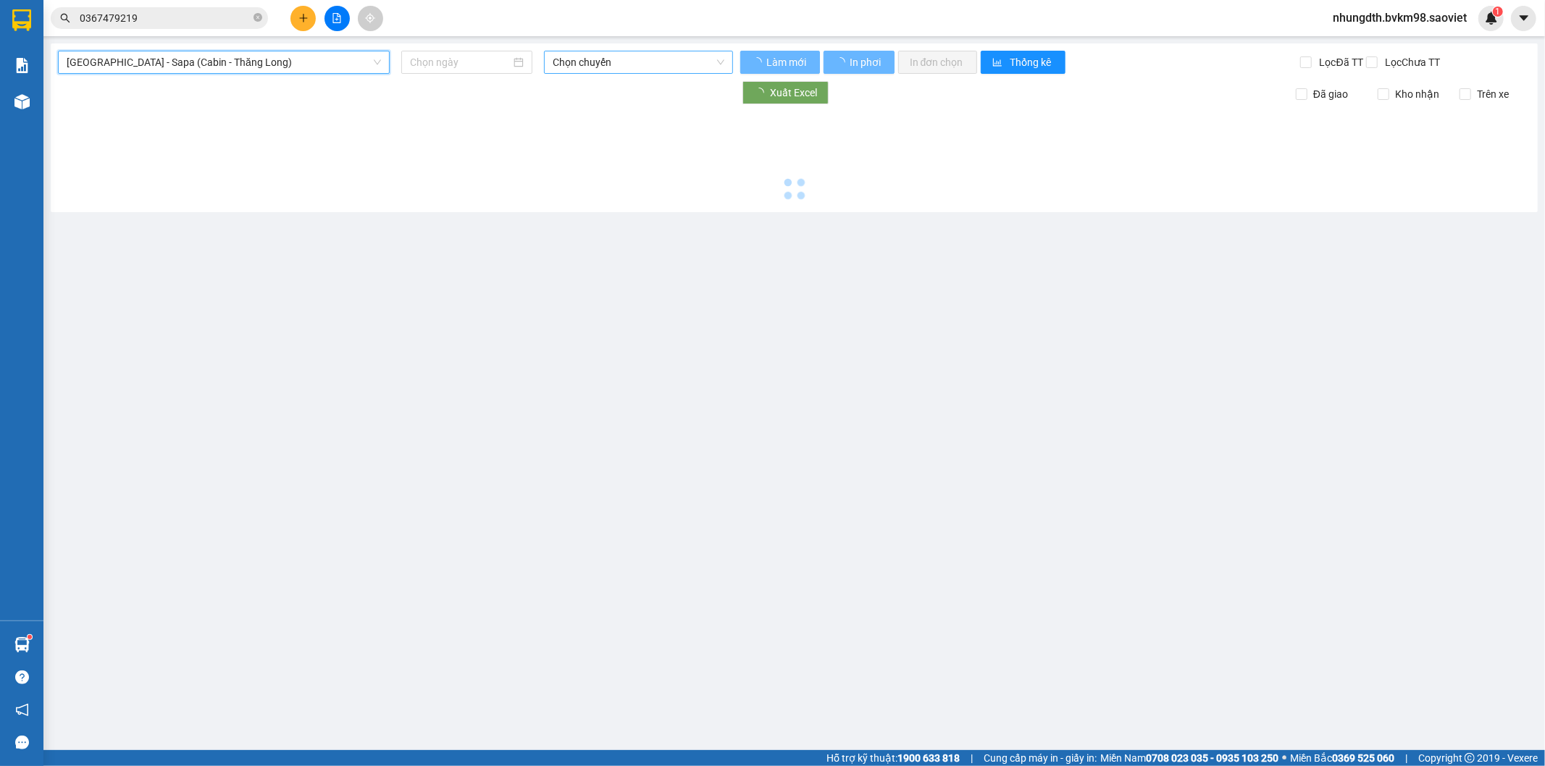
type input "[DATE]"
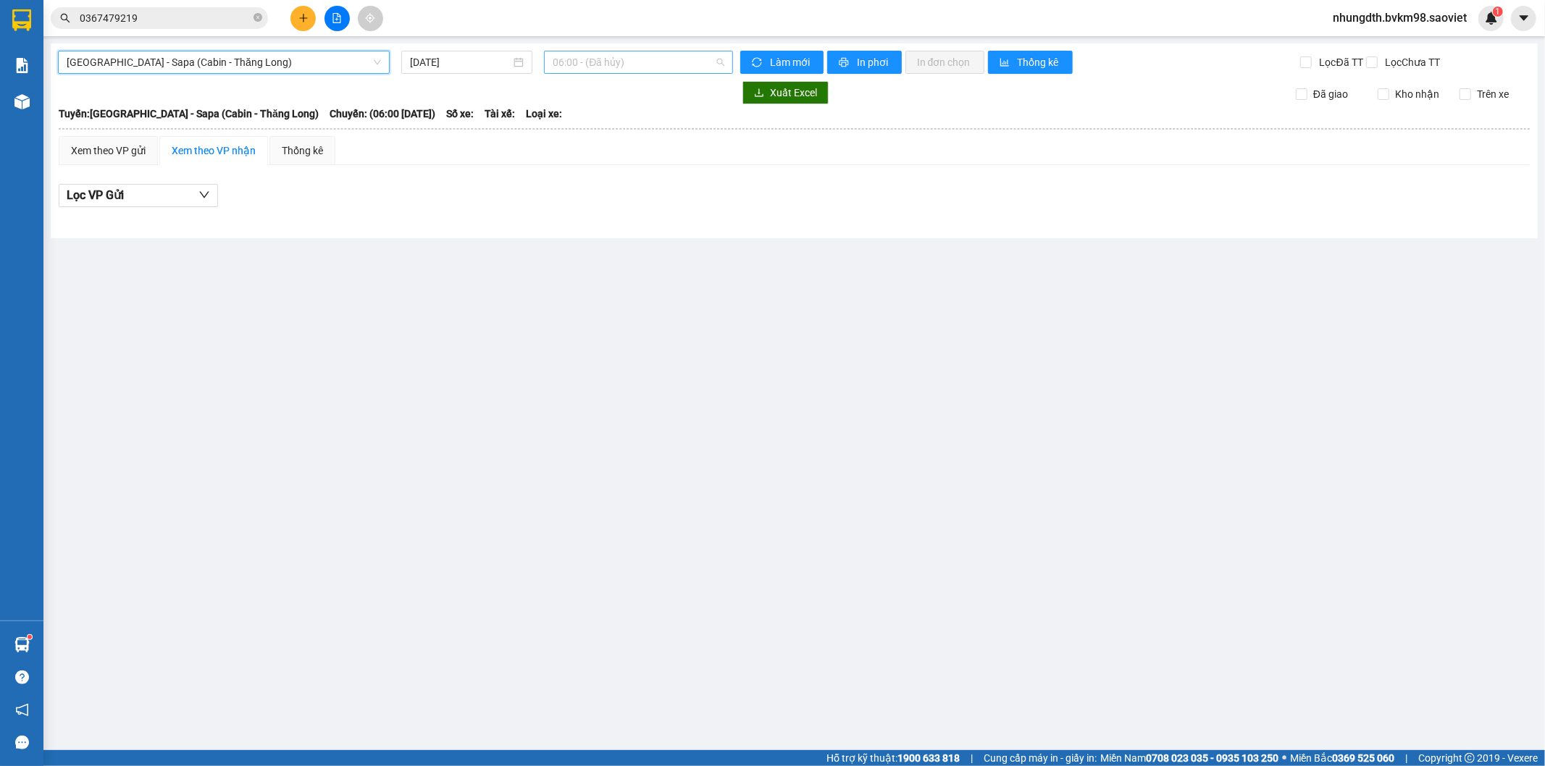
click at [616, 65] on span "06:00 - (Đã hủy)" at bounding box center [638, 62] width 171 height 22
click at [232, 59] on span "[GEOGRAPHIC_DATA] - Sapa (Cabin - Thăng Long)" at bounding box center [224, 62] width 314 height 22
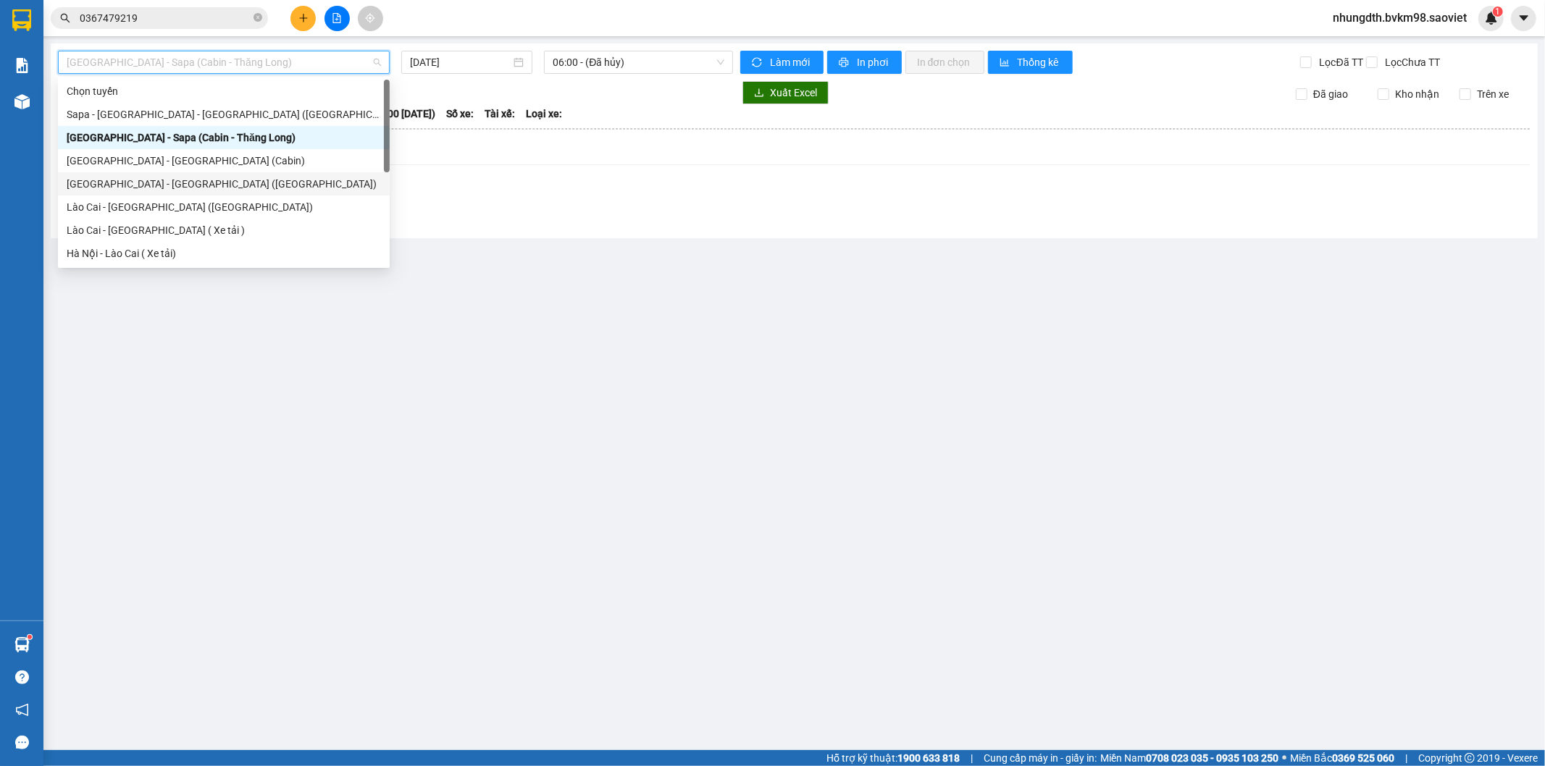
scroll to position [116, 0]
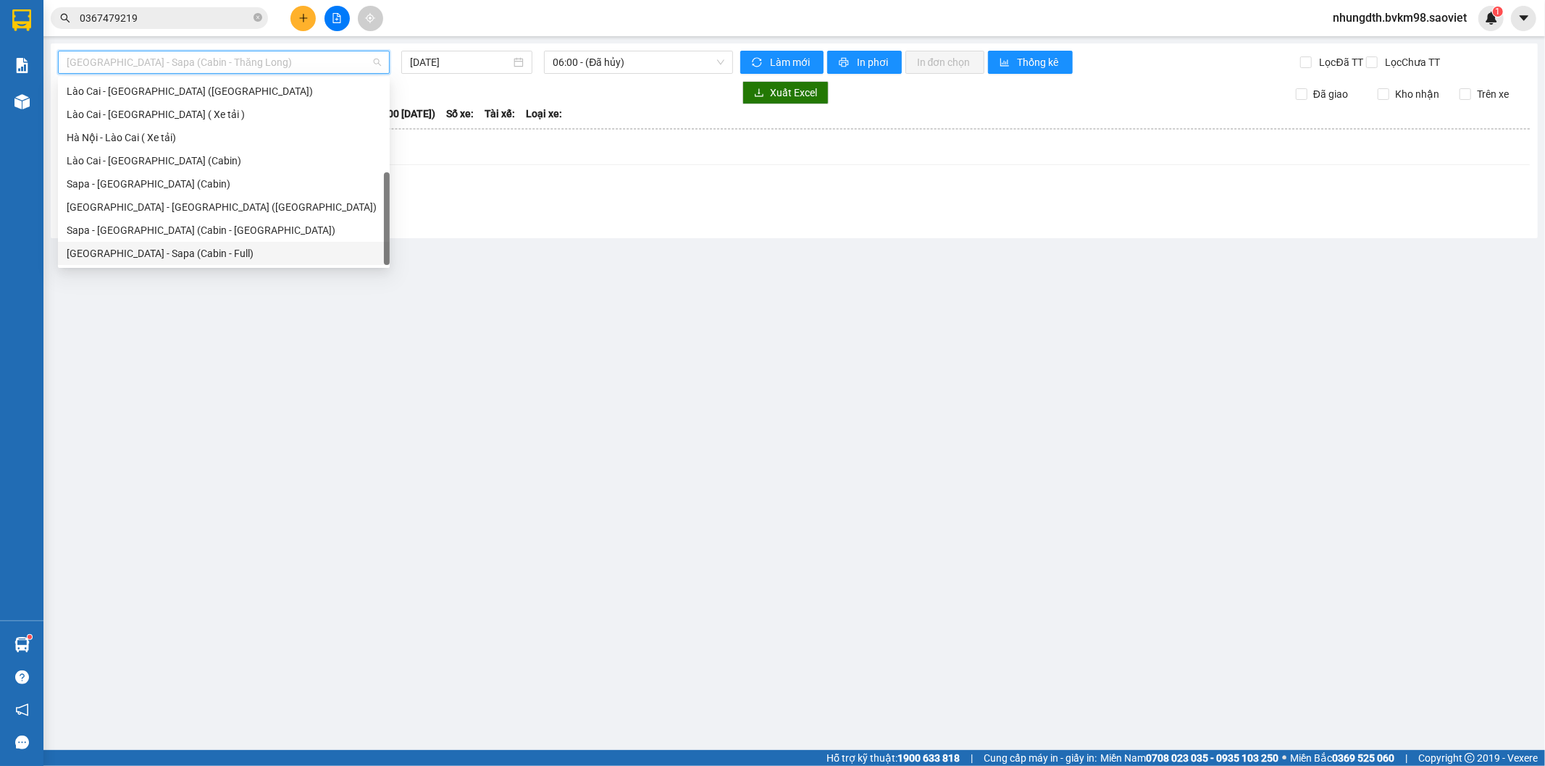
click at [161, 250] on div "[GEOGRAPHIC_DATA] - Sapa (Cabin - Full)" at bounding box center [224, 253] width 314 height 16
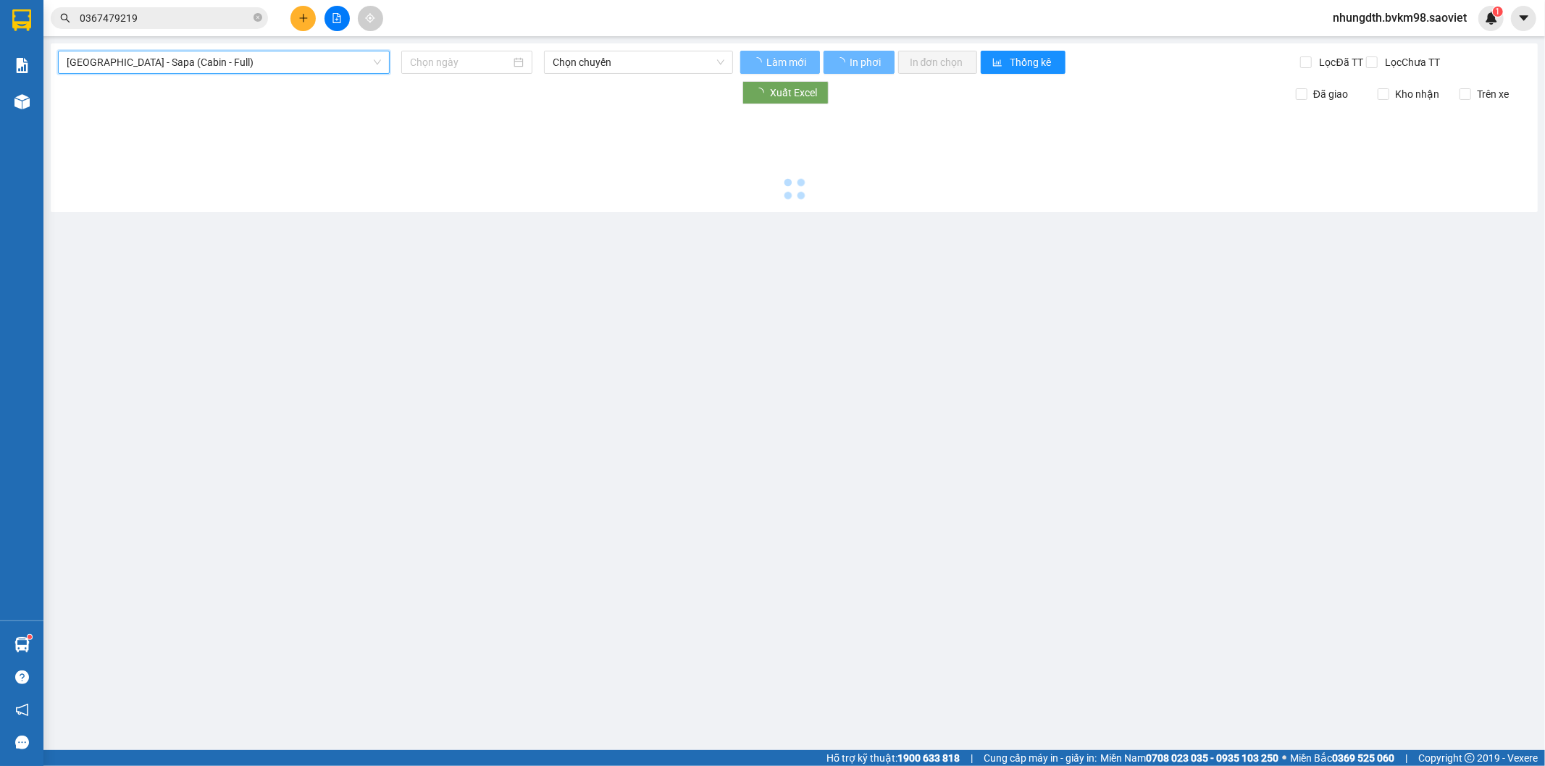
type input "[DATE]"
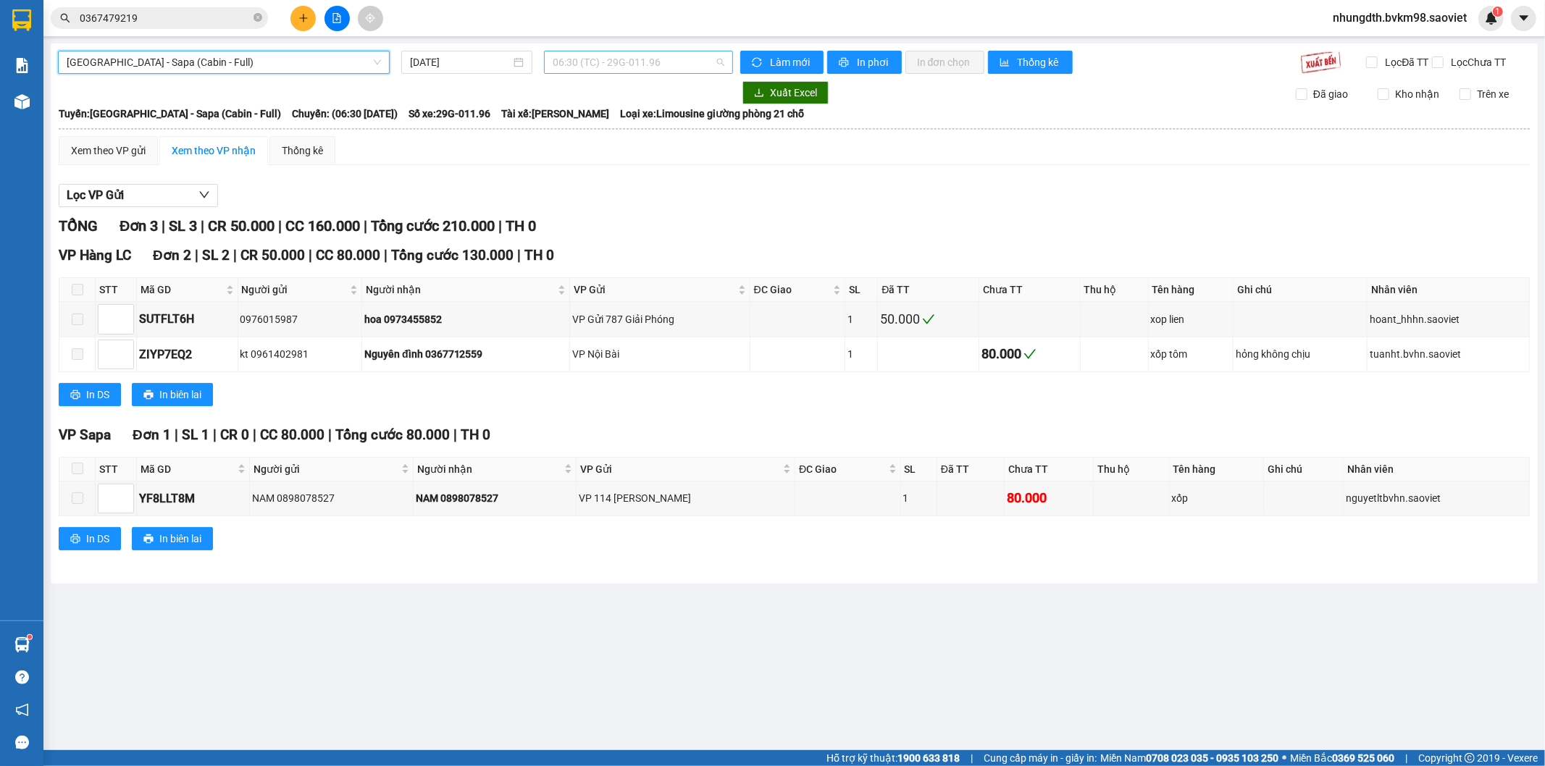
click at [589, 67] on span "06:30 (TC) - 29G-011.96" at bounding box center [638, 62] width 171 height 22
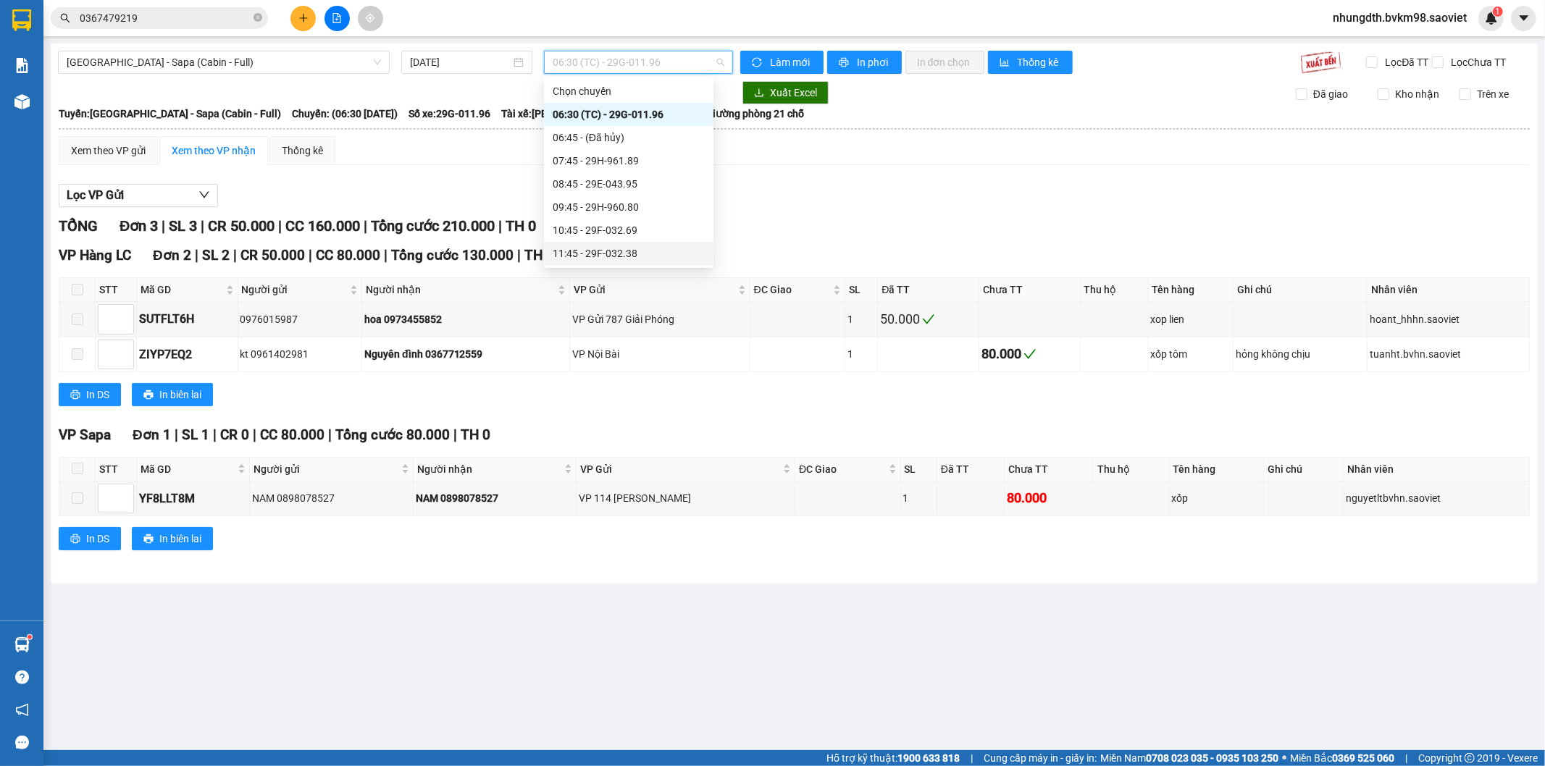
click at [629, 251] on div "11:45 - 29F-032.38" at bounding box center [629, 253] width 152 height 16
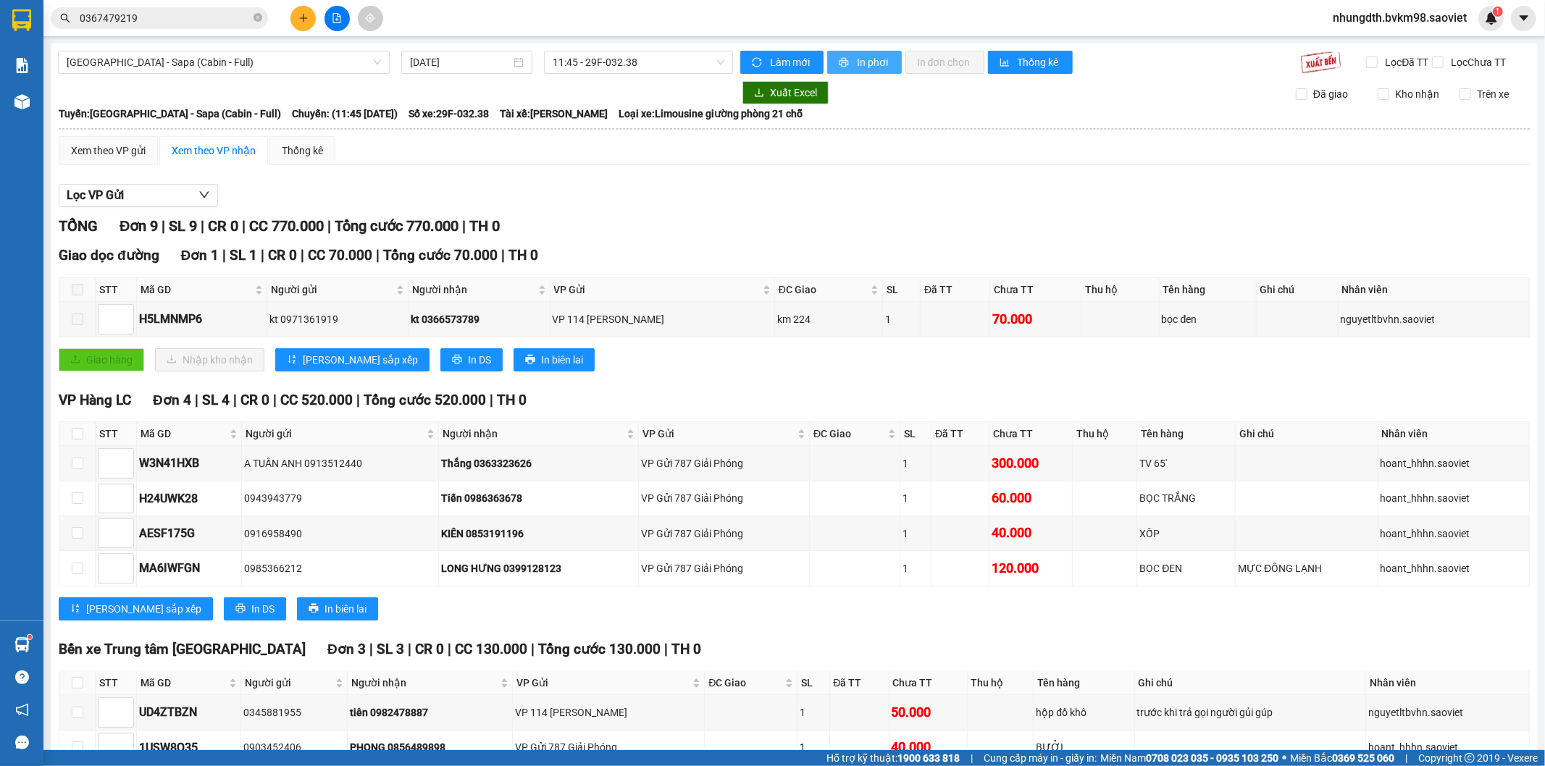
click at [858, 62] on span "In phơi" at bounding box center [873, 62] width 33 height 16
drag, startPoint x: 332, startPoint y: 16, endPoint x: 328, endPoint y: 30, distance: 14.2
click at [332, 17] on icon "file-add" at bounding box center [337, 18] width 10 height 10
click at [203, 71] on span "[GEOGRAPHIC_DATA] - Sapa (Cabin - Full)" at bounding box center [224, 62] width 314 height 22
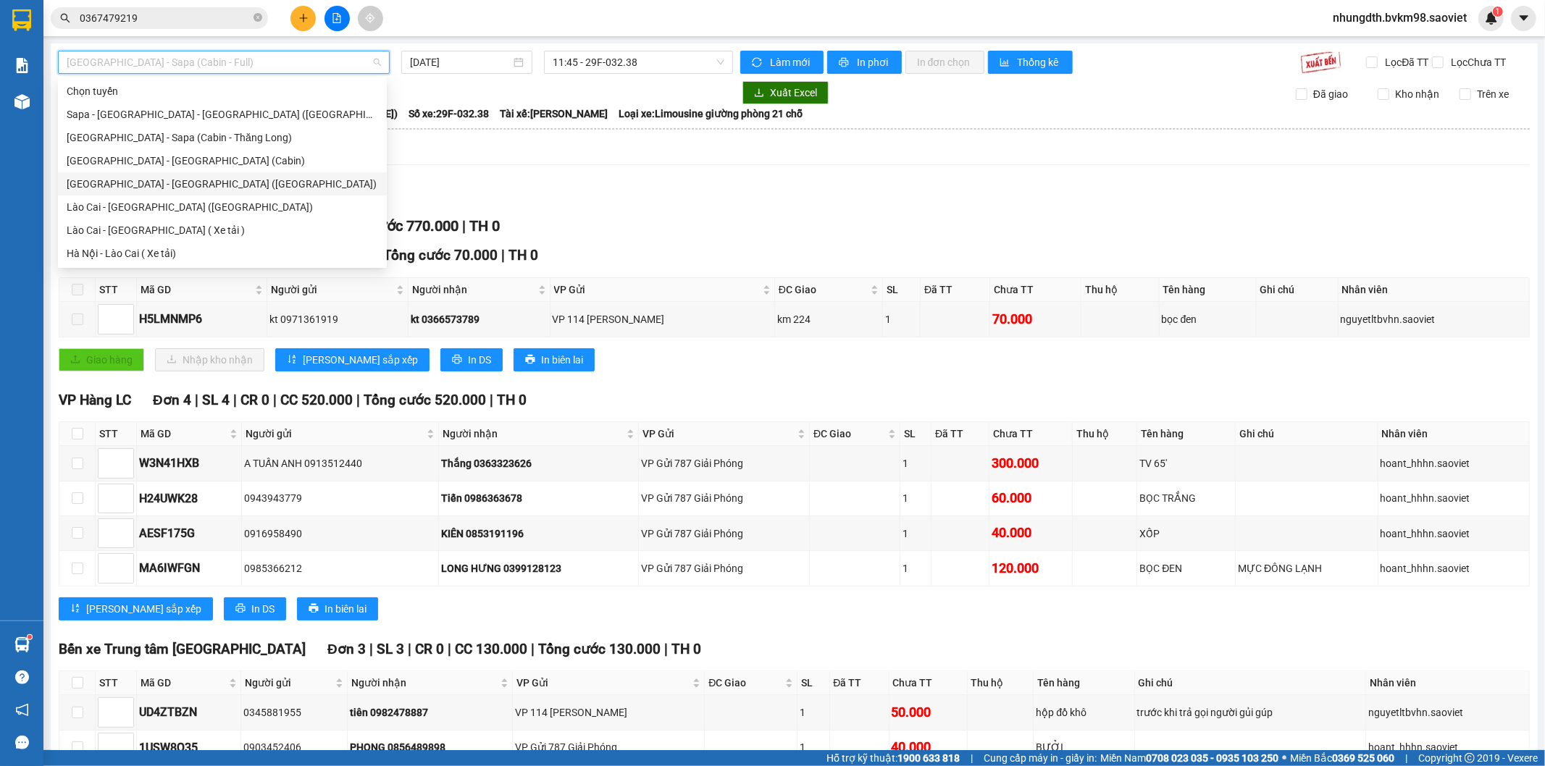
click at [156, 186] on div "[GEOGRAPHIC_DATA] - [GEOGRAPHIC_DATA] ([GEOGRAPHIC_DATA])" at bounding box center [222, 184] width 311 height 16
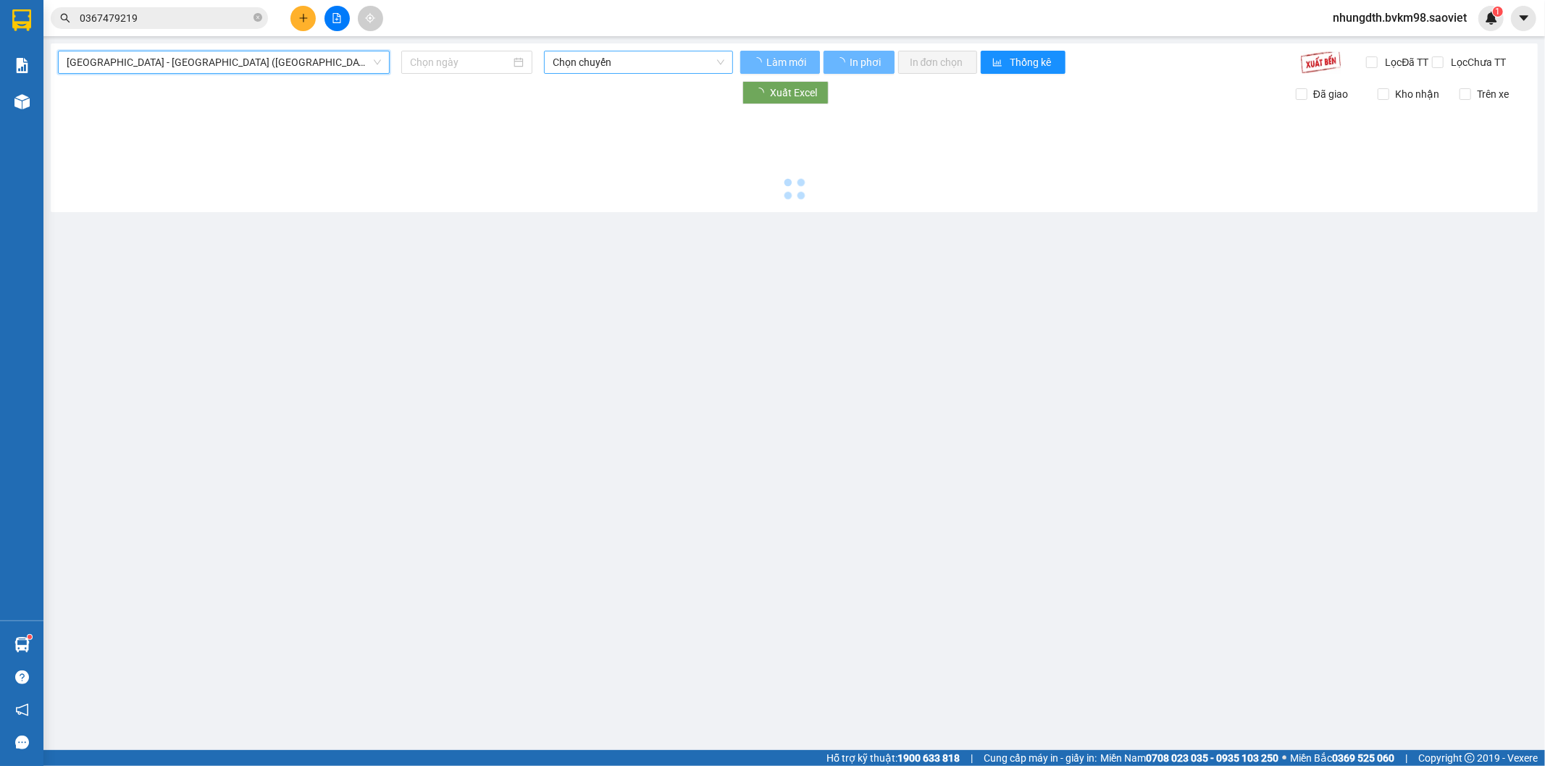
type input "[DATE]"
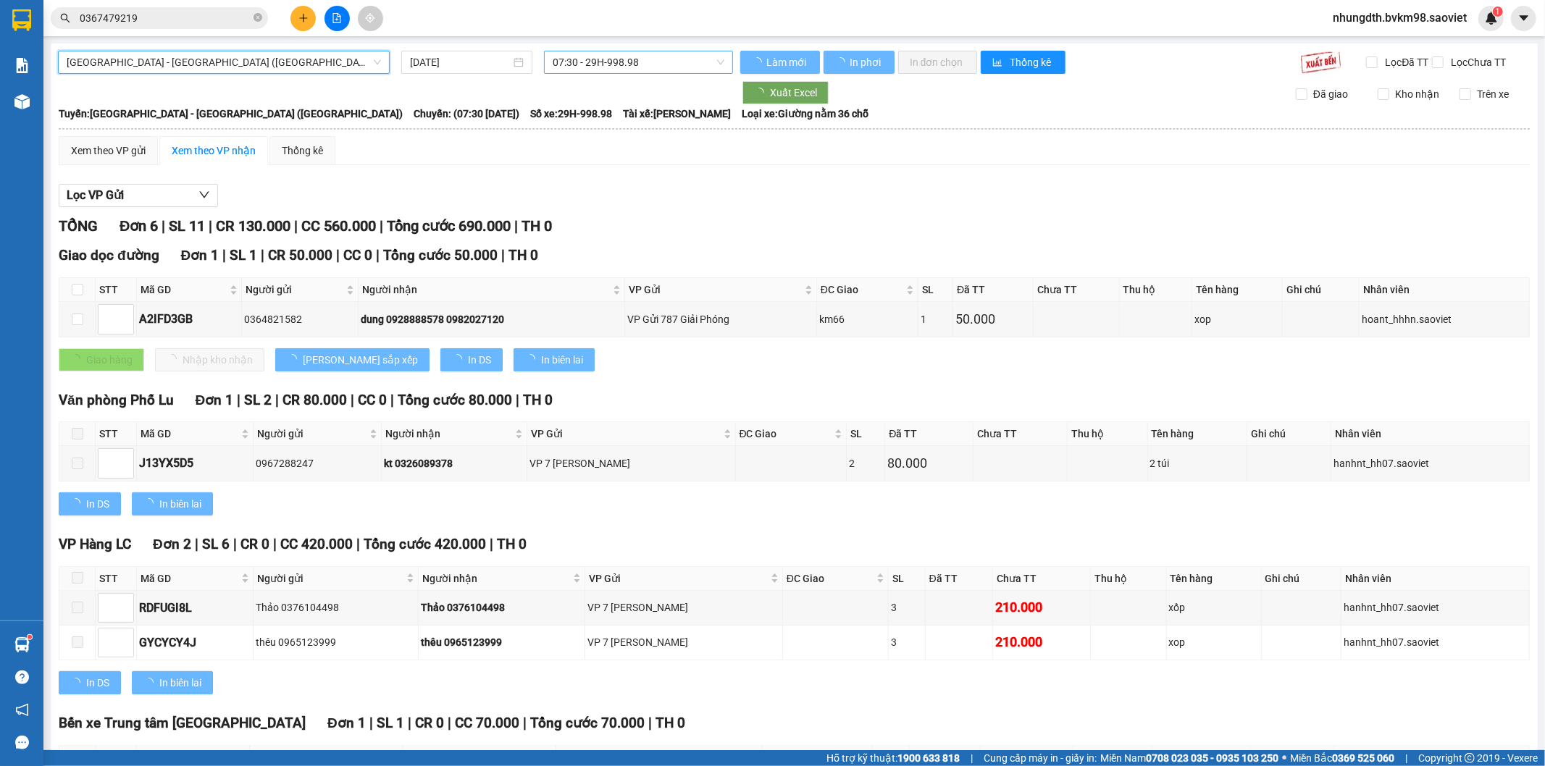
click at [611, 61] on span "07:30 - 29H-998.98" at bounding box center [638, 62] width 171 height 22
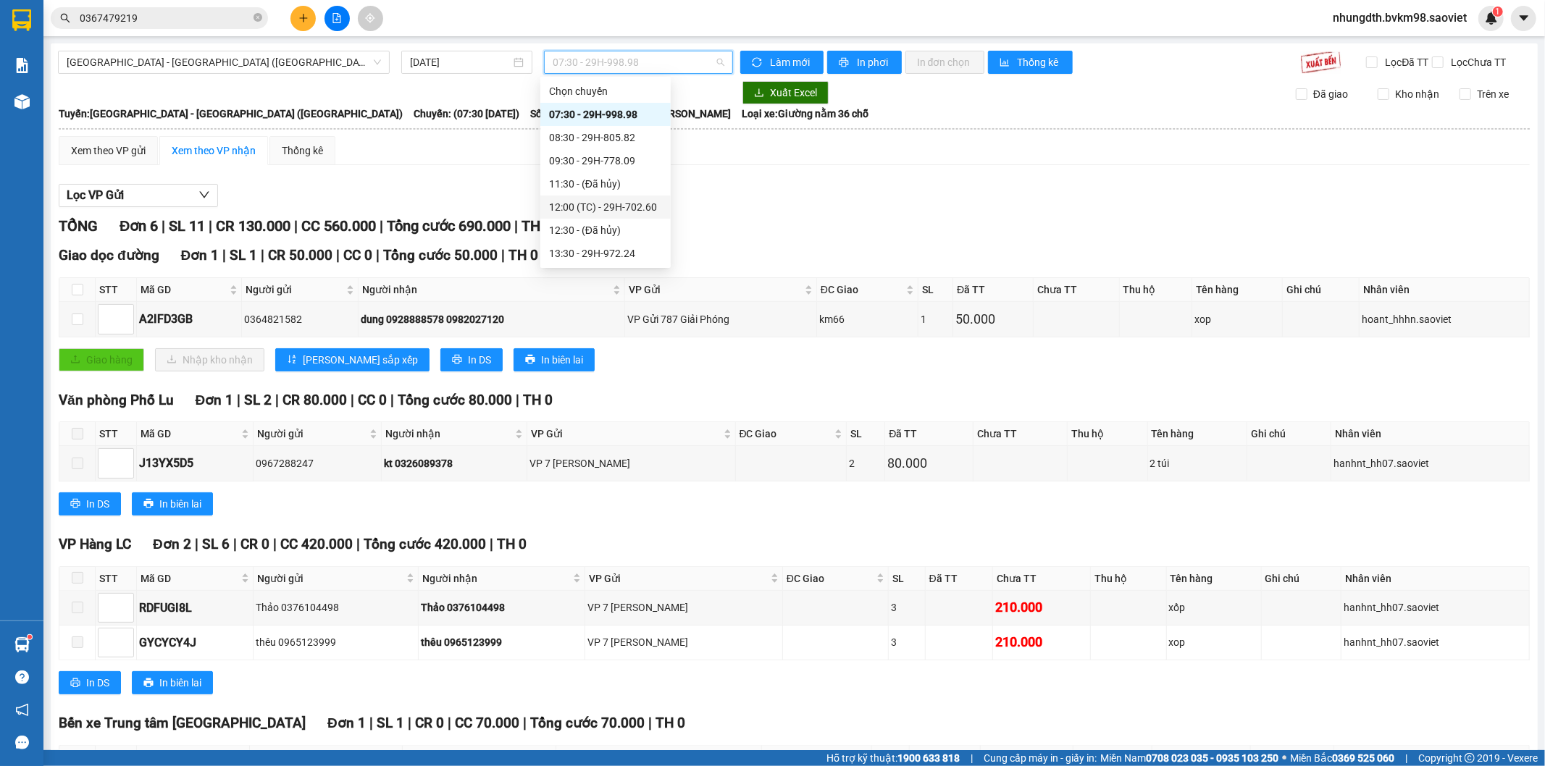
click at [642, 204] on div "12:00 (TC) - 29H-702.60" at bounding box center [605, 207] width 113 height 16
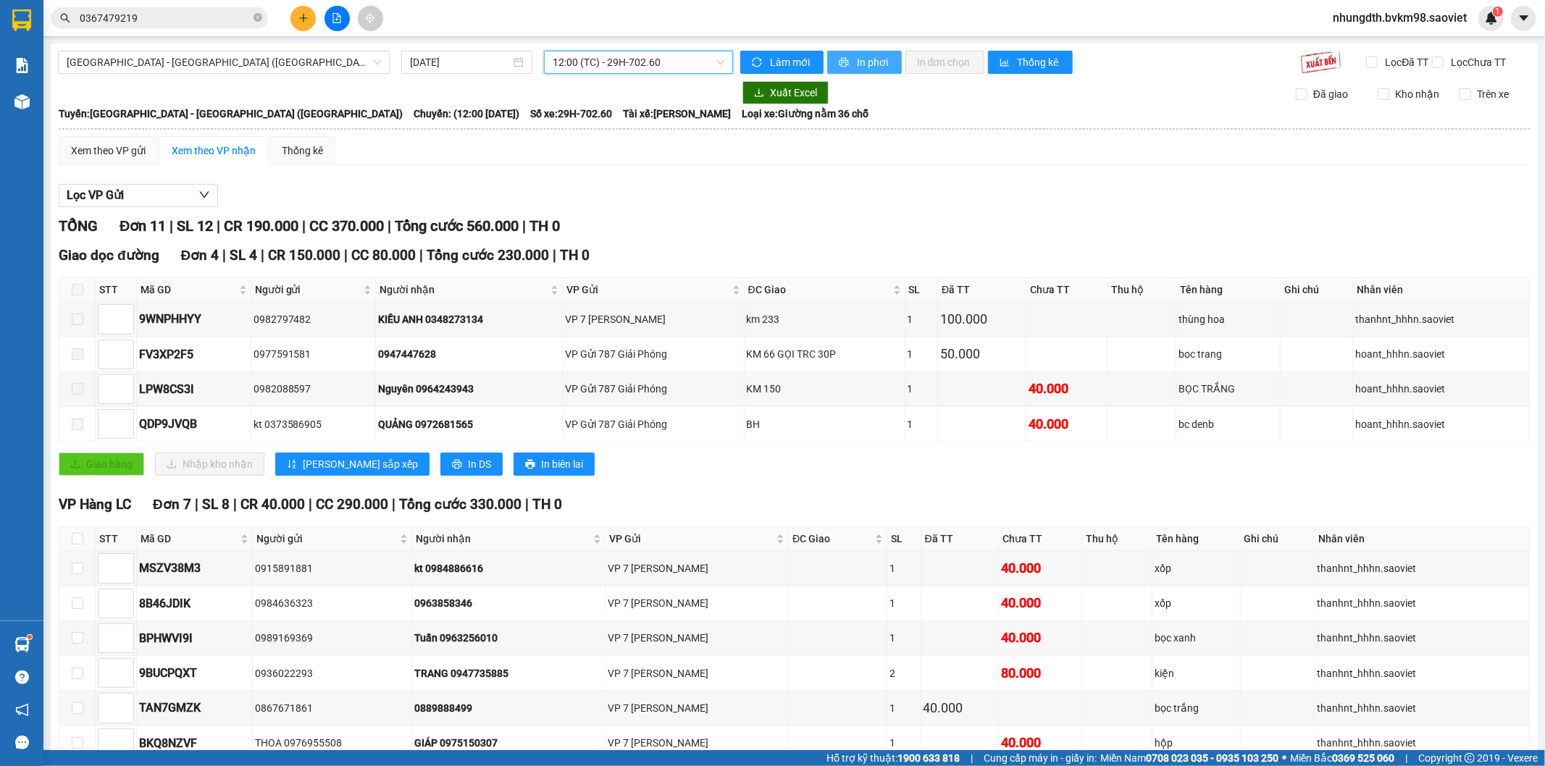
click at [857, 62] on span "In phơi" at bounding box center [873, 62] width 33 height 16
